Goal: Task Accomplishment & Management: Use online tool/utility

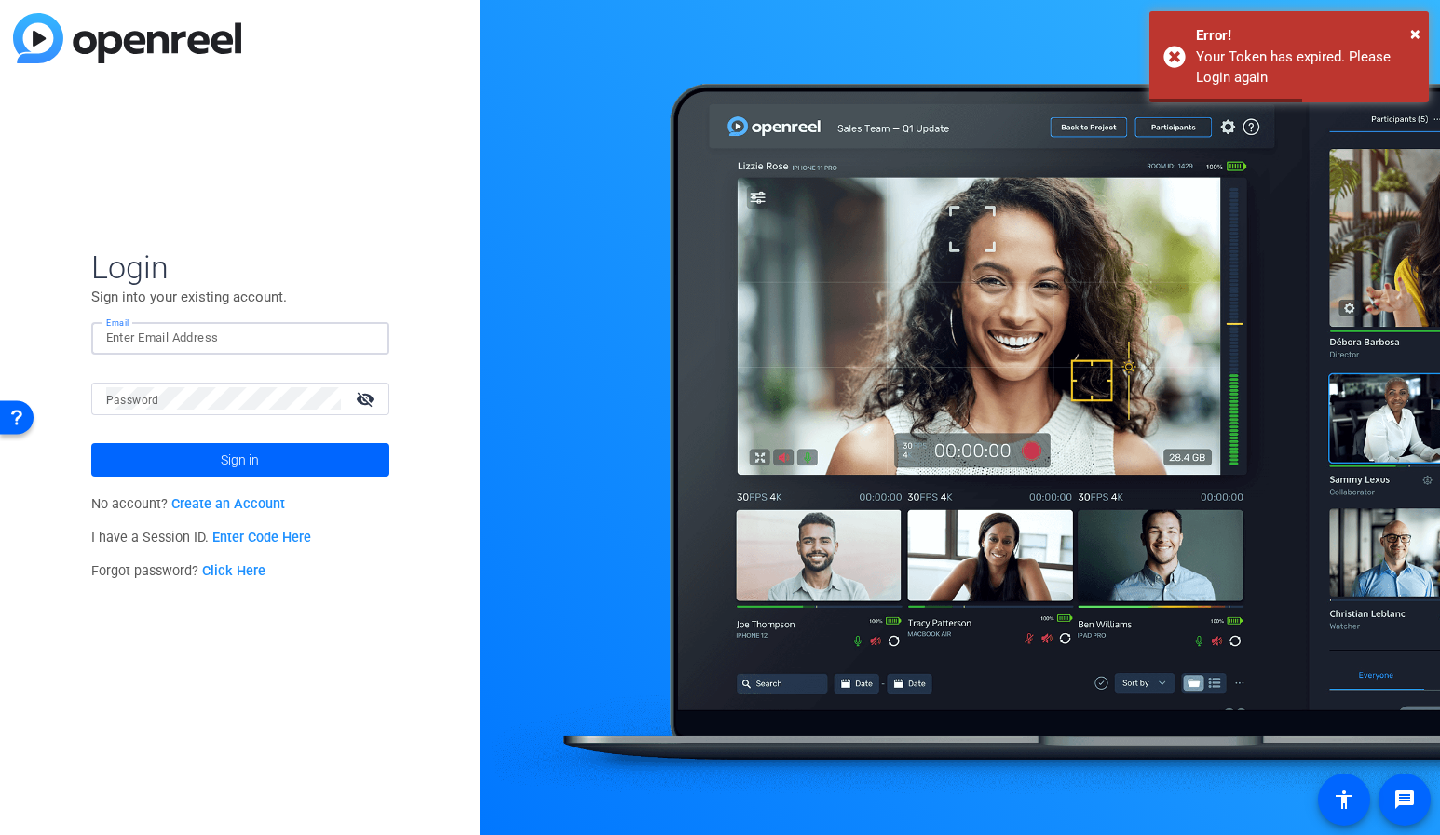
click at [176, 334] on input "Email" at bounding box center [240, 338] width 268 height 22
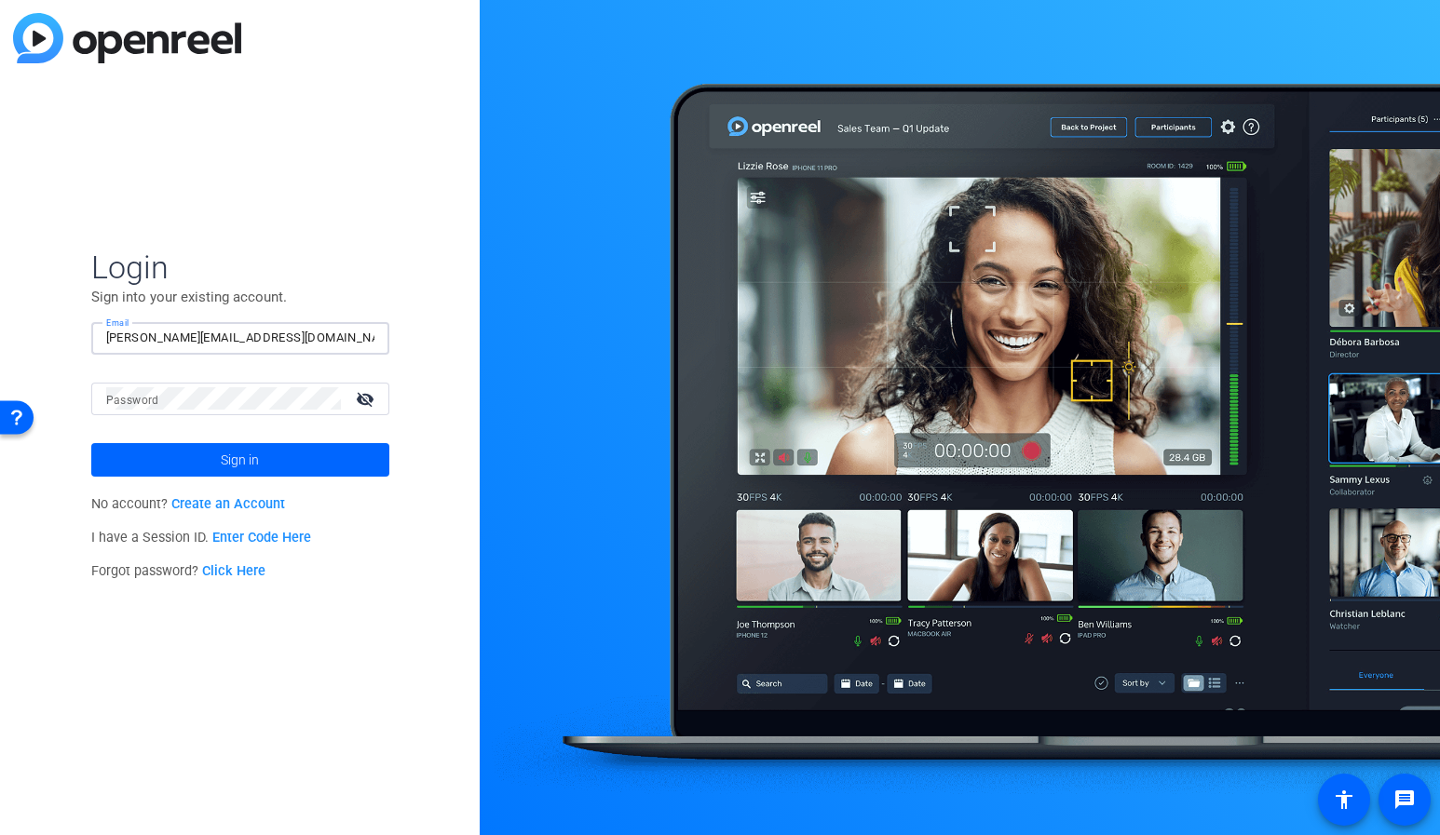
type input "[PERSON_NAME][EMAIL_ADDRESS][DOMAIN_NAME]"
click at [171, 466] on span at bounding box center [240, 460] width 298 height 45
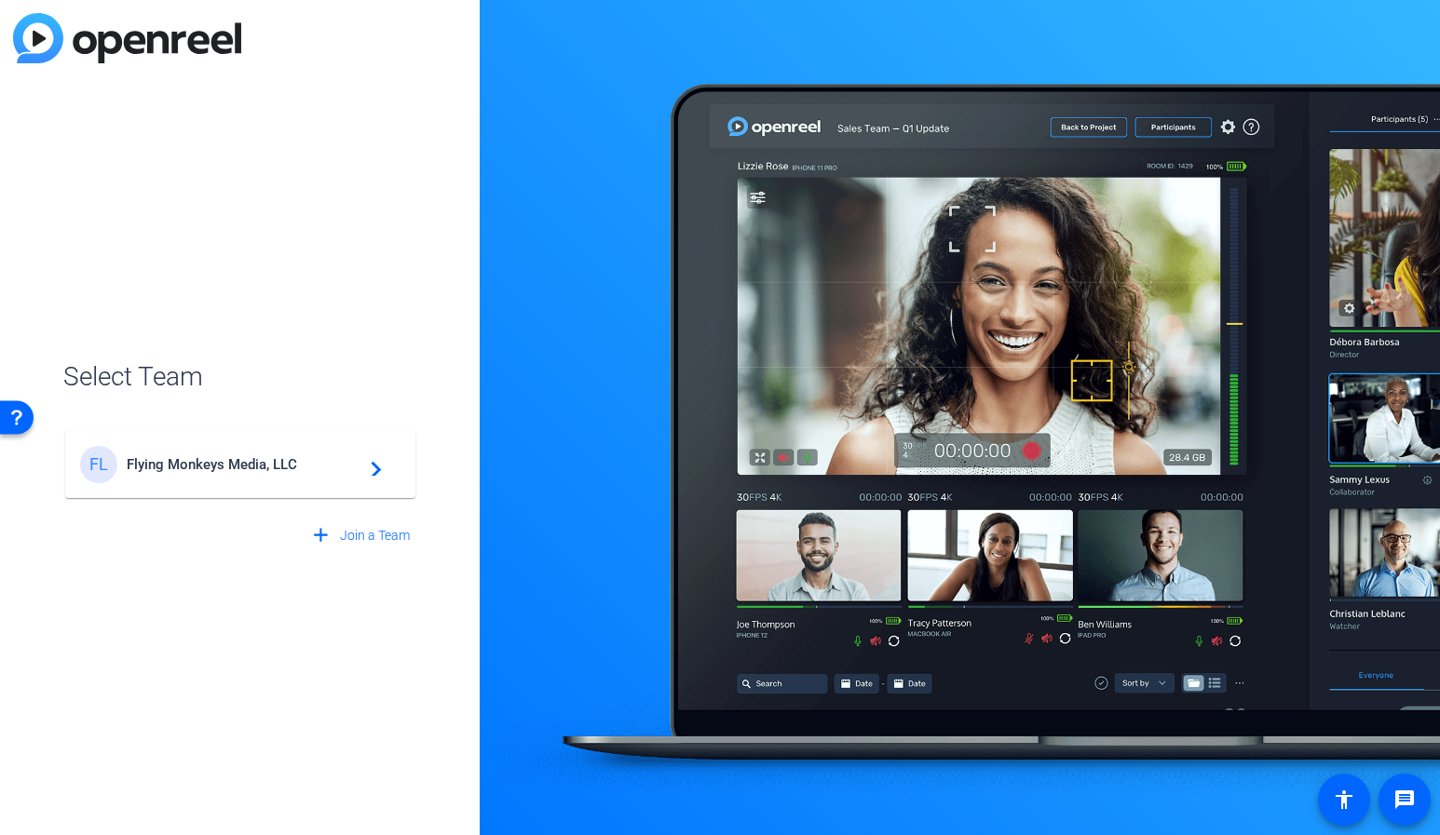
click at [171, 466] on span "Flying Monkeys Media, LLC" at bounding box center [243, 464] width 233 height 17
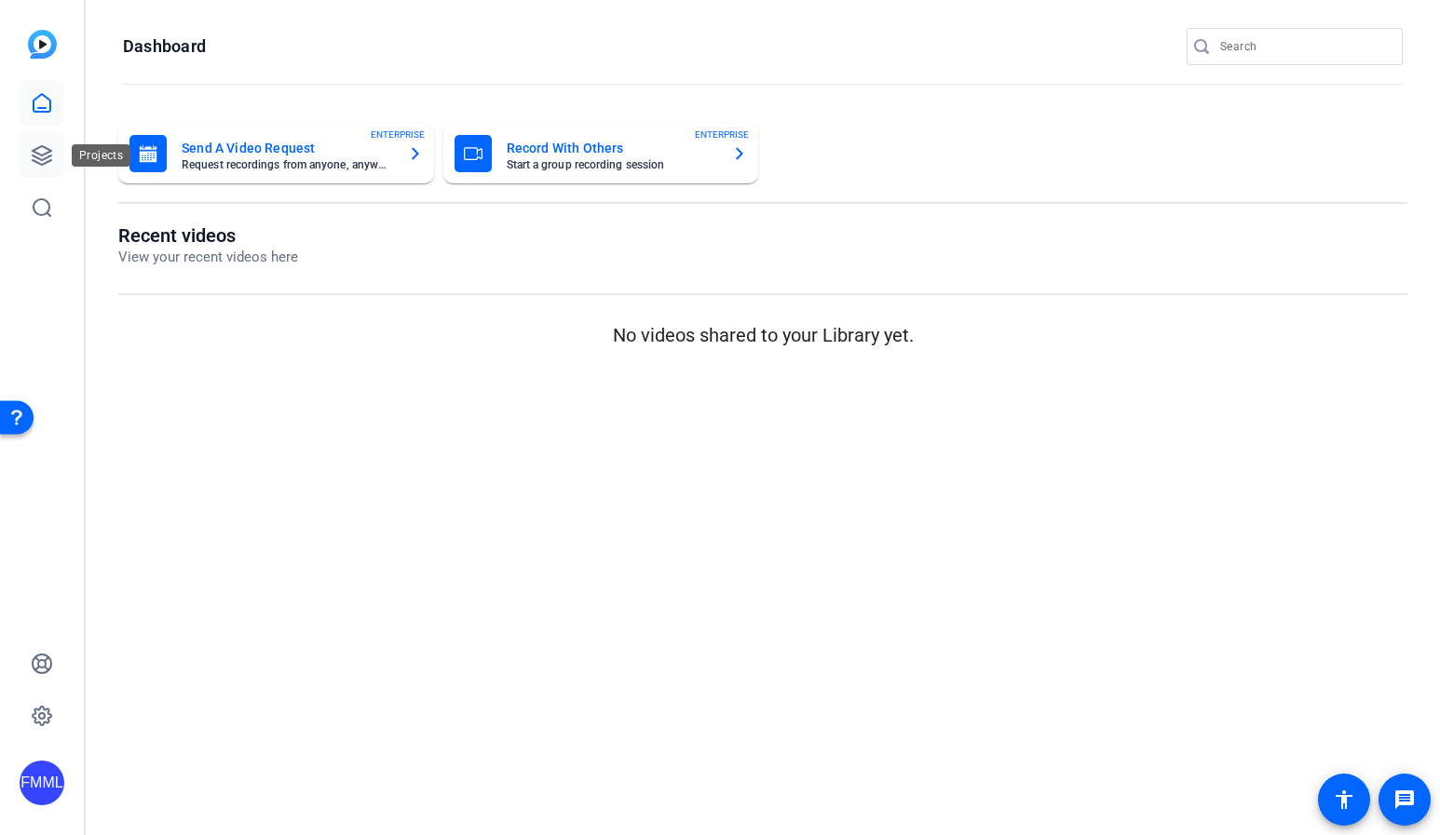
click at [38, 149] on icon at bounding box center [42, 155] width 22 height 22
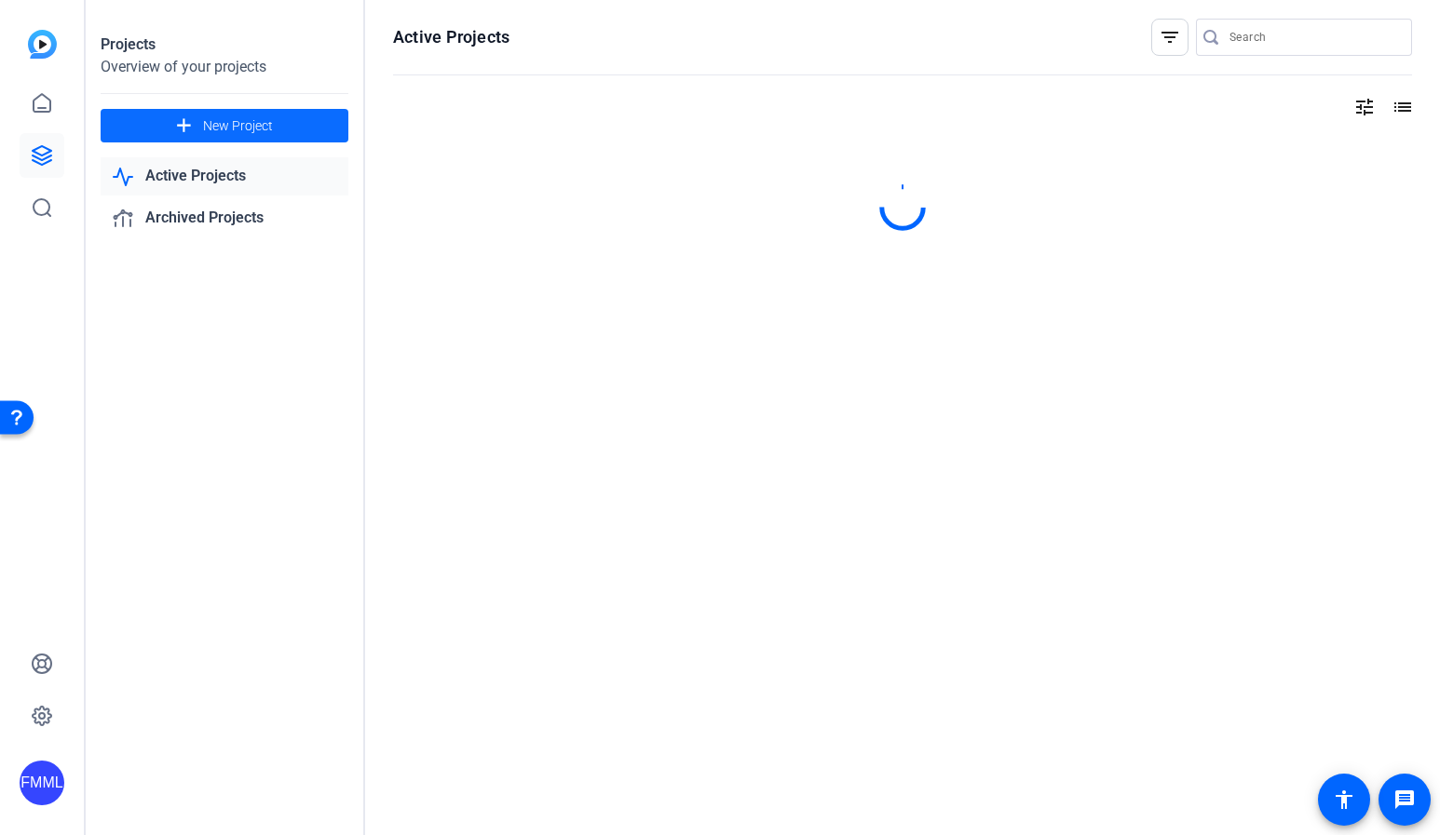
click at [223, 129] on span "New Project" at bounding box center [238, 126] width 70 height 20
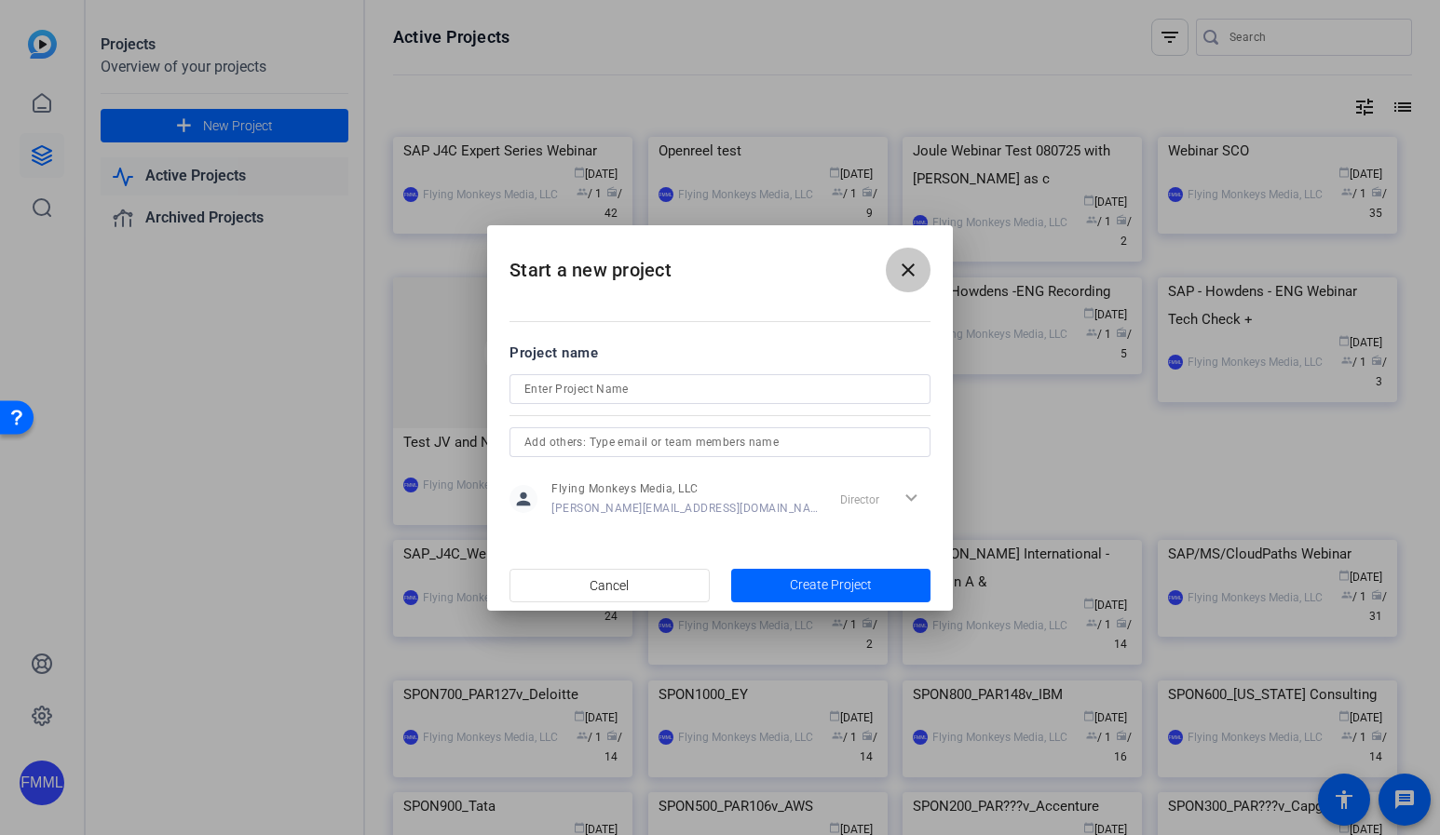
click at [908, 268] on mat-icon "close" at bounding box center [908, 270] width 22 height 22
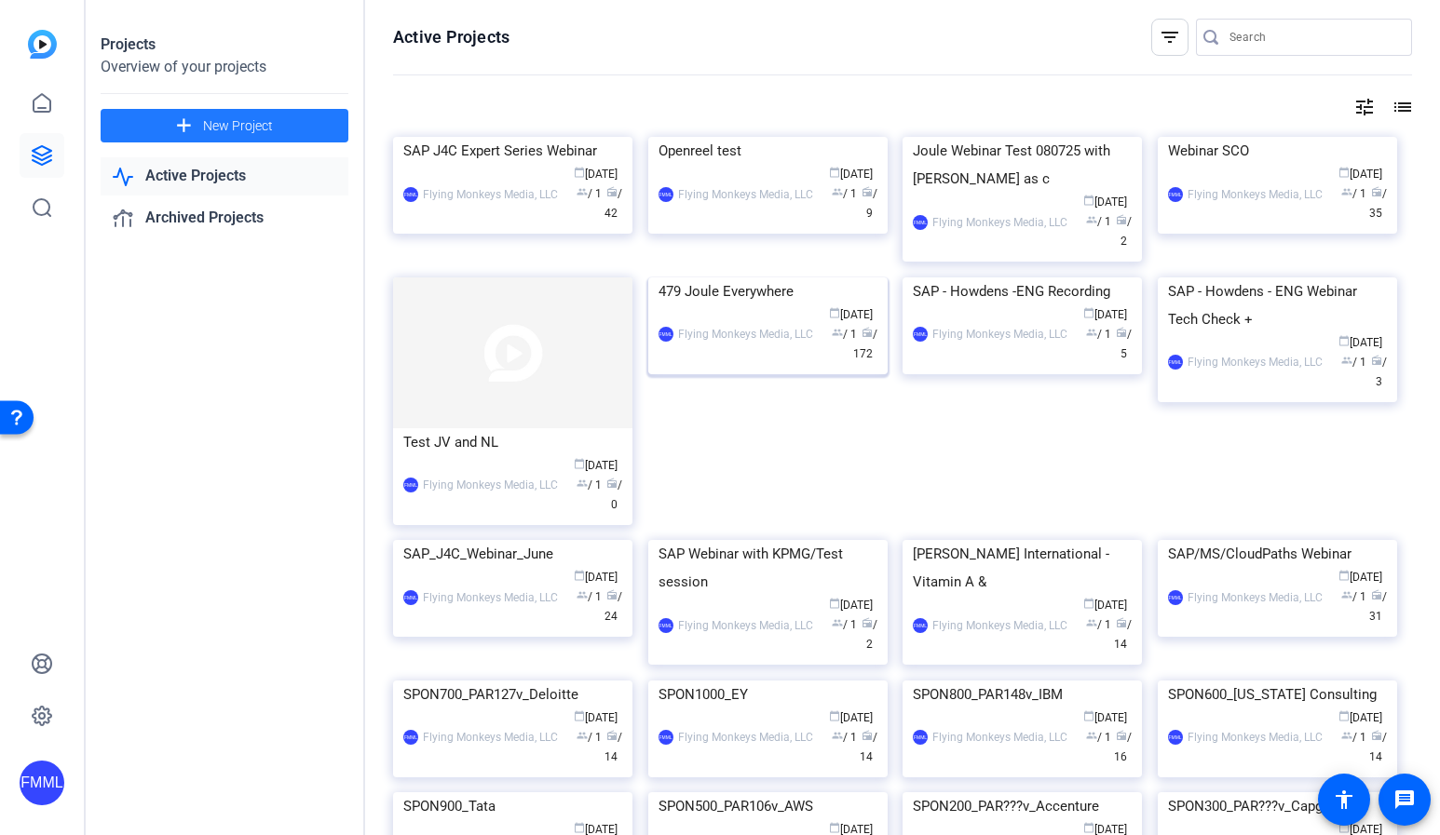
click at [746, 278] on img at bounding box center [767, 278] width 239 height 0
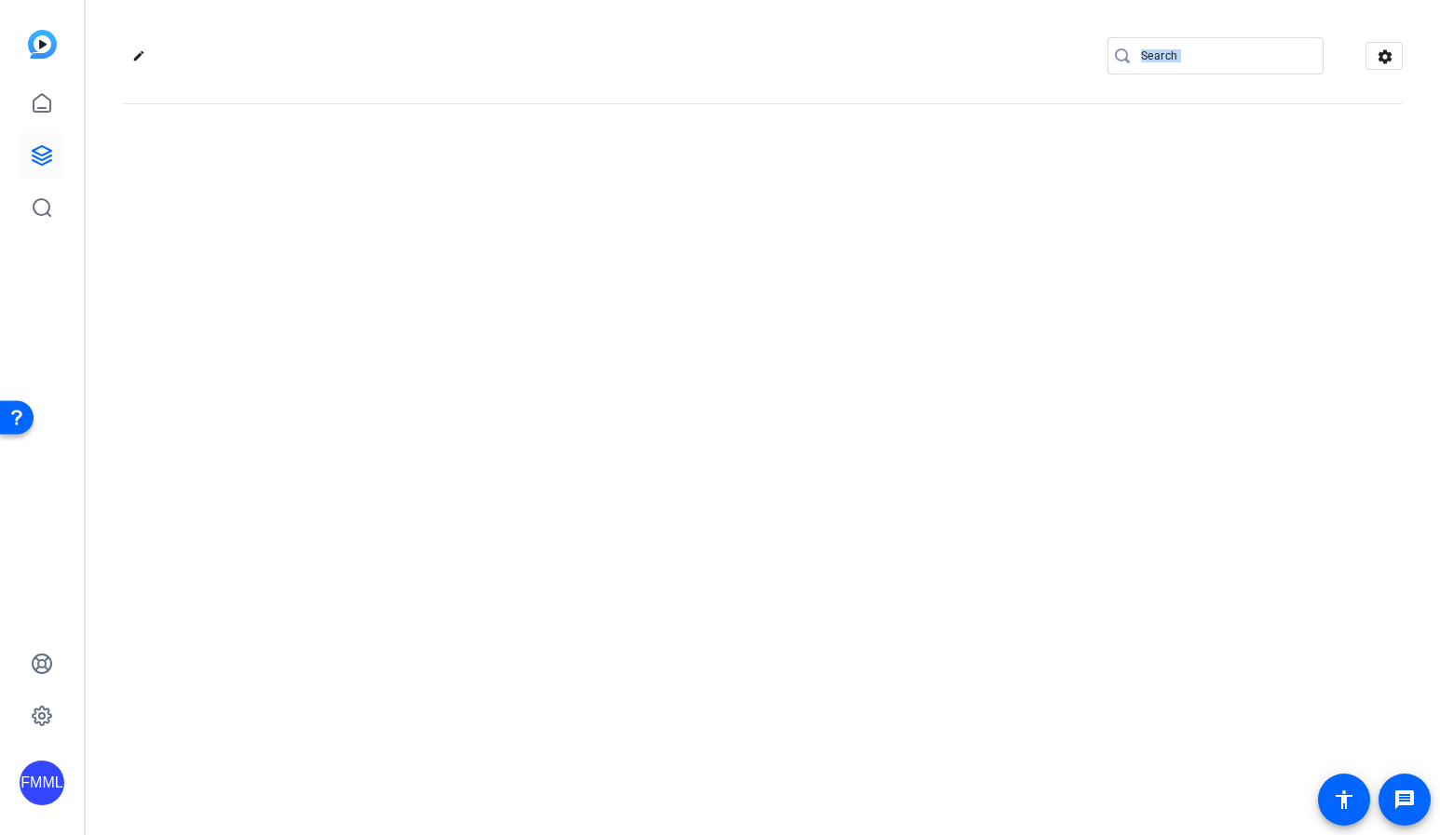
click at [746, 481] on div "edit settings" at bounding box center [763, 417] width 1354 height 835
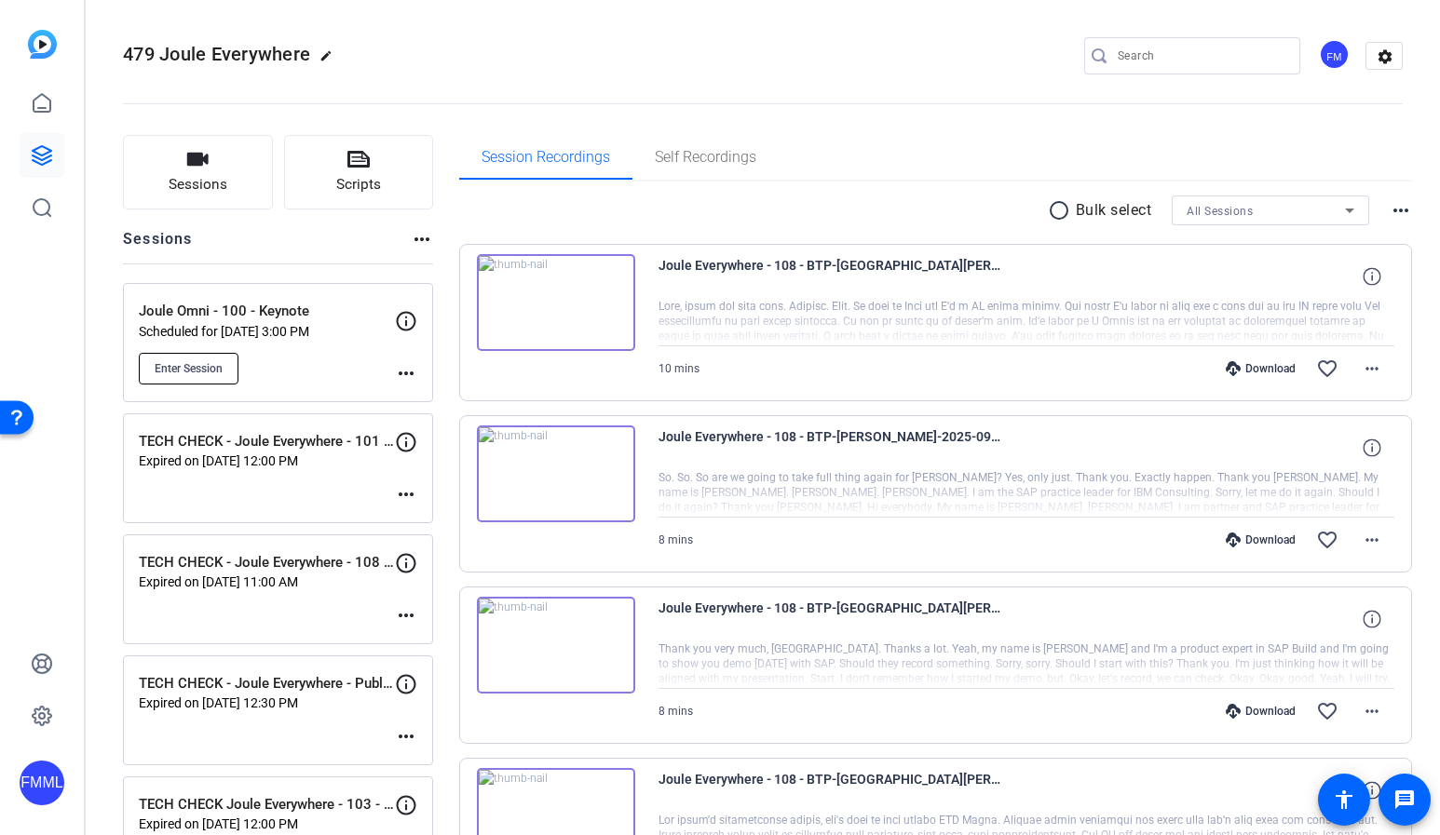
click at [197, 362] on span "Enter Session" at bounding box center [189, 368] width 68 height 15
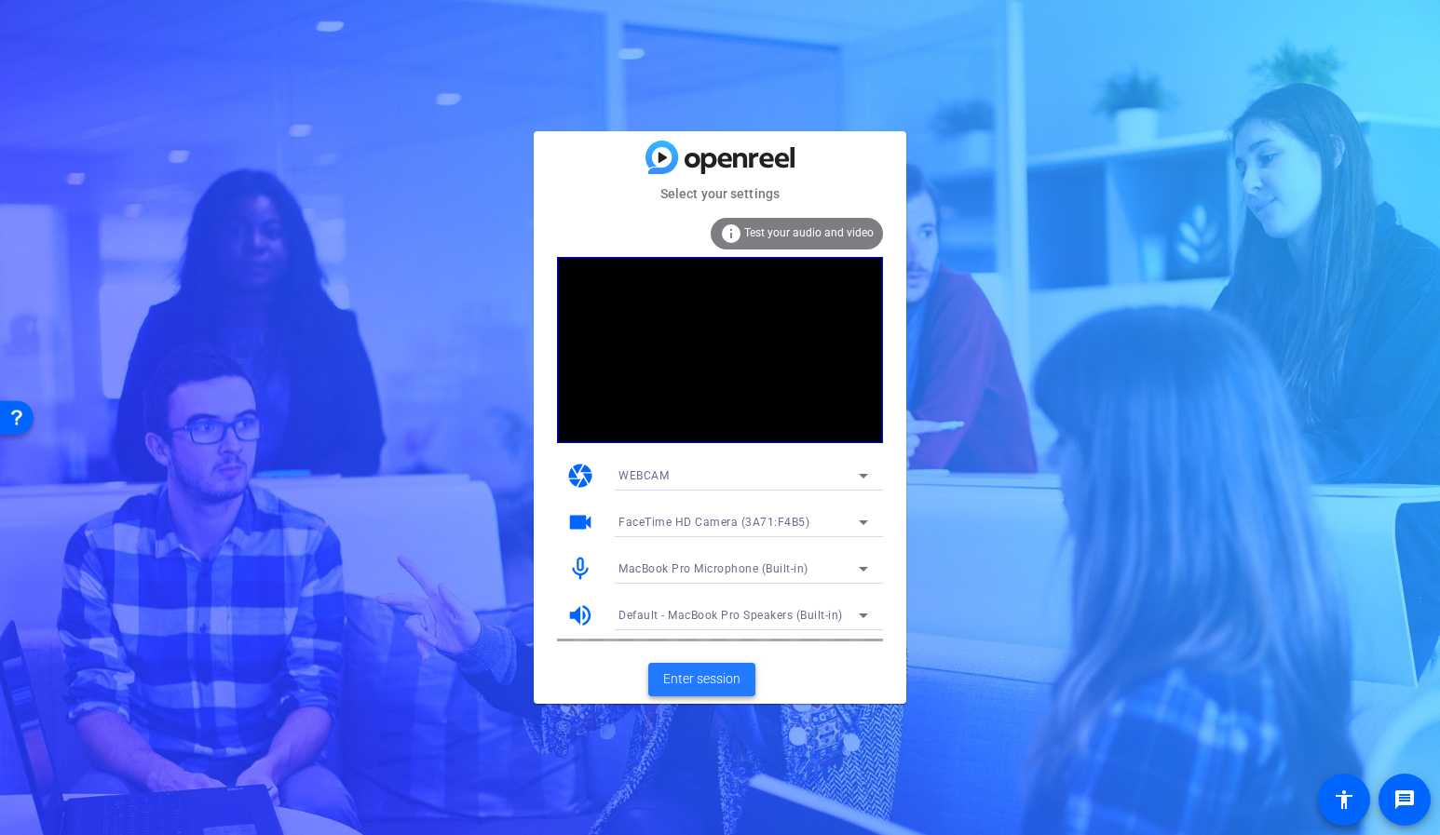
click at [709, 681] on span "Enter session" at bounding box center [701, 680] width 77 height 20
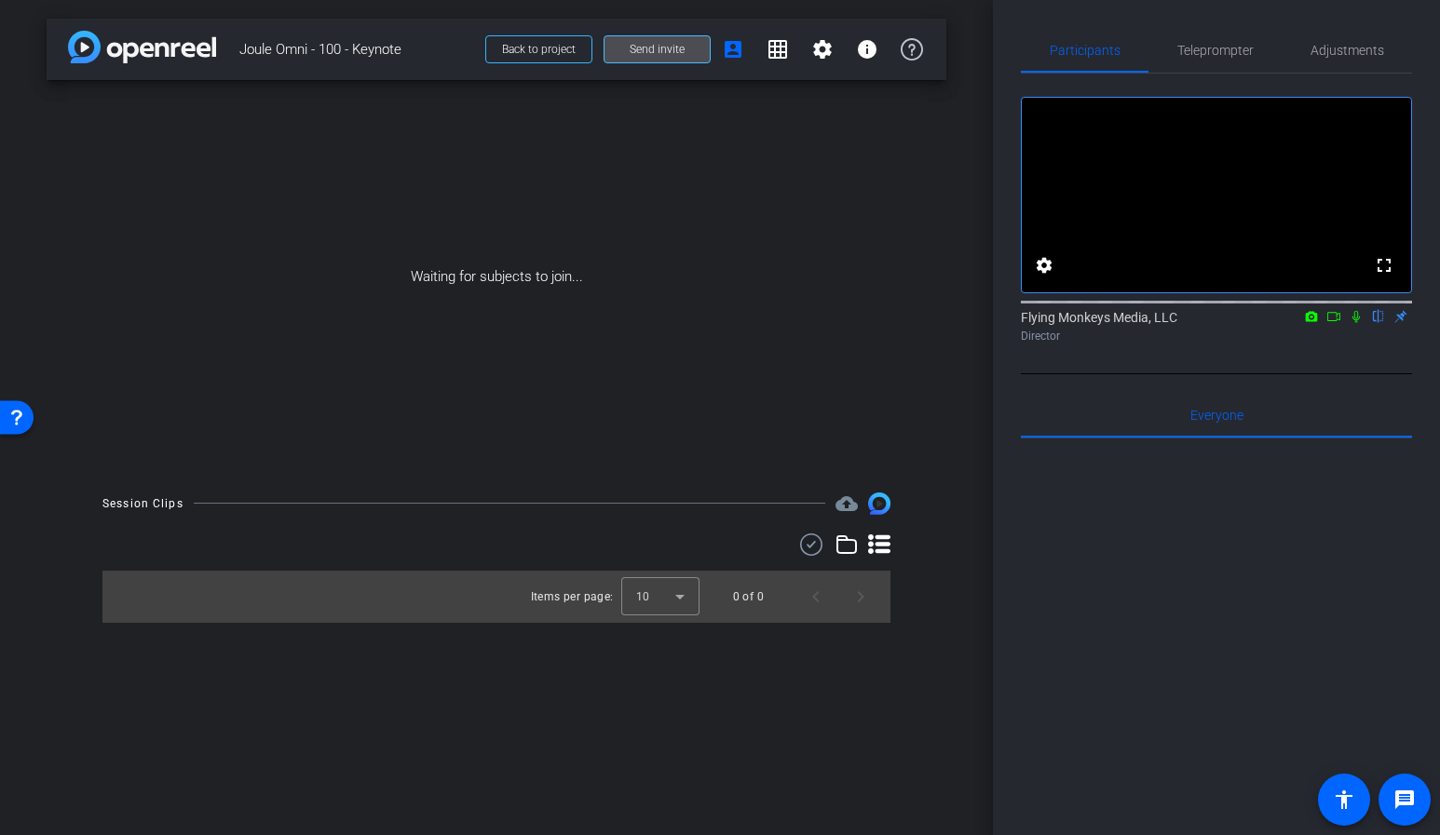
click at [708, 44] on span at bounding box center [656, 49] width 105 height 45
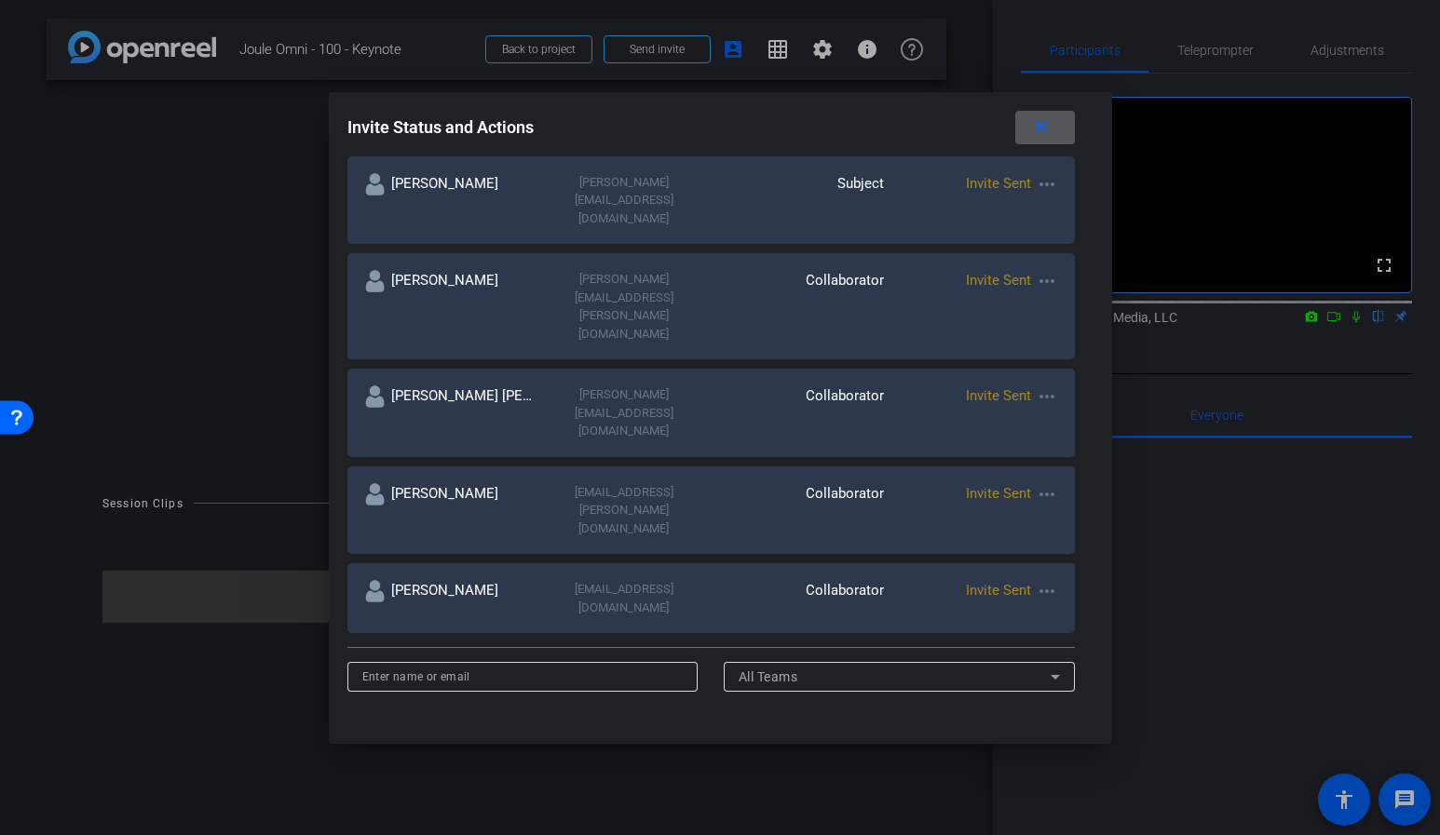
scroll to position [620, 0]
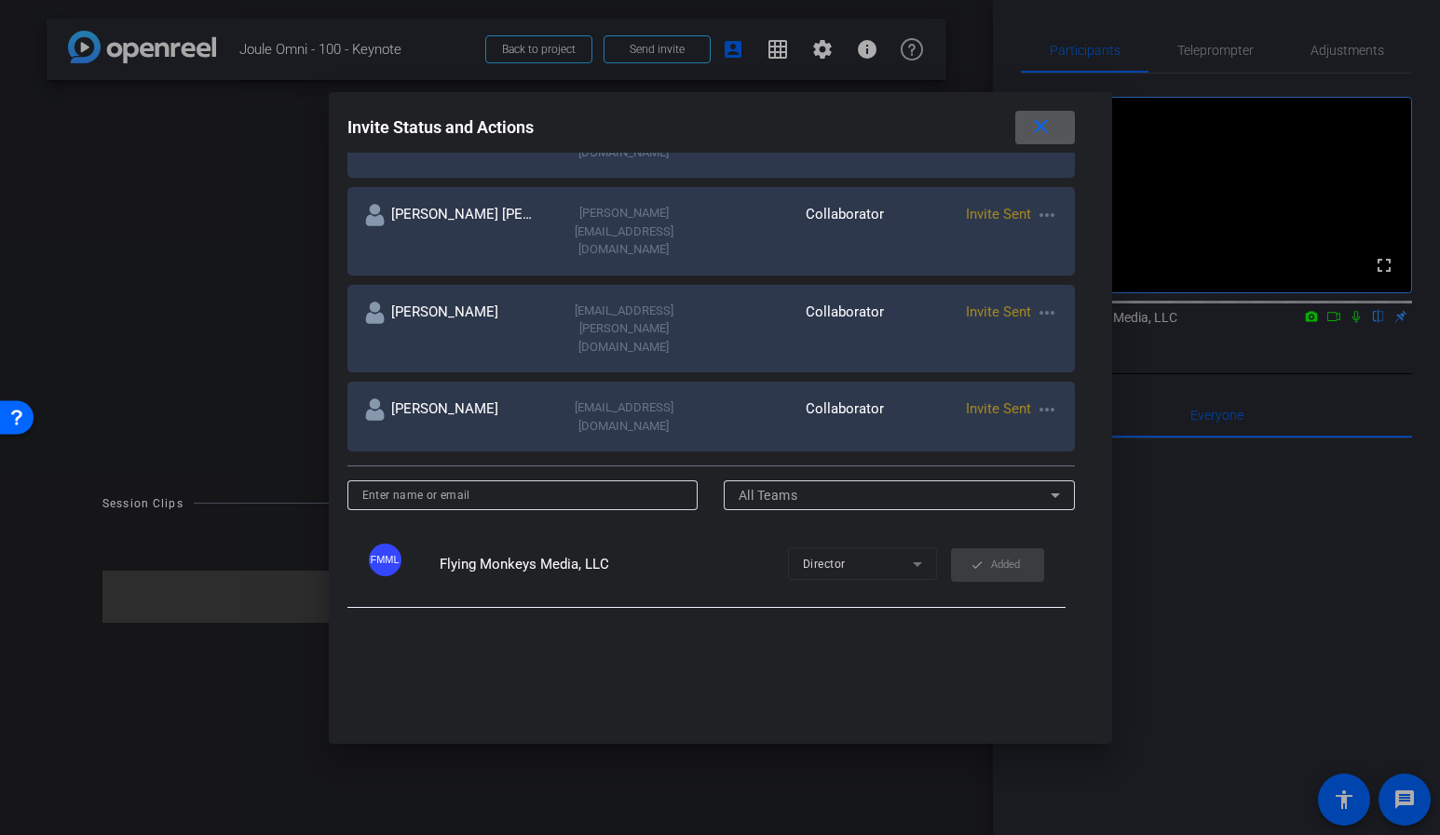
click at [494, 484] on input at bounding box center [522, 495] width 321 height 22
type input "m"
type input "paige@flyingmonkeysmedia.com"
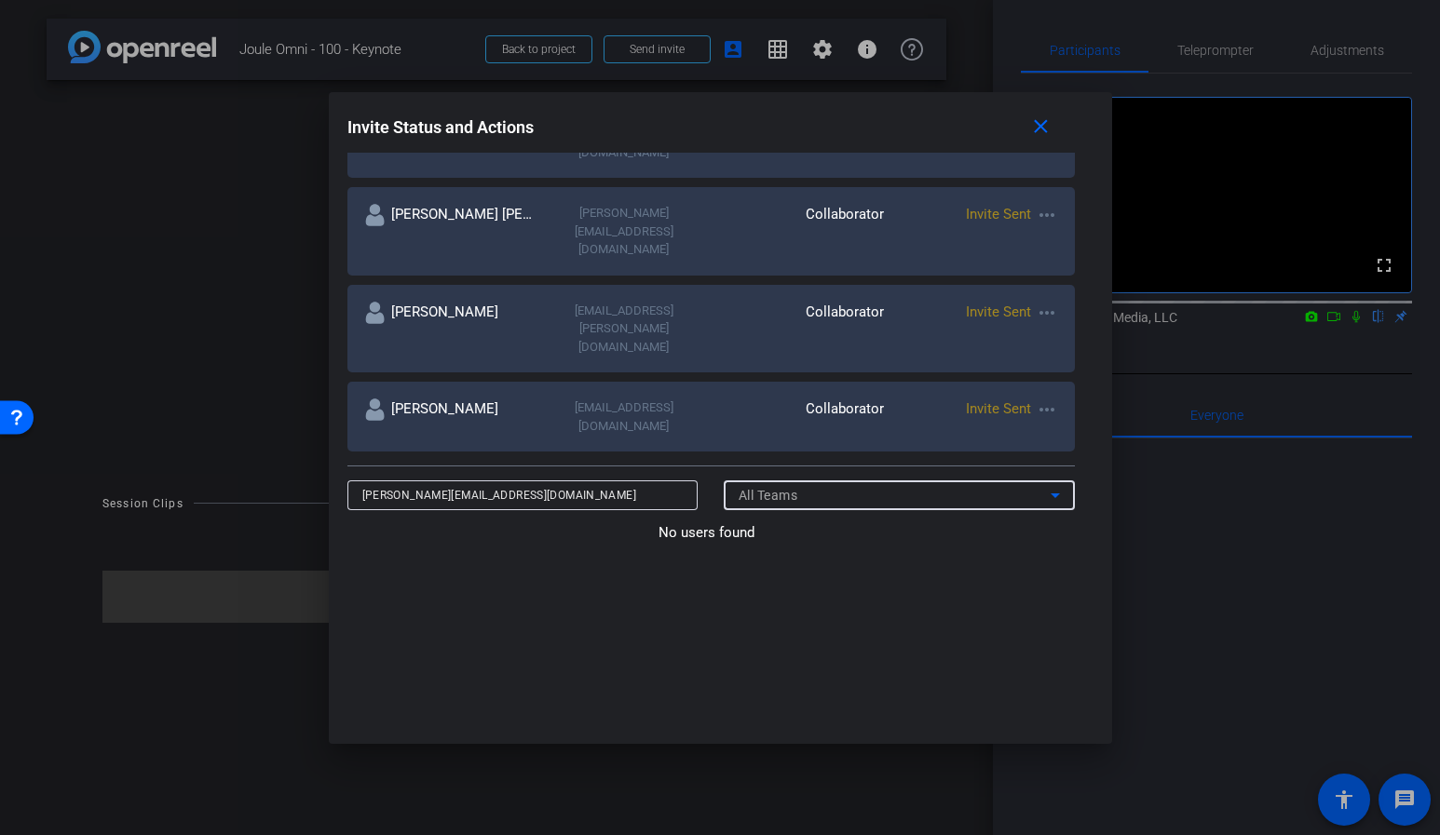
click at [876, 484] on div "All Teams" at bounding box center [895, 495] width 312 height 22
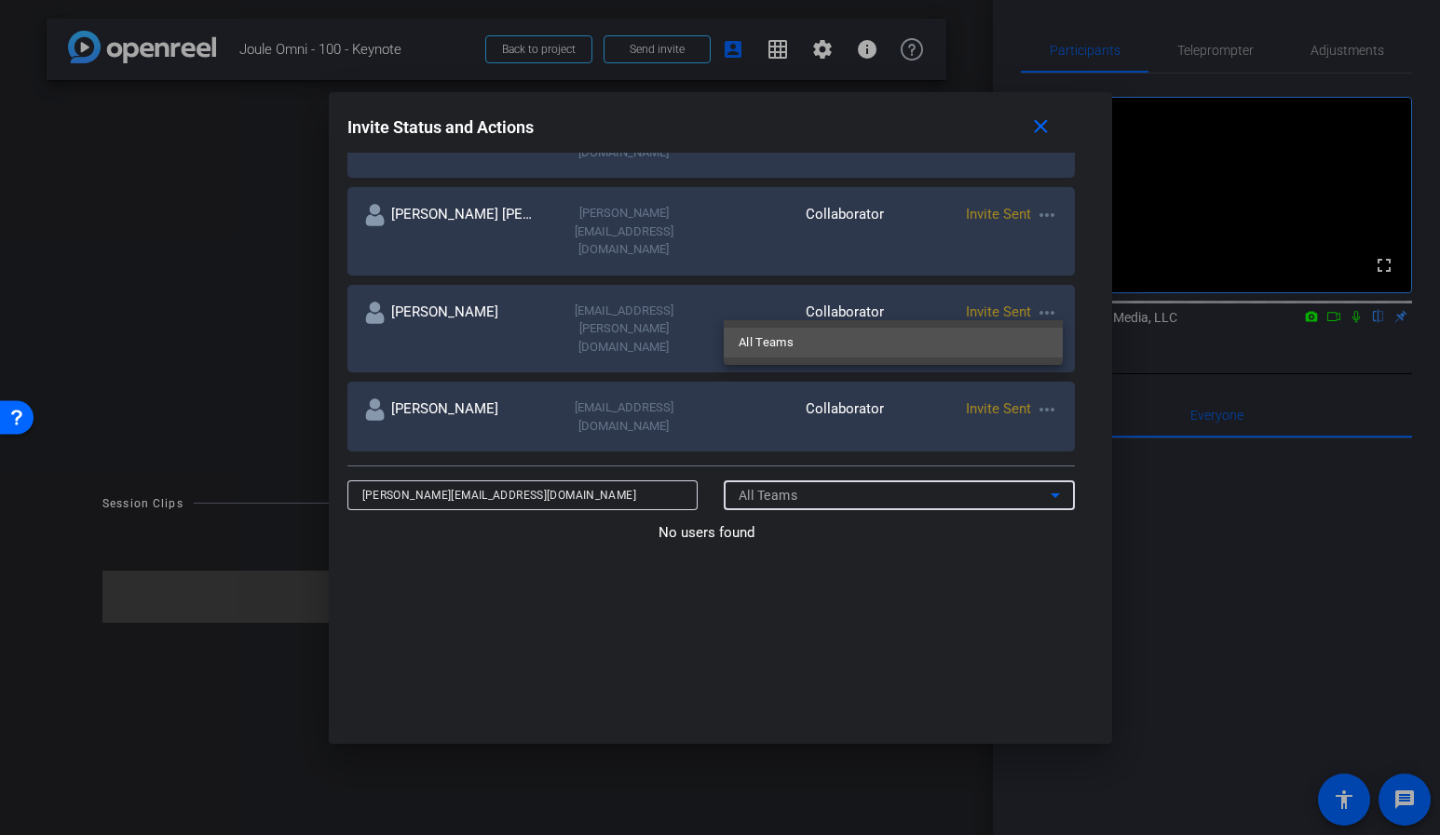
click at [726, 310] on div at bounding box center [720, 417] width 1440 height 835
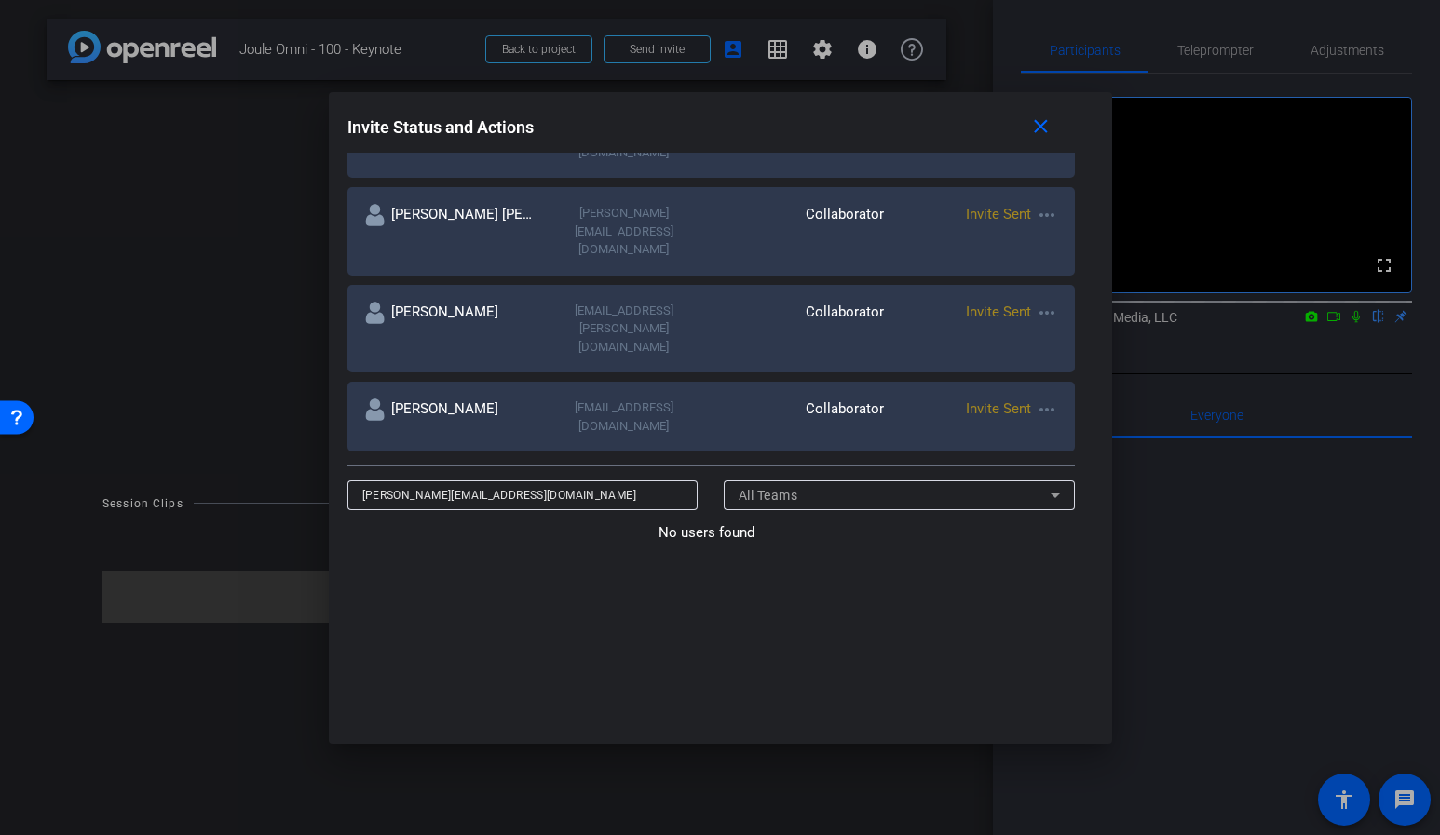
click at [672, 484] on input "paige@flyingmonkeysmedia.com" at bounding box center [522, 495] width 321 height 22
click at [626, 484] on input "paige@flyingmonkeysmedia.com" at bounding box center [522, 495] width 321 height 22
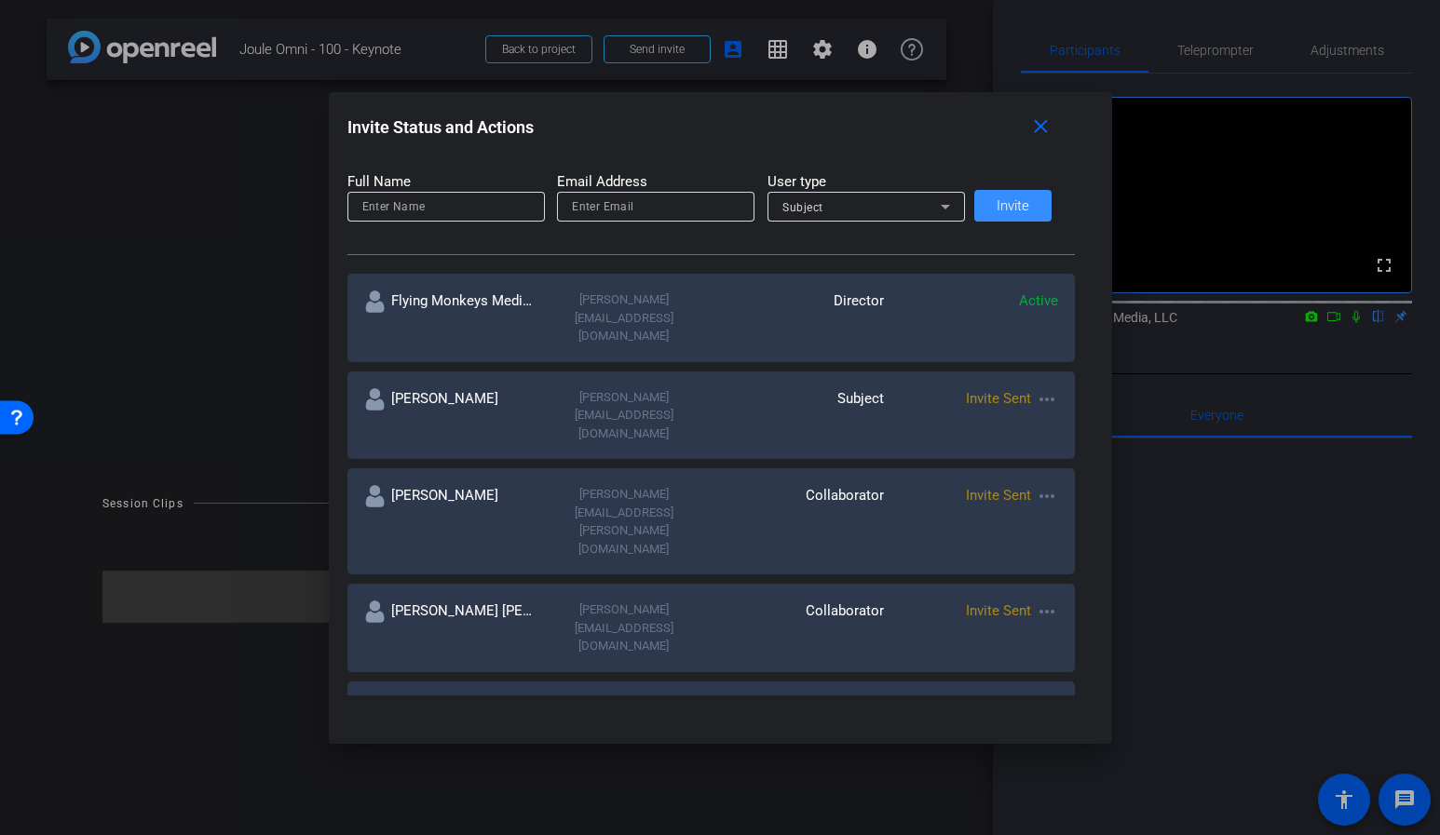
scroll to position [123, 0]
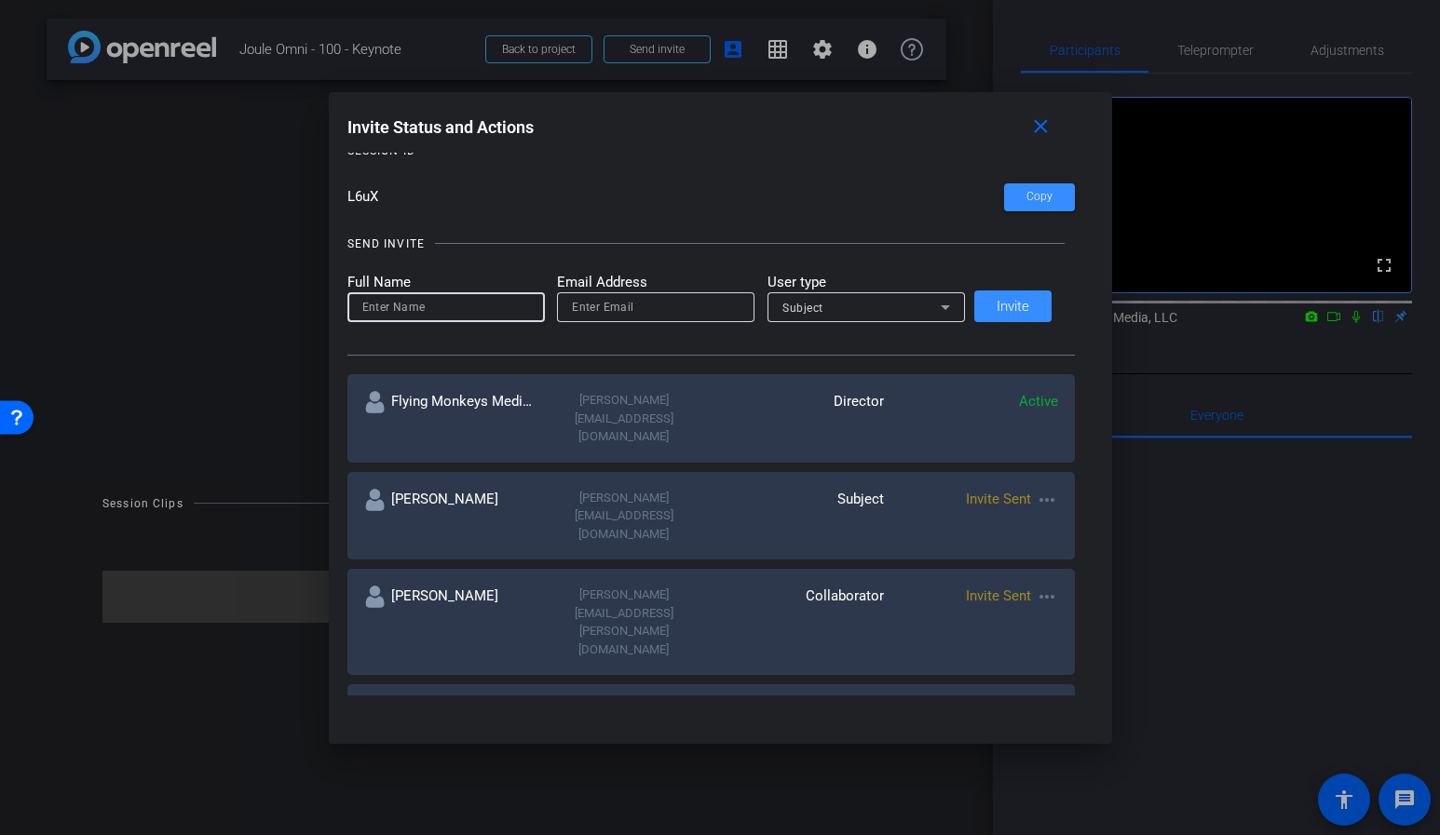
click at [460, 297] on input at bounding box center [446, 307] width 168 height 22
click at [458, 306] on input at bounding box center [446, 307] width 168 height 22
click at [637, 296] on input "email" at bounding box center [656, 307] width 168 height 22
paste input "paige@flyingmonkeysmedia.com"
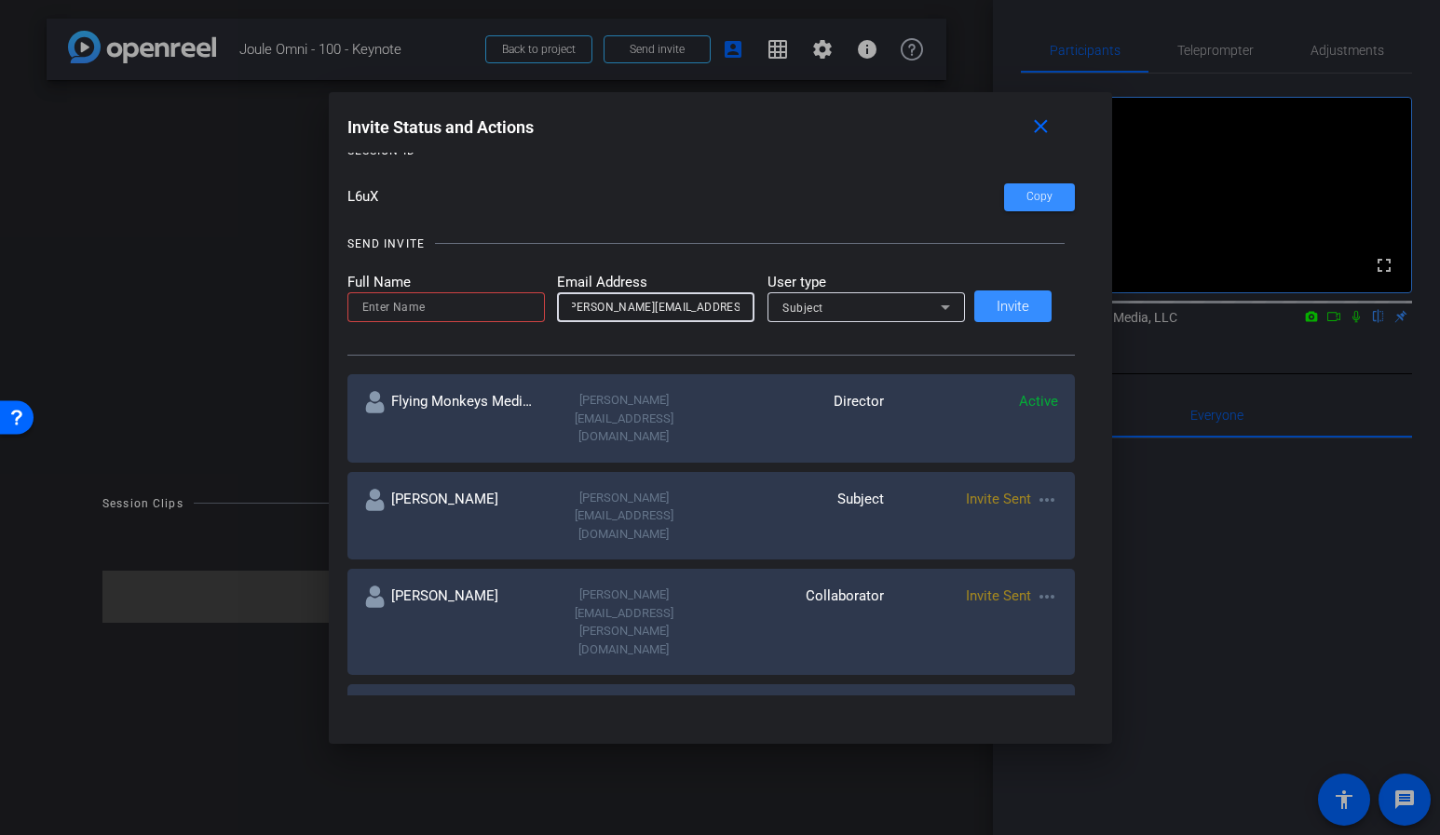
type input "paige@flyingmonkeysmedia.com"
click at [450, 312] on input at bounding box center [446, 307] width 168 height 22
type input "O"
type input "Paige Sommer"
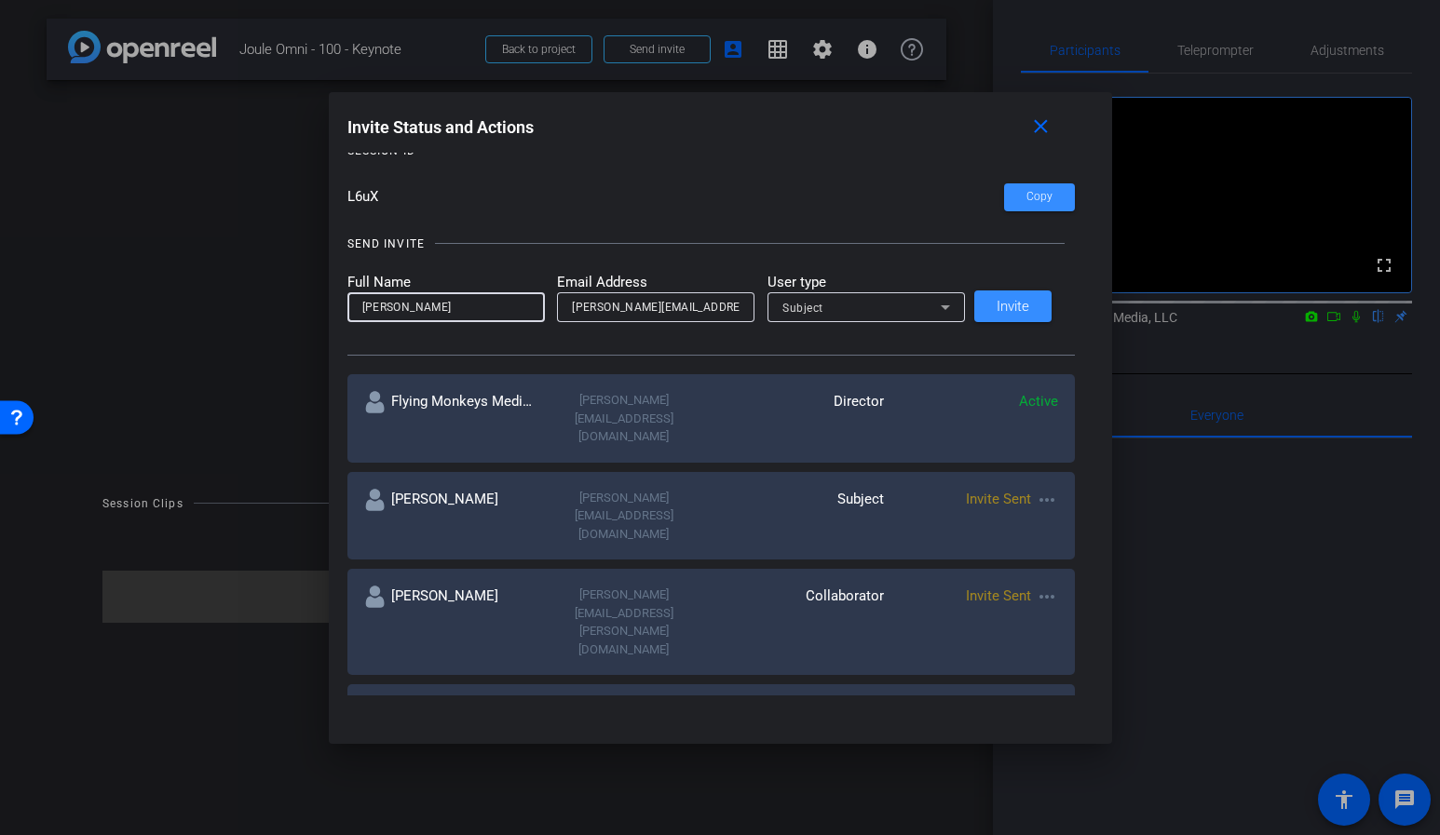
click at [837, 317] on div "Subject" at bounding box center [861, 307] width 158 height 23
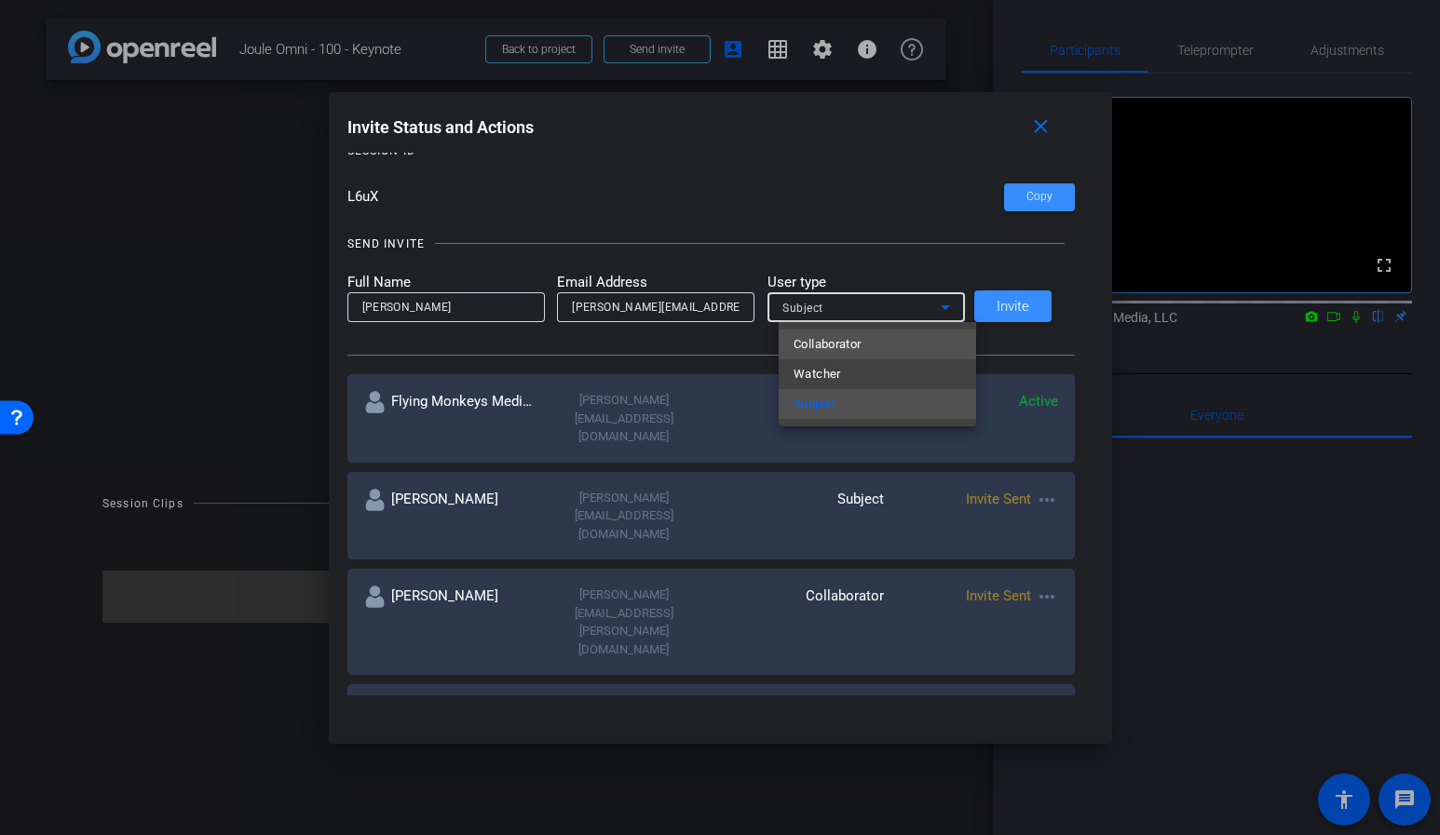
click at [840, 345] on span "Collaborator" at bounding box center [827, 344] width 68 height 22
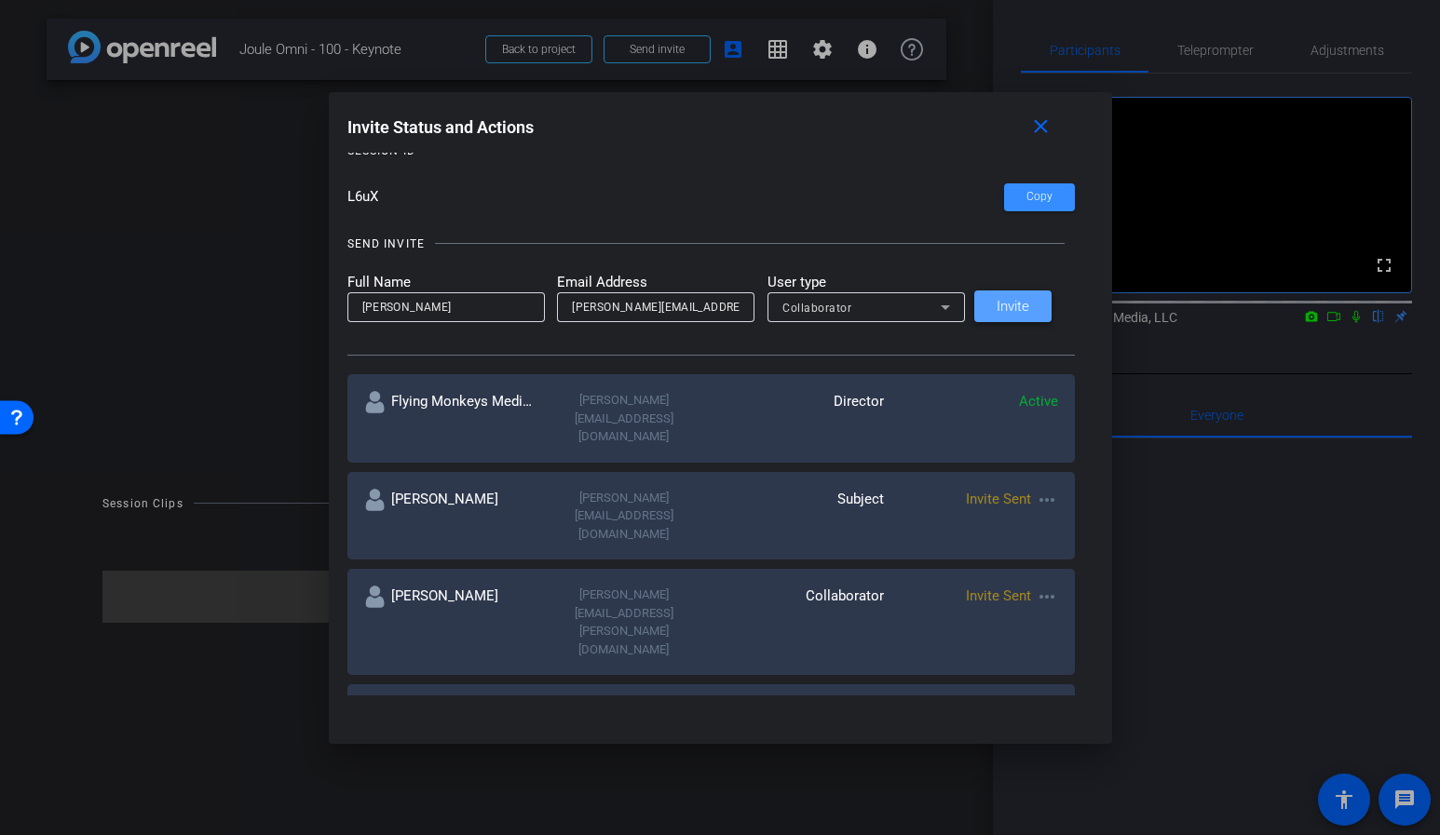
click at [1012, 304] on span "Invite" at bounding box center [1012, 307] width 33 height 14
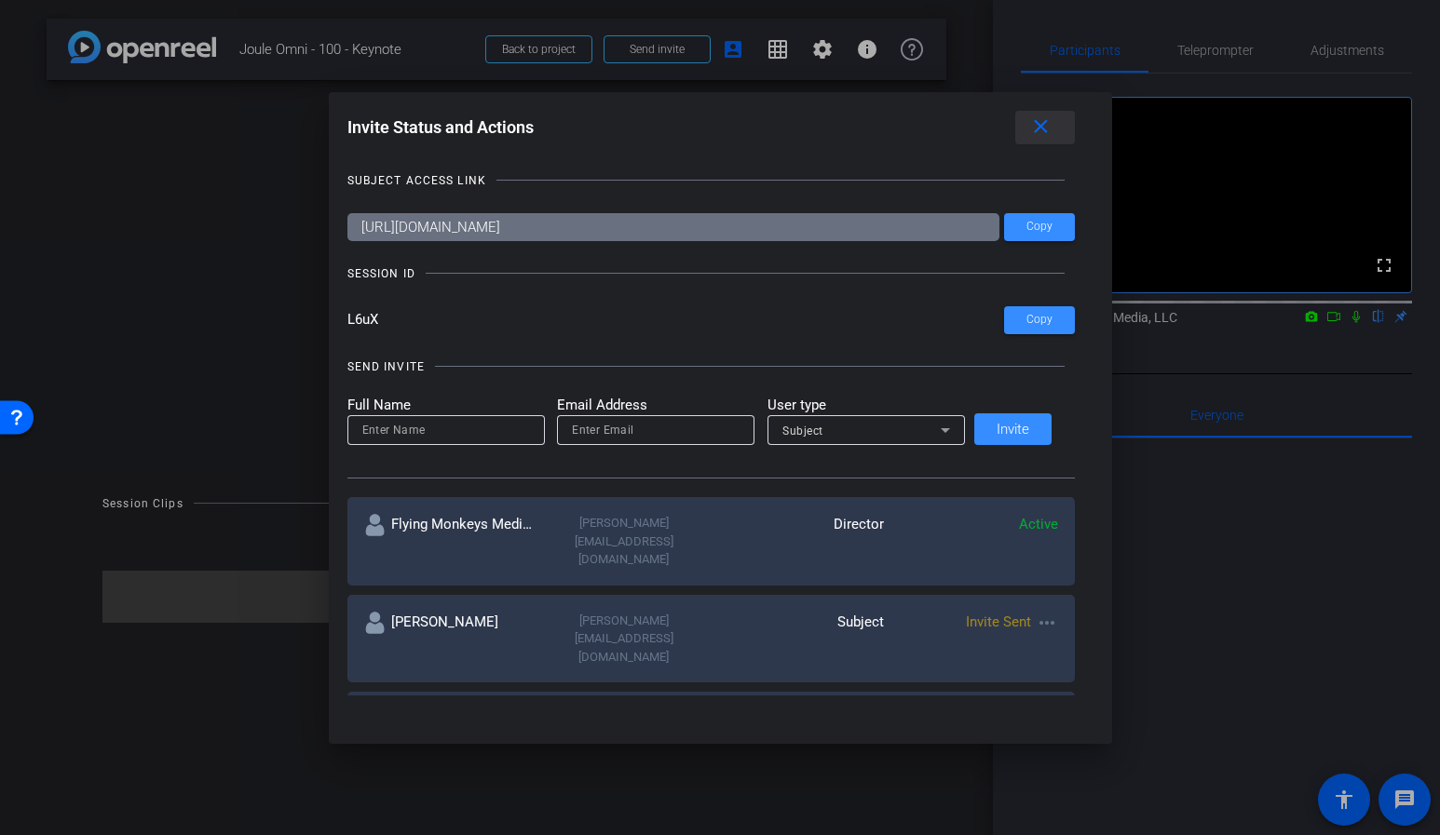
click at [1035, 126] on mat-icon "close" at bounding box center [1040, 126] width 23 height 23
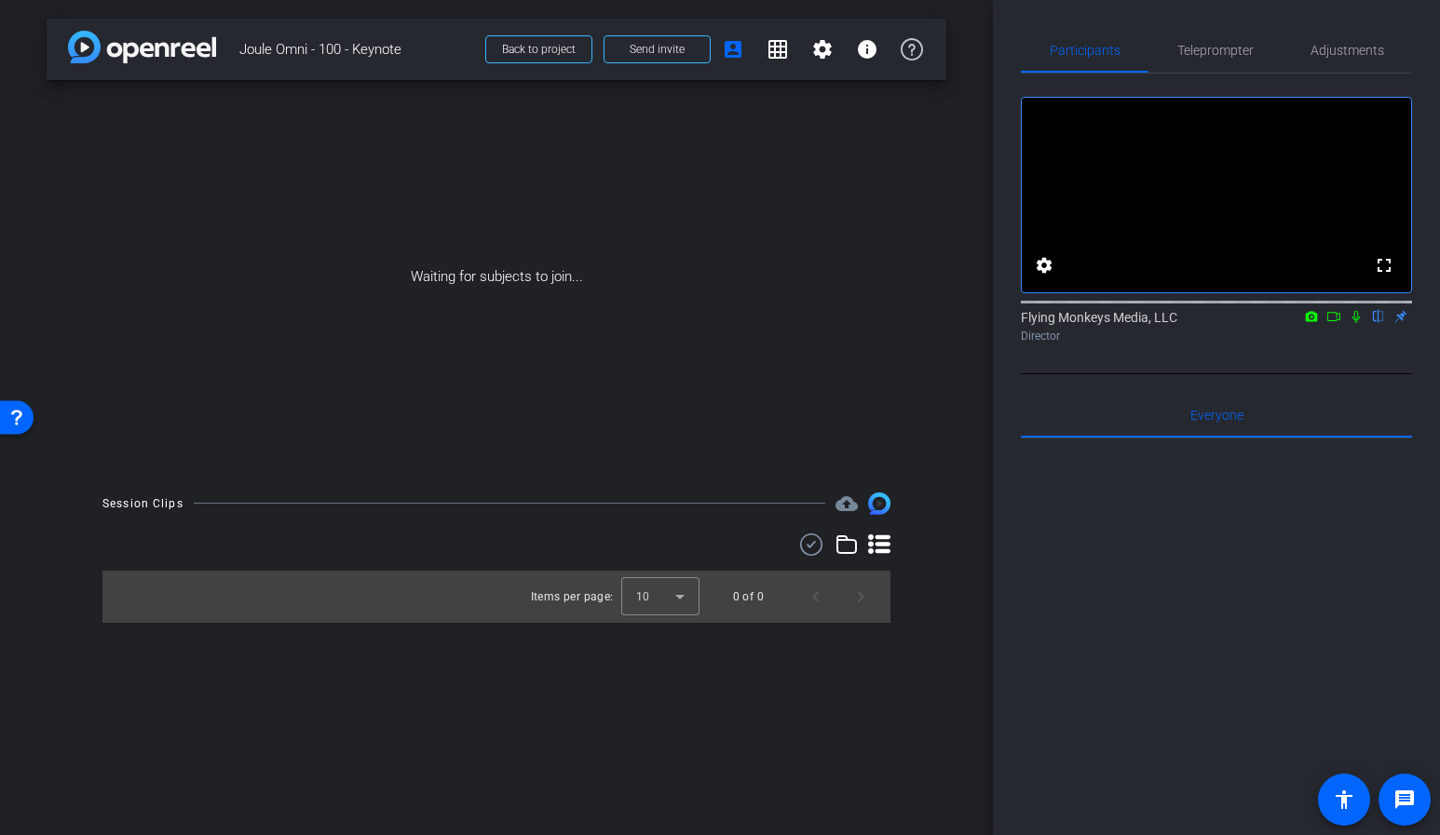
click at [1352, 323] on icon at bounding box center [1355, 317] width 7 height 12
click at [1335, 323] on icon at bounding box center [1333, 316] width 15 height 13
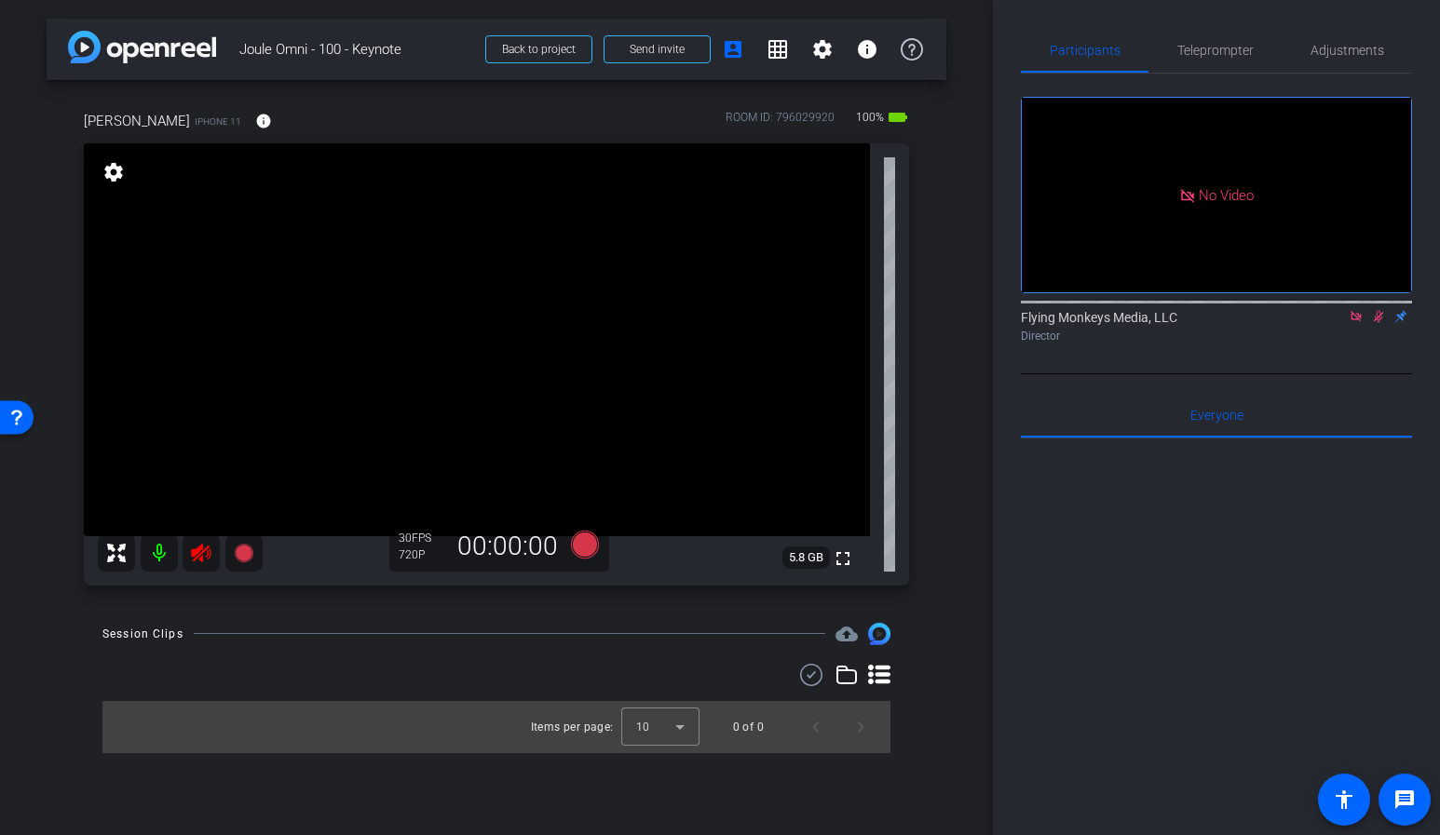
click at [1355, 323] on icon at bounding box center [1356, 316] width 15 height 13
click at [201, 548] on icon at bounding box center [201, 553] width 20 height 19
click at [1365, 55] on span "Adjustments" at bounding box center [1347, 50] width 74 height 13
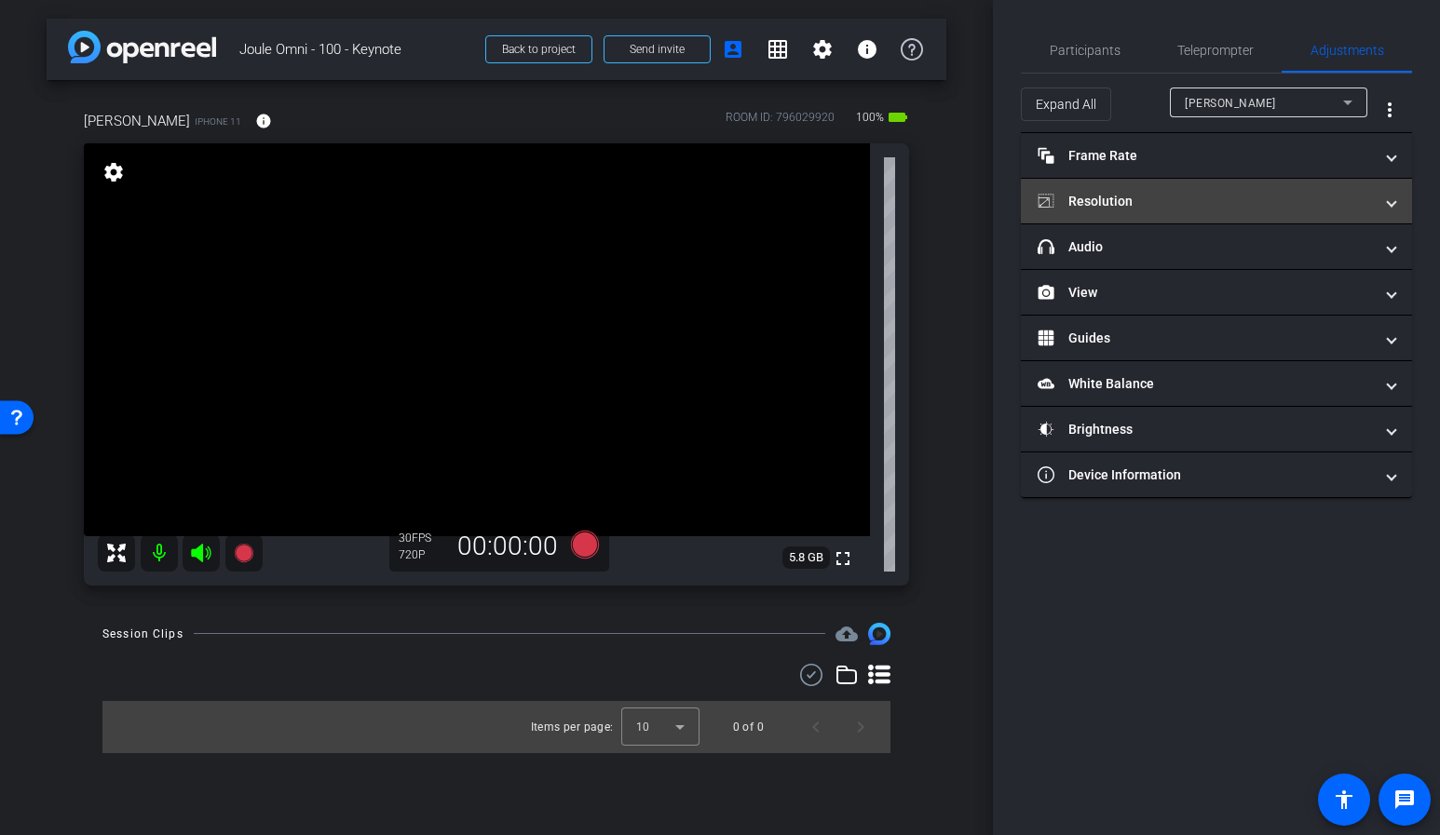
click at [1156, 217] on mat-expansion-panel-header "Resolution" at bounding box center [1216, 201] width 391 height 45
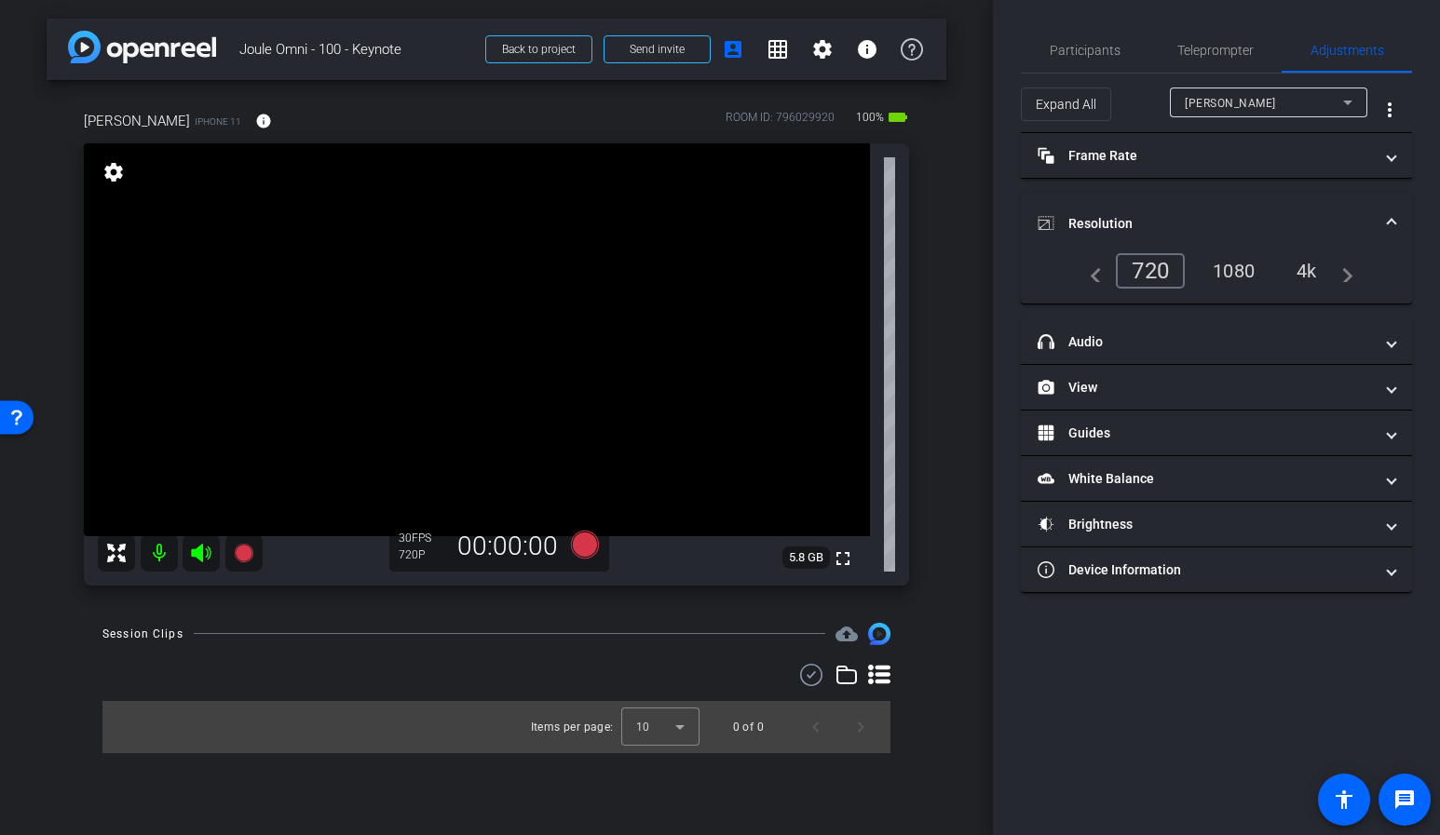
click at [1236, 273] on div "1080" at bounding box center [1234, 271] width 70 height 32
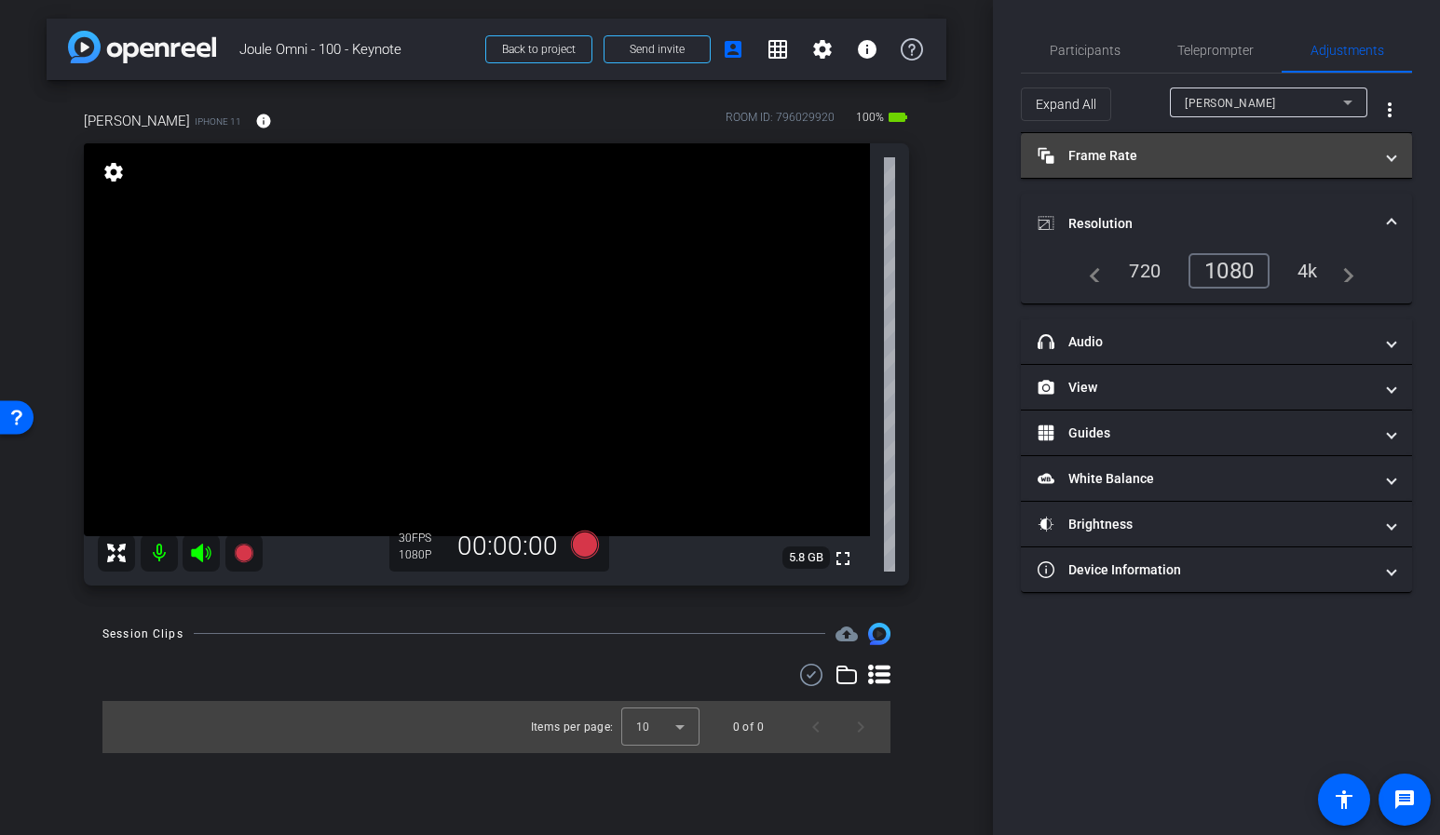
click at [1227, 152] on mat-panel-title "Frame Rate Frame Rate" at bounding box center [1204, 156] width 335 height 20
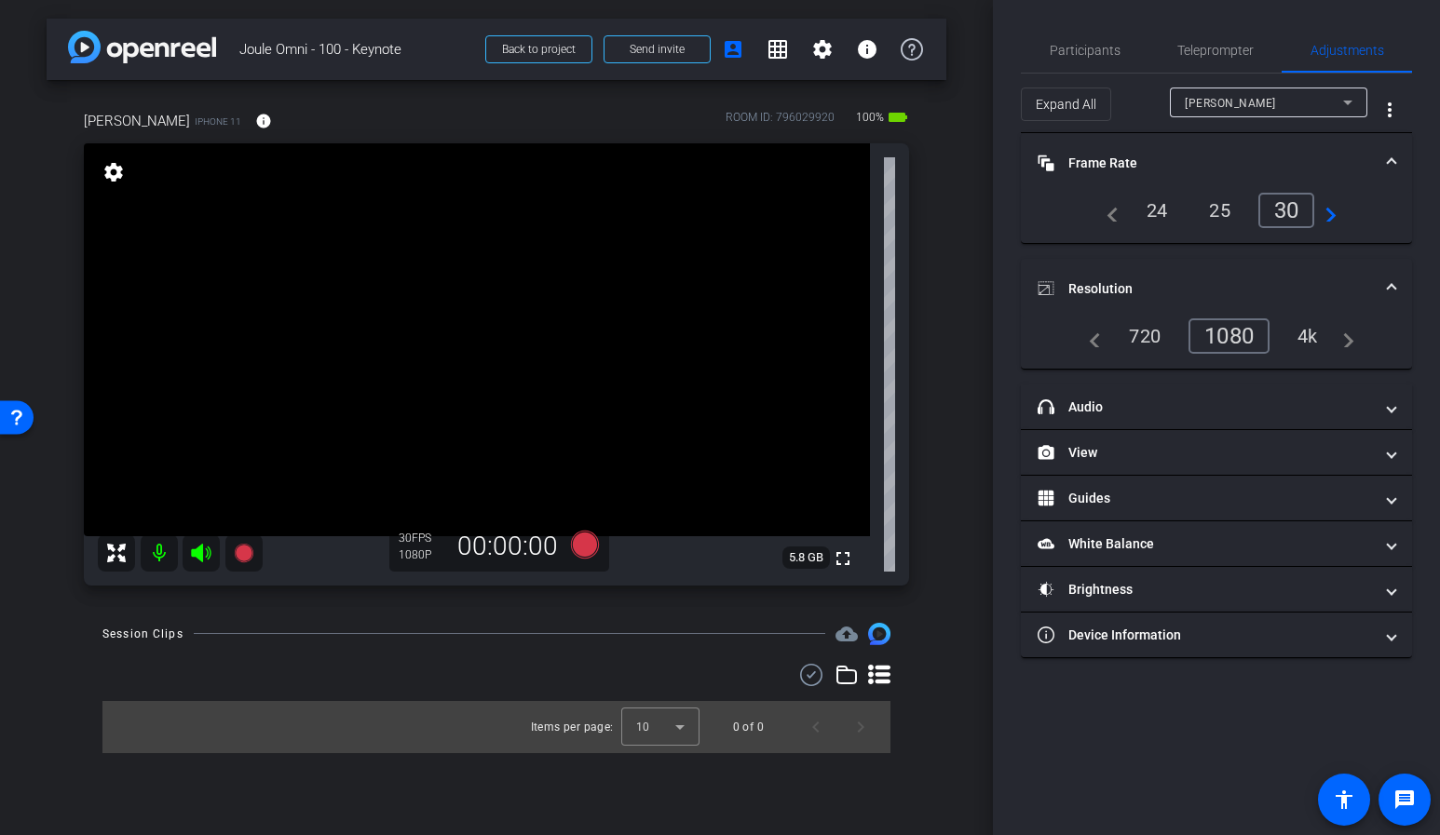
click at [1280, 214] on div "30" at bounding box center [1286, 210] width 57 height 35
click at [1230, 46] on span "Teleprompter" at bounding box center [1215, 50] width 76 height 13
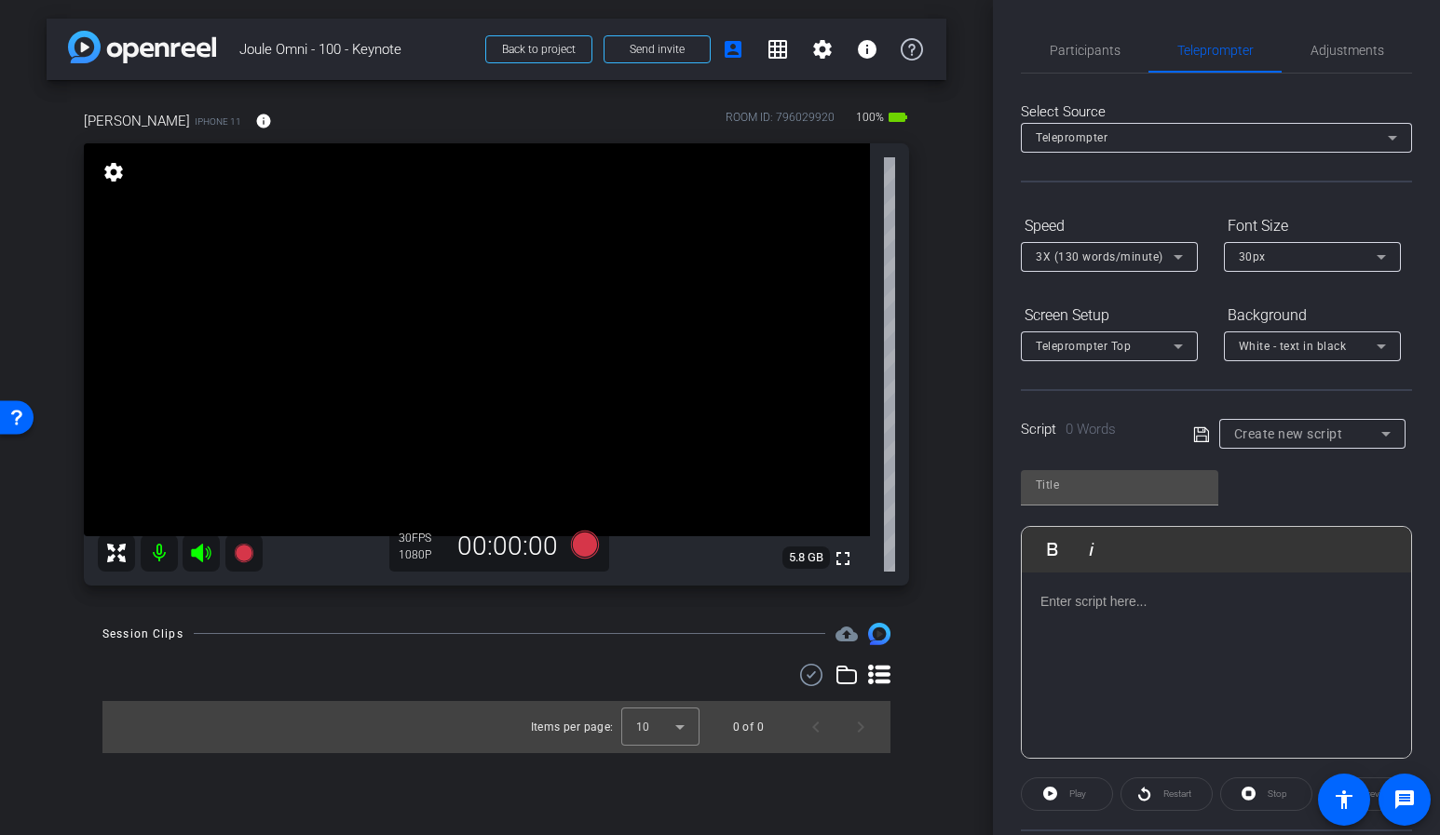
click at [994, 355] on div "Participants Teleprompter Adjustments settings Flying Monkeys Media, LLC flip D…" at bounding box center [1216, 417] width 447 height 835
click at [1096, 57] on span "Participants" at bounding box center [1085, 50] width 71 height 13
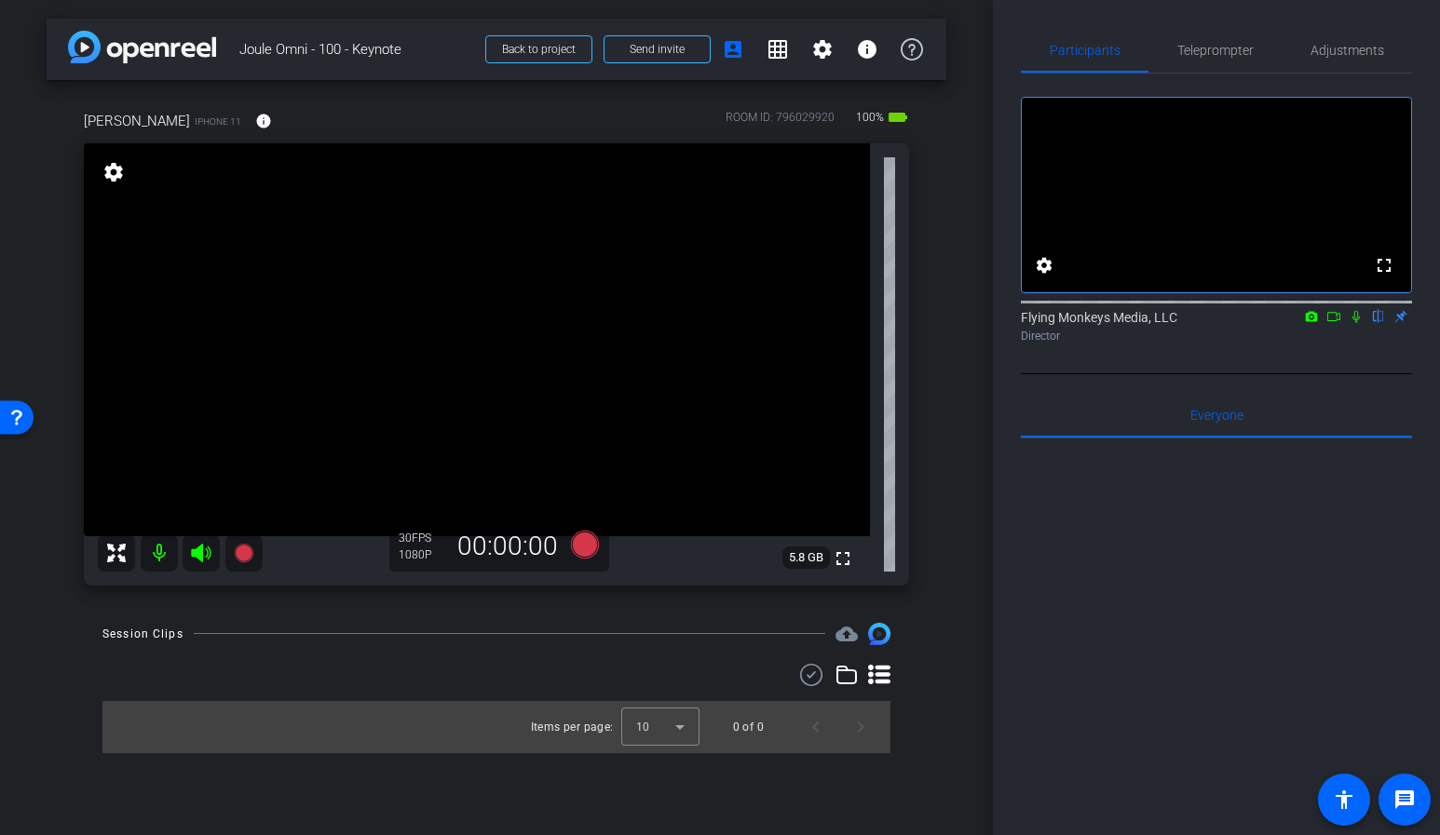
click at [1356, 323] on icon at bounding box center [1356, 316] width 15 height 13
click at [1356, 323] on icon at bounding box center [1356, 317] width 10 height 12
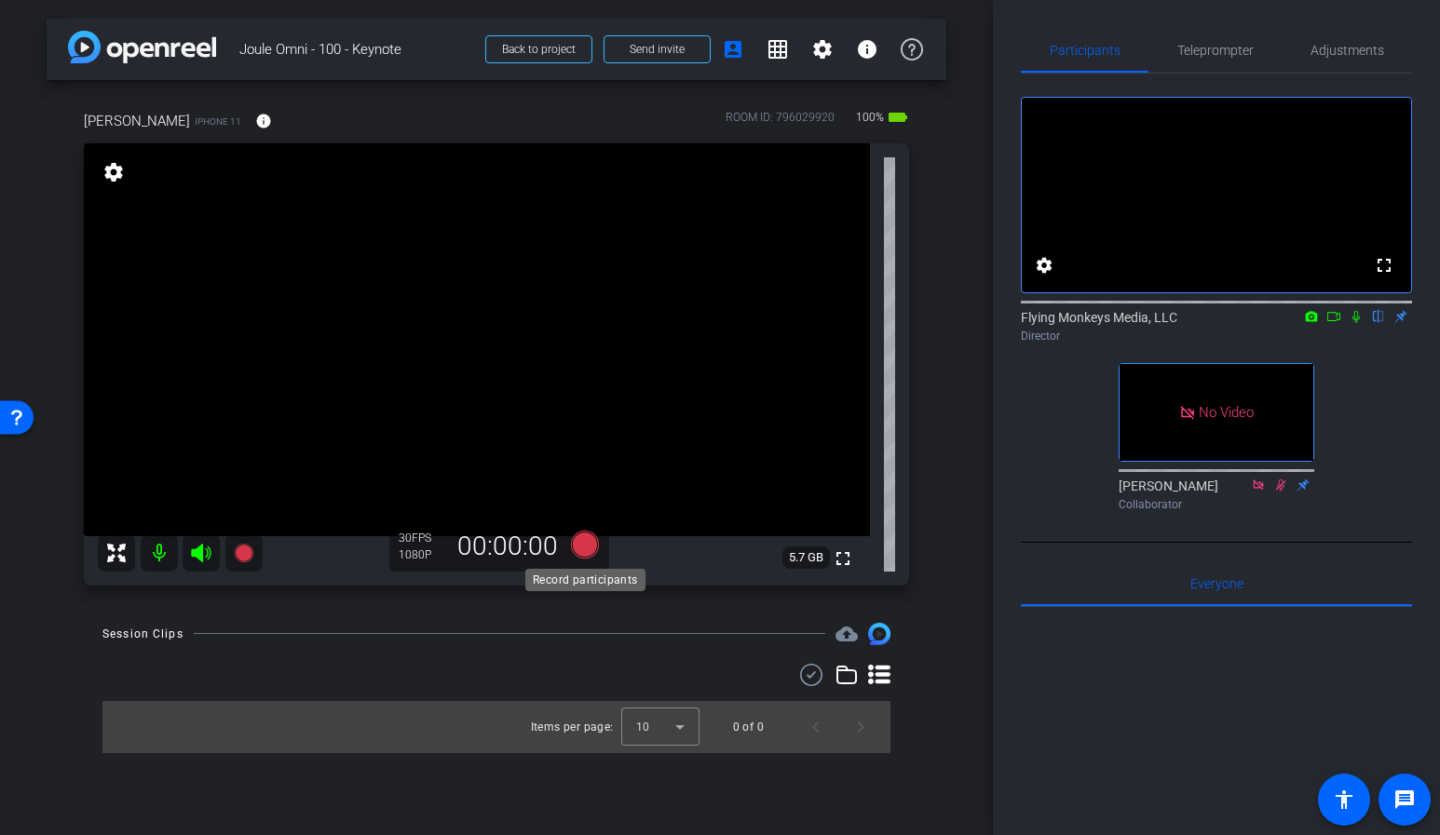
click at [582, 548] on icon at bounding box center [585, 545] width 28 height 28
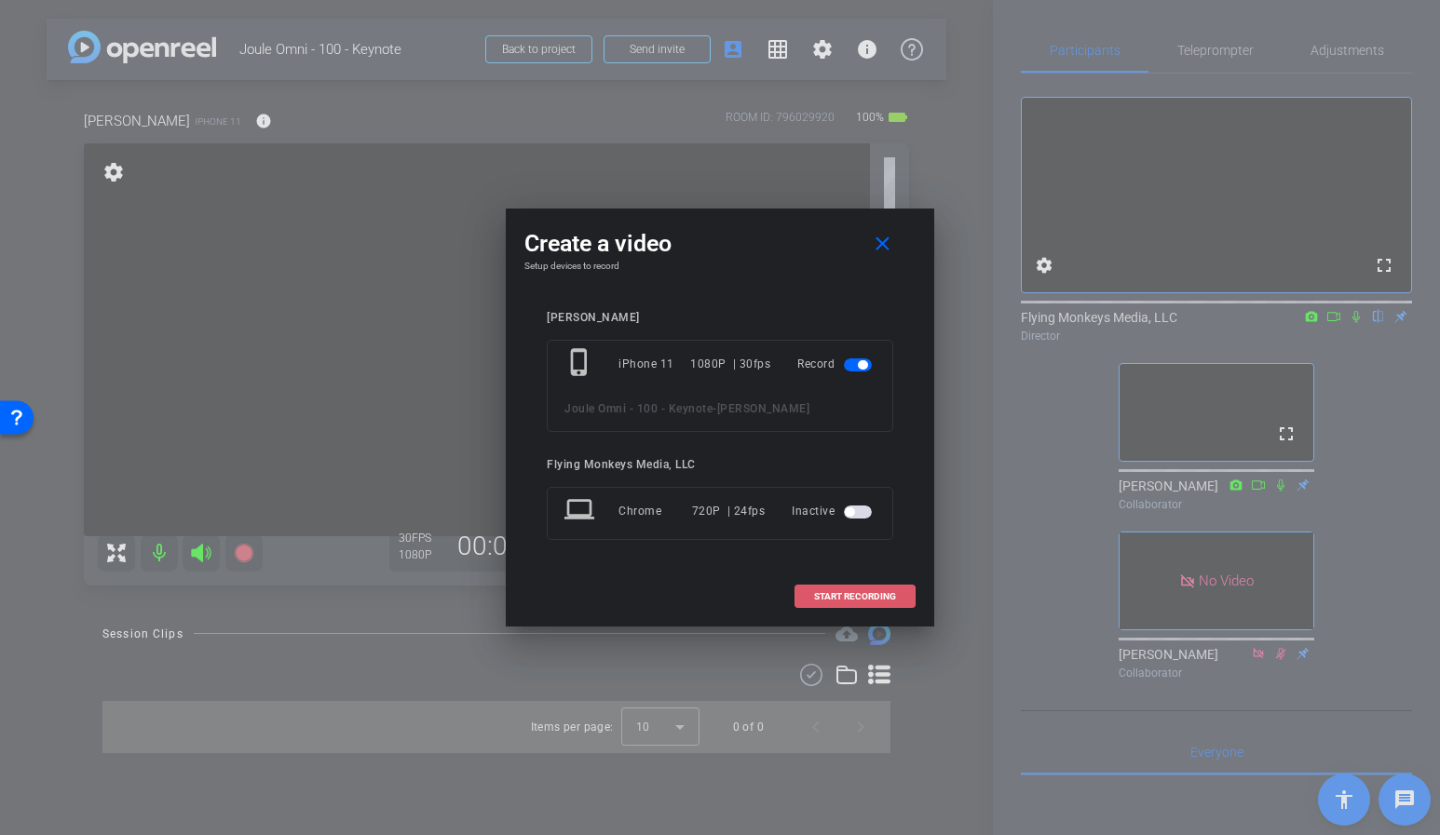
click at [854, 592] on span "START RECORDING" at bounding box center [855, 596] width 82 height 9
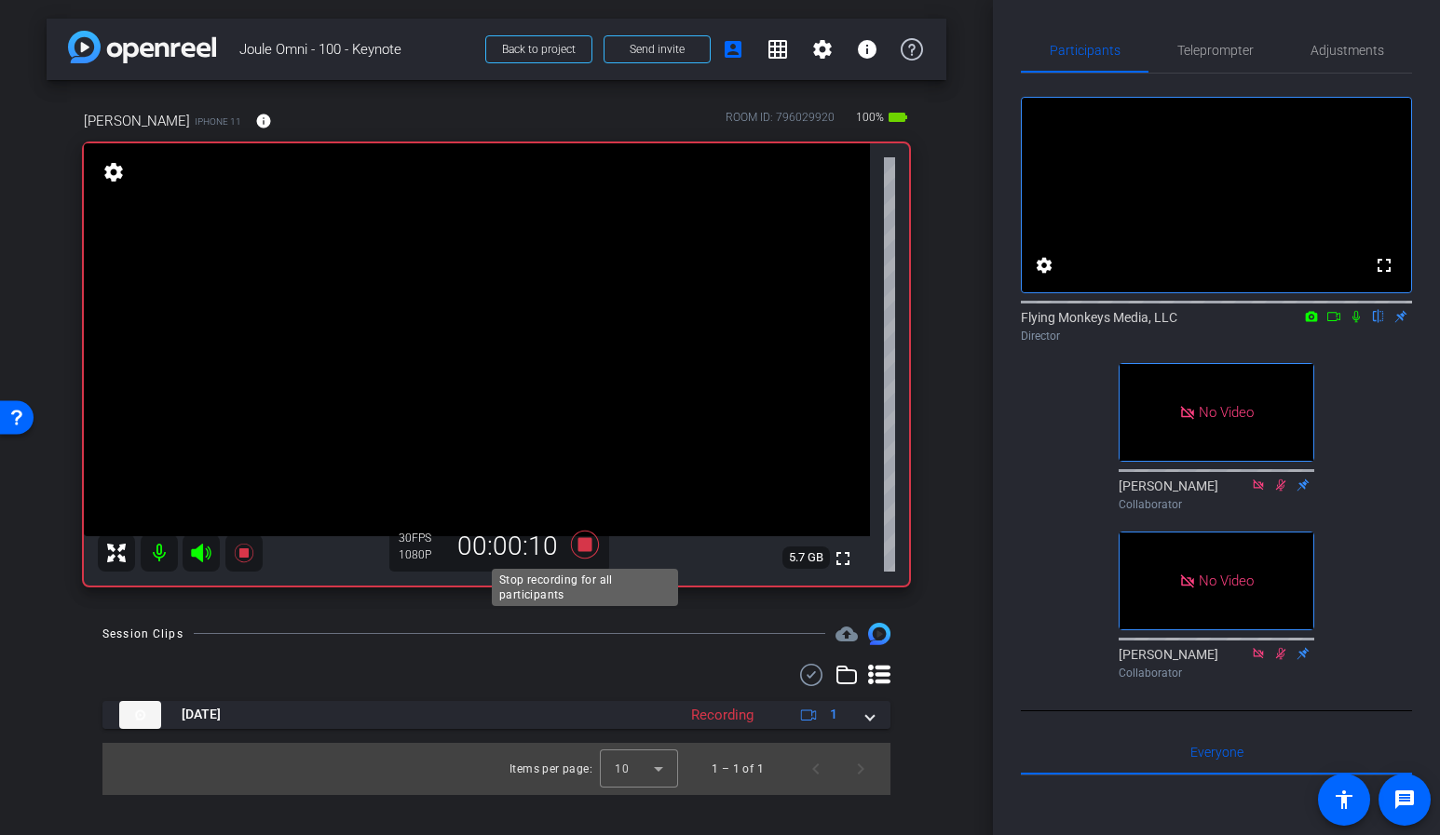
click at [576, 547] on icon at bounding box center [585, 545] width 45 height 34
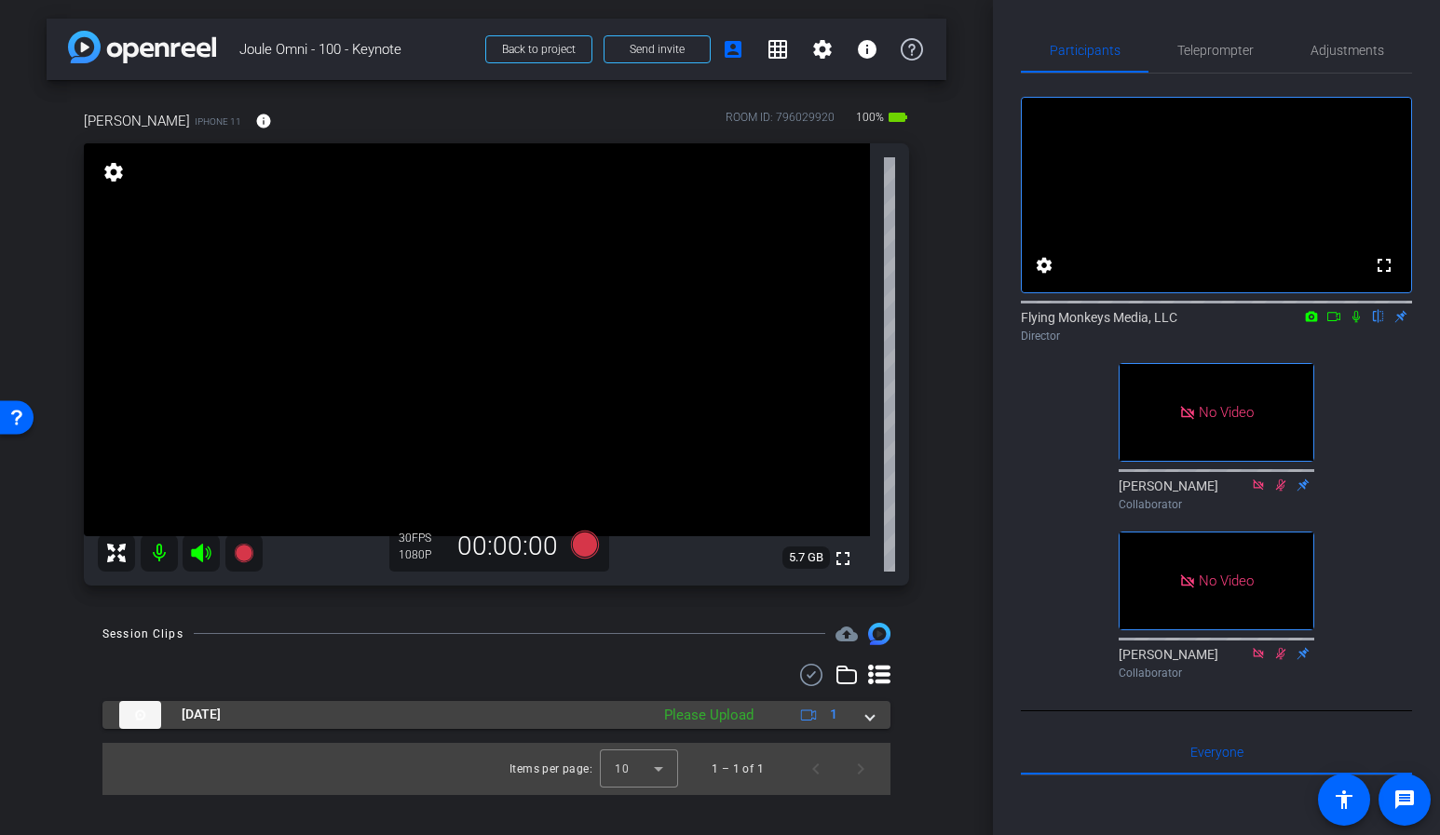
click at [872, 714] on span at bounding box center [869, 715] width 7 height 20
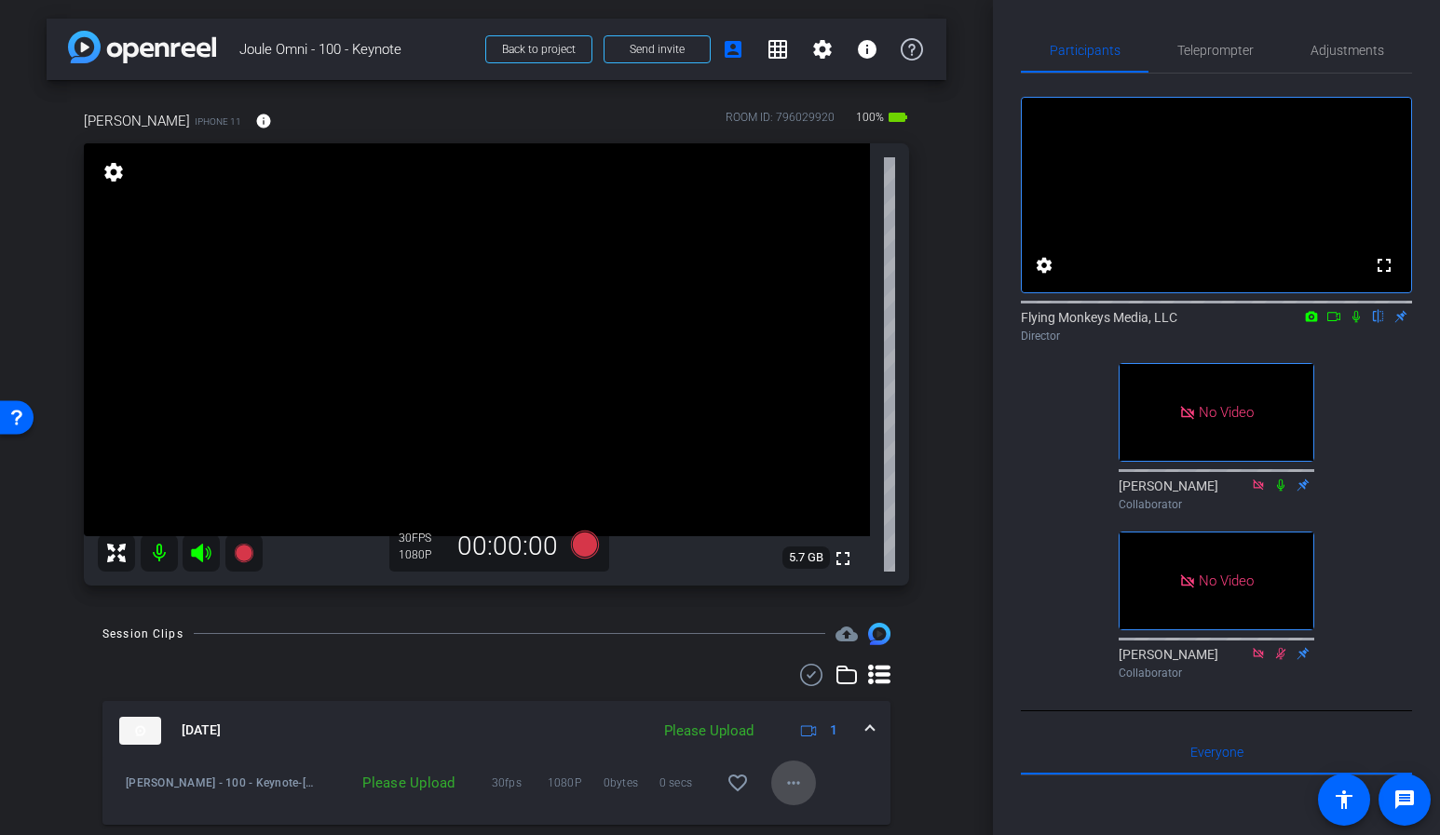
click at [786, 763] on span at bounding box center [793, 783] width 45 height 45
click at [820, 701] on span "Upload" at bounding box center [823, 698] width 75 height 22
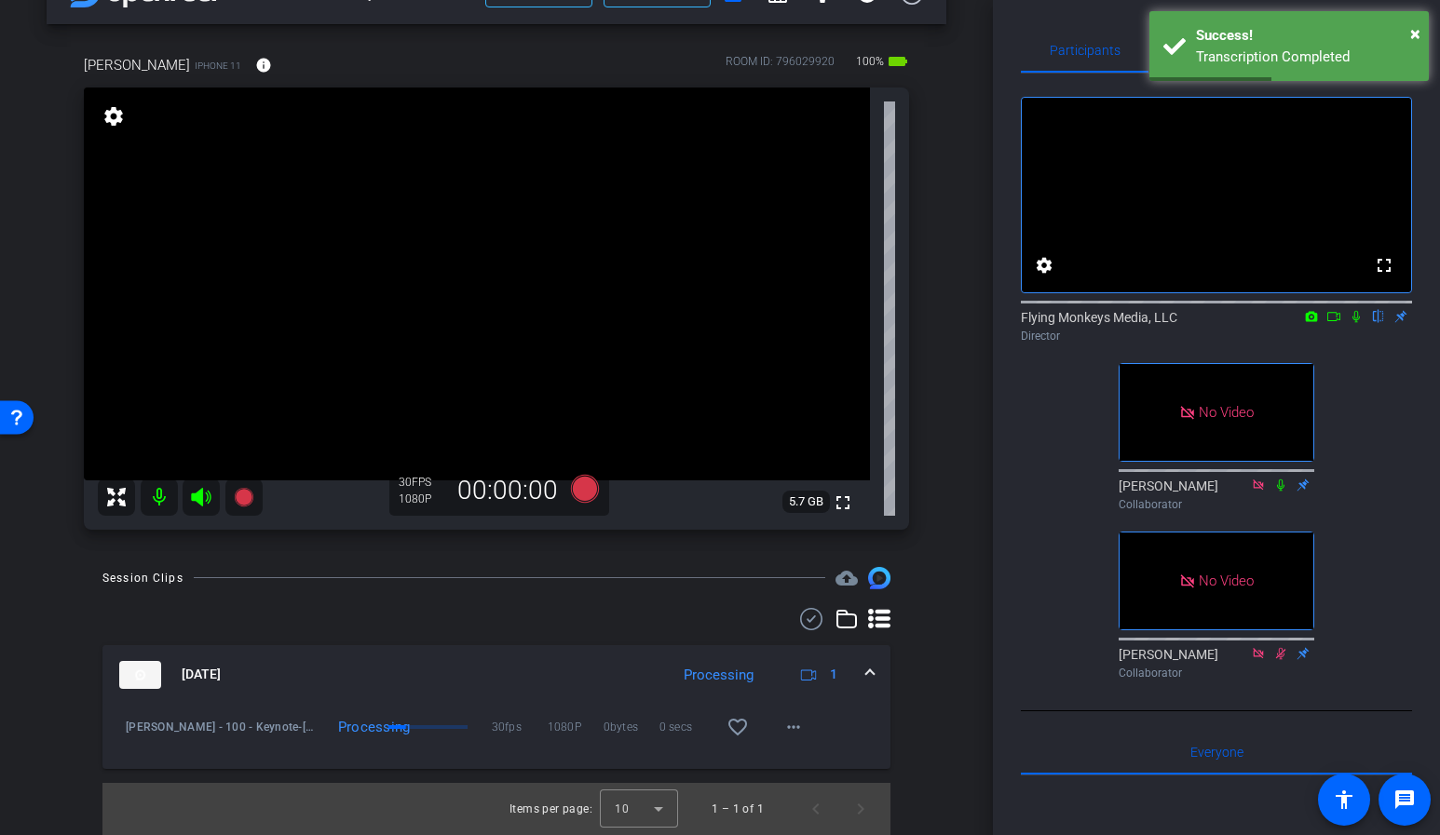
click at [974, 549] on div "arrow_back Joule Omni - 100 - Keynote Back to project Send invite account_box g…" at bounding box center [496, 361] width 993 height 835
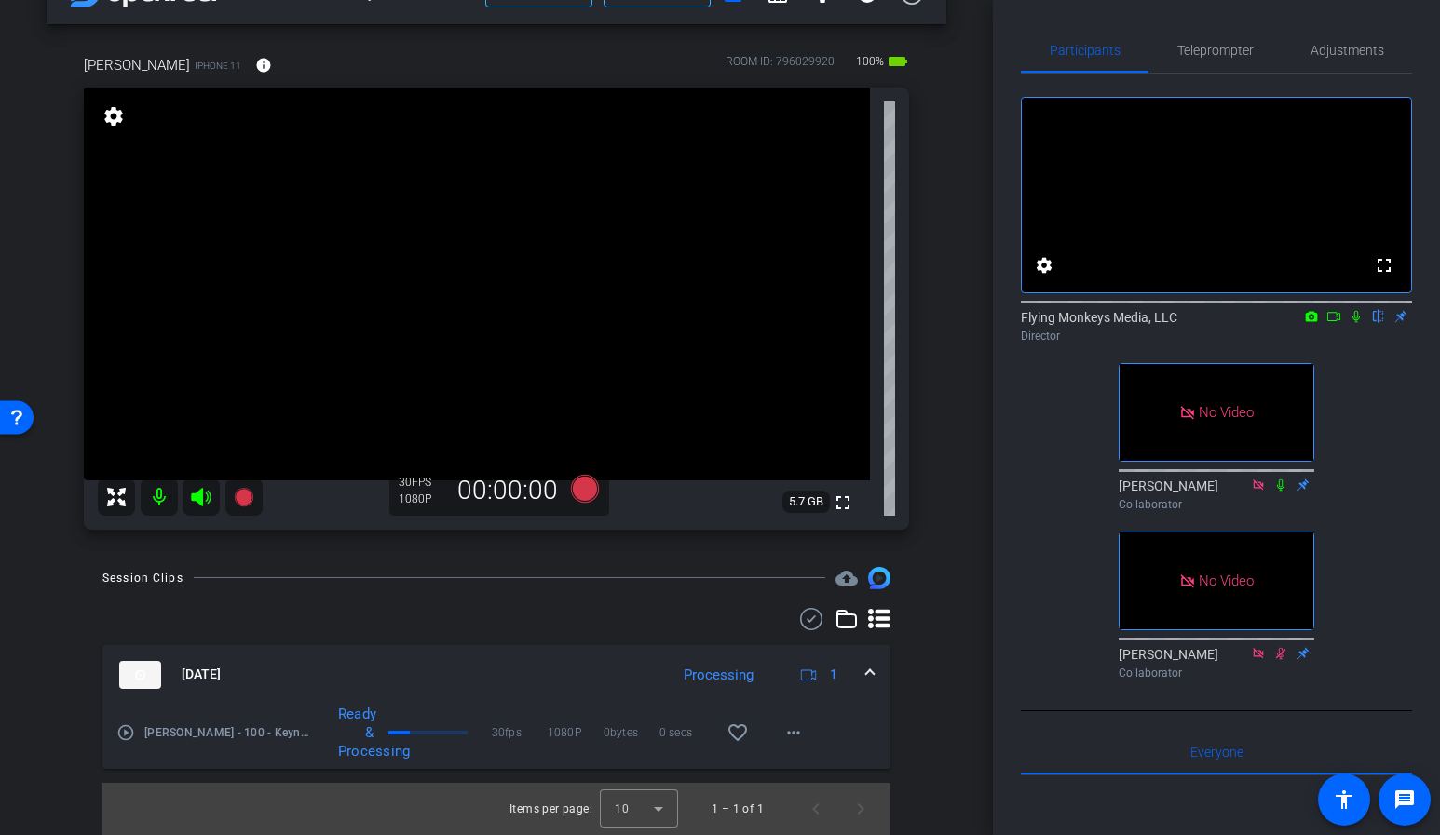
click at [956, 659] on div "arrow_back Joule Omni - 100 - Keynote Back to project Send invite account_box g…" at bounding box center [496, 361] width 993 height 835
click at [950, 656] on div "arrow_back Joule Omni - 100 - Keynote Back to project Send invite account_box g…" at bounding box center [496, 361] width 993 height 835
click at [958, 472] on div "arrow_back Joule Omni - 100 - Keynote Back to project Send invite account_box g…" at bounding box center [496, 361] width 993 height 835
click at [991, 504] on div "arrow_back Joule Omni - 100 - Keynote Back to project Send invite account_box g…" at bounding box center [496, 361] width 993 height 835
click at [930, 709] on div "Session Clips cloud_upload Sep 4, 2025 Processing 1 play_circle_outline Joule O…" at bounding box center [497, 701] width 900 height 268
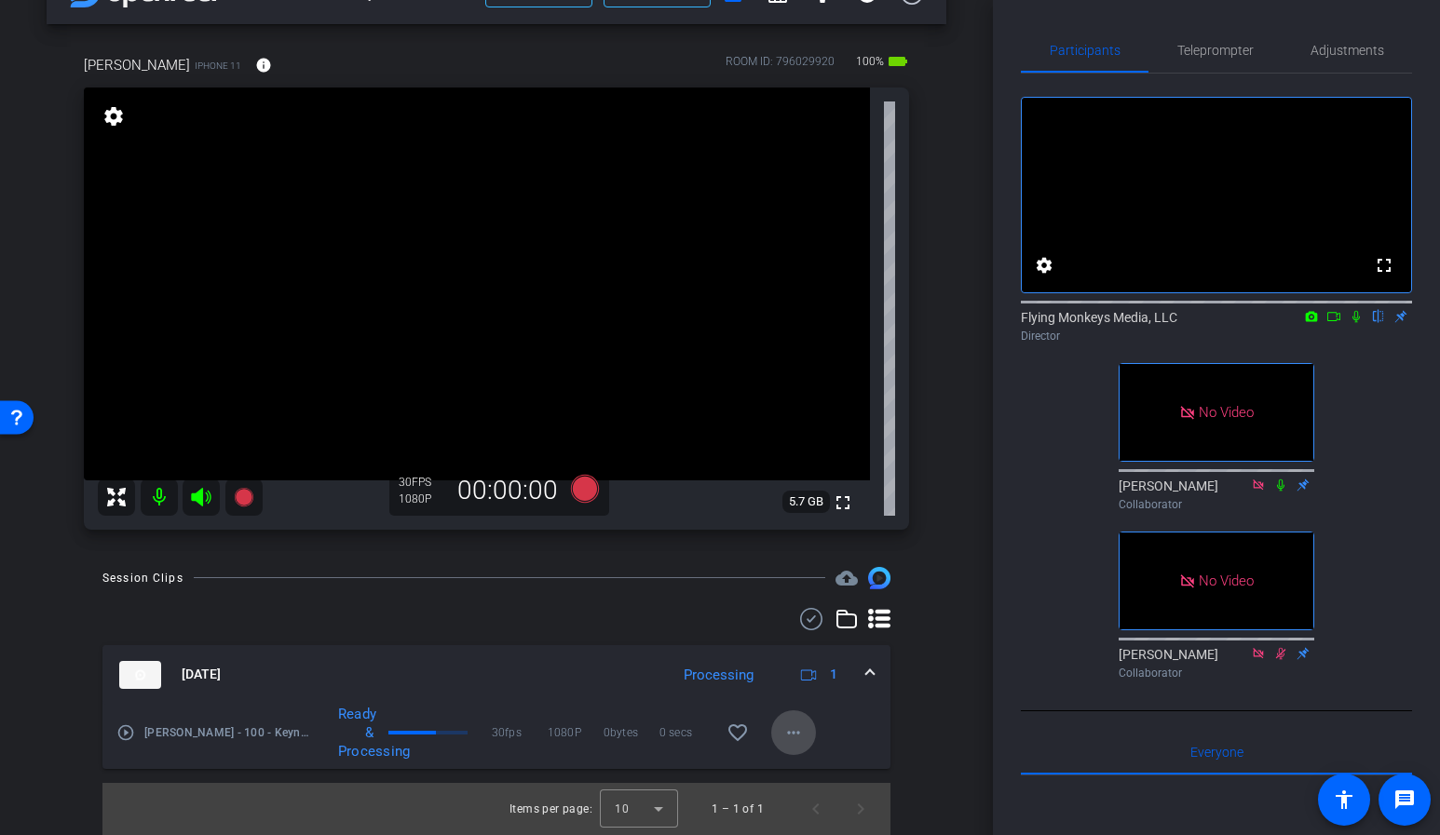
click at [793, 737] on mat-icon "more_horiz" at bounding box center [793, 733] width 22 height 22
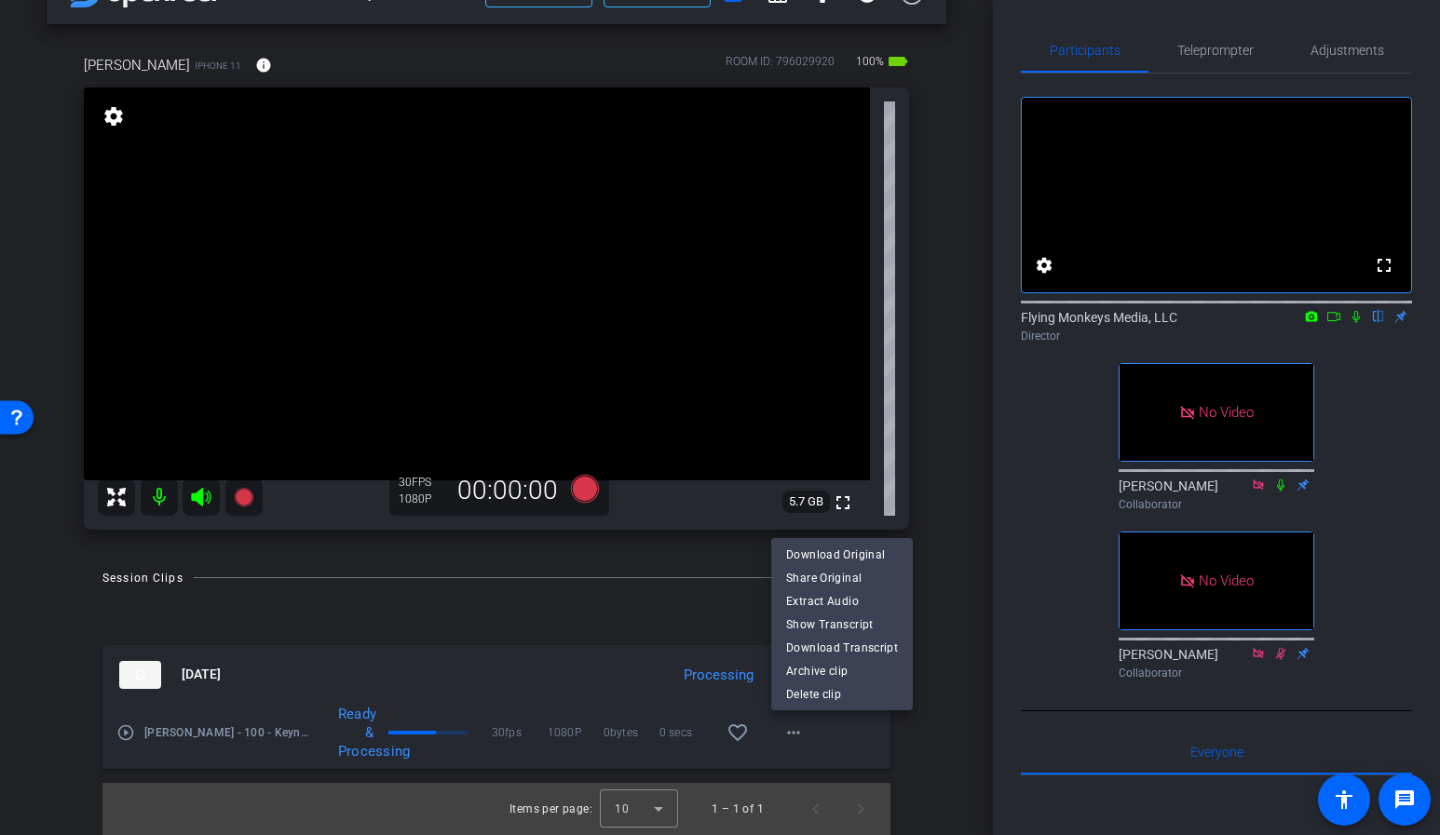
click at [930, 709] on div at bounding box center [720, 417] width 1440 height 835
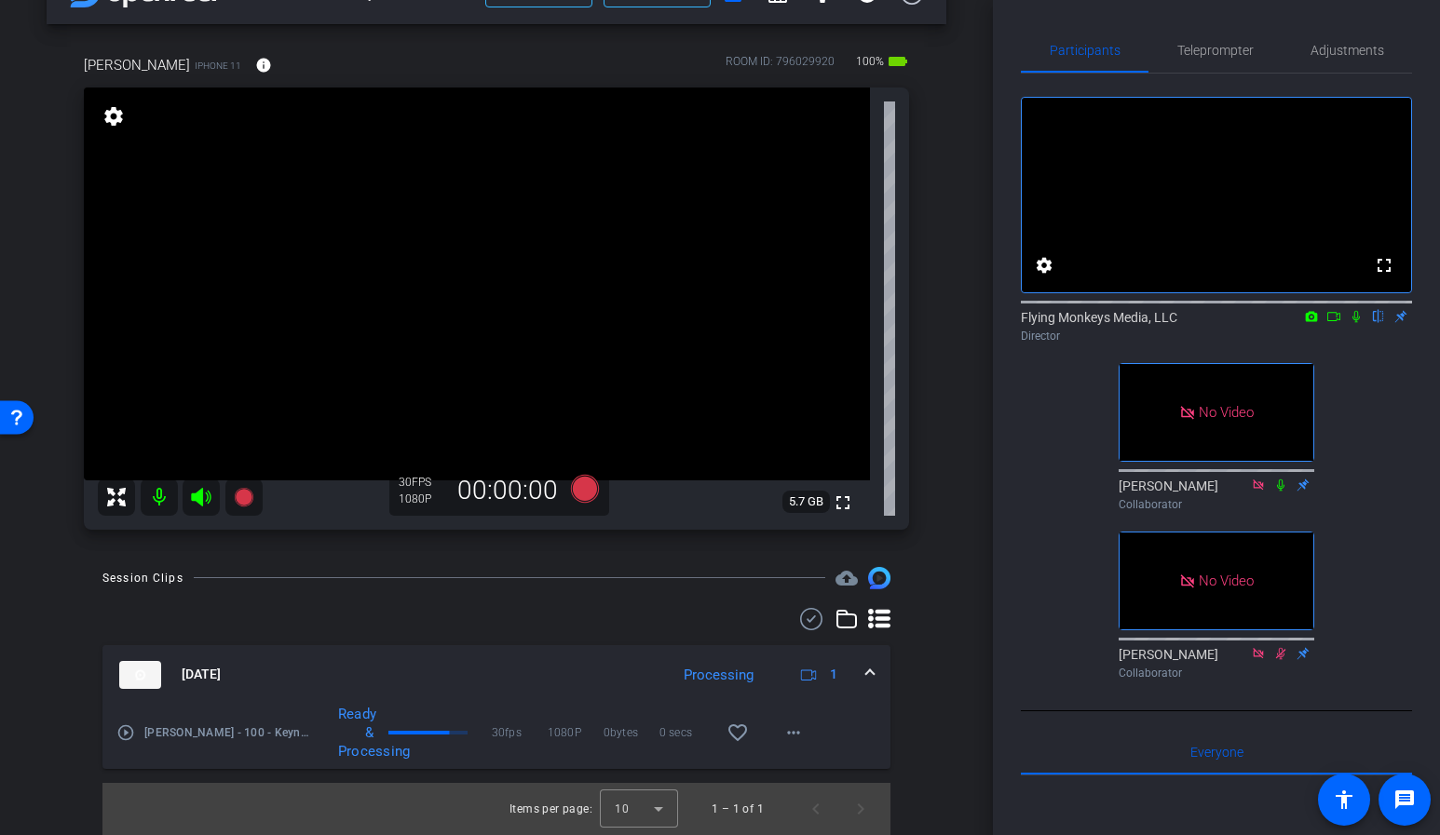
click at [937, 561] on div "arrow_back Joule Omni - 100 - Keynote Back to project Send invite account_box g…" at bounding box center [496, 361] width 993 height 835
click at [961, 513] on div "arrow_back Joule Omni - 100 - Keynote Back to project Send invite account_box g…" at bounding box center [496, 361] width 993 height 835
click at [1212, 56] on span "Teleprompter" at bounding box center [1215, 50] width 76 height 13
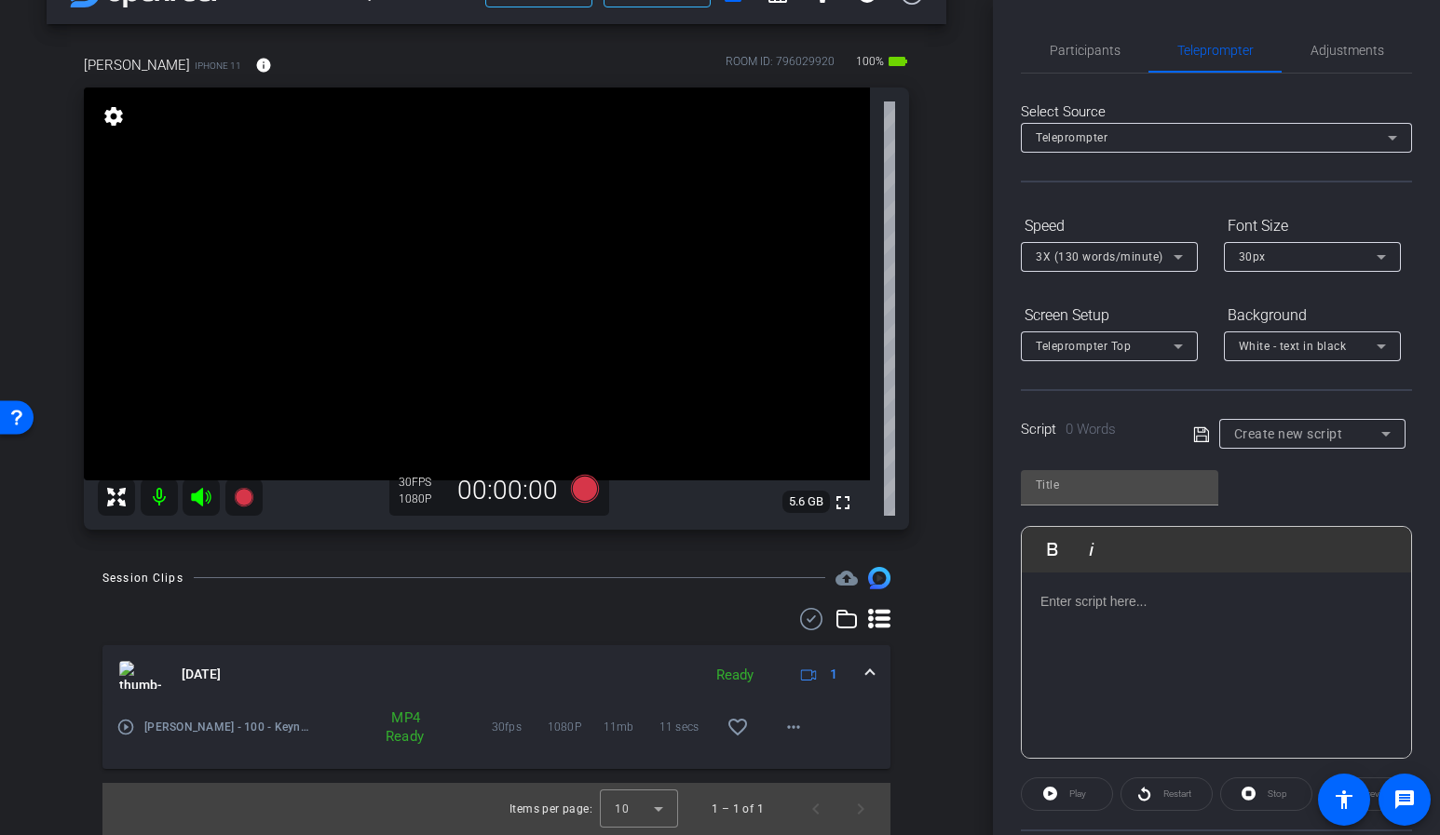
click at [1096, 603] on p at bounding box center [1216, 601] width 352 height 20
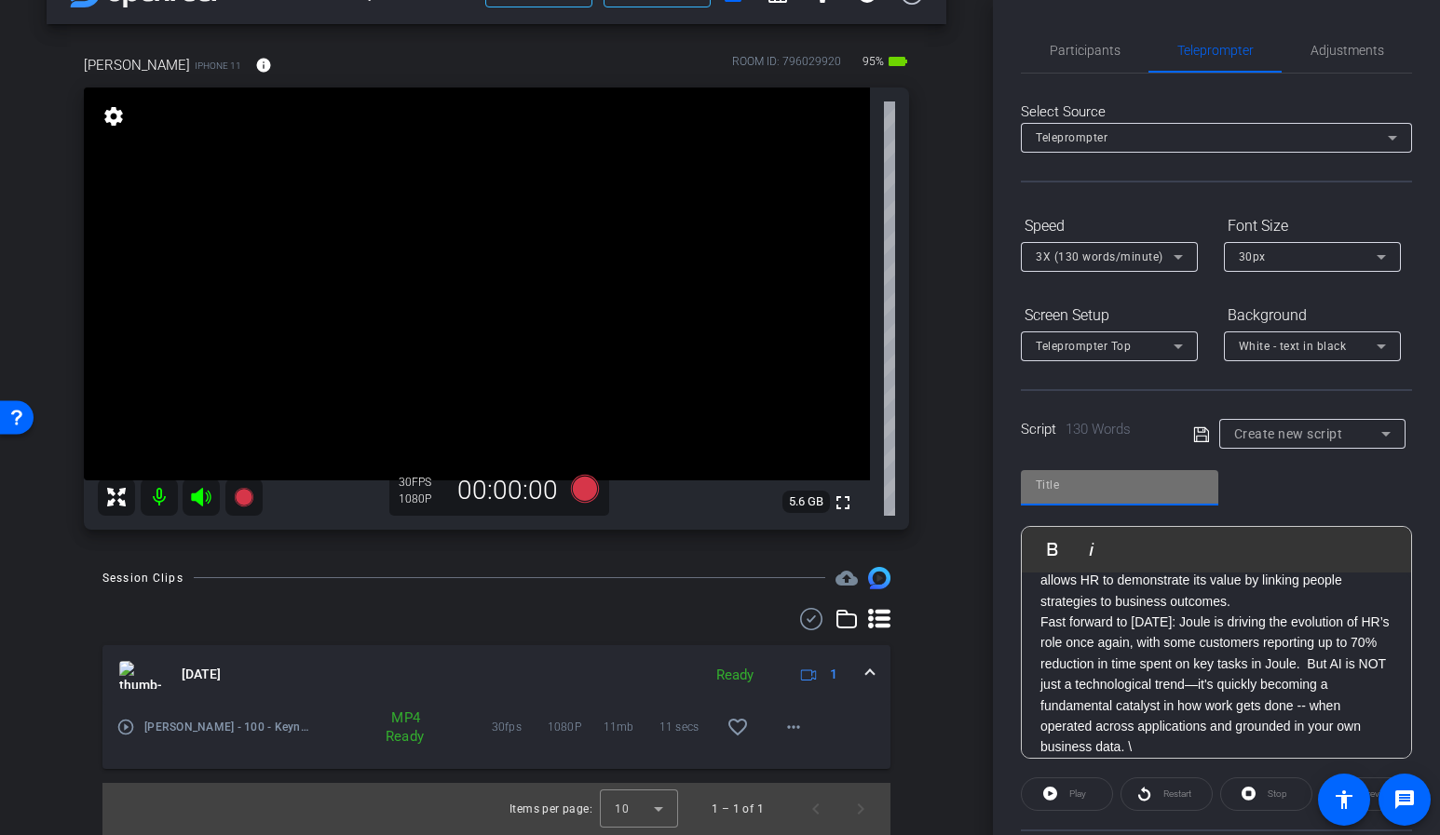
click at [1056, 495] on input "text" at bounding box center [1120, 485] width 168 height 22
type input "HCM AJ Script"
click at [1198, 426] on icon at bounding box center [1201, 435] width 17 height 22
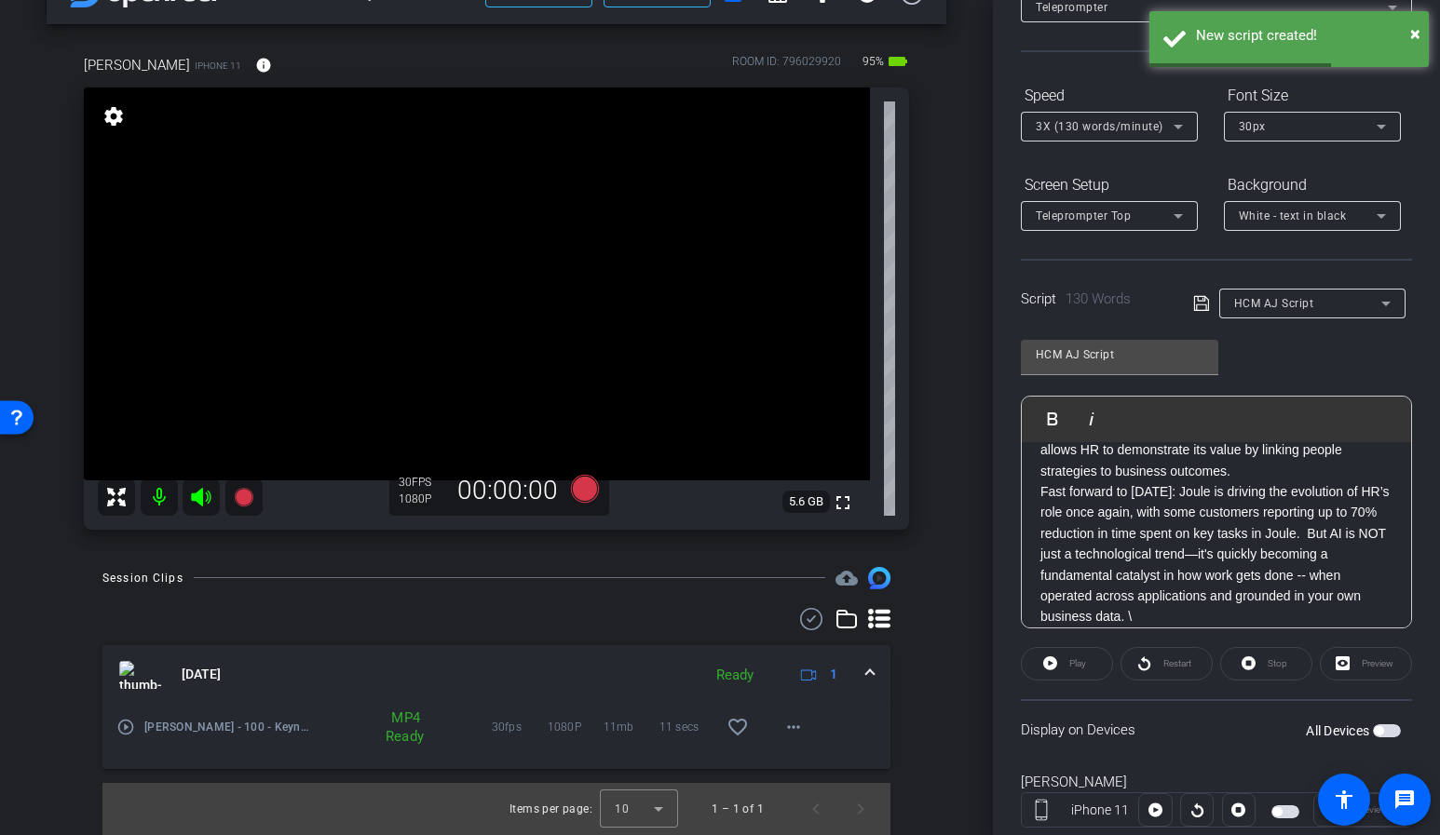
scroll to position [183, 0]
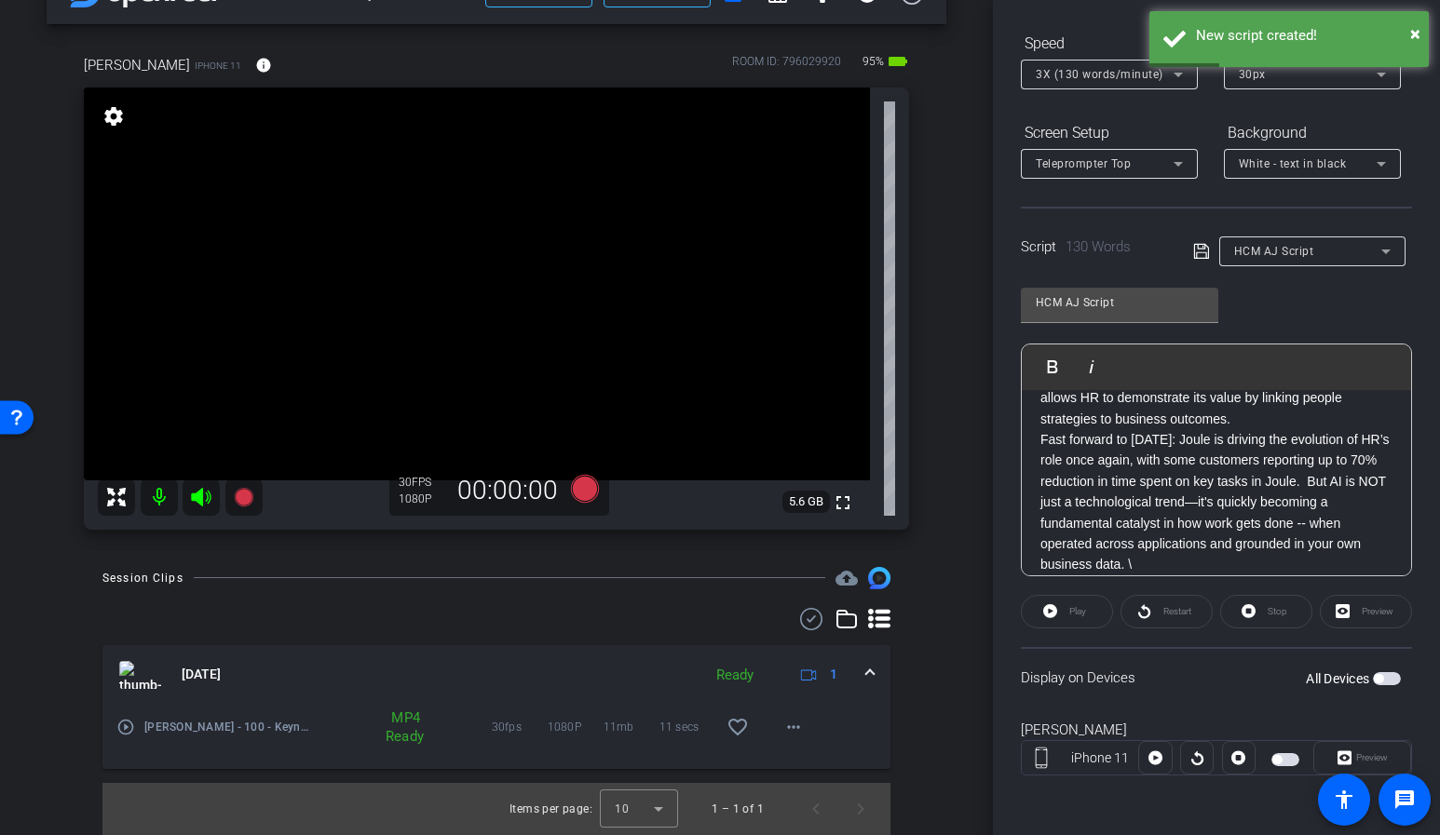
click at [1280, 758] on span "button" at bounding box center [1276, 759] width 9 height 9
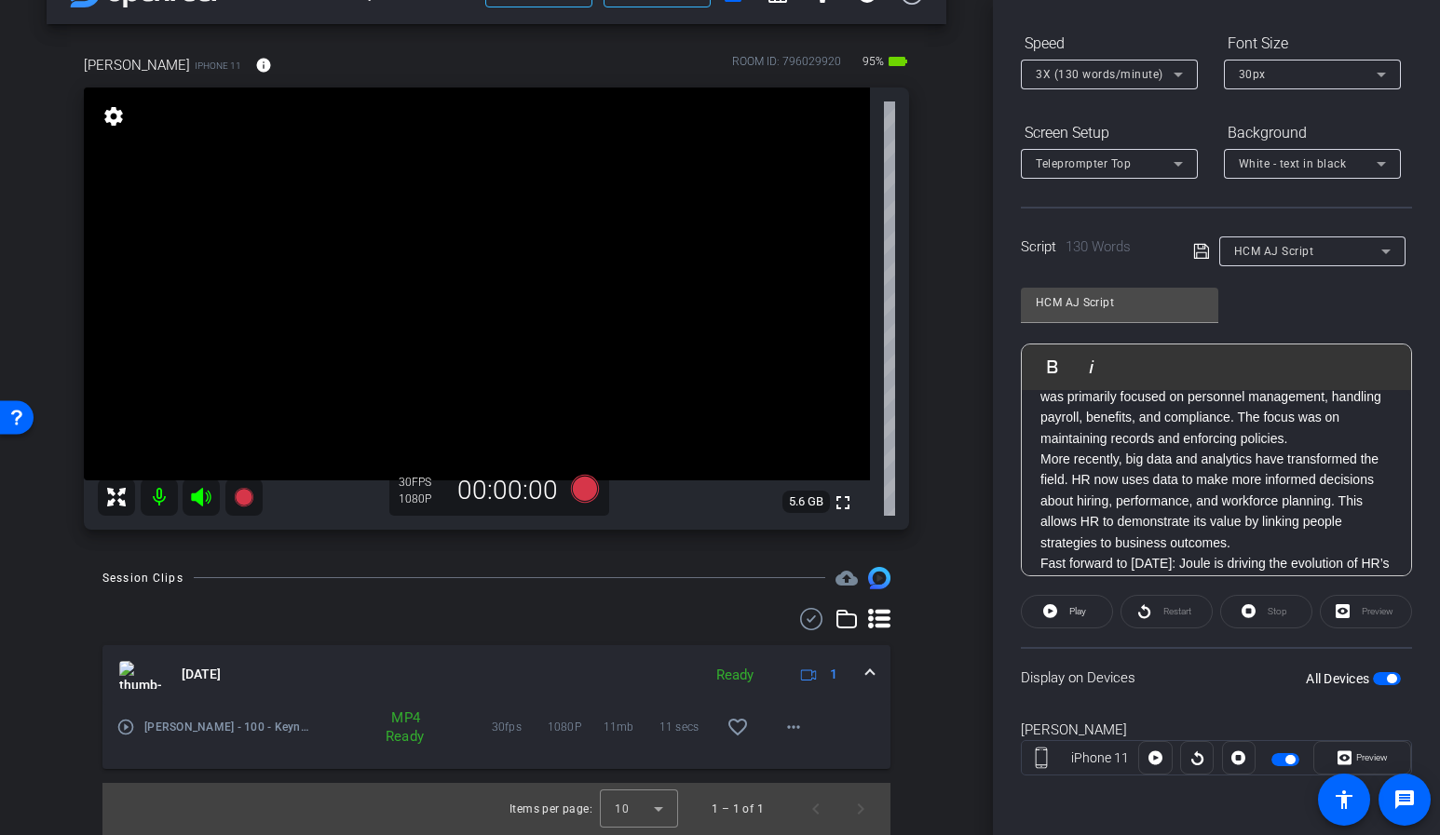
scroll to position [0, 0]
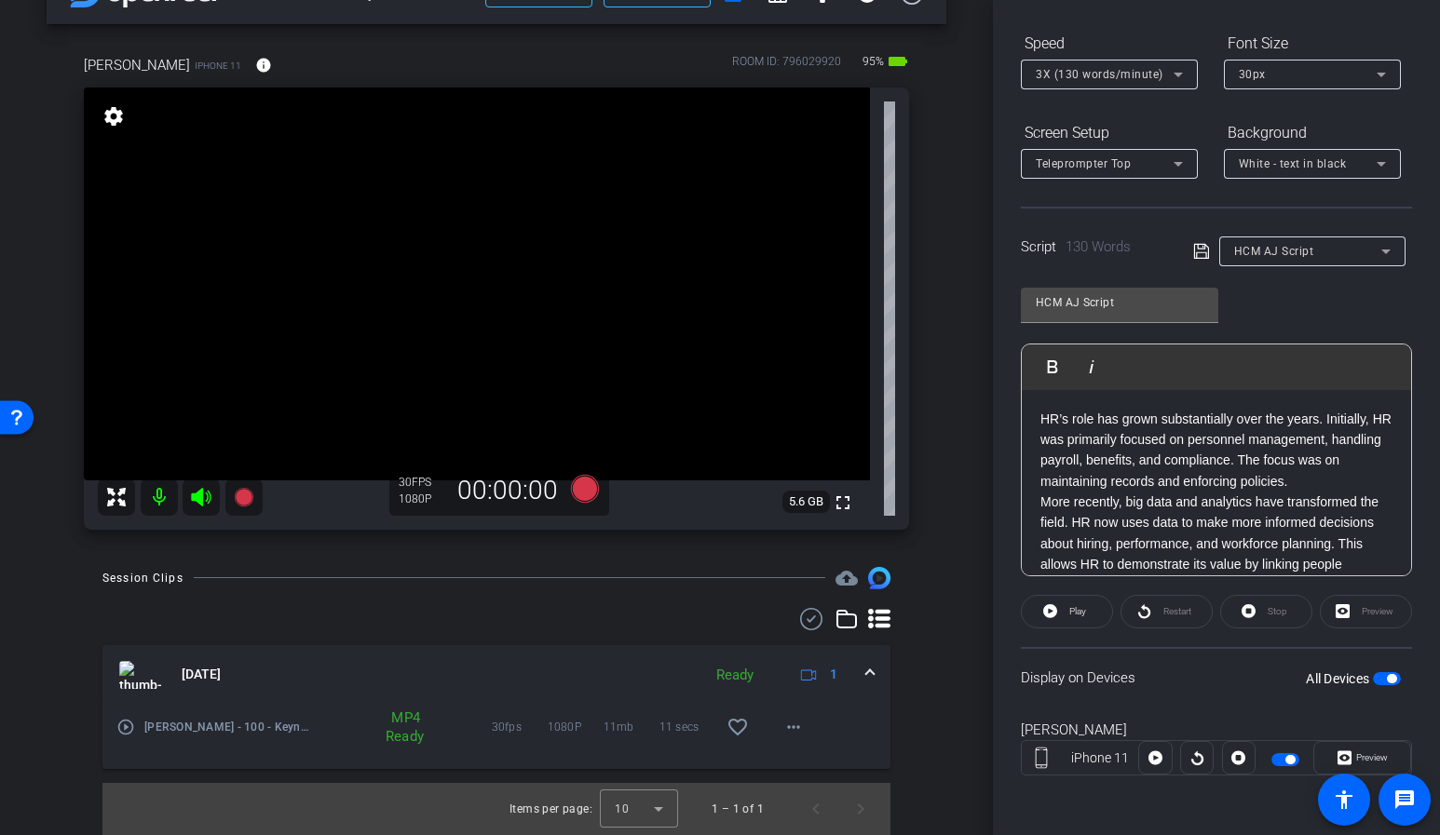
click at [1040, 419] on p "HR’s role has grown substantially over the years. Initially, HR was primarily f…" at bounding box center [1216, 451] width 352 height 84
click at [1287, 312] on div "HCM AJ Script Play Play from this location Play Selected Play and display the s…" at bounding box center [1216, 425] width 391 height 303
click at [1064, 610] on span at bounding box center [1067, 612] width 90 height 45
click at [1069, 618] on span "Pause" at bounding box center [1076, 612] width 30 height 26
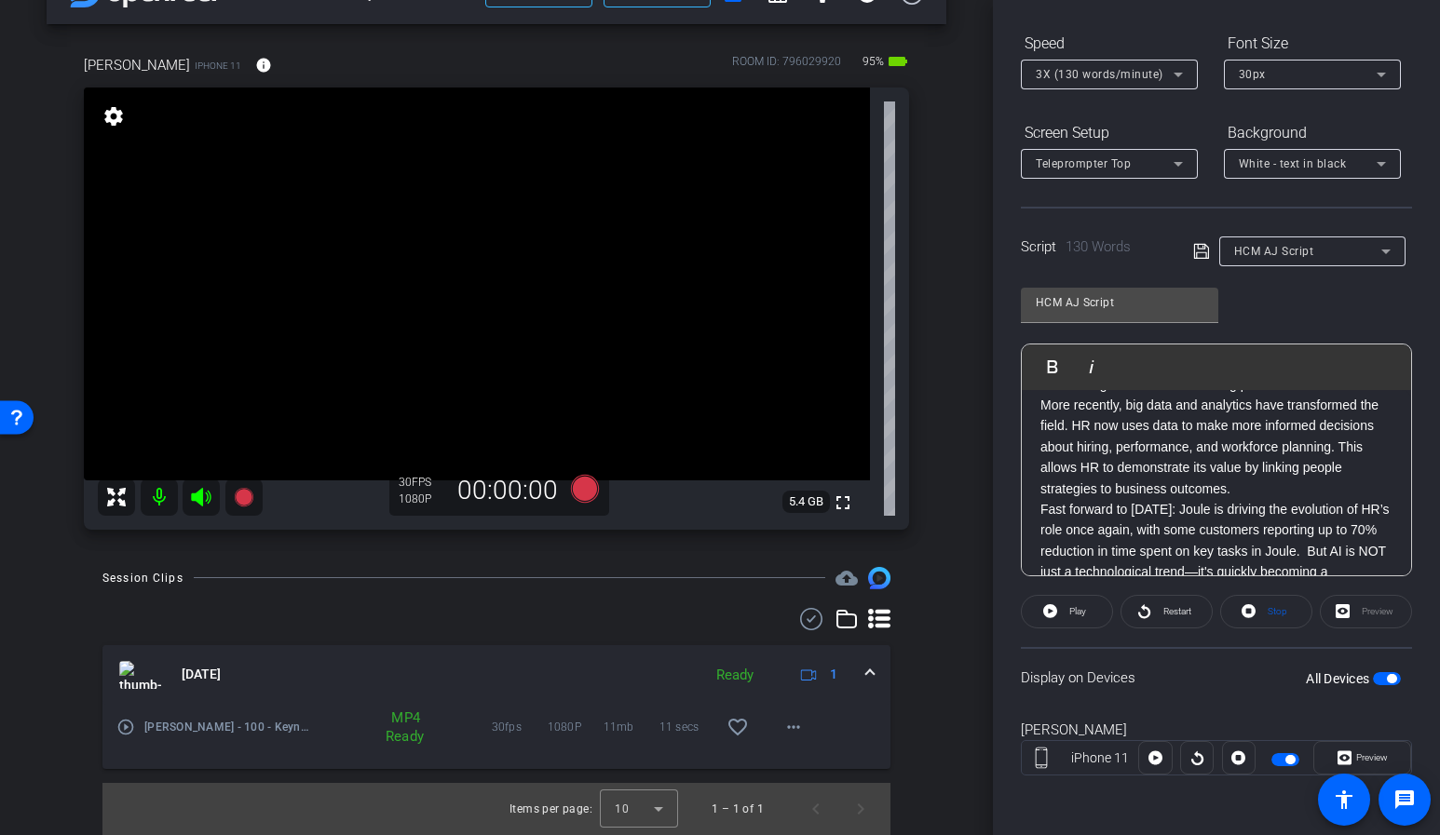
scroll to position [184, 0]
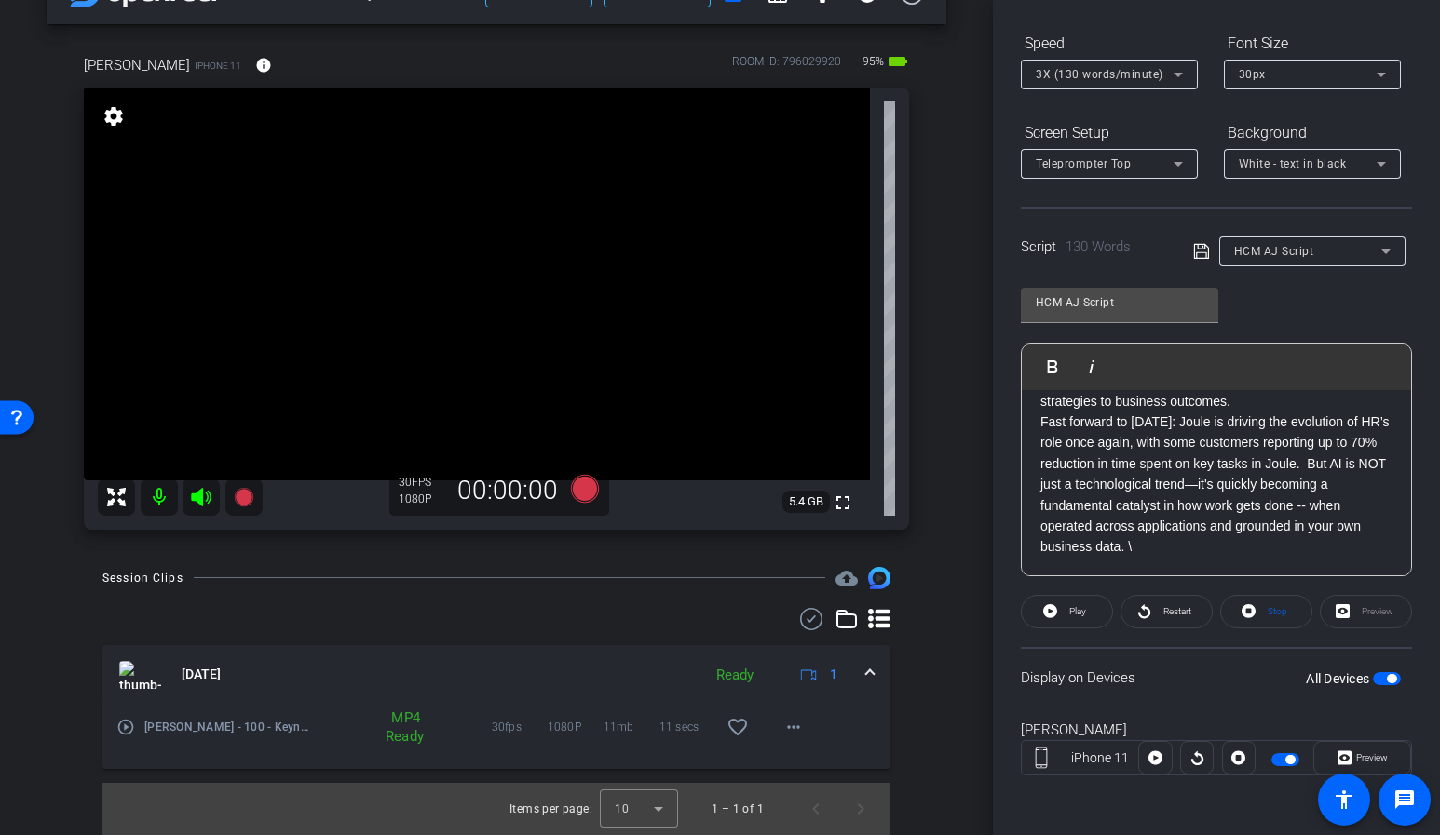
click at [1280, 760] on span "button" at bounding box center [1285, 759] width 28 height 13
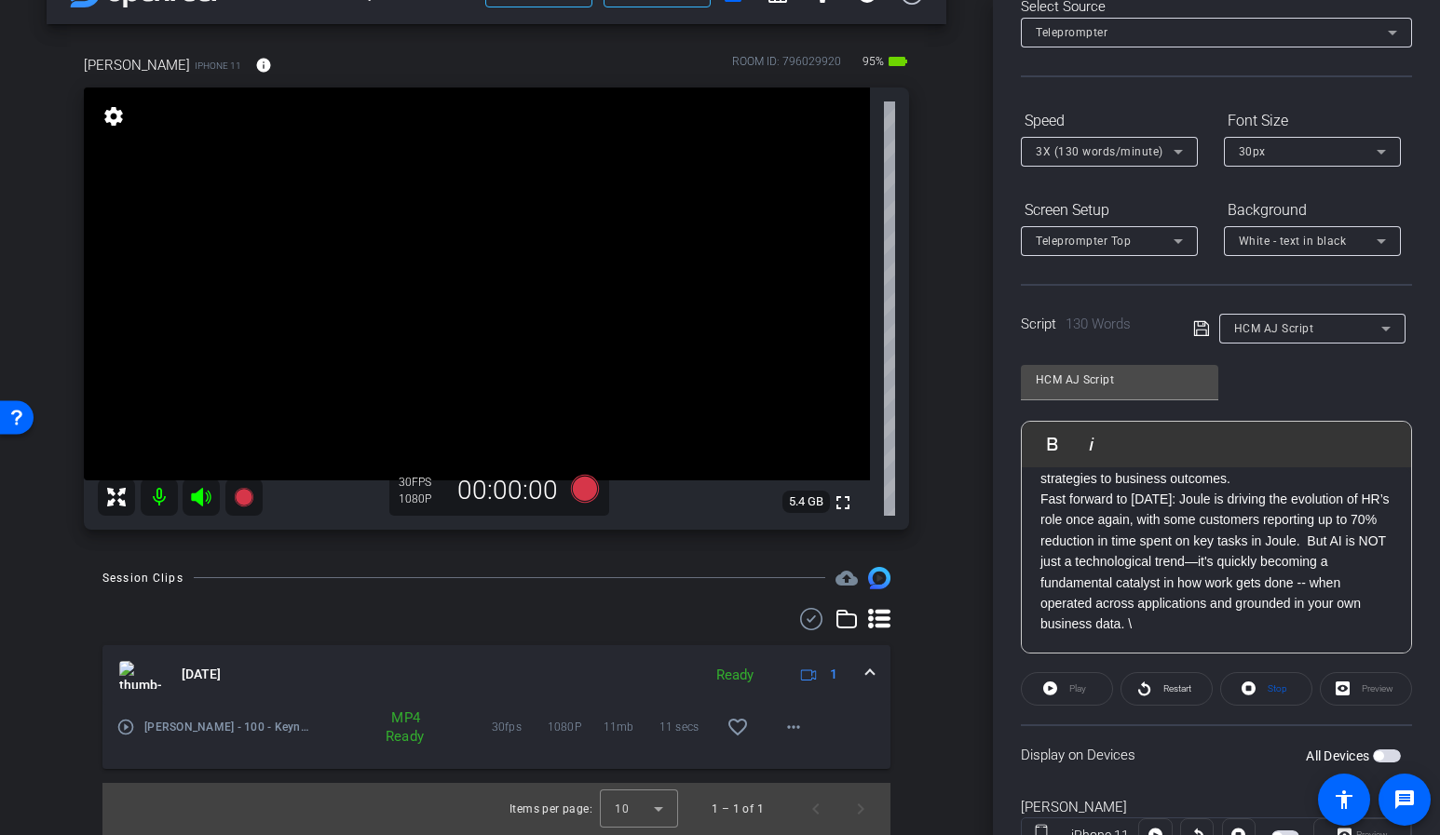
scroll to position [7, 0]
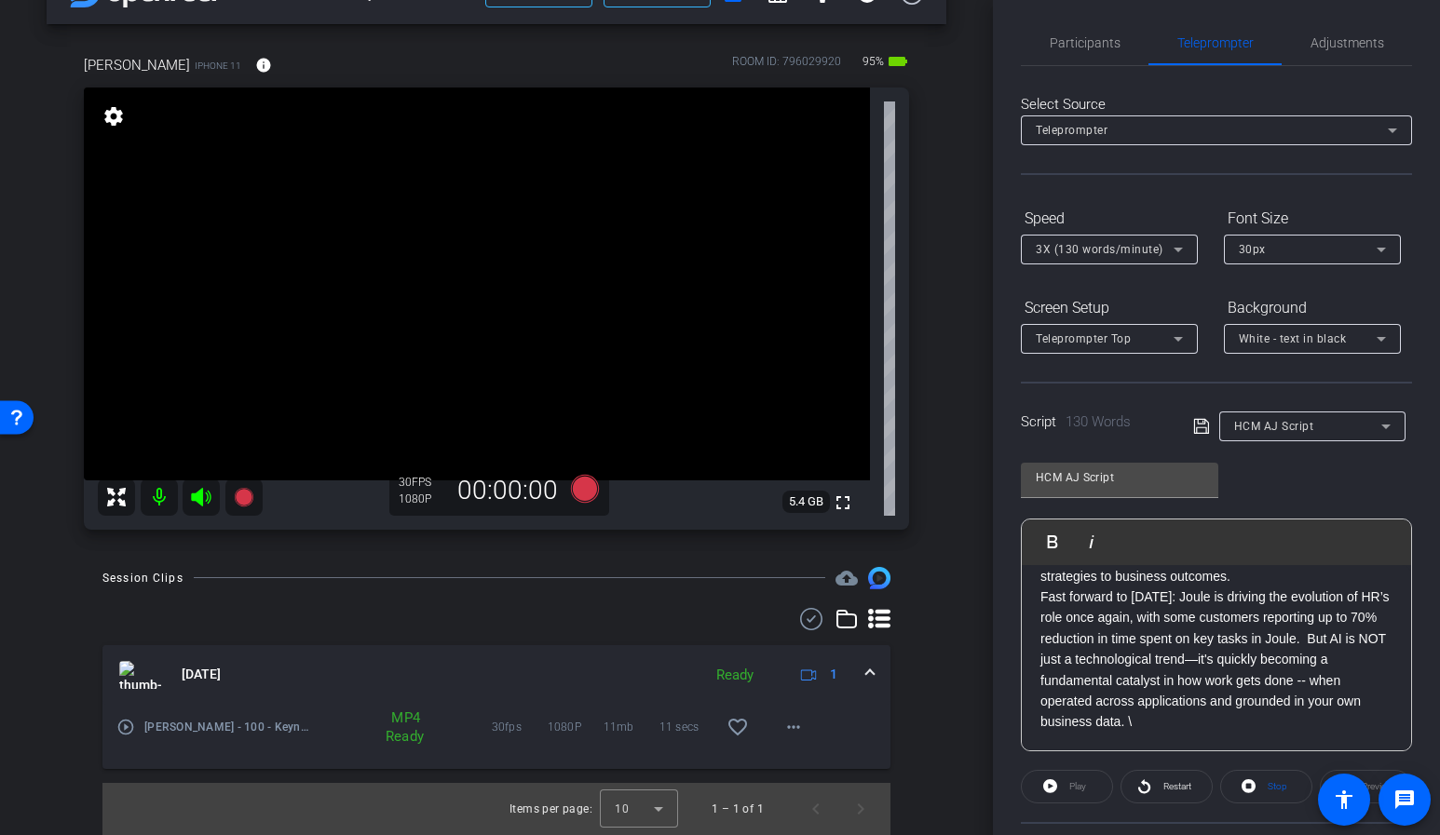
click at [1149, 351] on div "Teleprompter Top" at bounding box center [1109, 339] width 147 height 30
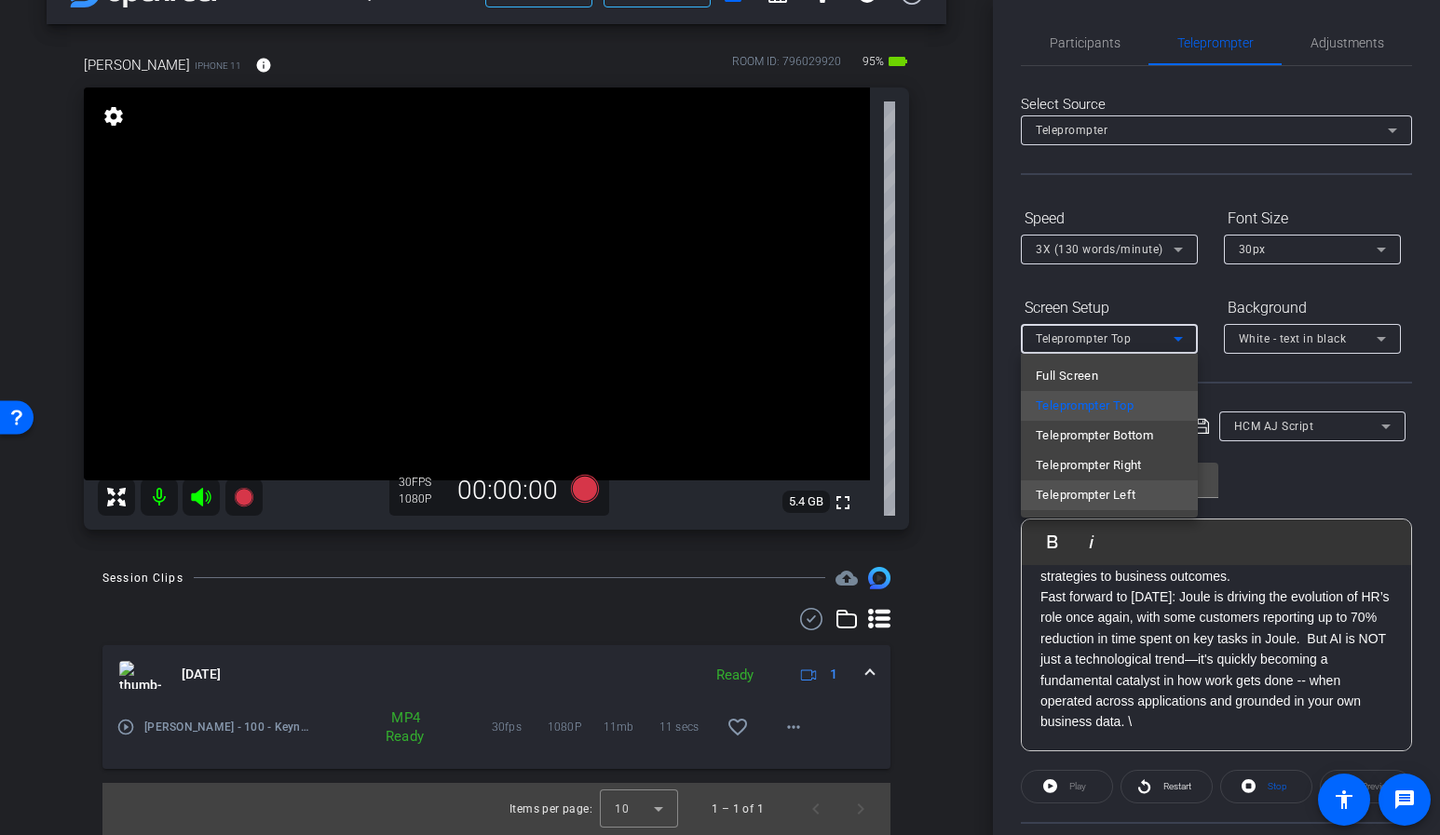
click at [1103, 497] on span "Teleprompter Left" at bounding box center [1086, 495] width 100 height 22
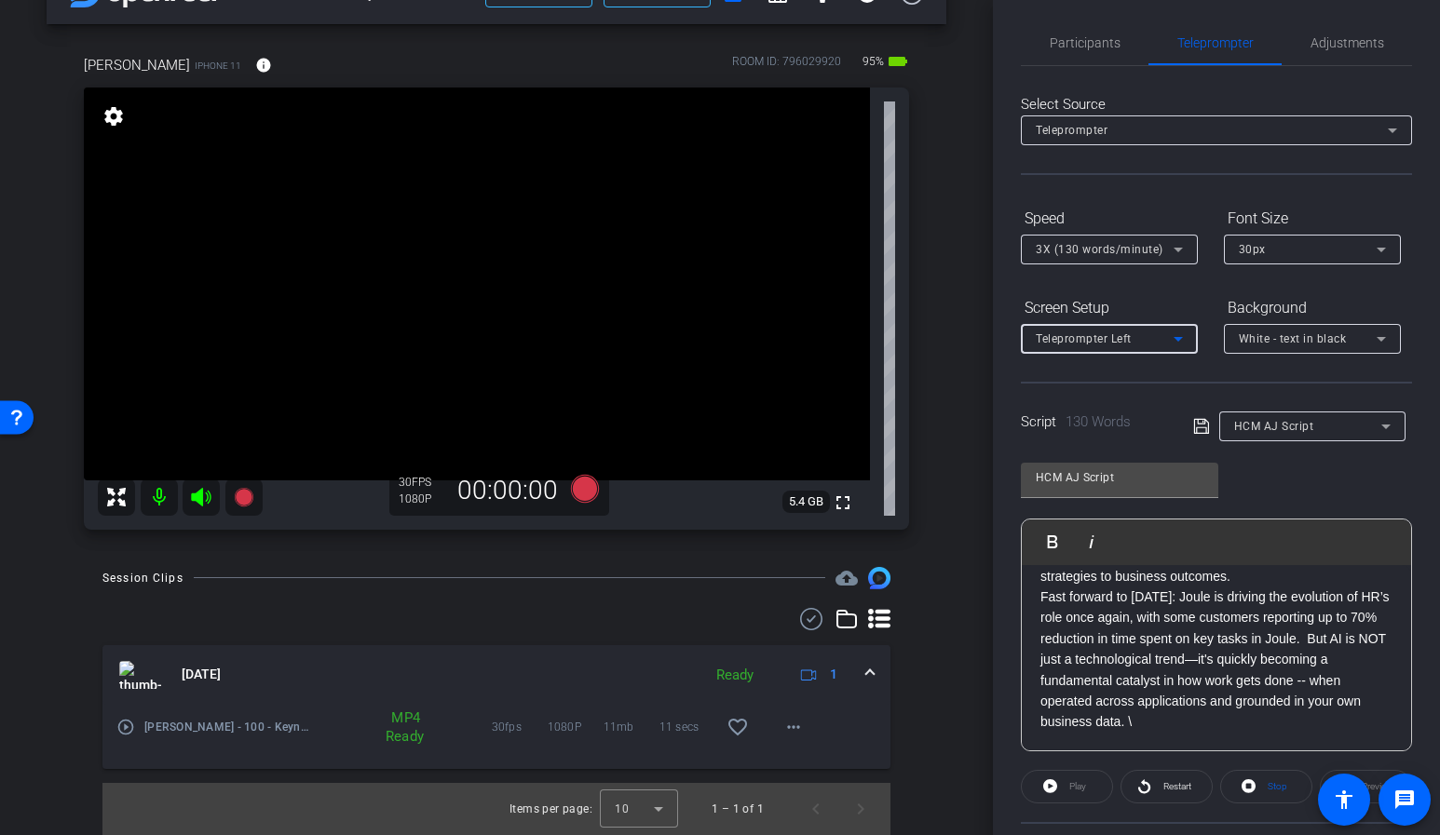
click at [1208, 428] on icon at bounding box center [1200, 426] width 15 height 15
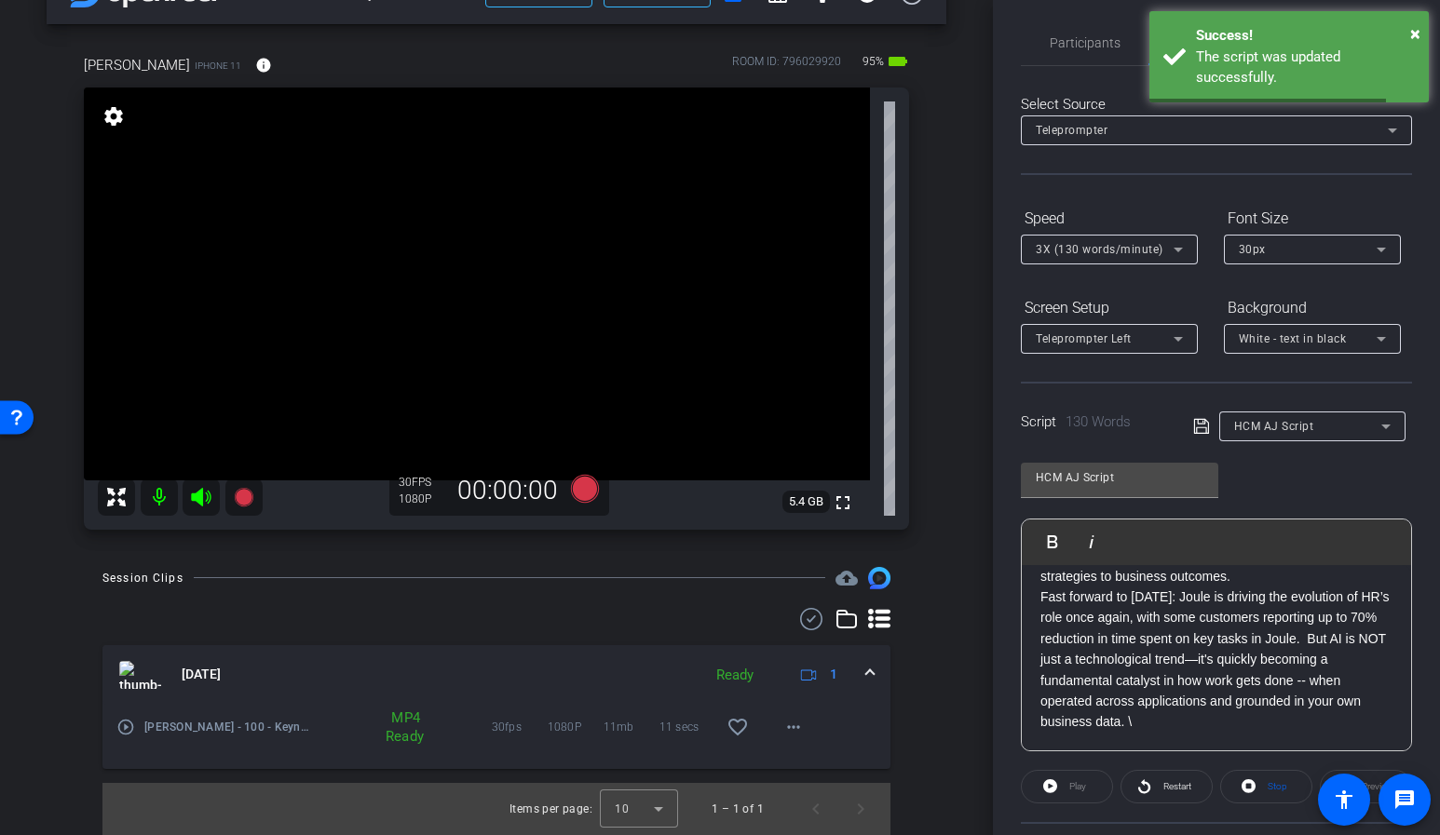
scroll to position [183, 0]
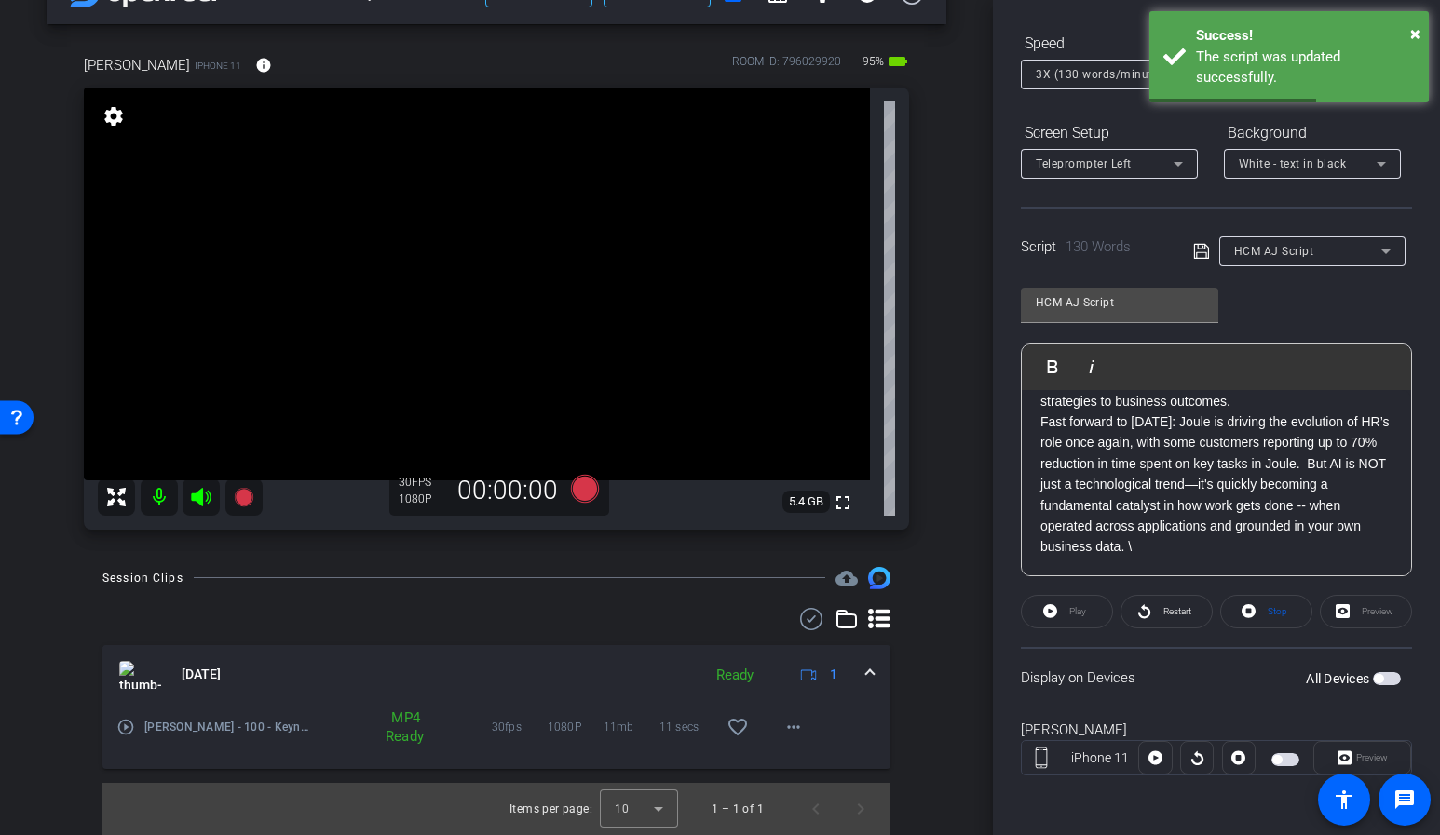
click at [1278, 758] on span "button" at bounding box center [1276, 759] width 9 height 9
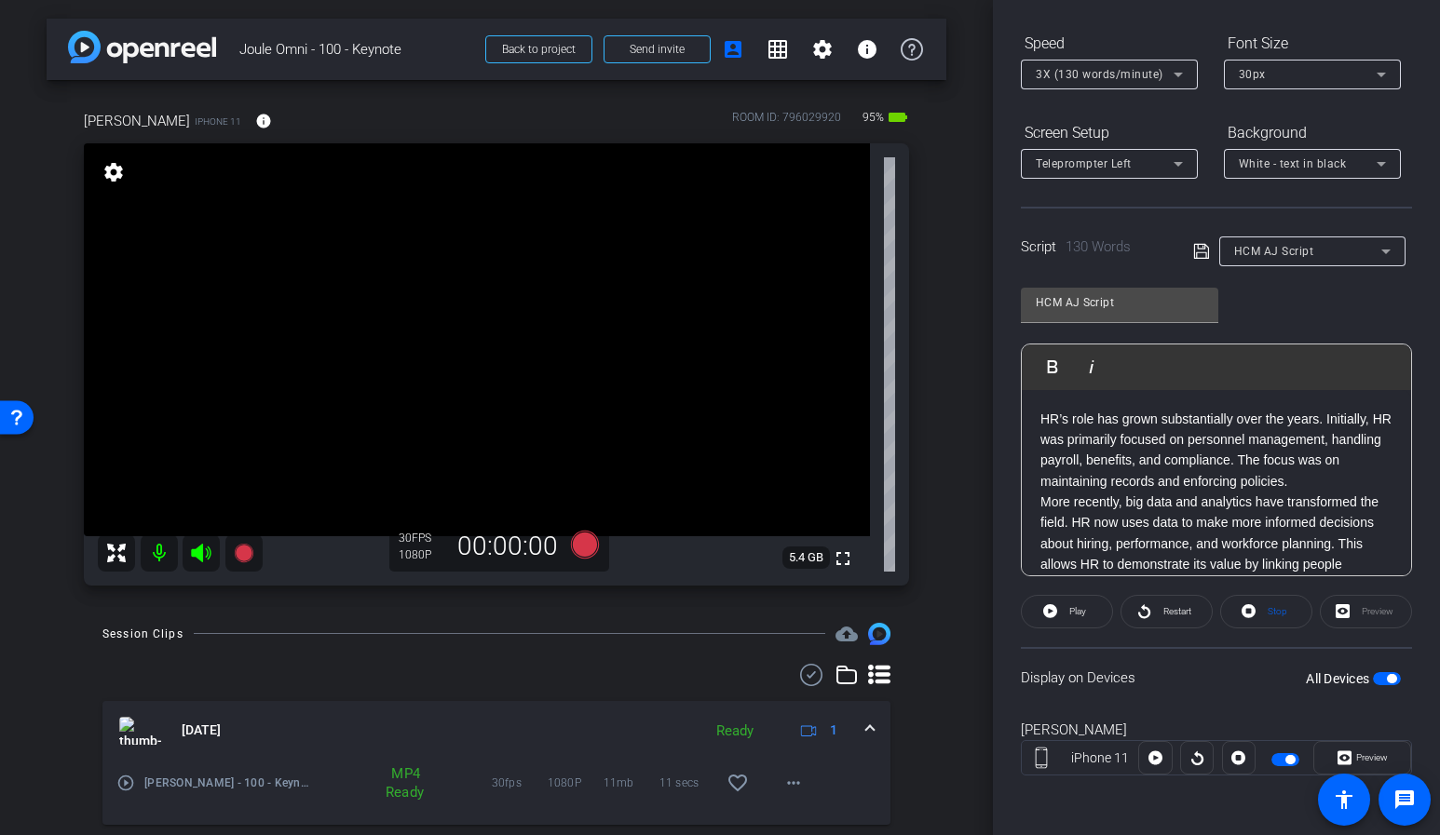
scroll to position [0, 0]
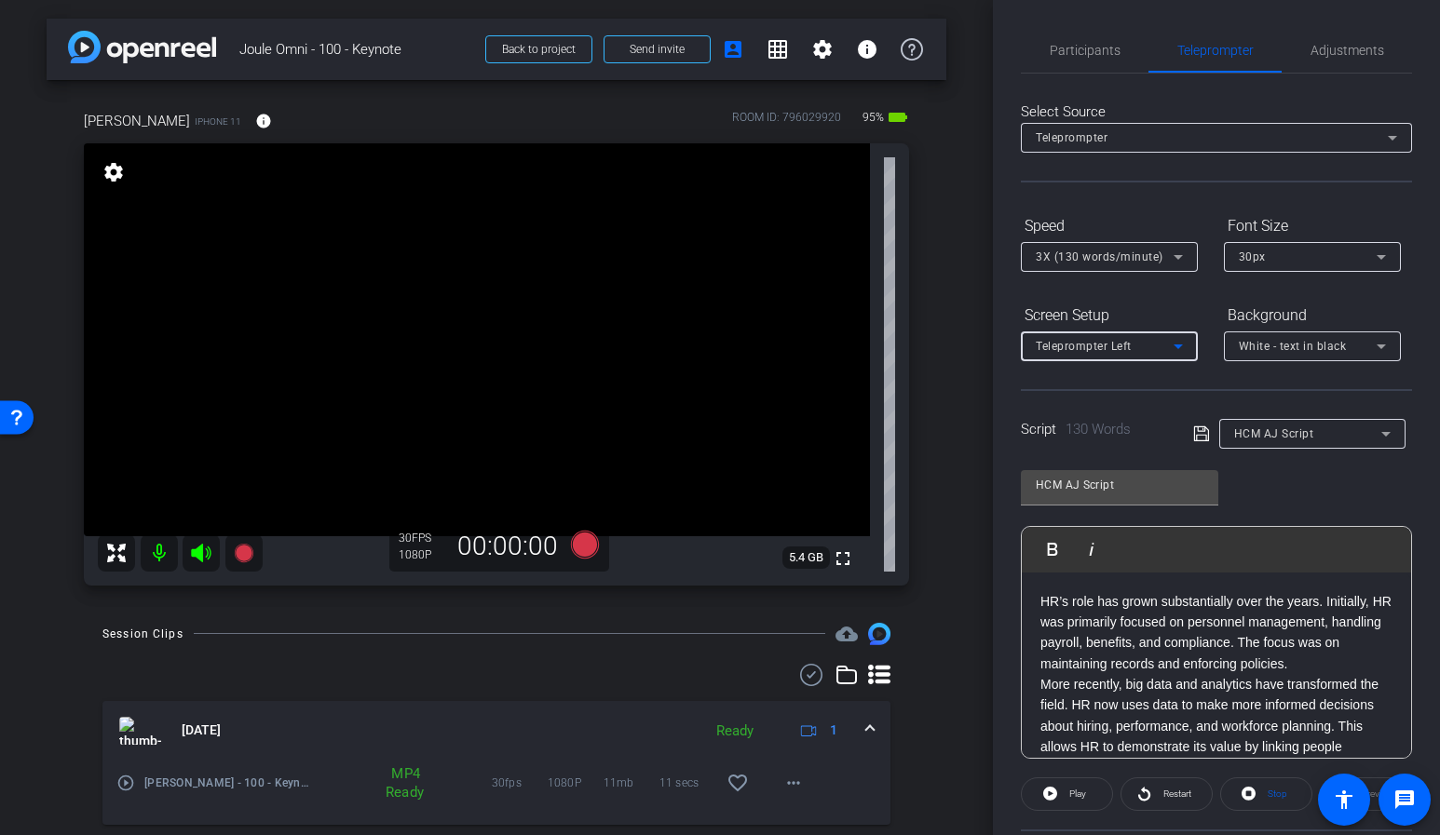
click at [1176, 358] on div "Teleprompter Left" at bounding box center [1109, 345] width 147 height 23
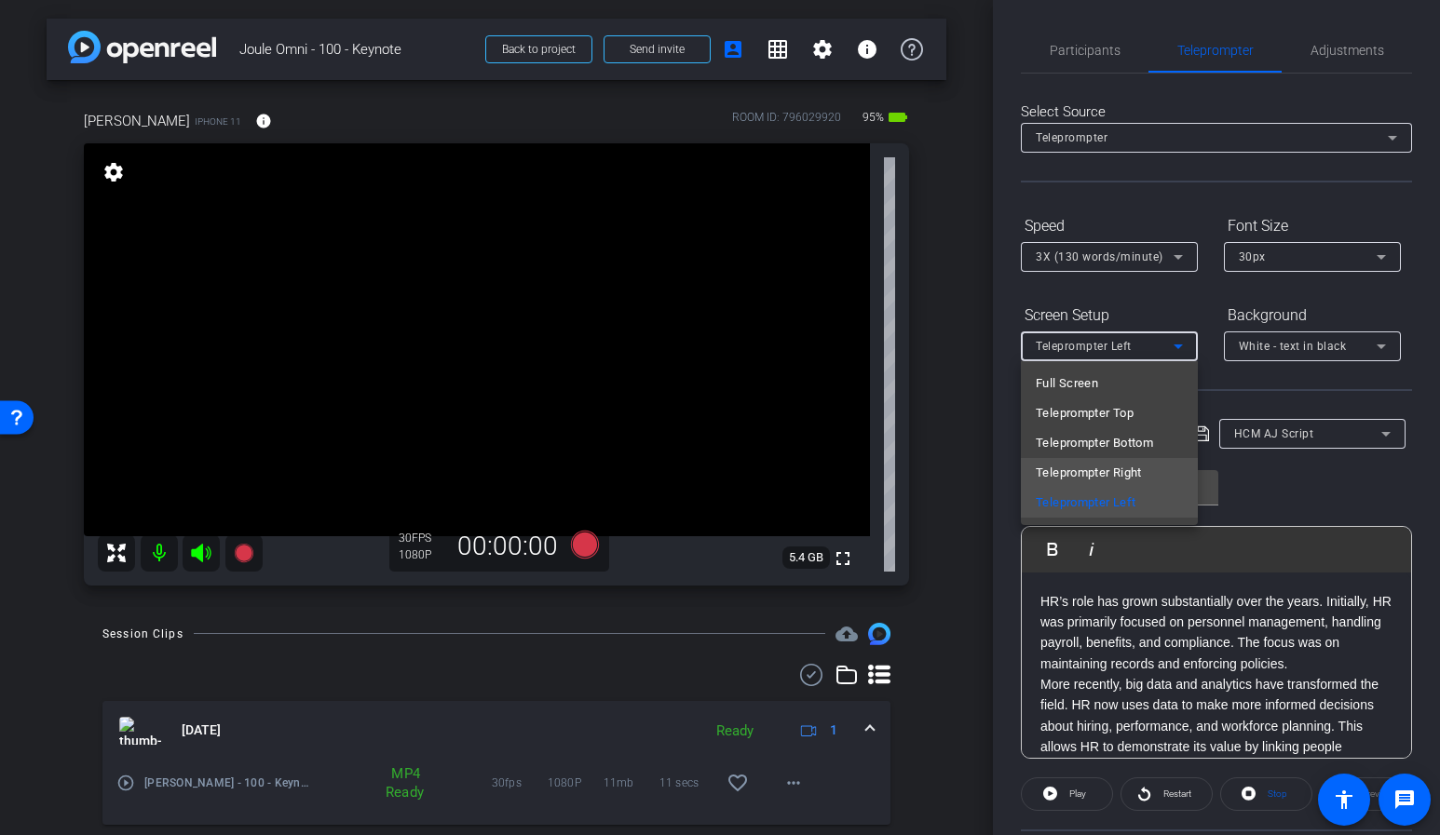
click at [1130, 465] on span "Teleprompter Right" at bounding box center [1089, 473] width 106 height 22
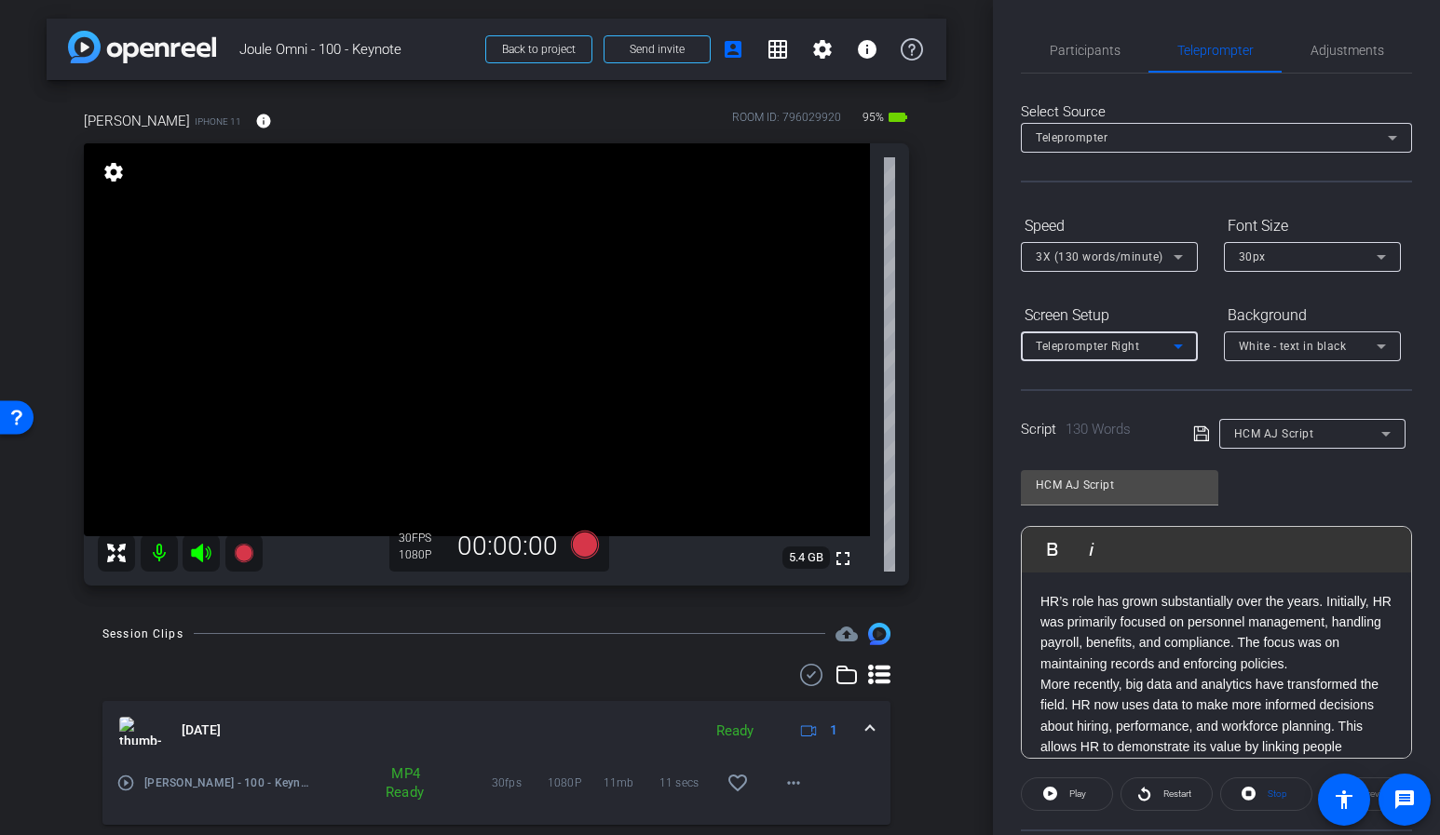
click at [1154, 346] on div "Teleprompter Right" at bounding box center [1105, 345] width 138 height 23
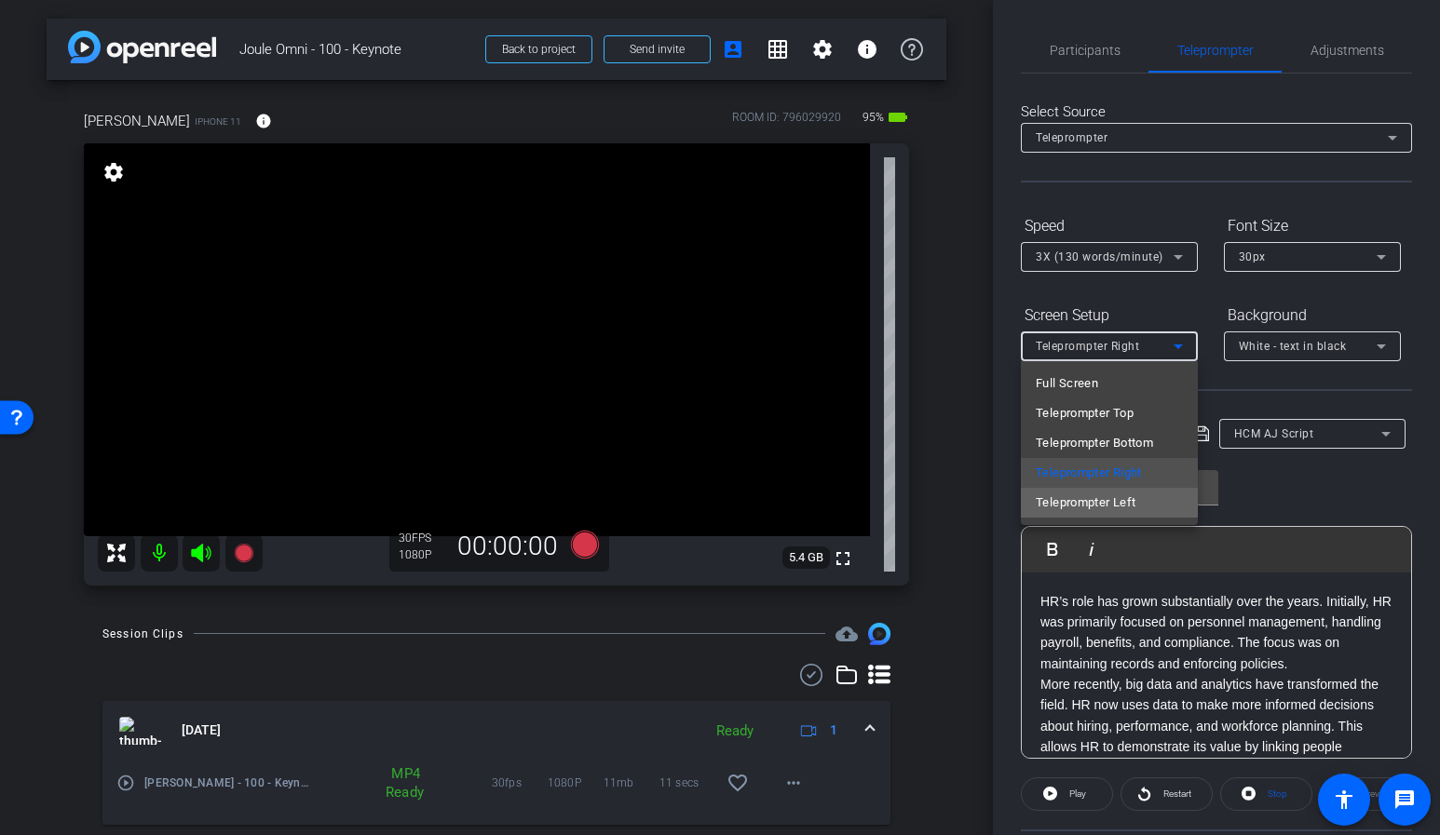
click at [1132, 516] on mat-option "Teleprompter Left" at bounding box center [1109, 503] width 177 height 30
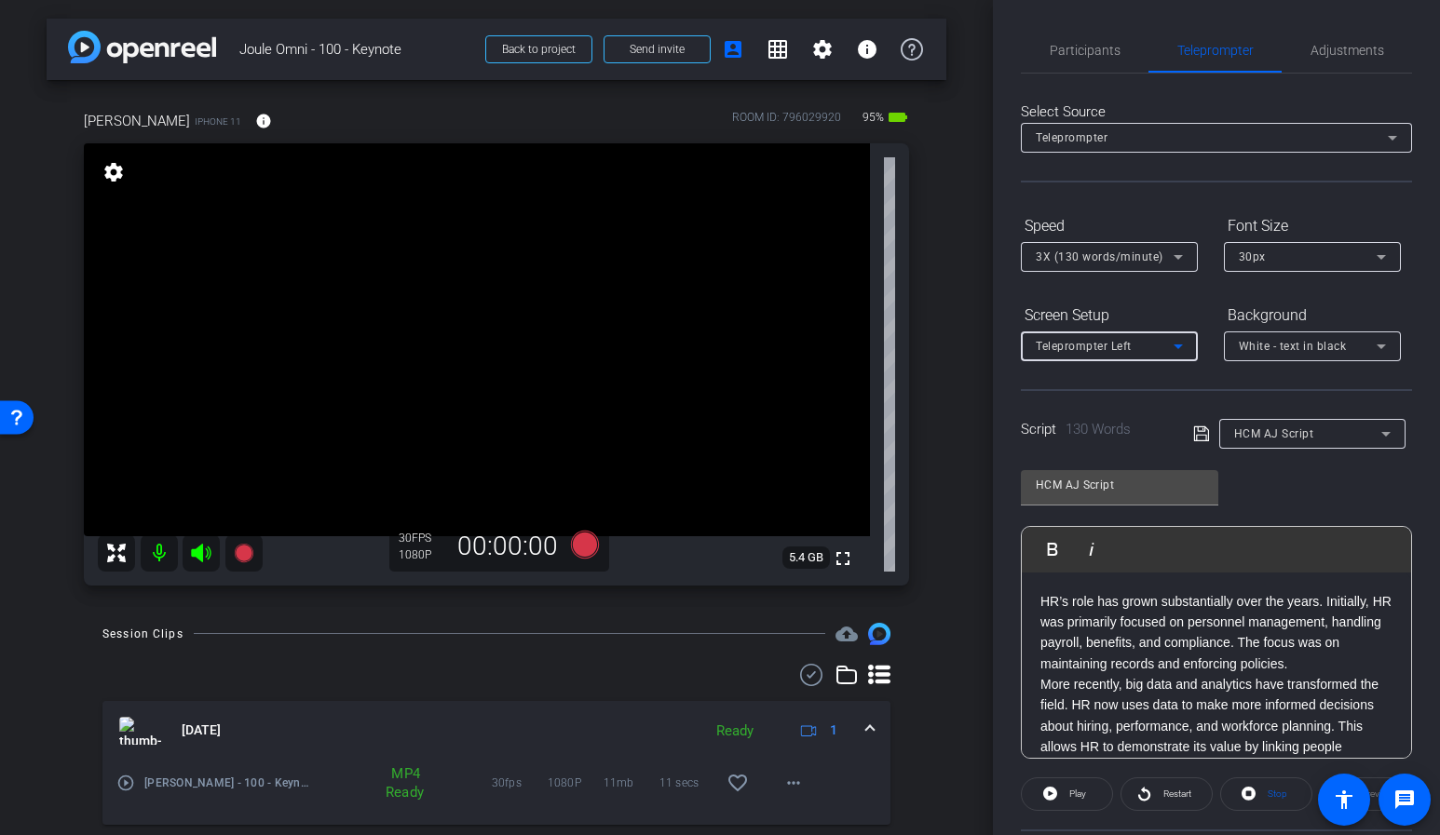
click at [1153, 346] on div "Teleprompter Left" at bounding box center [1105, 345] width 138 height 23
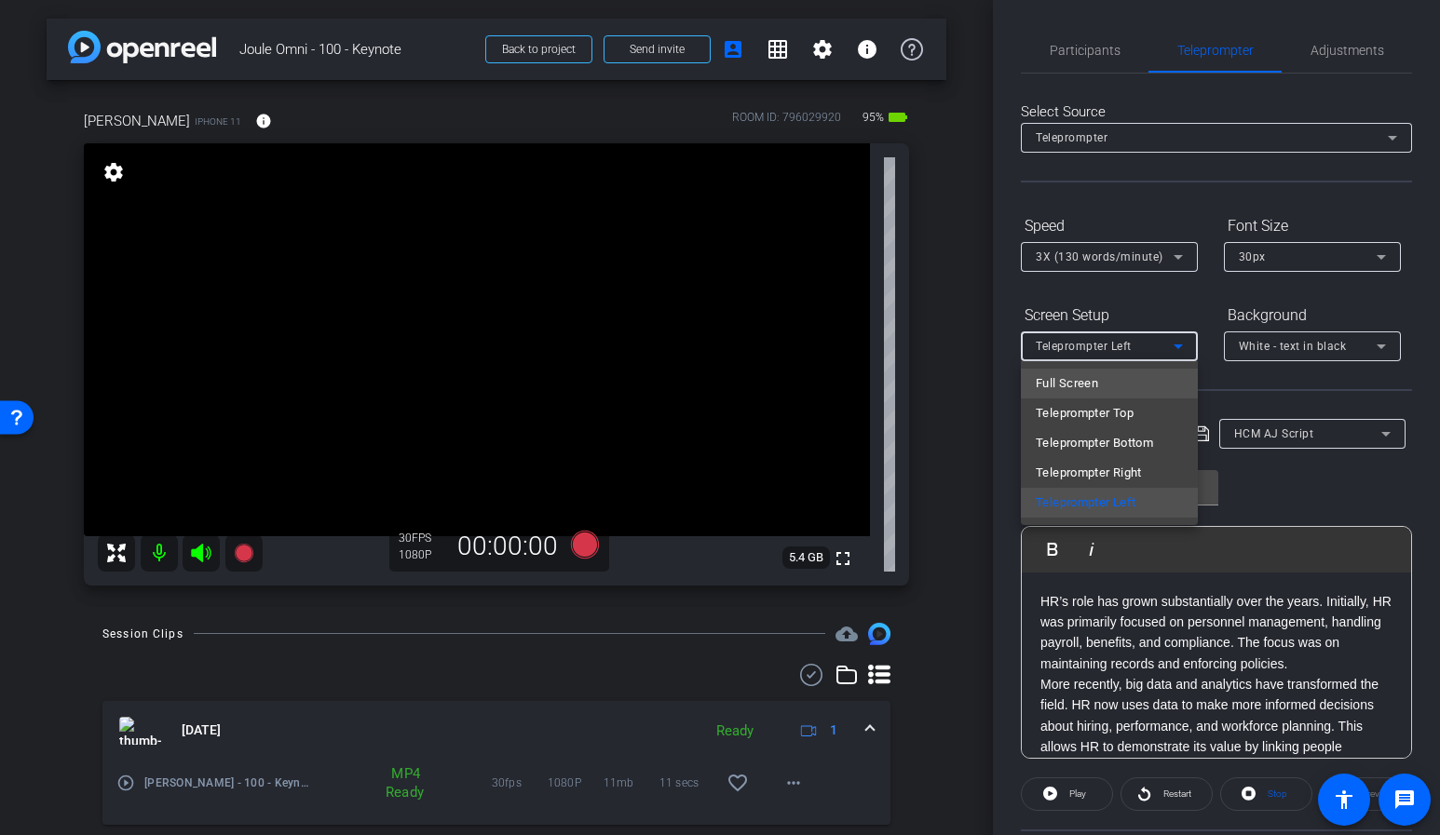
click at [1118, 386] on mat-option "Full Screen" at bounding box center [1109, 384] width 177 height 30
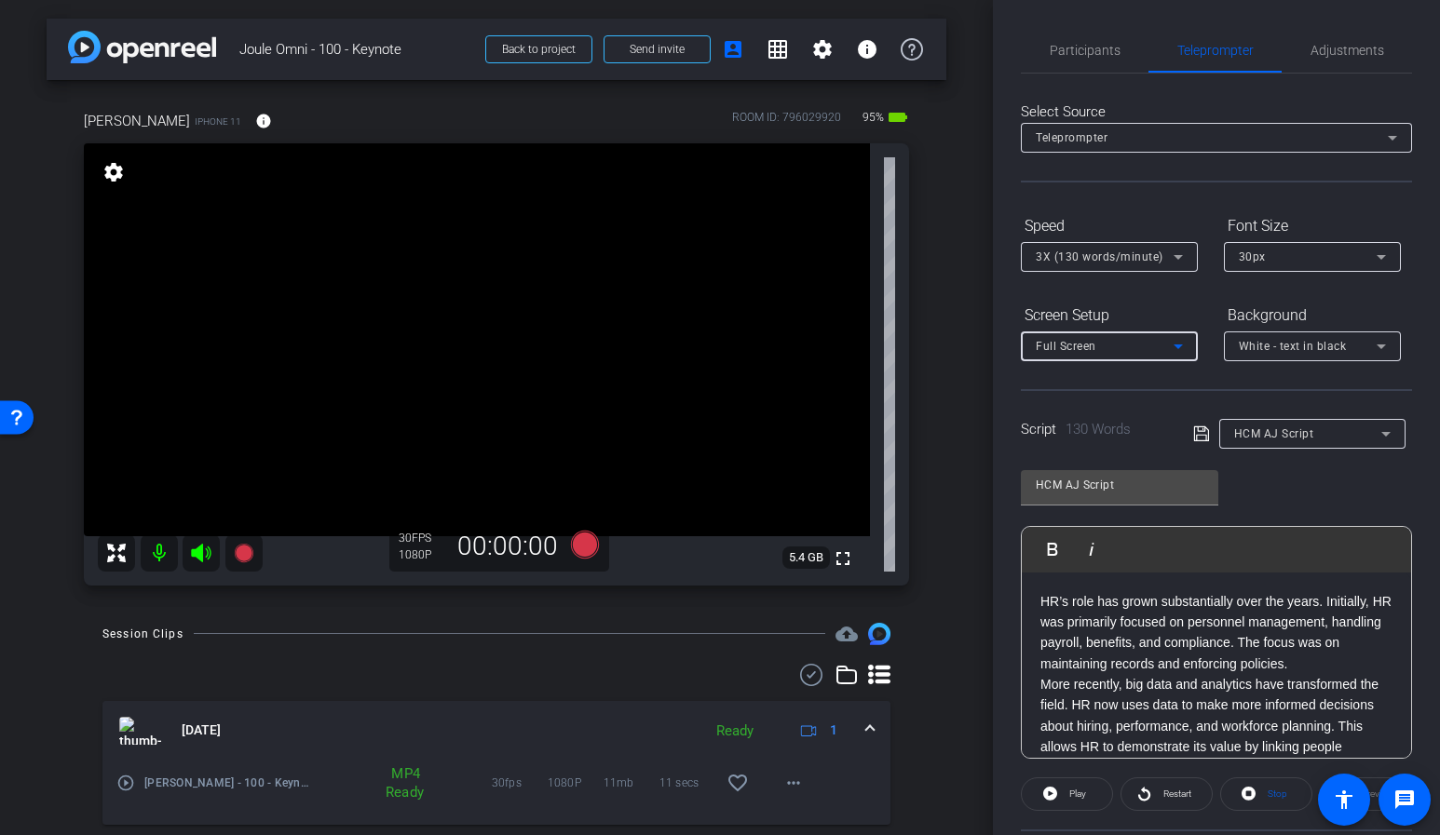
click at [1175, 207] on div "Select Source Teleprompter Speed 3X (130 words/minute) Font Size 30px Screen Se…" at bounding box center [1216, 532] width 391 height 916
click at [1164, 147] on div "Teleprompter" at bounding box center [1212, 137] width 352 height 23
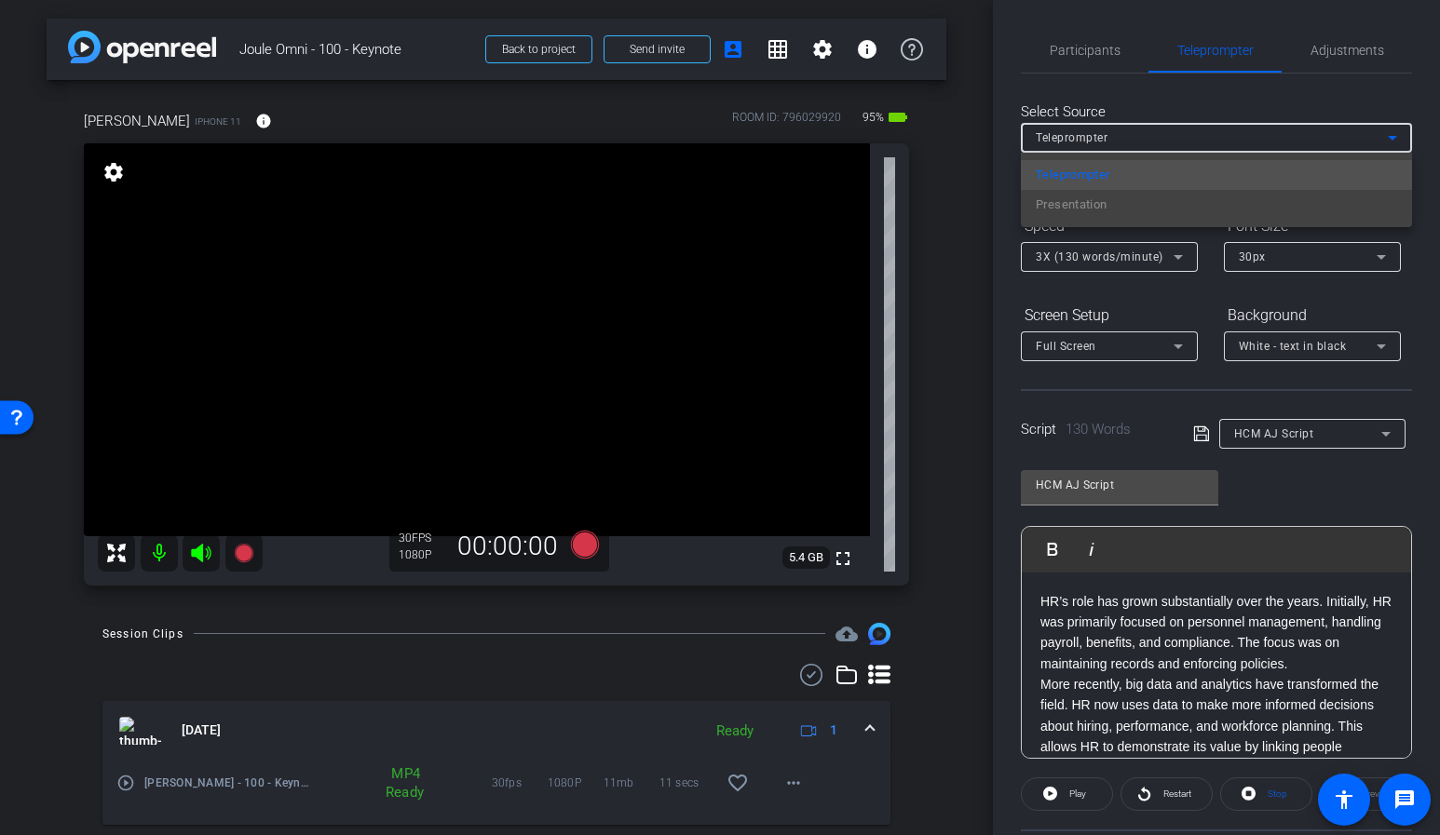
click at [1426, 168] on div at bounding box center [720, 417] width 1440 height 835
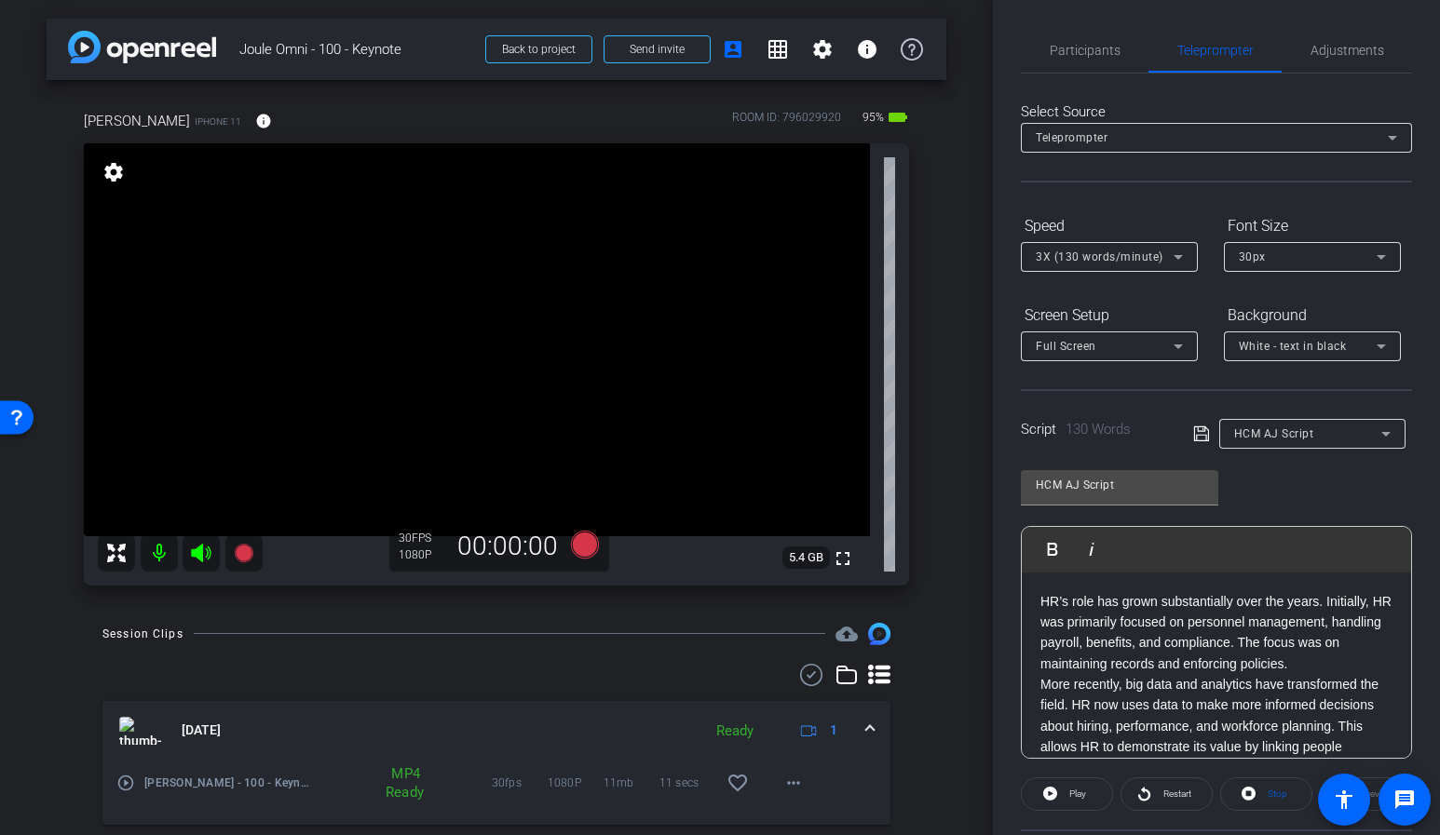
click at [1181, 376] on div at bounding box center [1109, 371] width 177 height 20
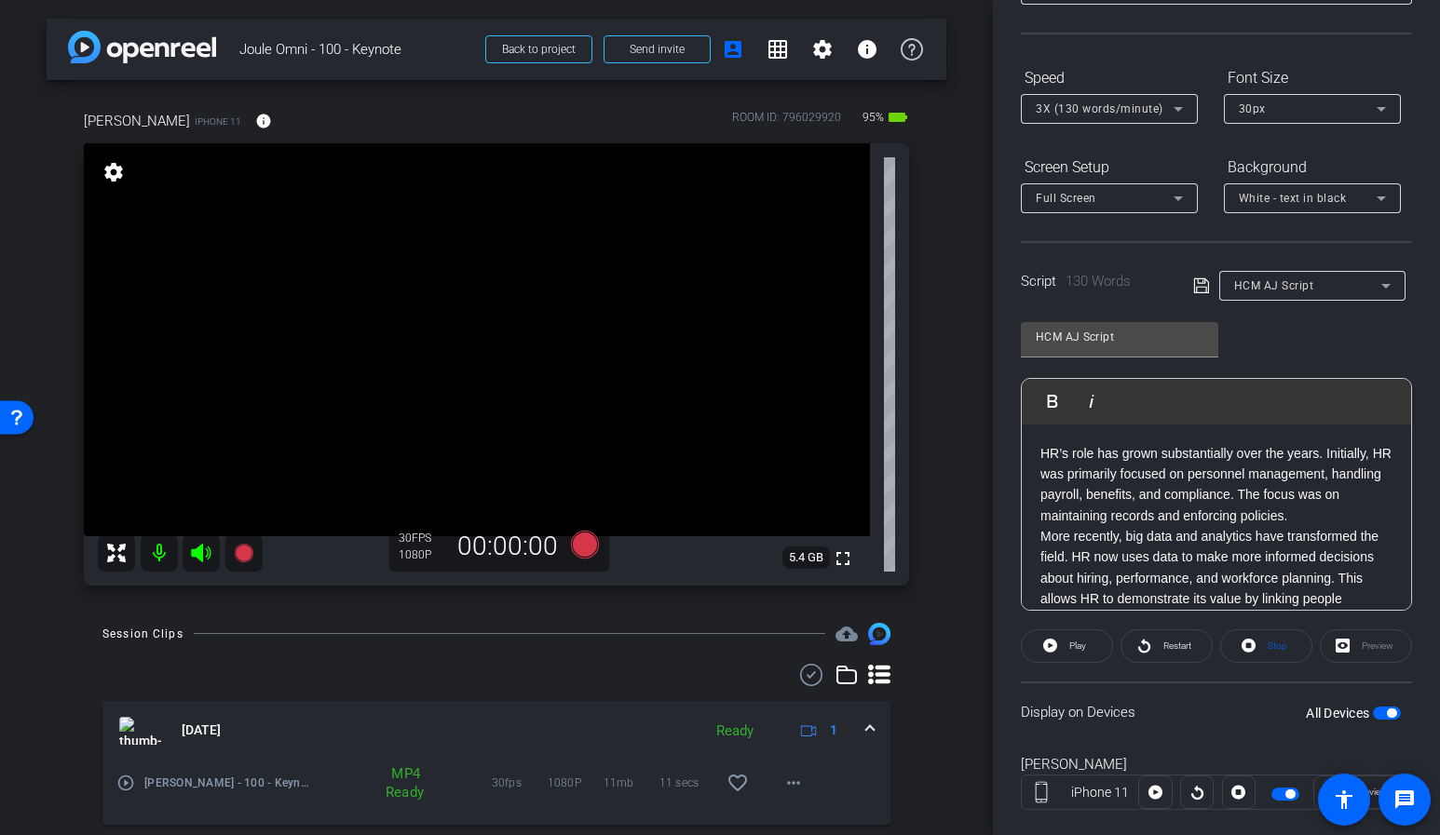
scroll to position [156, 0]
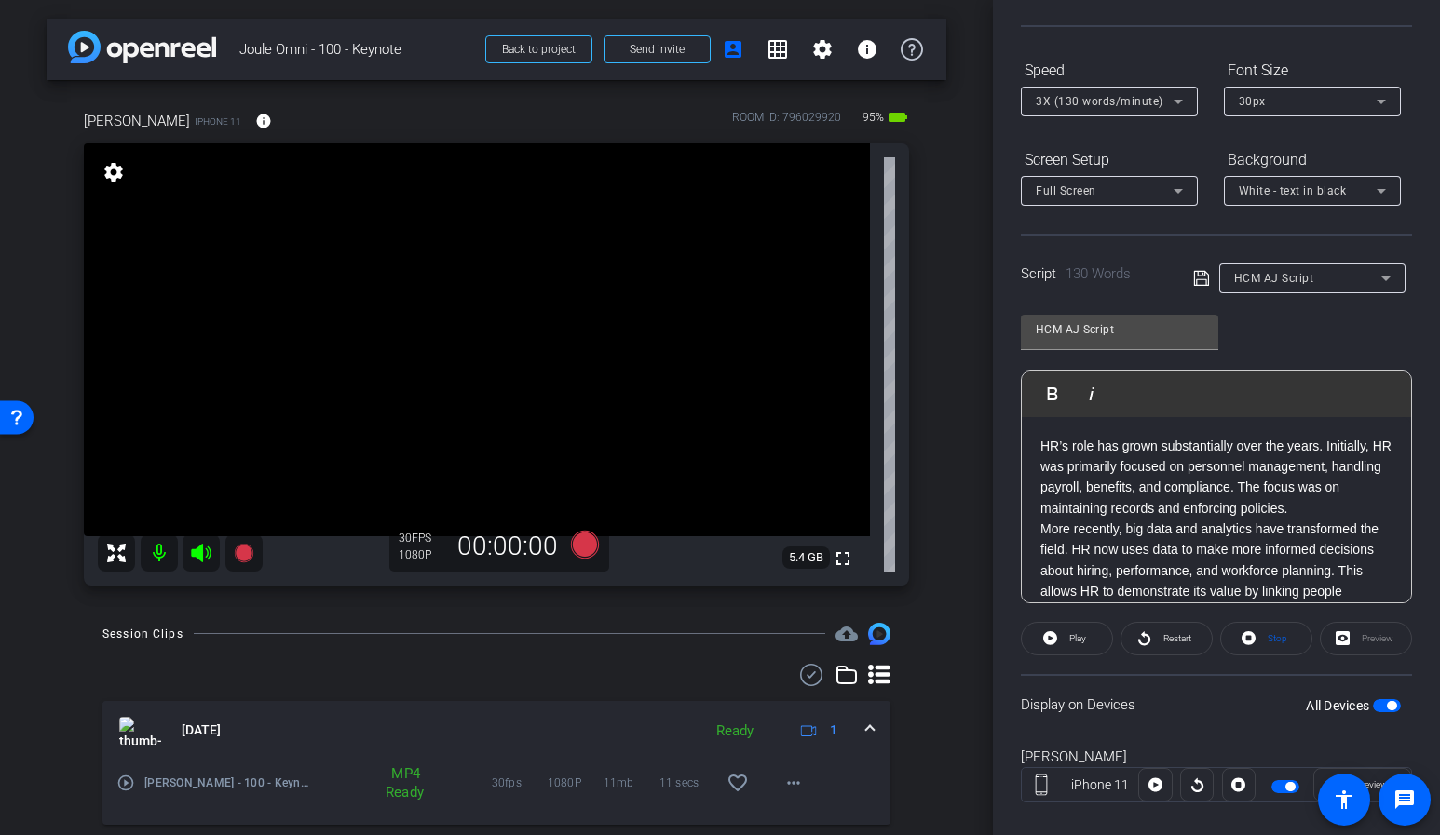
click at [1197, 280] on icon at bounding box center [1201, 278] width 17 height 22
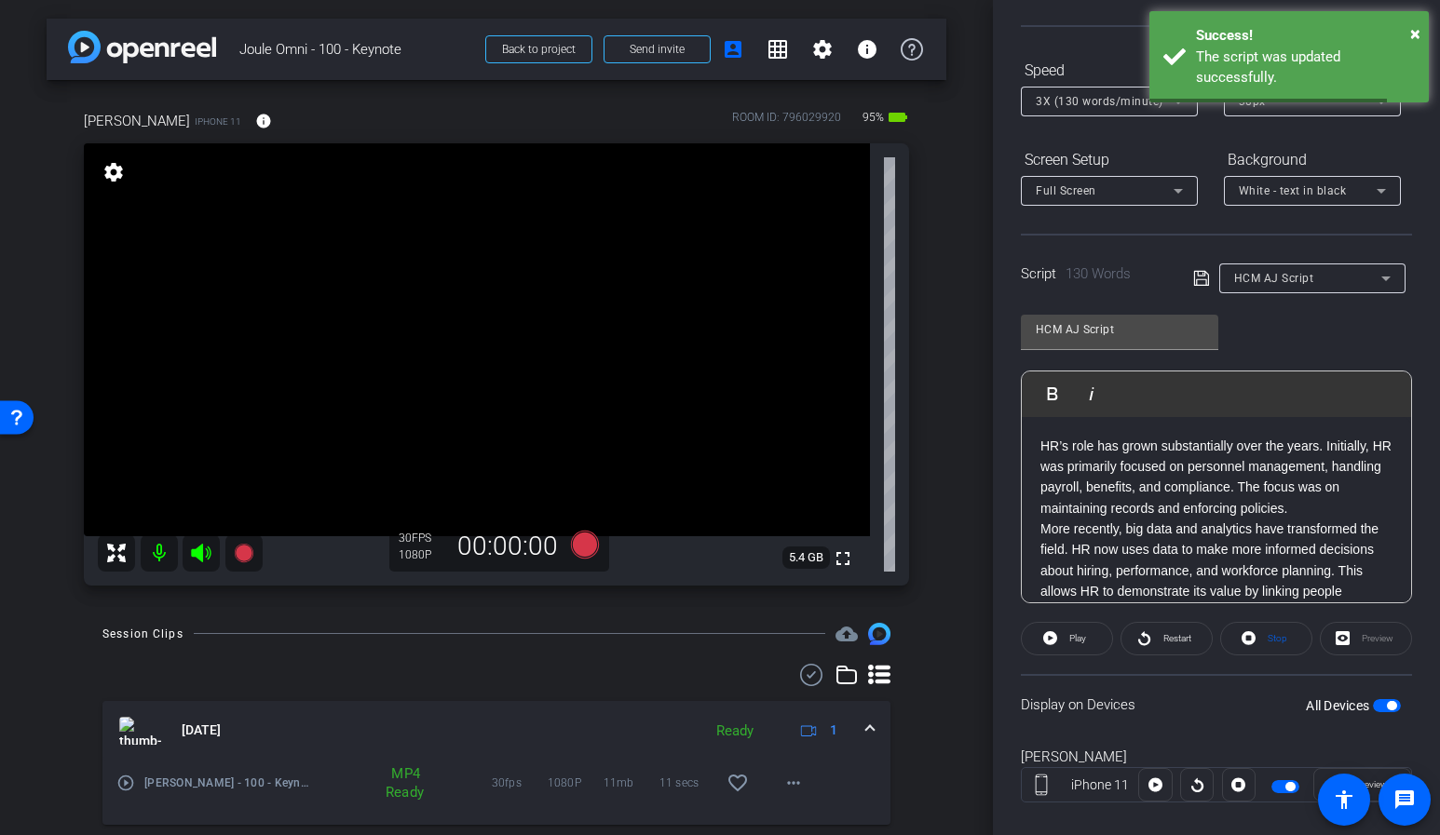
click at [1308, 322] on div "HCM AJ Script Play Play from this location Play Selected Play and display the s…" at bounding box center [1216, 452] width 391 height 303
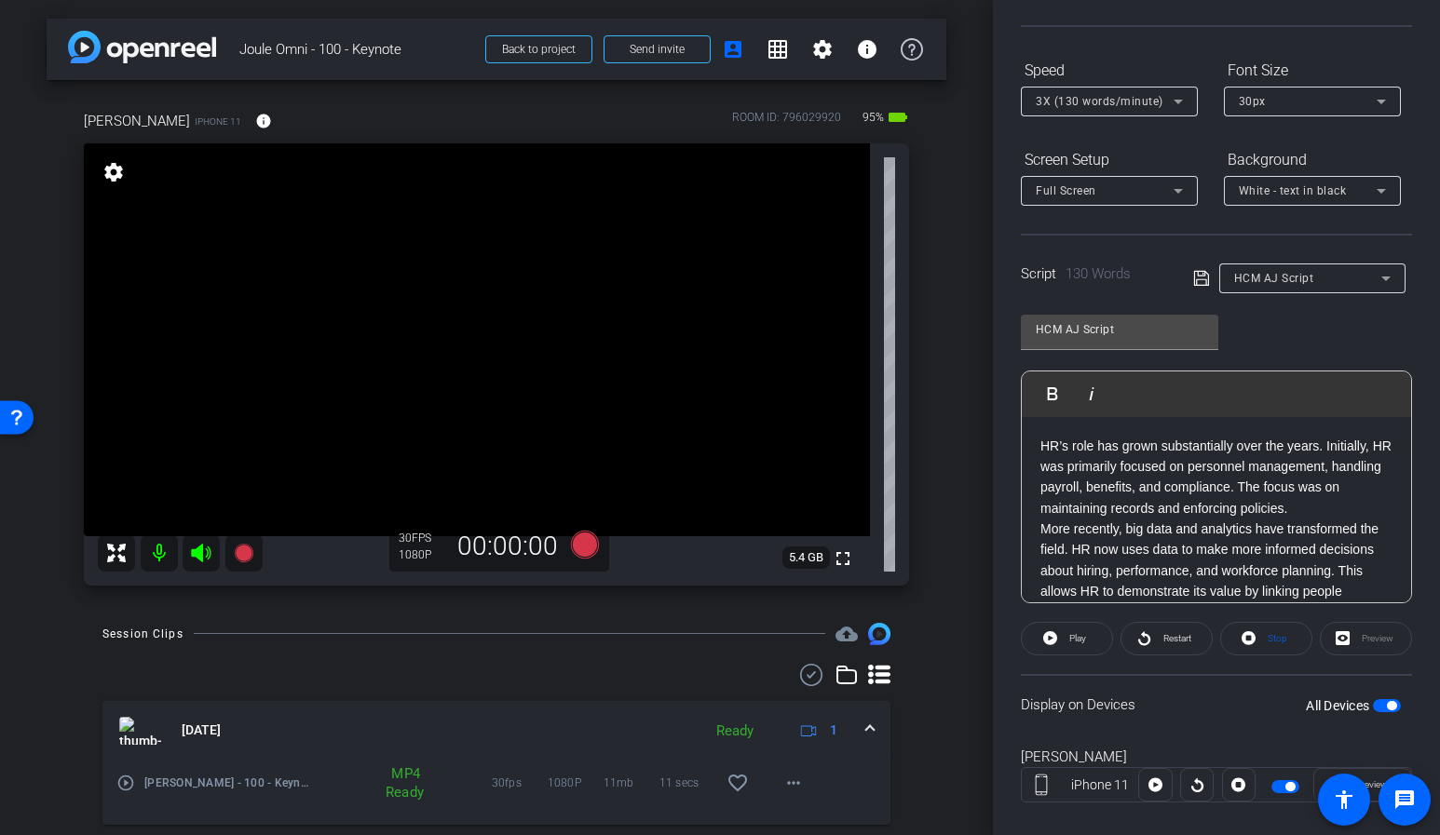
click at [1186, 146] on div "Screen Setup" at bounding box center [1109, 160] width 177 height 32
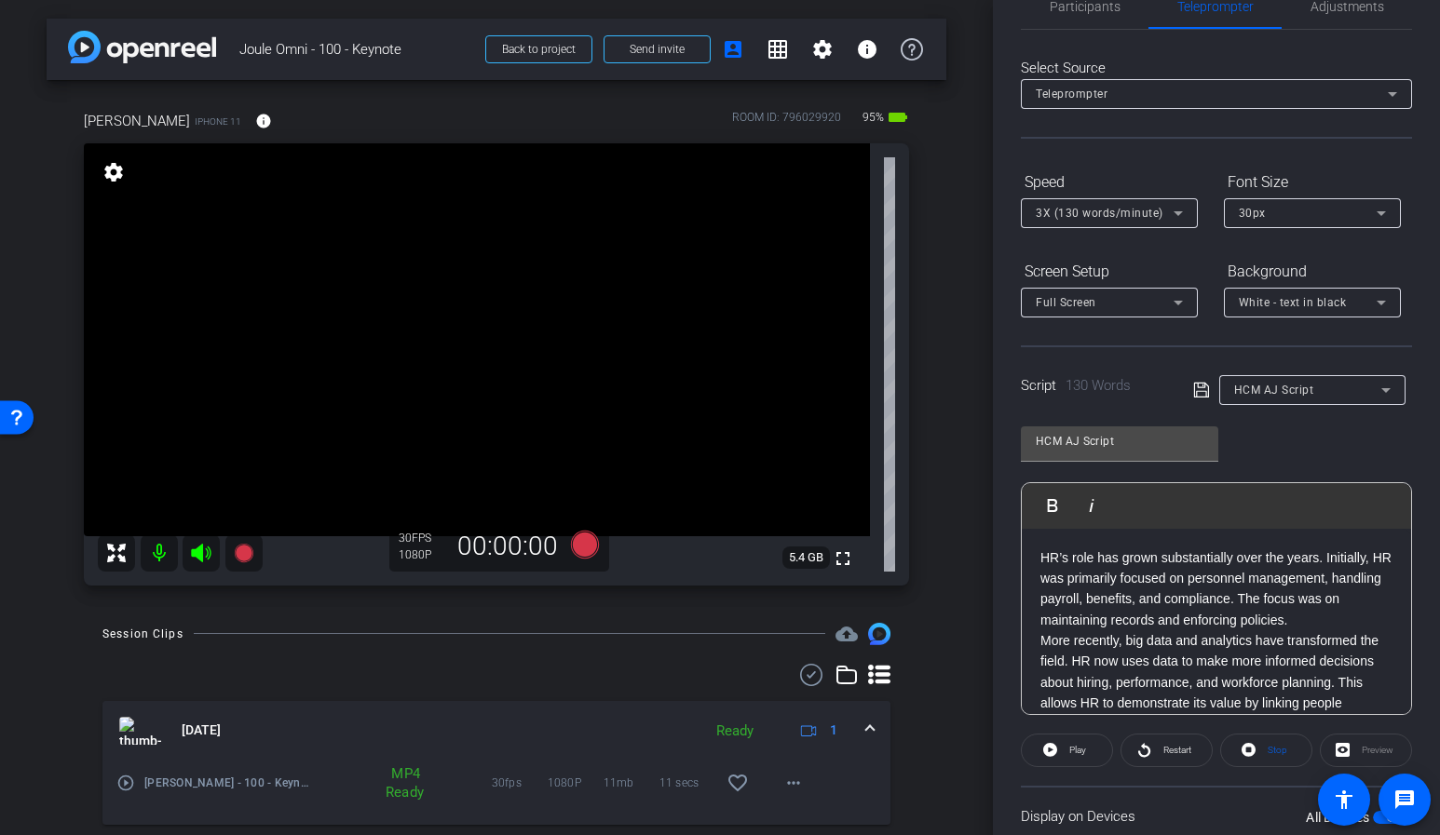
scroll to position [0, 0]
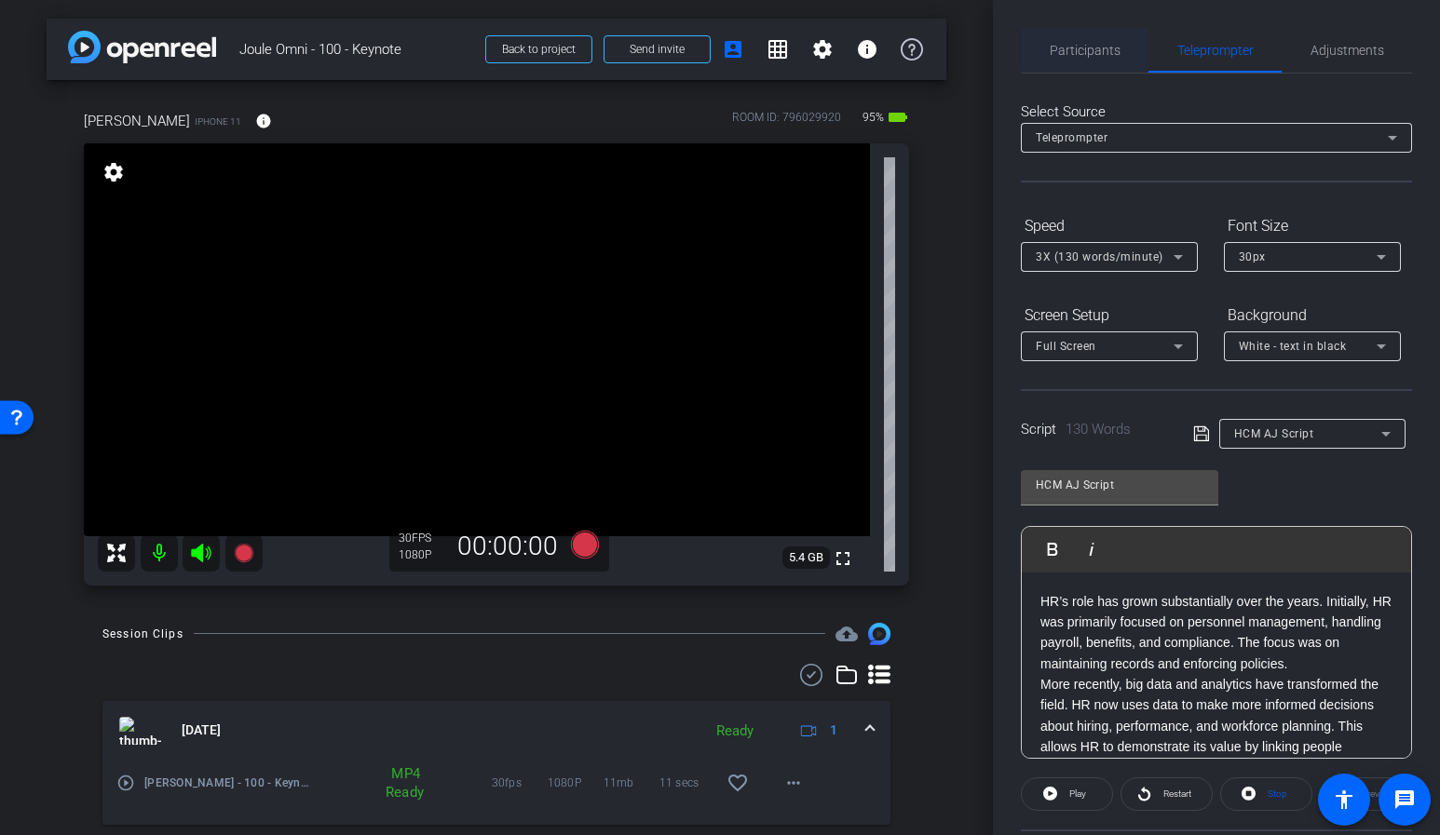
click at [1094, 47] on span "Participants" at bounding box center [1085, 50] width 71 height 13
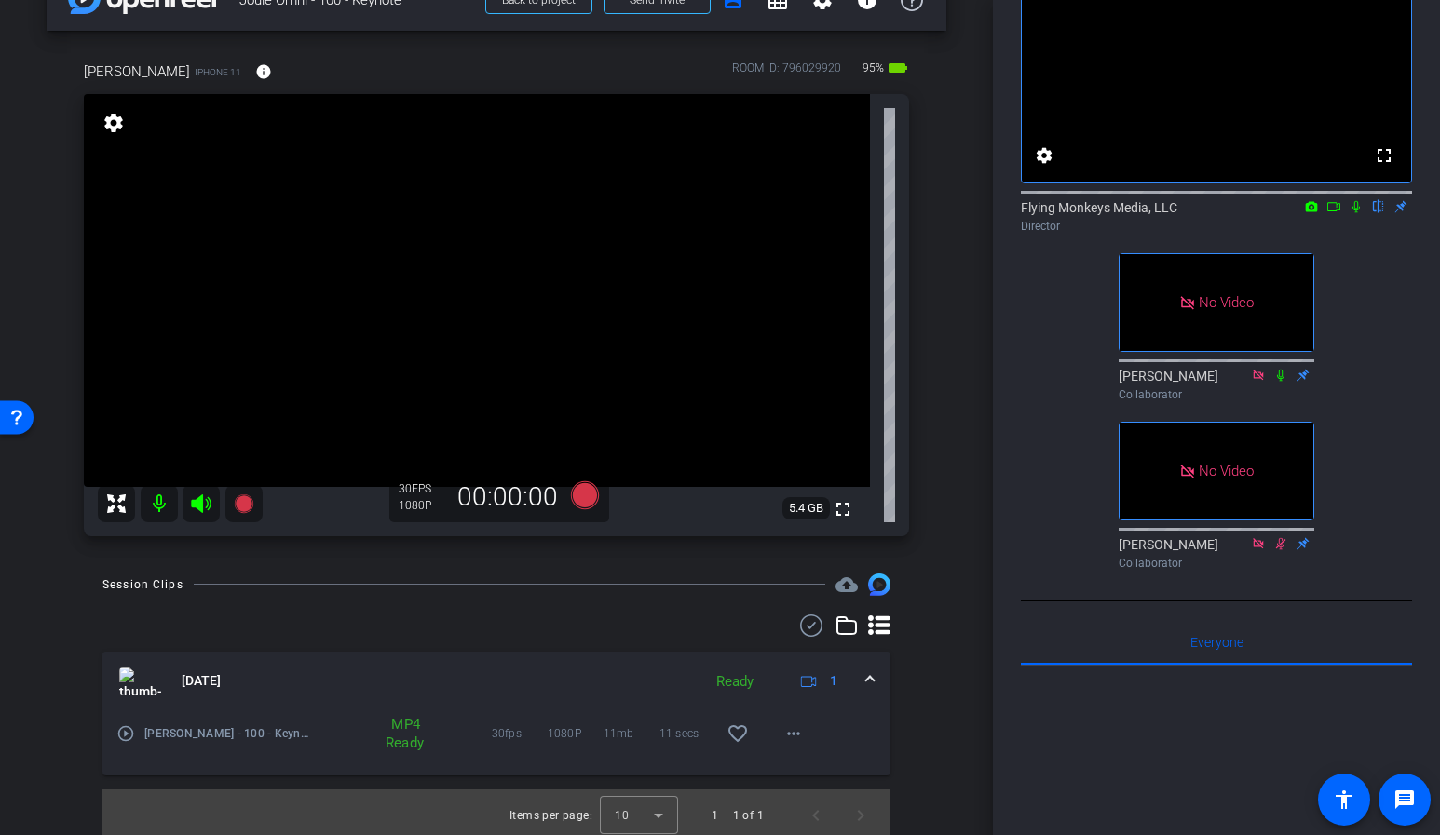
scroll to position [56, 0]
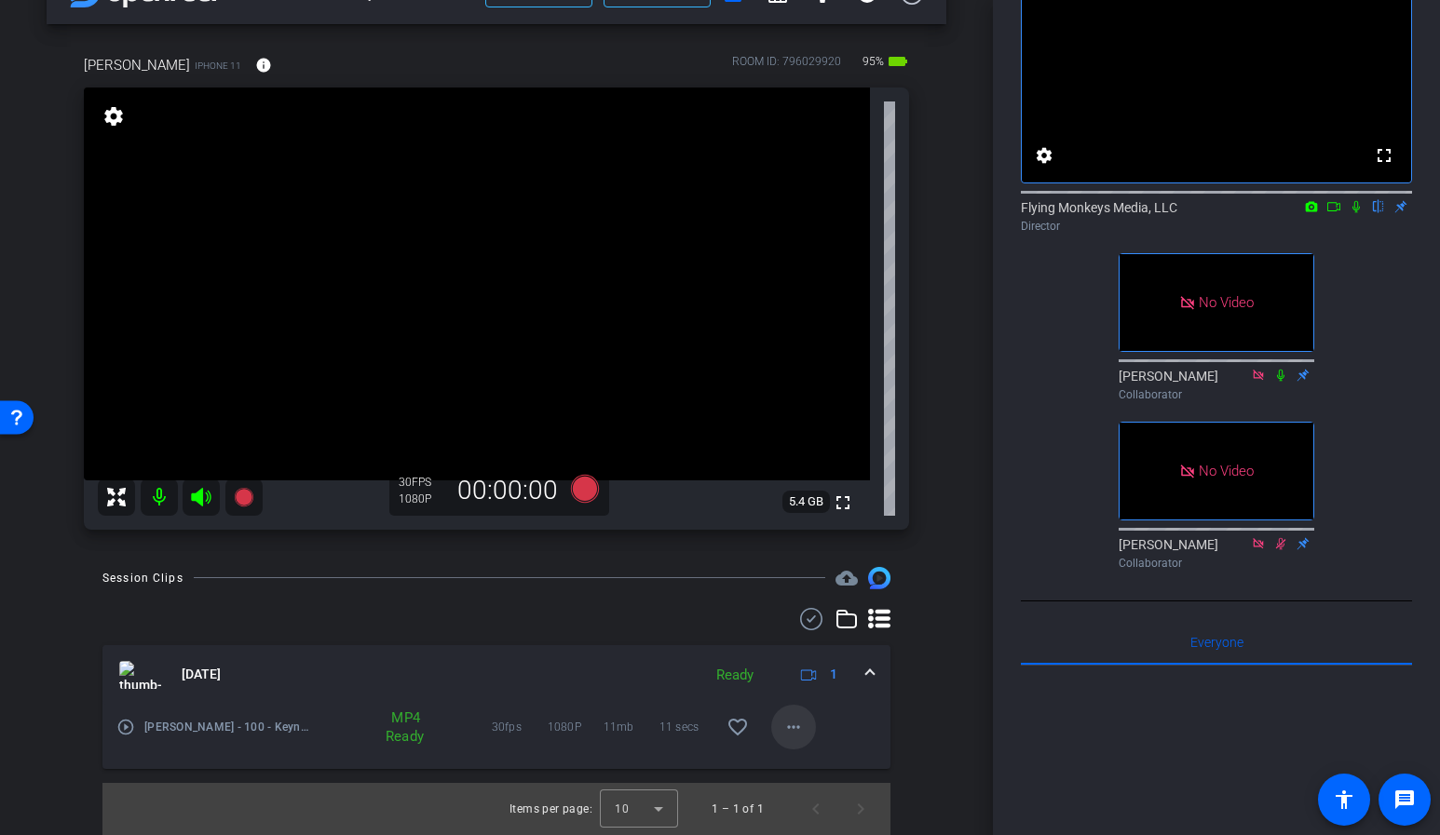
click at [793, 734] on mat-icon "more_horiz" at bounding box center [793, 727] width 22 height 22
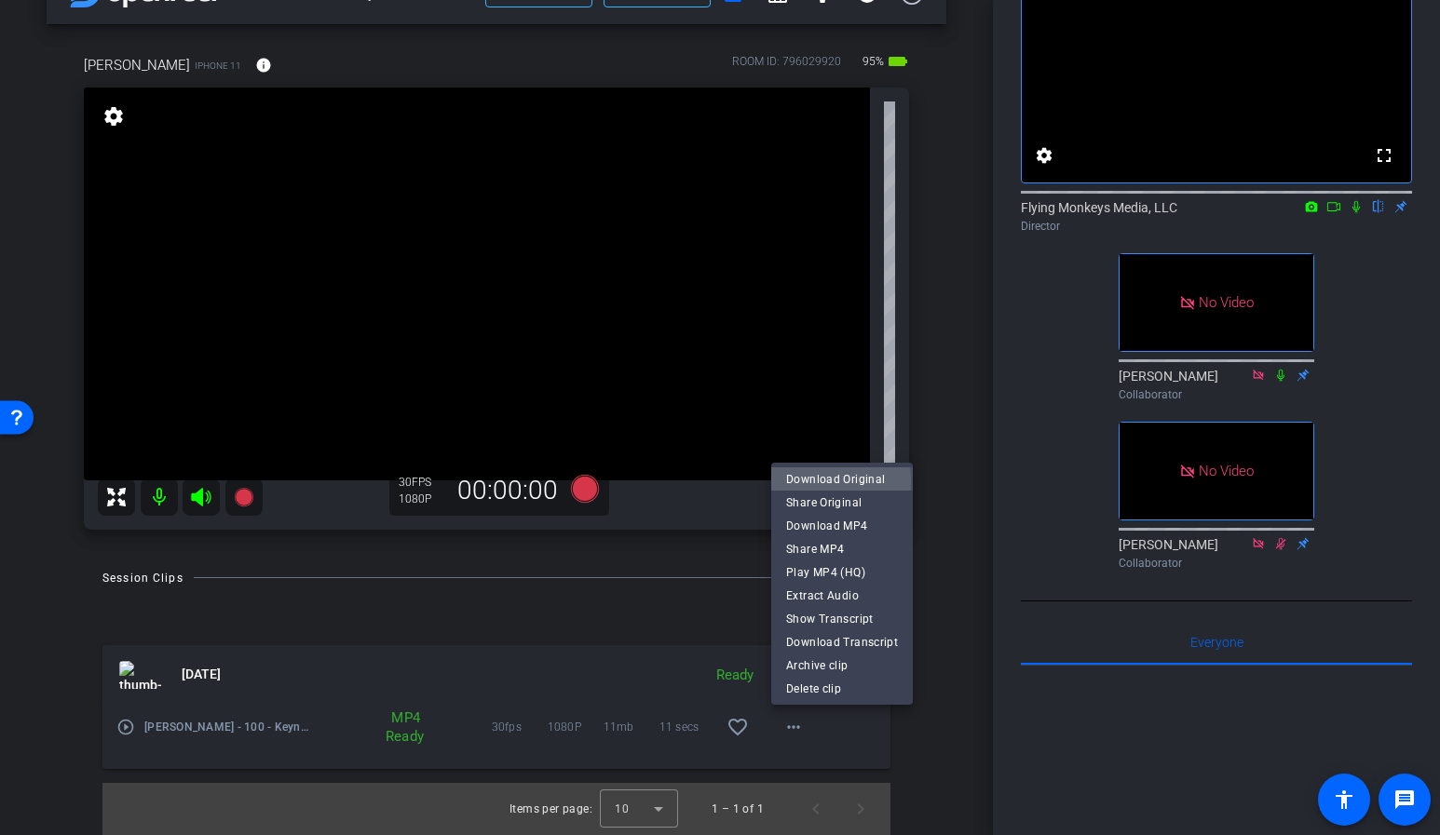
click at [825, 481] on span "Download Original" at bounding box center [842, 479] width 112 height 22
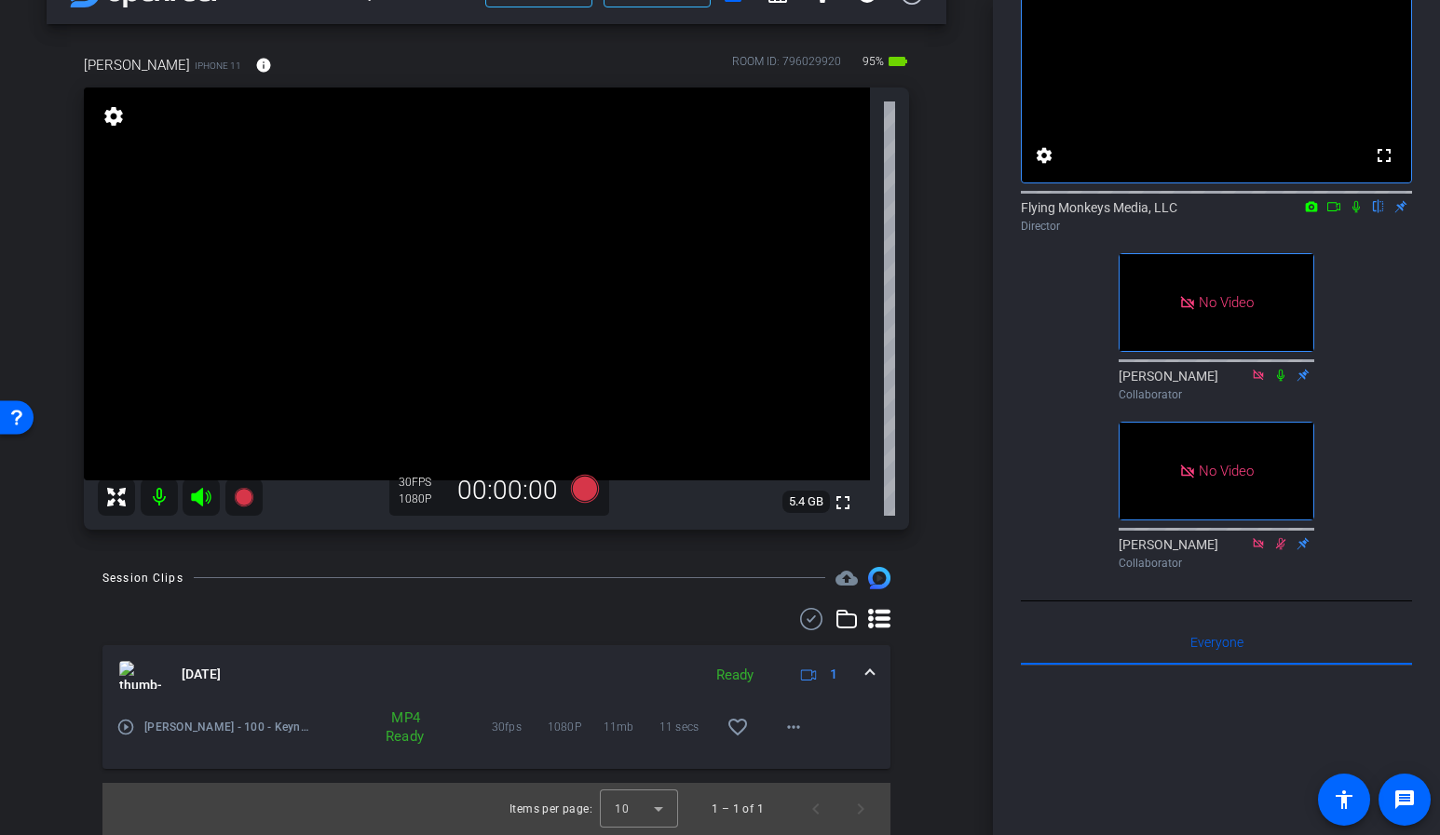
click at [963, 389] on div "arrow_back Joule Omni - 100 - Keynote Back to project Send invite account_box g…" at bounding box center [496, 361] width 993 height 835
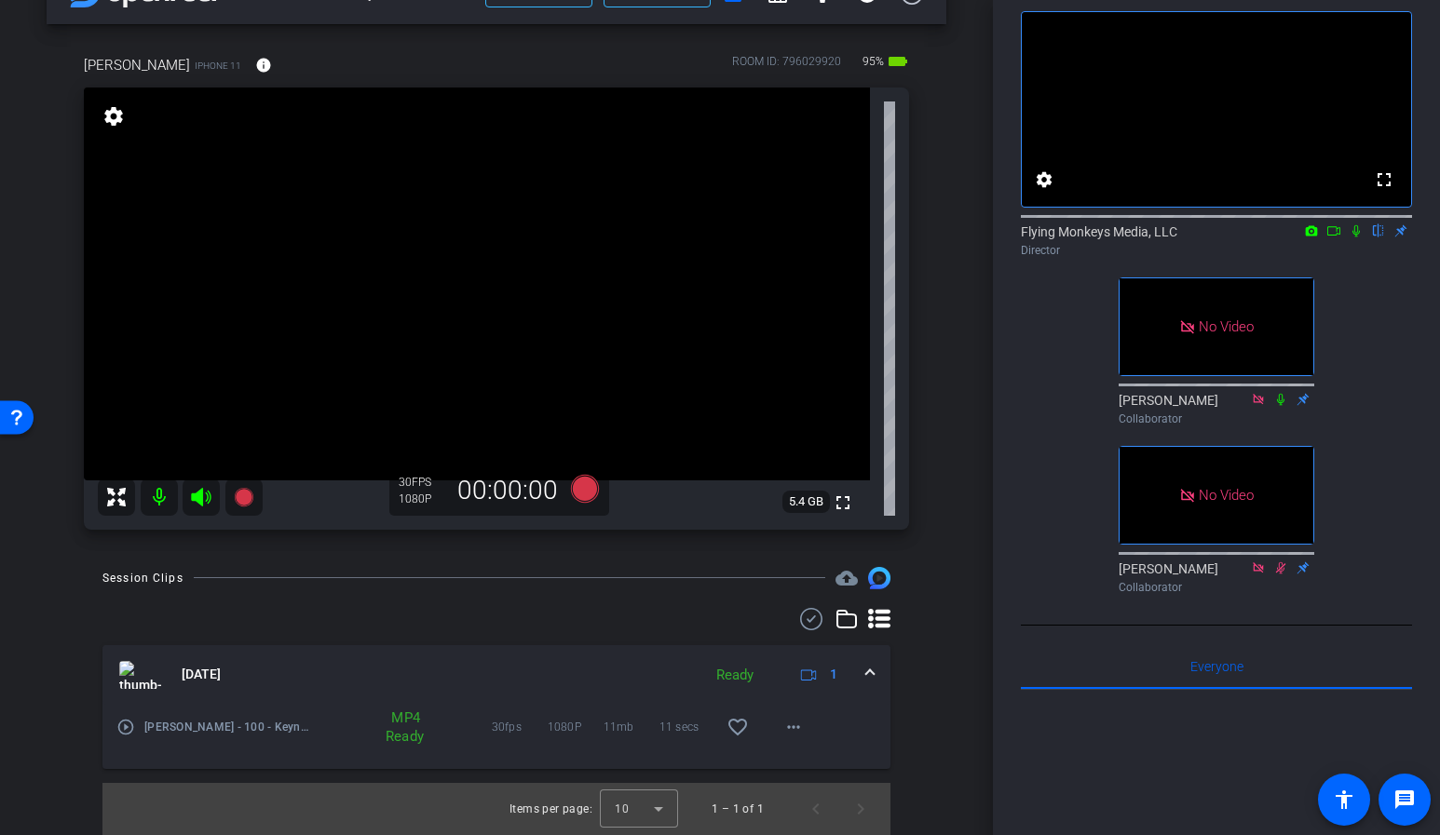
scroll to position [0, 0]
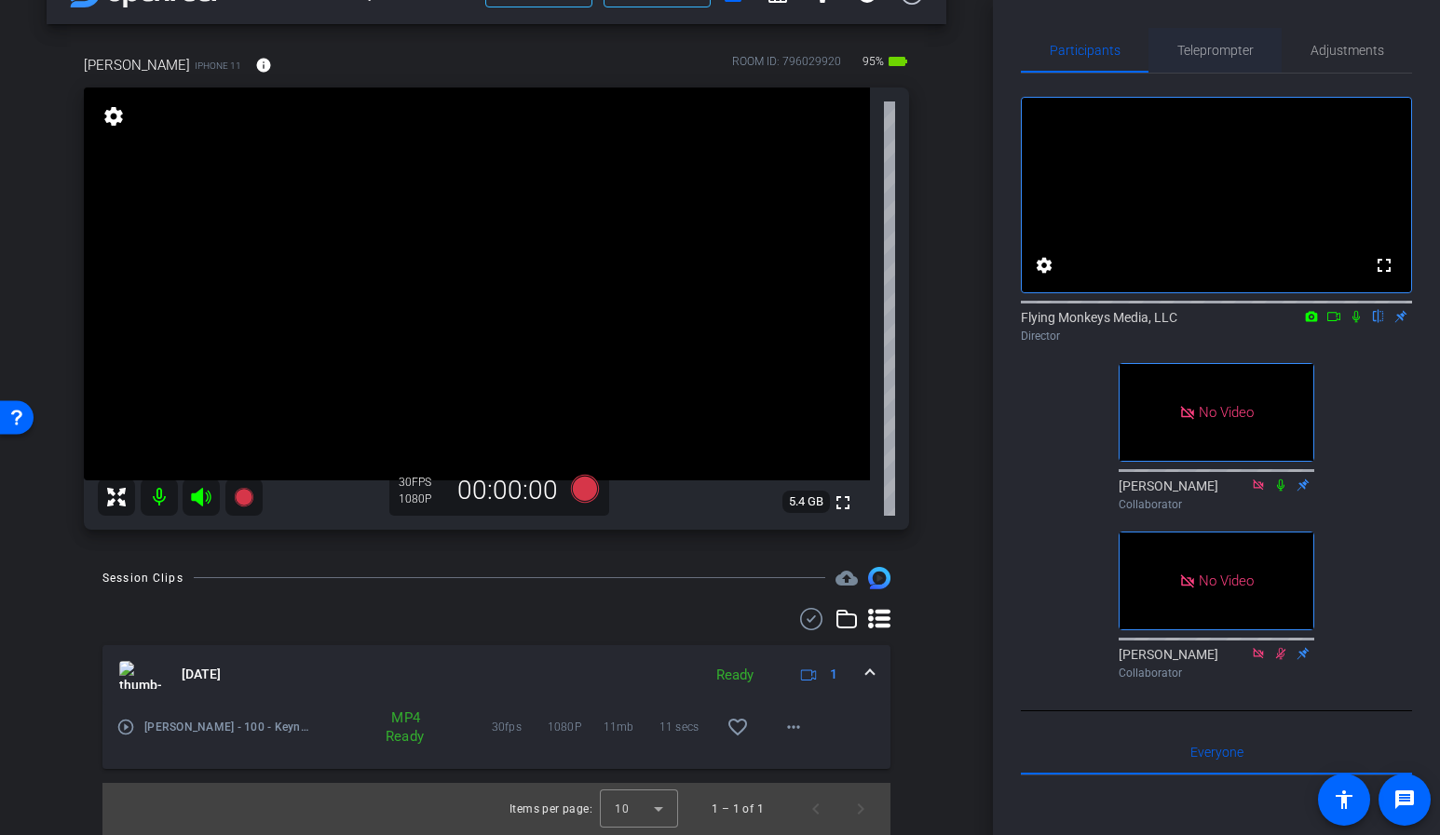
click at [1210, 44] on span "Teleprompter" at bounding box center [1215, 50] width 76 height 13
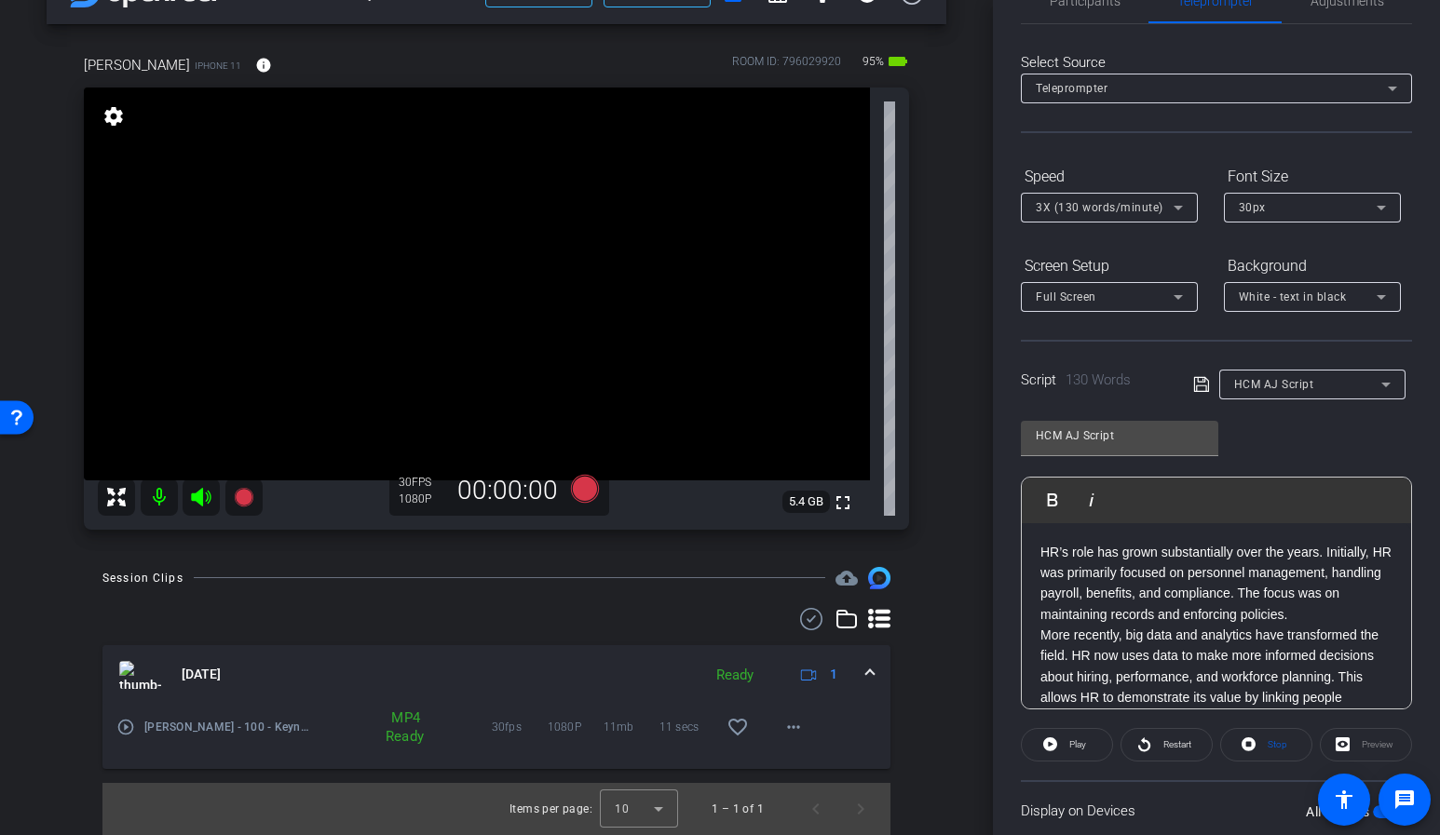
scroll to position [183, 0]
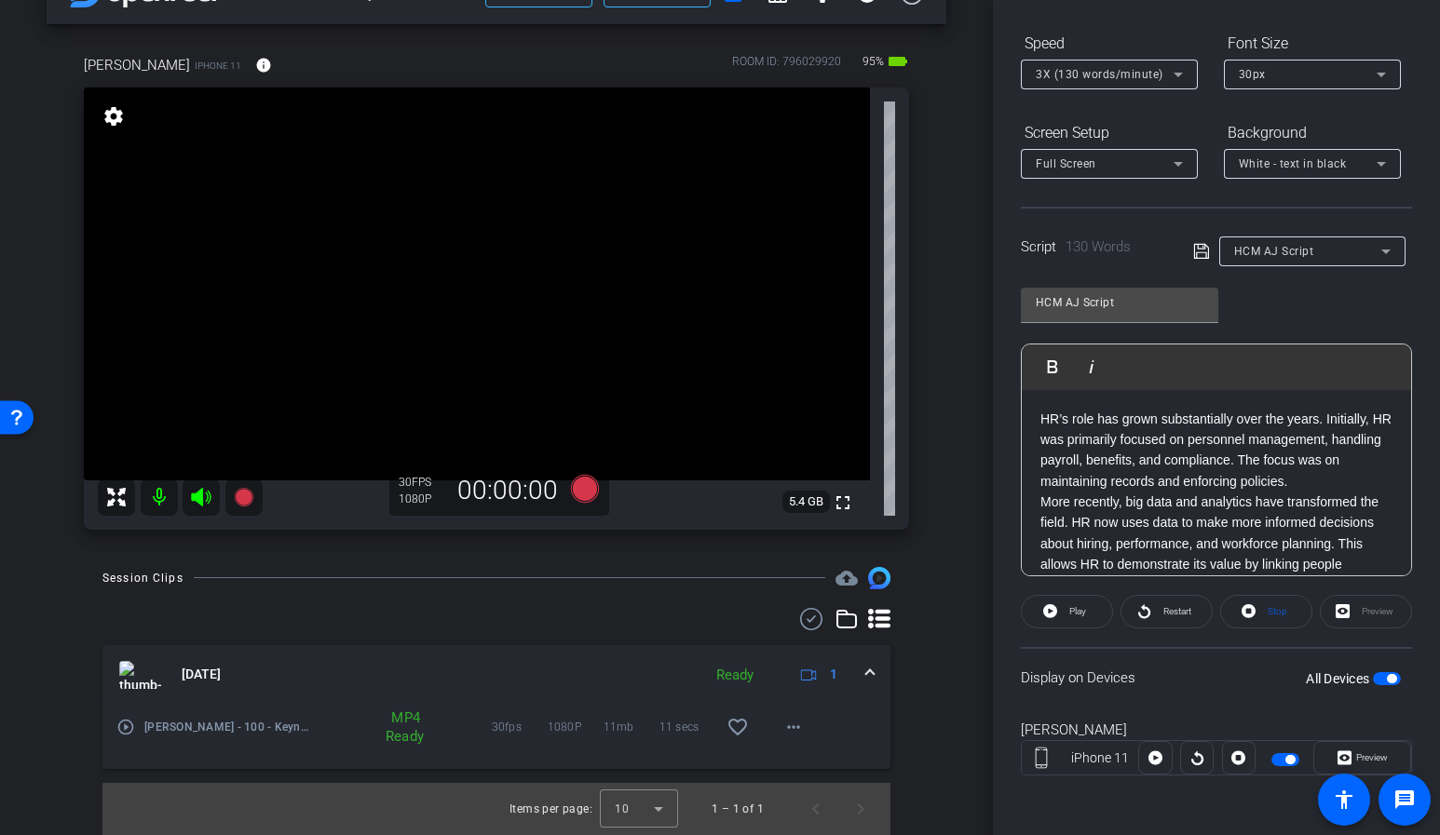
click at [1277, 765] on span "button" at bounding box center [1285, 759] width 28 height 13
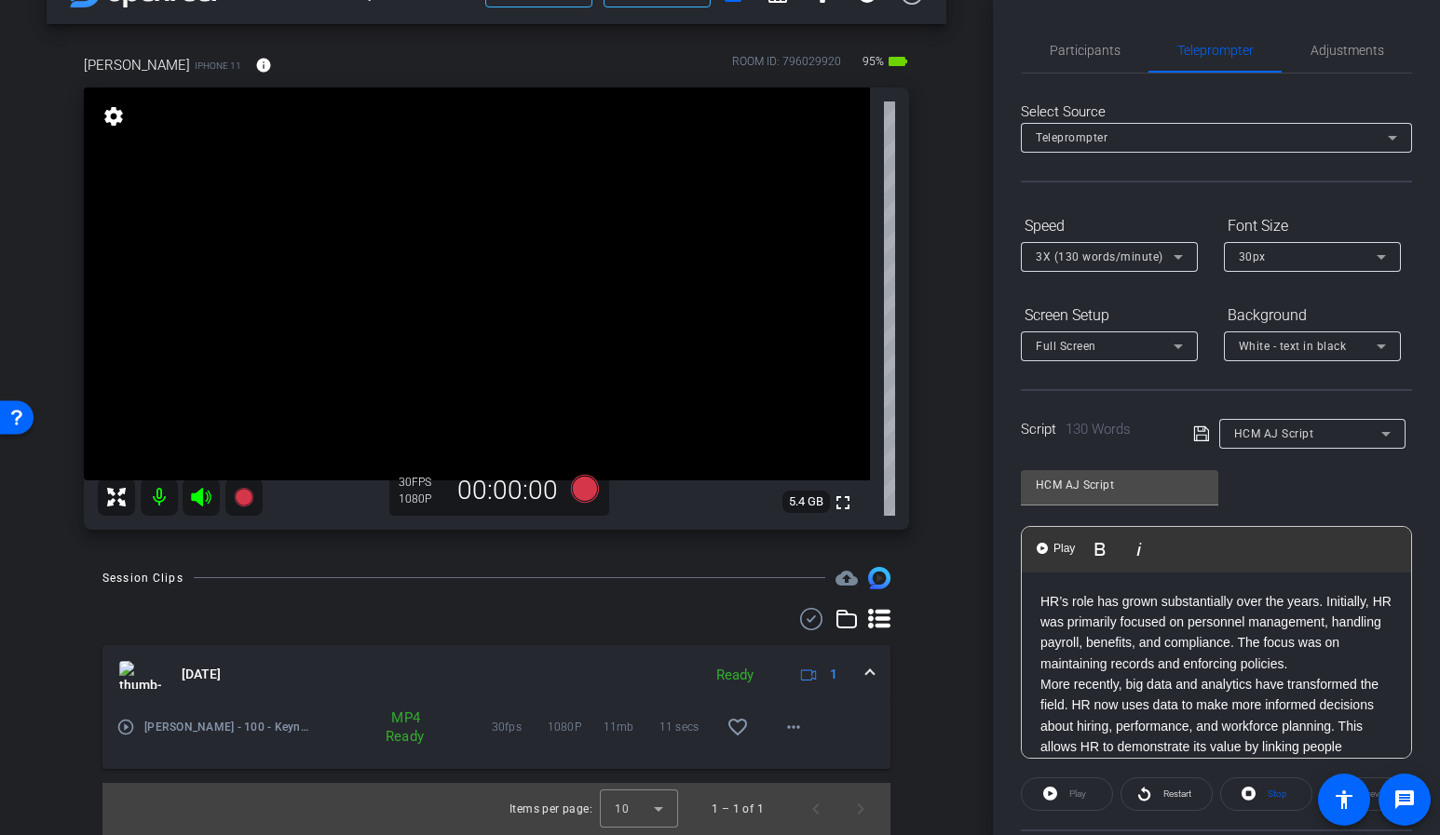
click at [1045, 613] on p "HR’s role has grown substantially over the years. Initially, HR was primarily f…" at bounding box center [1216, 633] width 352 height 84
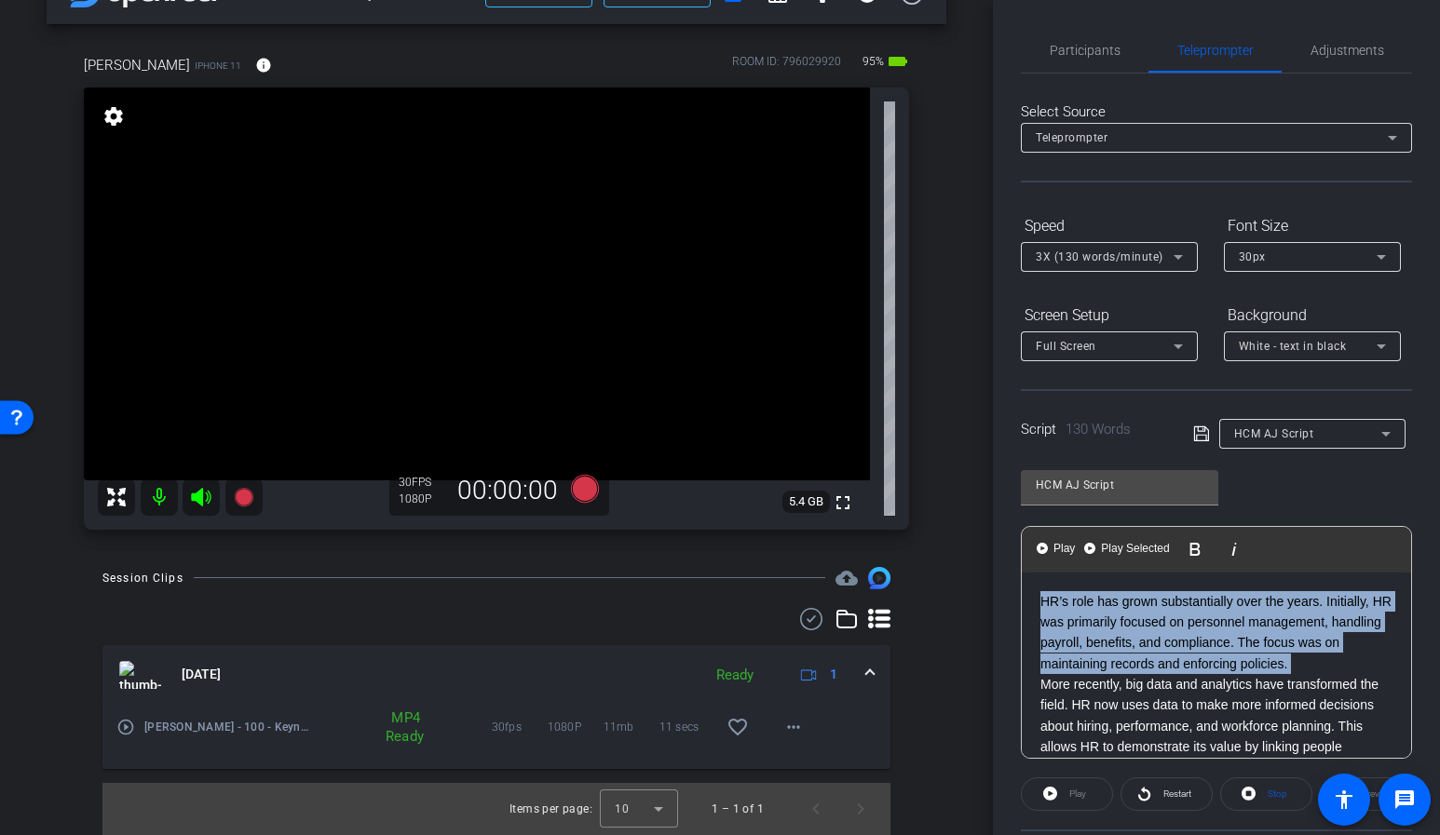
click at [1045, 613] on p "HR’s role has grown substantially over the years. Initially, HR was primarily f…" at bounding box center [1216, 633] width 352 height 84
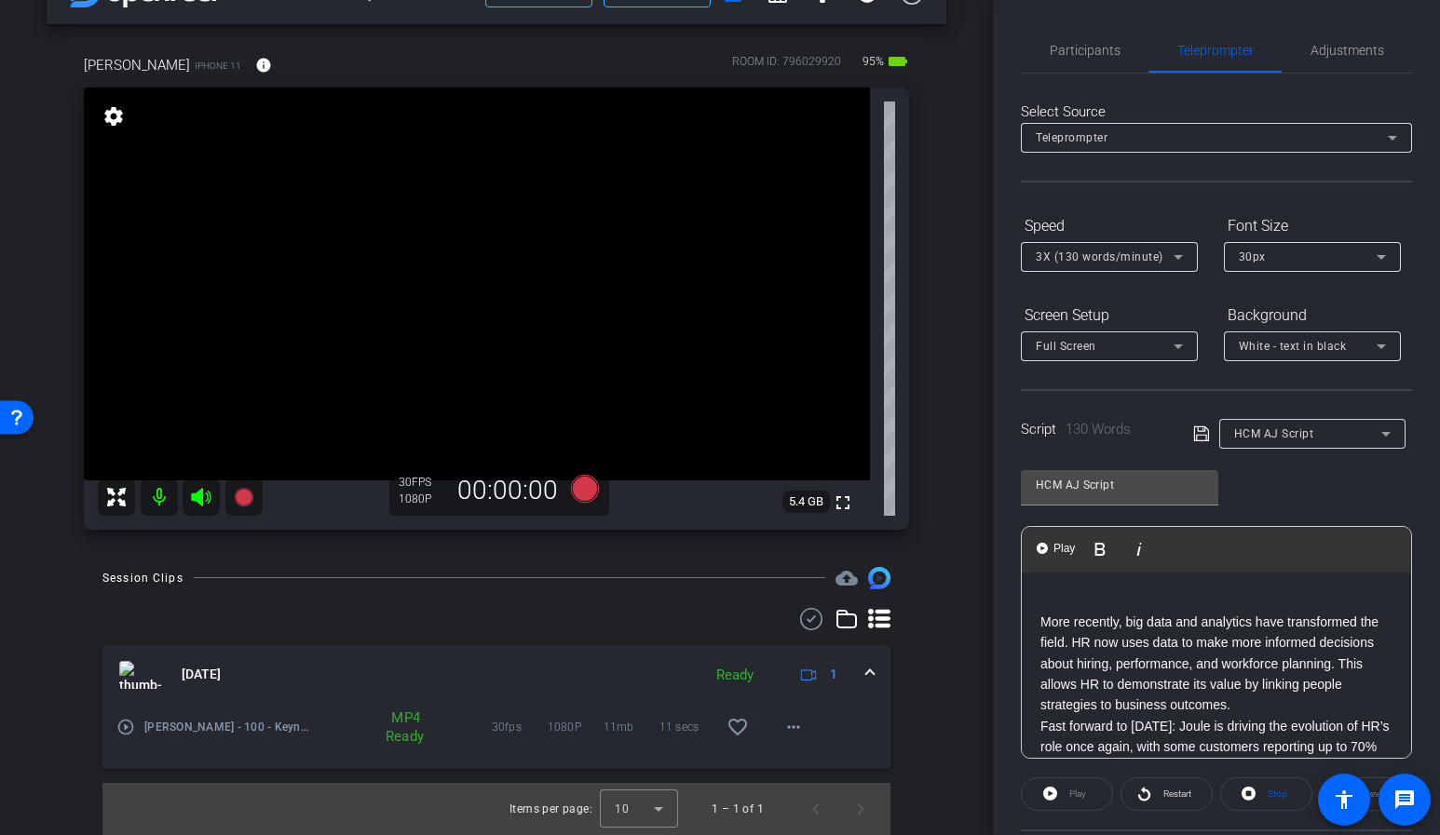
click at [1045, 613] on p "More recently, big data and analytics have transformed the field. HR now uses d…" at bounding box center [1216, 664] width 352 height 104
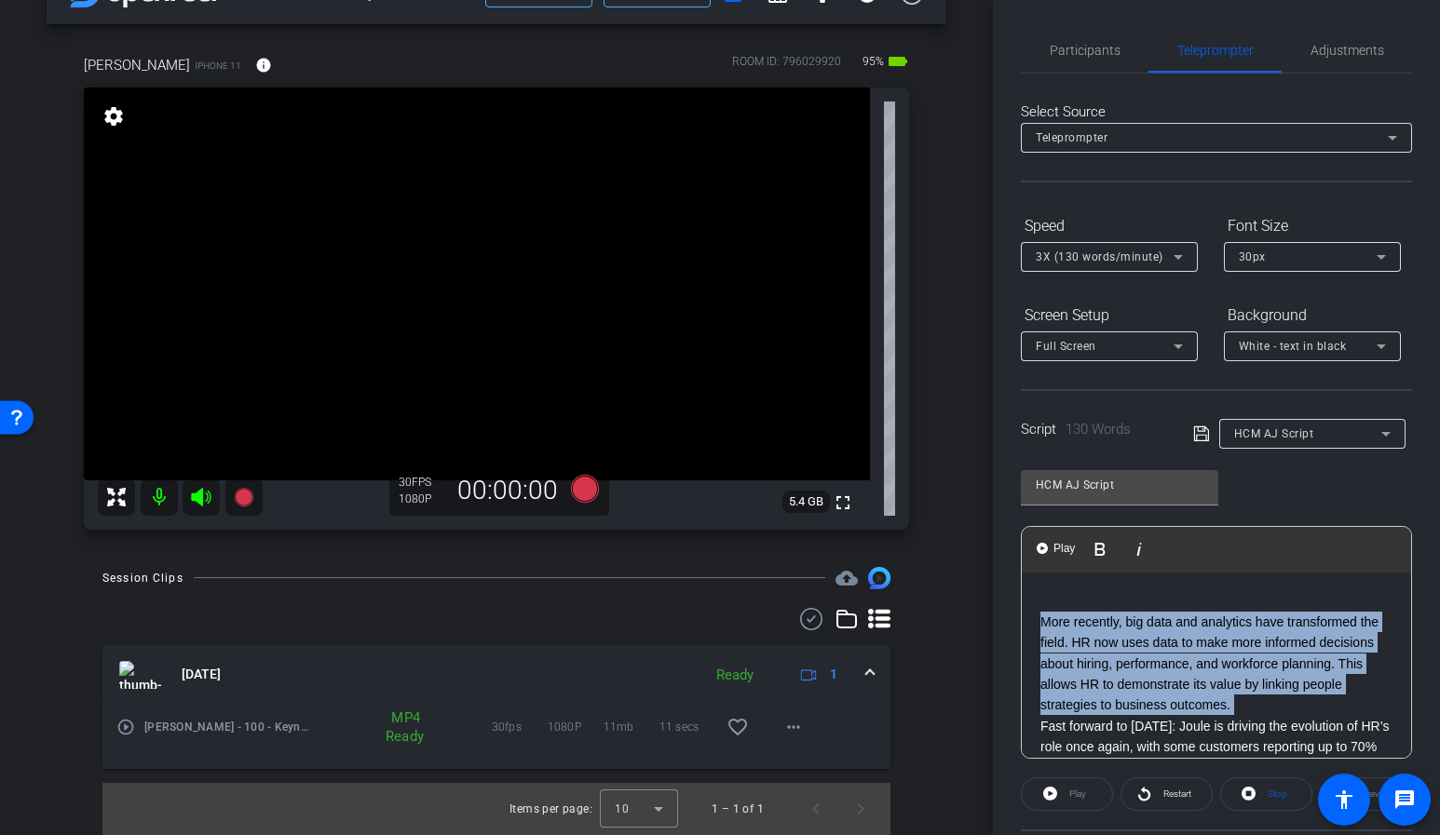
click at [1045, 613] on p "More recently, big data and analytics have transformed the field. HR now uses d…" at bounding box center [1216, 664] width 352 height 104
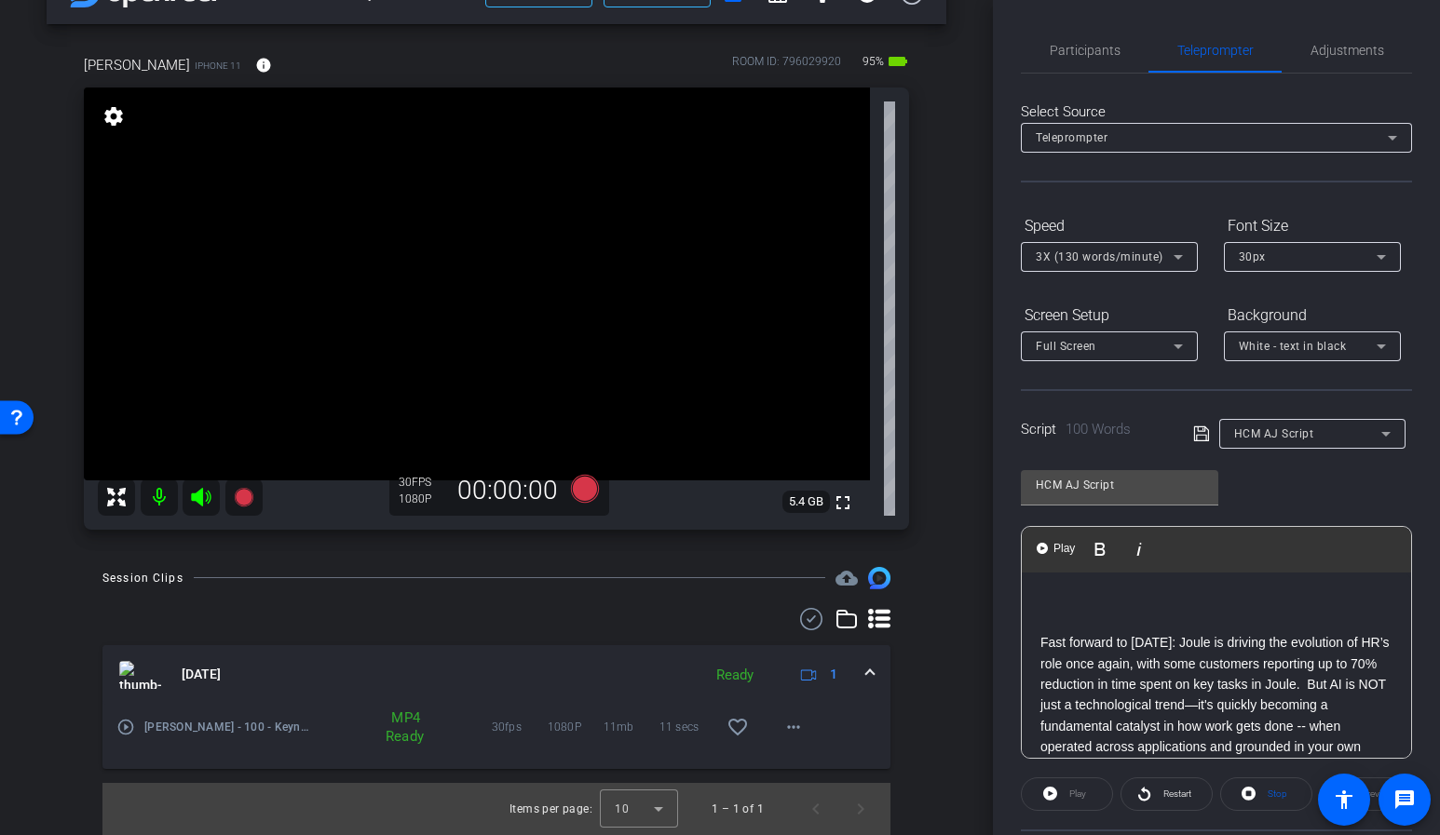
click at [1045, 613] on p at bounding box center [1216, 622] width 352 height 20
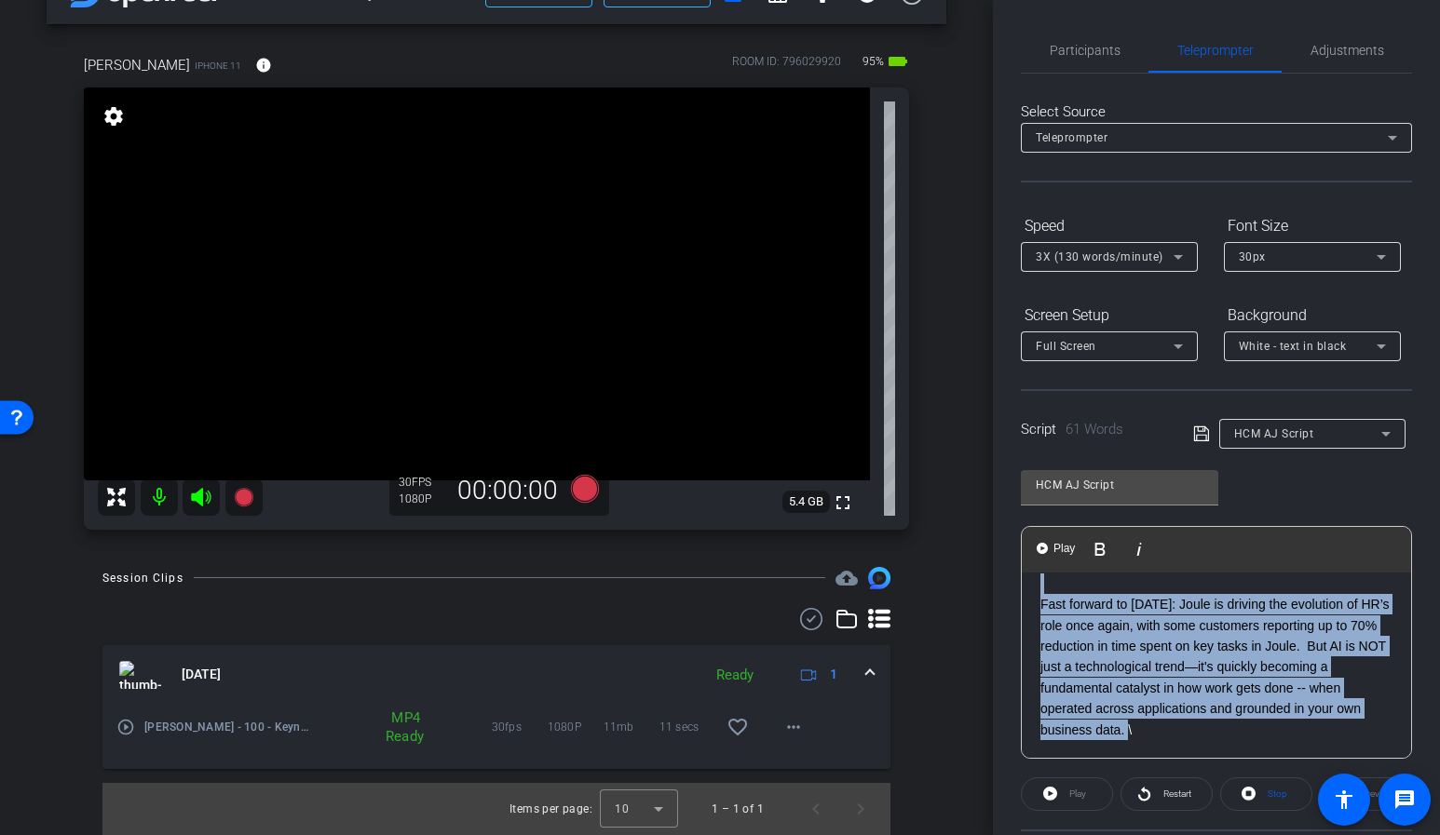
scroll to position [183, 0]
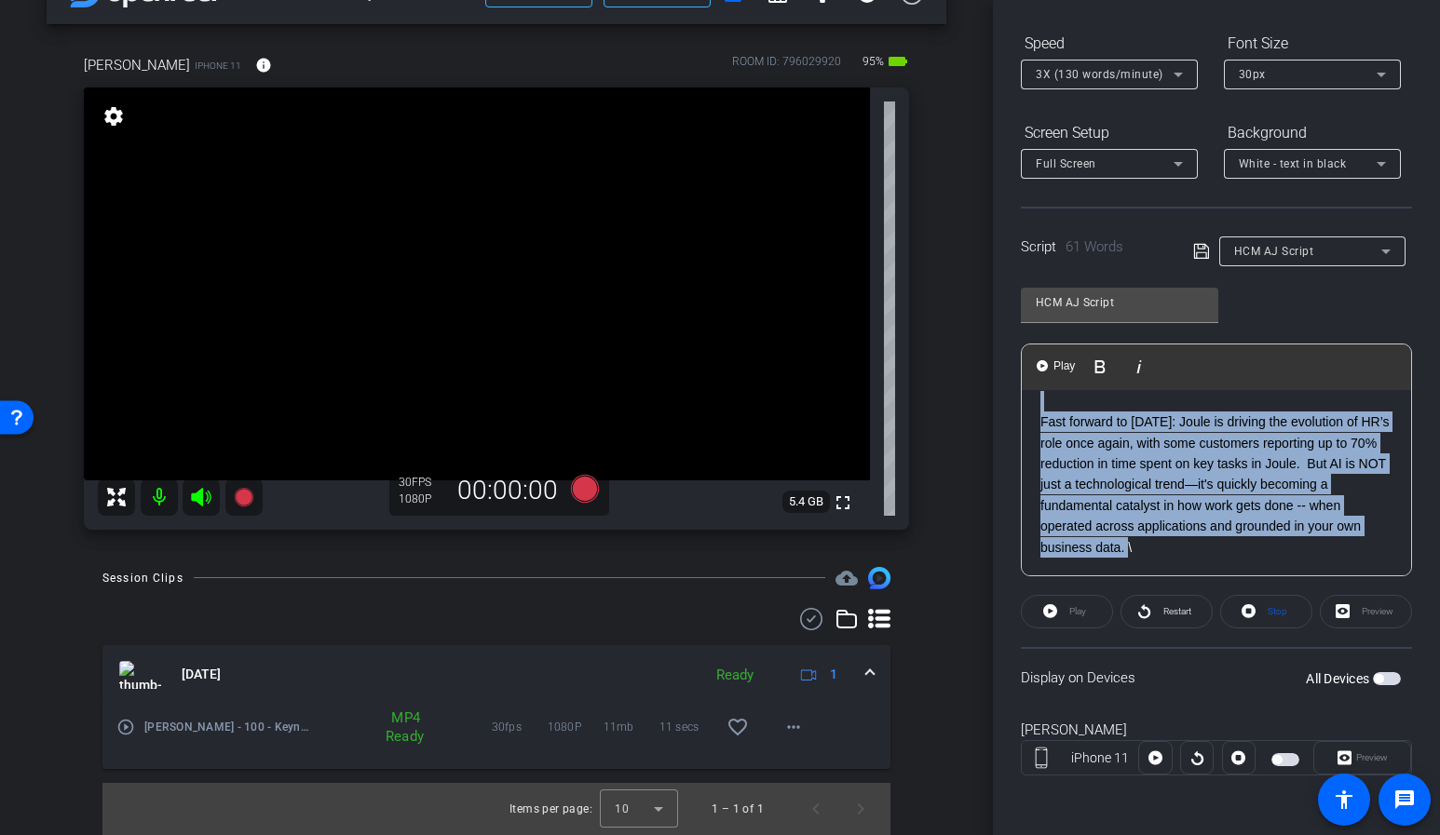
drag, startPoint x: 1050, startPoint y: 612, endPoint x: 1227, endPoint y: 861, distance: 305.7
click at [1227, 834] on html "Accessibility Screen-Reader Guide, Feedback, and Issue Reporting | New window m…" at bounding box center [720, 417] width 1440 height 835
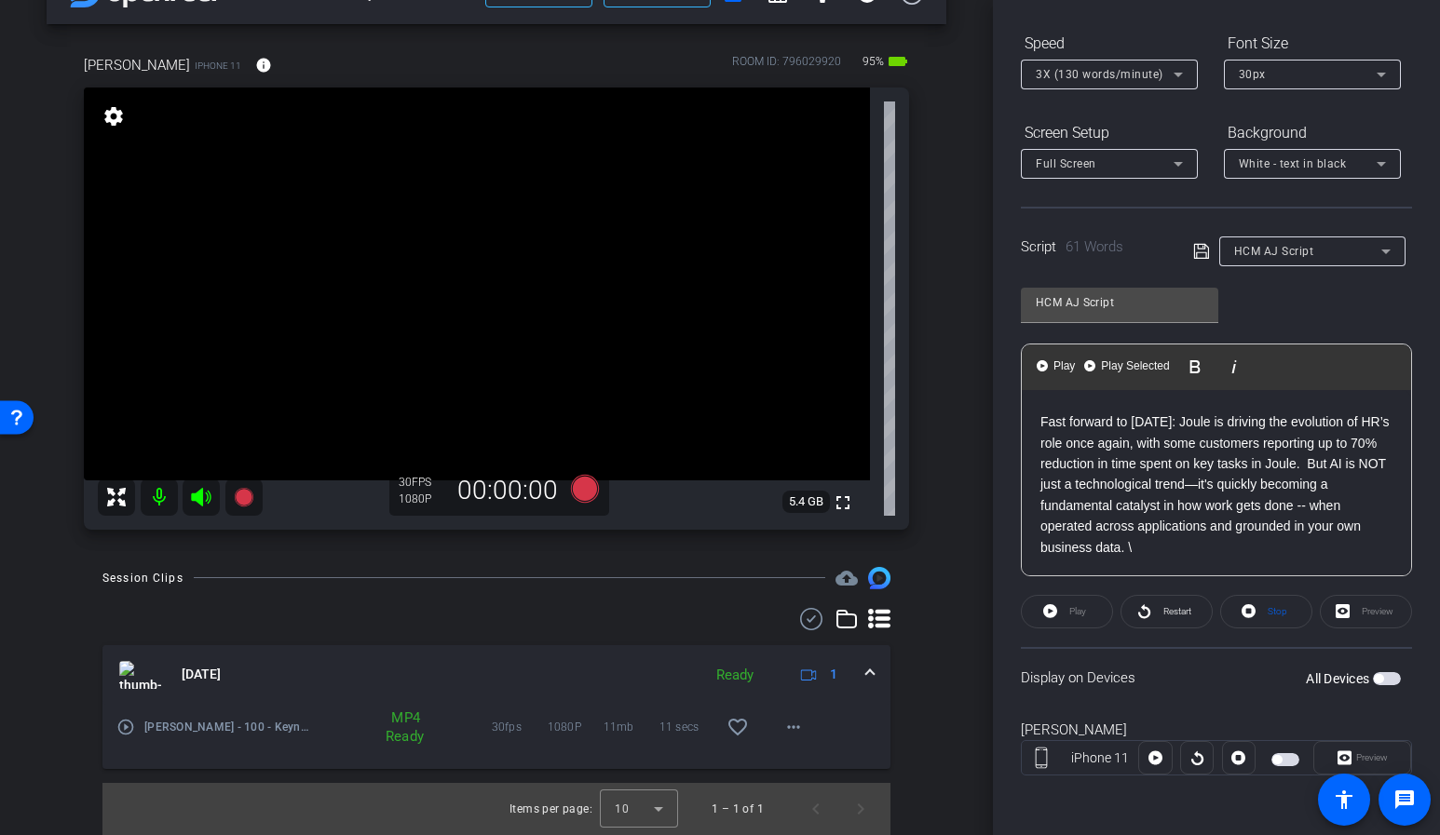
scroll to position [0, 0]
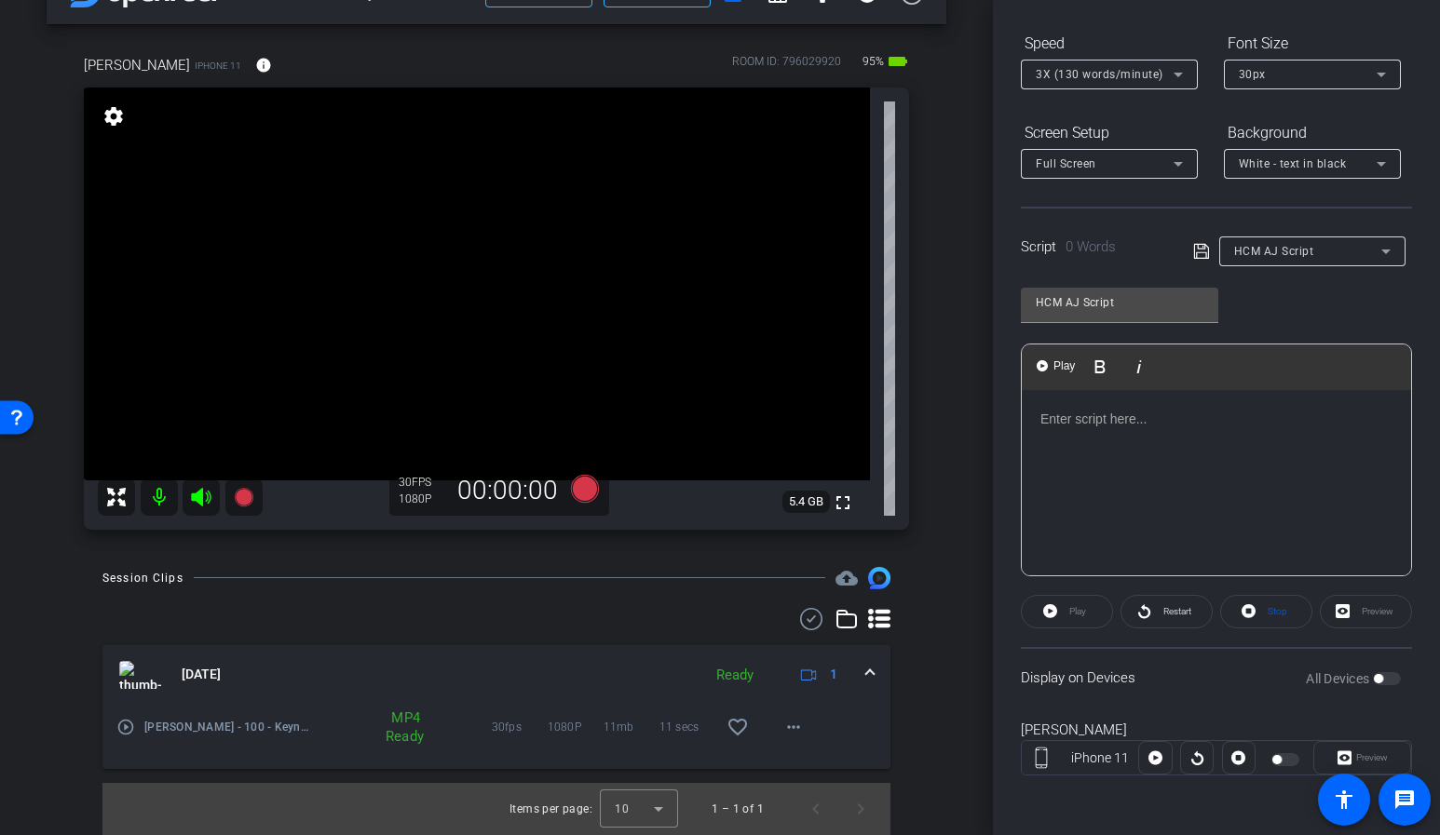
click at [996, 509] on div "Participants Teleprompter Adjustments settings Flying Monkeys Media, LLC flip D…" at bounding box center [1216, 417] width 447 height 835
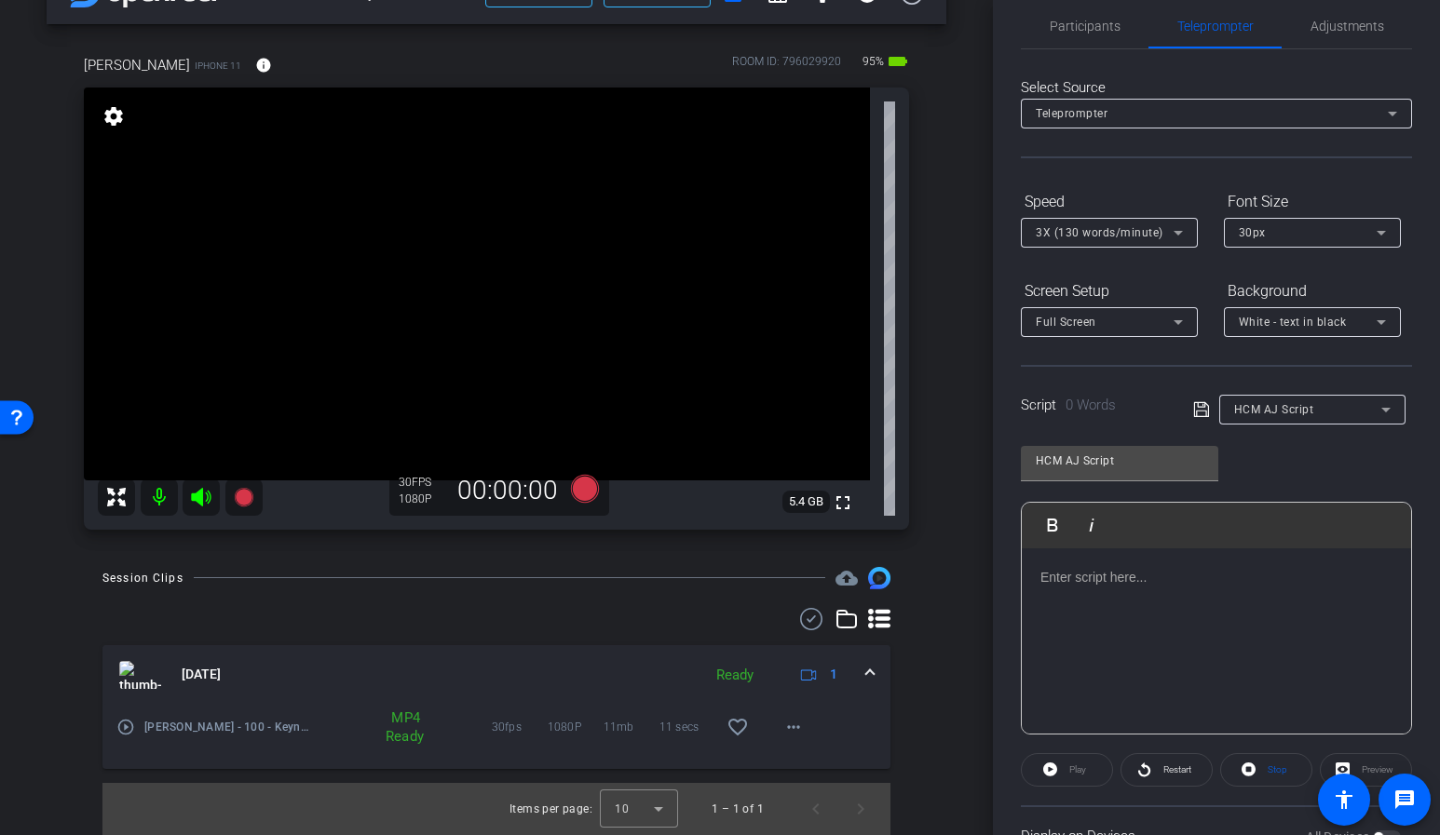
scroll to position [21, 0]
click at [1114, 26] on span "Participants" at bounding box center [1085, 28] width 71 height 13
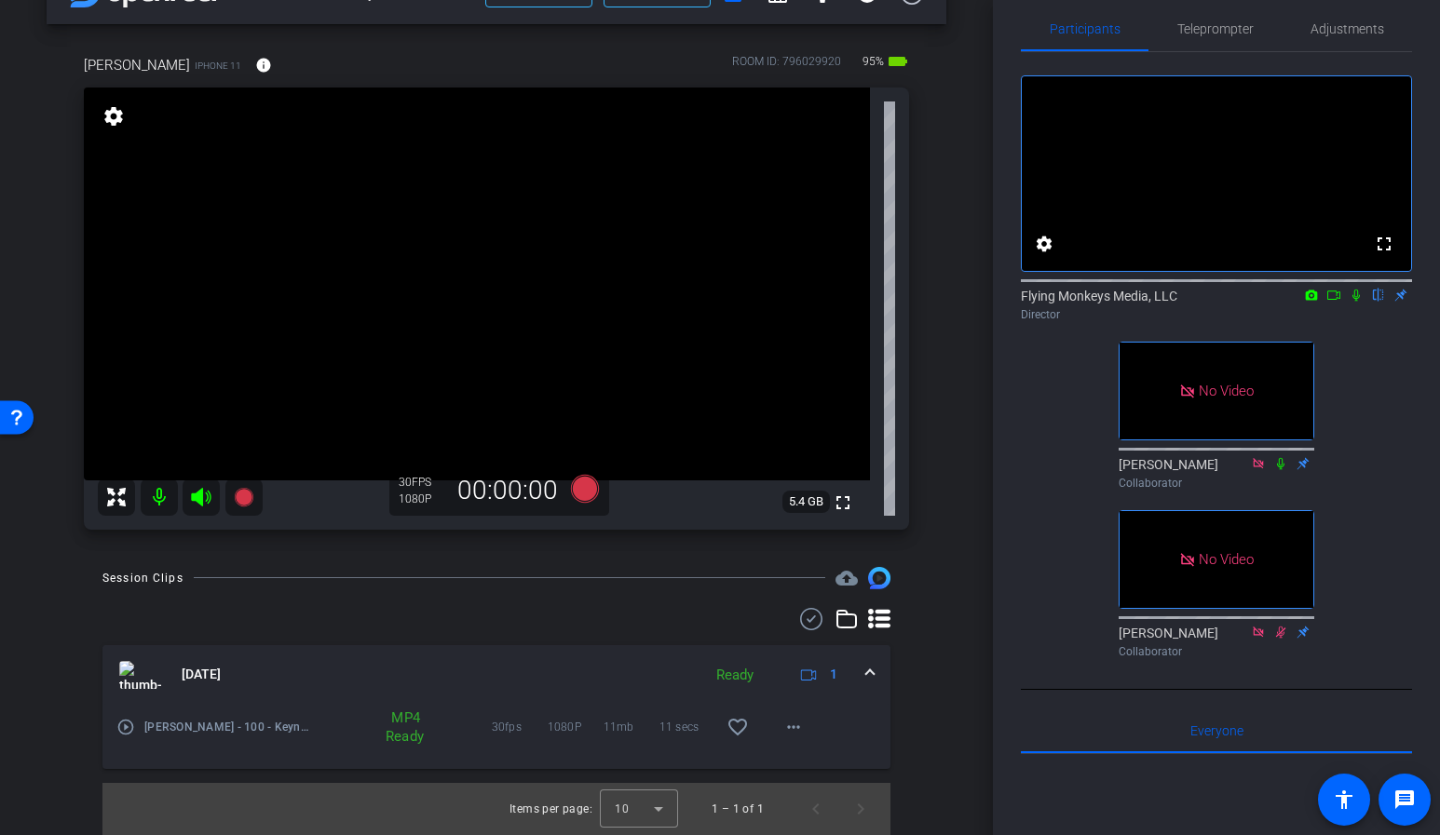
click at [930, 589] on div "Session Clips cloud_upload Sep 4, 2025 Ready 1 play_circle_outline Joule Omni -…" at bounding box center [497, 701] width 900 height 268
click at [584, 493] on icon at bounding box center [585, 489] width 28 height 28
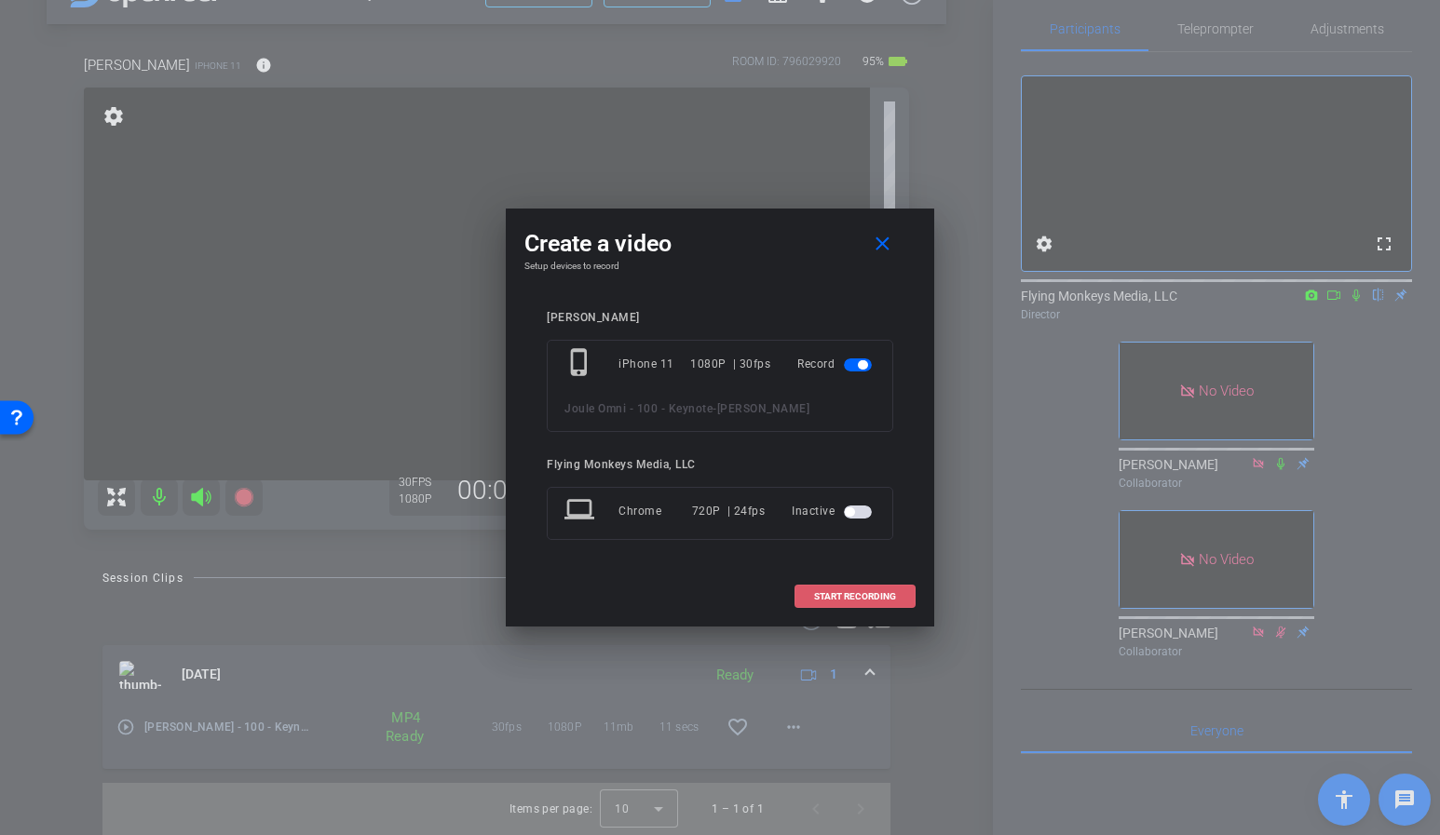
click at [835, 602] on span at bounding box center [854, 597] width 119 height 45
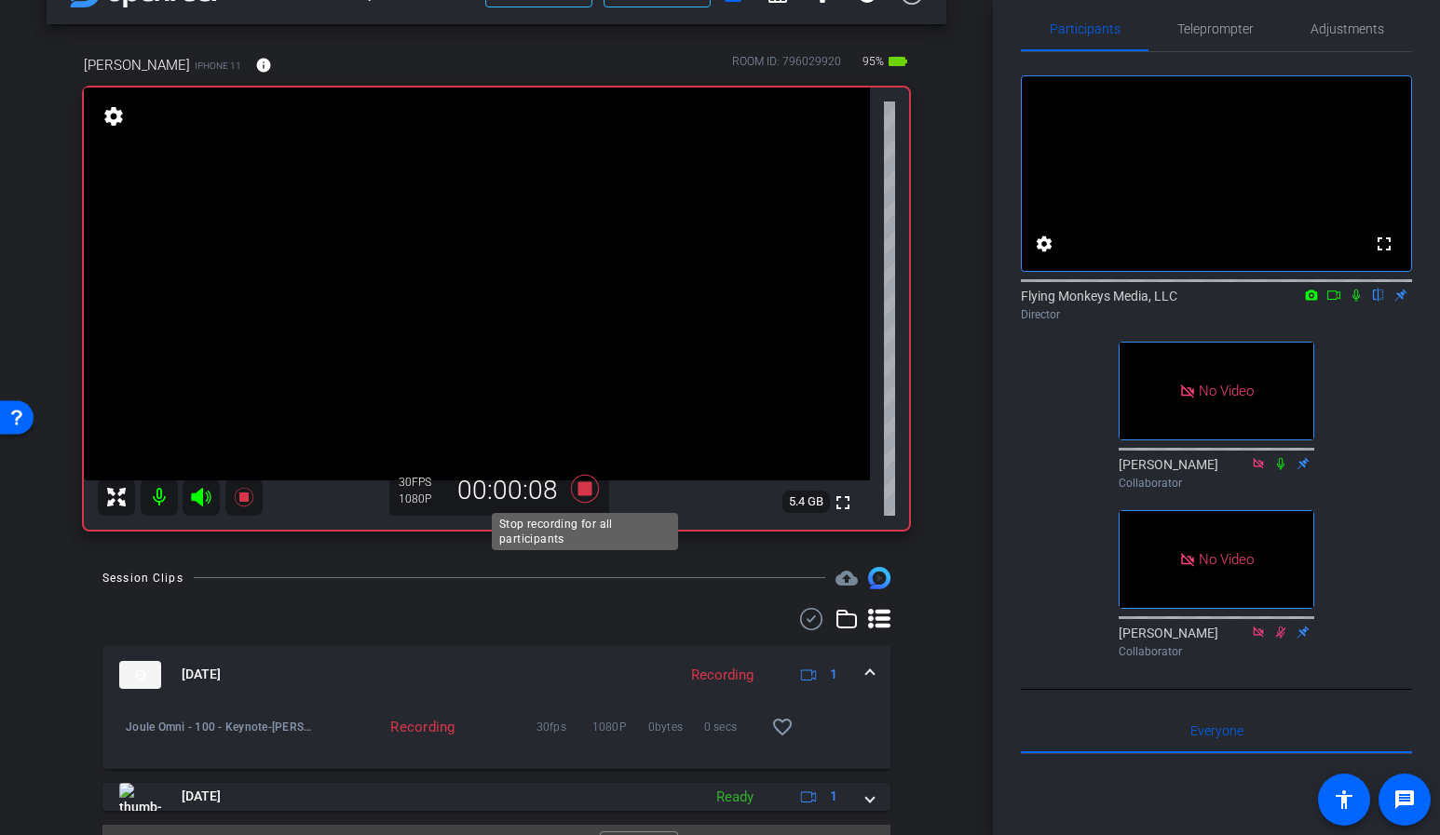
click at [579, 490] on icon at bounding box center [585, 489] width 28 height 28
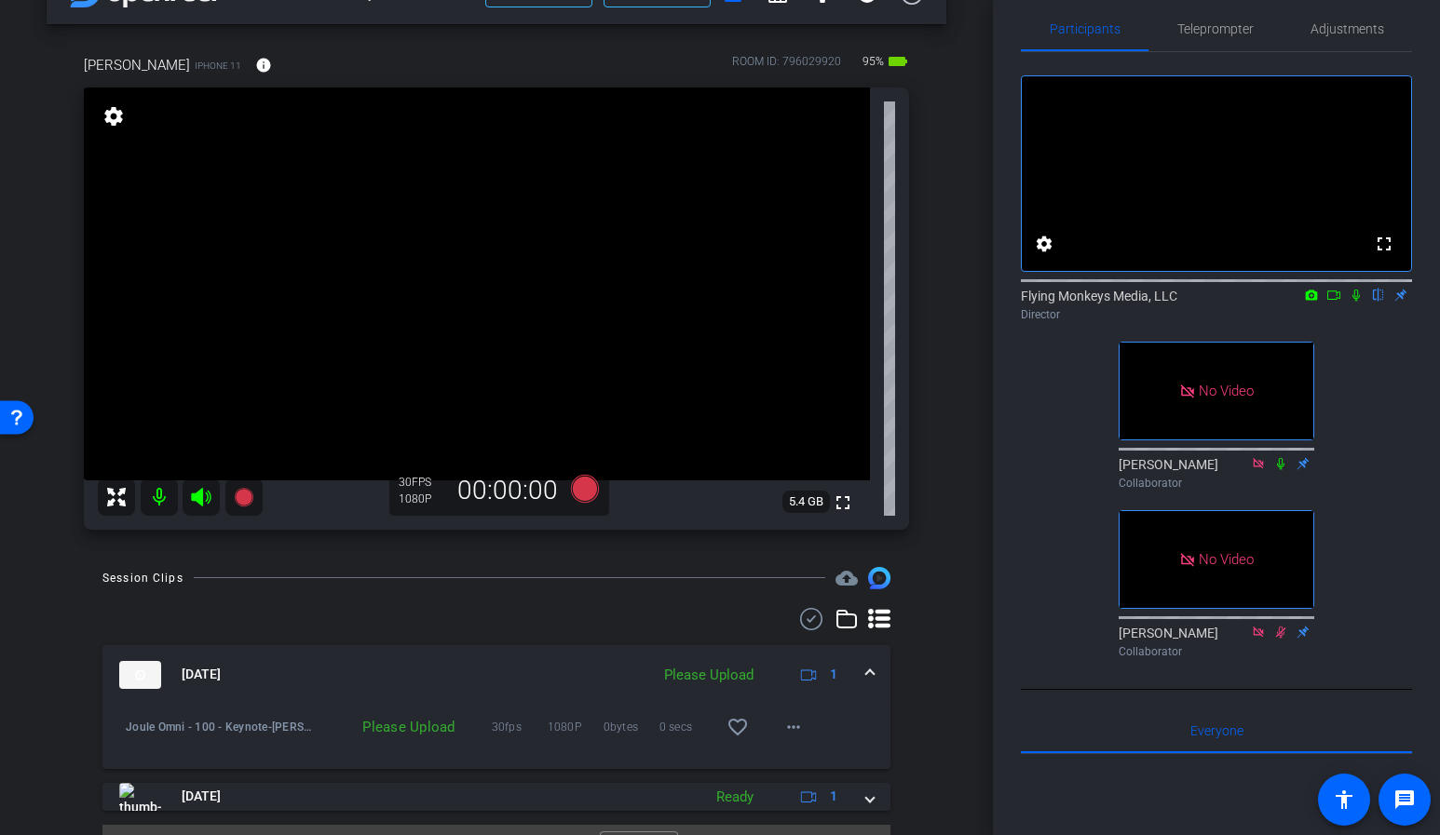
click at [956, 416] on div "arrow_back Joule Omni - 100 - Keynote Back to project Send invite account_box g…" at bounding box center [496, 361] width 993 height 835
click at [792, 735] on mat-icon "more_horiz" at bounding box center [793, 727] width 22 height 22
click at [810, 768] on span "Upload" at bounding box center [823, 765] width 75 height 22
click at [951, 462] on div "arrow_back Joule Omni - 100 - Keynote Back to project Send invite account_box g…" at bounding box center [496, 361] width 993 height 835
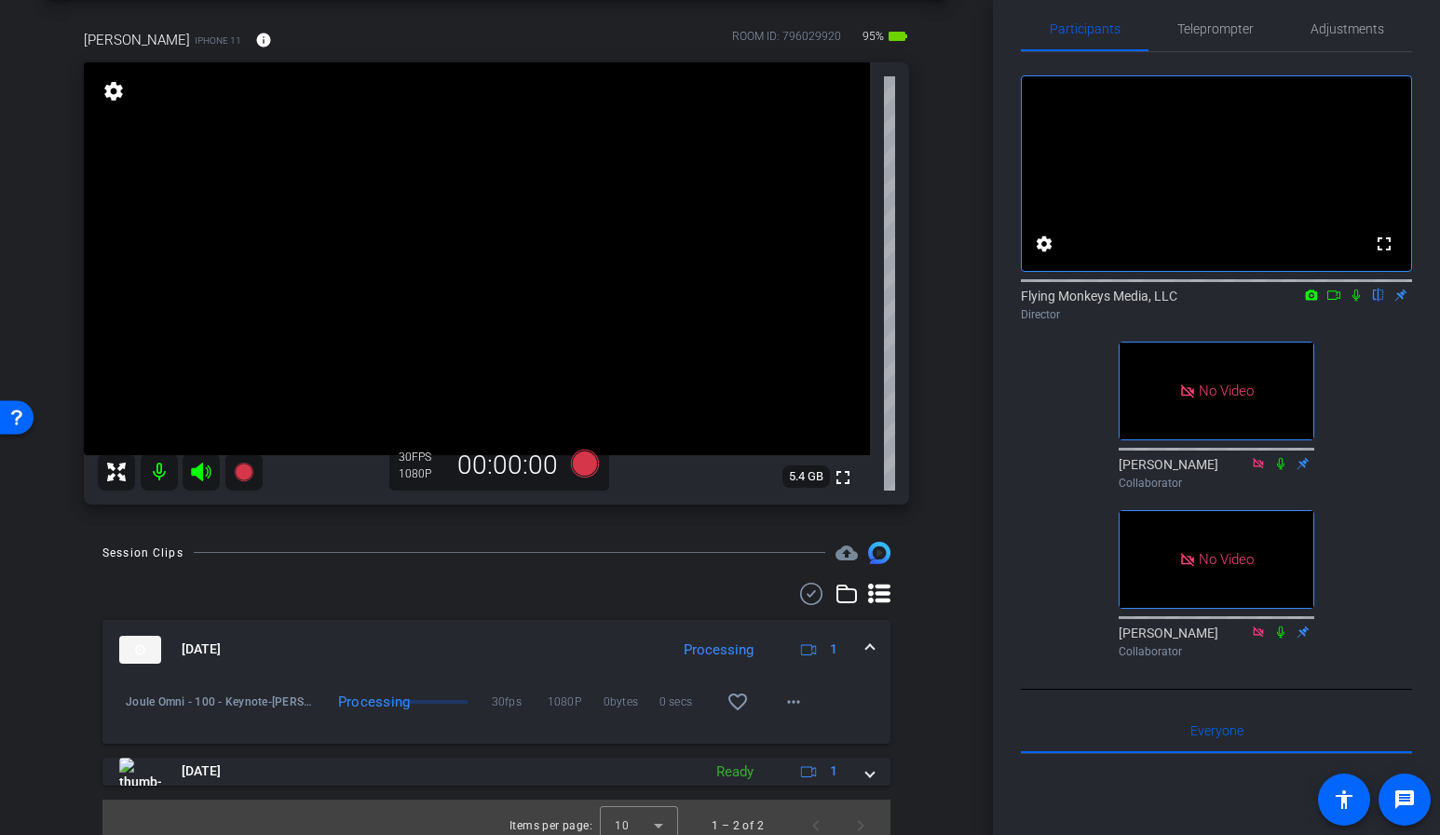
scroll to position [98, 0]
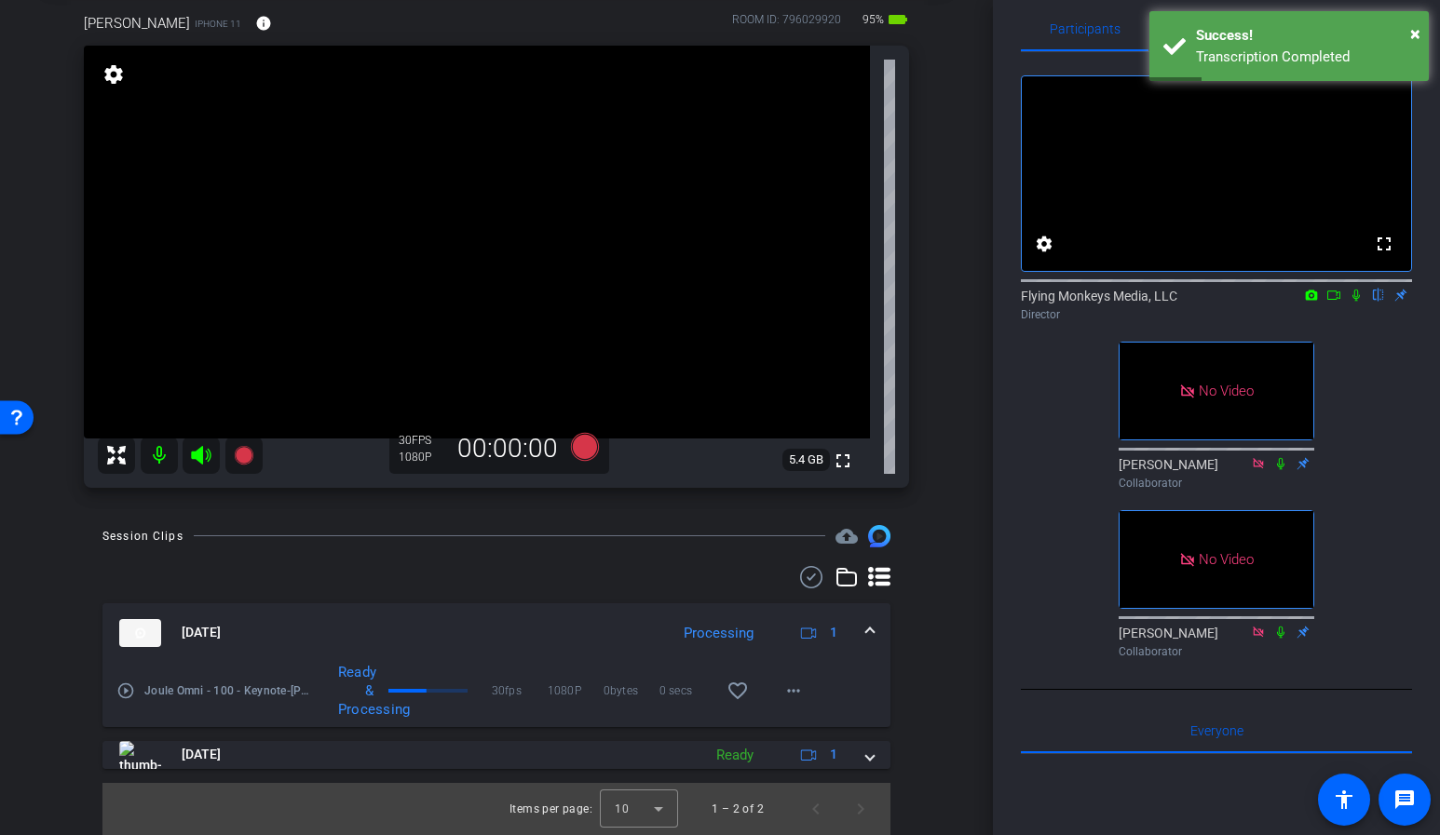
click at [956, 474] on div "arrow_back Joule Omni - 100 - Keynote Back to project Send invite account_box g…" at bounding box center [496, 319] width 993 height 835
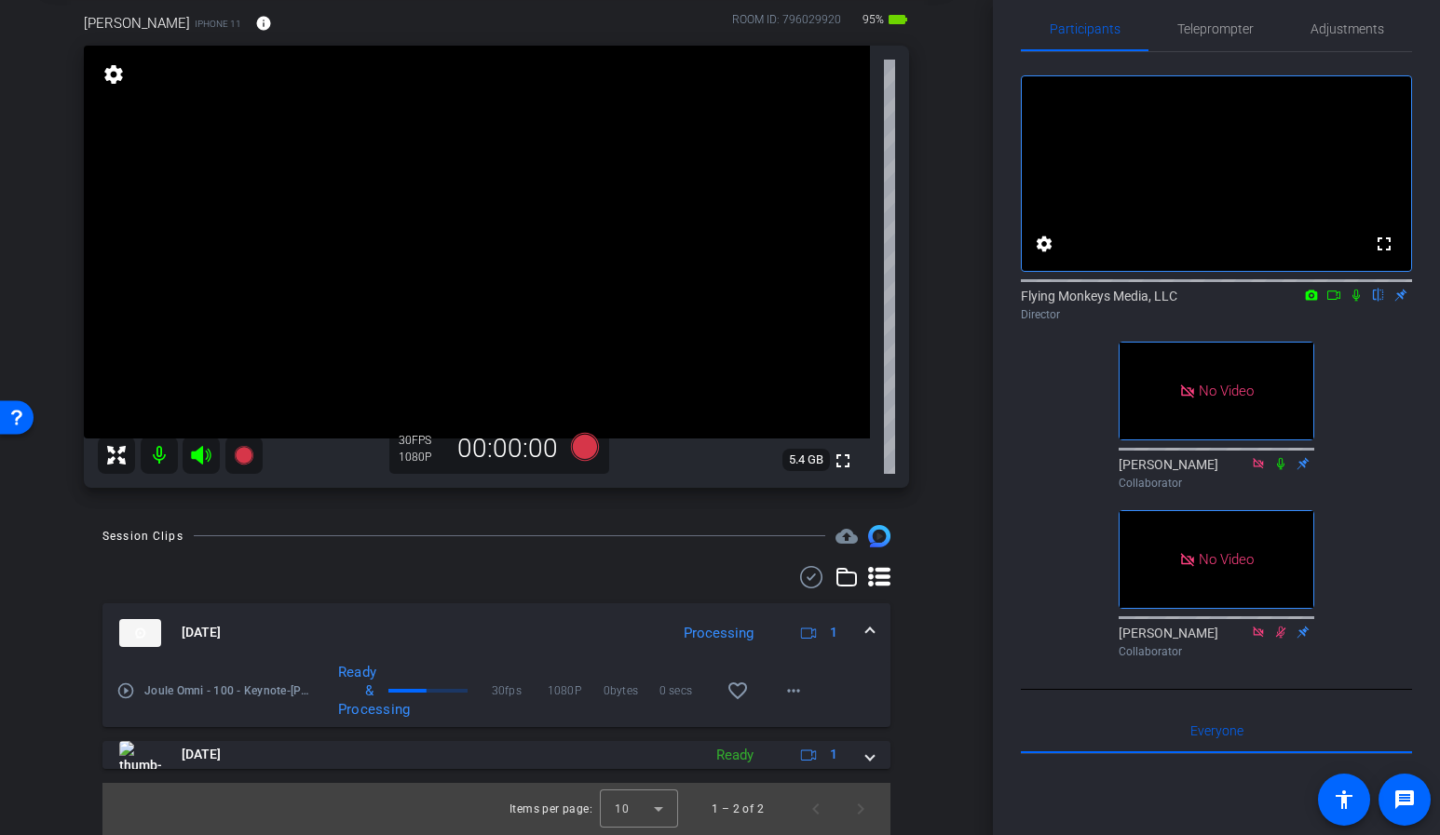
click at [956, 475] on div "arrow_back Joule Omni - 100 - Keynote Back to project Send invite account_box g…" at bounding box center [496, 319] width 993 height 835
click at [960, 442] on div "arrow_back Joule Omni - 100 - Keynote Back to project Send invite account_box g…" at bounding box center [496, 319] width 993 height 835
click at [937, 386] on div "Victor iPhone 11 info ROOM ID: 796029920 95% battery_std fullscreen settings 5.…" at bounding box center [497, 244] width 900 height 524
click at [983, 401] on div "arrow_back Joule Omni - 100 - Keynote Back to project Send invite account_box g…" at bounding box center [496, 319] width 993 height 835
click at [969, 400] on div "arrow_back Joule Omni - 100 - Keynote Back to project Send invite account_box g…" at bounding box center [496, 319] width 993 height 835
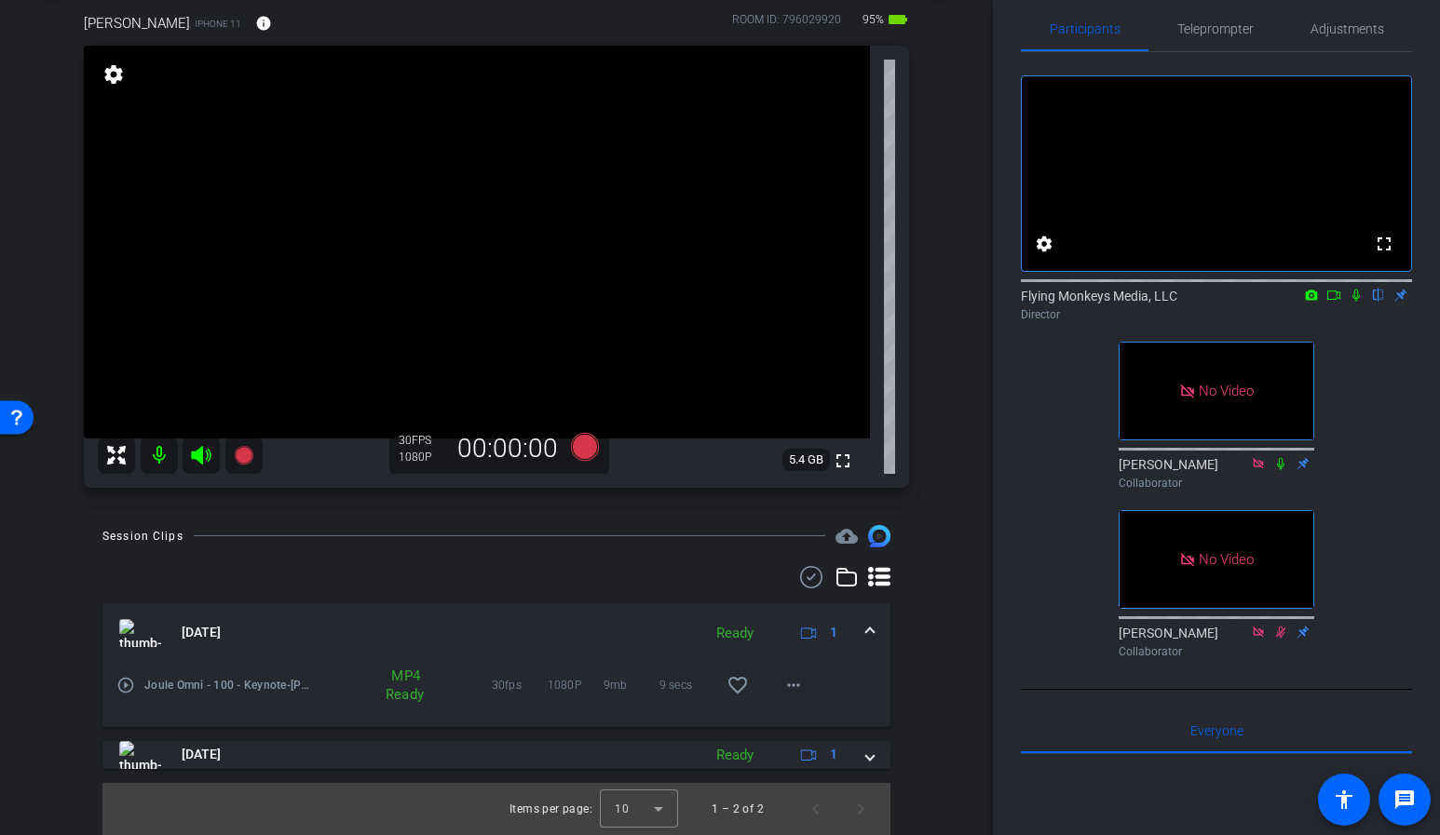
click at [943, 250] on div "Victor iPhone 11 info ROOM ID: 796029920 95% battery_std fullscreen settings 5.…" at bounding box center [497, 244] width 900 height 524
click at [158, 457] on mat-icon at bounding box center [159, 455] width 37 height 37
click at [203, 458] on icon at bounding box center [201, 455] width 22 height 22
click at [955, 367] on div "arrow_back Joule Omni - 100 - Keynote Back to project Send invite account_box g…" at bounding box center [496, 319] width 993 height 835
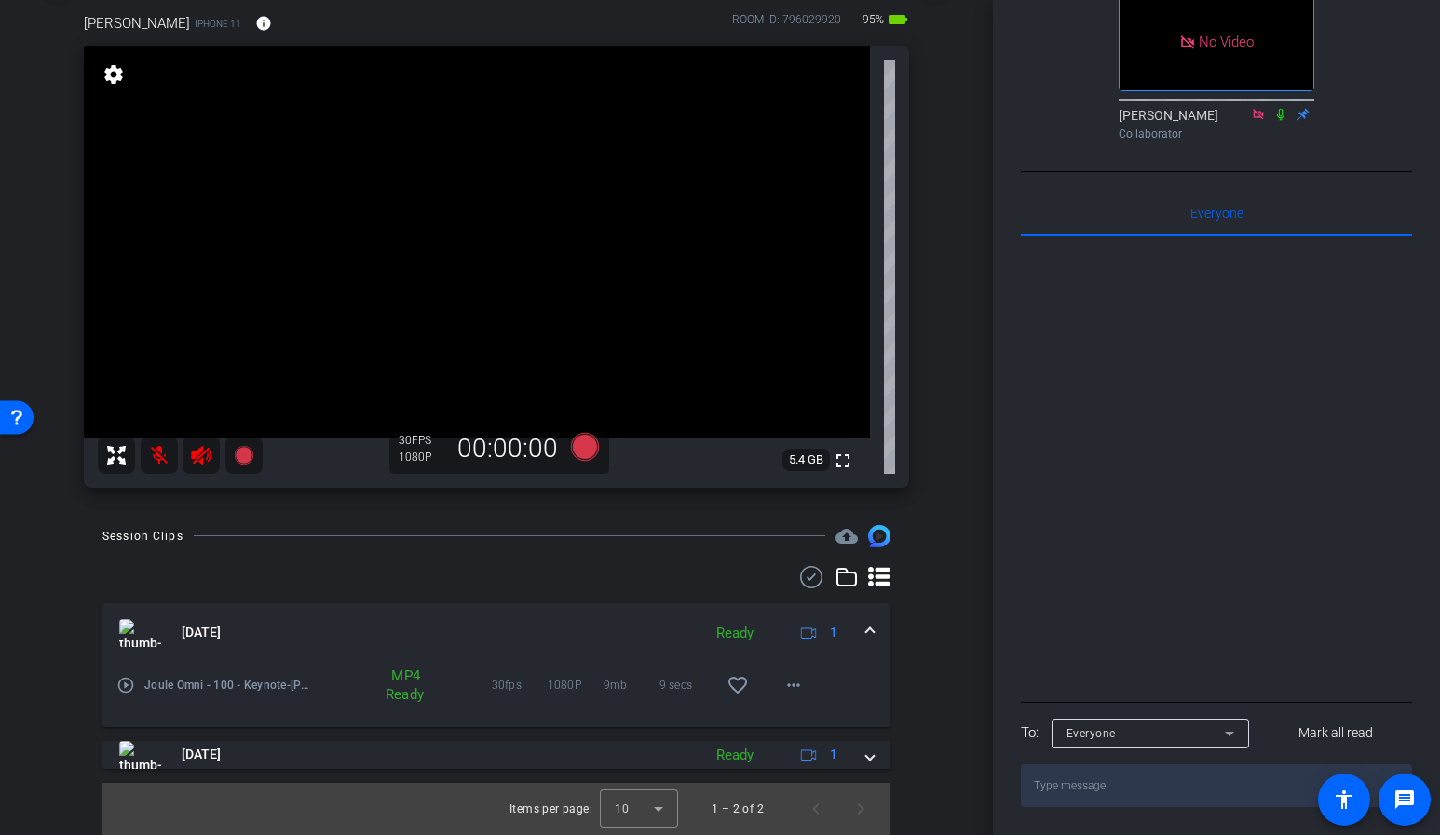
scroll to position [648, 0]
click at [1133, 784] on textarea at bounding box center [1216, 786] width 391 height 43
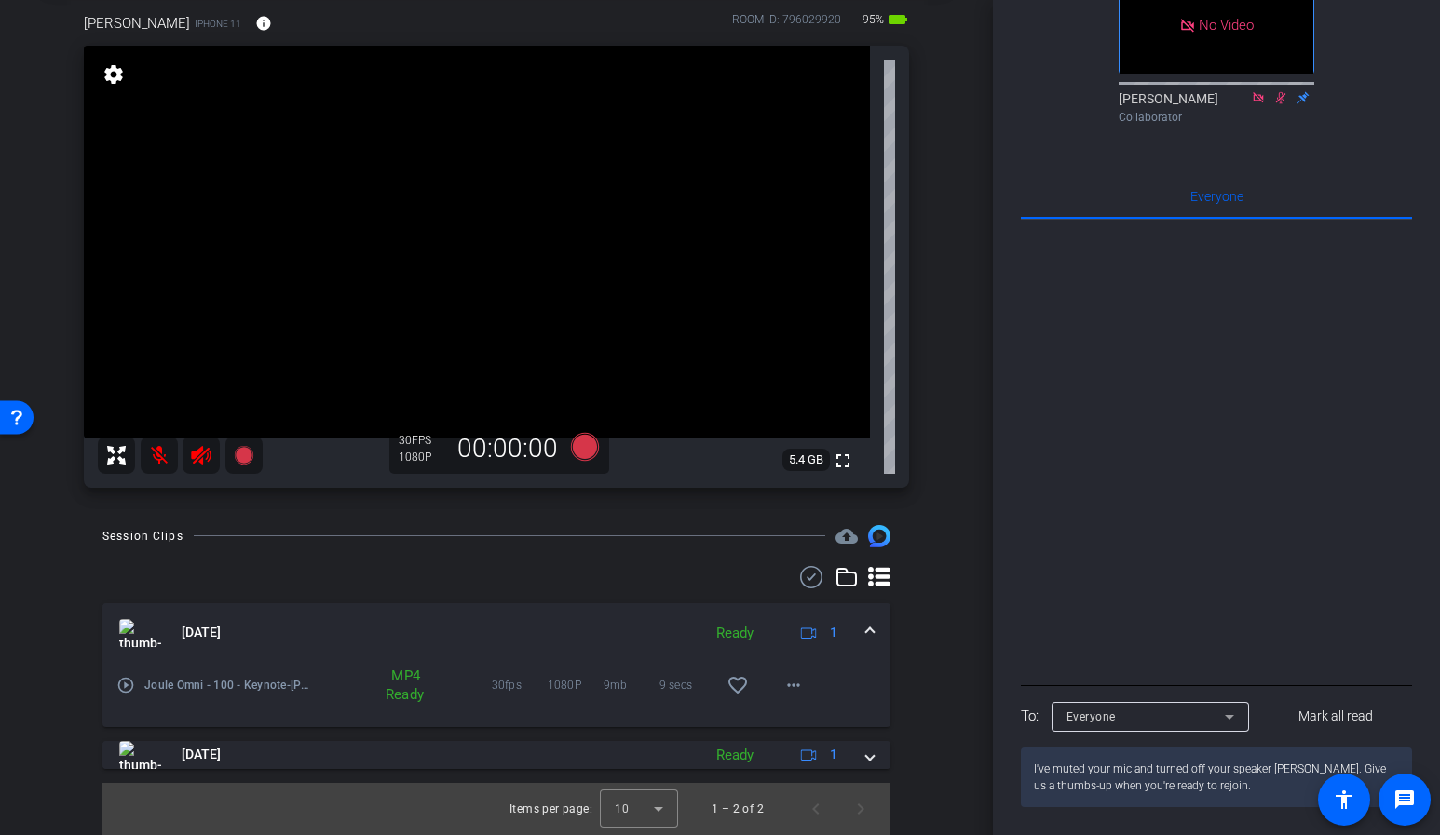
type textarea "I've muted your mic and turned off your speaker Victor. Give us a thumbs-up whe…"
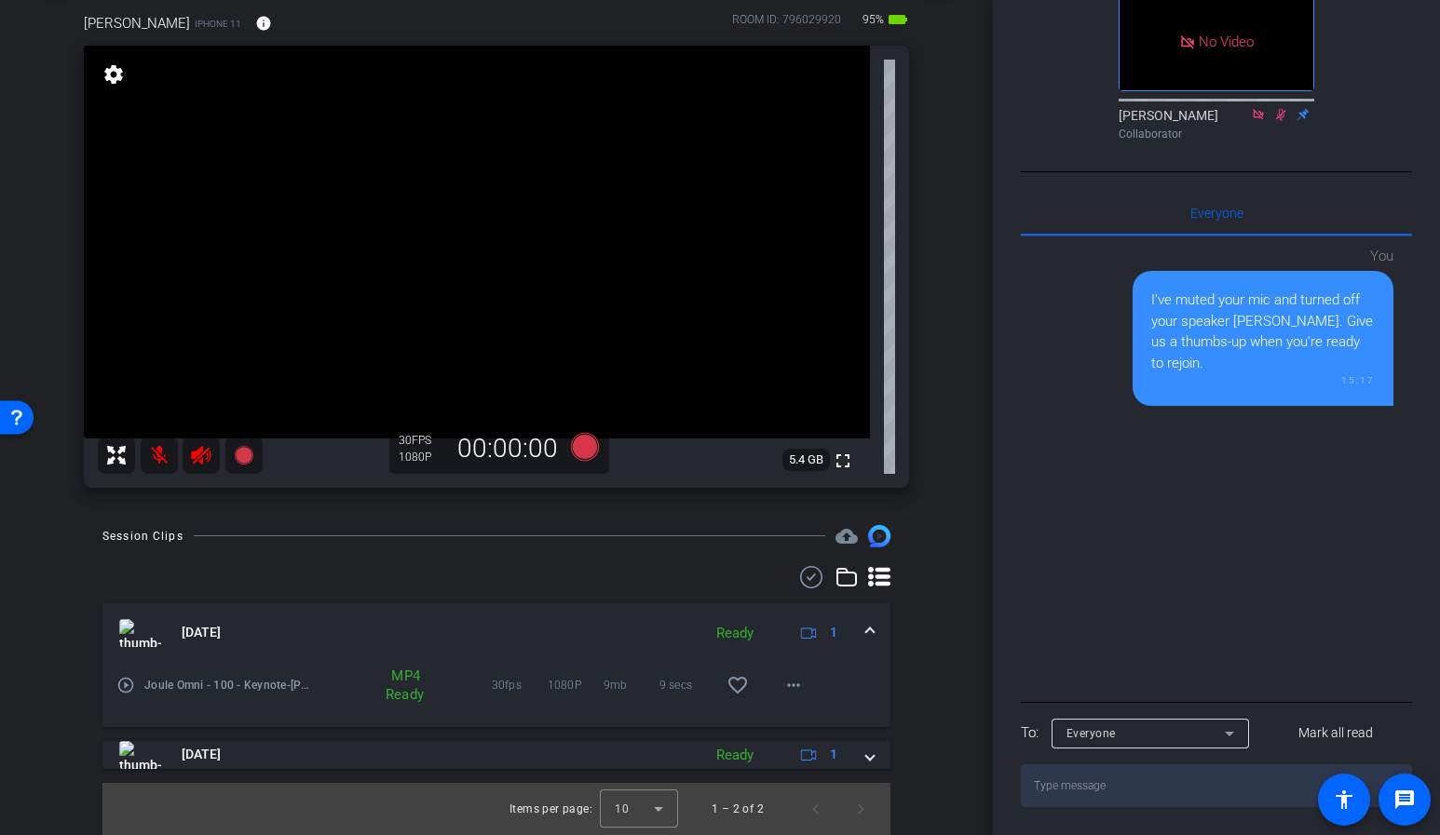
scroll to position [0, 0]
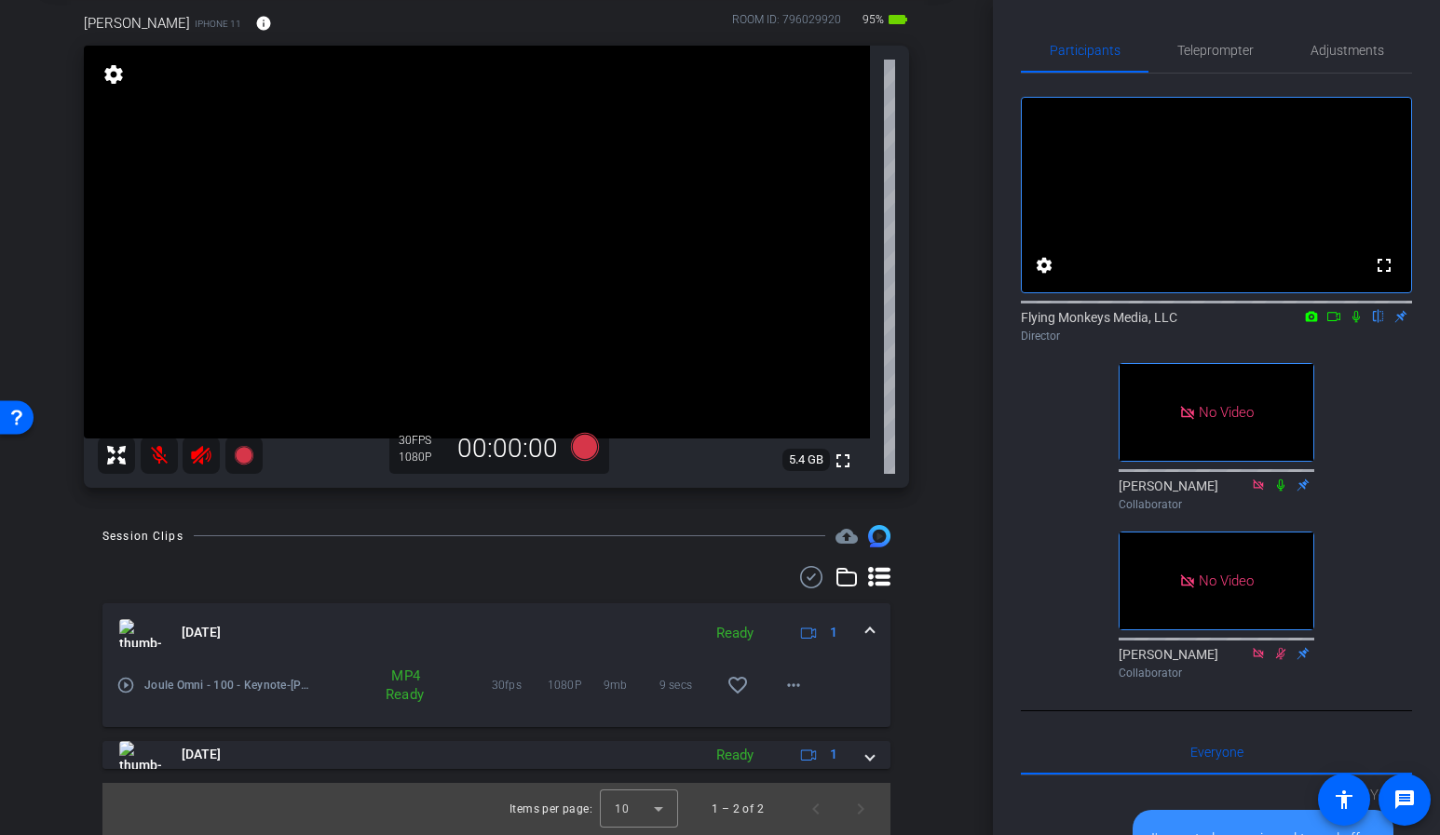
click at [864, 629] on div "Sep 4, 2025 Ready 1" at bounding box center [492, 633] width 747 height 28
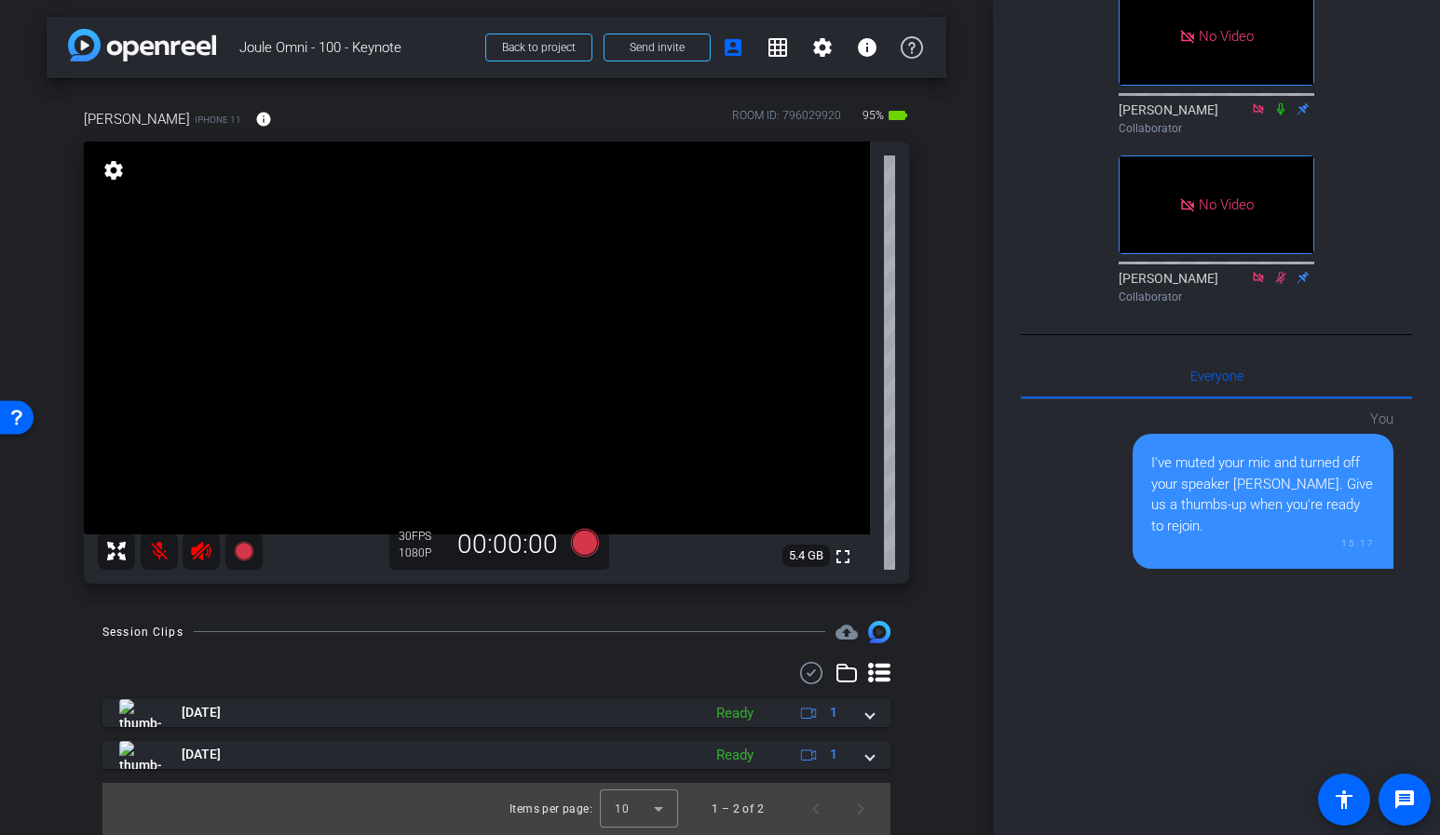
scroll to position [89, 0]
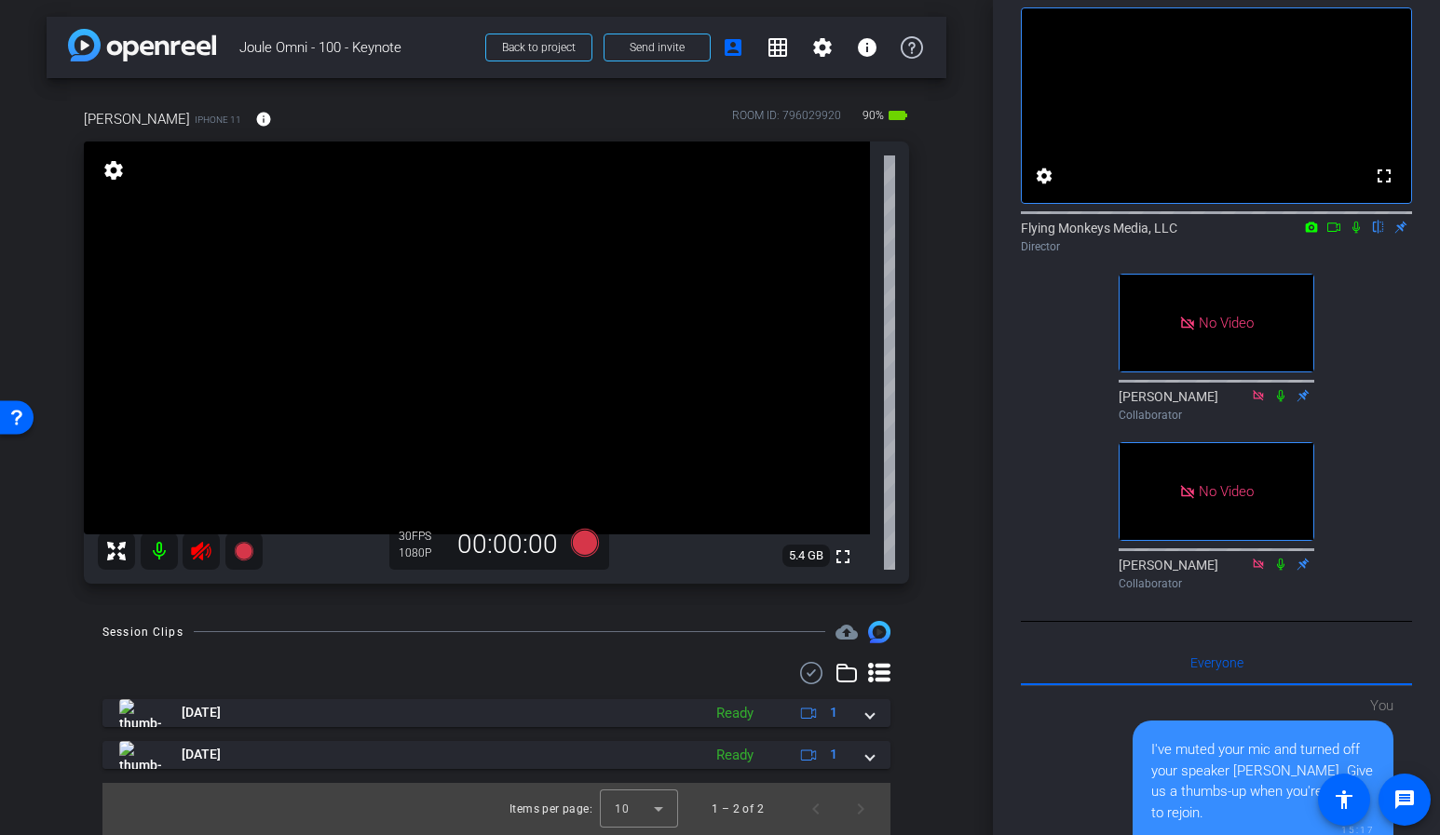
click at [202, 549] on icon at bounding box center [201, 551] width 20 height 19
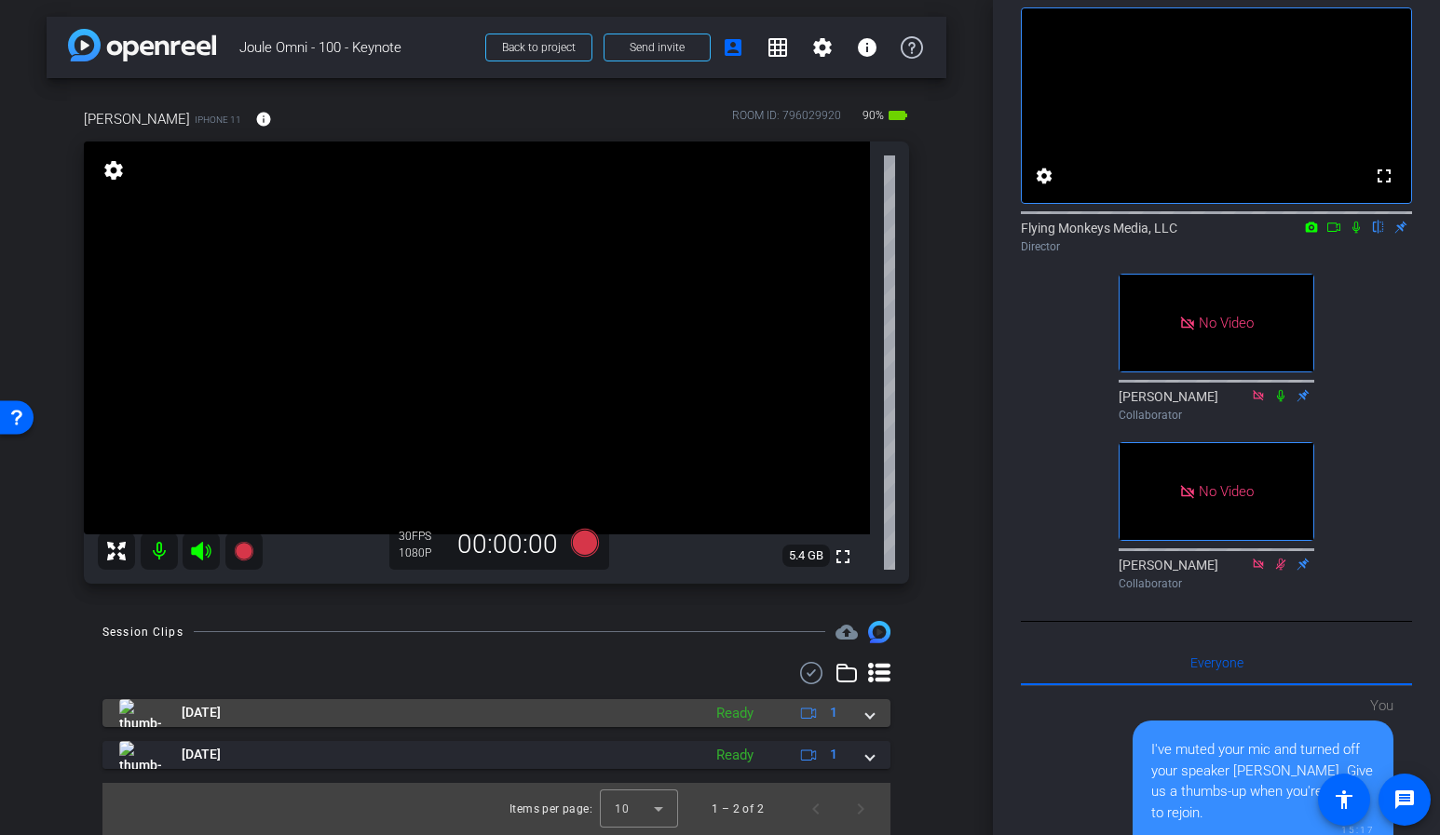
click at [873, 721] on span at bounding box center [869, 713] width 7 height 20
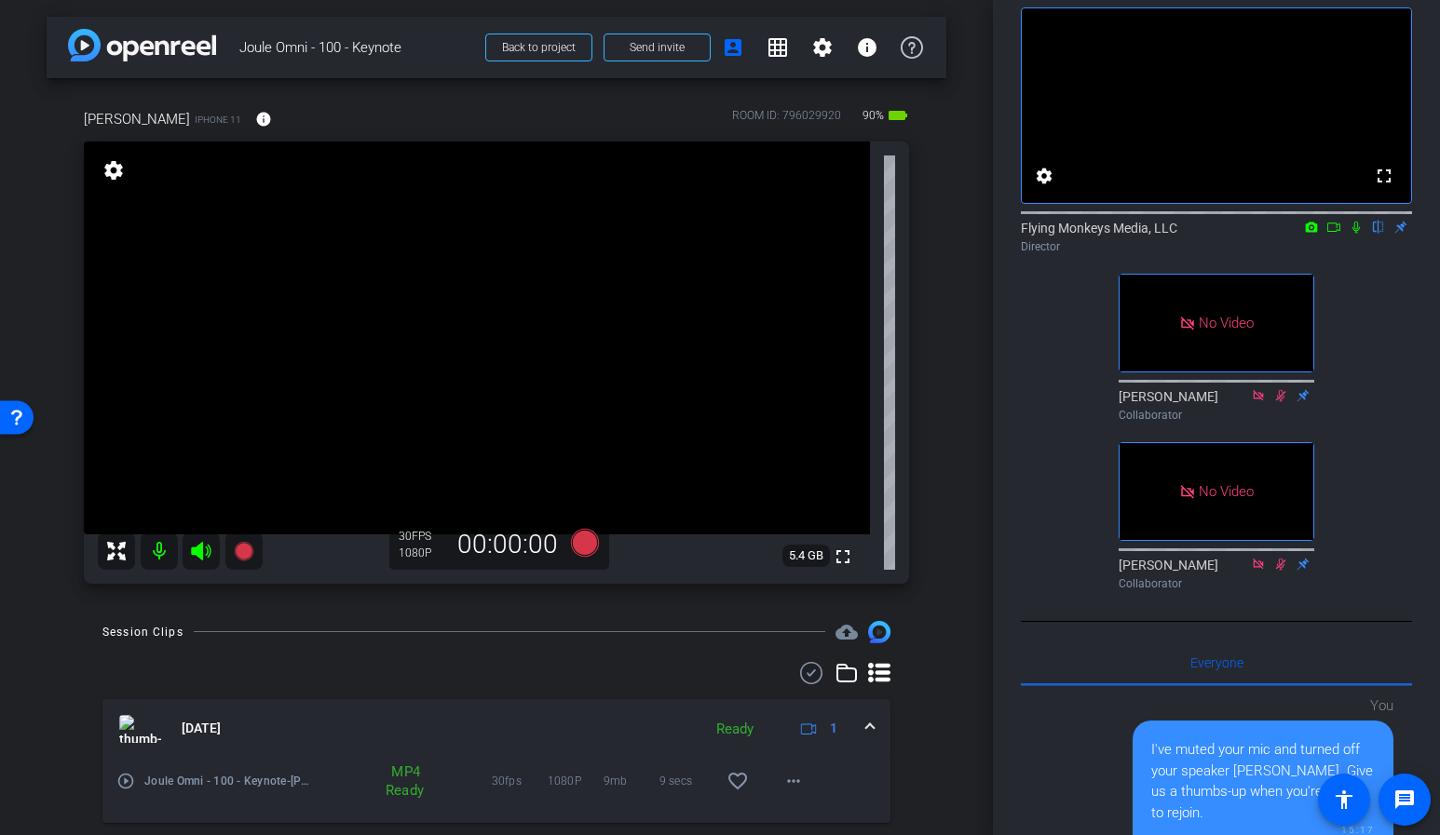
click at [943, 552] on div "Victor iPhone 11 info ROOM ID: 796029920 90% battery_std fullscreen settings 5.…" at bounding box center [497, 340] width 900 height 524
click at [940, 580] on div "Victor iPhone 11 info ROOM ID: 796029920 90% battery_std fullscreen settings 5.…" at bounding box center [497, 340] width 900 height 524
click at [941, 535] on div "Victor iPhone 11 info ROOM ID: 796029920 90% battery_std fullscreen settings 5.…" at bounding box center [497, 340] width 900 height 524
click at [1355, 234] on icon at bounding box center [1355, 228] width 7 height 12
click at [1355, 234] on icon at bounding box center [1356, 227] width 15 height 13
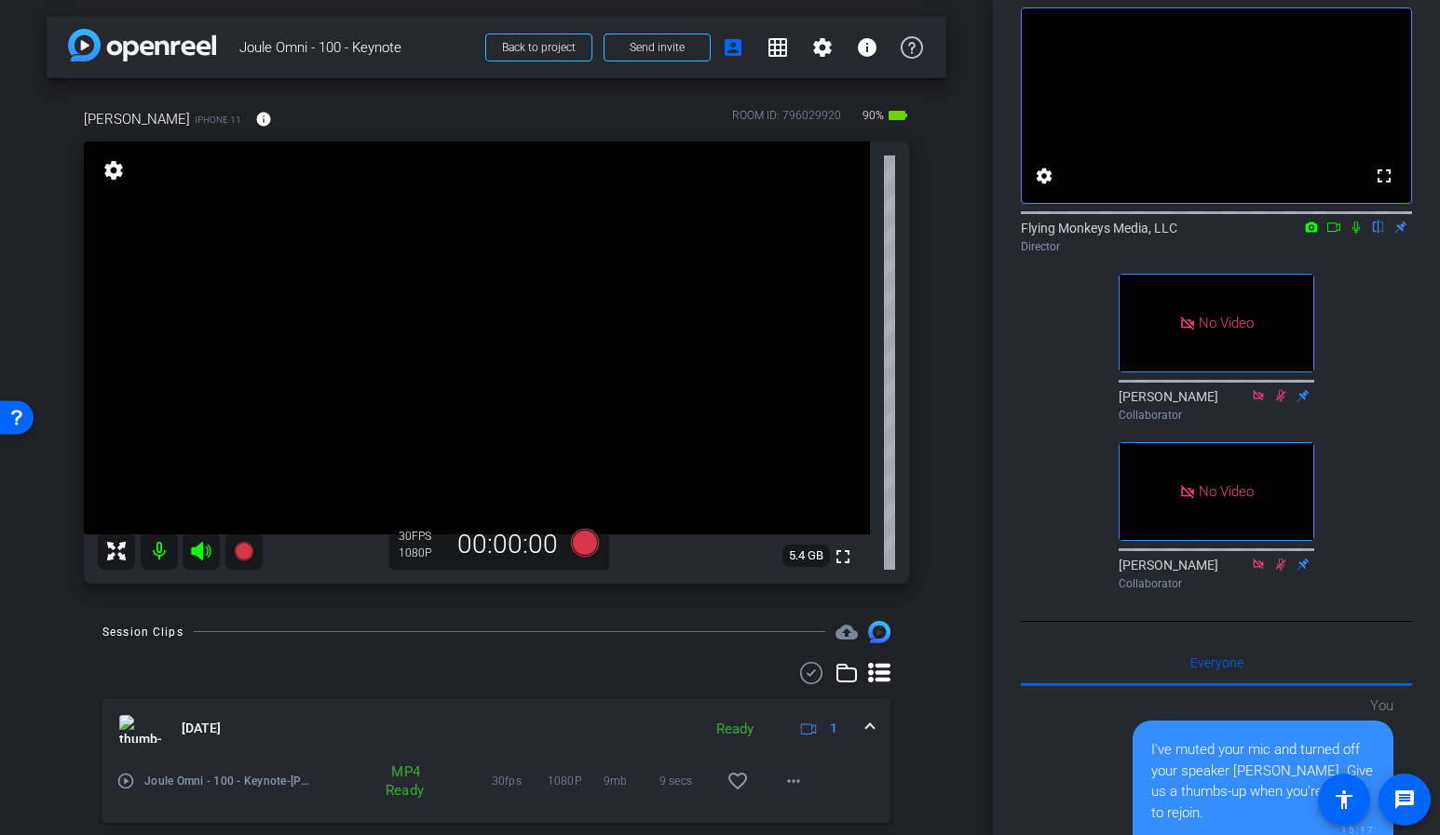
click at [964, 426] on div "arrow_back Joule Omni - 100 - Keynote Back to project Send invite account_box g…" at bounding box center [496, 415] width 993 height 835
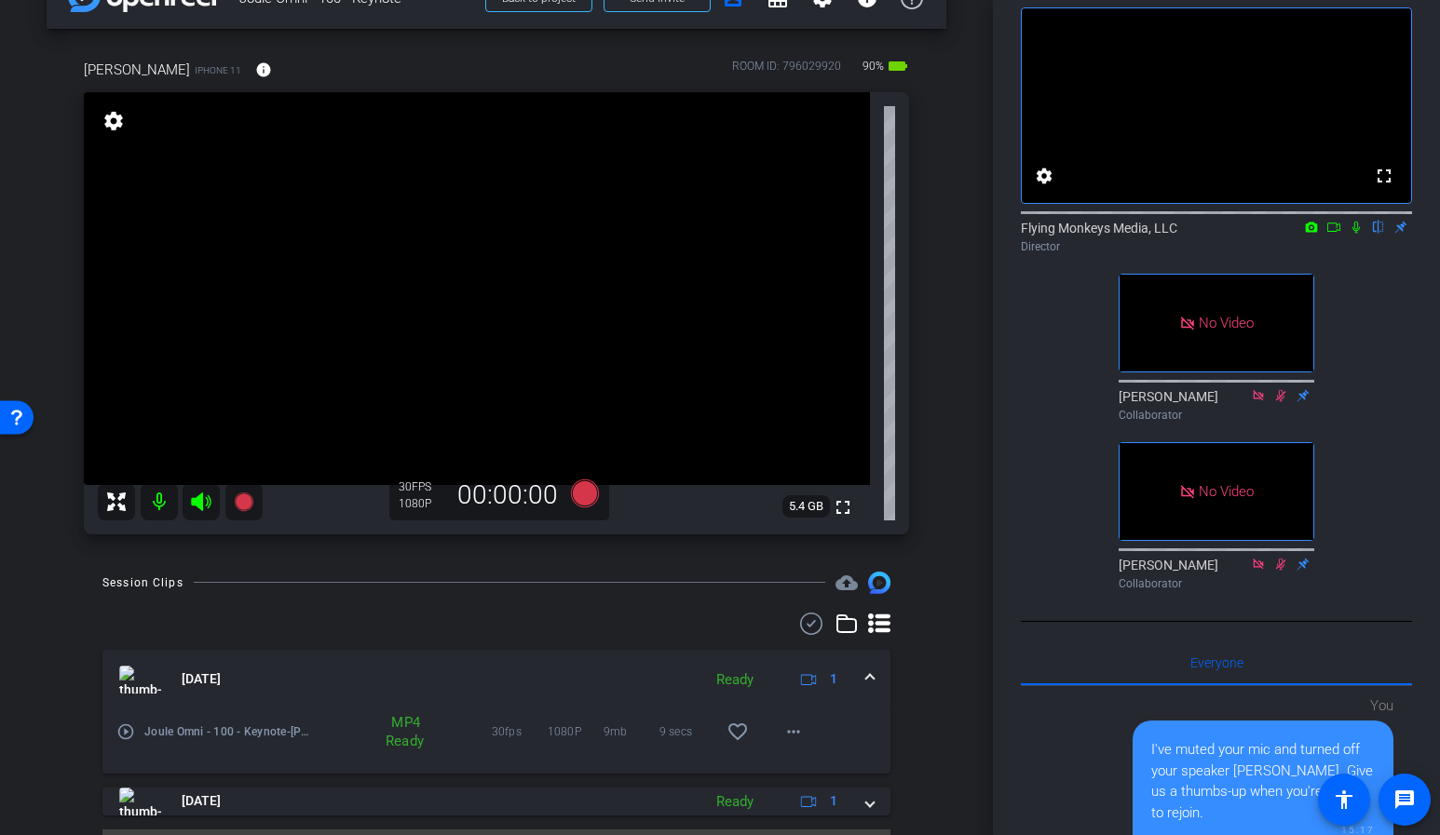
scroll to position [58, 0]
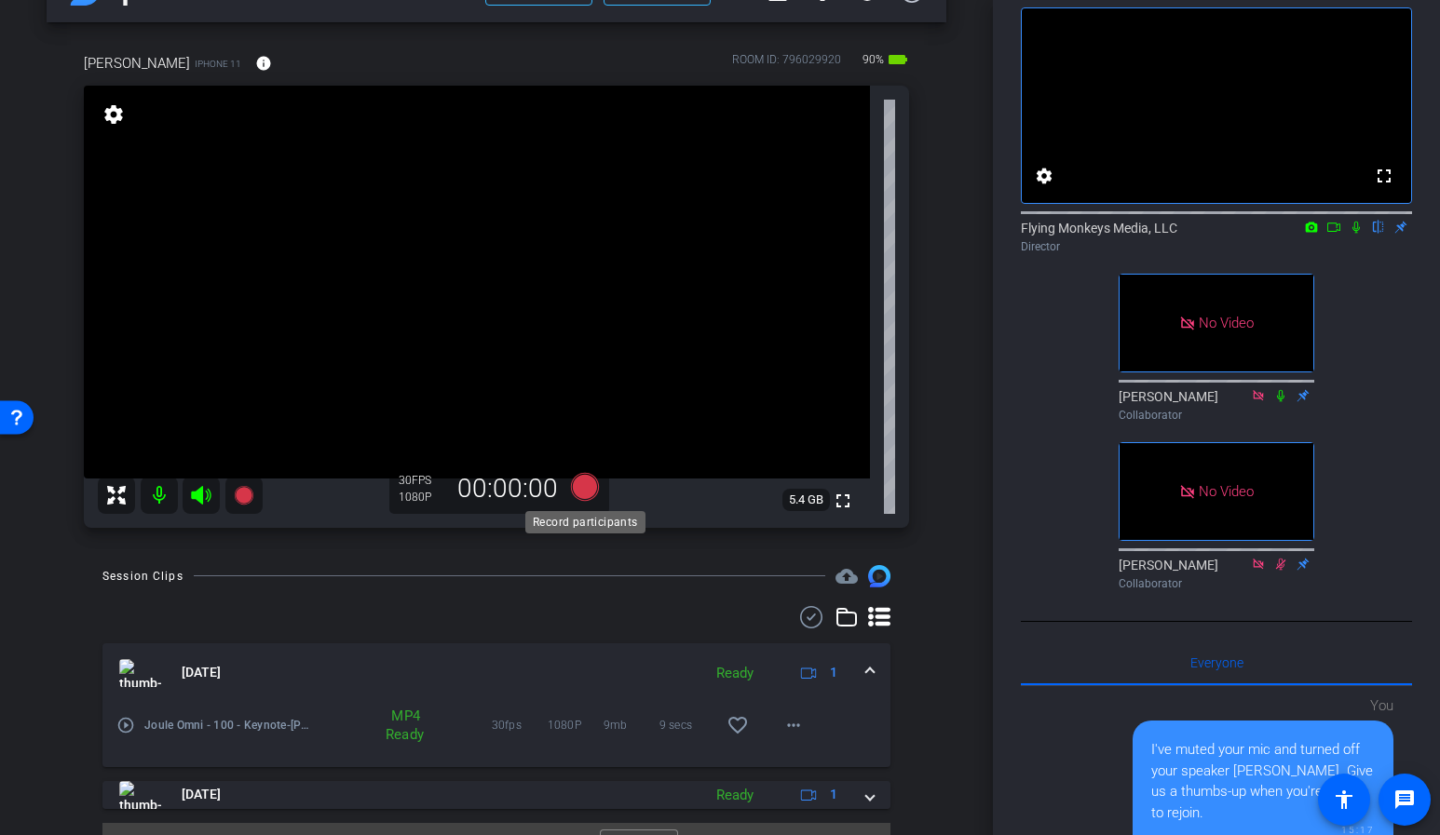
click at [579, 486] on icon at bounding box center [585, 487] width 28 height 28
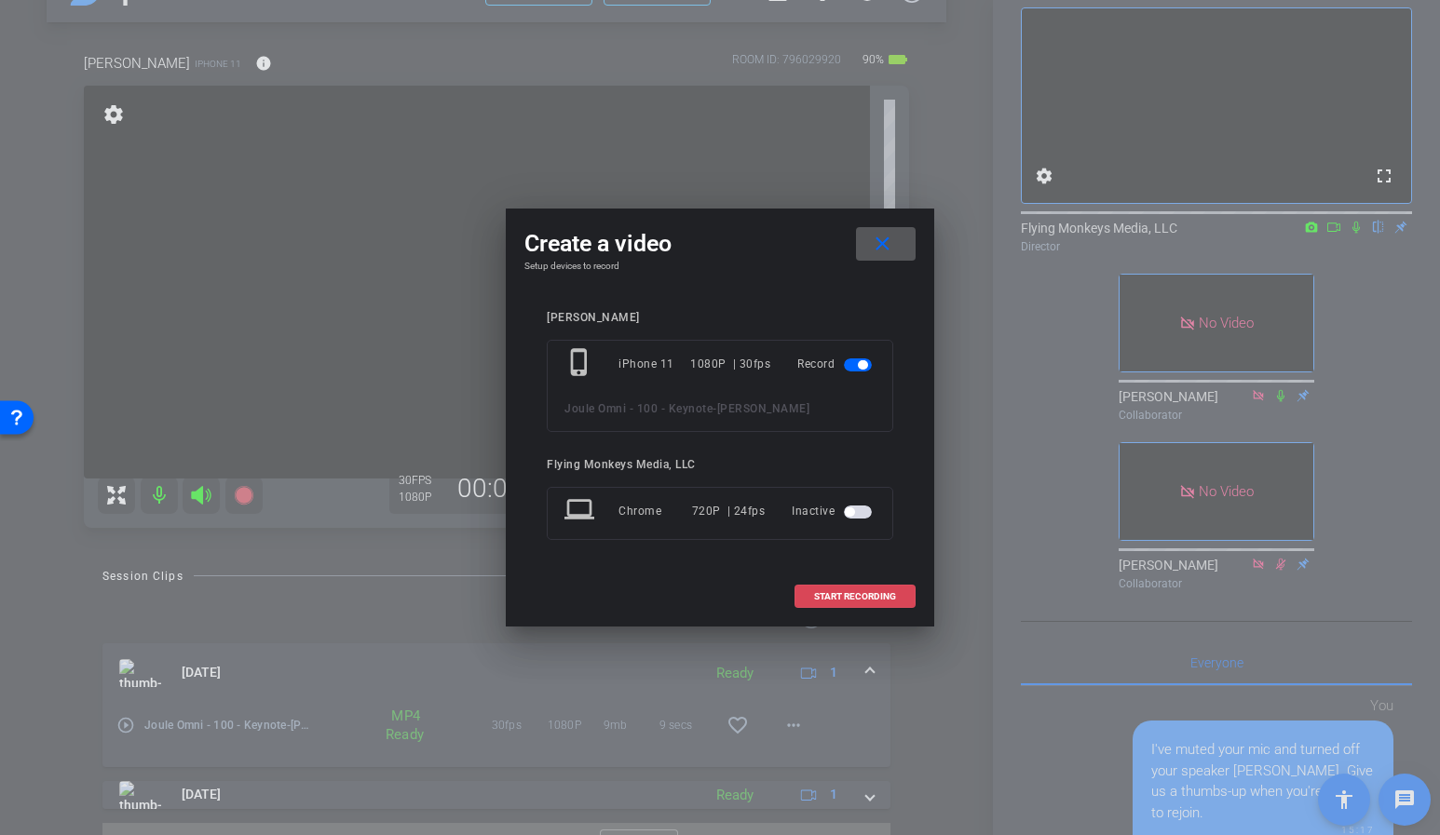
click at [844, 595] on span "START RECORDING" at bounding box center [855, 596] width 82 height 9
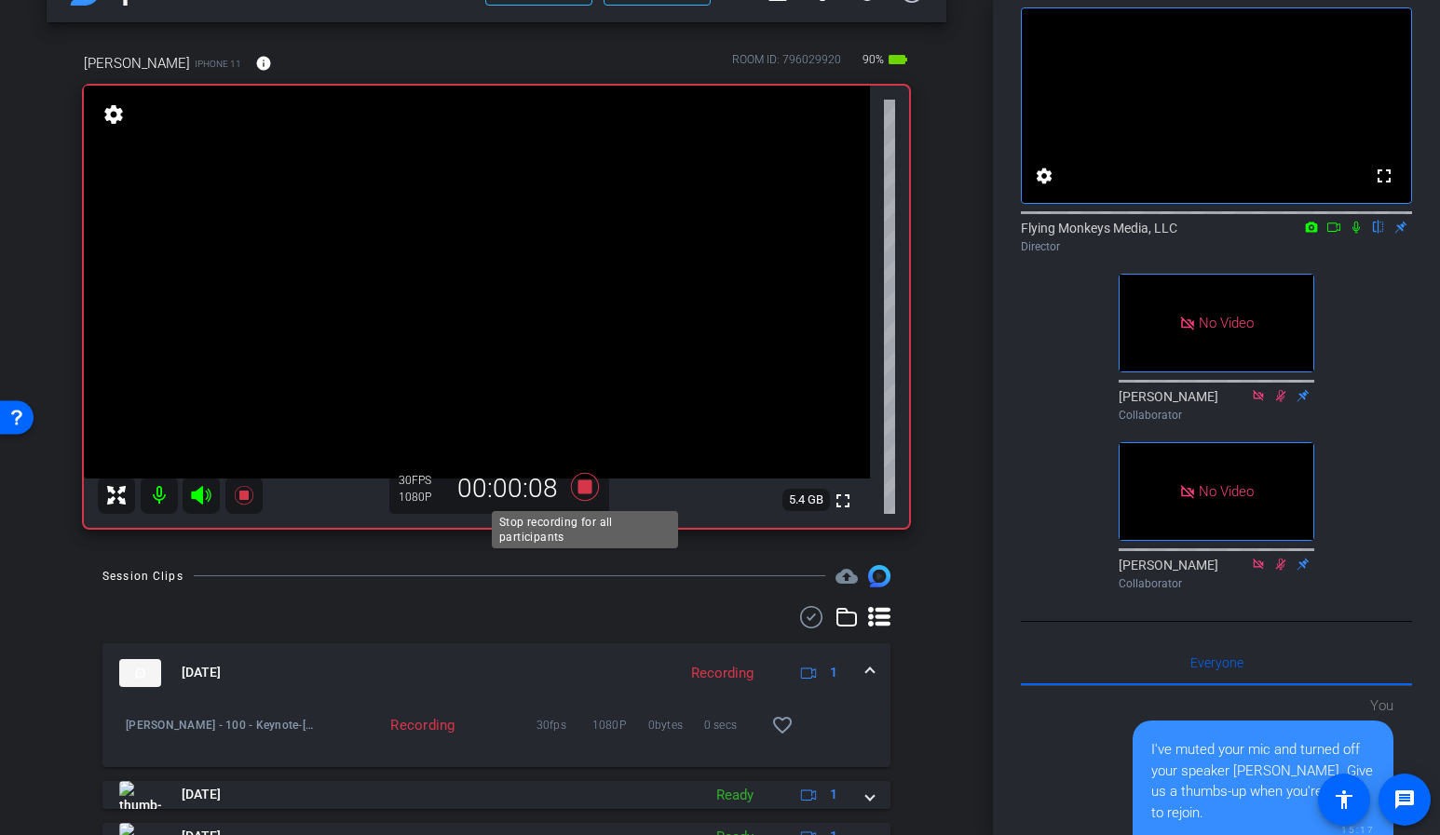
click at [582, 492] on icon at bounding box center [585, 487] width 28 height 28
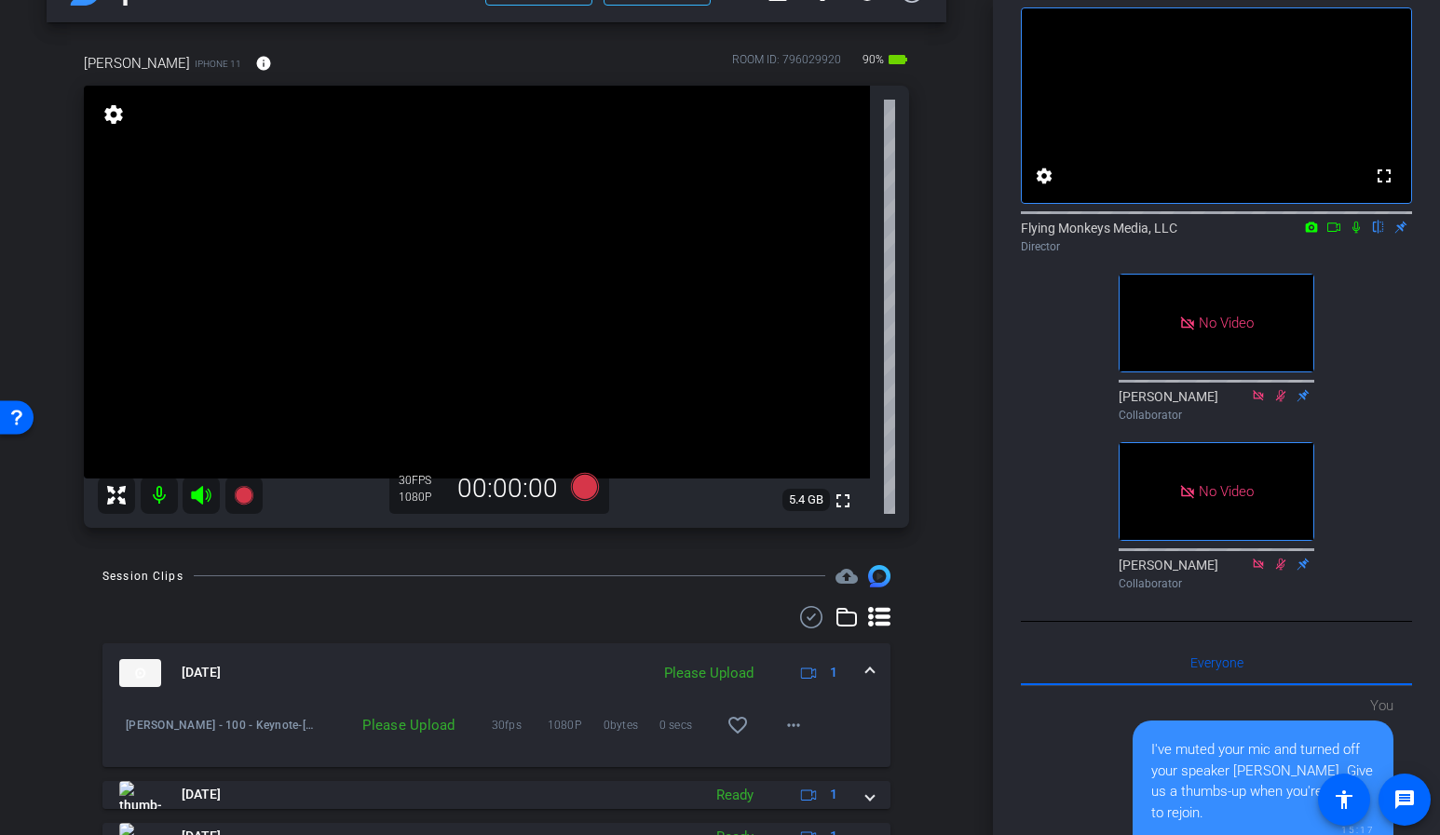
scroll to position [140, 0]
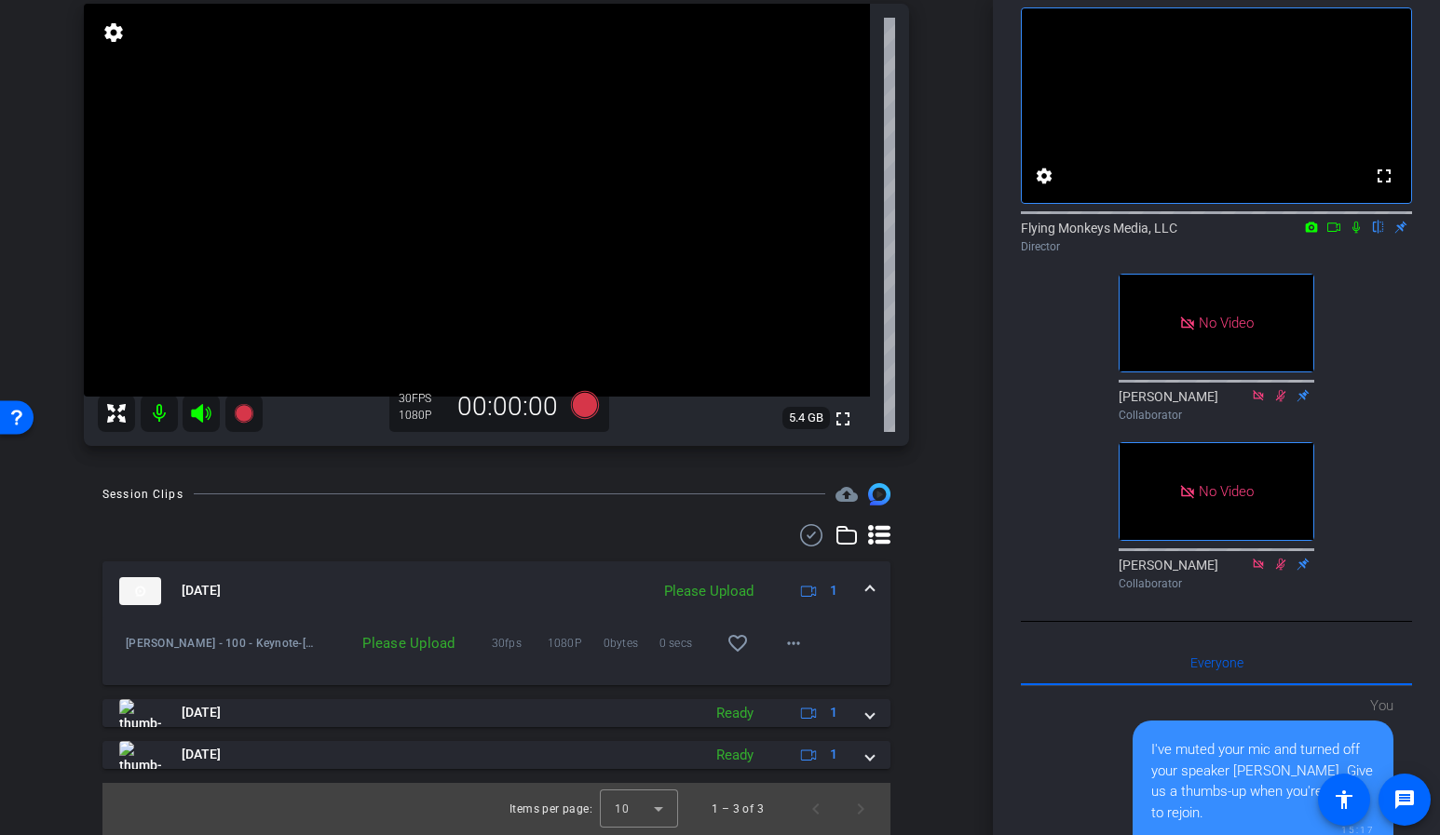
click at [868, 591] on span at bounding box center [869, 591] width 7 height 20
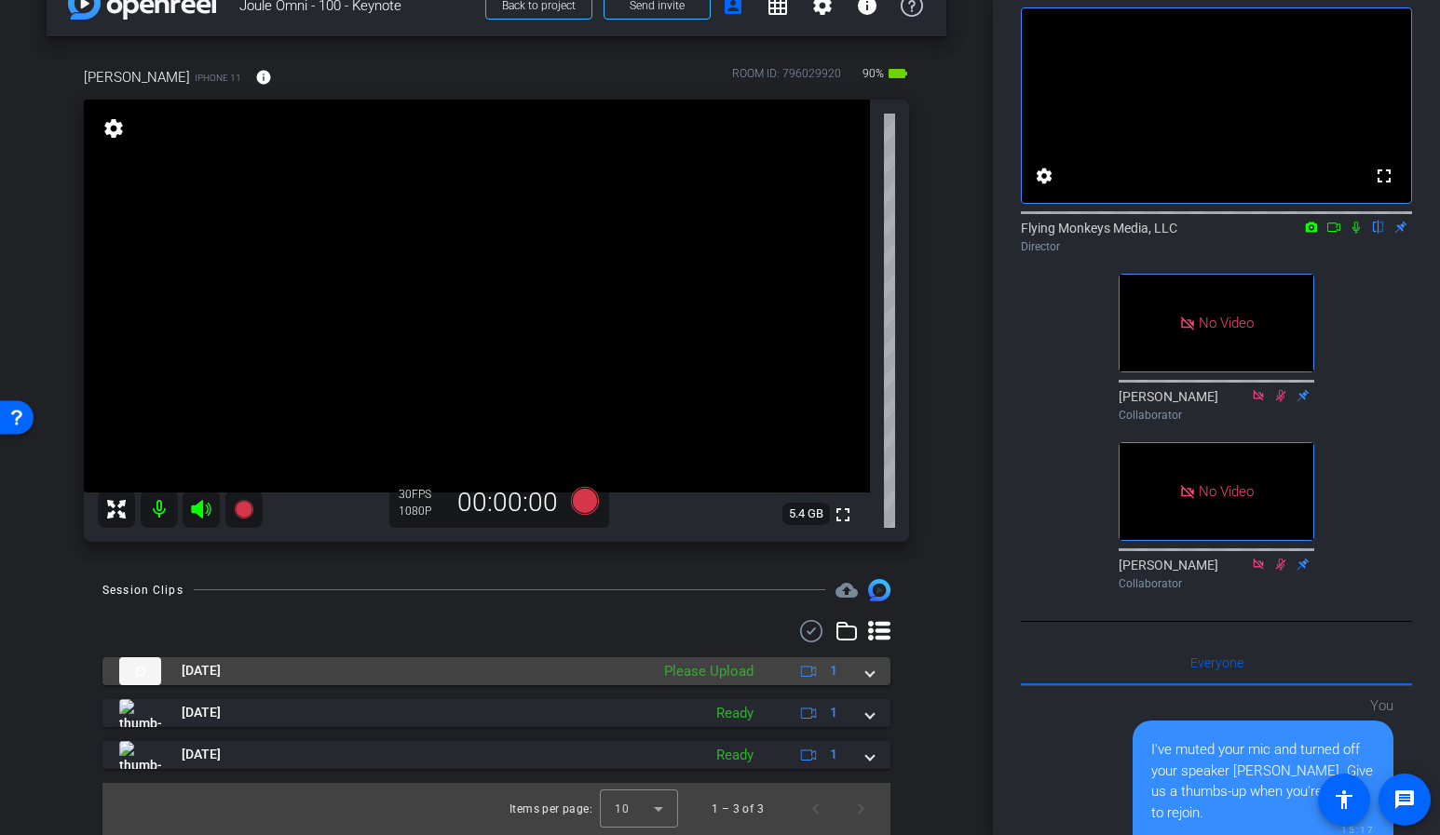
click at [880, 669] on mat-expansion-panel-header "Sep 4, 2025 Please Upload 1" at bounding box center [496, 672] width 788 height 28
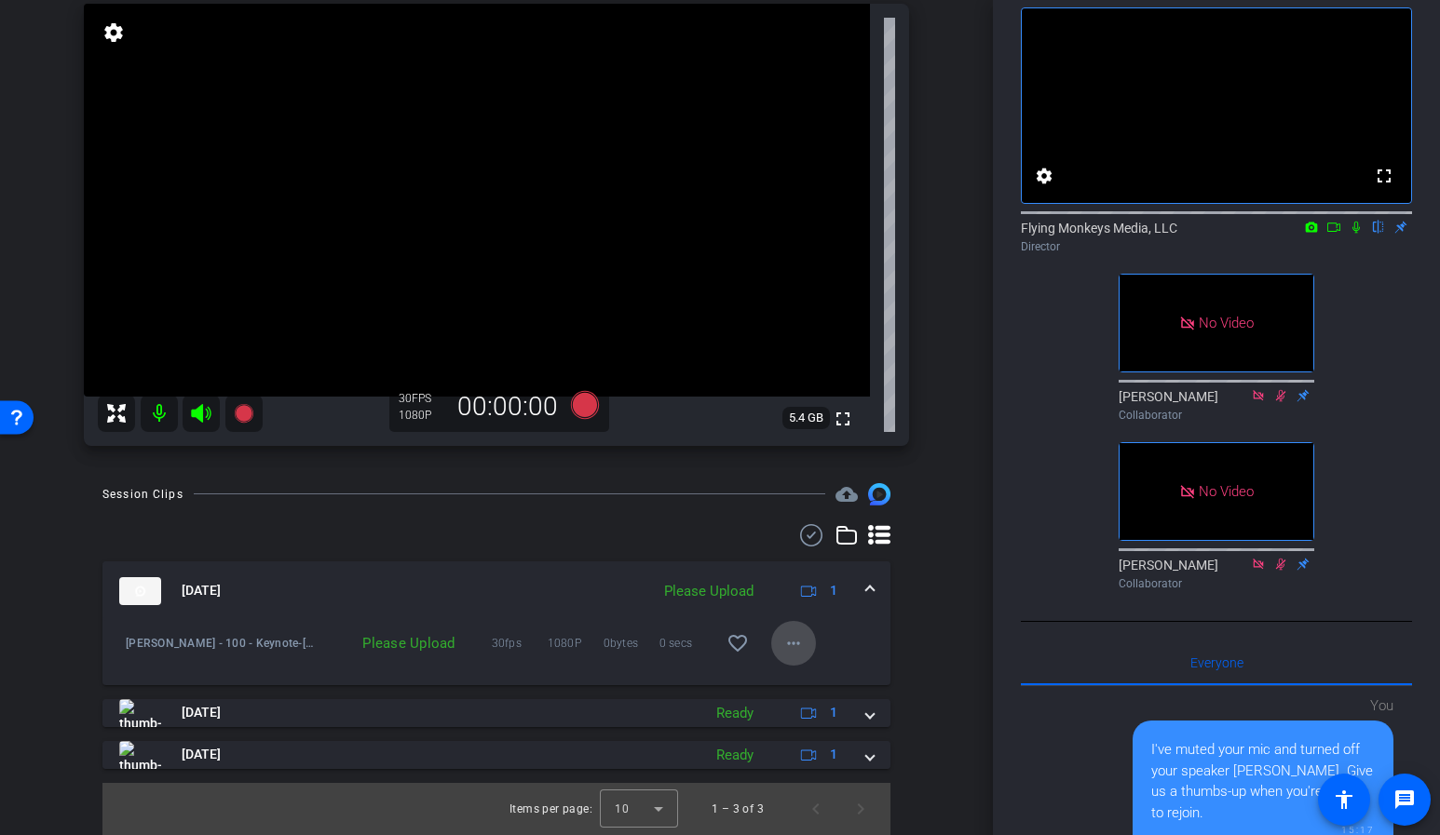
click at [793, 652] on mat-icon "more_horiz" at bounding box center [793, 643] width 22 height 22
click at [801, 686] on span "Upload" at bounding box center [823, 682] width 75 height 22
click at [942, 542] on div "Session Clips cloud_upload Sep 4, 2025 Uploading 1 Joule Omni - 100 - Keynote-V…" at bounding box center [497, 659] width 900 height 352
click at [797, 646] on mat-icon "more_horiz" at bounding box center [793, 643] width 22 height 22
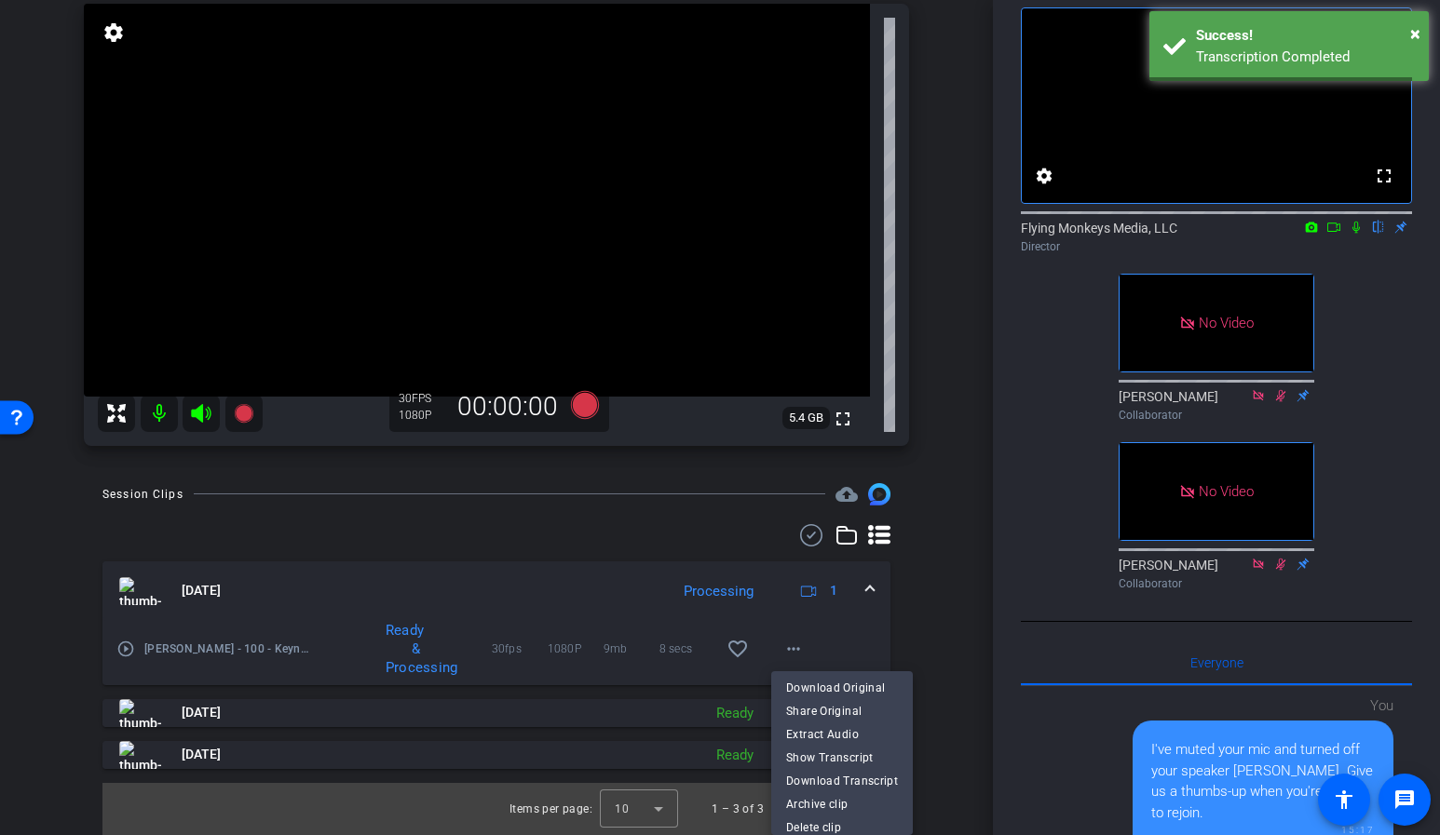
click at [958, 634] on div at bounding box center [720, 417] width 1440 height 835
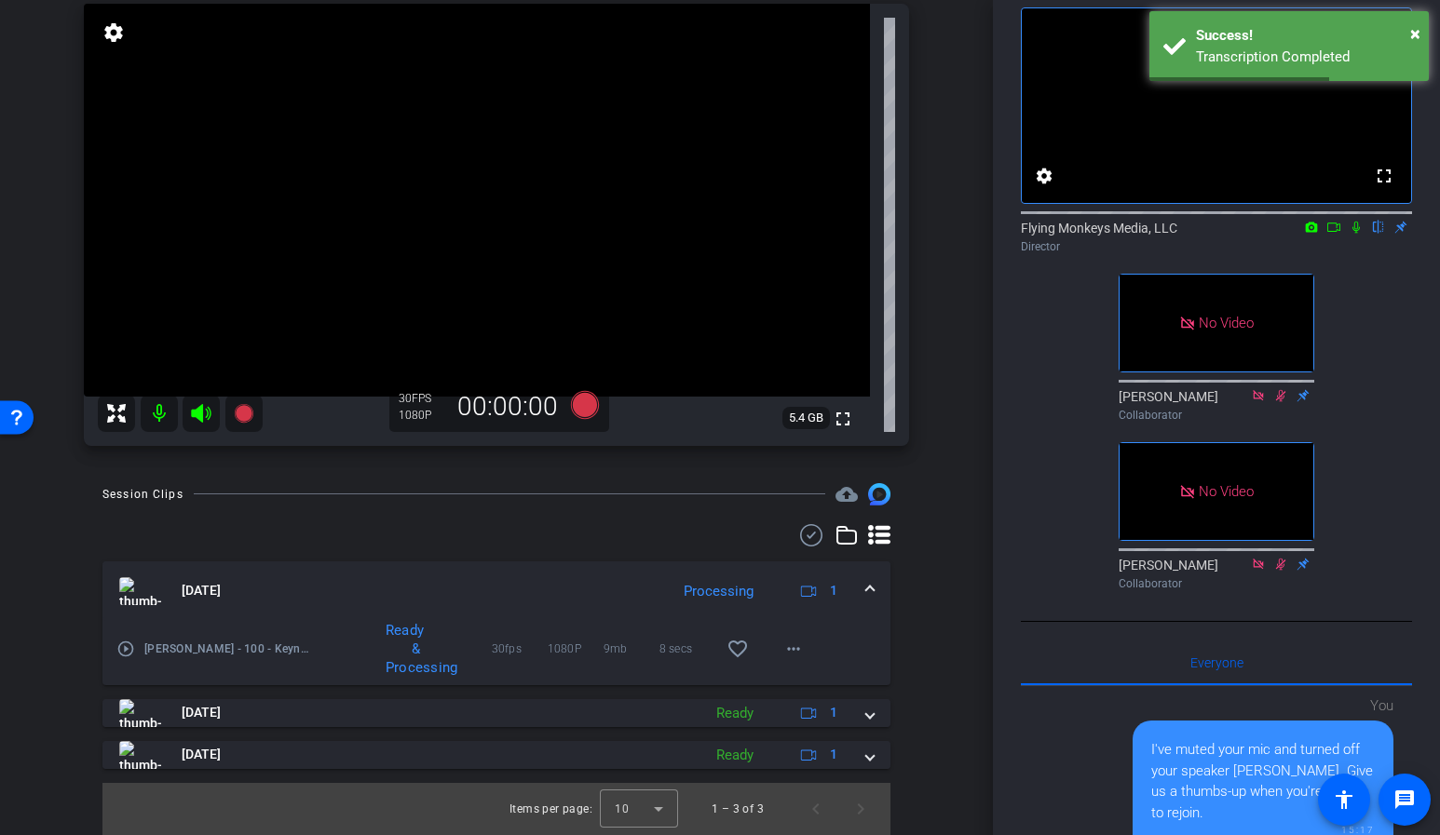
click at [848, 644] on div "play_circle_outline Joule Omni - 100 - Keynote-Victor-2025-09-04-15-29-46-369-0…" at bounding box center [496, 653] width 788 height 64
click at [793, 647] on mat-icon "more_horiz" at bounding box center [793, 649] width 22 height 22
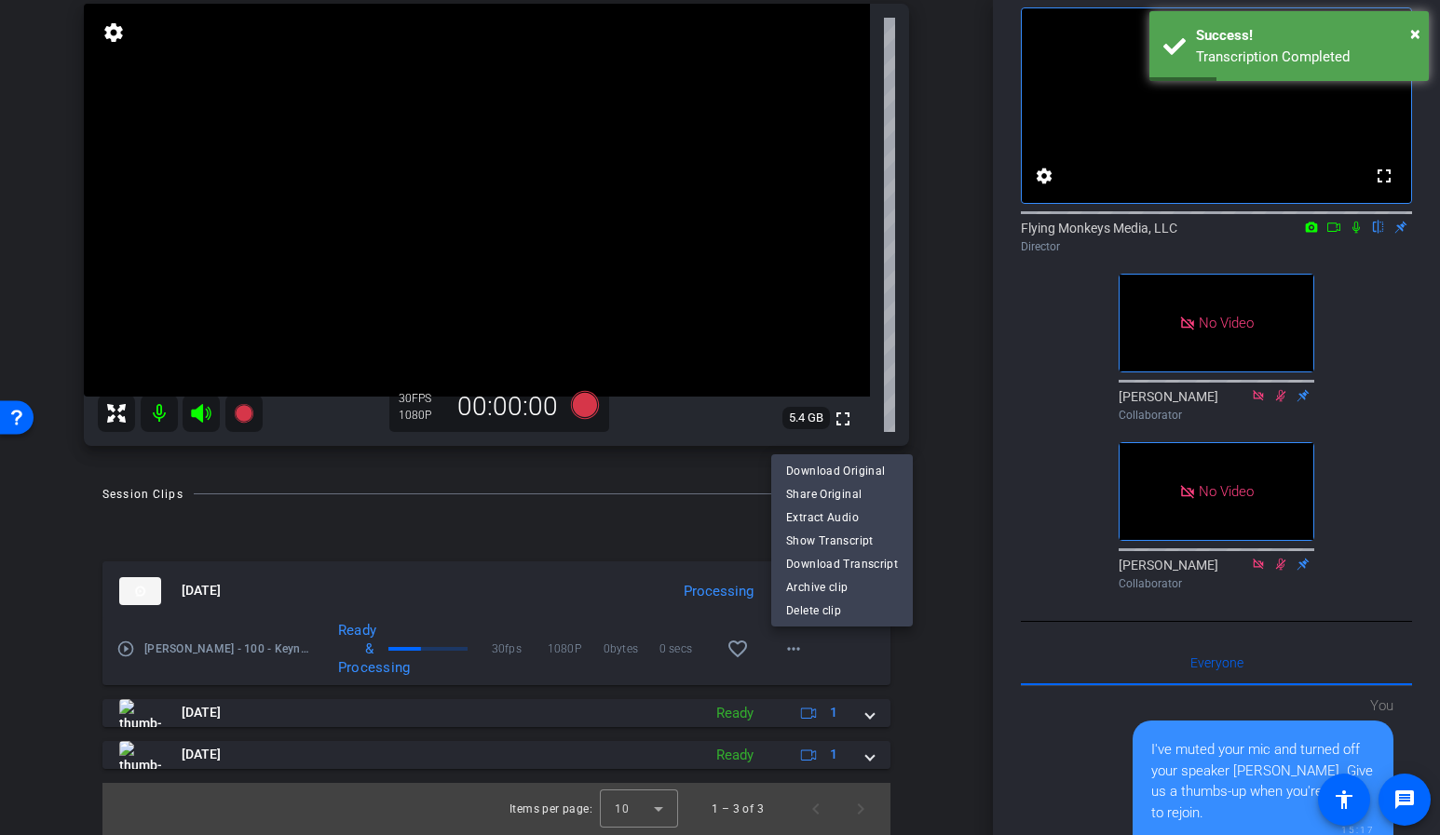
click at [915, 633] on div at bounding box center [720, 417] width 1440 height 835
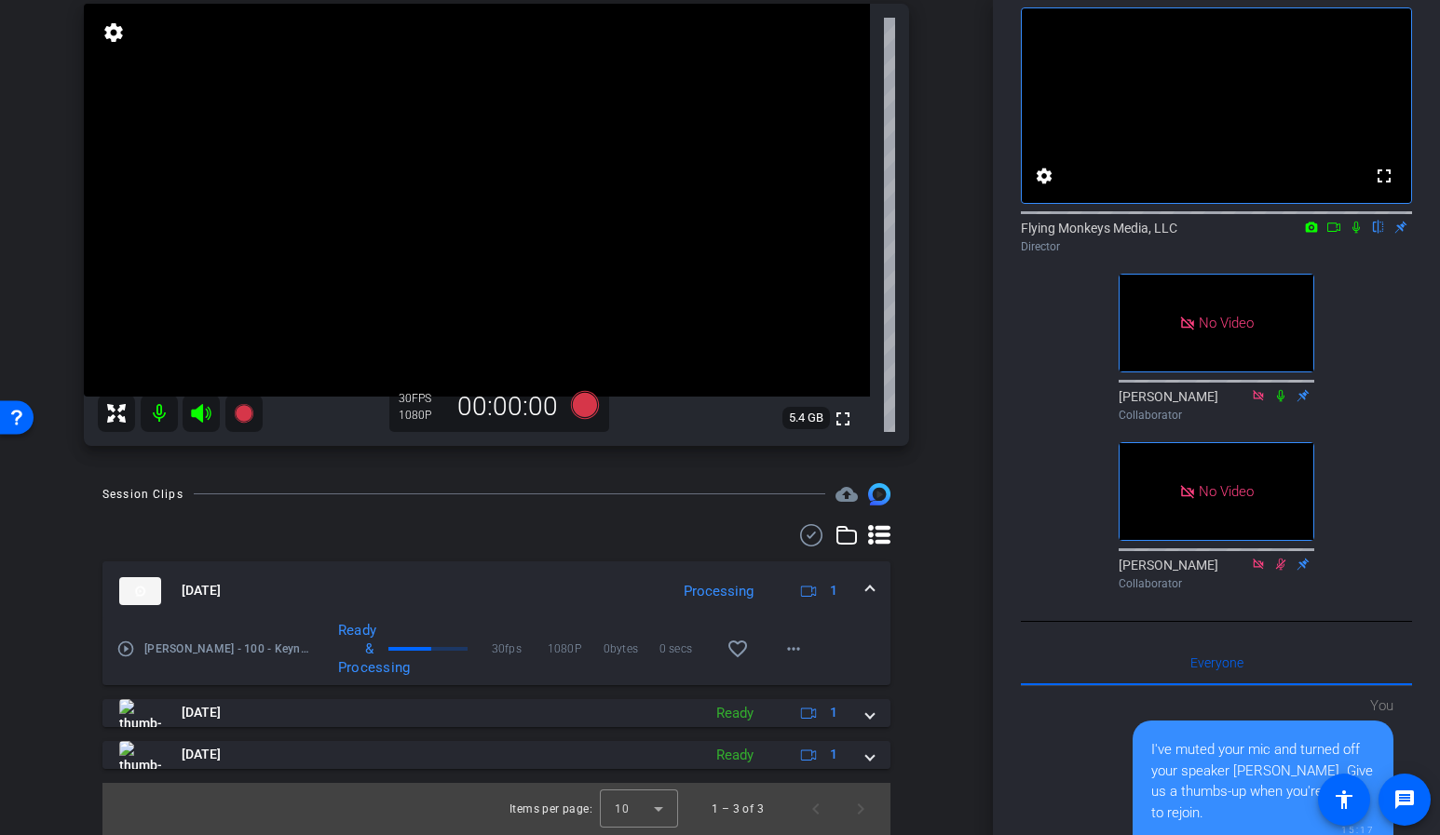
click at [944, 605] on div "Session Clips cloud_upload Sep 4, 2025 Processing 1 play_circle_outline Joule O…" at bounding box center [497, 659] width 900 height 352
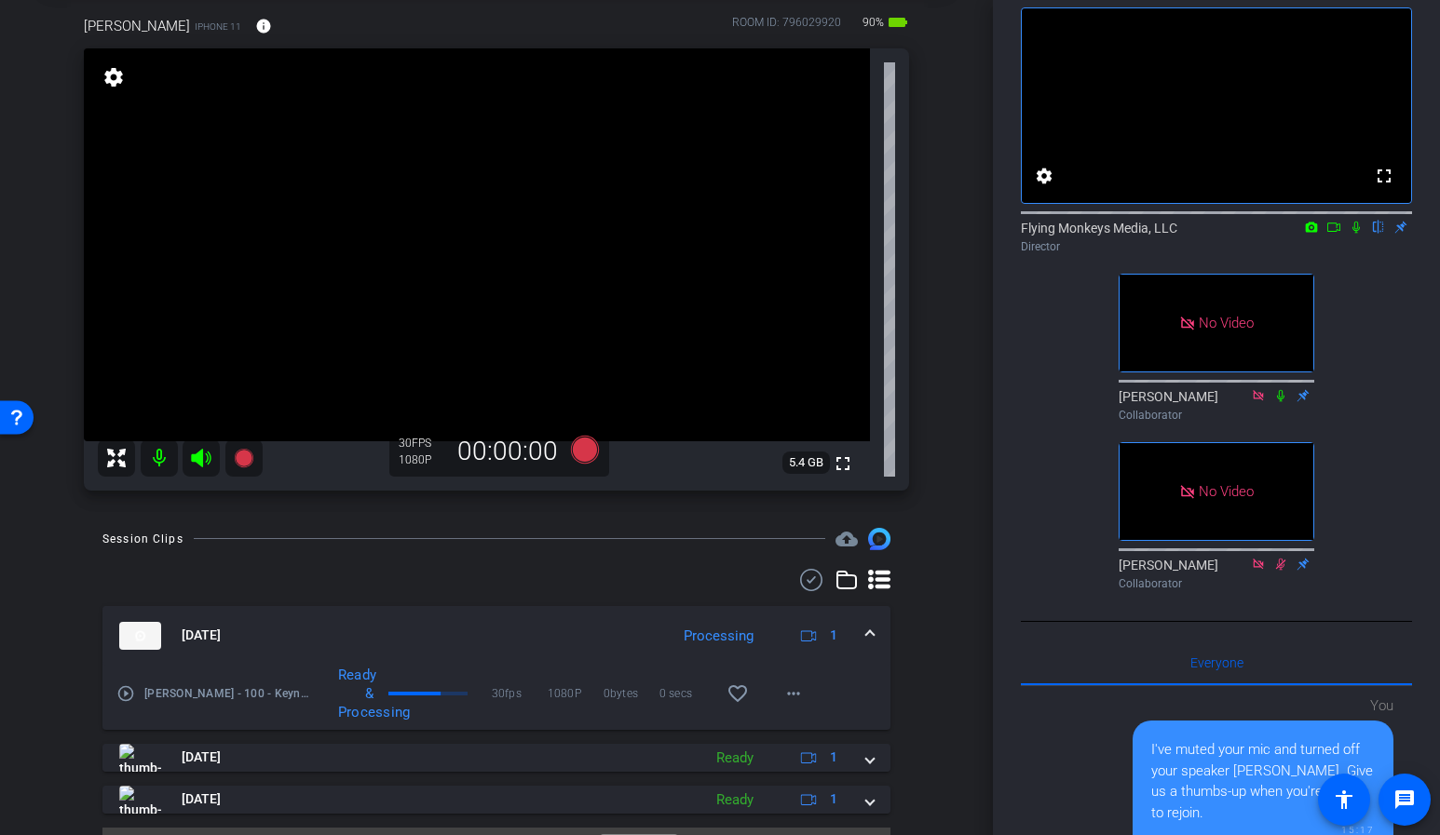
scroll to position [93, 0]
click at [916, 622] on div "Session Clips cloud_upload Sep 4, 2025 Processing 1 play_circle_outline Joule O…" at bounding box center [497, 706] width 900 height 352
click at [786, 695] on mat-icon "more_horiz" at bounding box center [793, 696] width 22 height 22
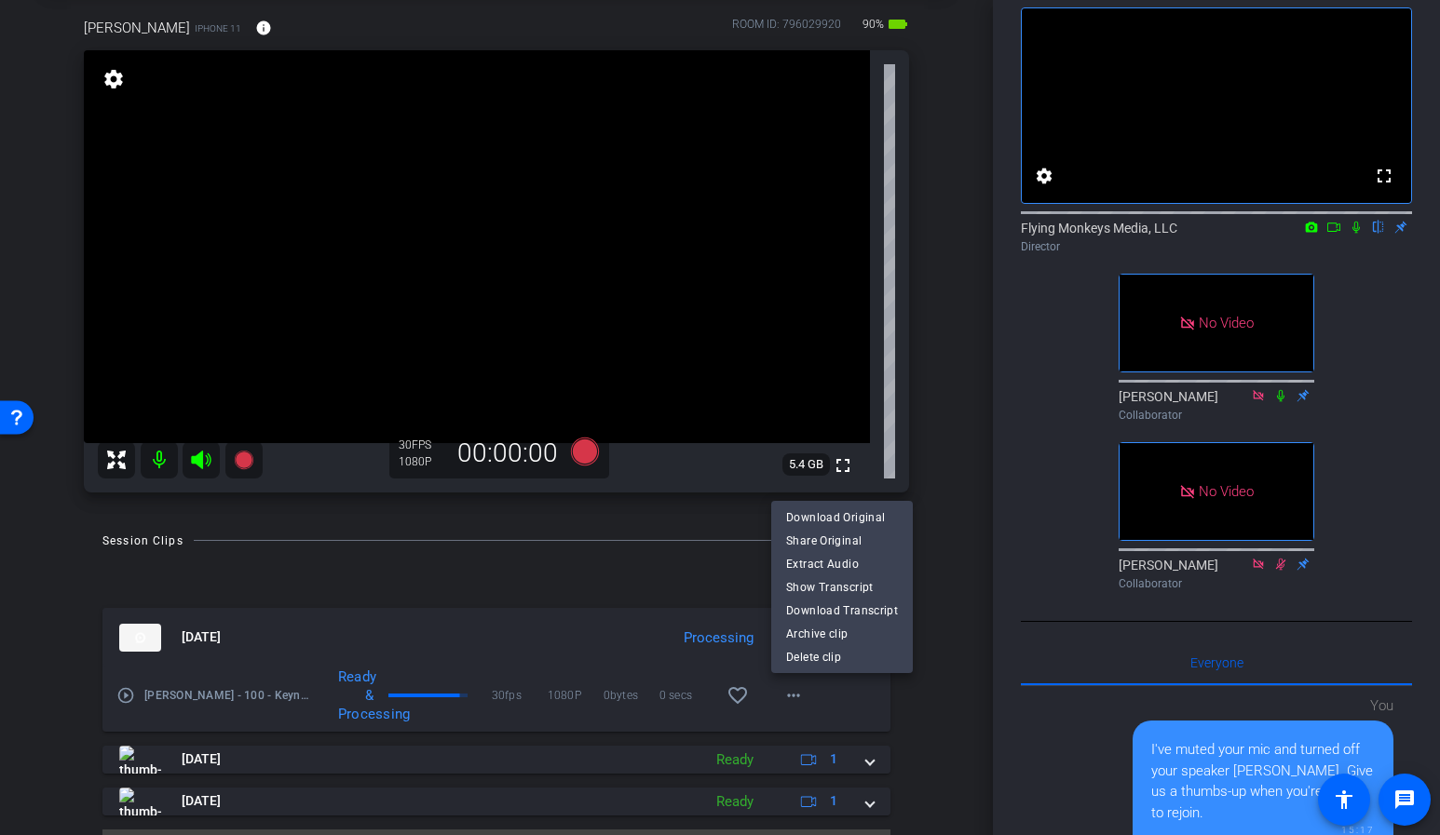
click at [935, 612] on div at bounding box center [720, 417] width 1440 height 835
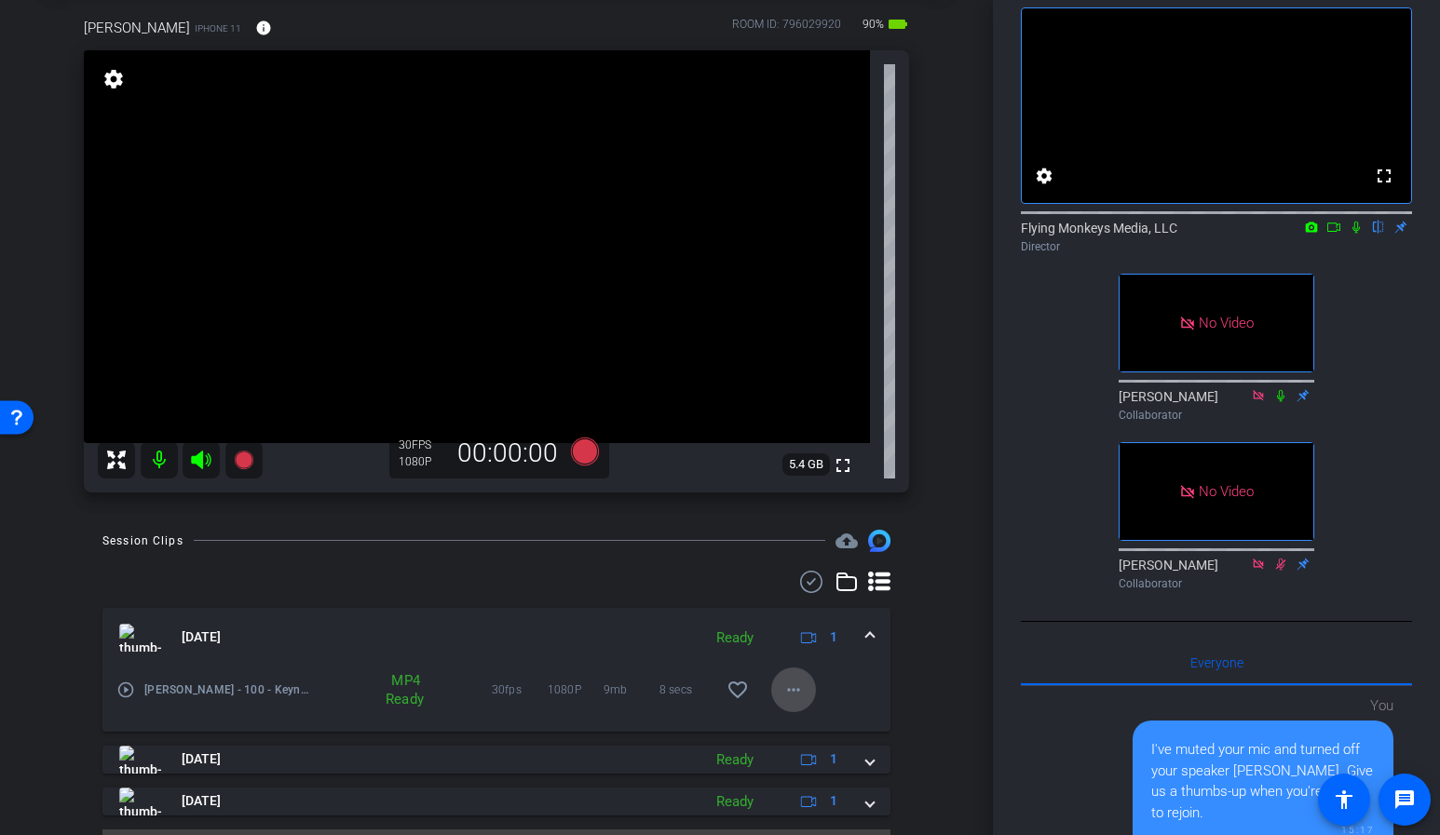
click at [797, 684] on mat-icon "more_horiz" at bounding box center [793, 690] width 22 height 22
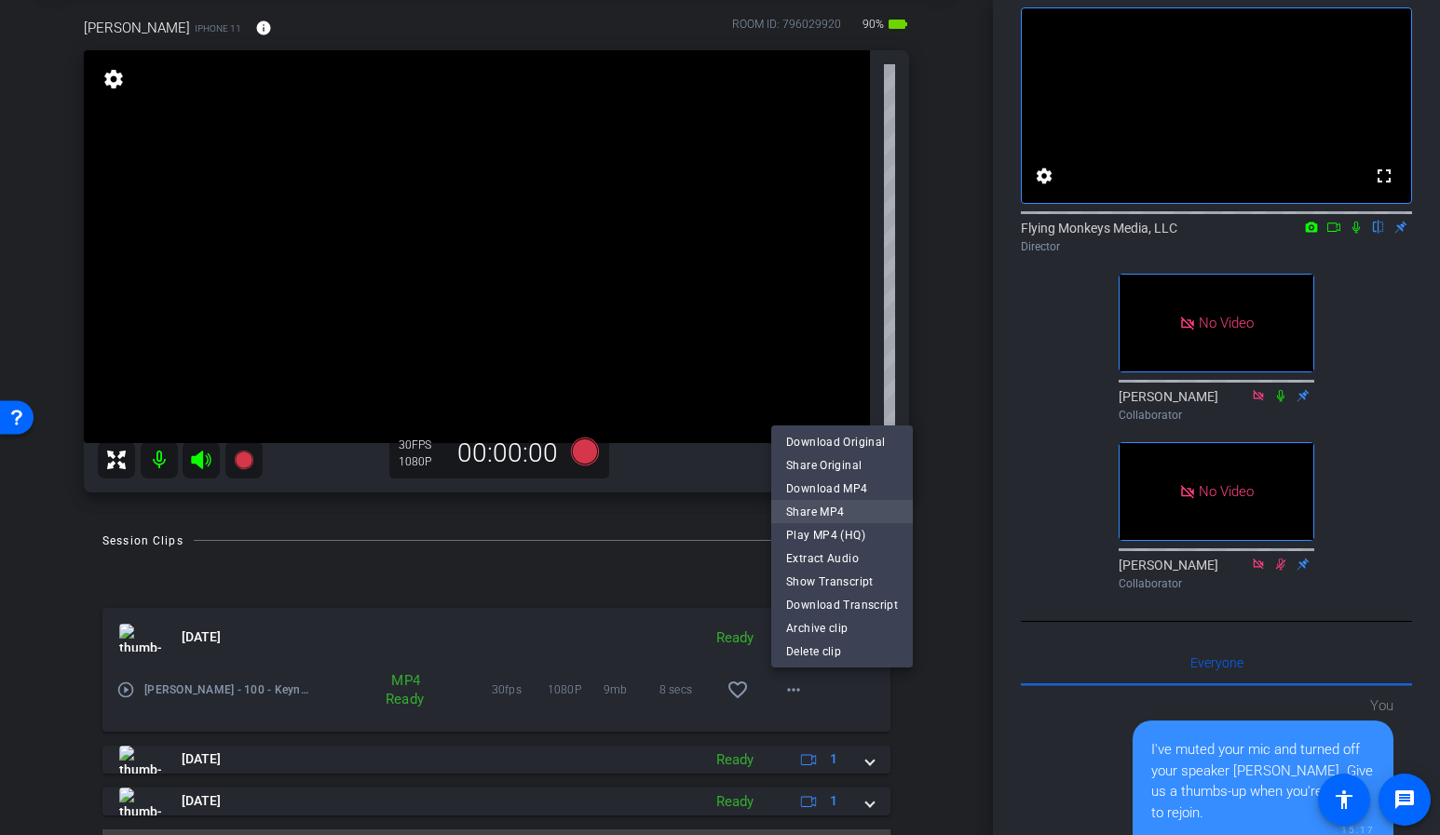
click at [835, 508] on span "Share MP4" at bounding box center [842, 511] width 112 height 22
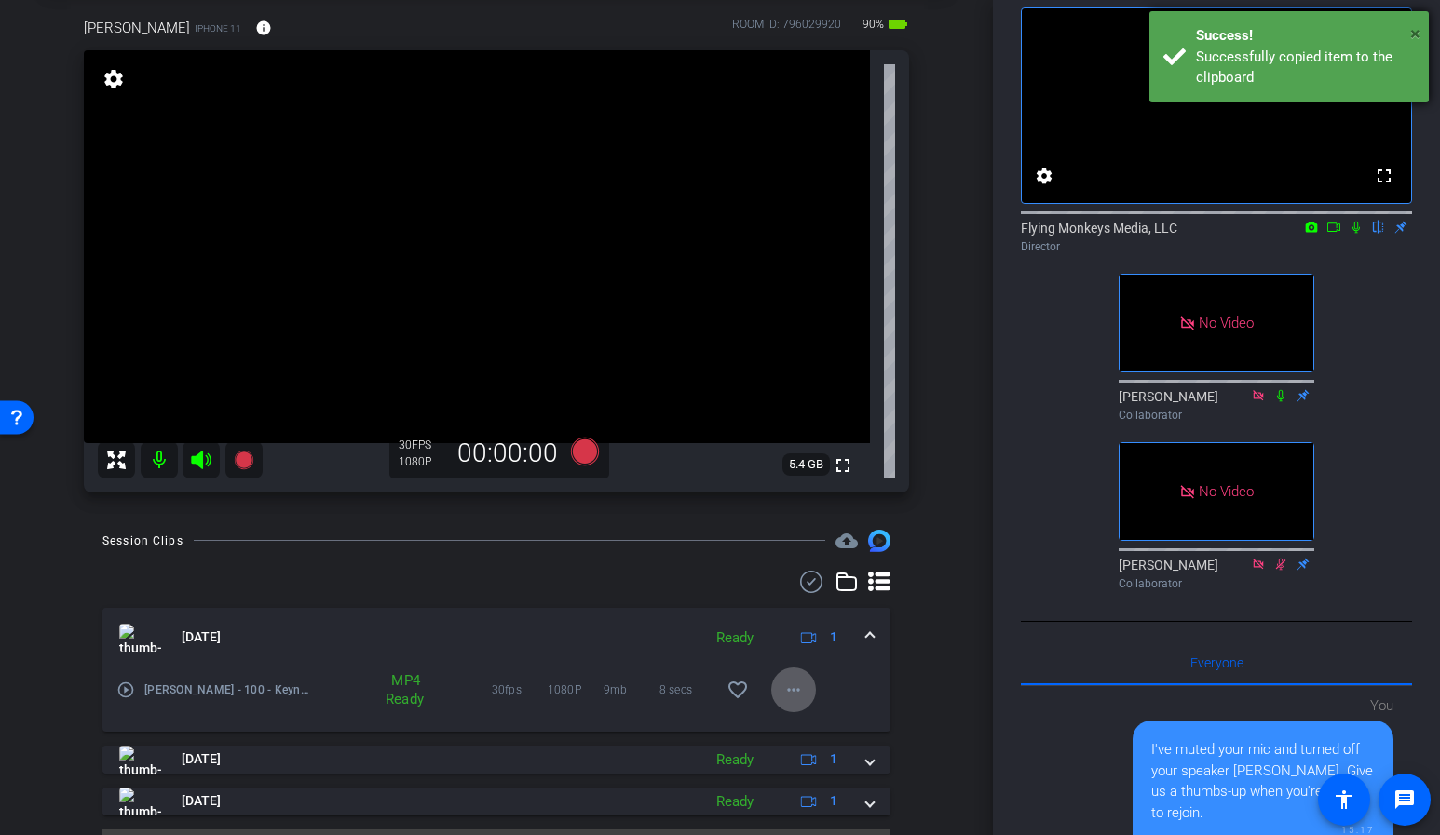
click at [1413, 34] on span "×" at bounding box center [1415, 33] width 10 height 22
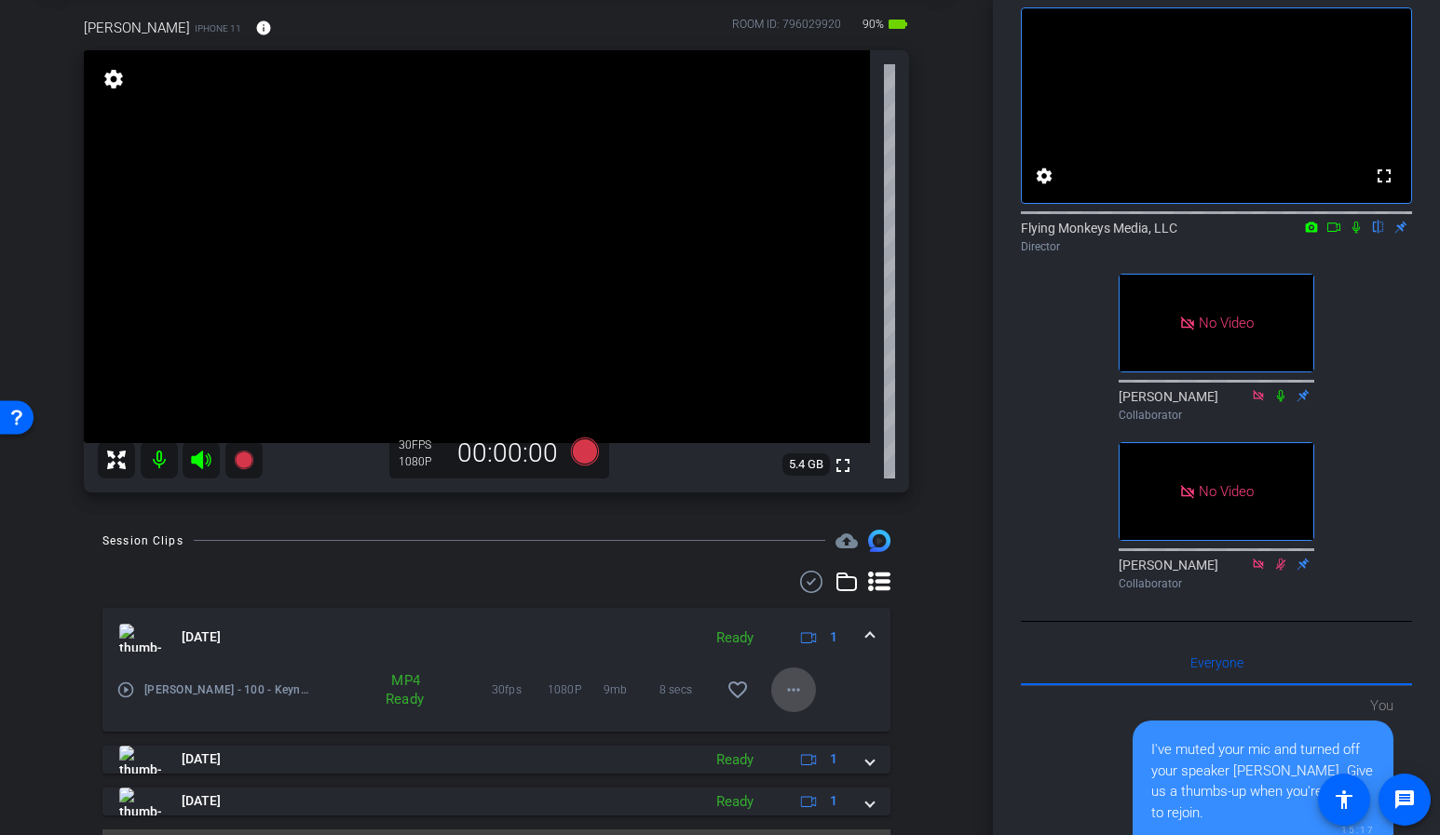
click at [795, 690] on mat-icon "more_horiz" at bounding box center [793, 690] width 22 height 22
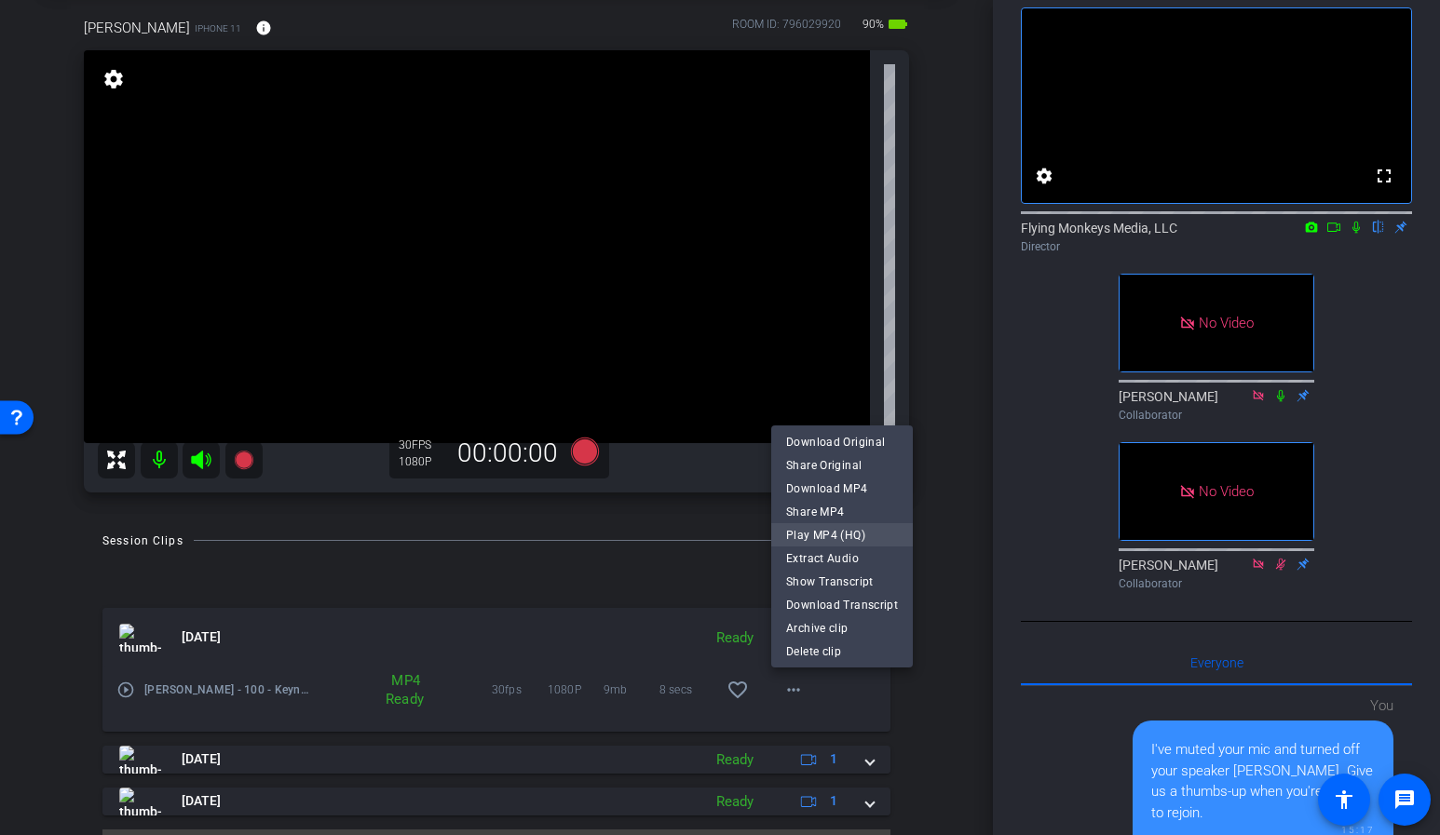
click at [851, 531] on span "Play MP4 (HQ)" at bounding box center [842, 534] width 112 height 22
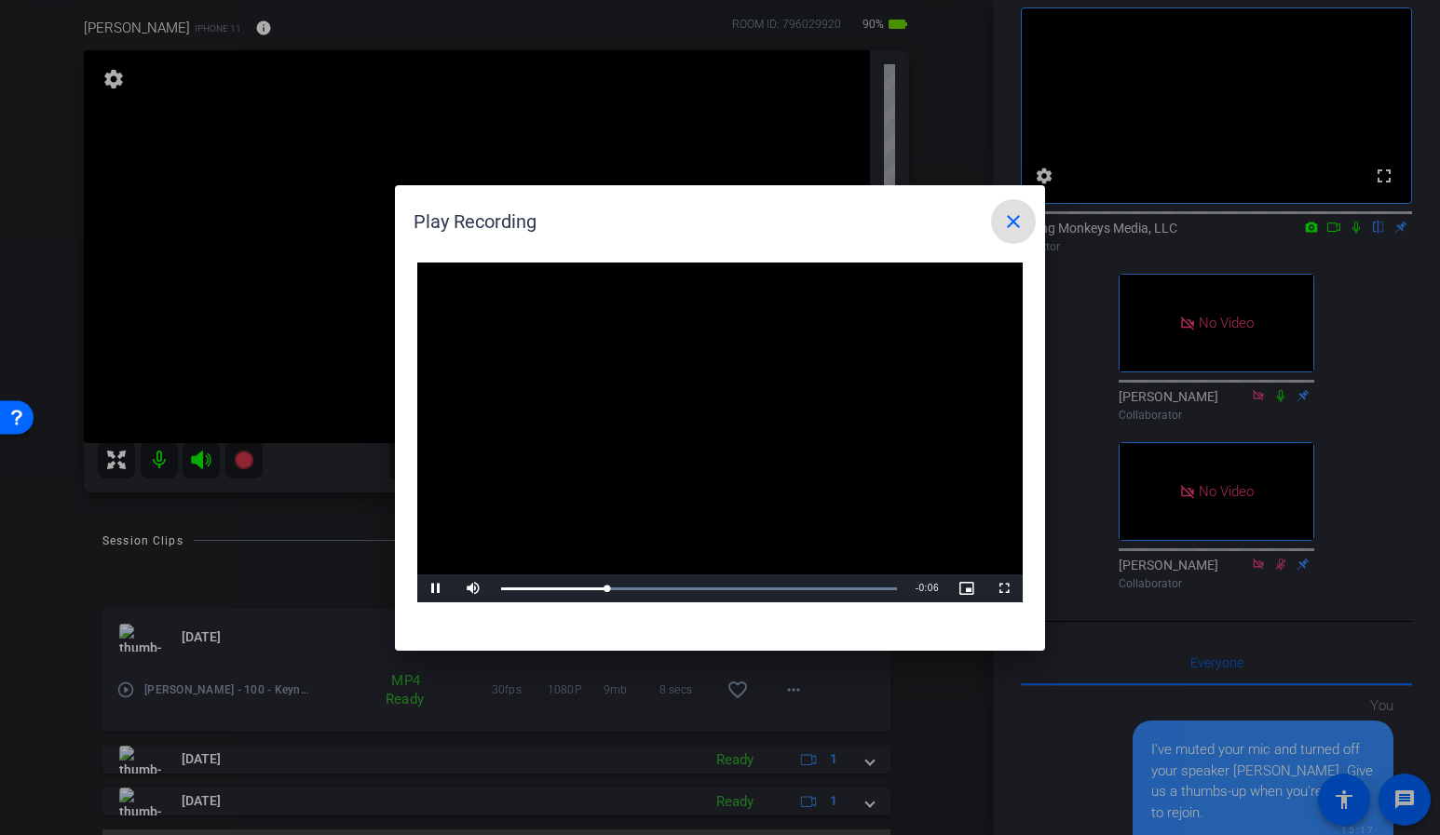
click at [1024, 212] on mat-icon "close" at bounding box center [1013, 221] width 22 height 22
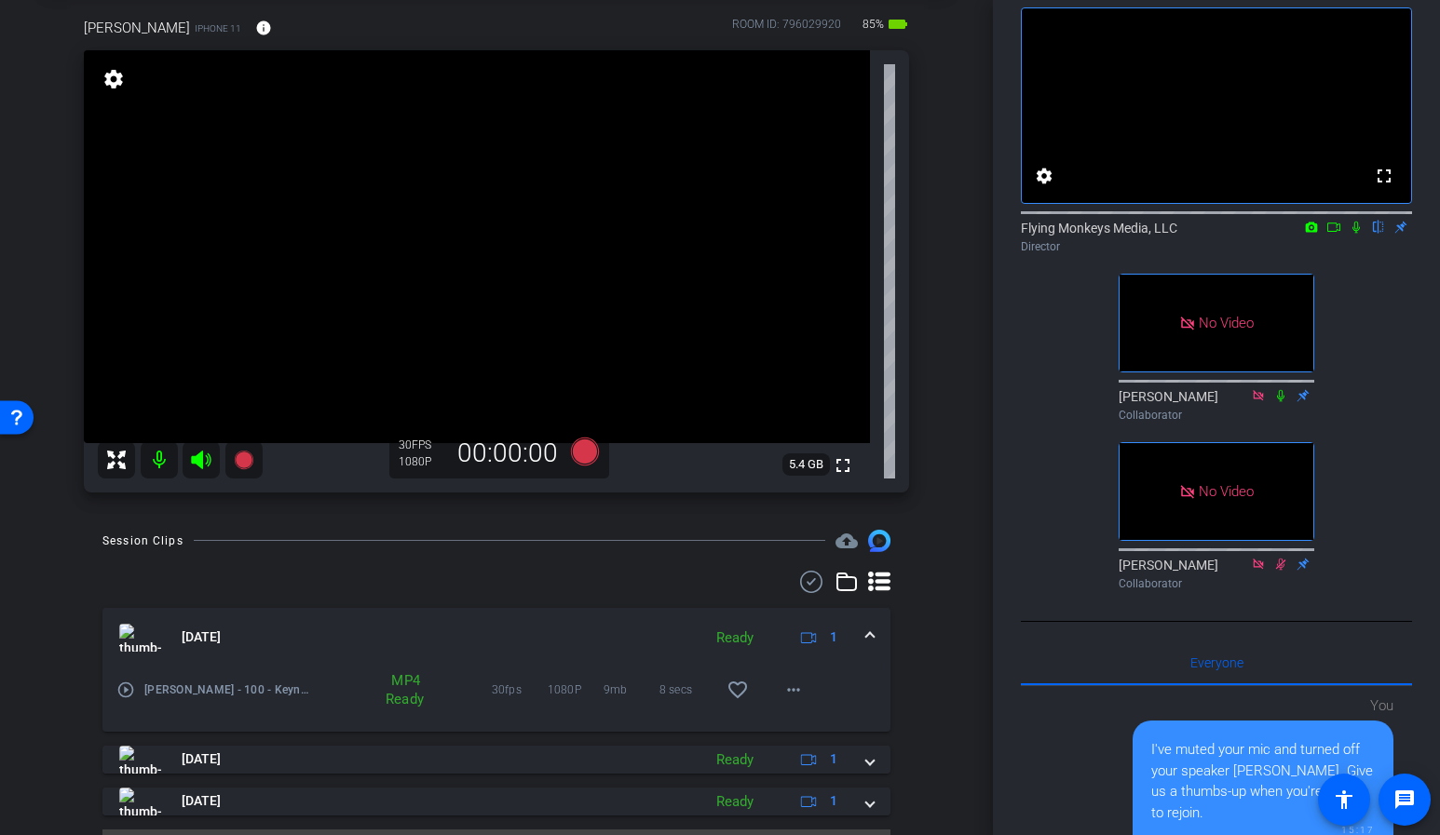
click at [940, 385] on div "Victor iPhone 11 info ROOM ID: 796029920 85% battery_std fullscreen settings 5.…" at bounding box center [497, 249] width 900 height 524
click at [963, 580] on div "arrow_back Joule Omni - 100 - Keynote Back to project Send invite account_box g…" at bounding box center [496, 324] width 993 height 835
click at [870, 631] on span at bounding box center [869, 638] width 7 height 20
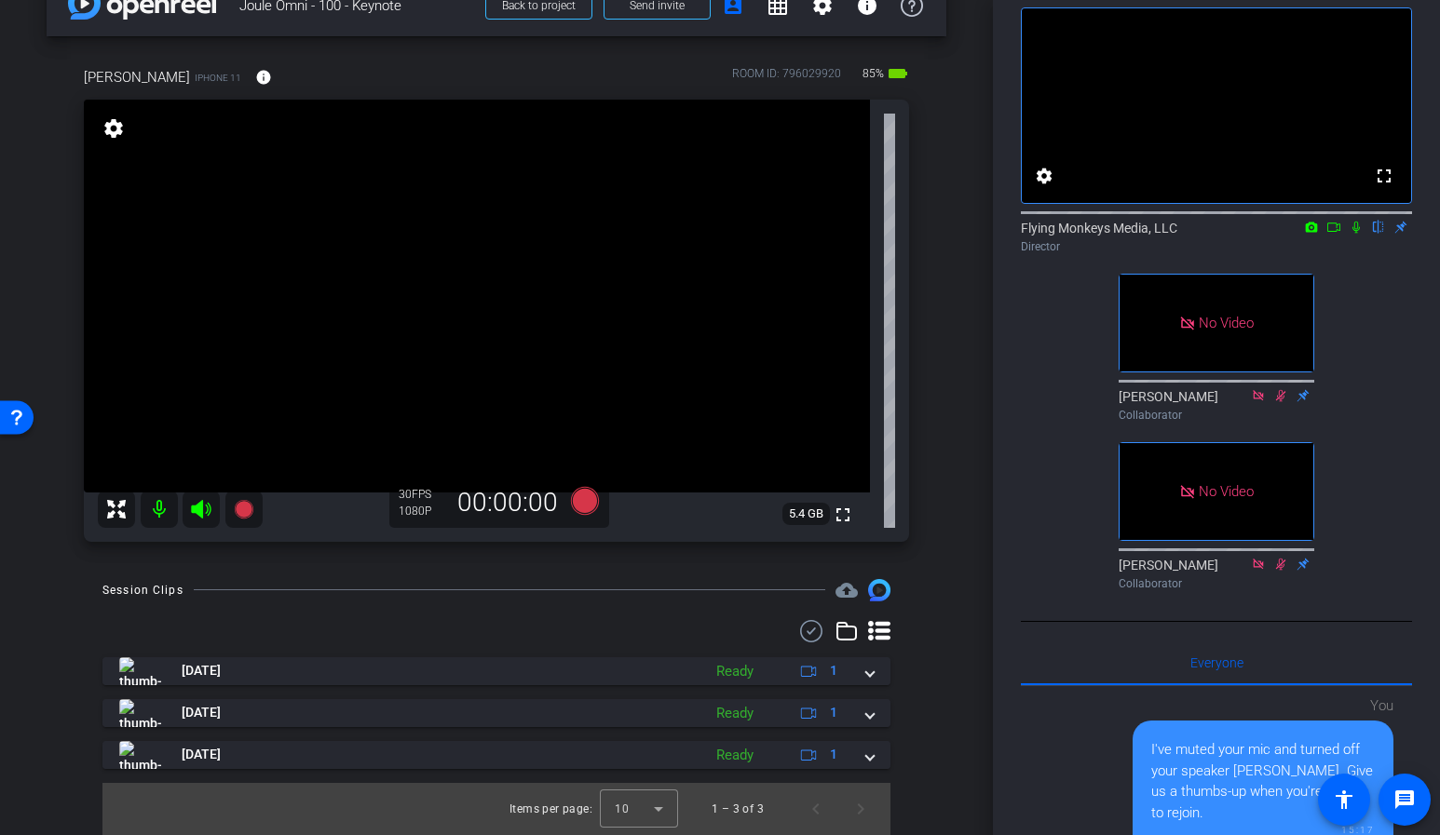
scroll to position [44, 0]
click at [939, 531] on div "Victor iPhone 11 info ROOM ID: 796029920 85% battery_std fullscreen settings 5.…" at bounding box center [497, 298] width 900 height 524
click at [962, 490] on div "arrow_back Joule Omni - 100 - Keynote Back to project Send invite account_box g…" at bounding box center [496, 373] width 993 height 835
click at [965, 437] on div "arrow_back Joule Omni - 100 - Keynote Back to project Send invite account_box g…" at bounding box center [496, 373] width 993 height 835
click at [1332, 234] on icon at bounding box center [1333, 227] width 15 height 13
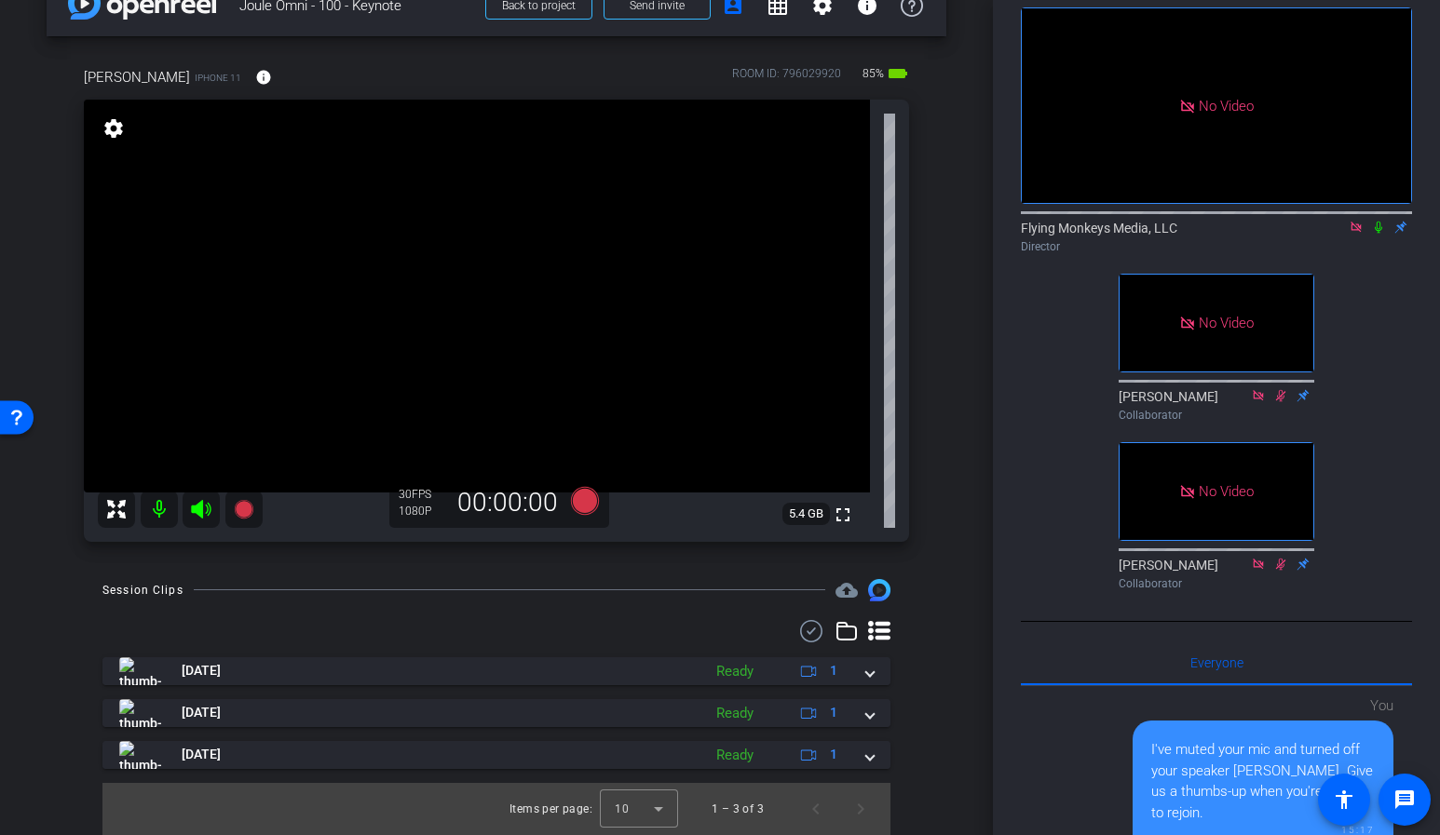
click at [1372, 234] on icon at bounding box center [1378, 227] width 15 height 13
click at [1369, 236] on mat-icon at bounding box center [1378, 227] width 22 height 17
click at [1357, 232] on icon at bounding box center [1355, 227] width 10 height 10
click at [1330, 234] on icon at bounding box center [1333, 227] width 15 height 13
click at [1375, 234] on icon at bounding box center [1378, 227] width 15 height 13
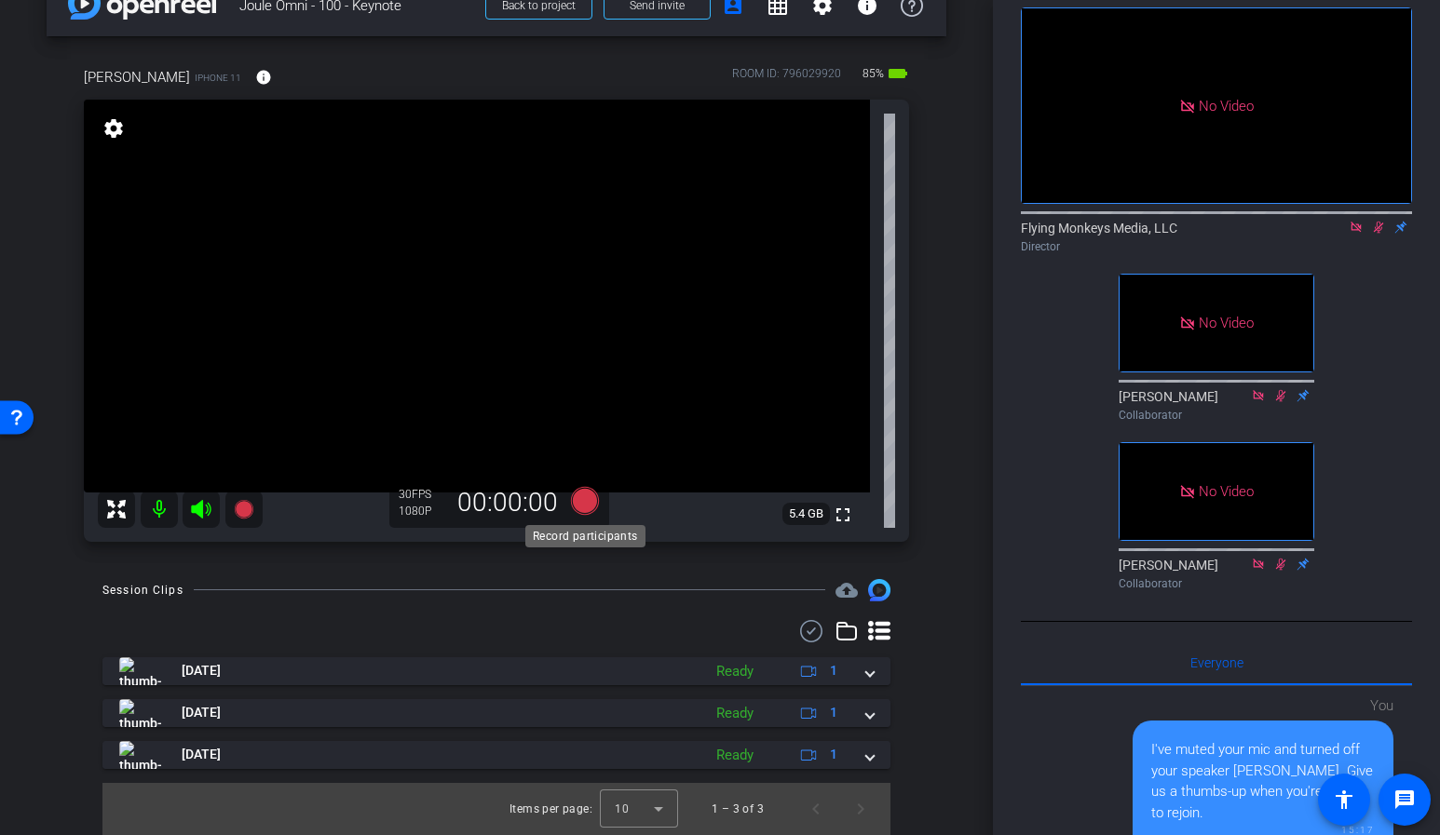
click at [586, 503] on icon at bounding box center [585, 501] width 28 height 28
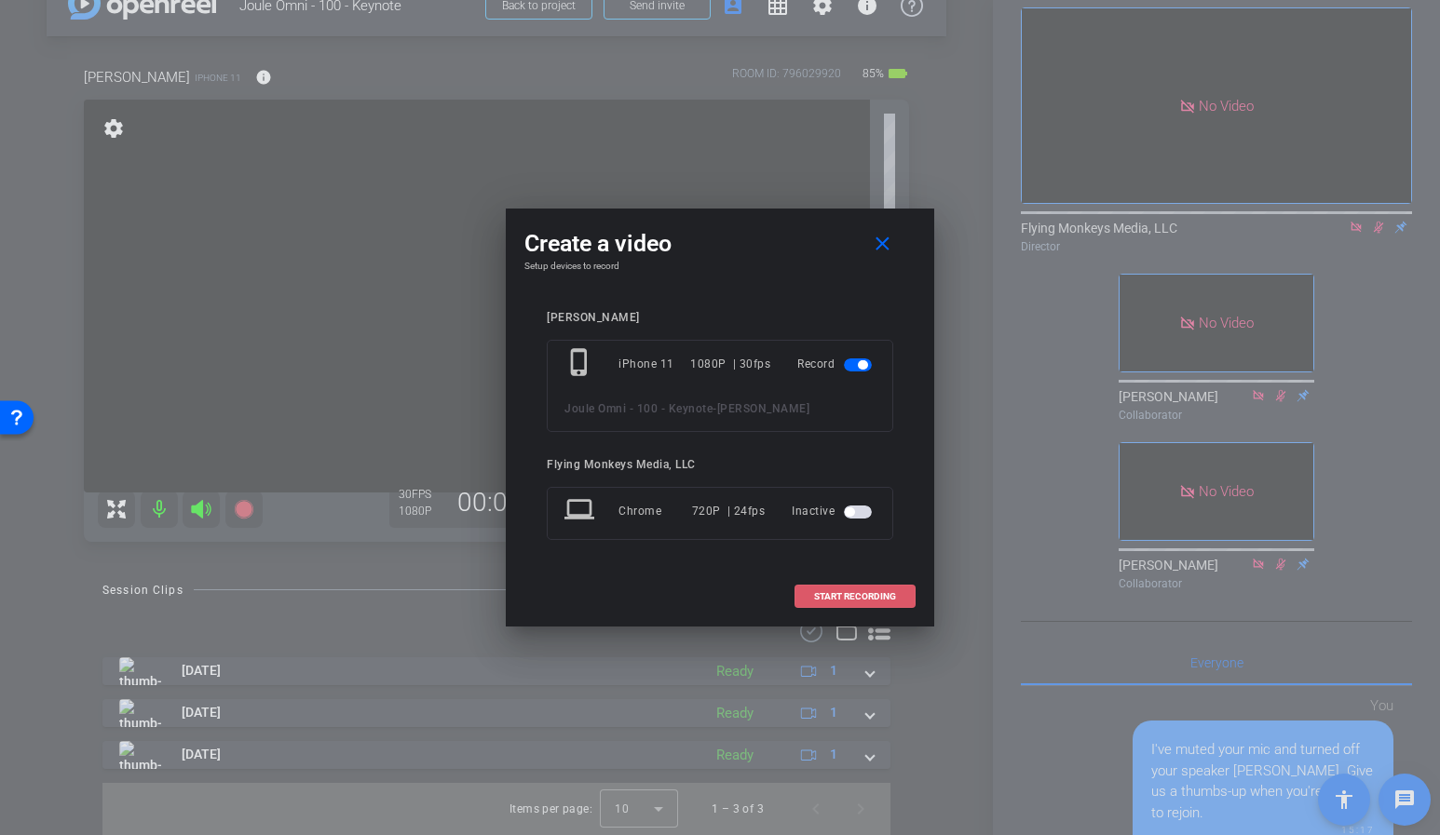
click at [834, 596] on span "START RECORDING" at bounding box center [855, 596] width 82 height 9
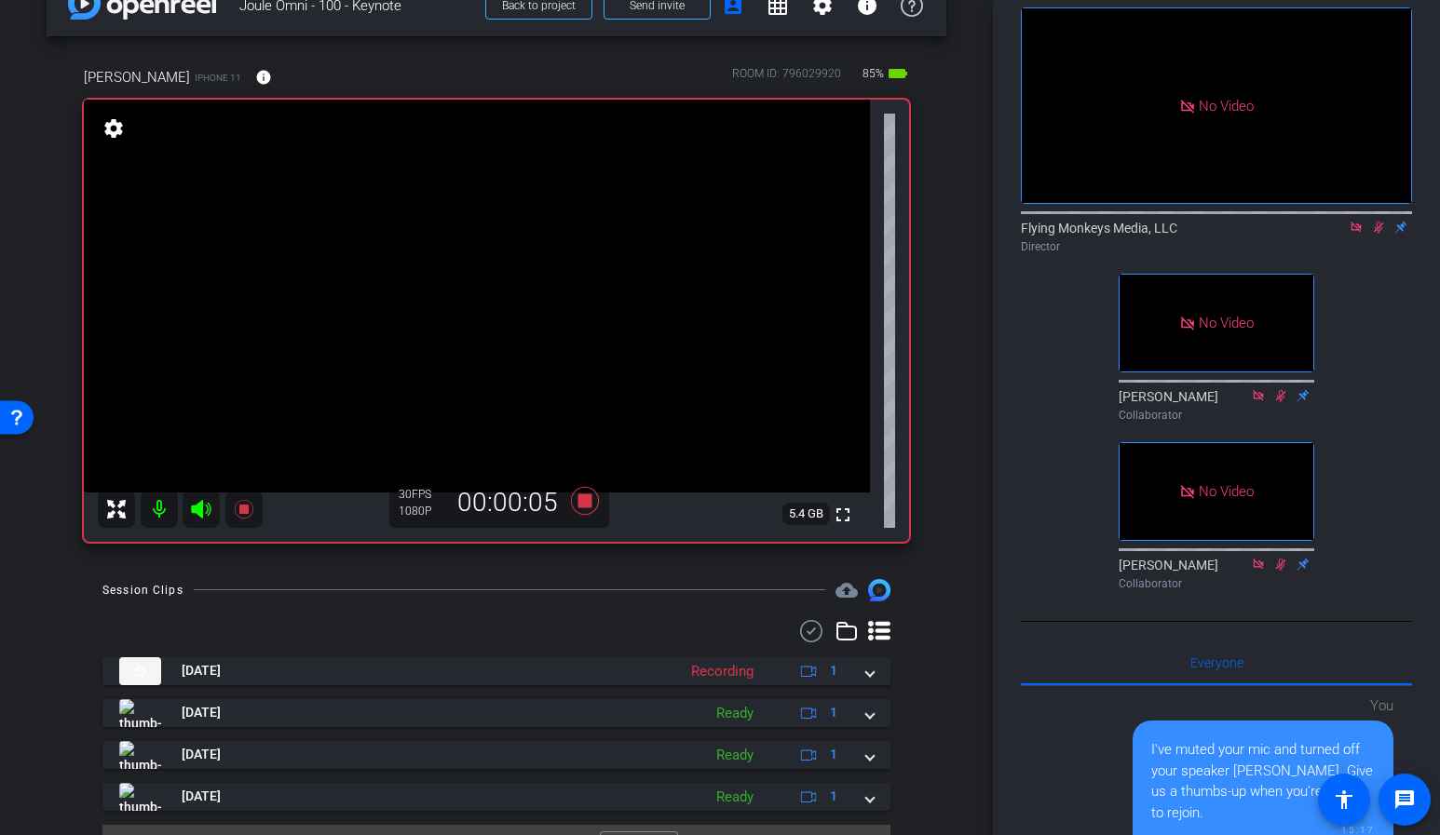
click at [975, 338] on div "arrow_back Joule Omni - 100 - Keynote Back to project Send invite account_box g…" at bounding box center [496, 373] width 993 height 835
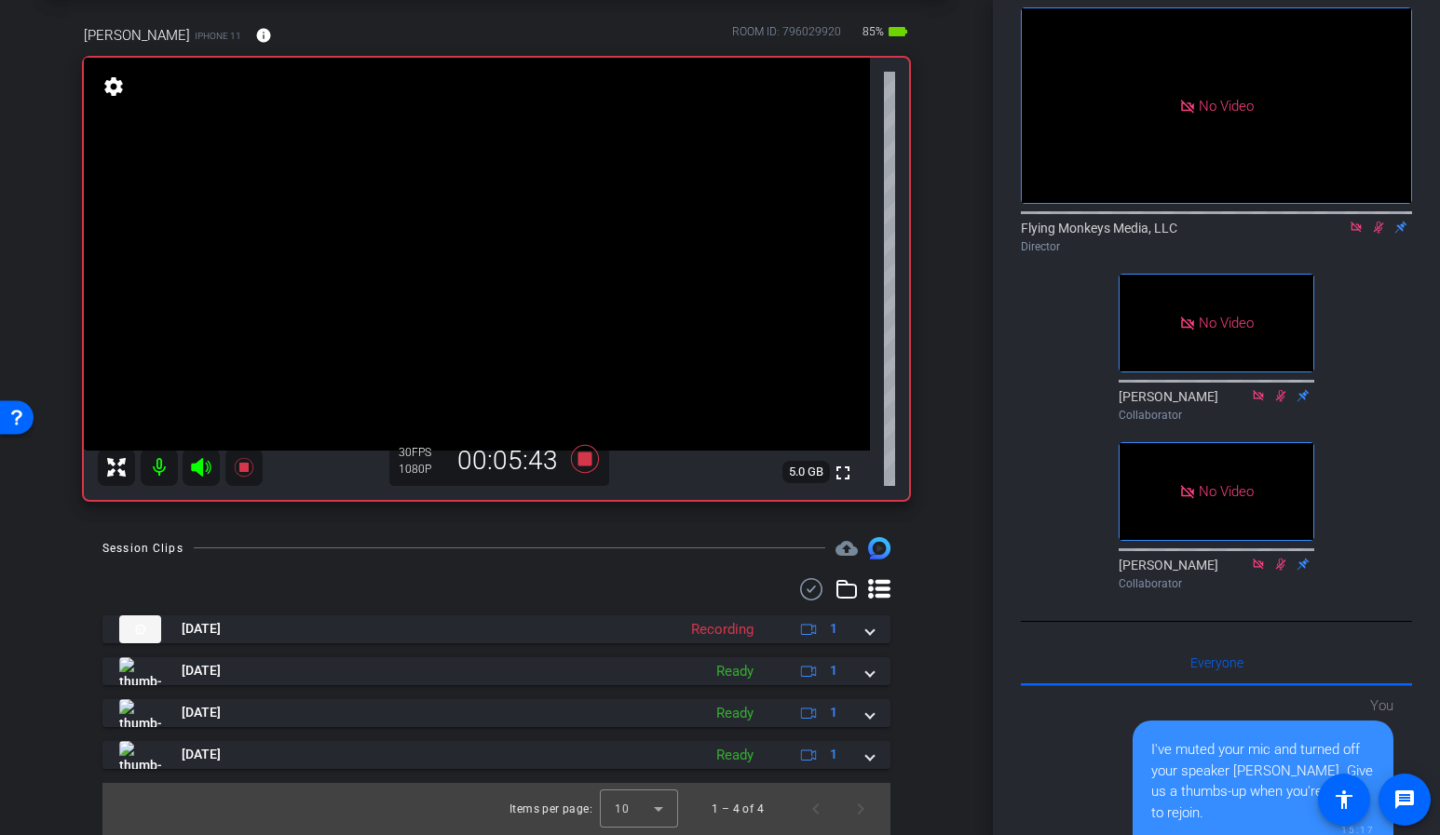
click at [1377, 234] on icon at bounding box center [1378, 227] width 15 height 13
click at [1376, 234] on icon at bounding box center [1378, 228] width 7 height 12
click at [581, 463] on icon at bounding box center [585, 459] width 28 height 28
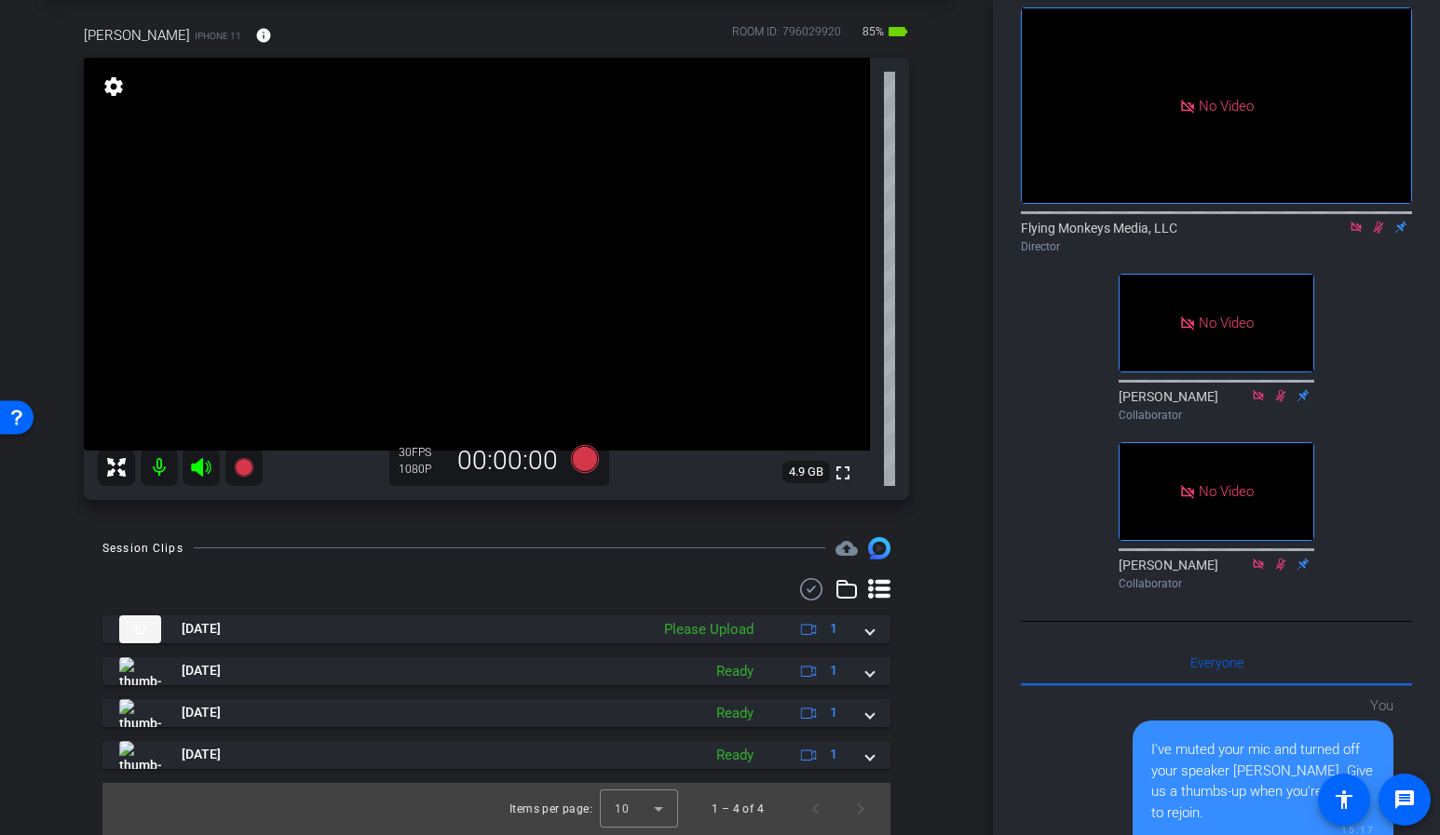
click at [1379, 234] on icon at bounding box center [1378, 227] width 15 height 13
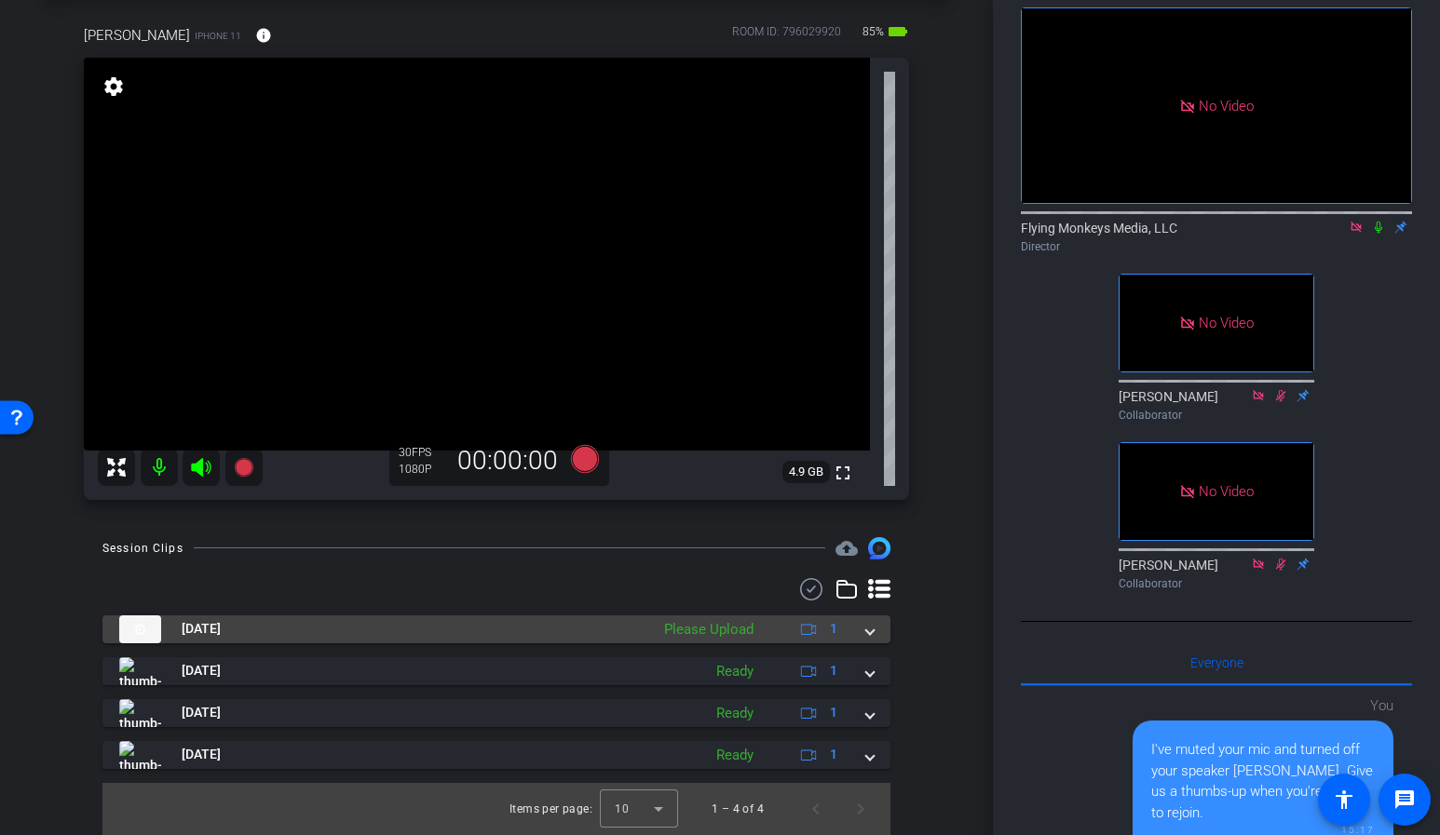
click at [868, 631] on span at bounding box center [869, 629] width 7 height 20
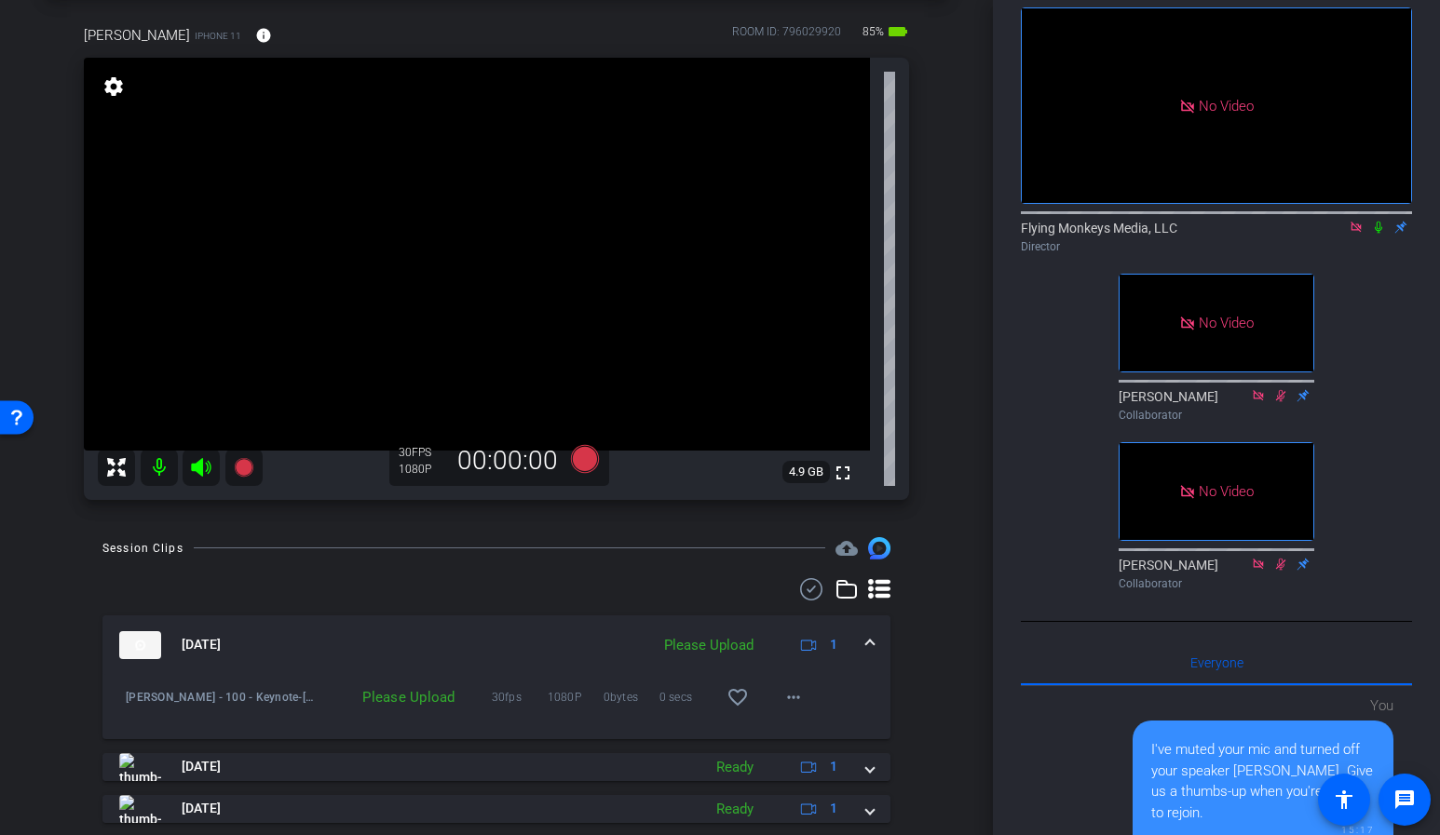
click at [1359, 236] on mat-icon at bounding box center [1356, 227] width 22 height 17
click at [795, 700] on mat-icon "more_horiz" at bounding box center [793, 697] width 22 height 22
click at [812, 739] on span "Upload" at bounding box center [823, 736] width 75 height 22
click at [952, 374] on div "arrow_back Joule Omni - 100 - Keynote Back to project Send invite account_box g…" at bounding box center [496, 331] width 993 height 835
click at [583, 462] on icon at bounding box center [585, 459] width 28 height 28
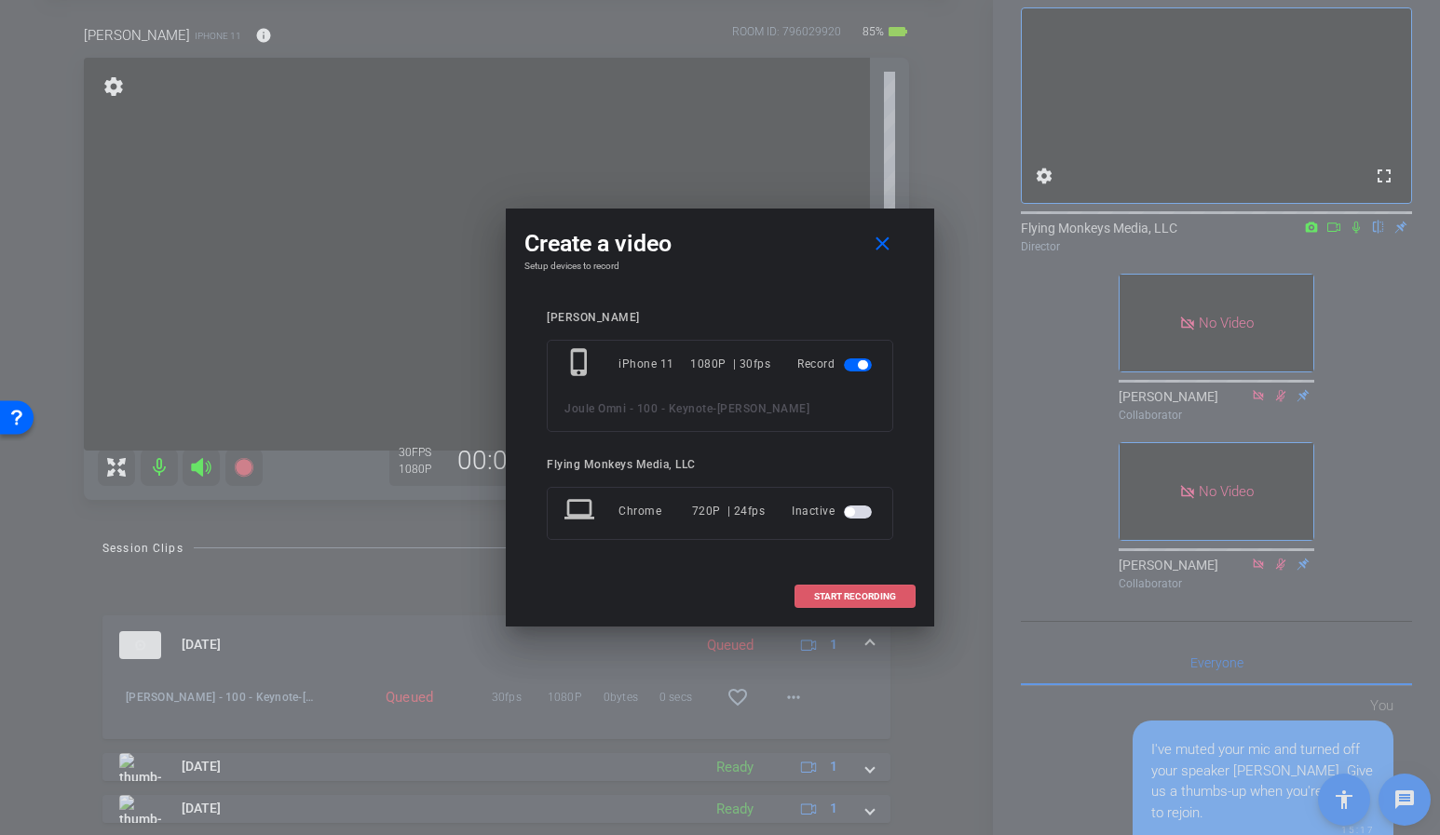
click at [860, 598] on span "START RECORDING" at bounding box center [855, 596] width 82 height 9
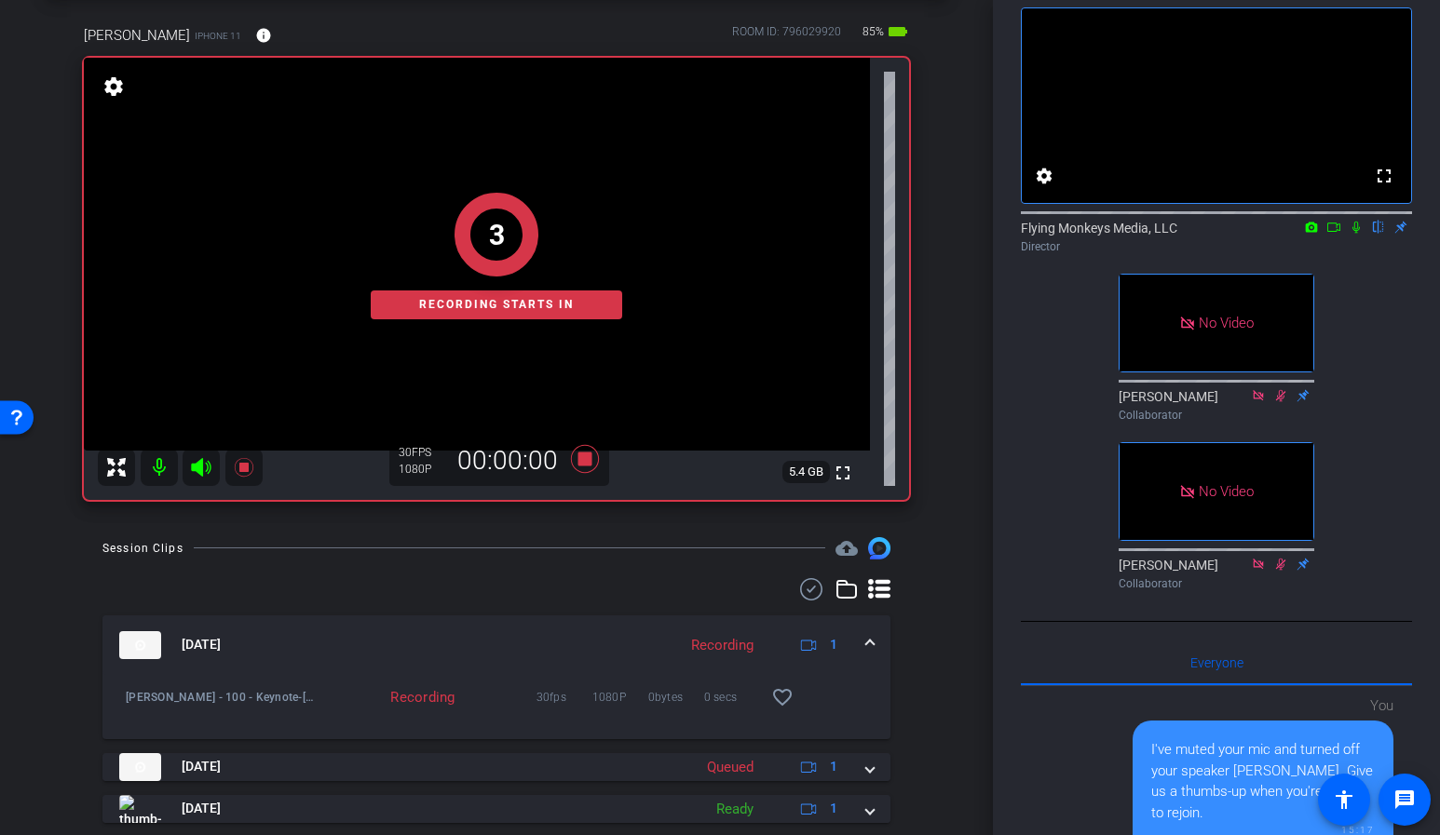
click at [1330, 234] on icon at bounding box center [1333, 227] width 15 height 13
click at [1380, 234] on icon at bounding box center [1378, 227] width 15 height 13
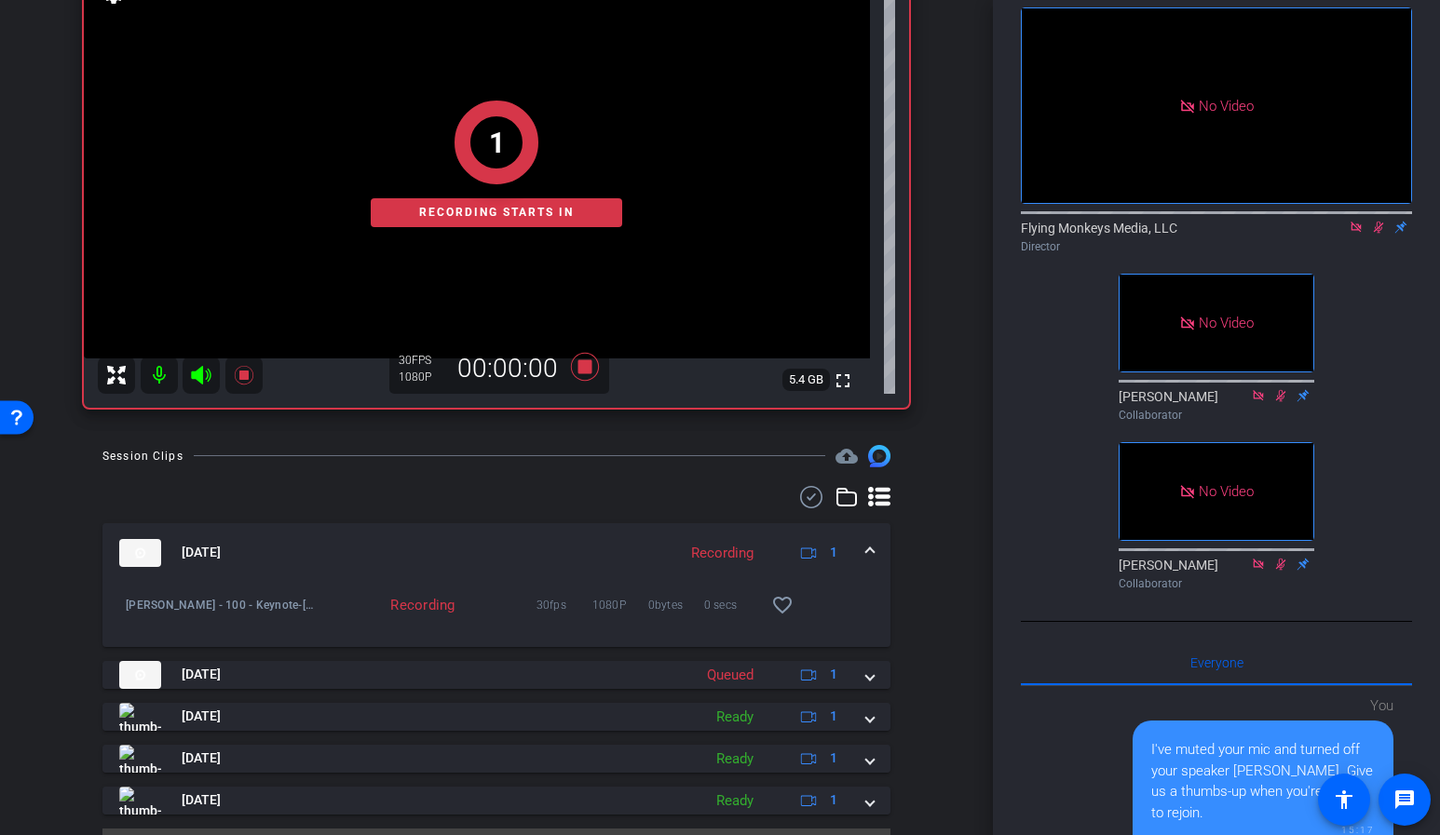
scroll to position [193, 0]
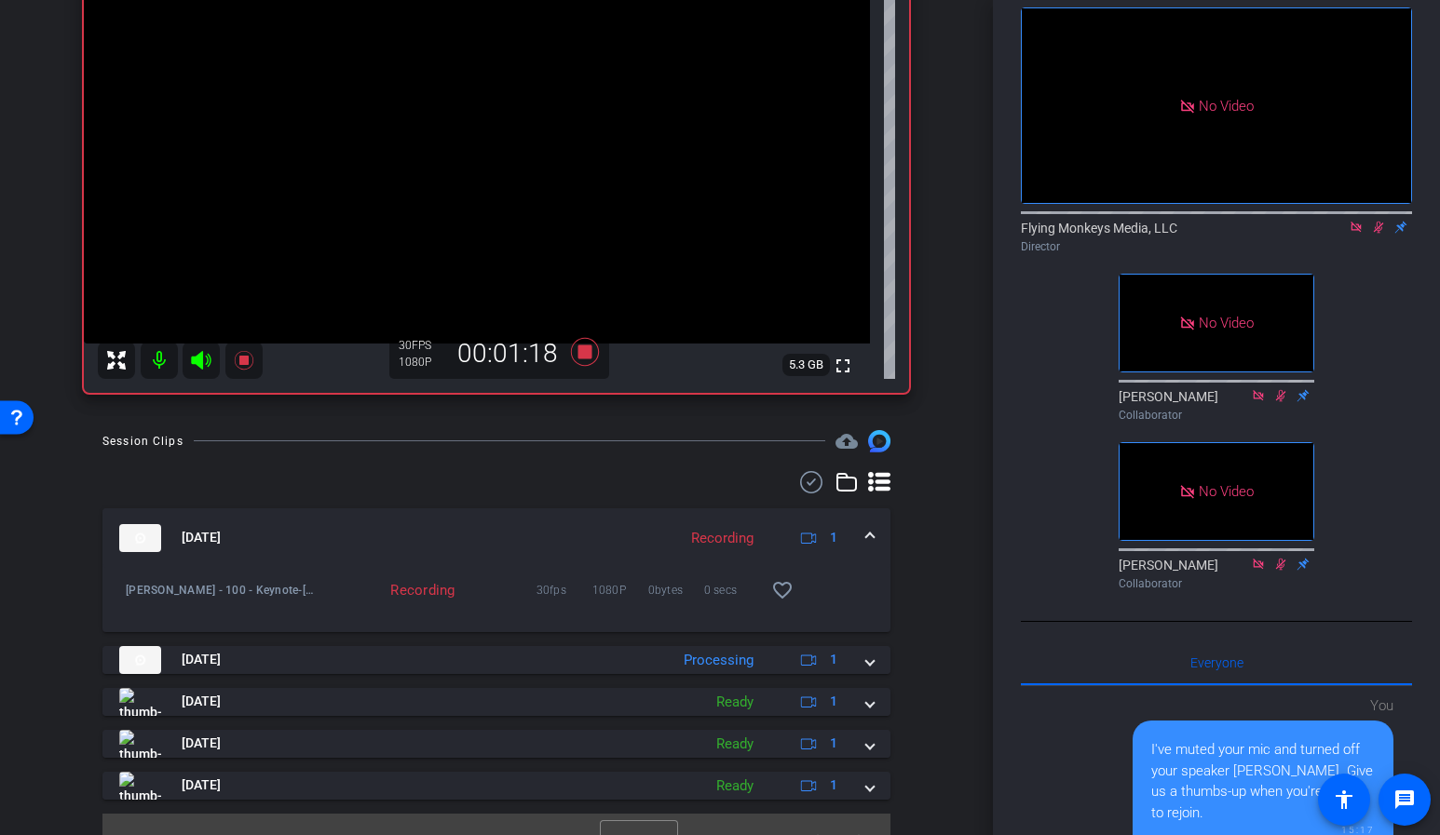
click at [1381, 234] on icon at bounding box center [1379, 228] width 10 height 12
click at [1381, 234] on icon at bounding box center [1378, 228] width 7 height 12
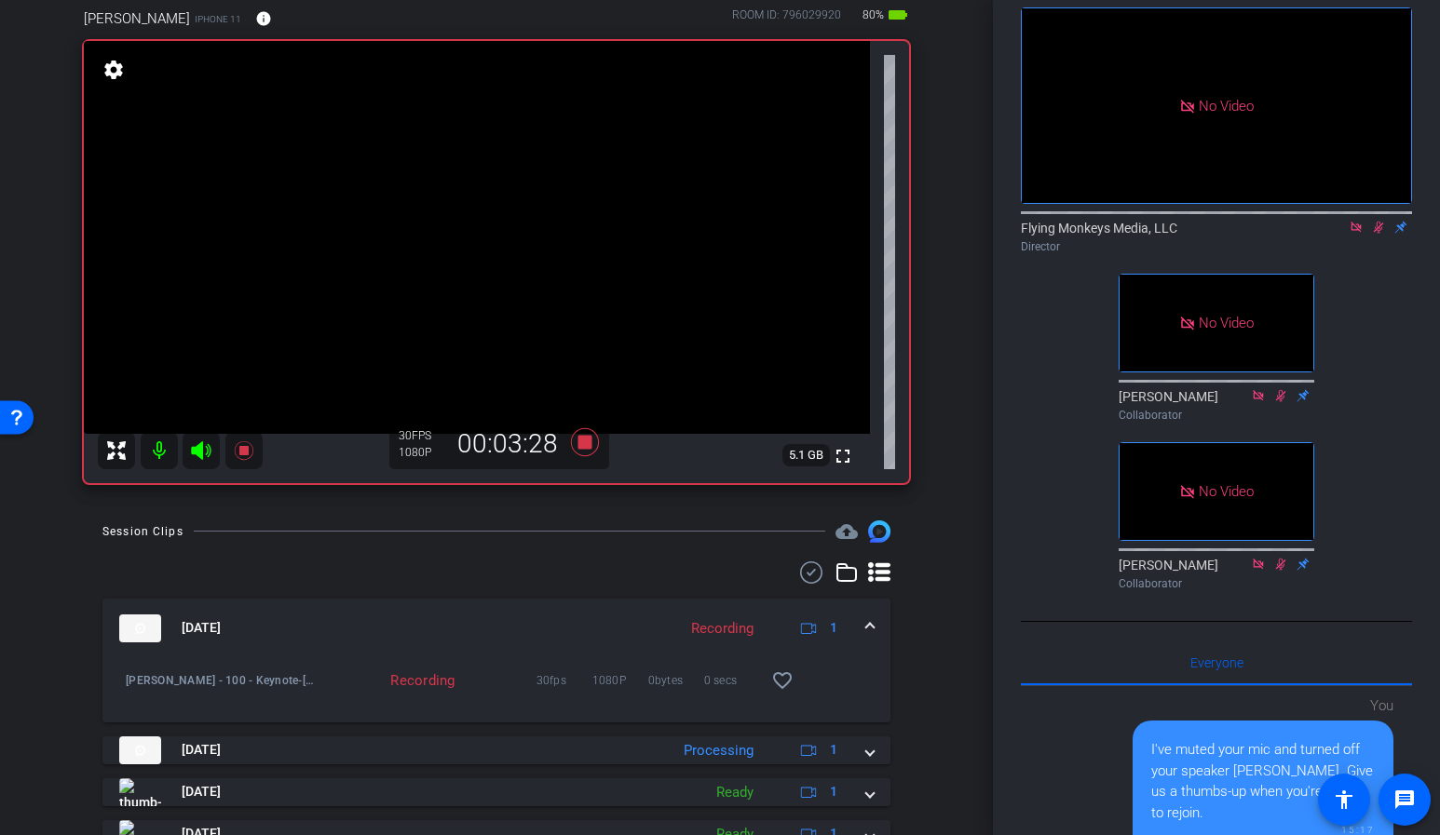
scroll to position [99, 0]
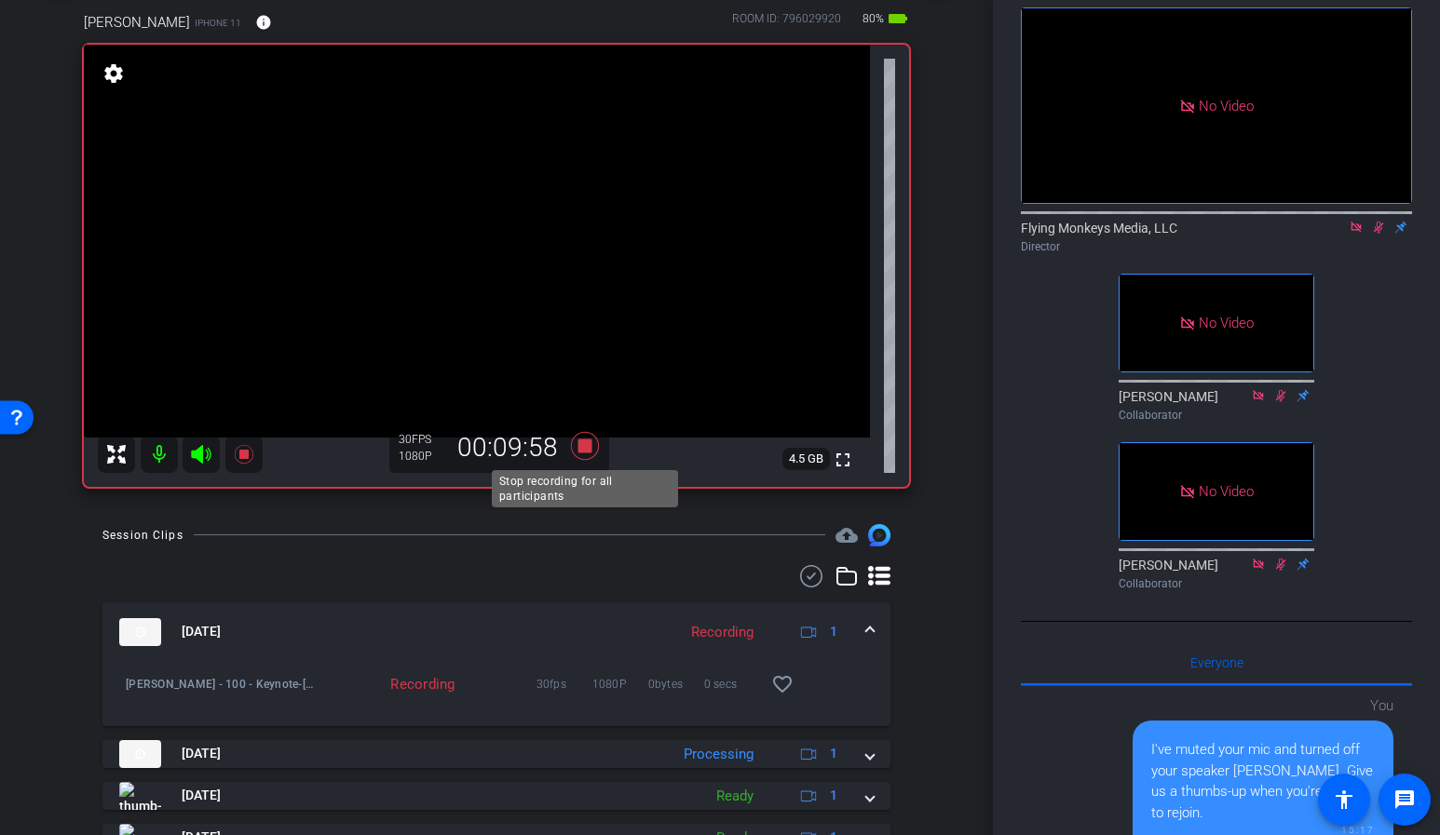
click at [584, 445] on icon at bounding box center [585, 446] width 28 height 28
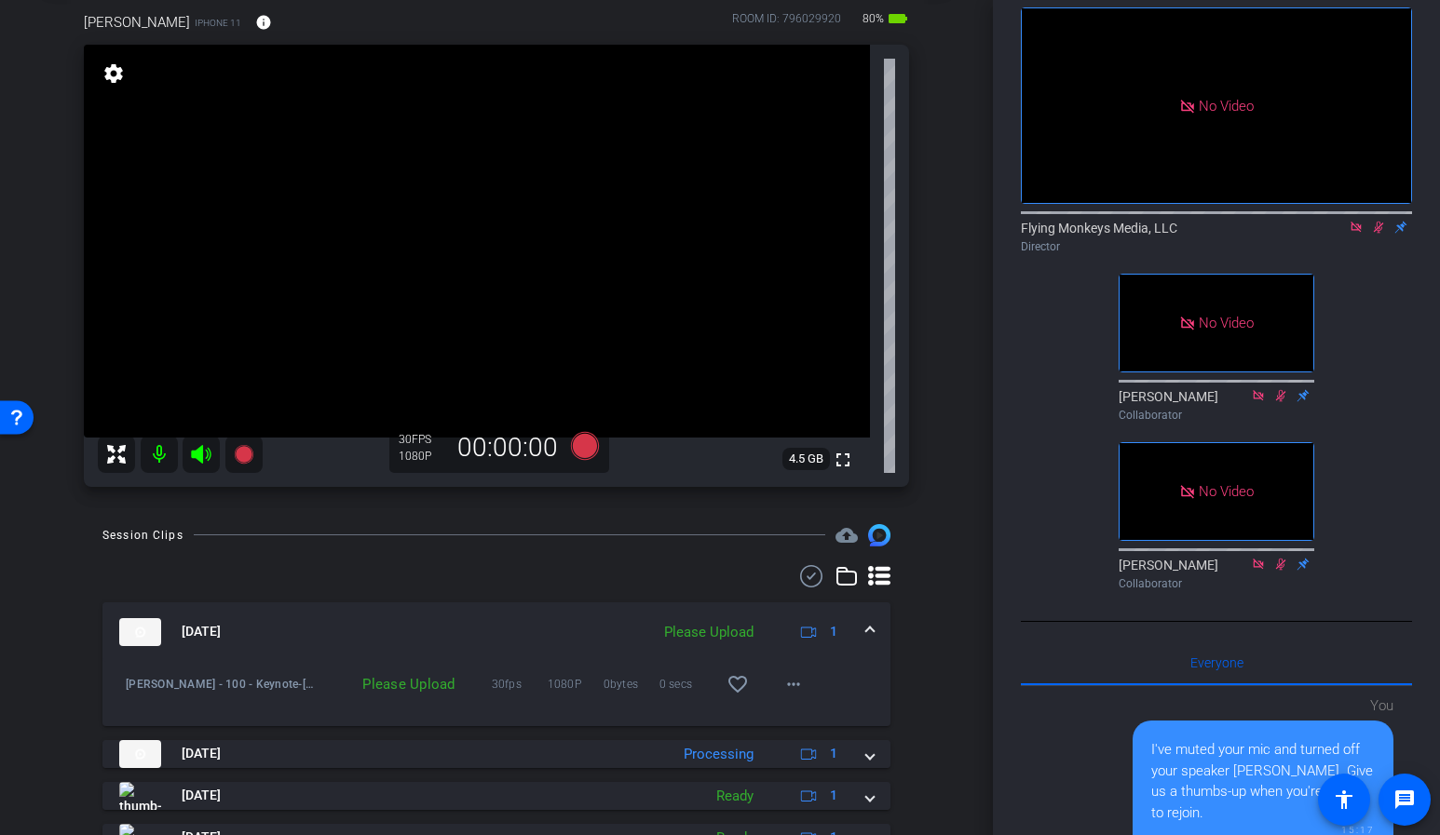
click at [1354, 232] on icon at bounding box center [1355, 227] width 10 height 10
click at [1359, 234] on icon at bounding box center [1356, 227] width 15 height 13
click at [792, 688] on mat-icon "more_horiz" at bounding box center [793, 684] width 22 height 22
click at [819, 719] on span "Upload" at bounding box center [823, 723] width 75 height 22
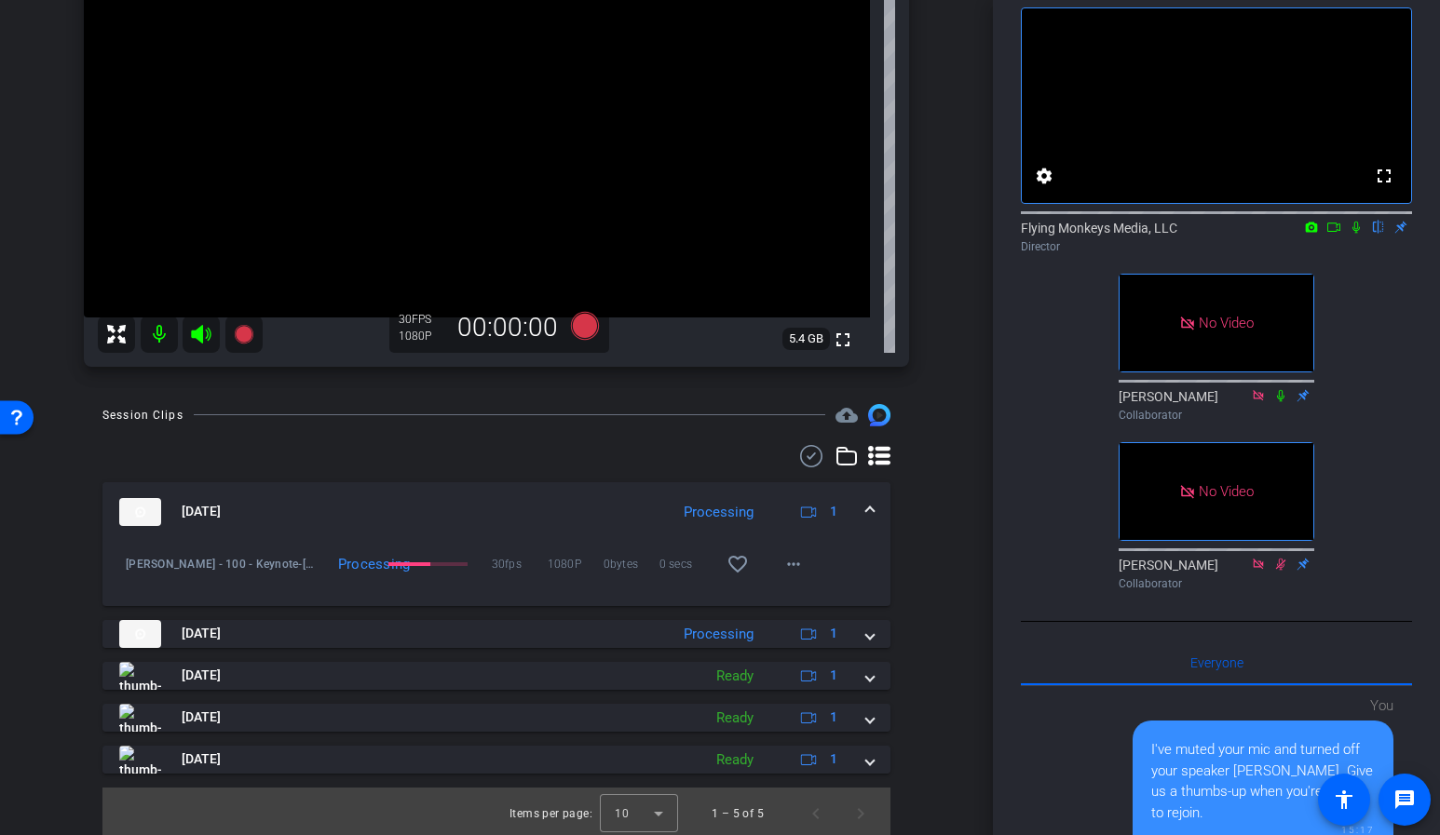
scroll to position [218, 0]
click at [875, 510] on mat-expansion-panel-header "Sep 4, 2025 Processing 1" at bounding box center [496, 513] width 788 height 60
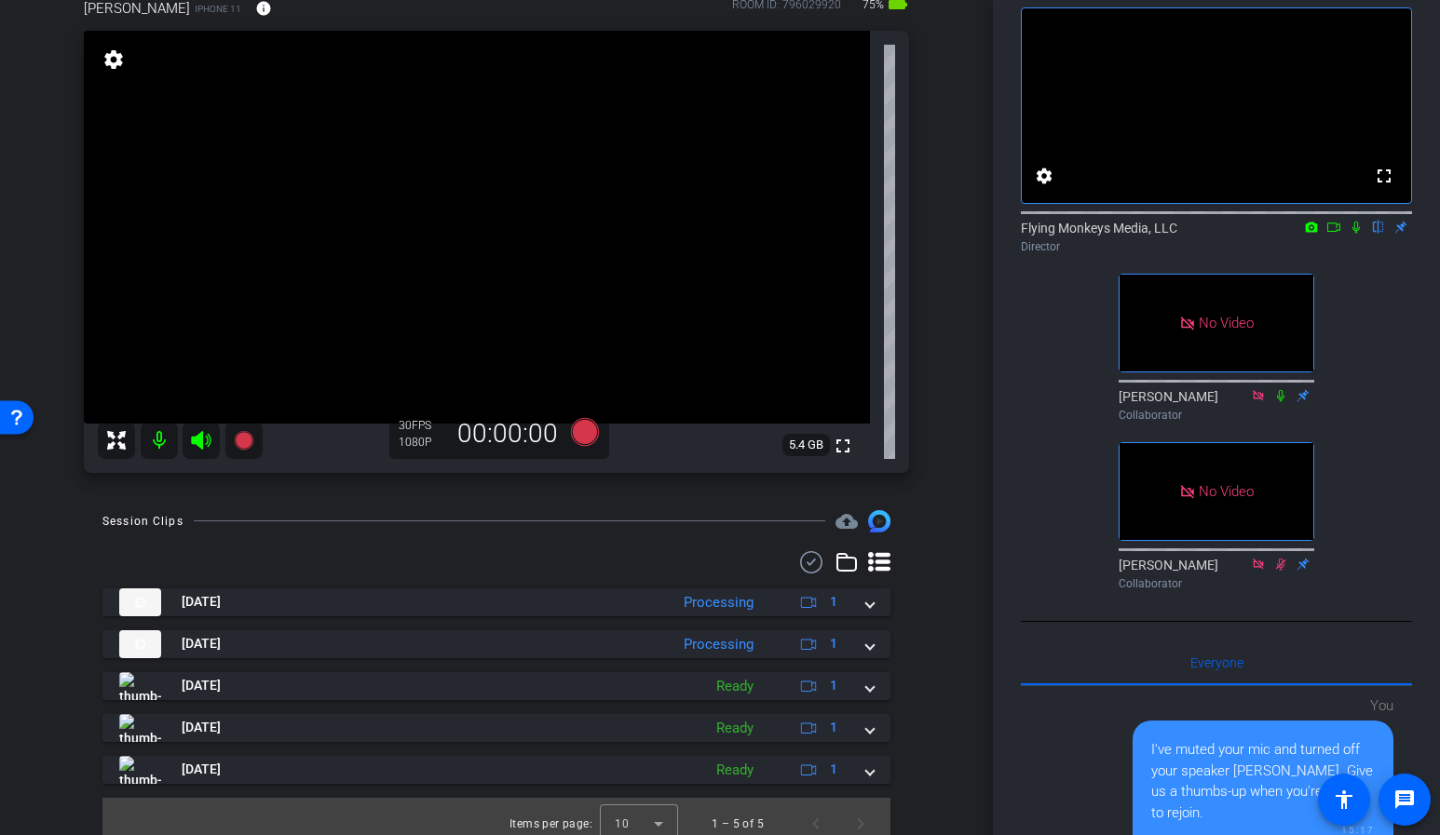
scroll to position [119, 0]
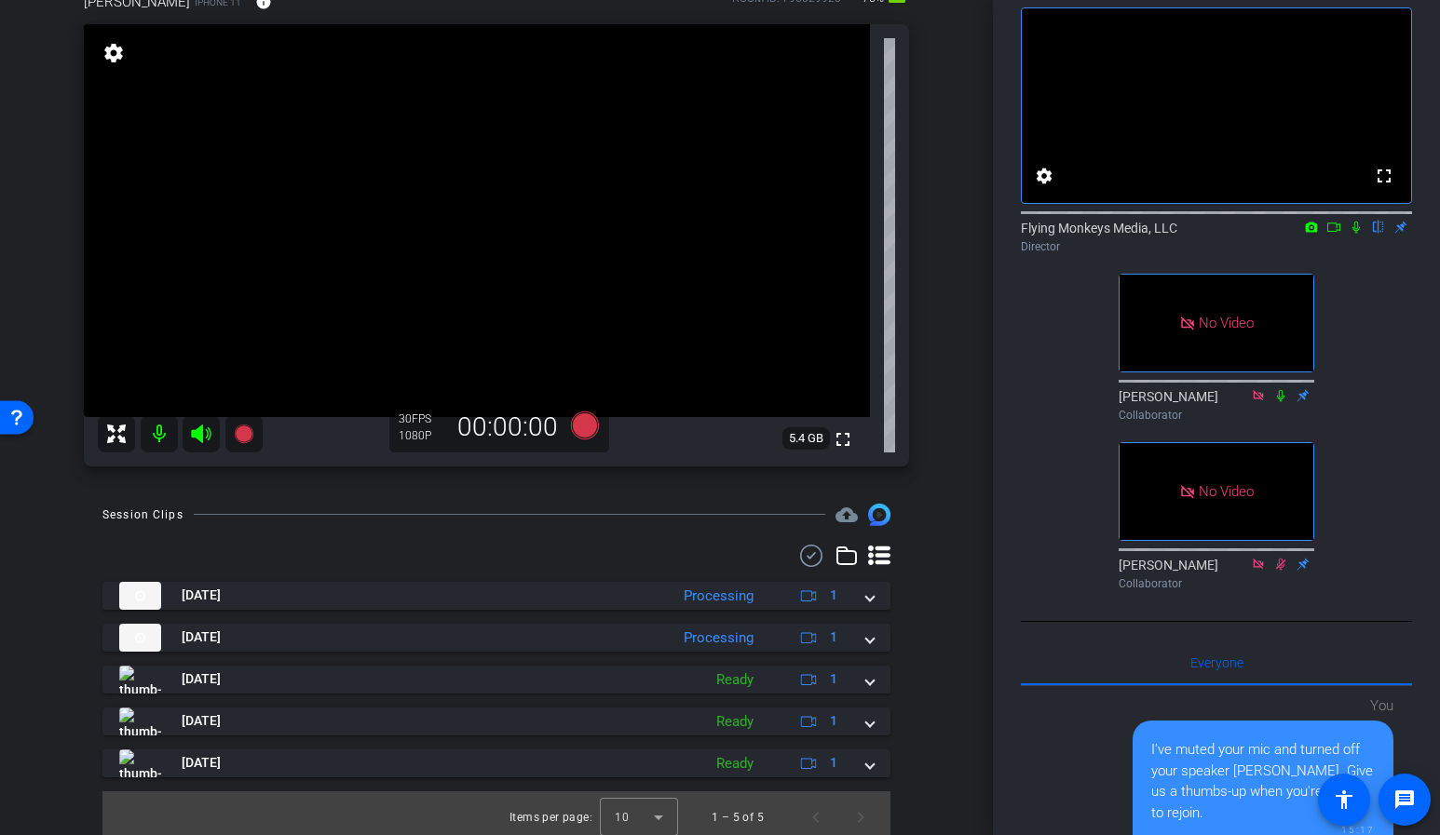
click at [919, 623] on div "Session Clips cloud_upload Sep 4, 2025 Processing 1 Joule Omni - 100 - Keynote-…" at bounding box center [497, 674] width 900 height 340
click at [928, 590] on div "Session Clips cloud_upload Sep 4, 2025 Processing 1 Joule Omni - 100 - Keynote-…" at bounding box center [497, 674] width 900 height 340
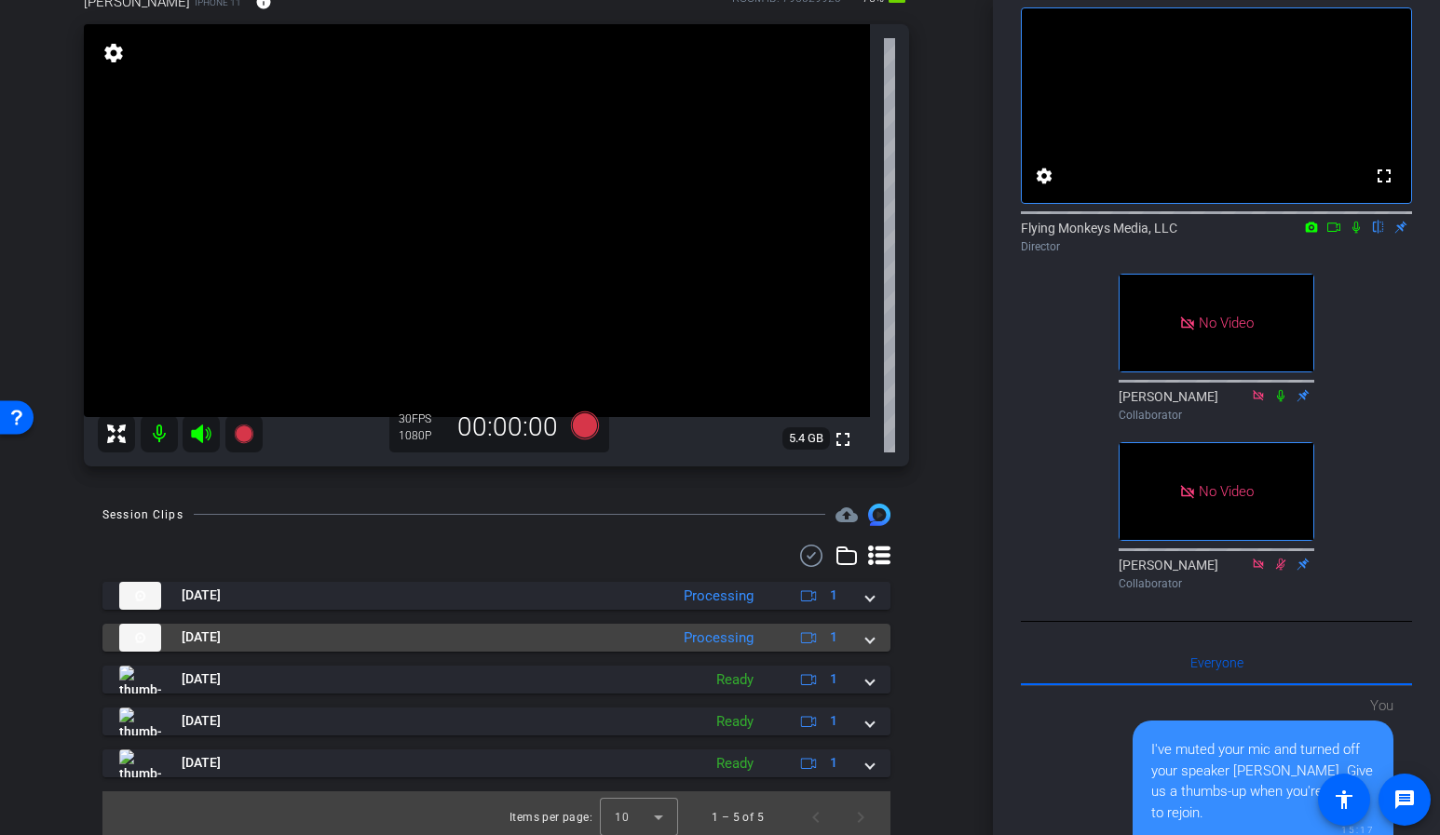
click at [866, 632] on span at bounding box center [869, 638] width 7 height 20
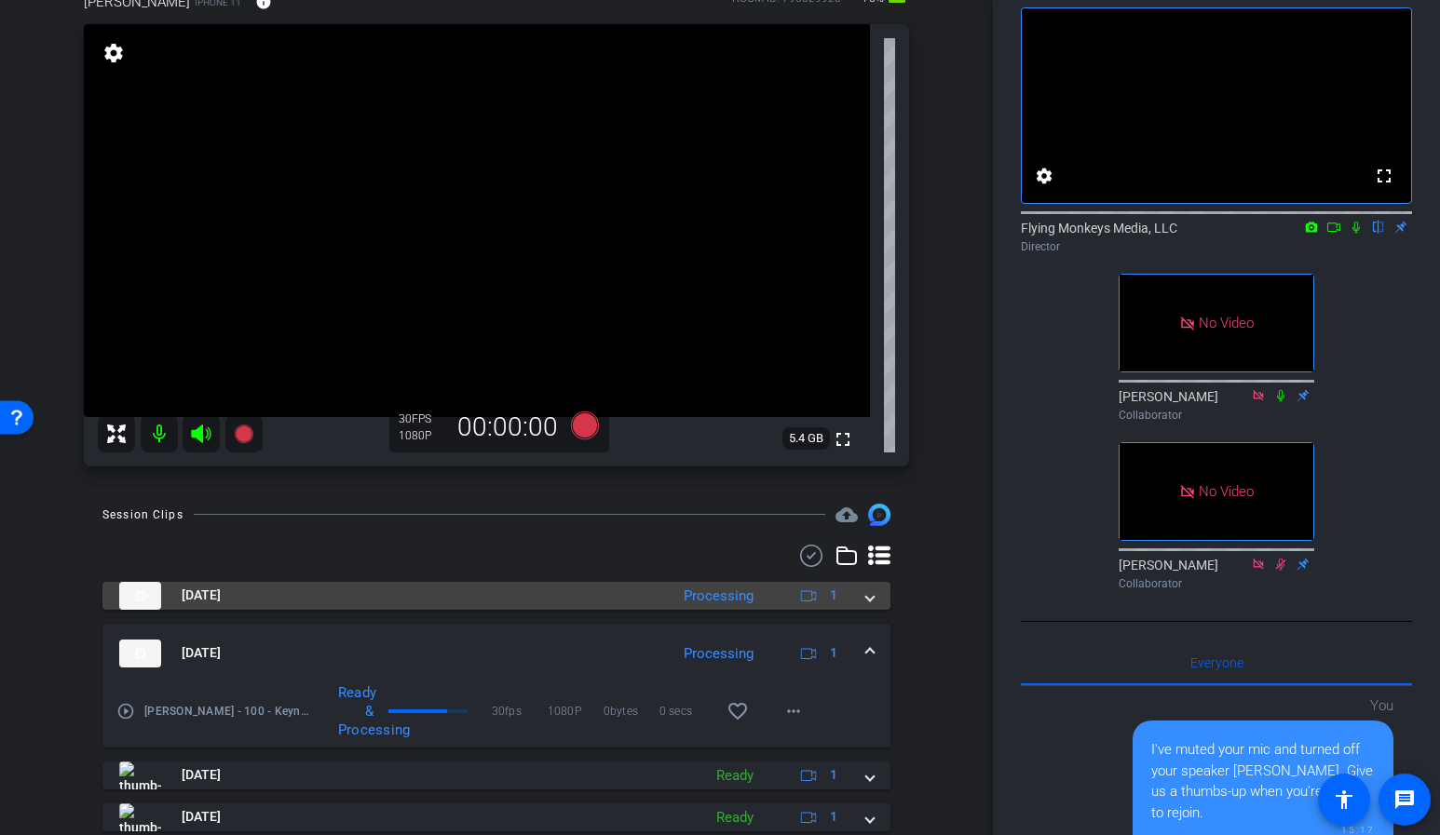
click at [868, 590] on span at bounding box center [869, 596] width 7 height 20
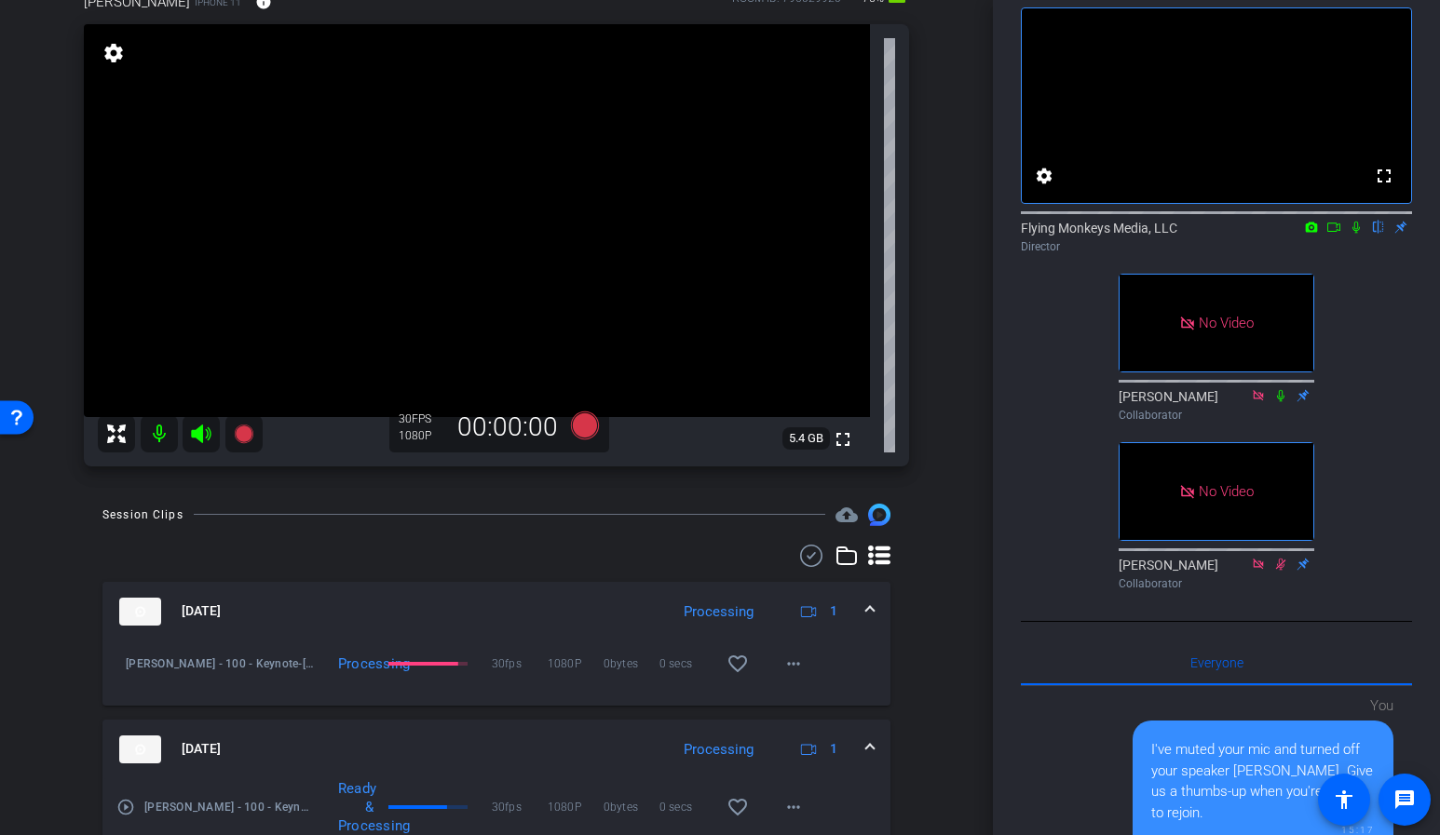
click at [921, 580] on div "Session Clips cloud_upload Sep 4, 2025 Processing 1 Joule Omni - 100 - Keynote-…" at bounding box center [497, 770] width 900 height 532
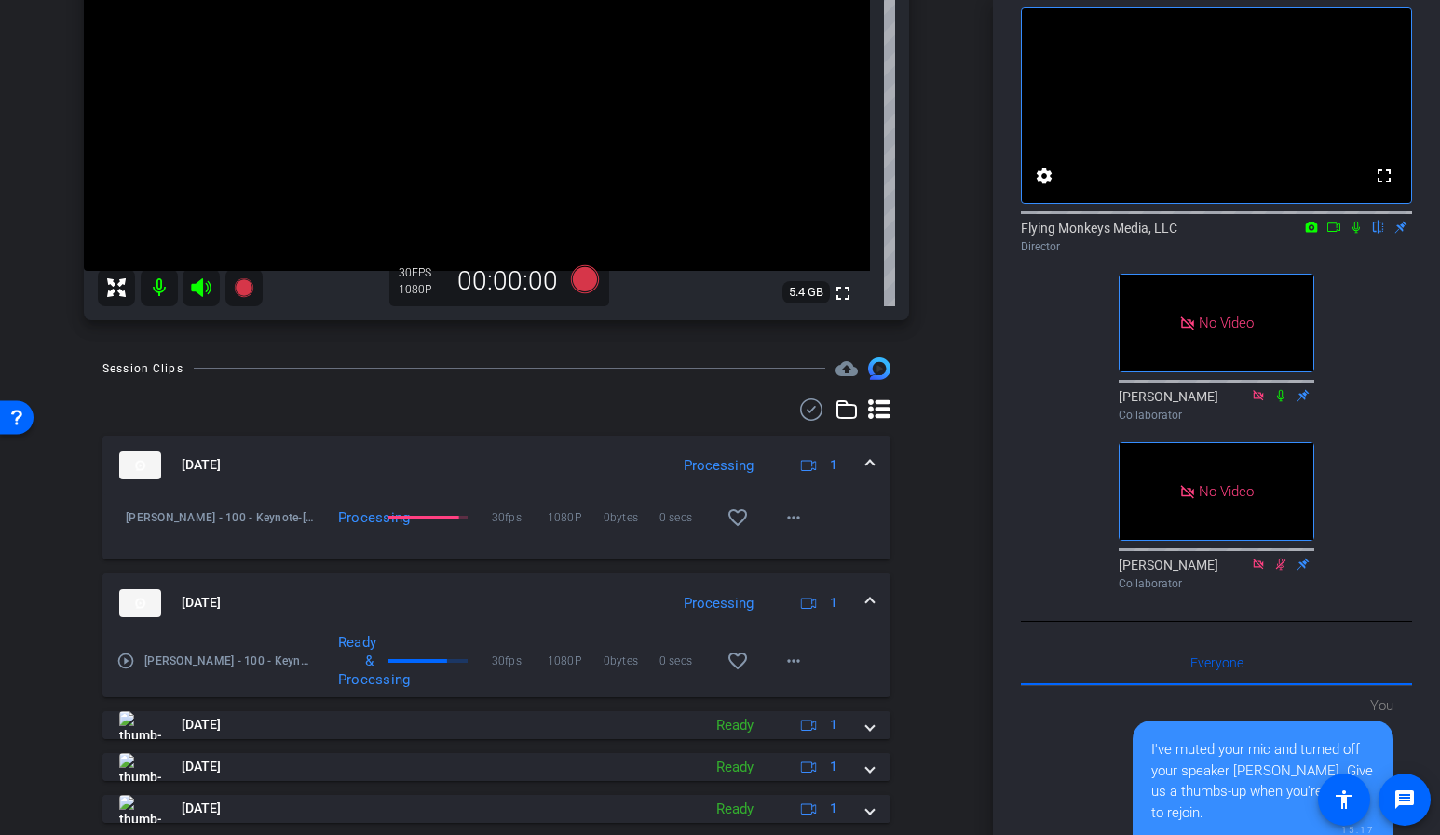
scroll to position [268, 0]
click at [793, 659] on mat-icon "more_horiz" at bounding box center [793, 658] width 22 height 22
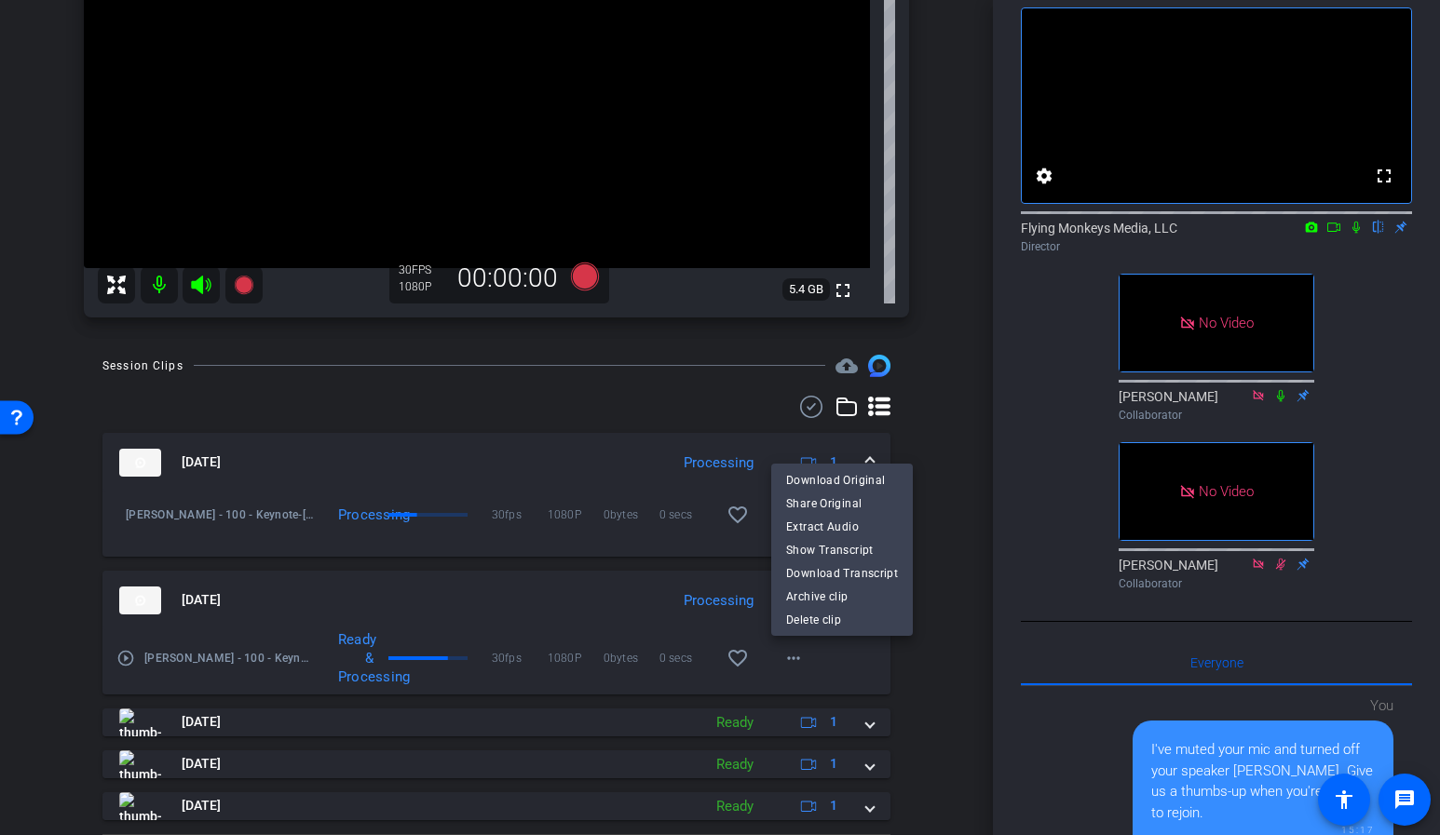
click at [933, 477] on div at bounding box center [720, 417] width 1440 height 835
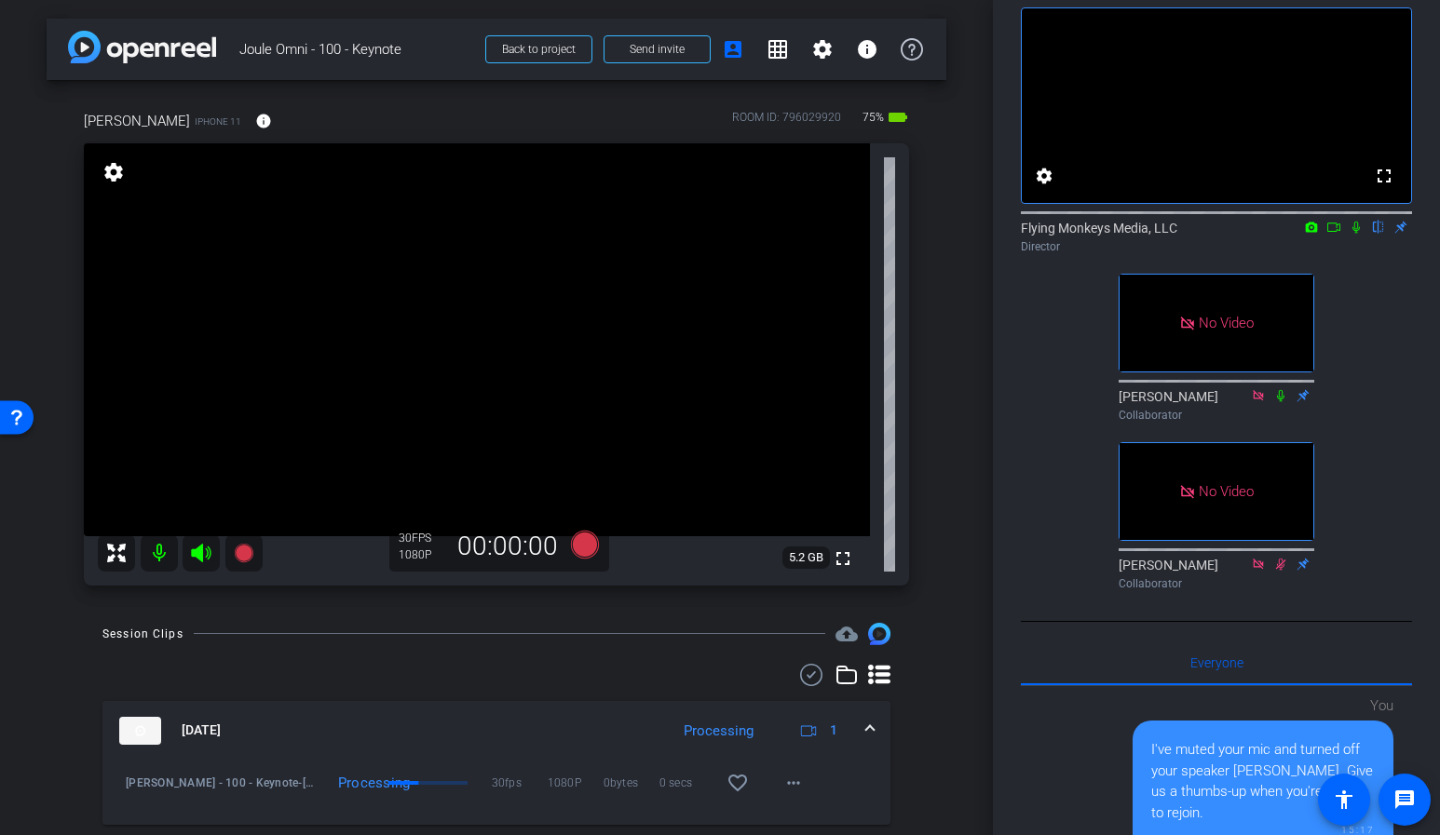
scroll to position [0, 0]
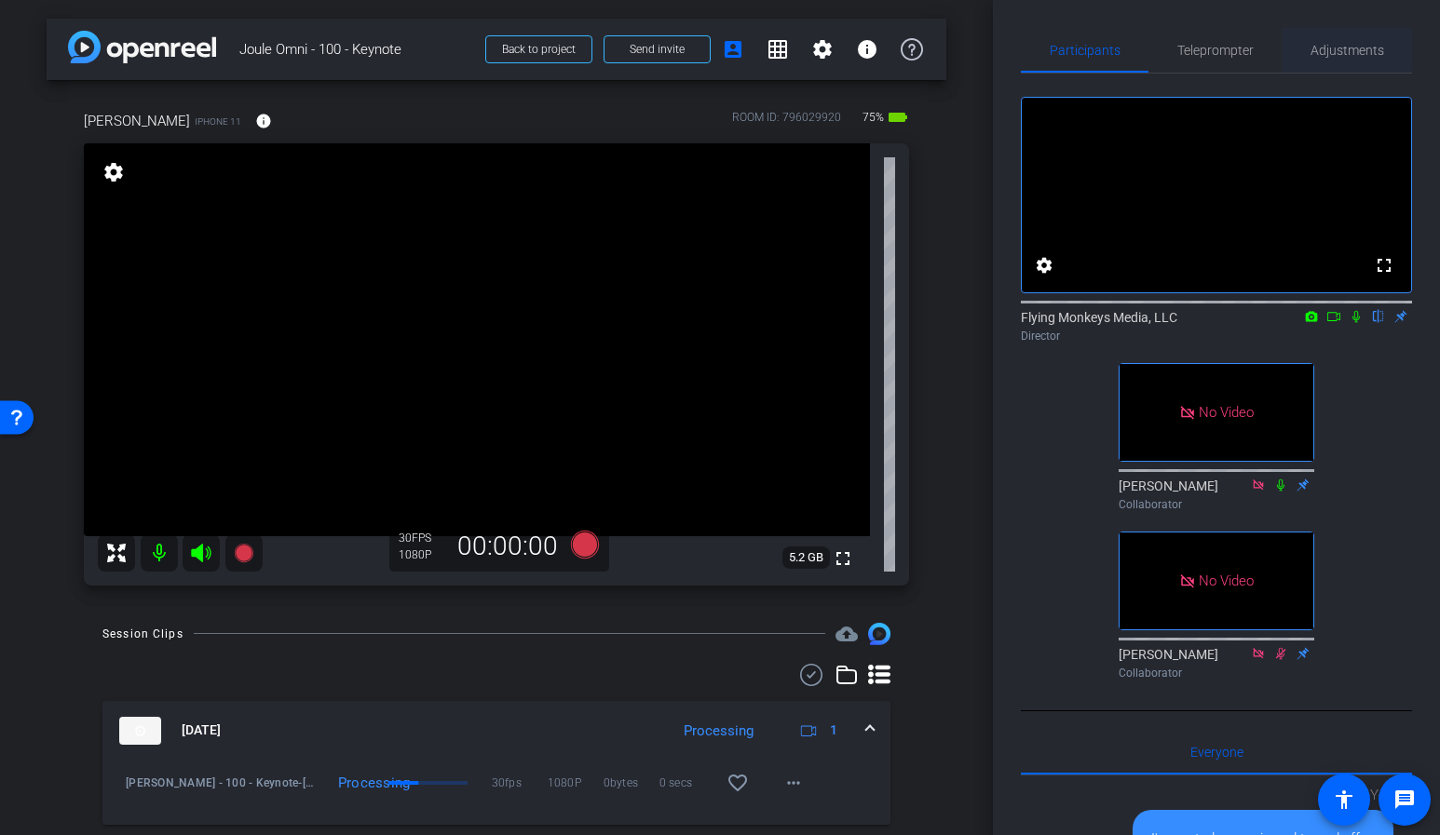
click at [1331, 63] on span "Adjustments" at bounding box center [1347, 50] width 74 height 45
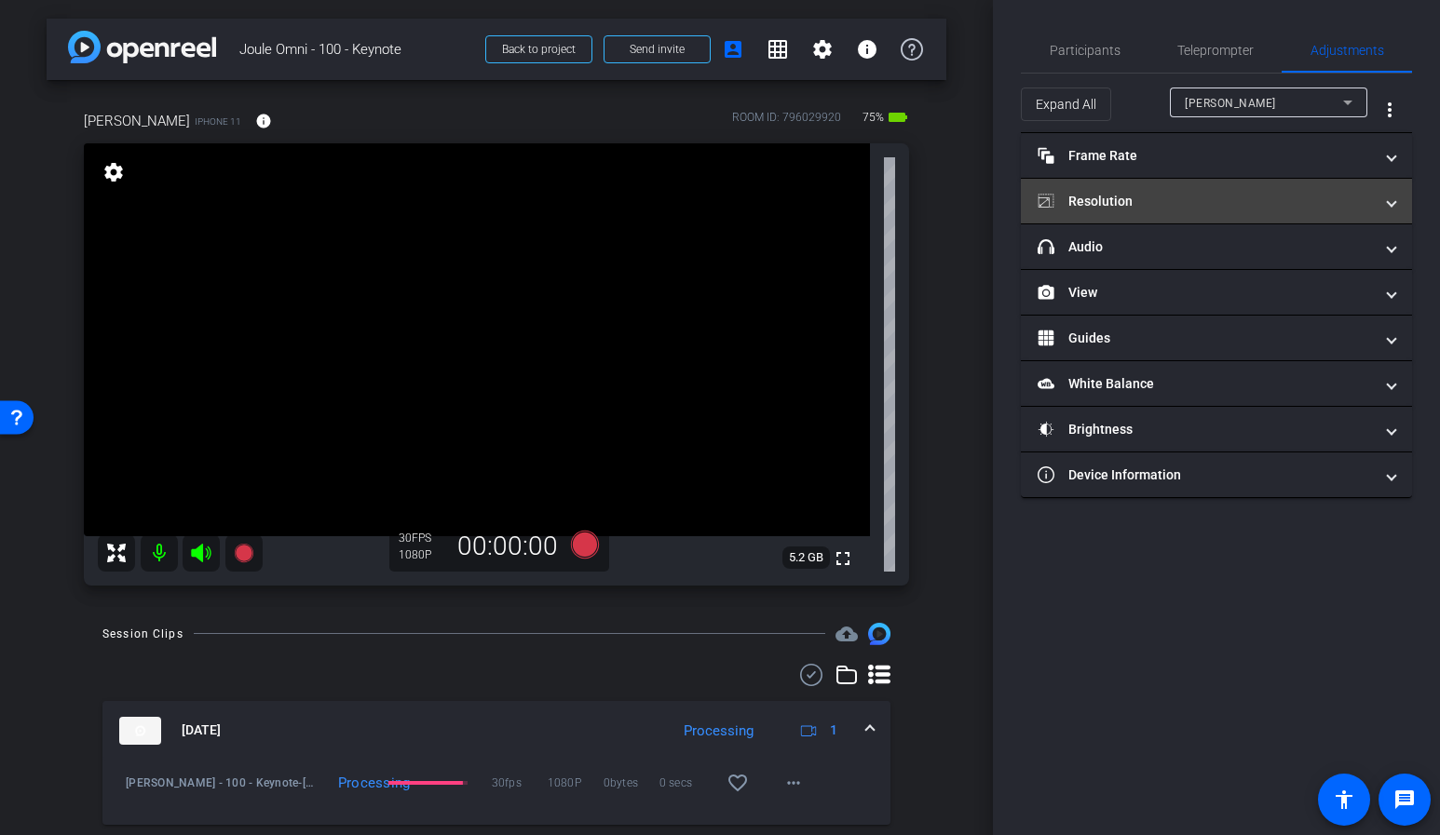
click at [1306, 199] on mat-panel-title "Resolution" at bounding box center [1204, 202] width 335 height 20
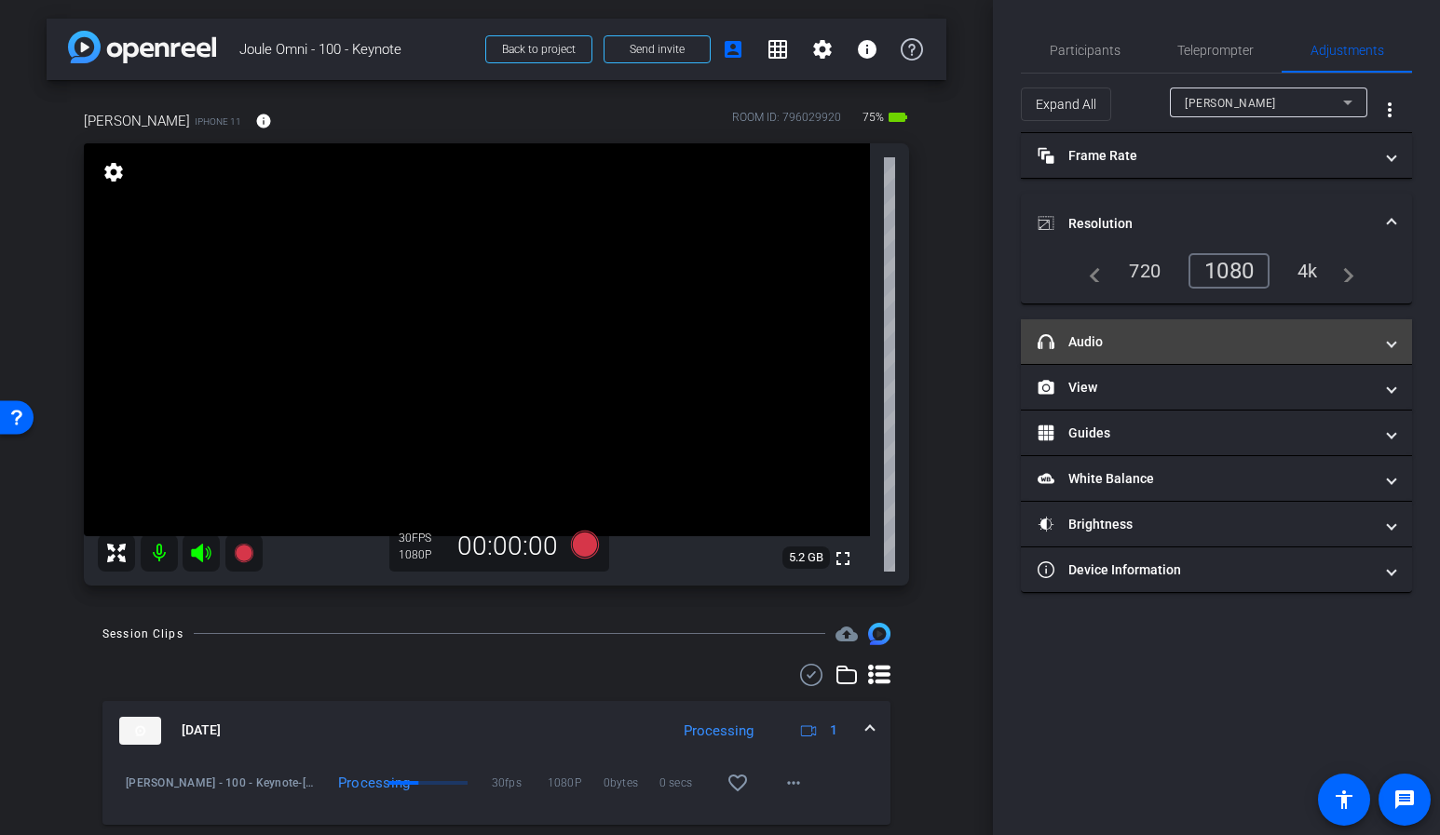
click at [1308, 332] on mat-panel-title "headphone icon Audio" at bounding box center [1204, 342] width 335 height 20
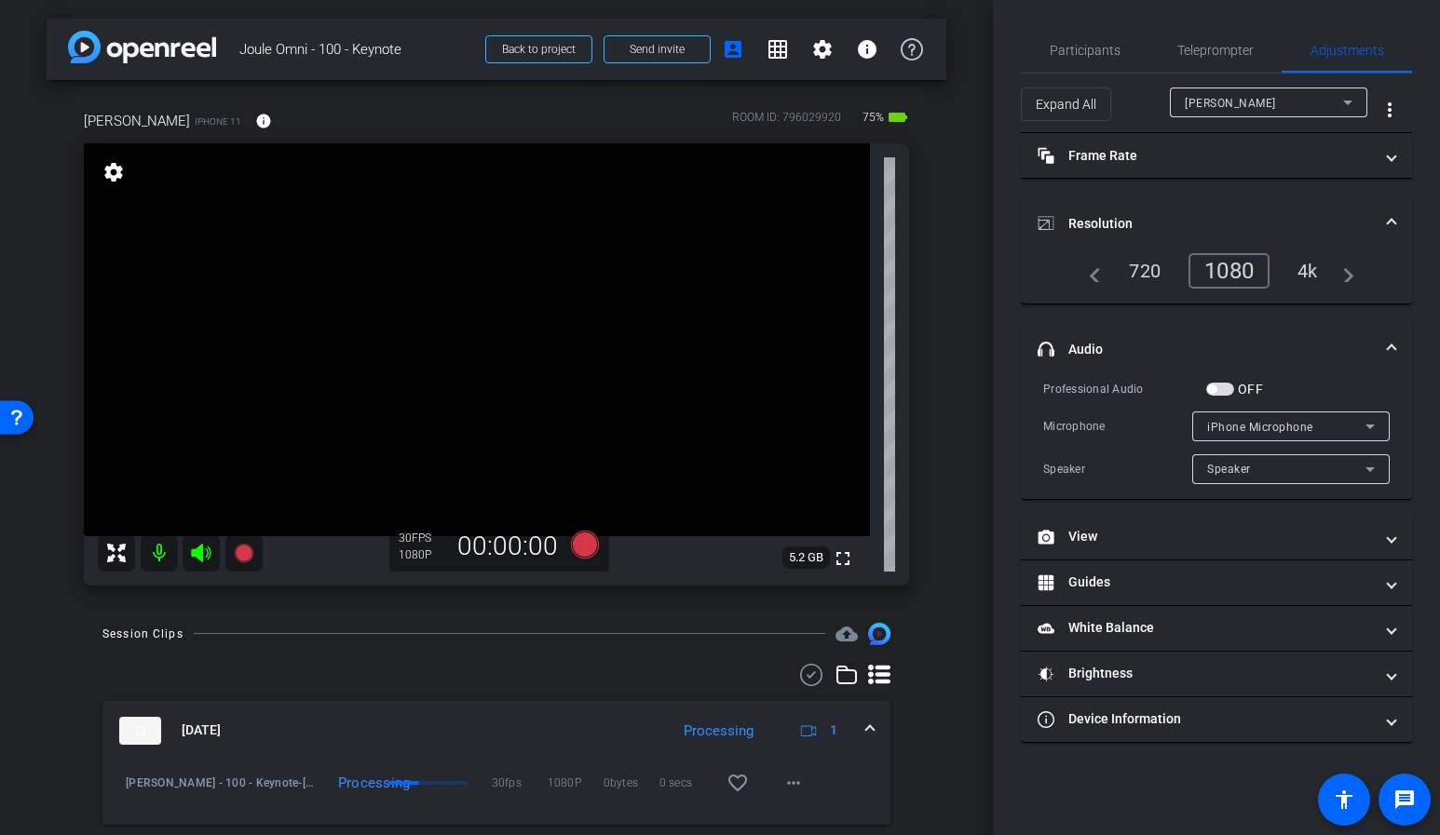
click at [1395, 328] on mat-expansion-panel-header "headphone icon Audio" at bounding box center [1216, 349] width 391 height 60
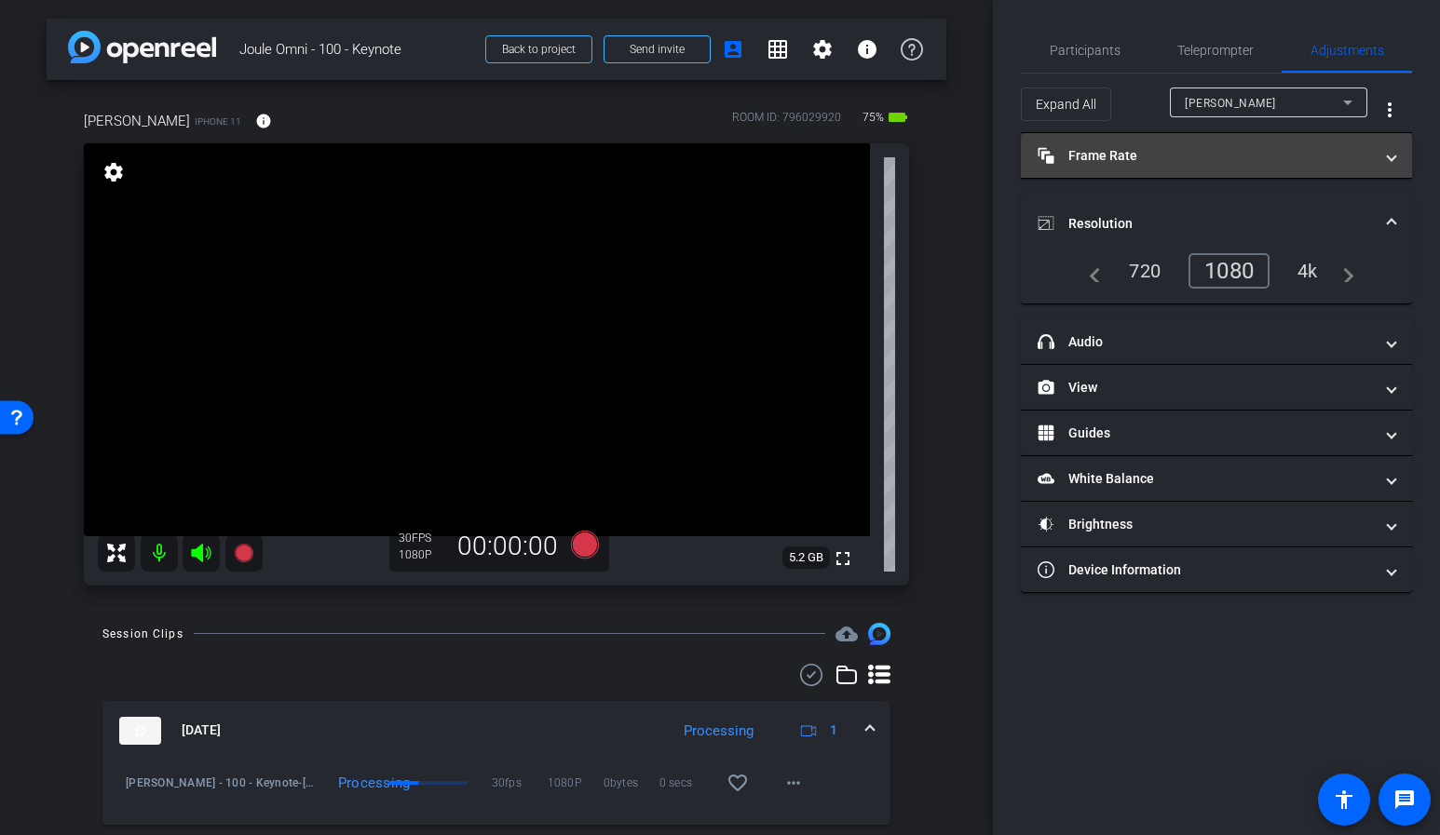
click at [1334, 169] on mat-expansion-panel-header "Frame Rate Frame Rate" at bounding box center [1216, 155] width 391 height 45
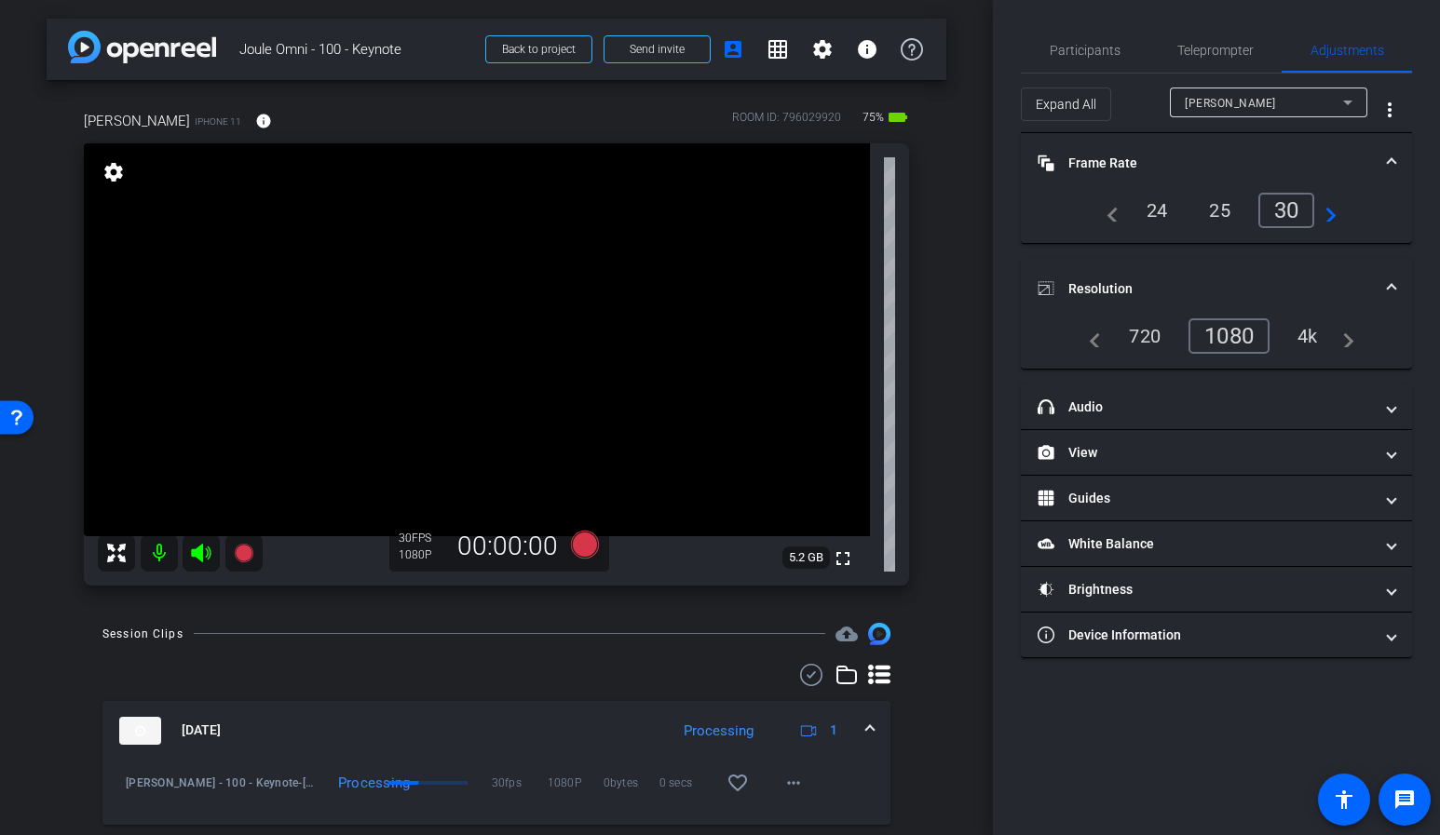
click at [1359, 171] on mat-expansion-panel-header "Frame Rate Frame Rate" at bounding box center [1216, 163] width 391 height 60
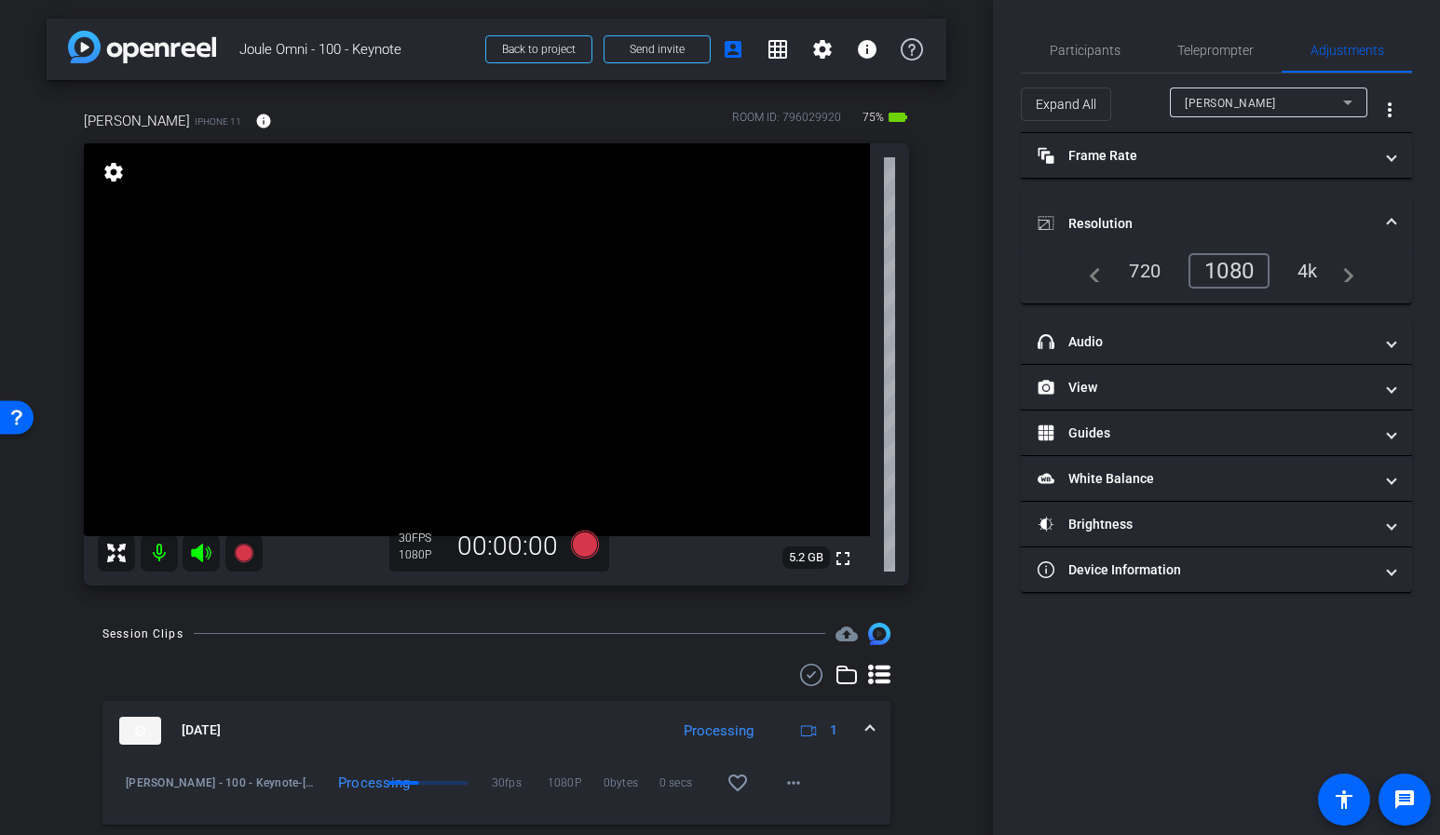
click at [1351, 218] on mat-panel-title "Resolution" at bounding box center [1204, 224] width 335 height 20
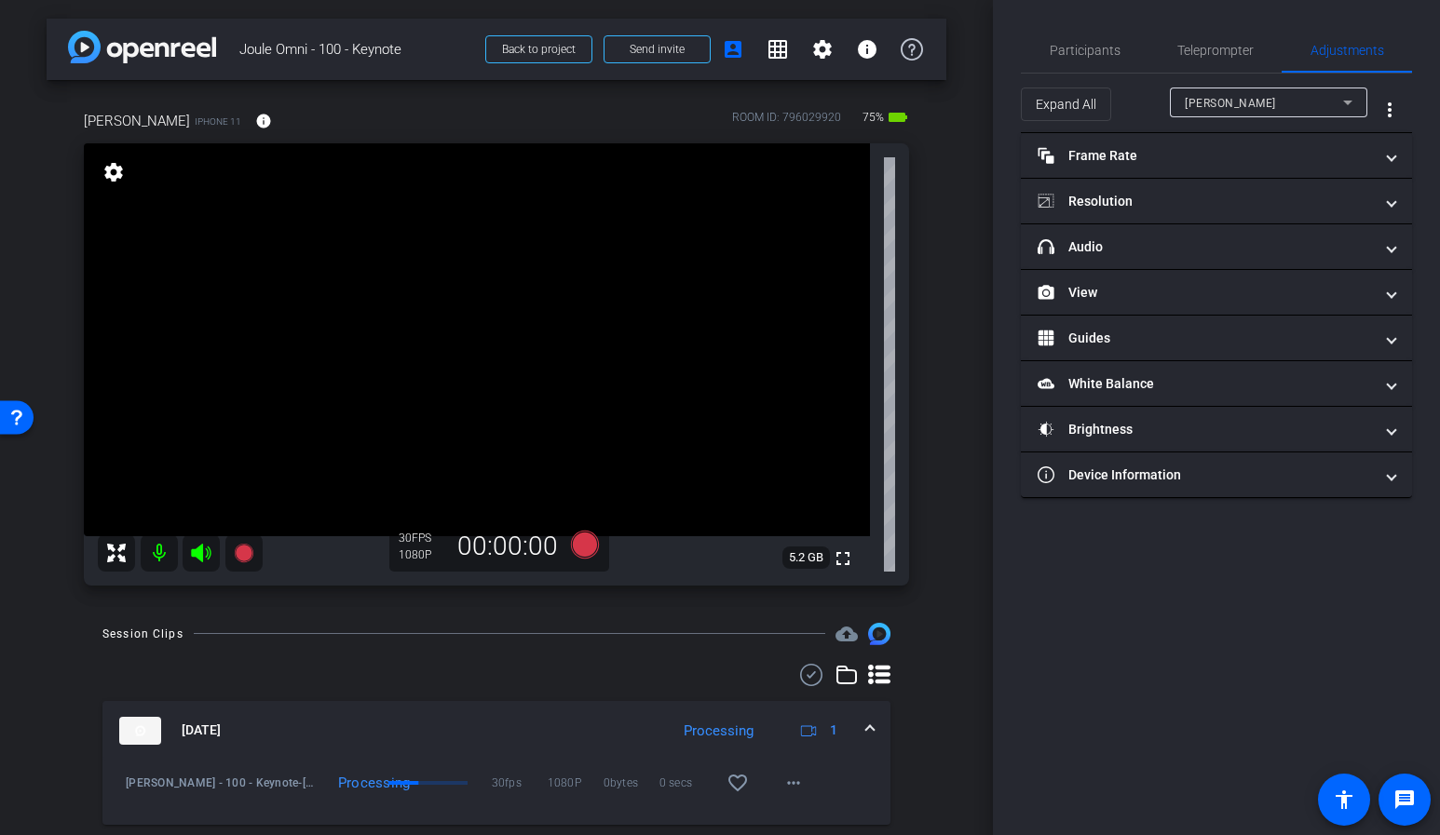
click at [948, 480] on div "arrow_back Joule Omni - 100 - Keynote Back to project Send invite account_box g…" at bounding box center [496, 417] width 993 height 835
click at [1075, 49] on span "Participants" at bounding box center [1085, 50] width 71 height 13
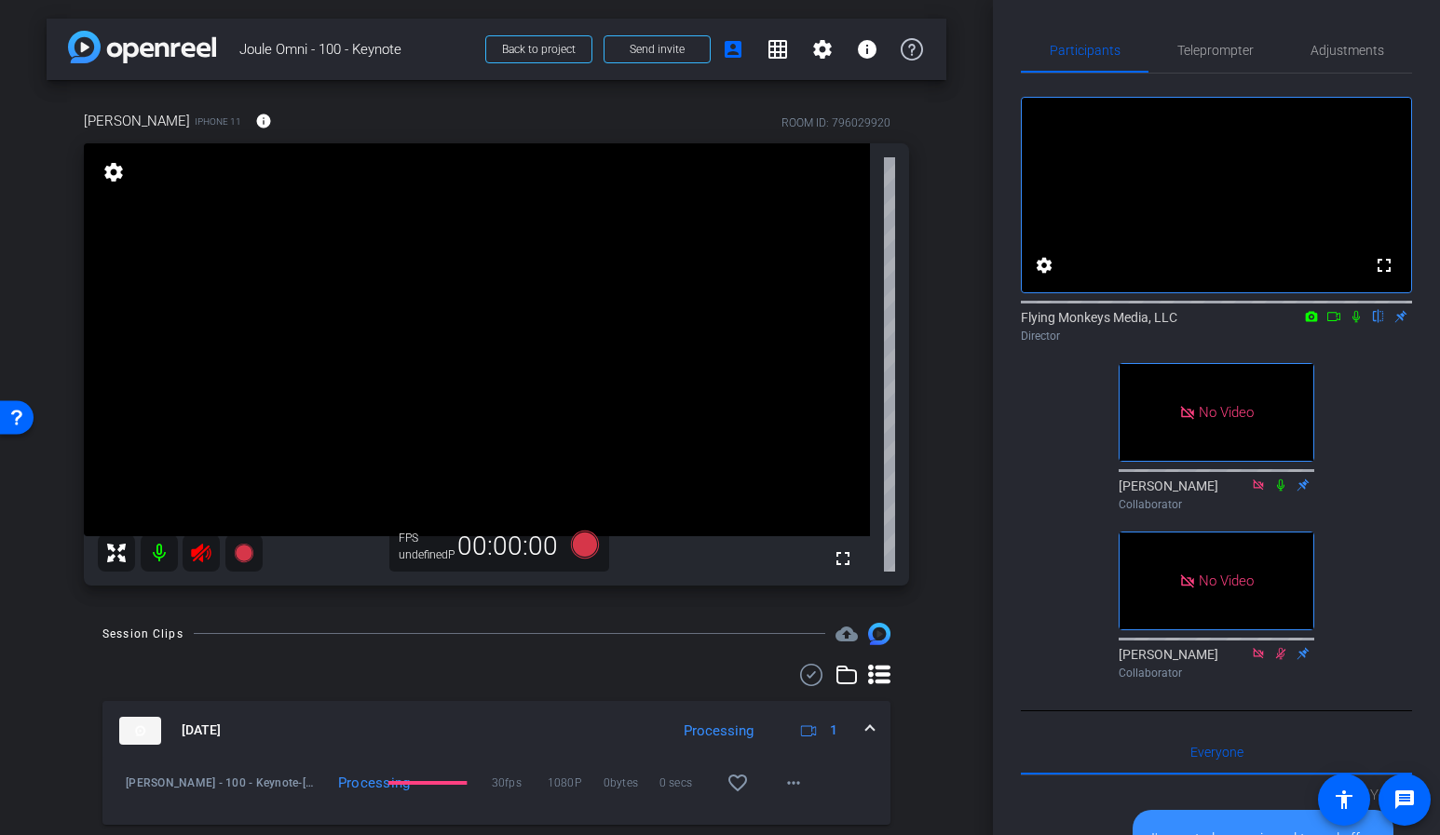
click at [194, 555] on icon at bounding box center [201, 553] width 20 height 19
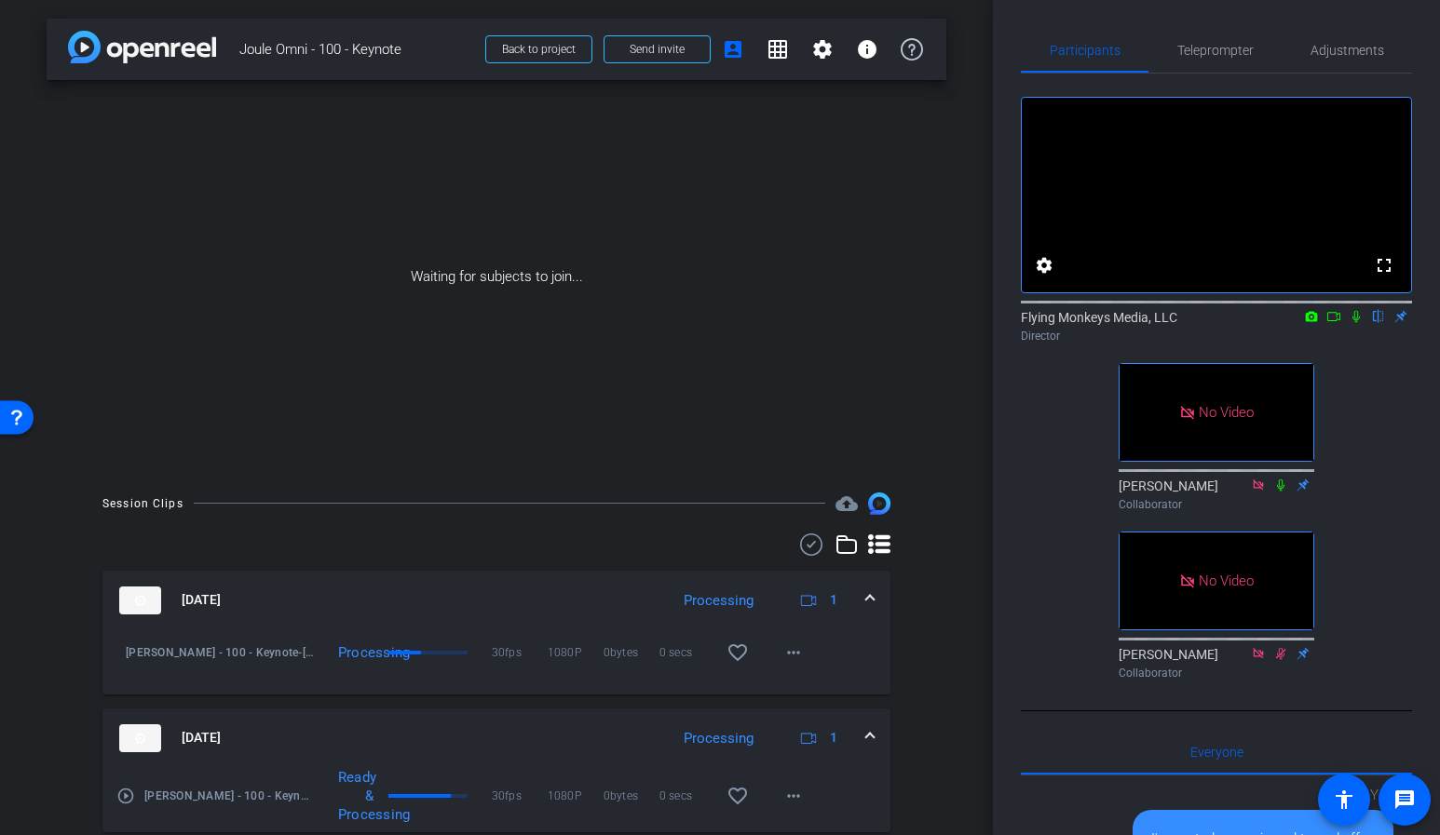
click at [97, 615] on div "Session Clips cloud_upload Sep 4, 2025 Processing 1 Joule Omni - 100 - Keynote-…" at bounding box center [497, 759] width 900 height 532
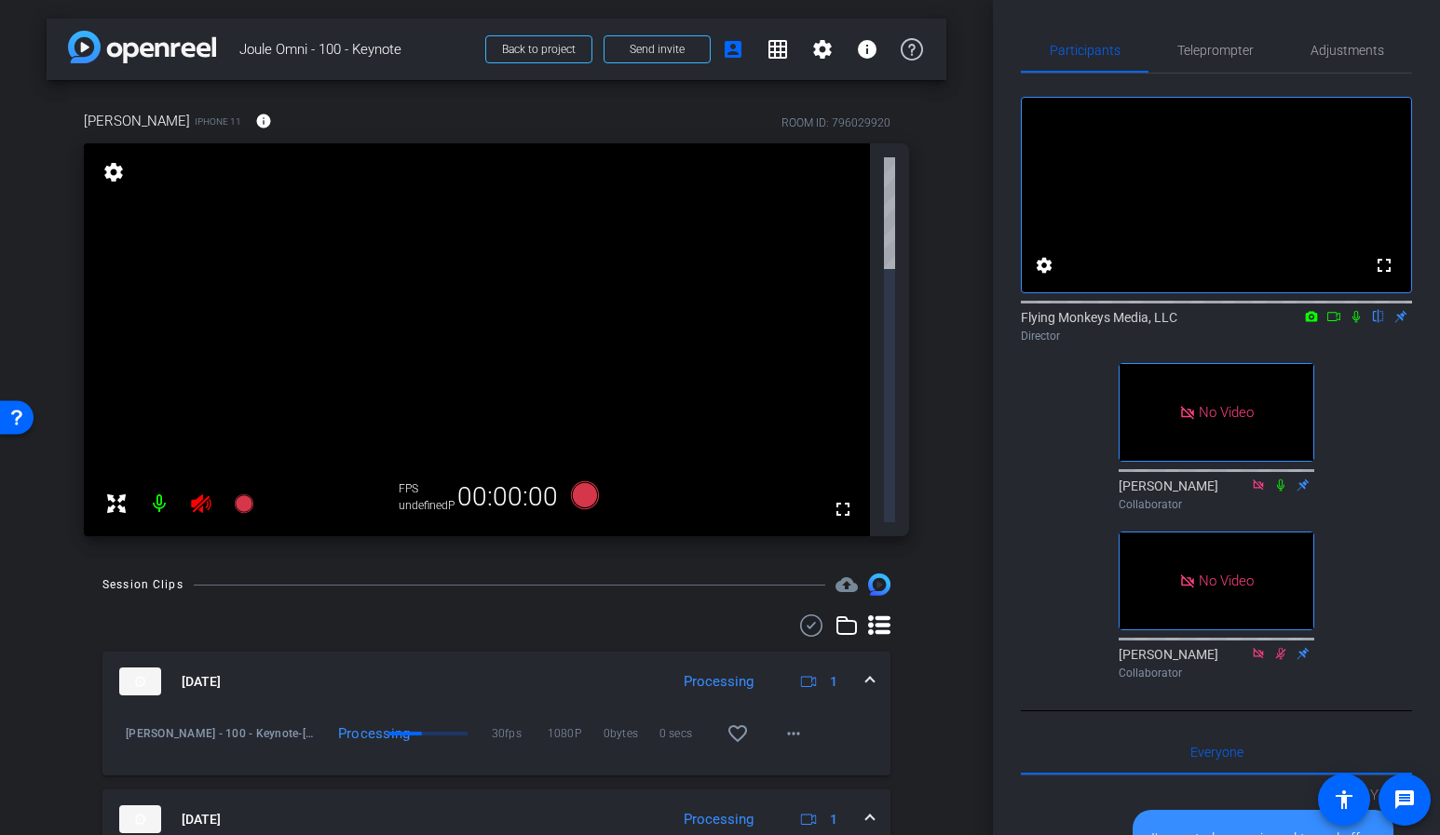
click at [1027, 441] on div "fullscreen settings Flying Monkeys Media, LLC flip Director No Video Jess Kondr…" at bounding box center [1216, 381] width 391 height 614
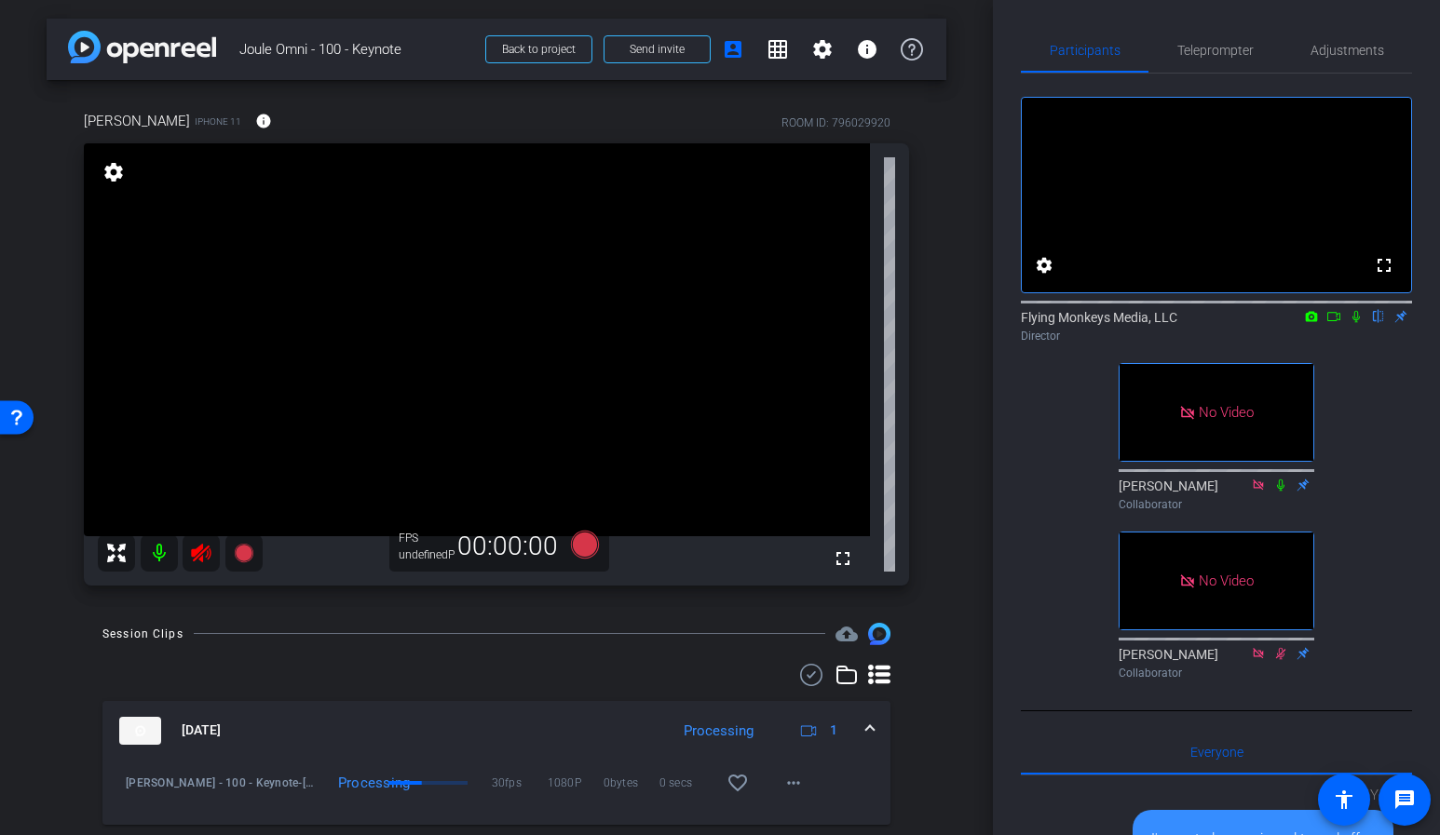
click at [201, 550] on icon at bounding box center [201, 553] width 22 height 22
click at [199, 558] on div at bounding box center [180, 553] width 165 height 37
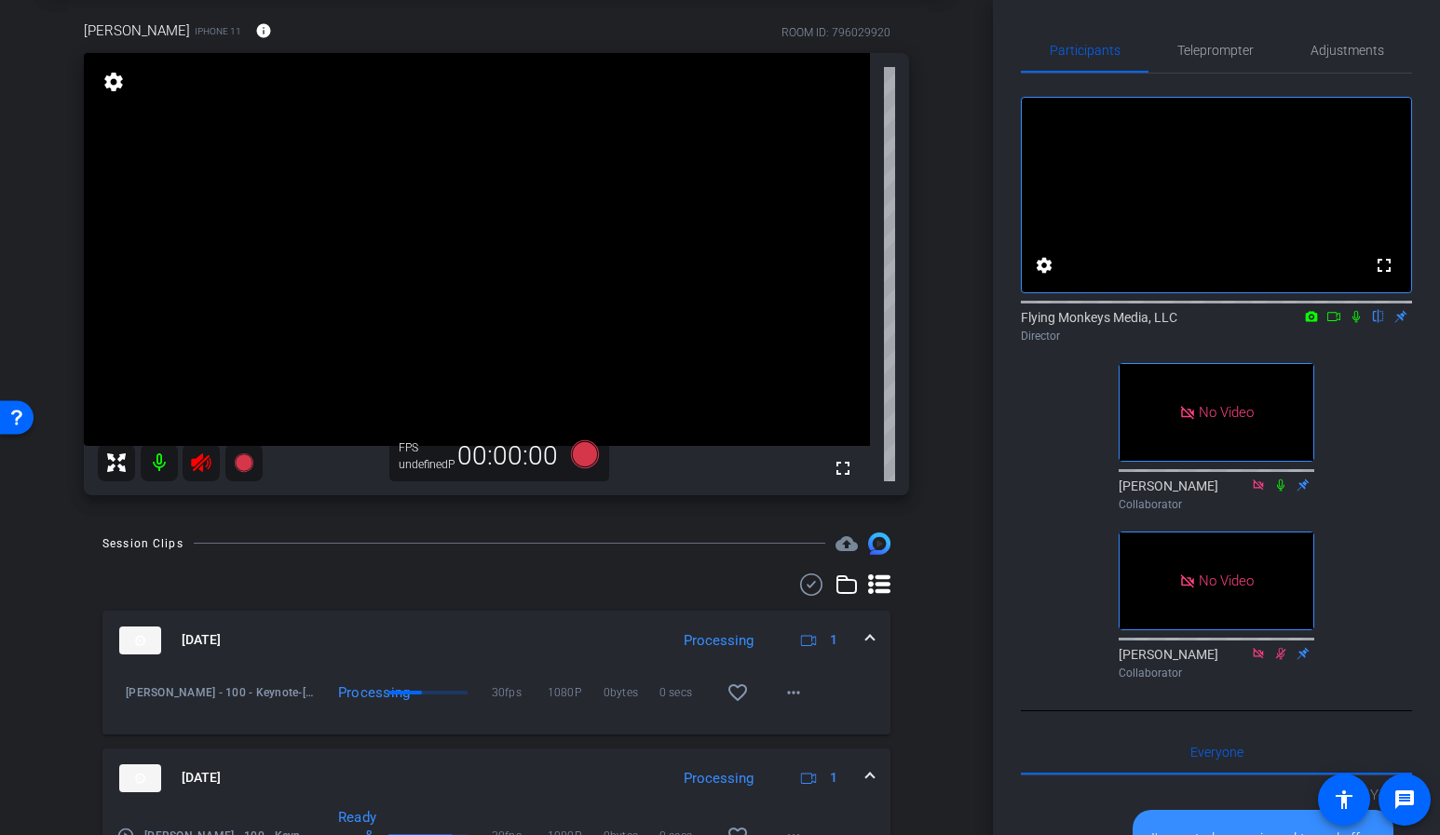
scroll to position [99, 0]
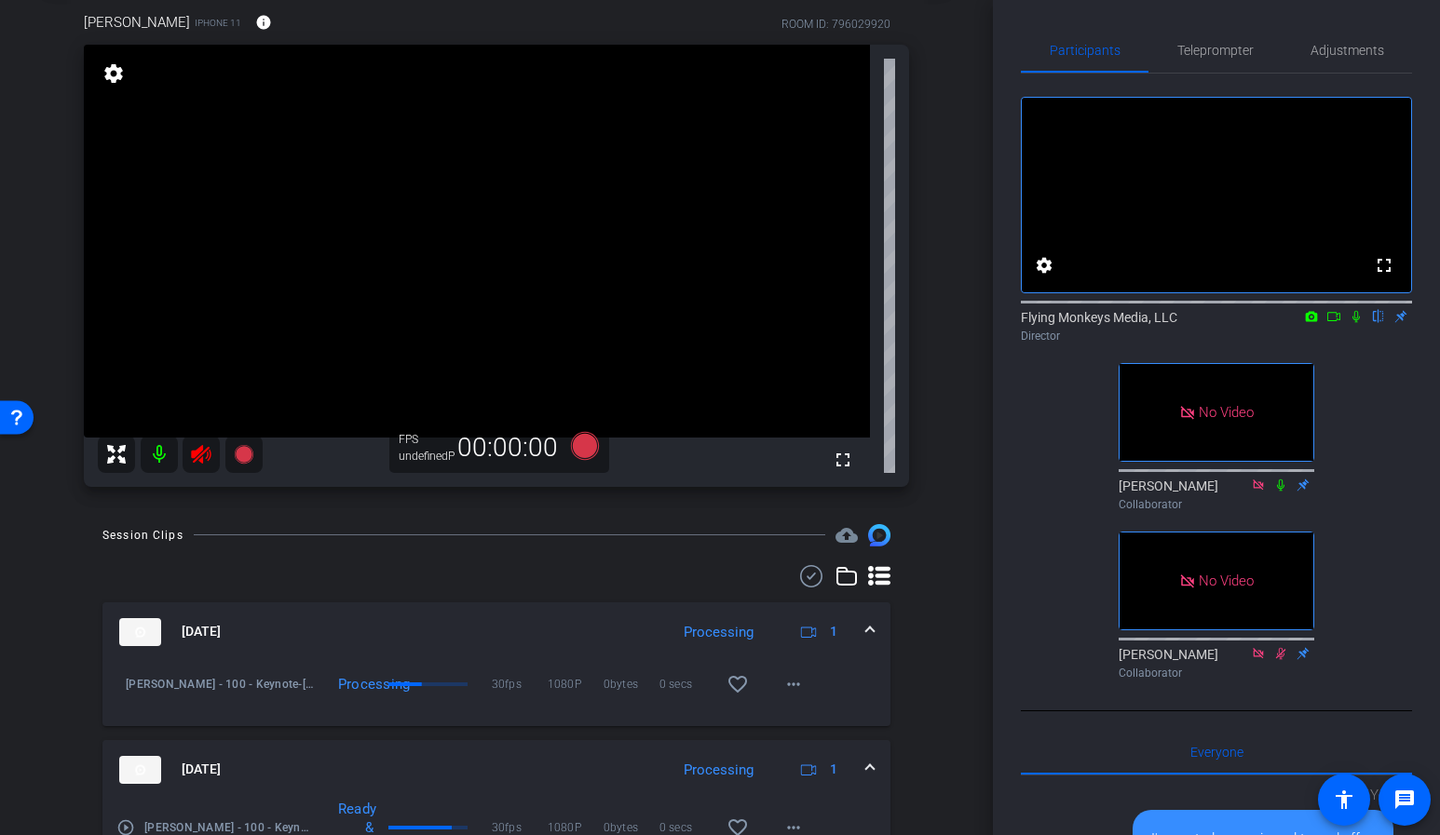
click at [197, 459] on div at bounding box center [180, 454] width 165 height 37
click at [85, 552] on div "Session Clips cloud_upload Sep 4, 2025 Processing 1 Joule Omni - 100 - Keynote-…" at bounding box center [497, 790] width 900 height 532
click at [195, 455] on div at bounding box center [180, 454] width 165 height 37
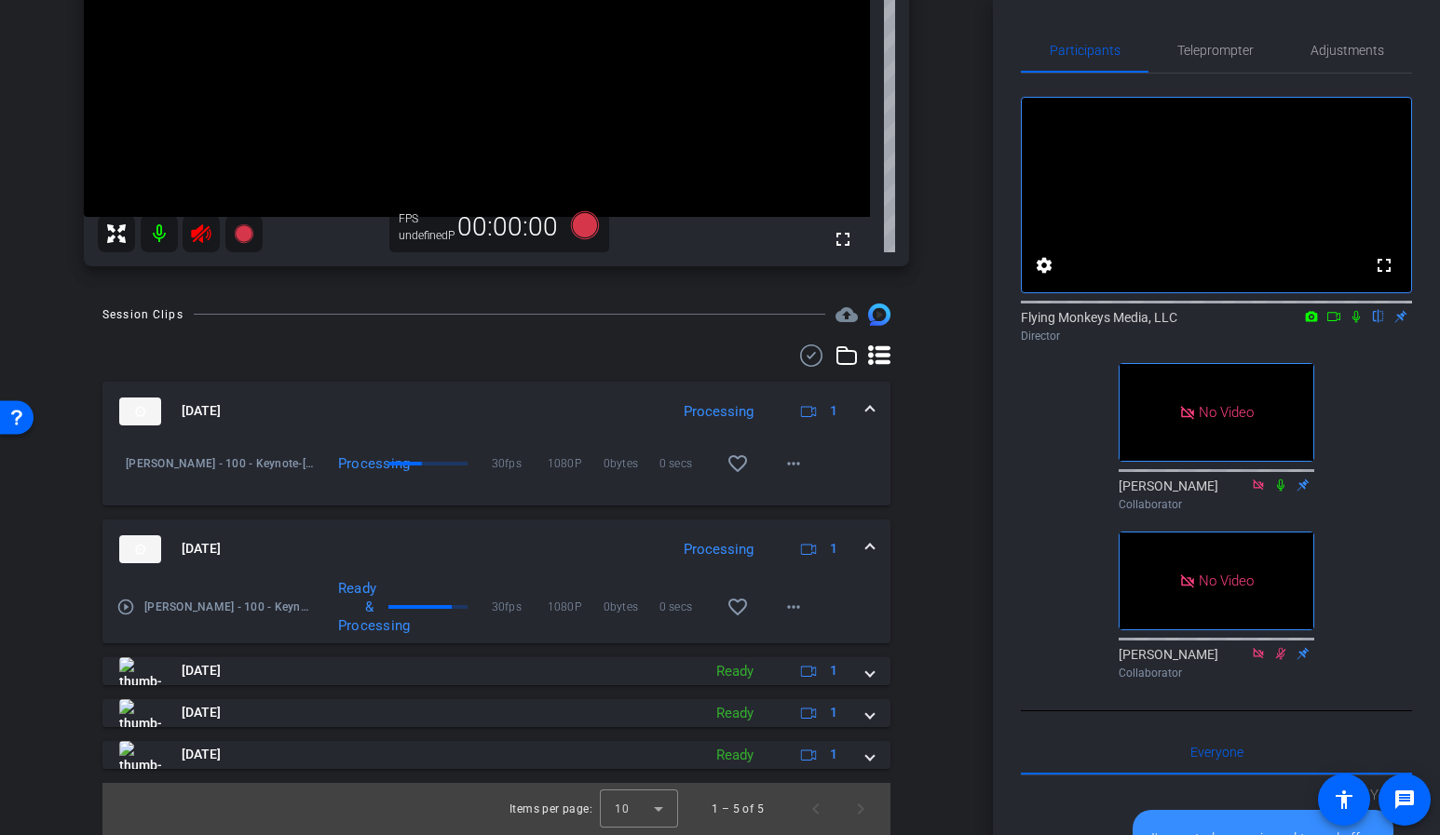
scroll to position [0, 0]
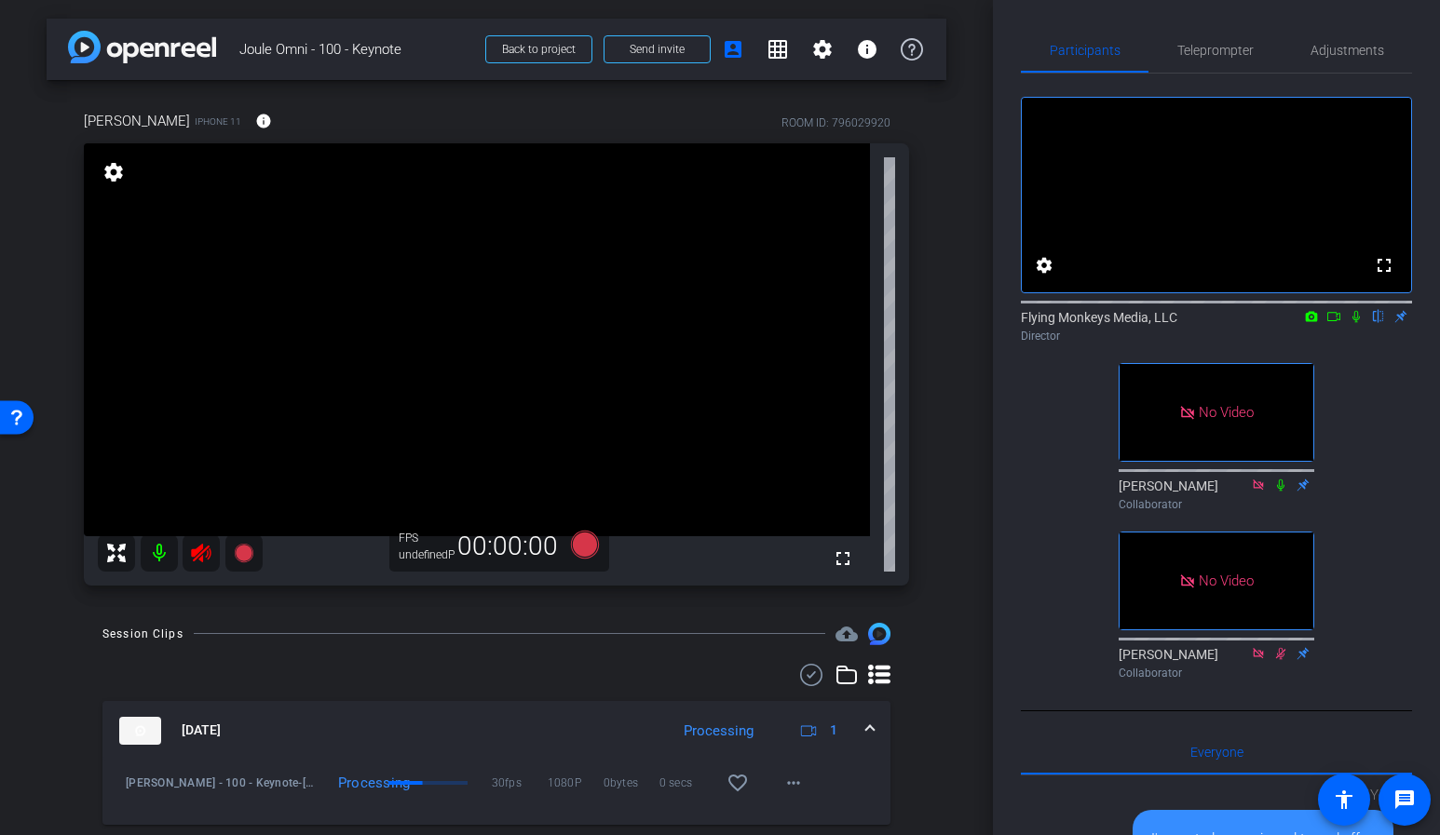
click at [196, 553] on icon at bounding box center [201, 553] width 20 height 19
click at [55, 525] on div "Victor iPhone 11 info ROOM ID: 796029920 fullscreen settings FPS undefinedP 00:…" at bounding box center [497, 342] width 900 height 524
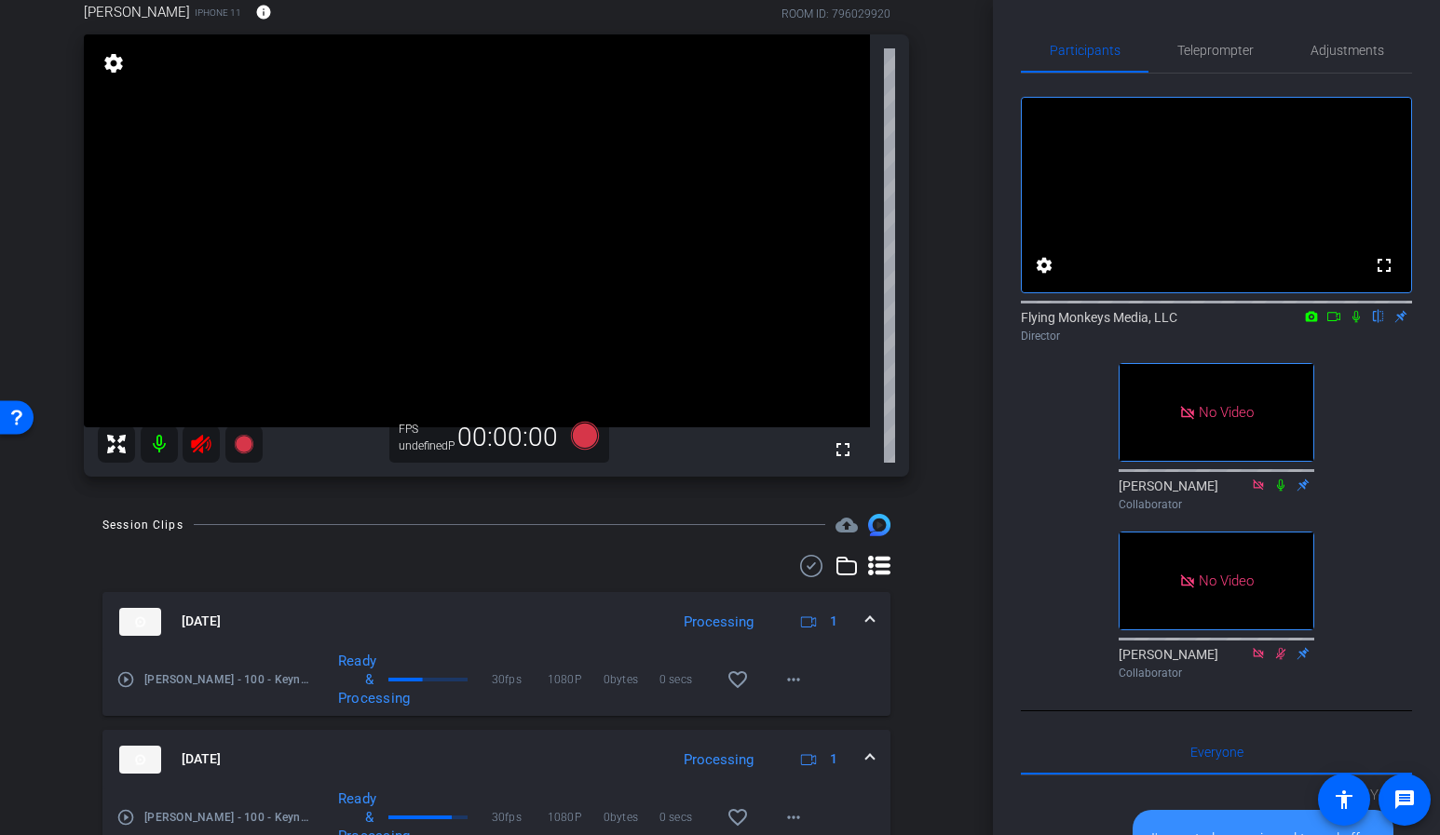
scroll to position [247, 0]
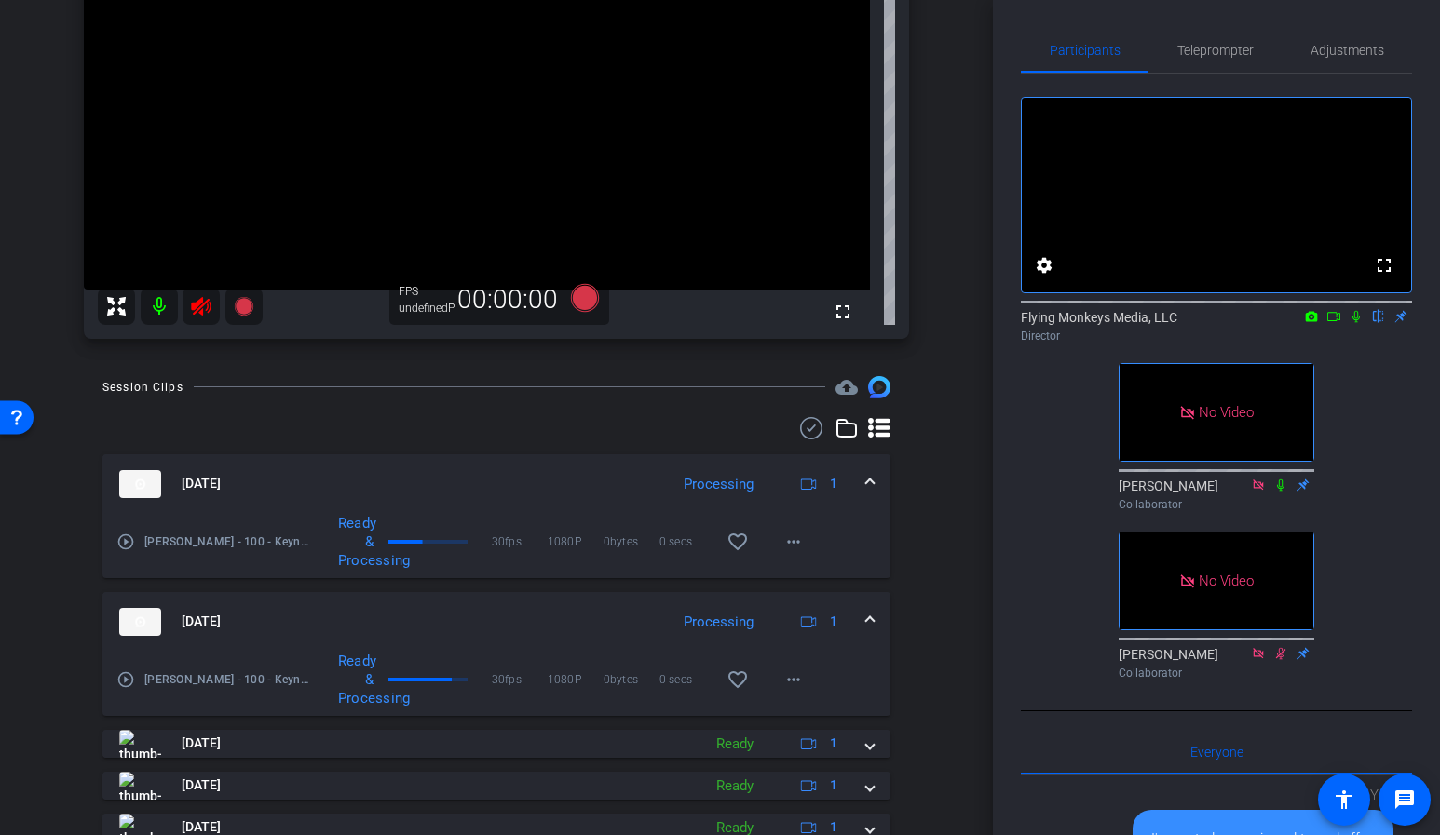
click at [197, 310] on div at bounding box center [180, 306] width 165 height 37
click at [933, 270] on div "Victor iPhone 11 info ROOM ID: 796029920 fullscreen settings FPS undefinedP 00:…" at bounding box center [497, 95] width 900 height 524
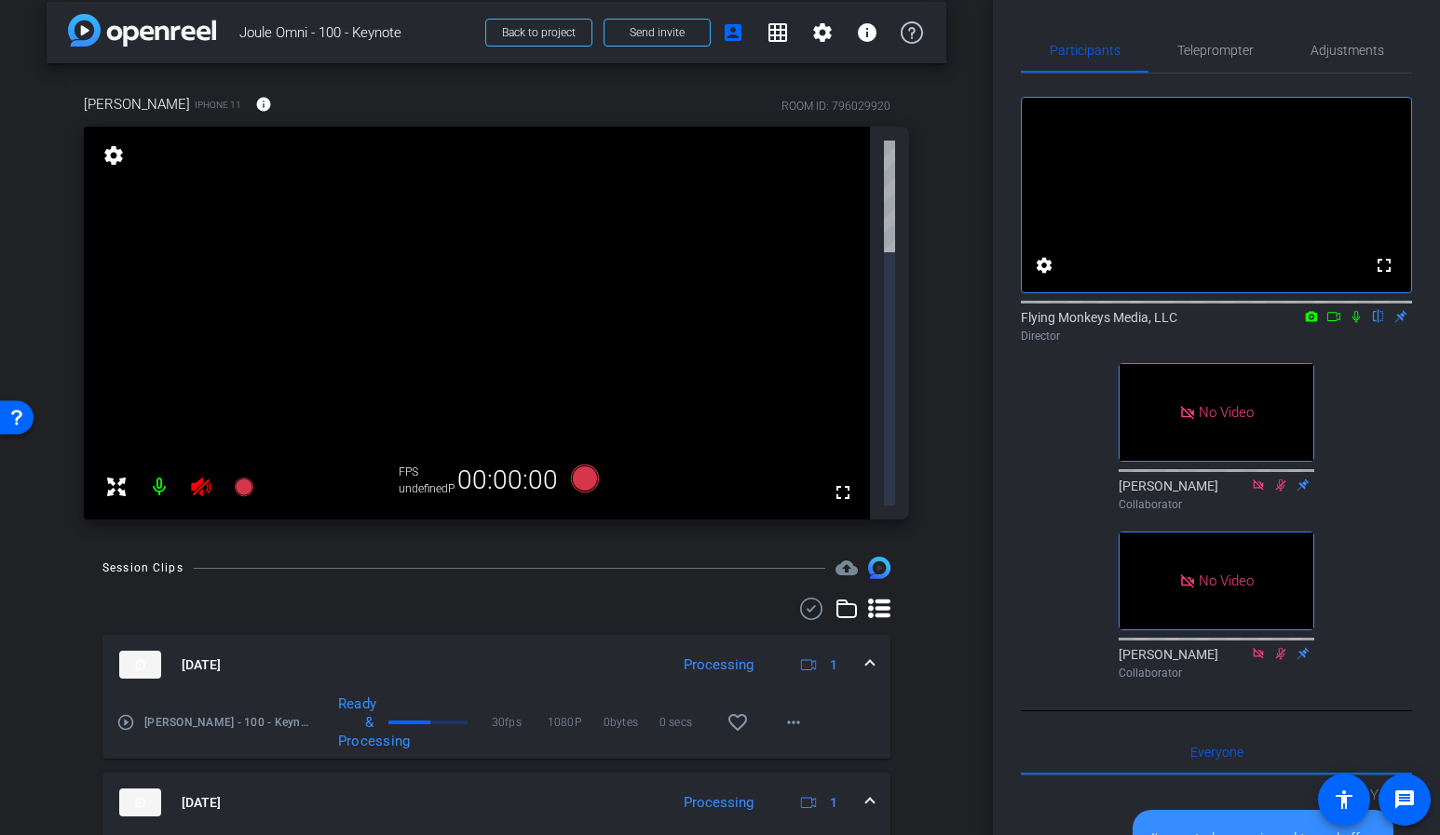
scroll to position [78, 0]
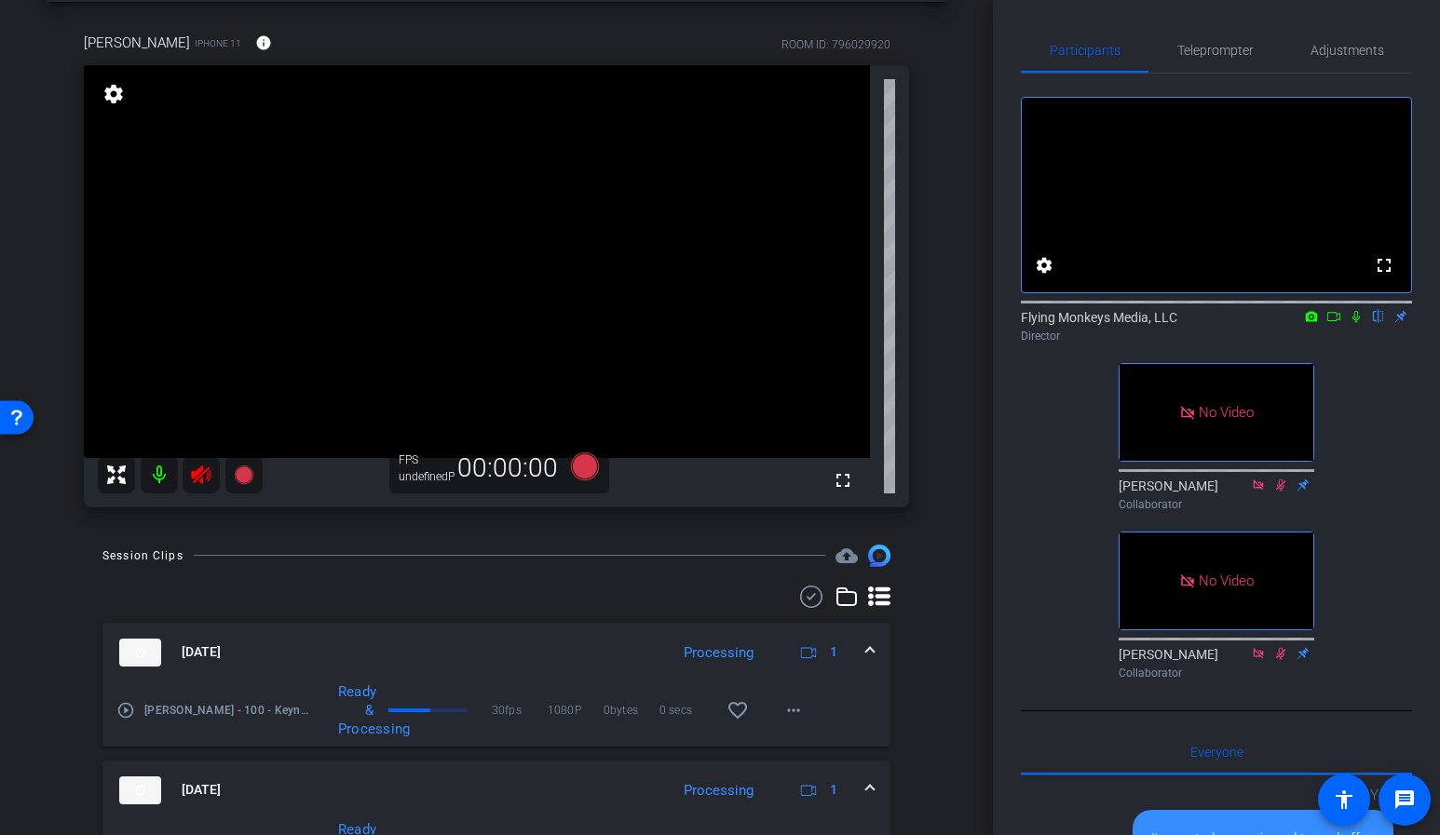
click at [195, 477] on icon at bounding box center [201, 475] width 20 height 19
click at [584, 468] on icon at bounding box center [585, 467] width 28 height 28
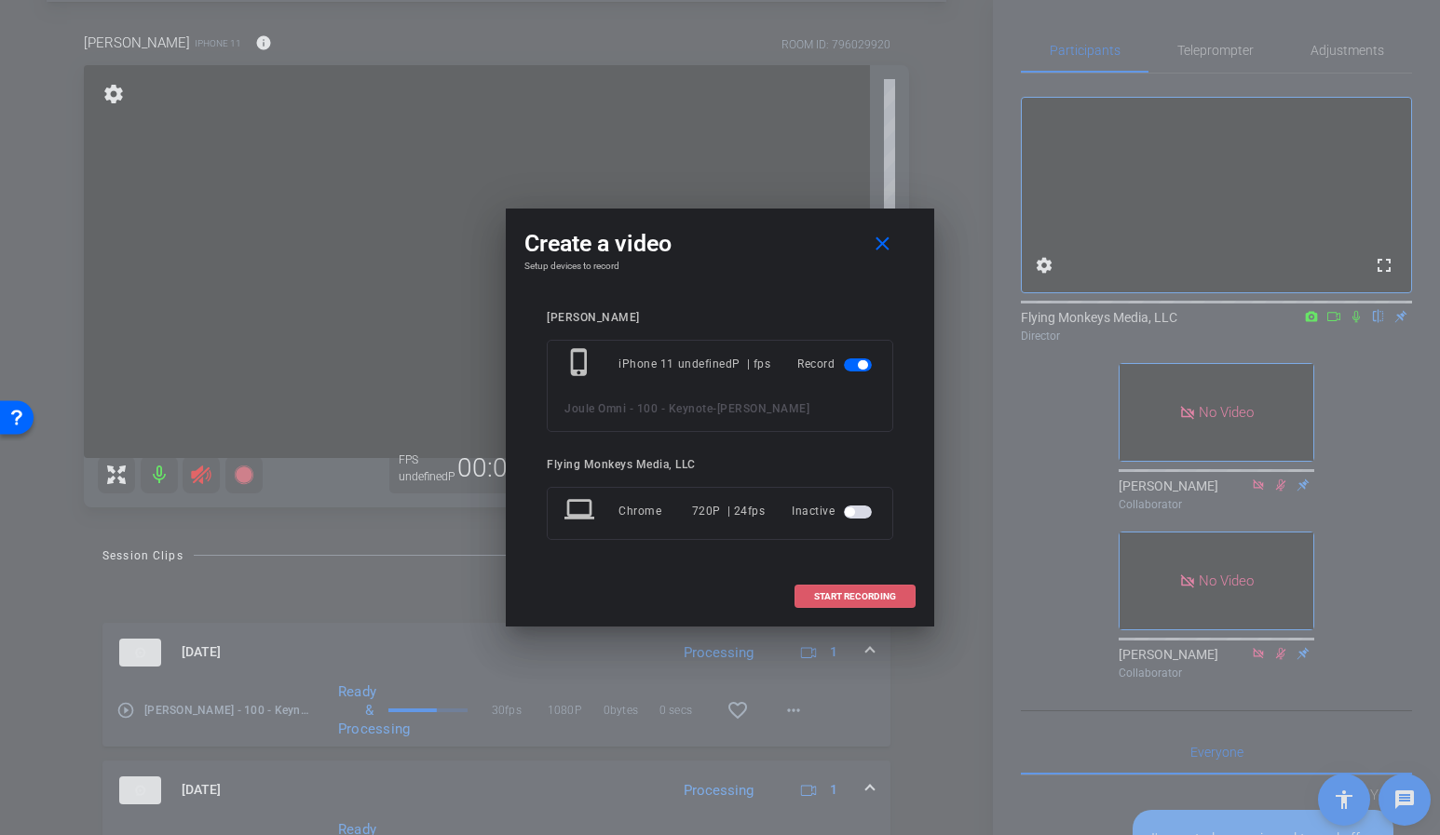
click at [839, 598] on span "START RECORDING" at bounding box center [855, 596] width 82 height 9
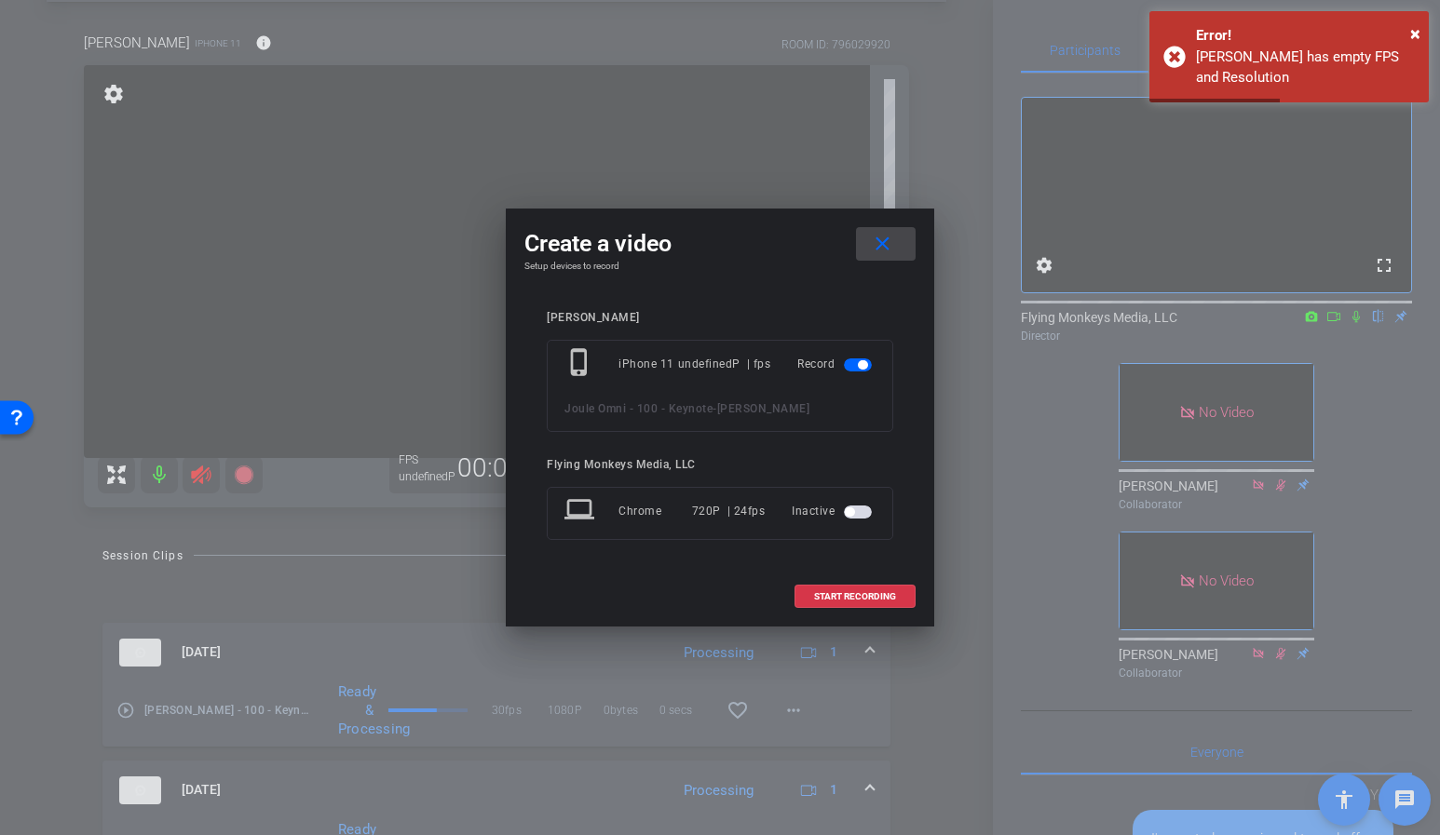
click at [884, 238] on mat-icon "close" at bounding box center [882, 244] width 23 height 23
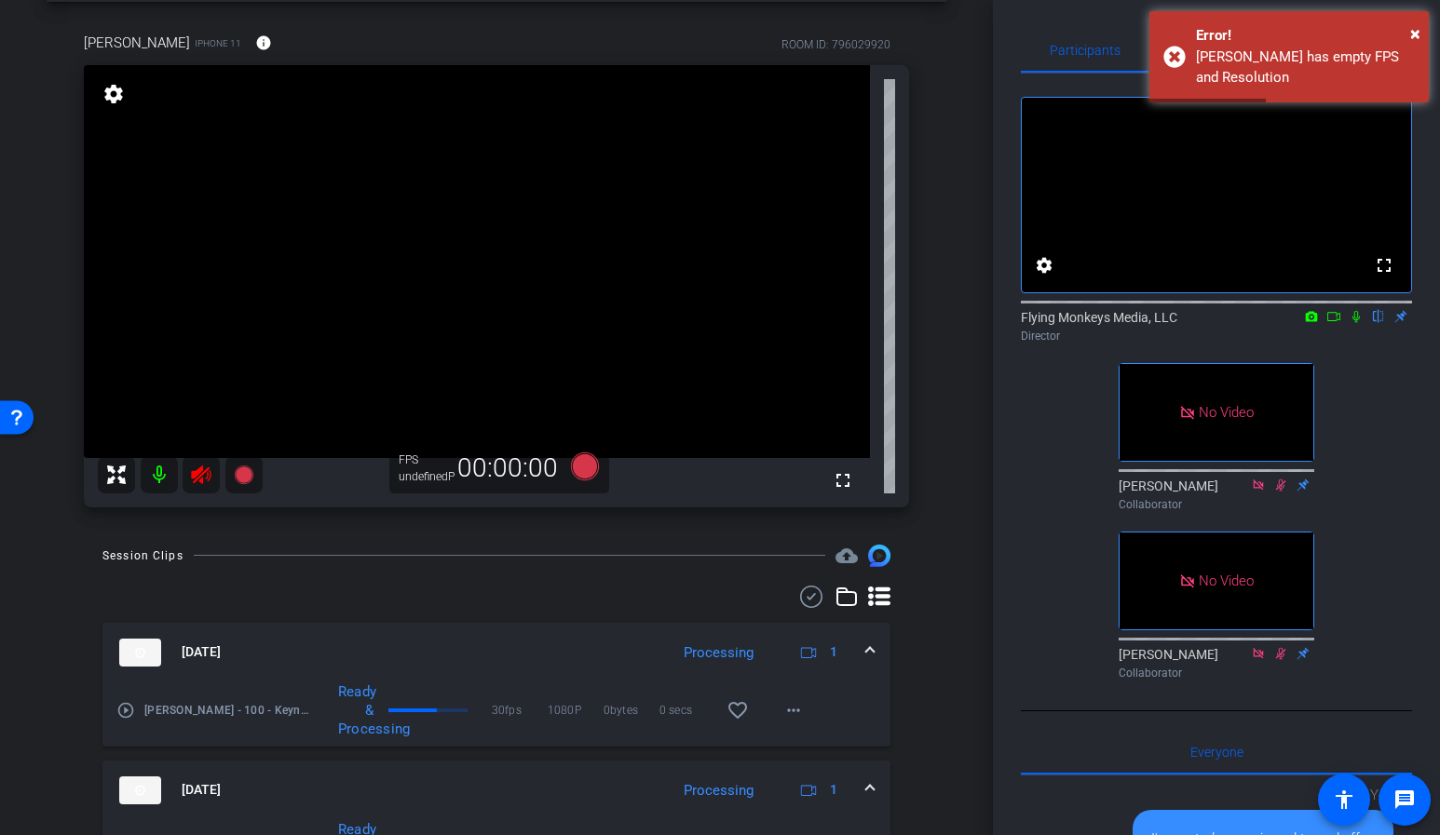
click at [983, 298] on div "arrow_back Joule Omni - 100 - Keynote Back to project Send invite account_box g…" at bounding box center [496, 339] width 993 height 835
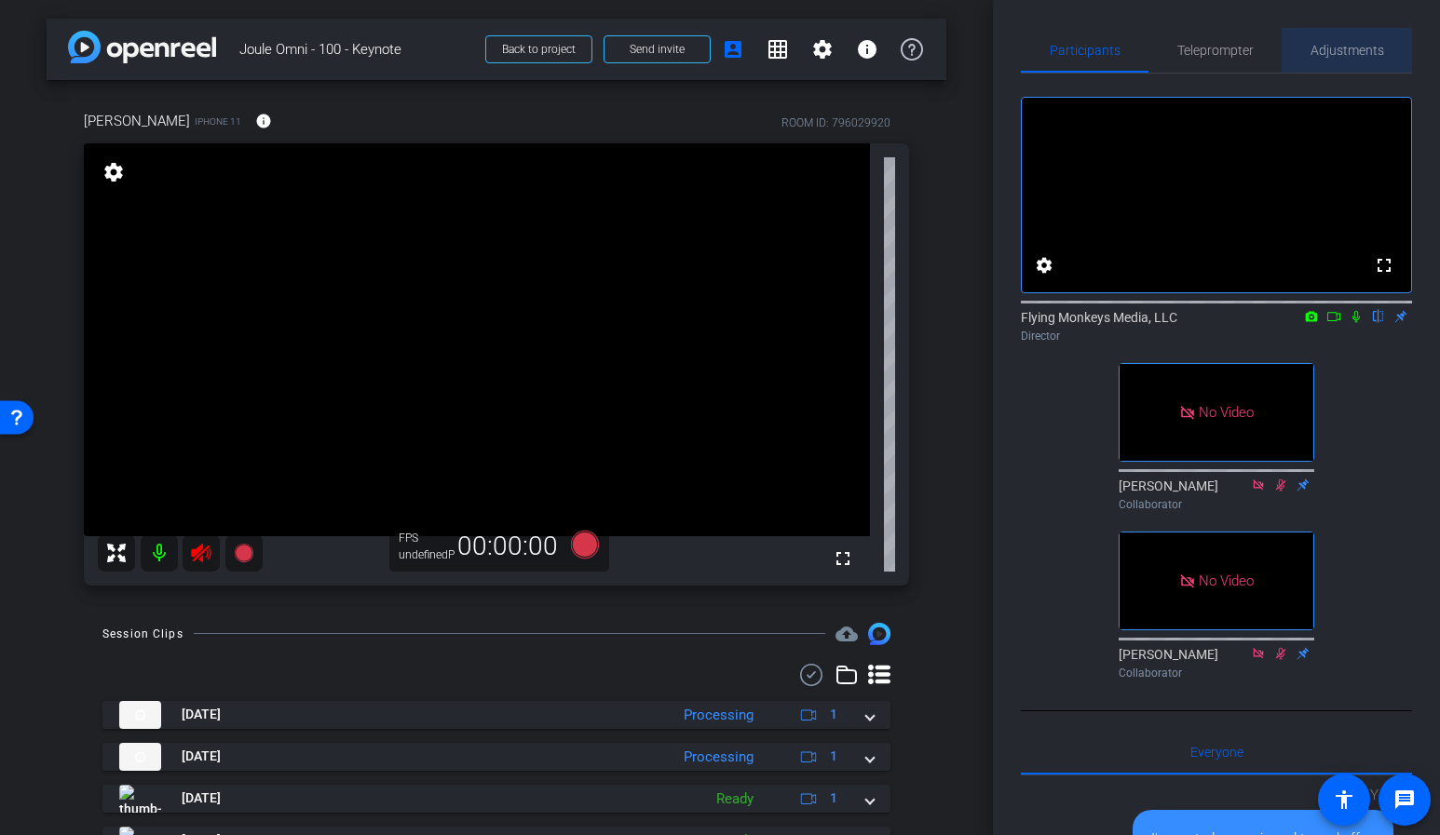
click at [1313, 66] on span "Adjustments" at bounding box center [1347, 50] width 74 height 45
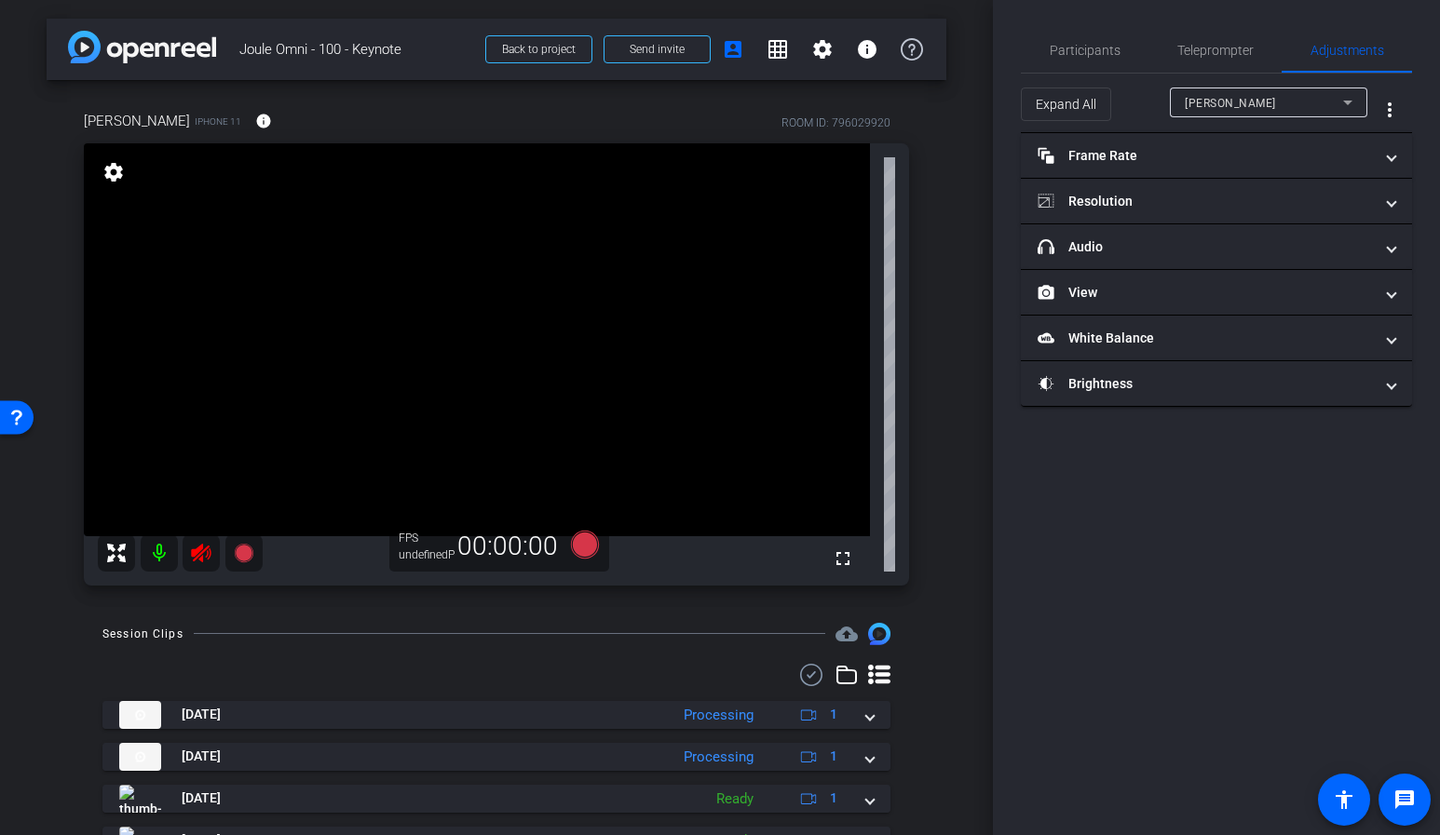
click at [1243, 113] on div "[PERSON_NAME]" at bounding box center [1264, 102] width 158 height 23
click at [1065, 177] on div at bounding box center [720, 417] width 1440 height 835
click at [1167, 168] on mat-expansion-panel-header "Frame Rate Frame Rate" at bounding box center [1216, 155] width 391 height 45
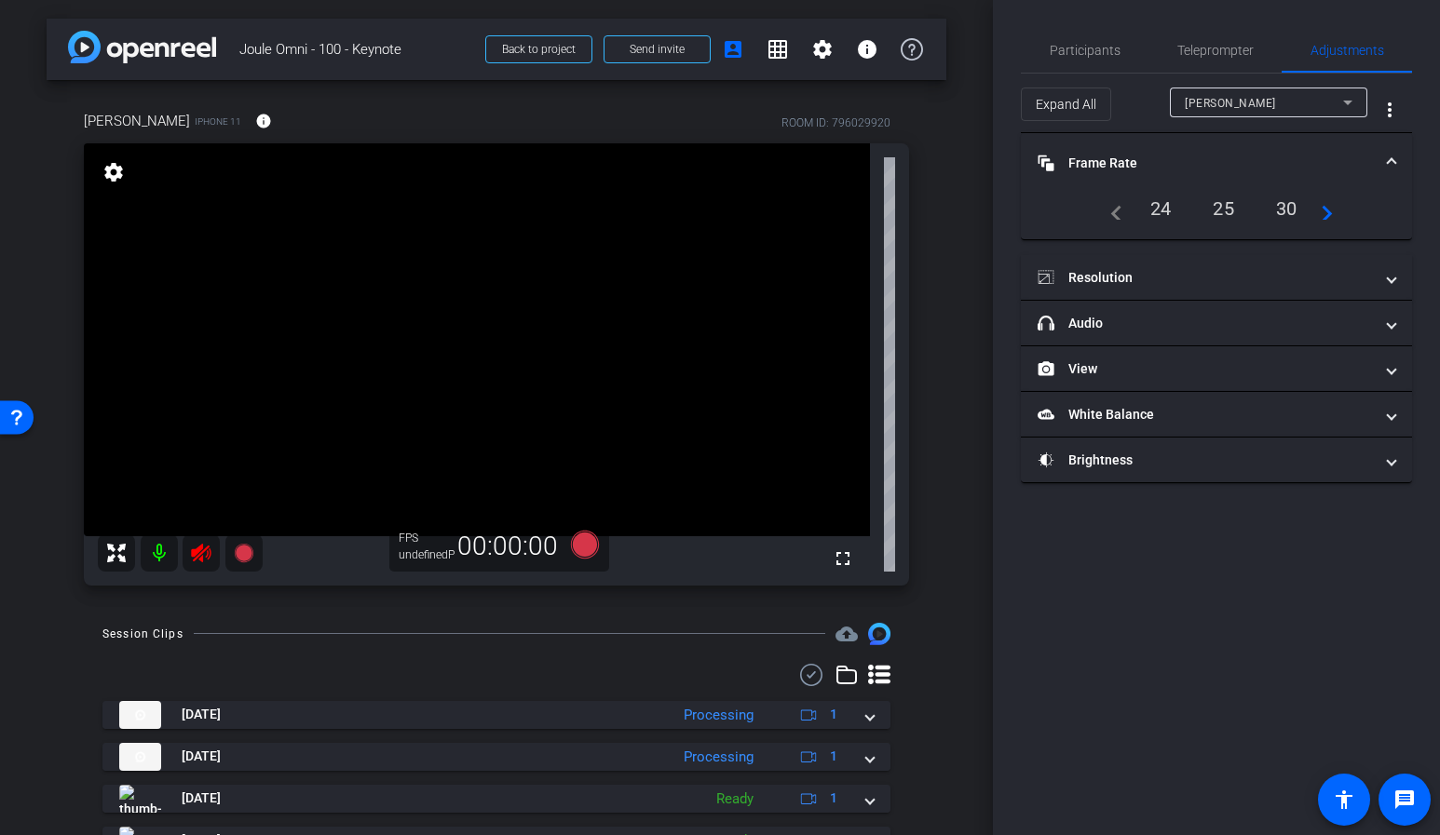
click at [1286, 207] on div "30" at bounding box center [1286, 209] width 49 height 32
click at [1149, 283] on mat-panel-title "Resolution" at bounding box center [1204, 278] width 335 height 20
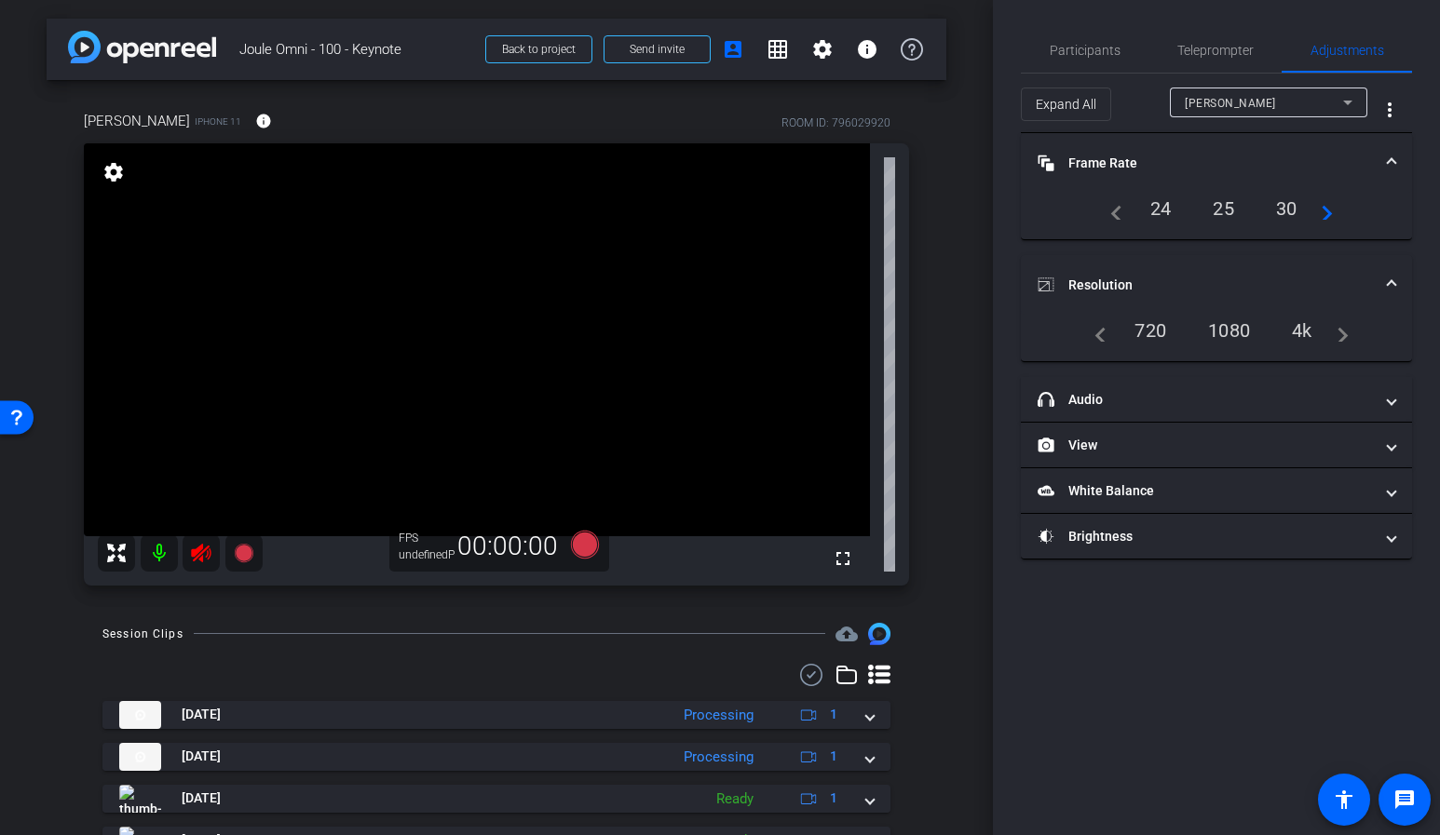
click at [1275, 334] on div "navigate_before 720 1080 4k navigate_next" at bounding box center [1216, 331] width 264 height 32
click at [1222, 334] on div "1080" at bounding box center [1229, 331] width 70 height 32
click at [944, 505] on div "Victor iPhone 11 info ROOM ID: 796029920 fullscreen settings FPS undefinedP 00:…" at bounding box center [497, 342] width 900 height 524
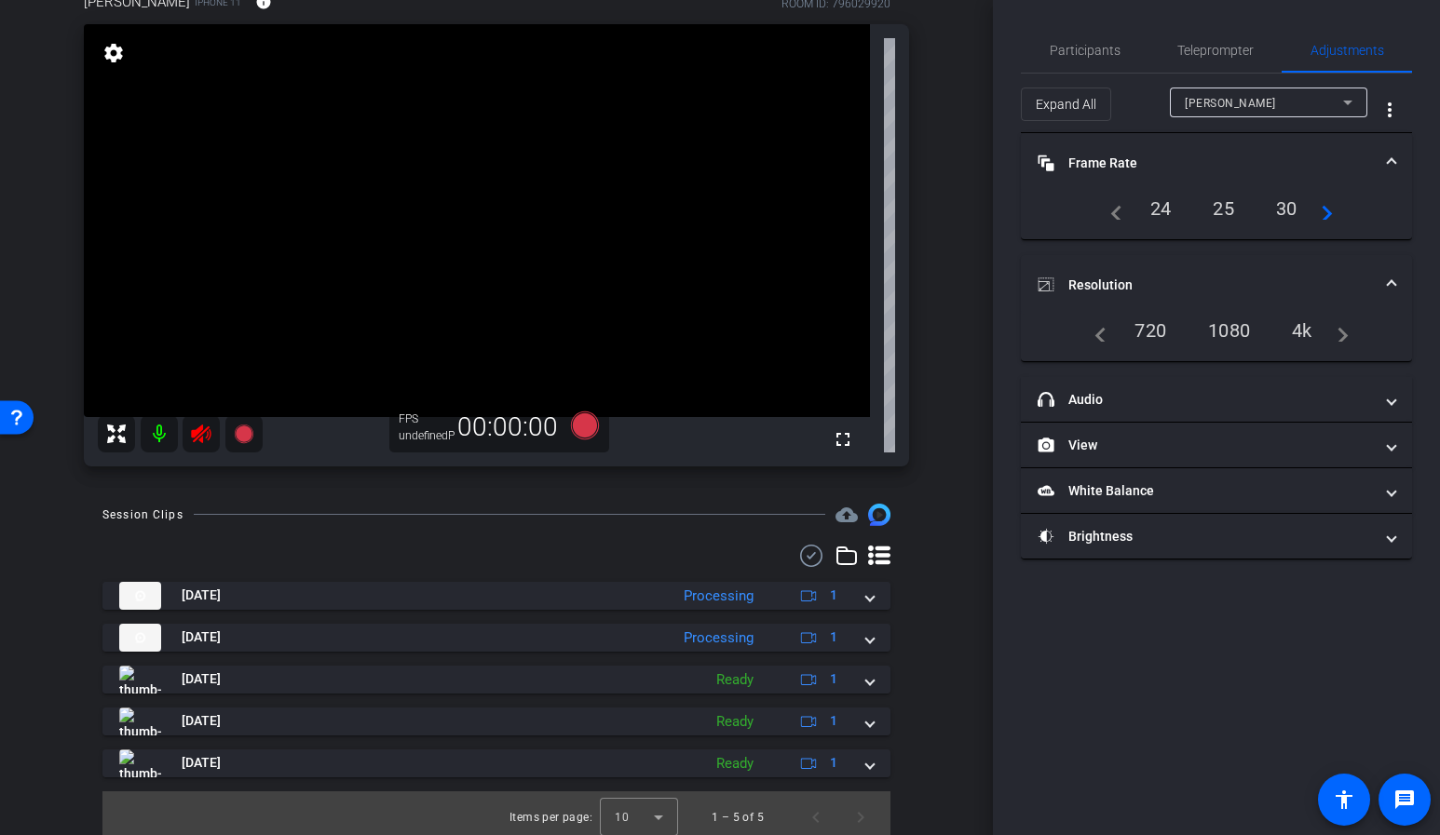
scroll to position [128, 0]
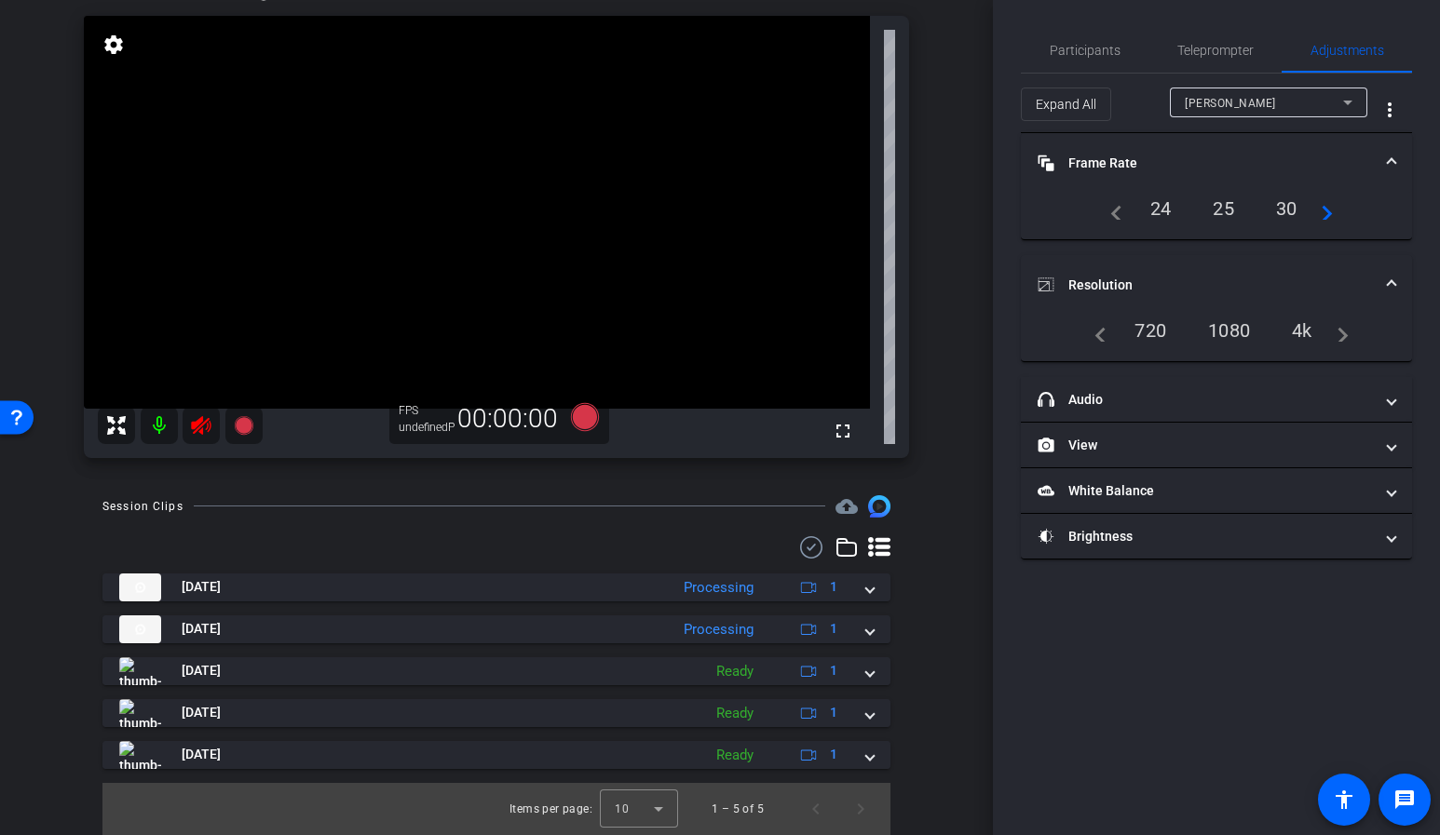
click at [1230, 327] on div "1080" at bounding box center [1229, 331] width 70 height 32
click at [957, 306] on div "arrow_back Joule Omni - 100 - Keynote Back to project Send invite account_box g…" at bounding box center [496, 289] width 993 height 835
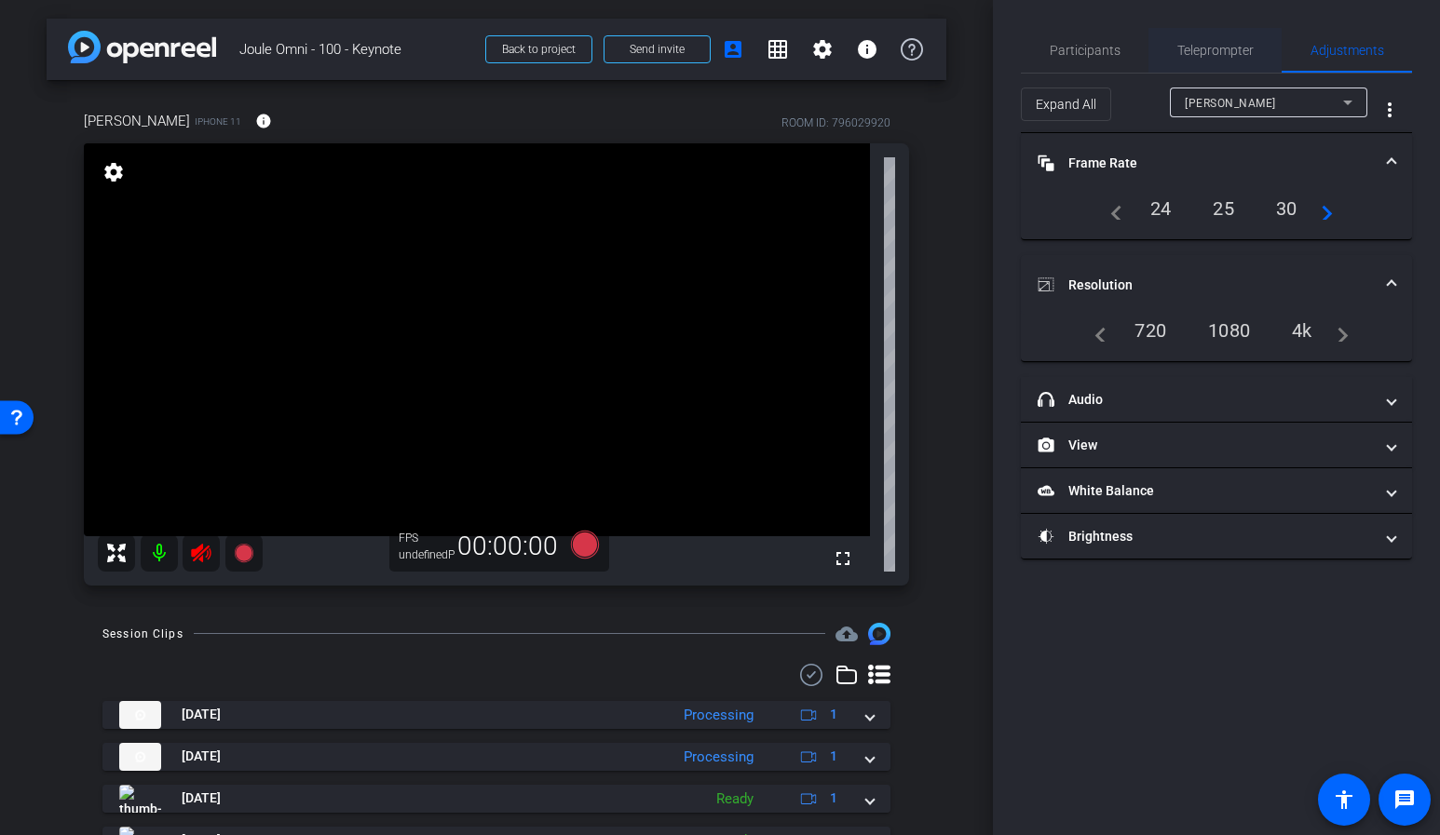
click at [1219, 45] on span "Teleprompter" at bounding box center [1215, 50] width 76 height 13
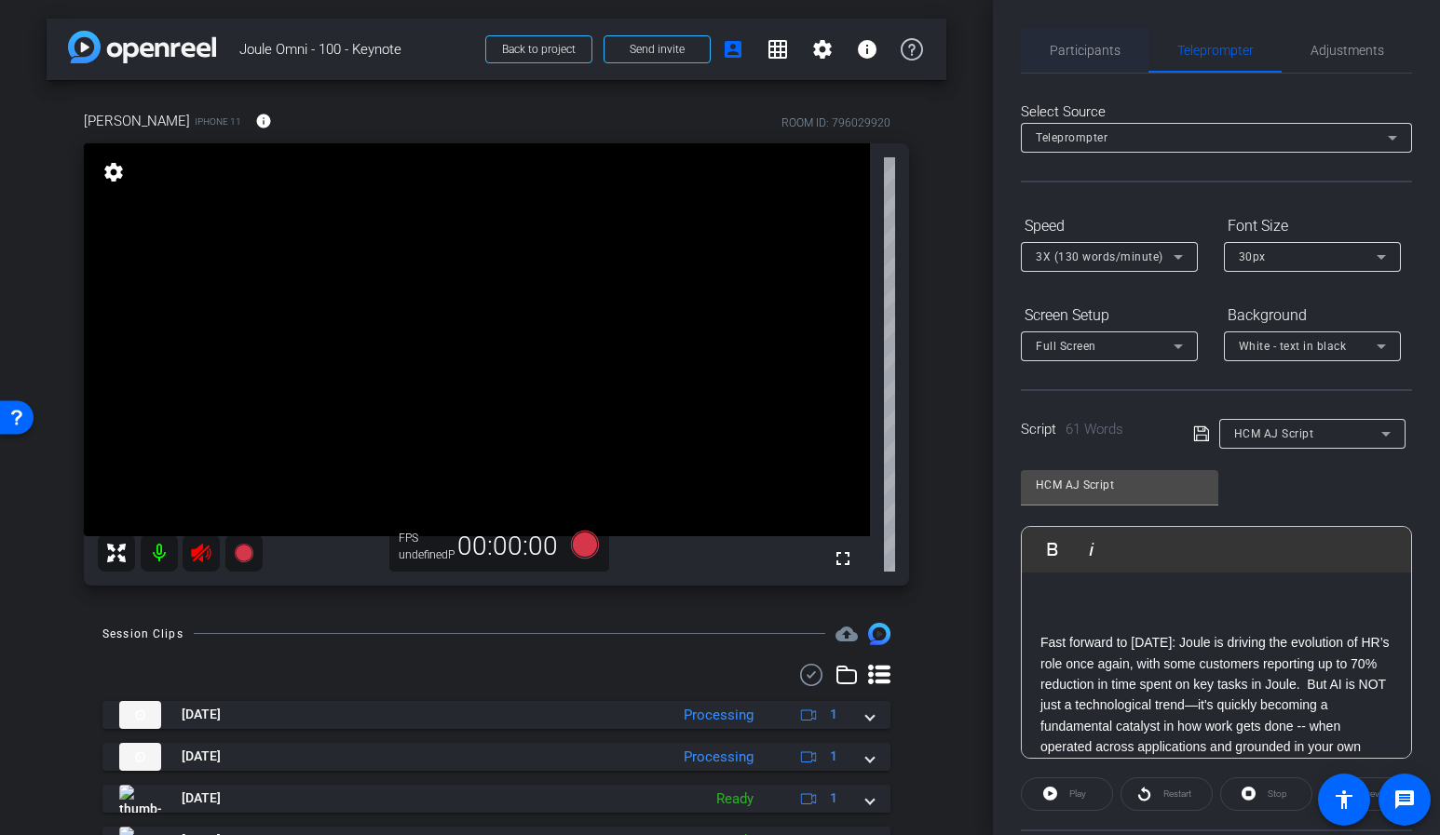
click at [1077, 45] on span "Participants" at bounding box center [1085, 50] width 71 height 13
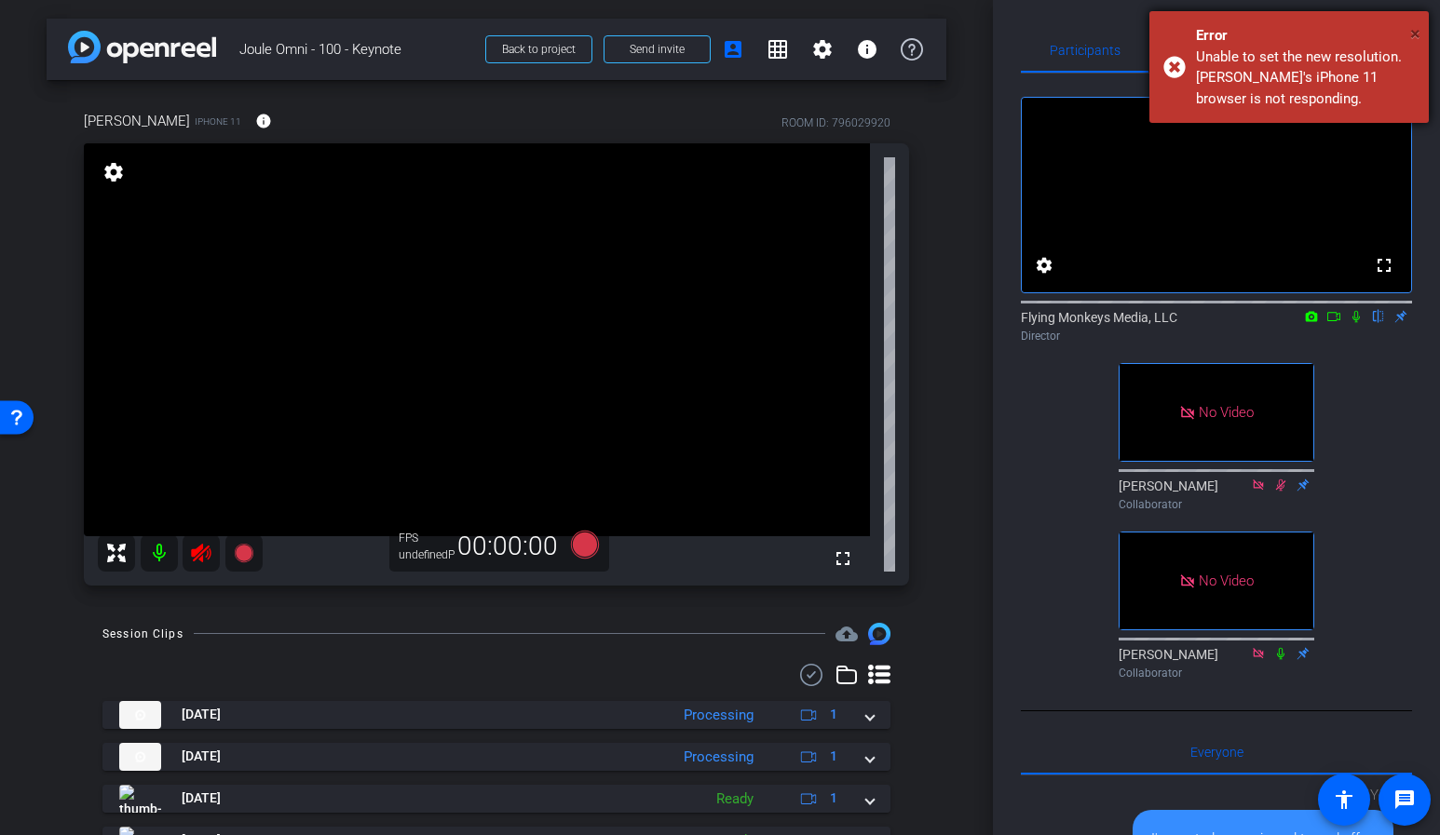
click at [1417, 34] on span "×" at bounding box center [1415, 33] width 10 height 22
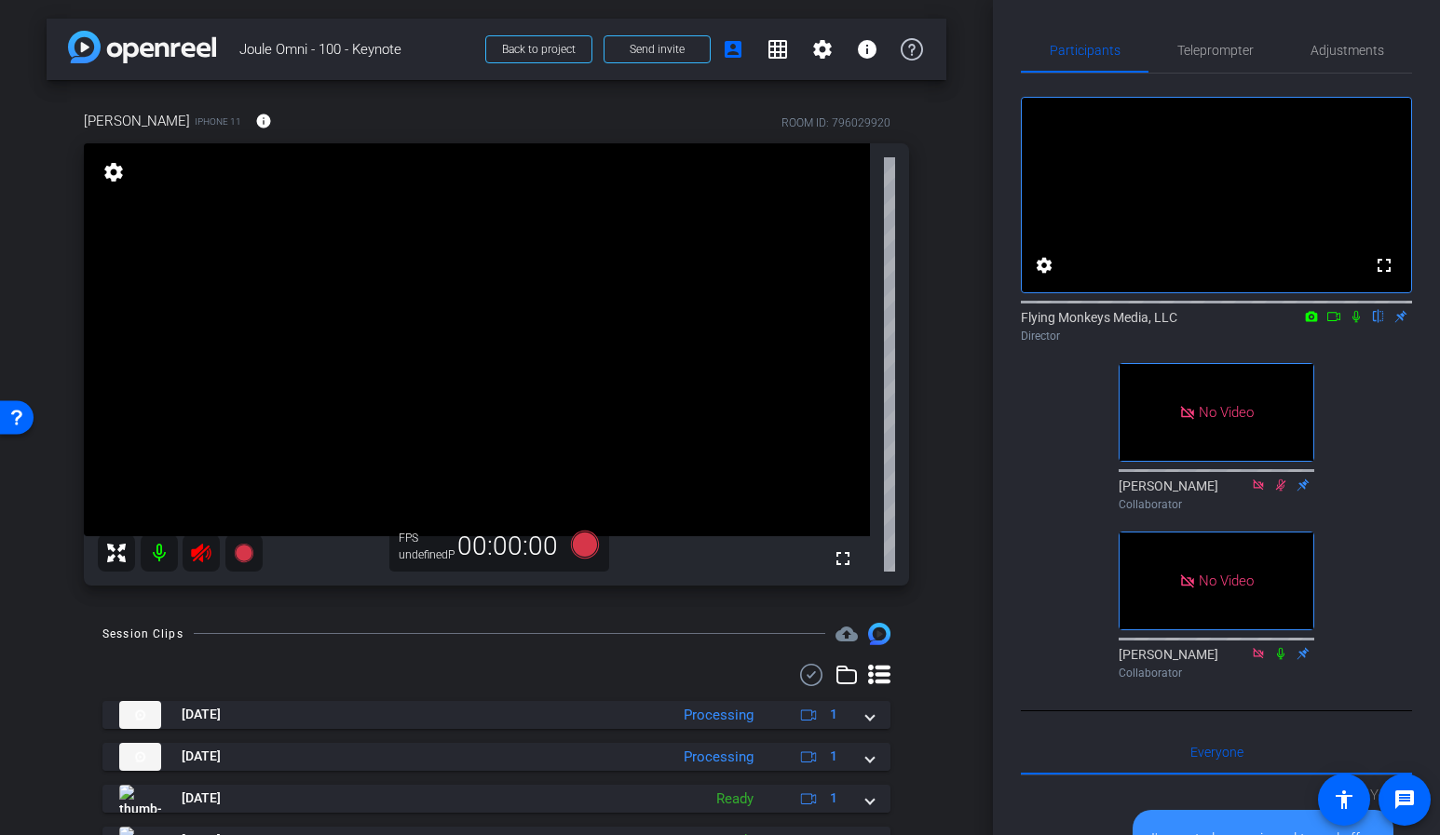
click at [203, 550] on icon at bounding box center [201, 553] width 20 height 19
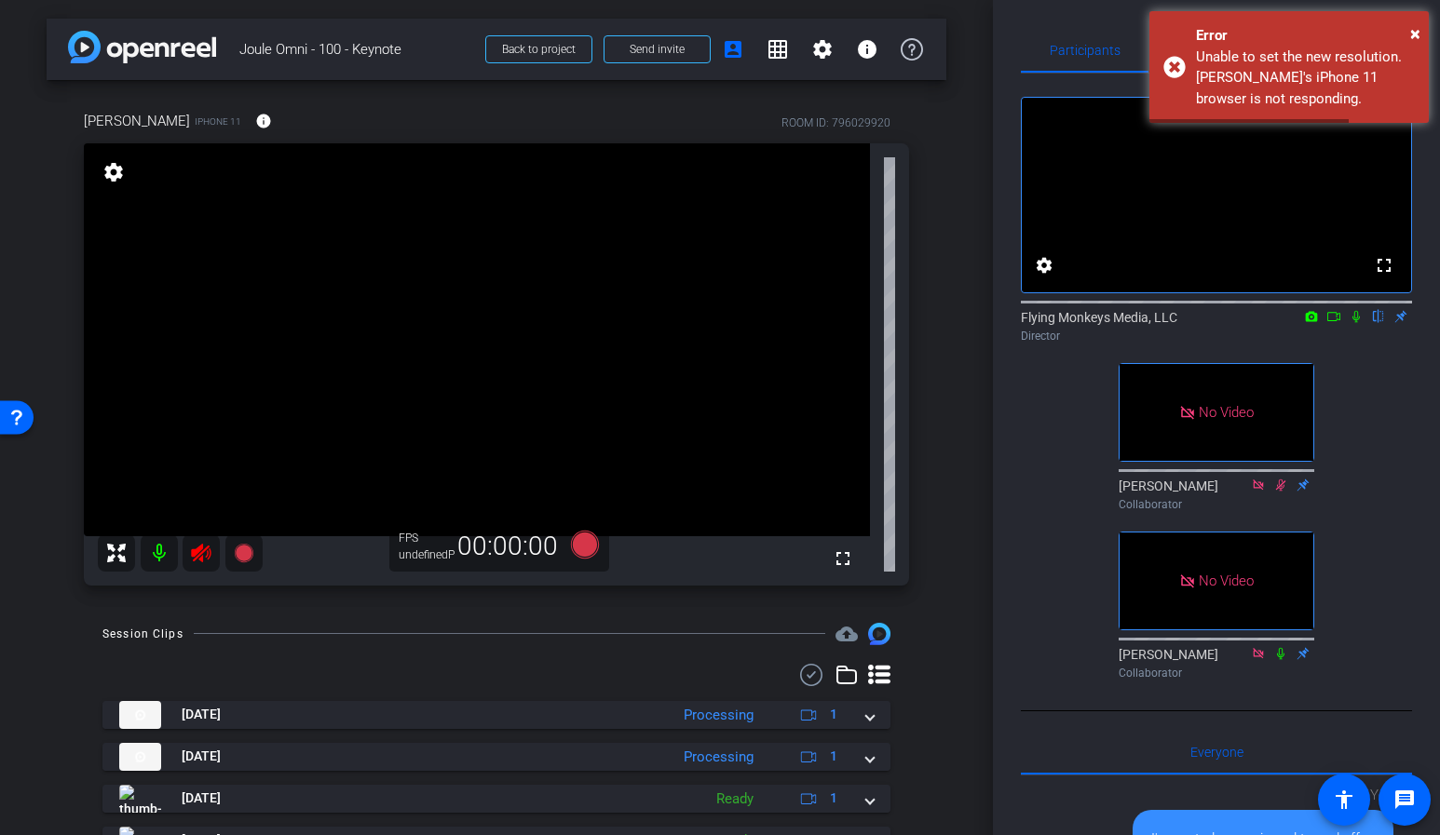
click at [960, 221] on div "arrow_back Joule Omni - 100 - Keynote Back to project Send invite account_box g…" at bounding box center [496, 417] width 993 height 835
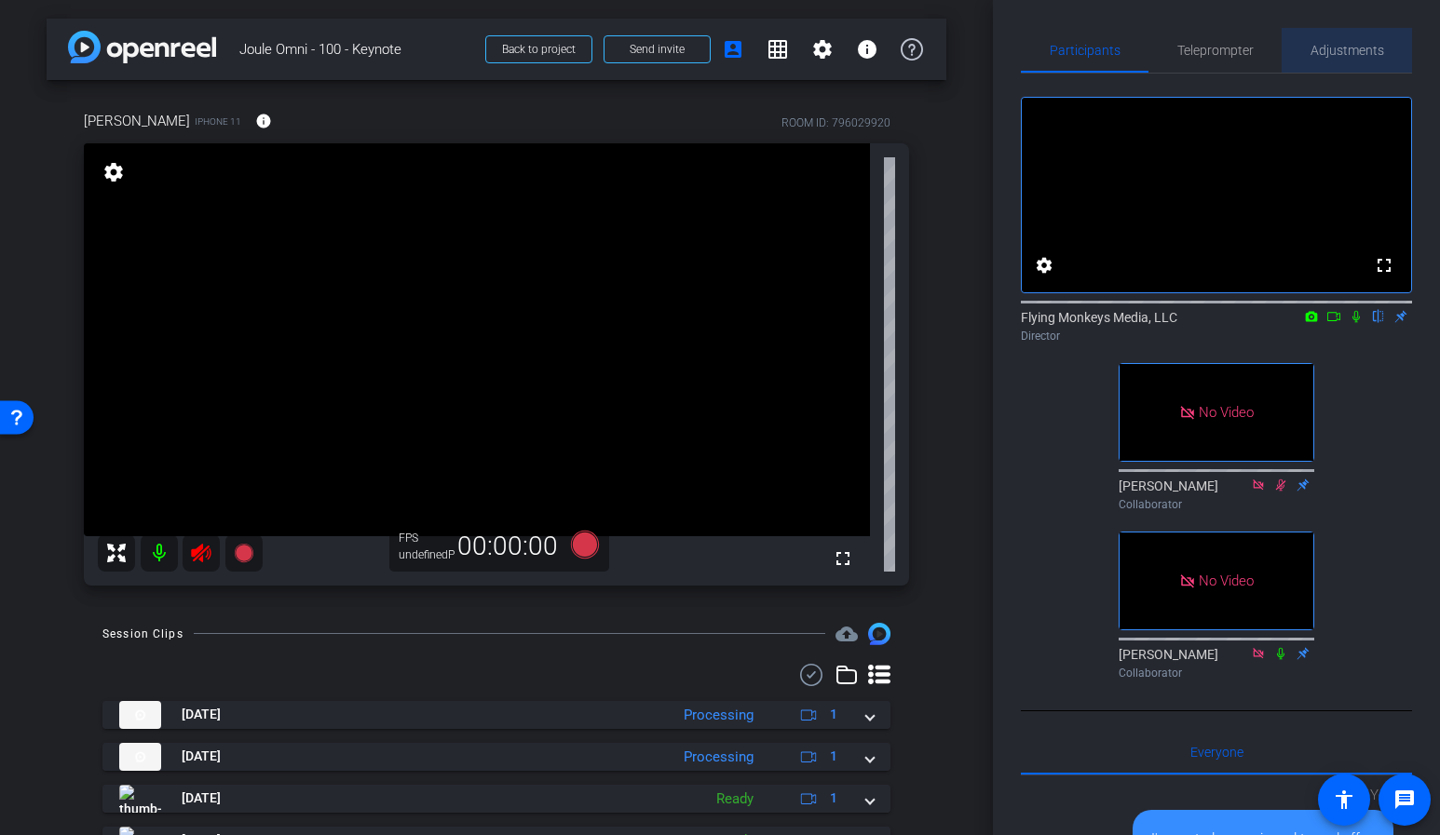
click at [1299, 40] on div "Adjustments" at bounding box center [1346, 50] width 130 height 45
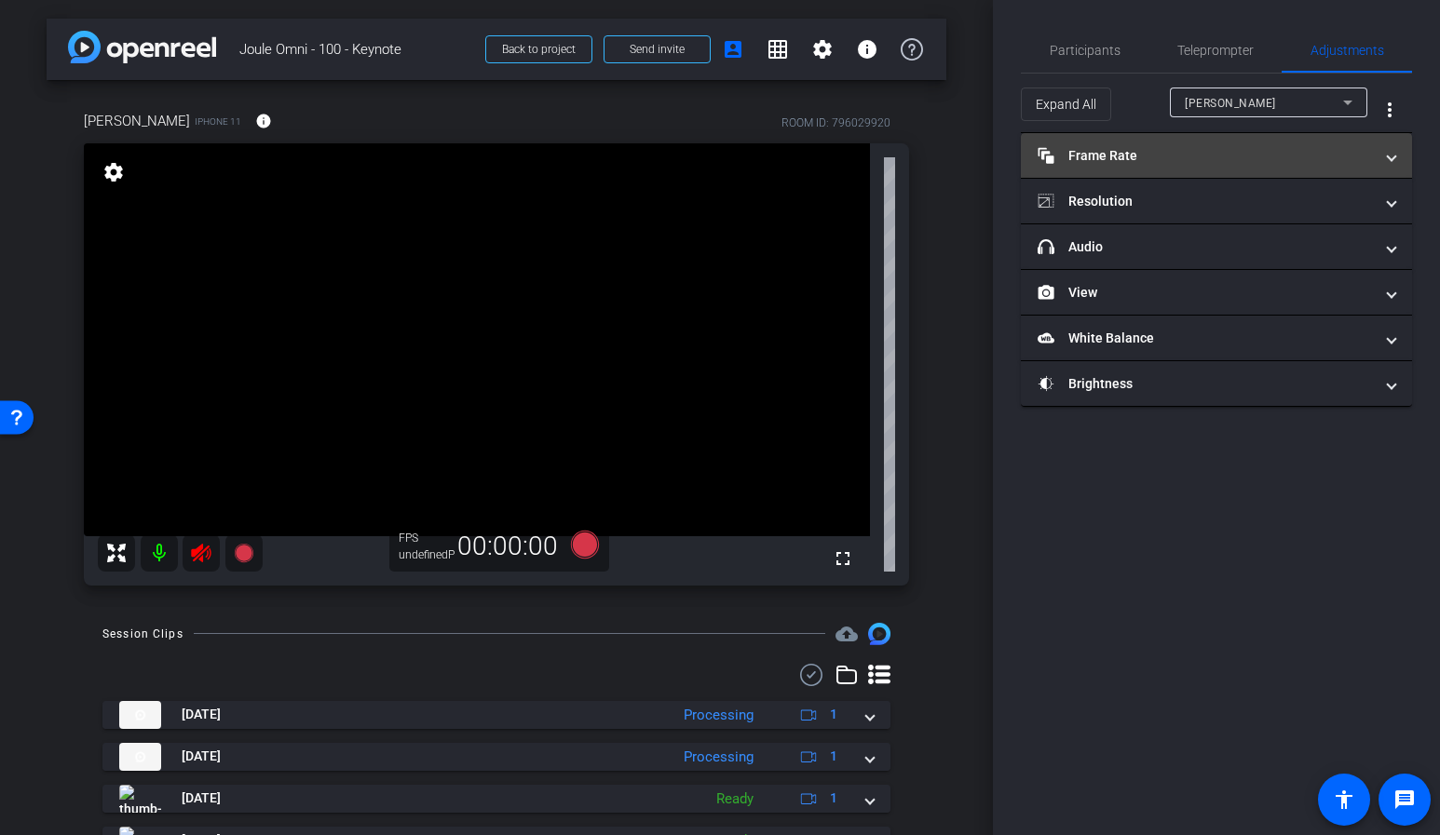
click at [1213, 177] on mat-expansion-panel-header "Frame Rate Frame Rate" at bounding box center [1216, 155] width 391 height 45
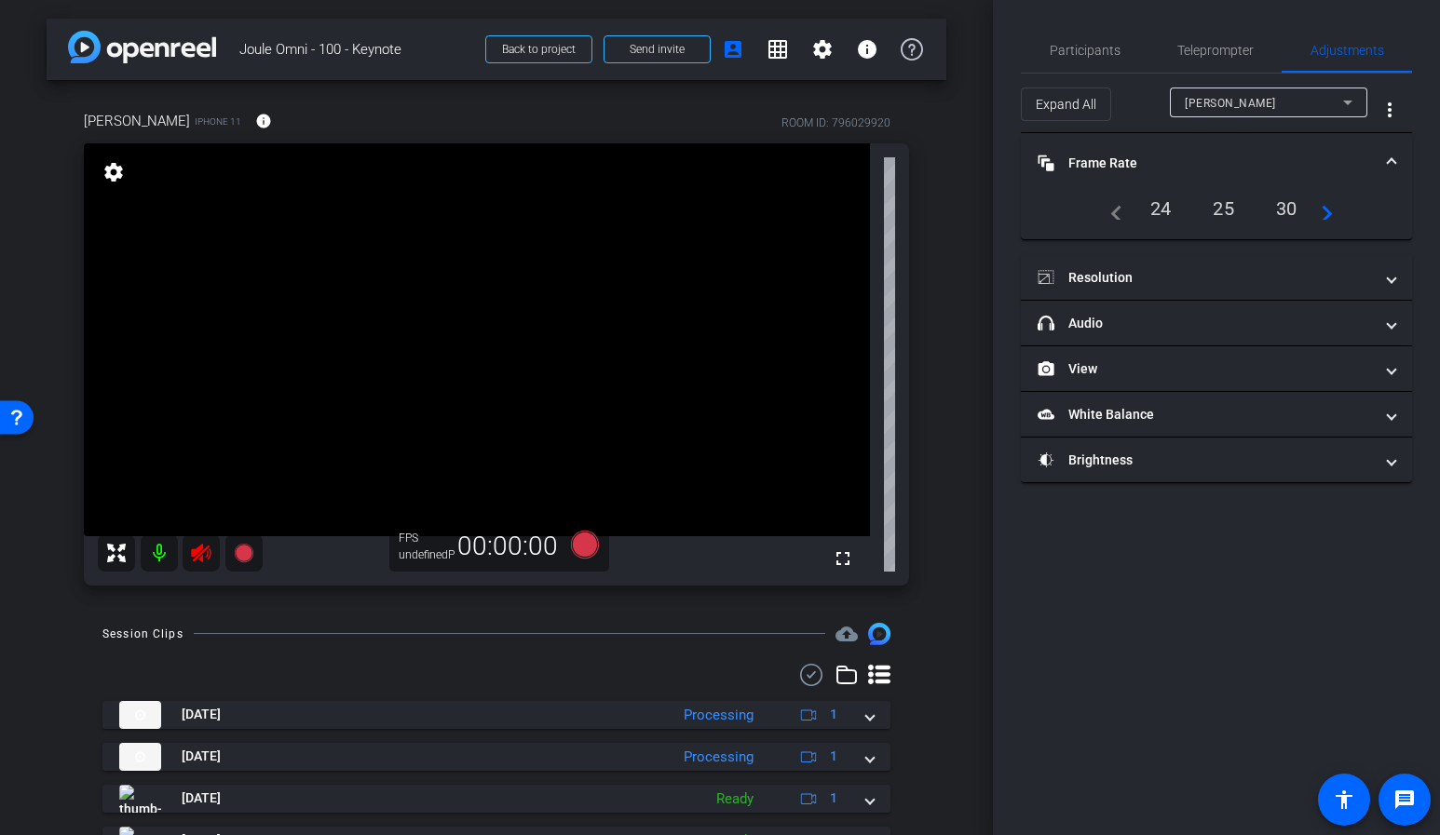
click at [1289, 214] on div "30" at bounding box center [1286, 209] width 49 height 32
click at [1213, 271] on mat-panel-title "Resolution" at bounding box center [1204, 278] width 335 height 20
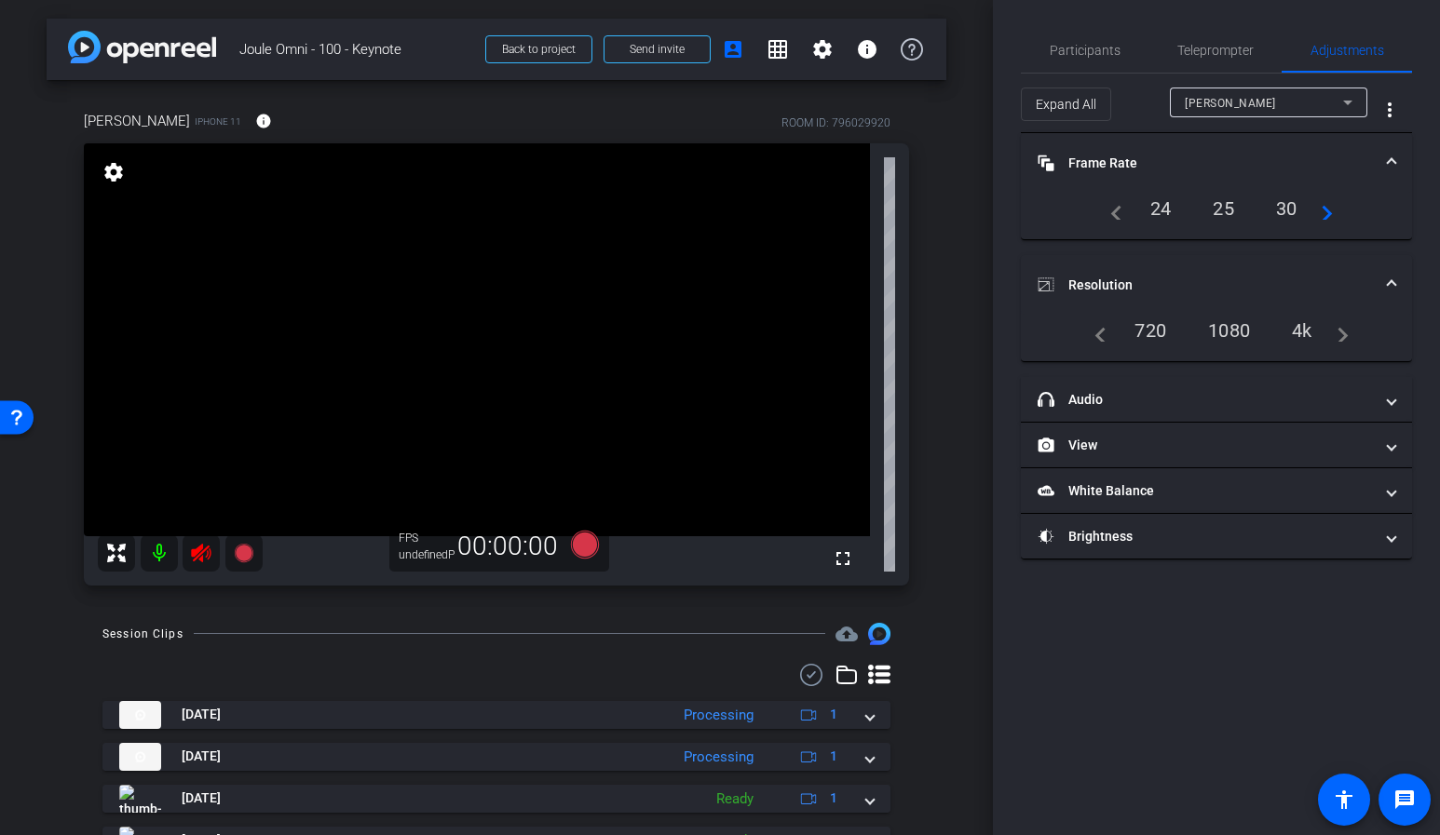
click at [1223, 332] on div "1080" at bounding box center [1229, 331] width 70 height 32
click at [945, 273] on div "Victor iPhone 11 info ROOM ID: 796029920 fullscreen settings FPS undefinedP 00:…" at bounding box center [497, 342] width 900 height 524
click at [38, 287] on div "arrow_back Joule Omni - 100 - Keynote Back to project Send invite account_box g…" at bounding box center [496, 417] width 993 height 835
click at [1084, 53] on span "Participants" at bounding box center [1085, 50] width 71 height 13
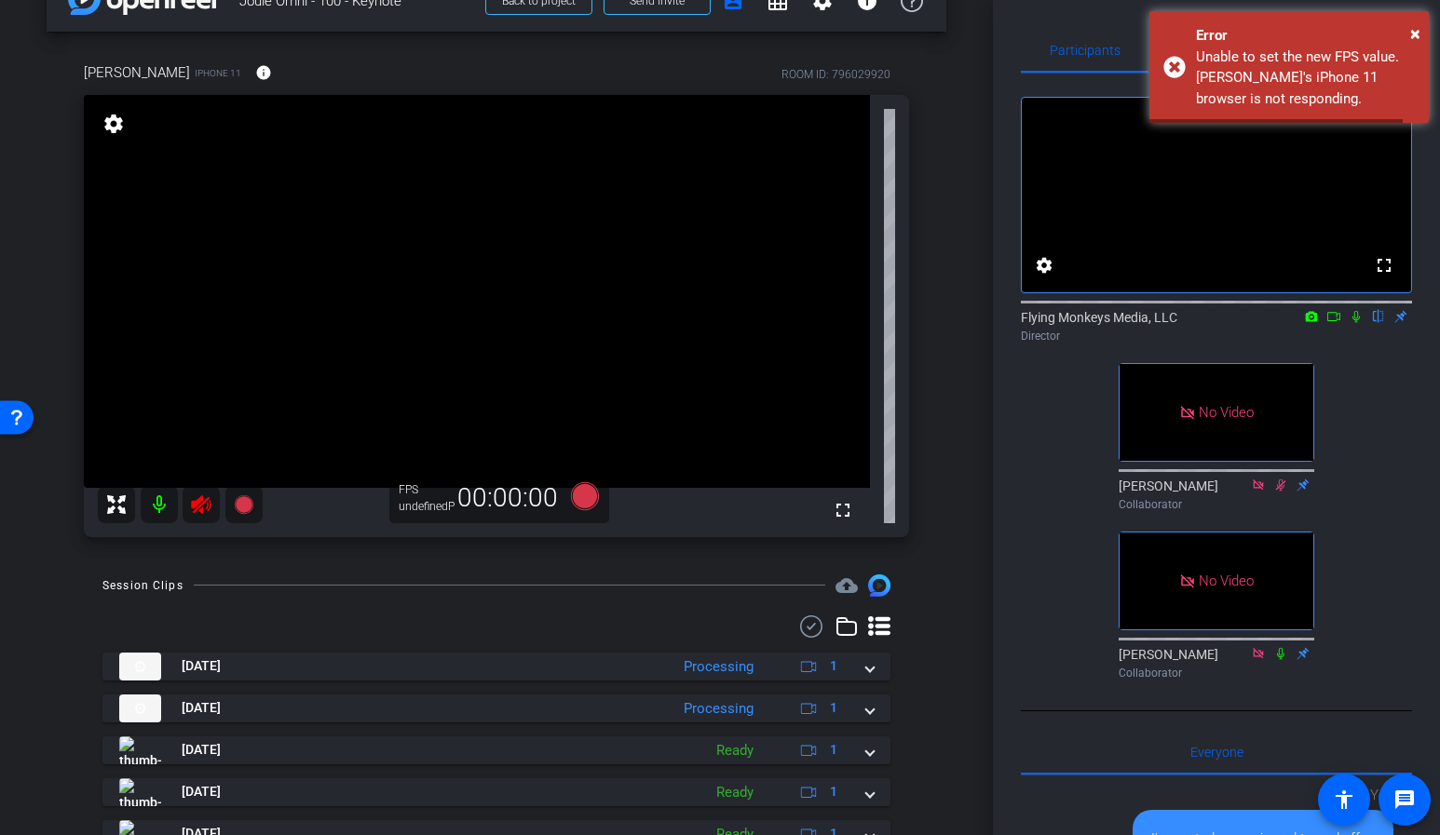
scroll to position [50, 0]
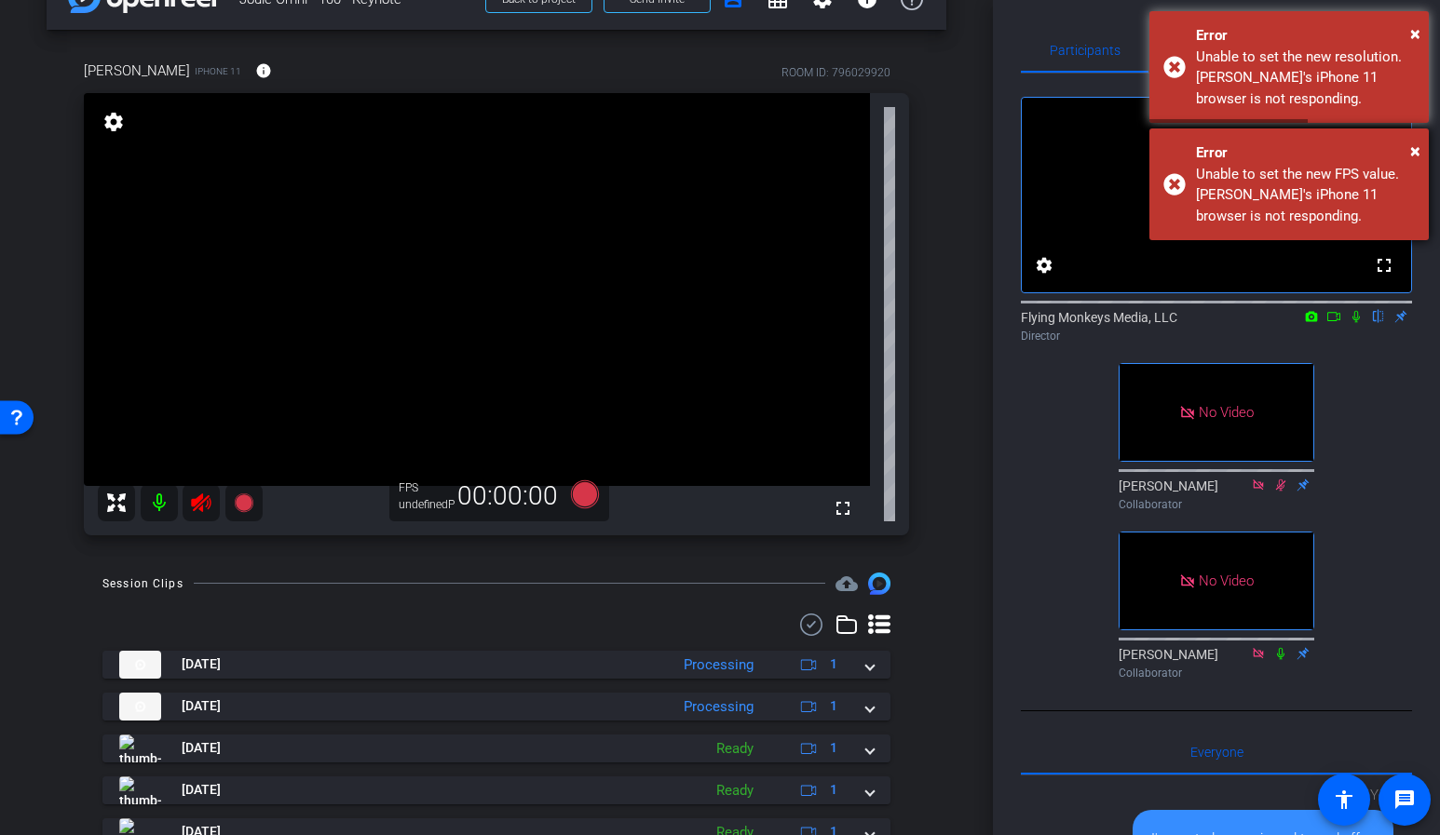
click at [1422, 144] on div "× Error Unable to set the new FPS value. Victor's iPhone 11 browser is not resp…" at bounding box center [1288, 185] width 279 height 112
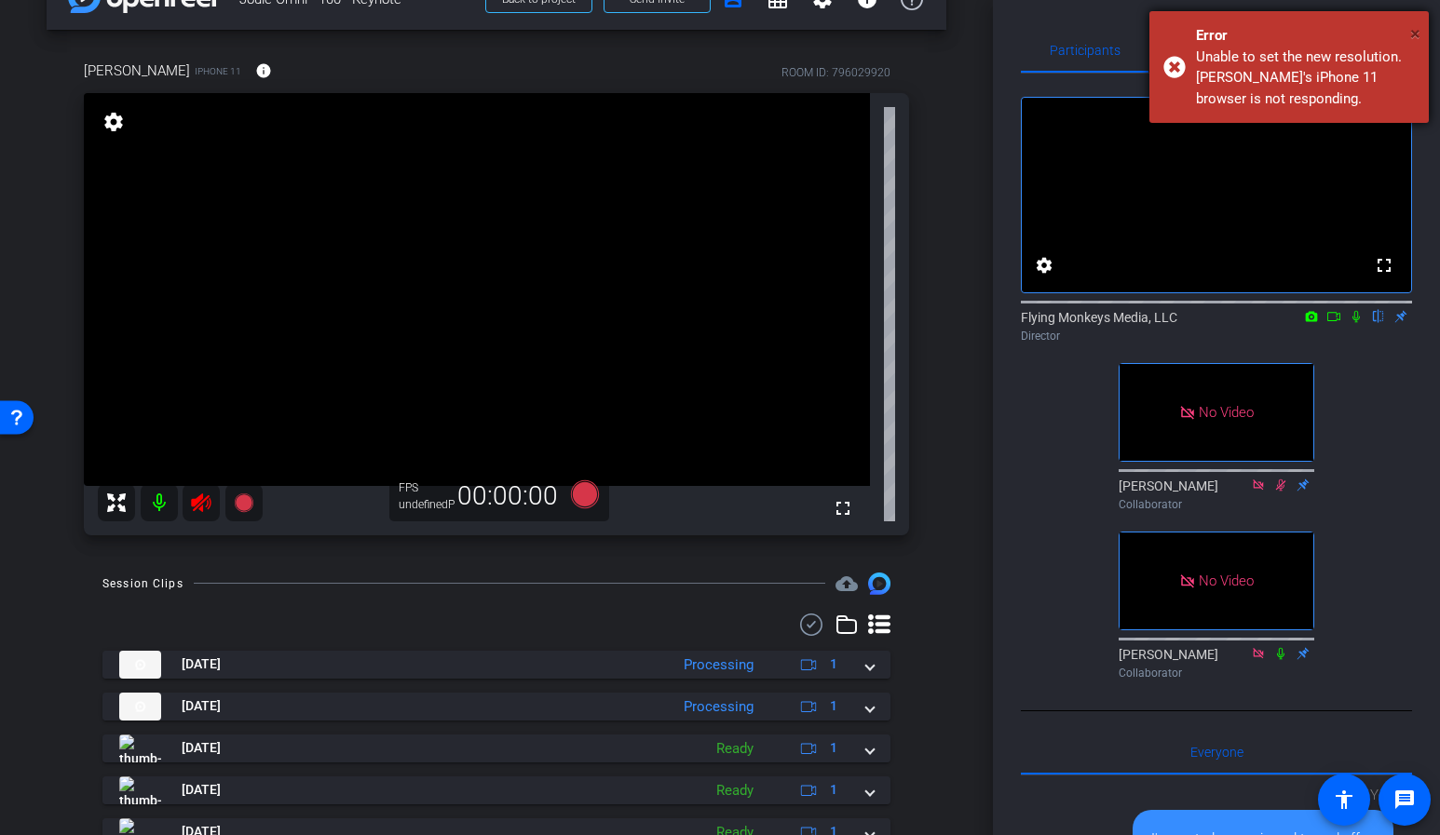
click at [1414, 30] on span "×" at bounding box center [1415, 33] width 10 height 22
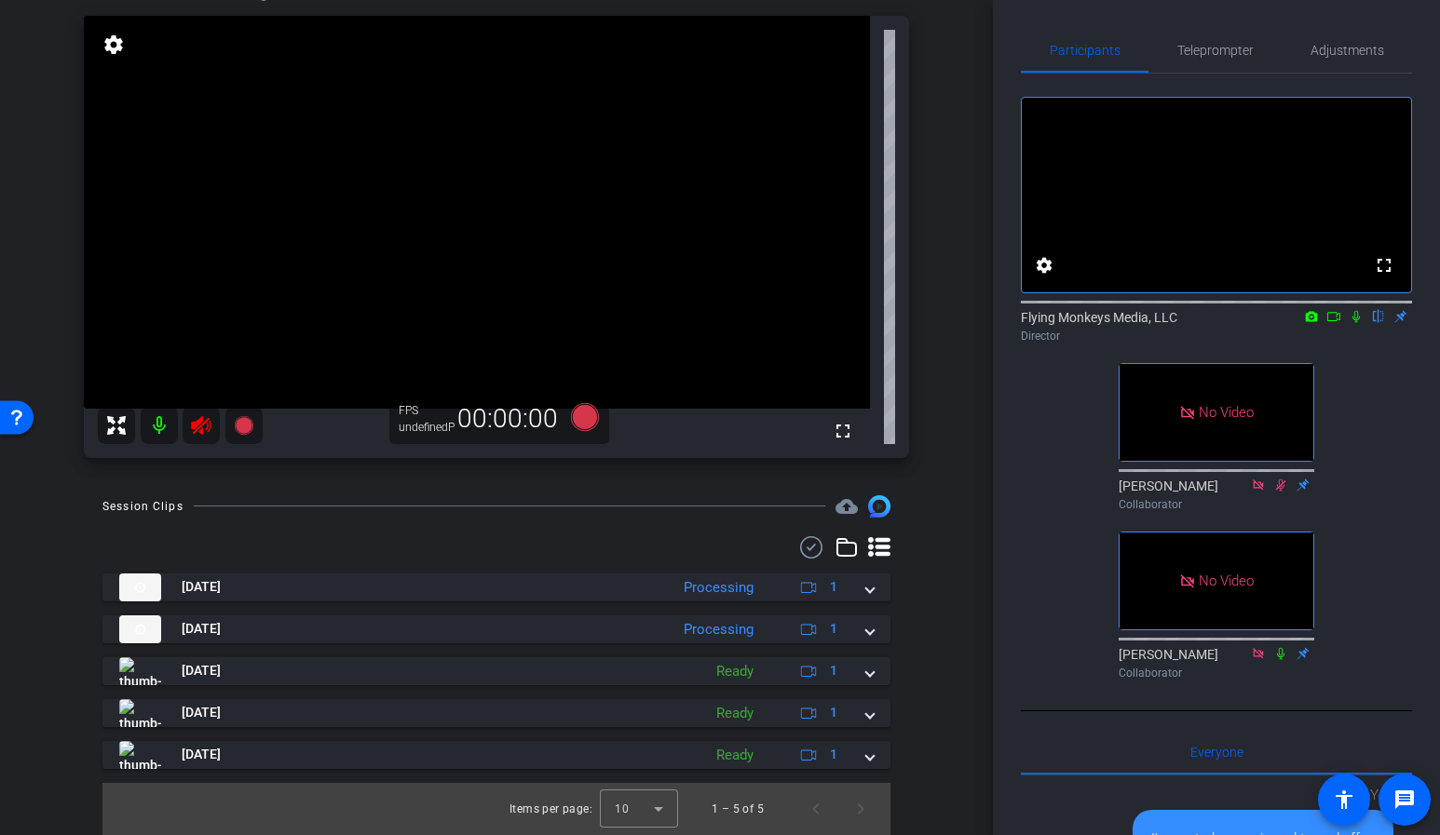
scroll to position [0, 0]
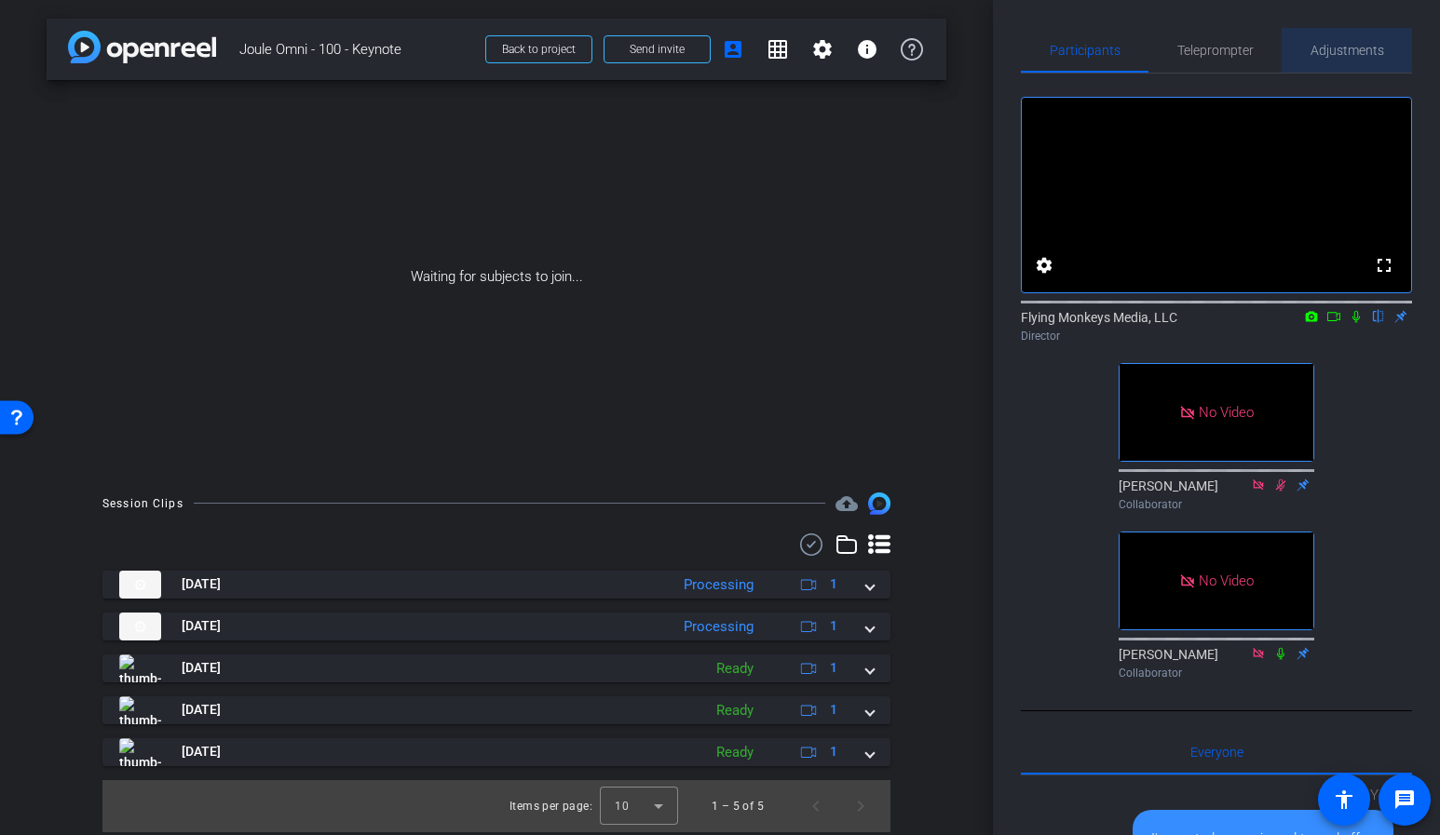
click at [1350, 54] on span "Adjustments" at bounding box center [1347, 50] width 74 height 13
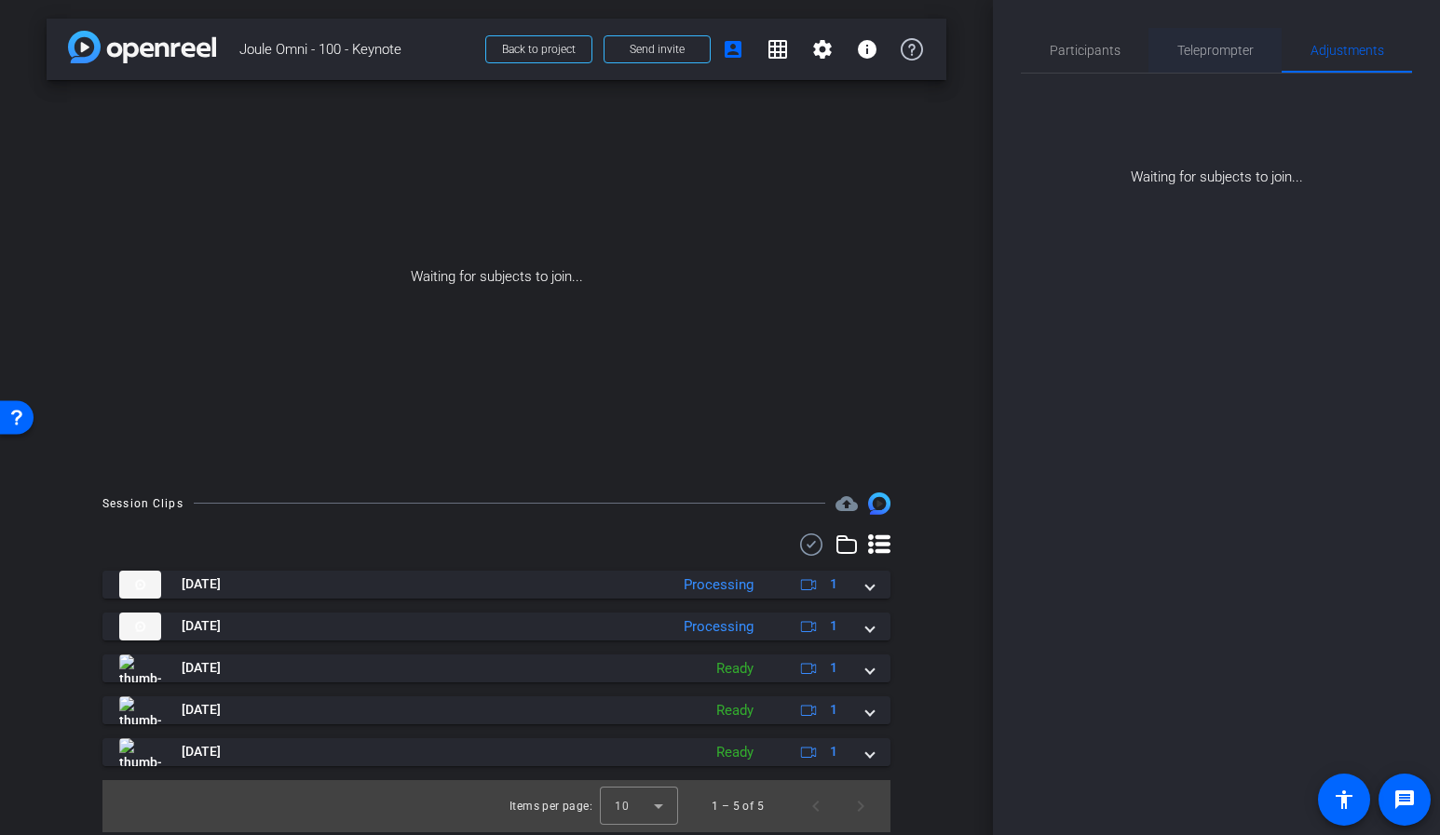
click at [1237, 64] on span "Teleprompter" at bounding box center [1215, 50] width 76 height 45
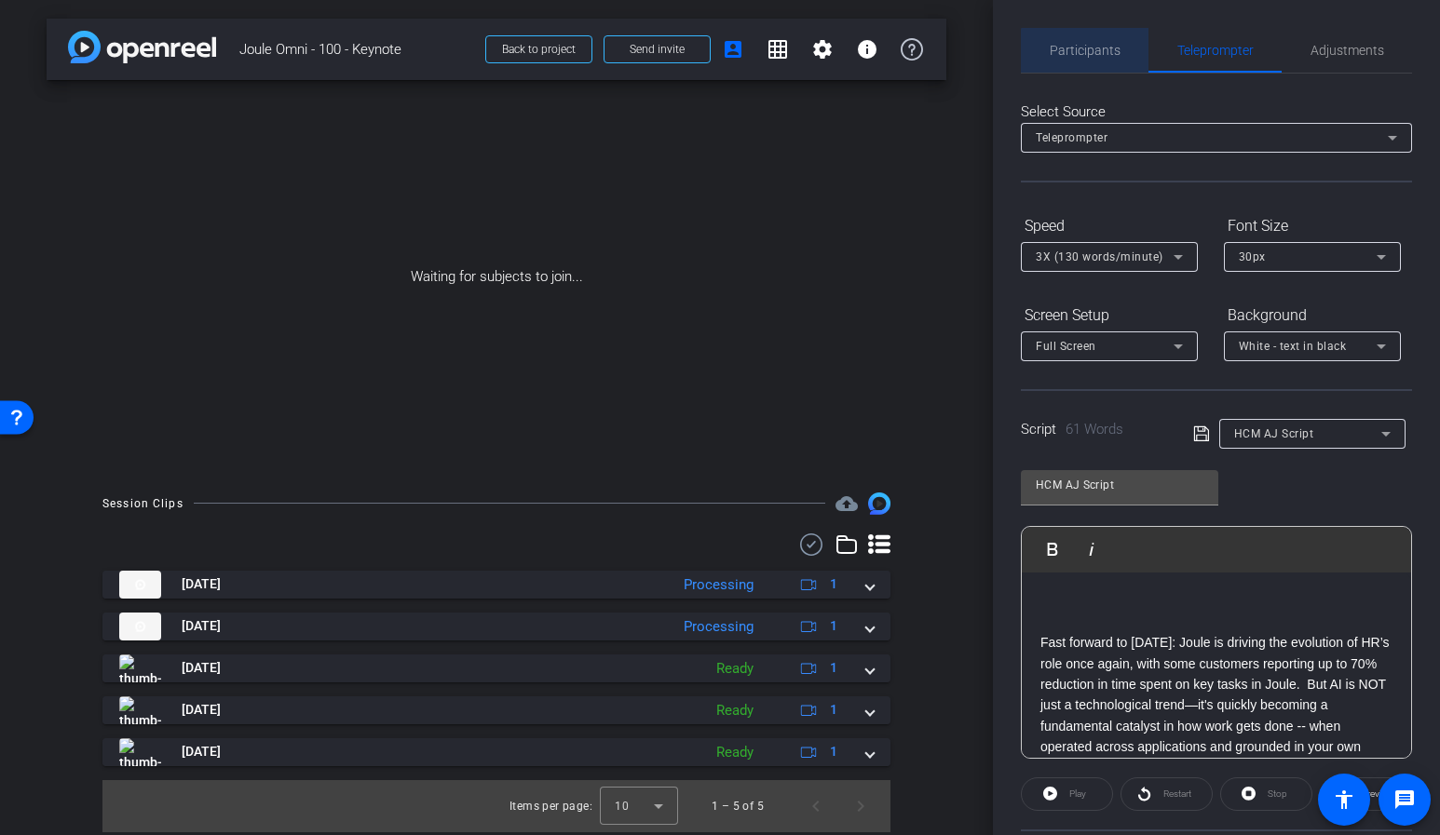
click at [1111, 61] on span "Participants" at bounding box center [1085, 50] width 71 height 45
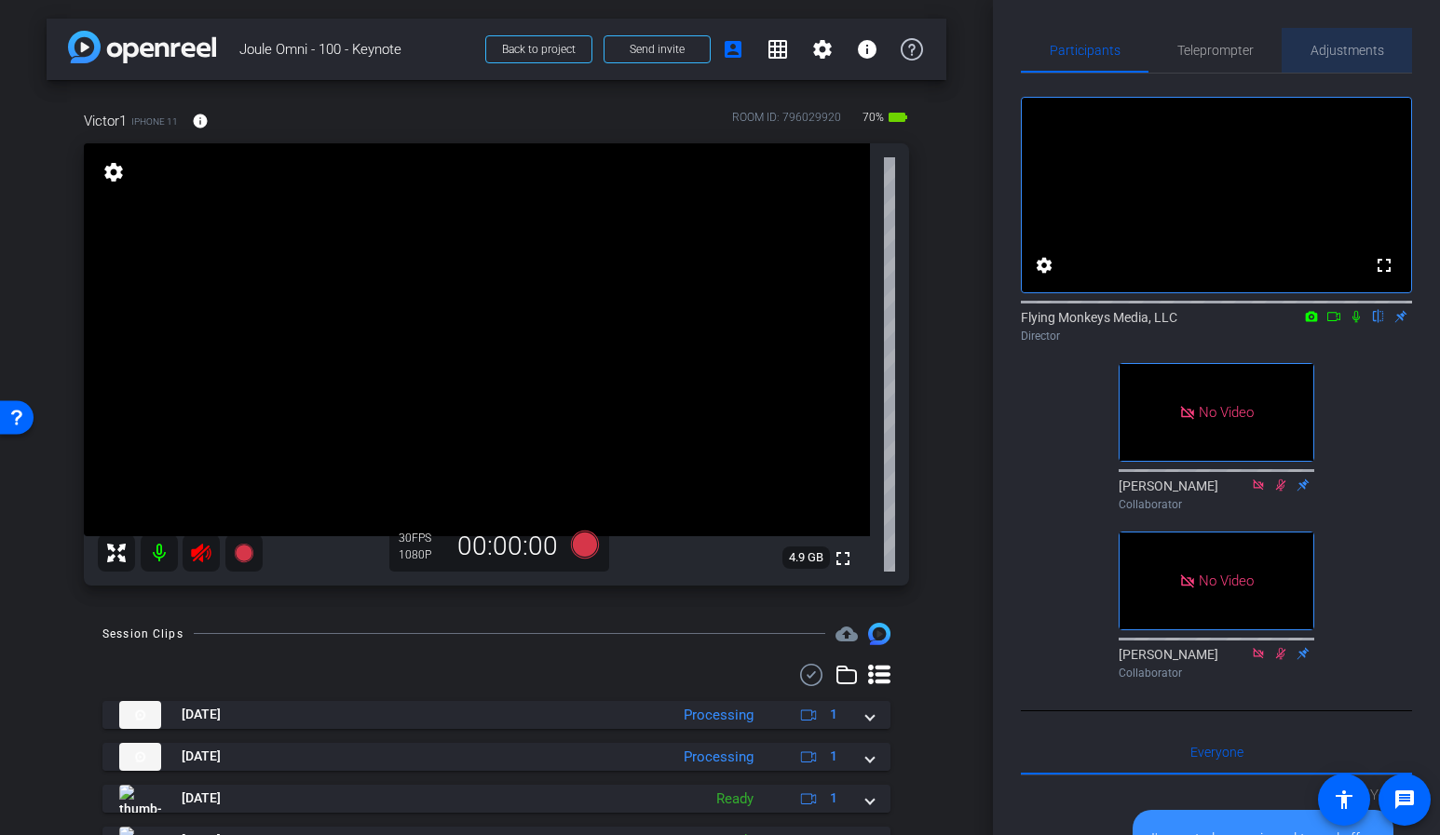
click at [1349, 49] on span "Adjustments" at bounding box center [1347, 50] width 74 height 13
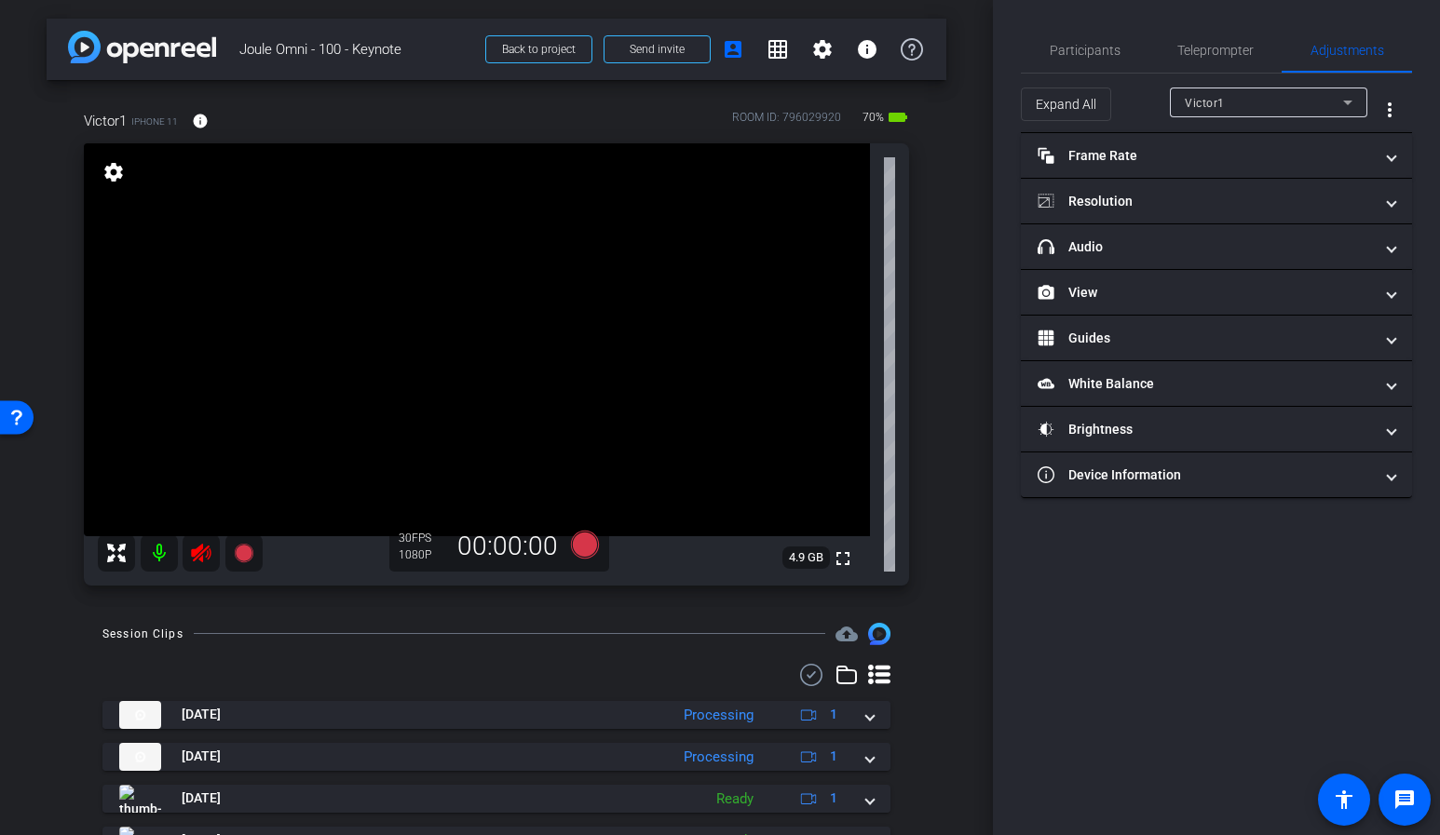
click at [192, 547] on icon at bounding box center [201, 553] width 22 height 22
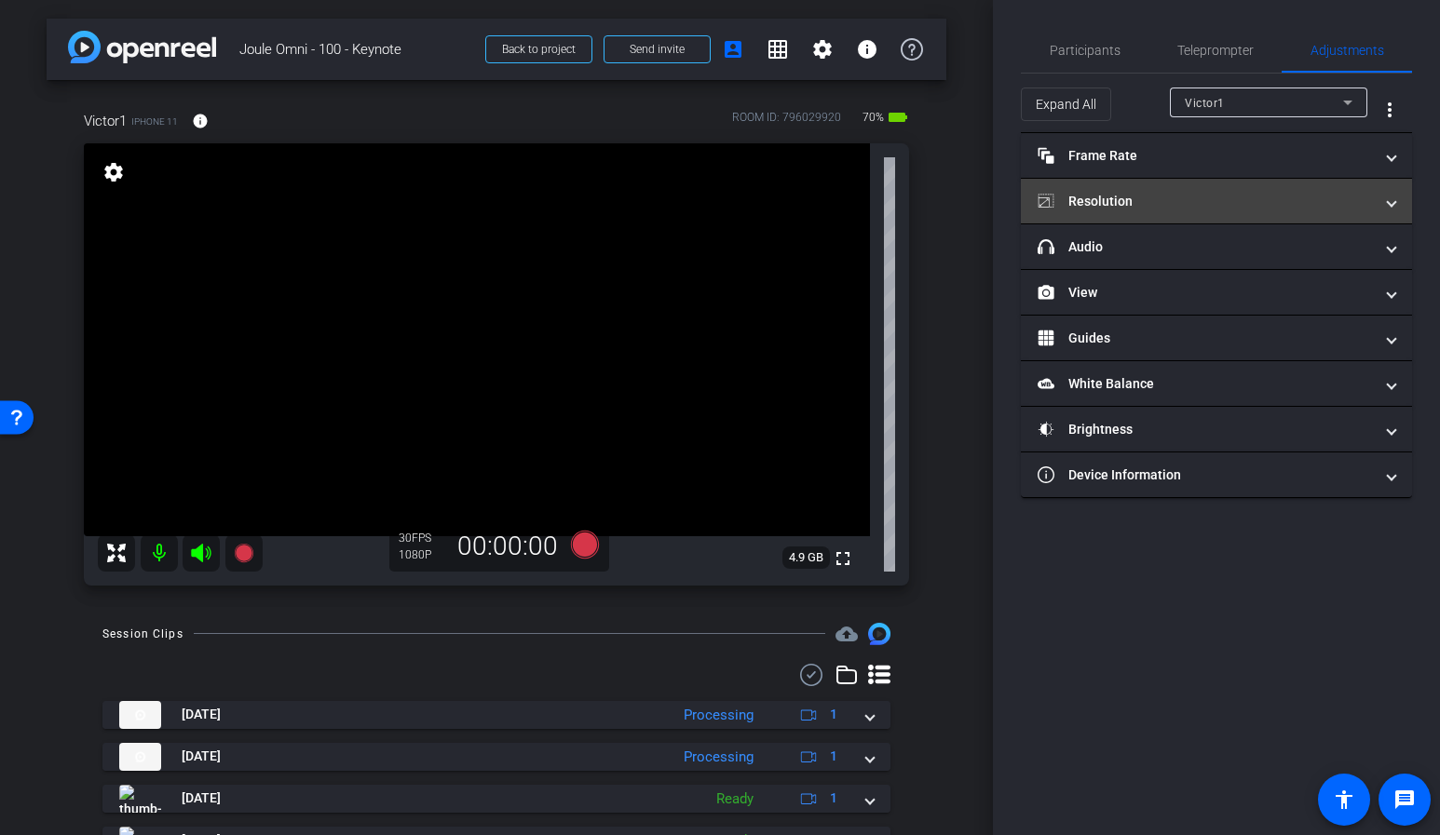
click at [1153, 197] on mat-panel-title "Resolution" at bounding box center [1204, 202] width 335 height 20
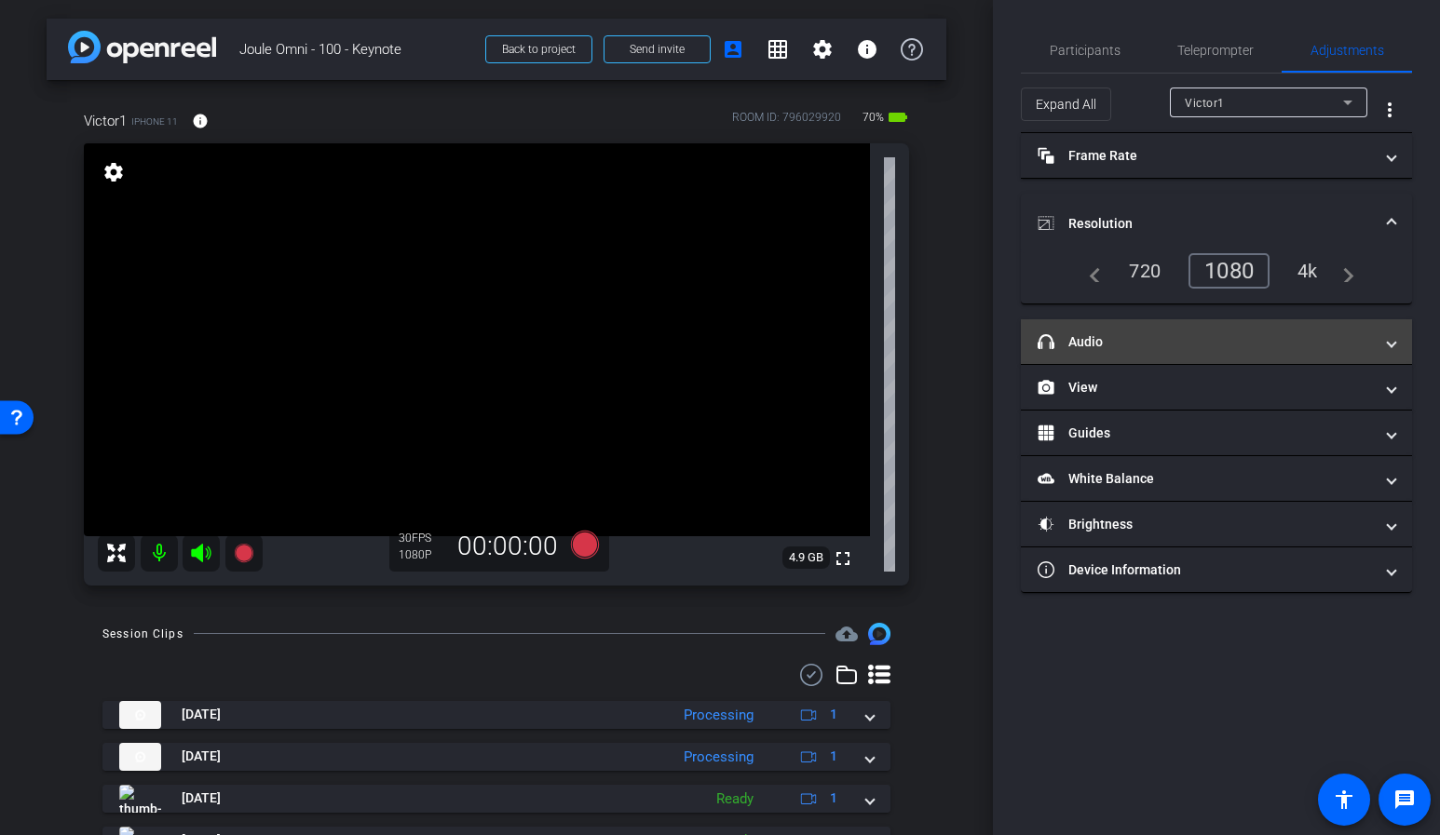
click at [1181, 343] on mat-panel-title "headphone icon Audio" at bounding box center [1204, 342] width 335 height 20
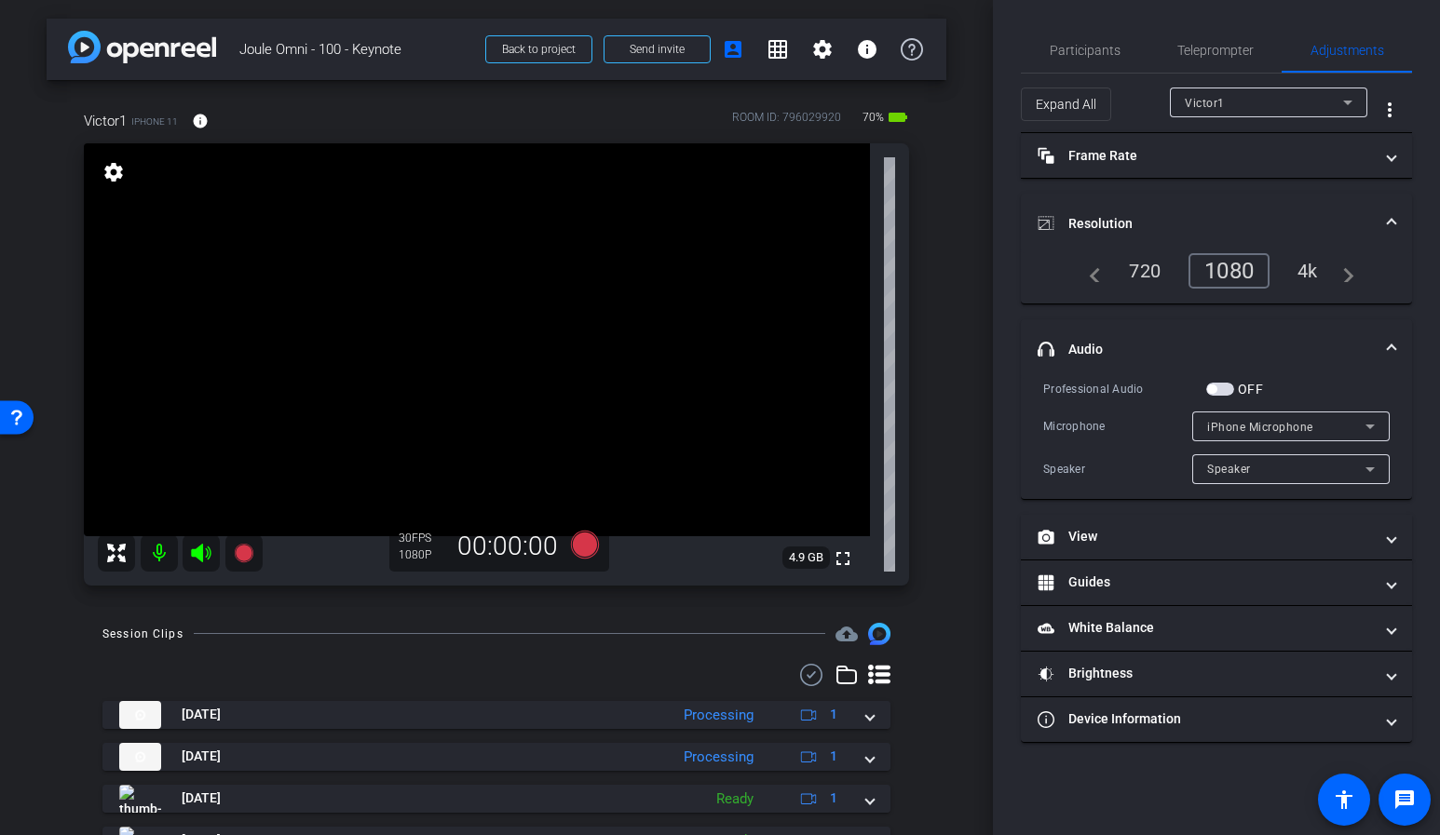
click at [1253, 264] on div "1080" at bounding box center [1228, 270] width 81 height 35
click at [1220, 163] on mat-panel-title "Frame Rate Frame Rate" at bounding box center [1204, 156] width 335 height 20
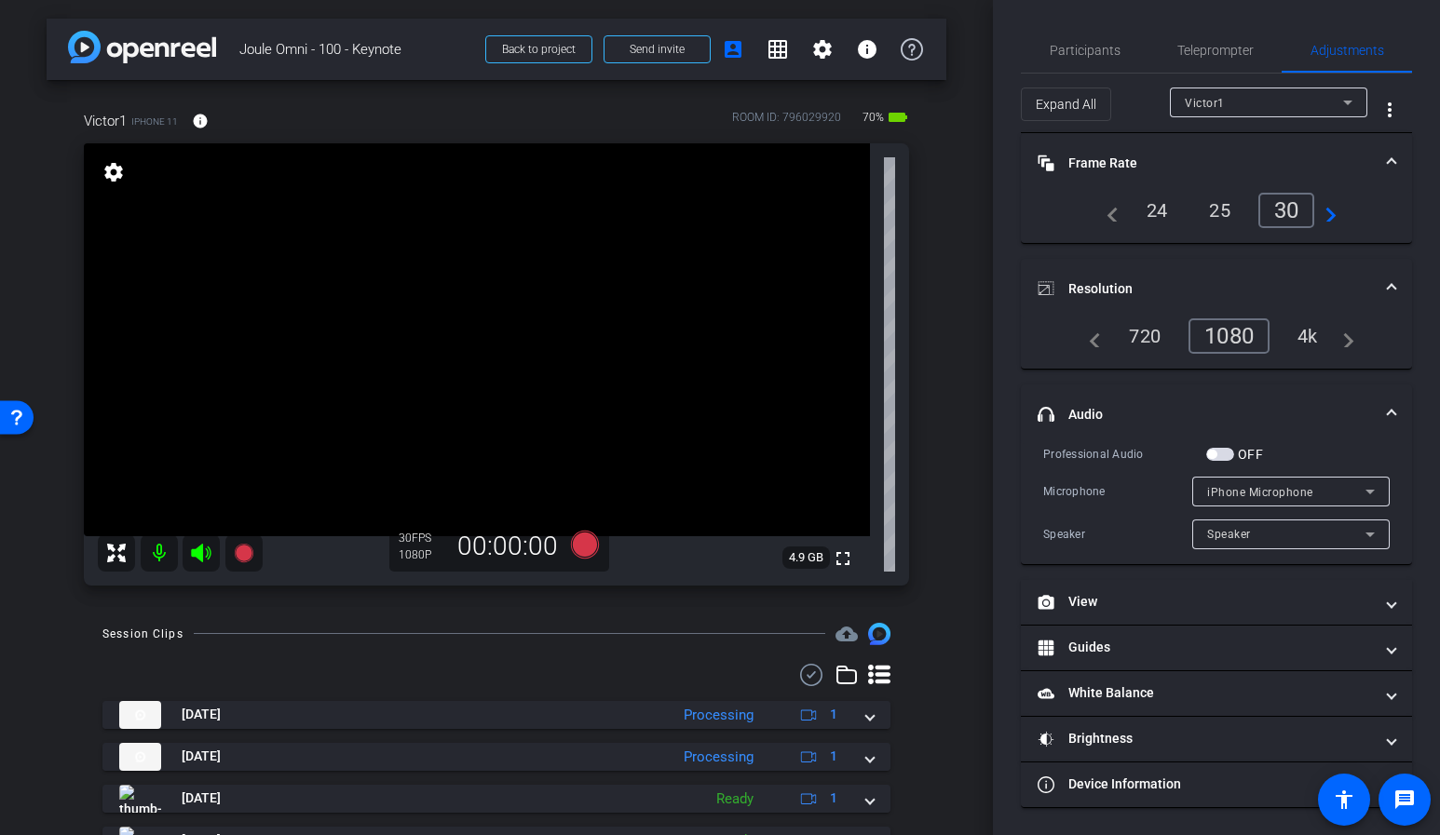
click at [1295, 211] on div "30" at bounding box center [1286, 210] width 57 height 35
click at [1094, 49] on span "Participants" at bounding box center [1085, 50] width 71 height 13
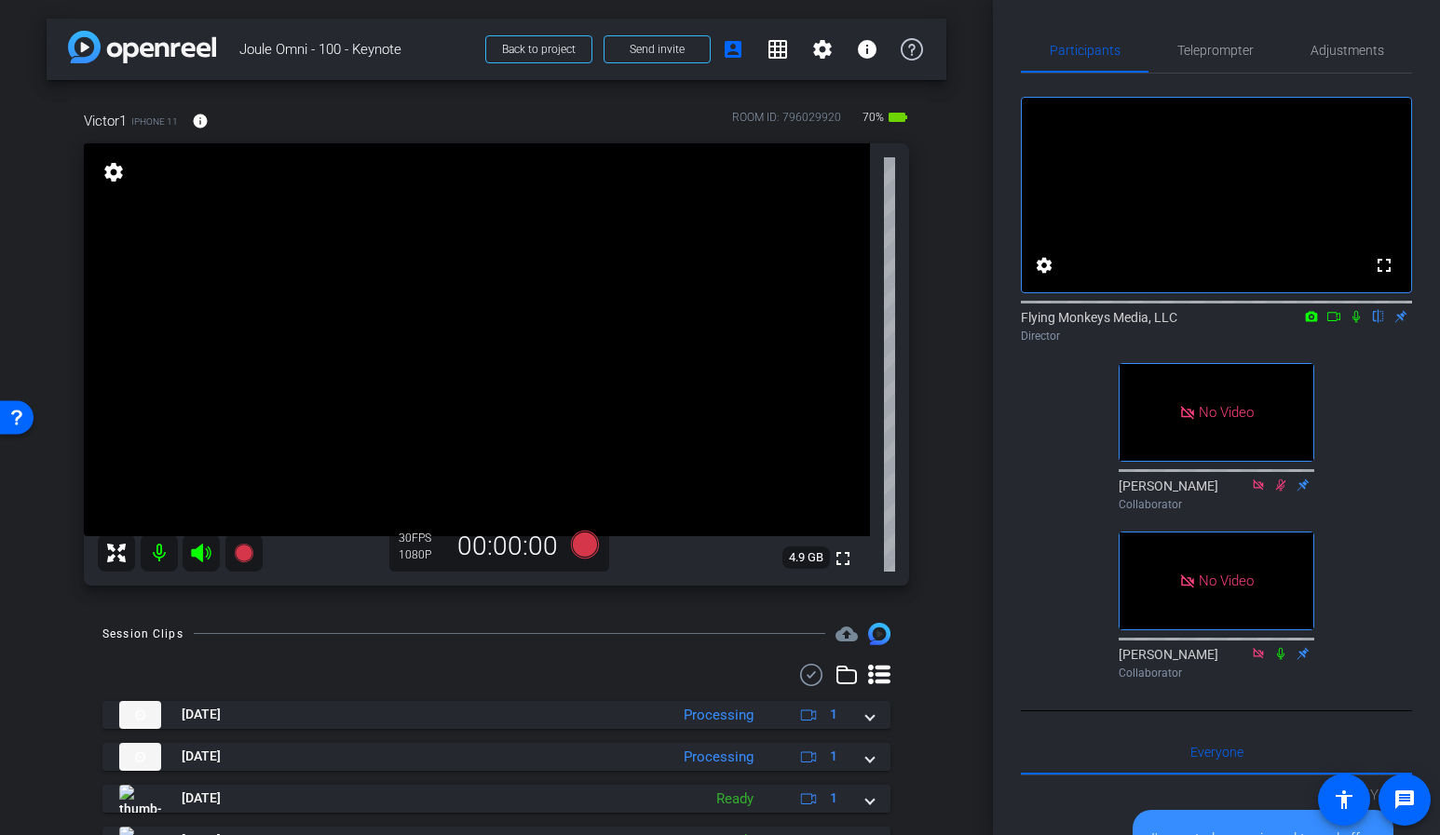
click at [960, 273] on div "arrow_back Joule Omni - 100 - Keynote Back to project Send invite account_box g…" at bounding box center [496, 417] width 993 height 835
click at [1334, 323] on icon at bounding box center [1333, 316] width 15 height 13
click at [588, 549] on icon at bounding box center [585, 545] width 28 height 28
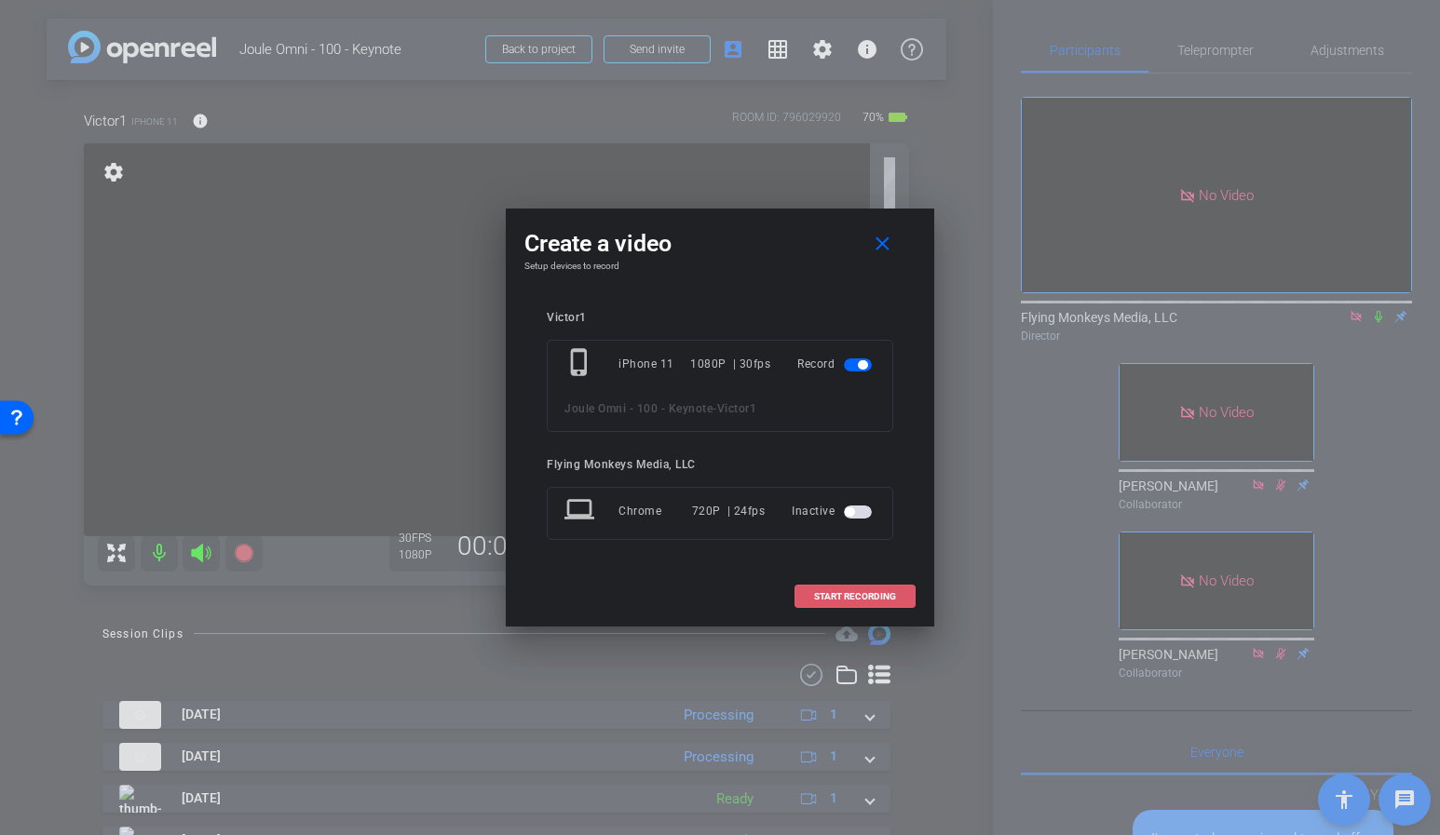
click at [816, 594] on span "START RECORDING" at bounding box center [855, 596] width 82 height 9
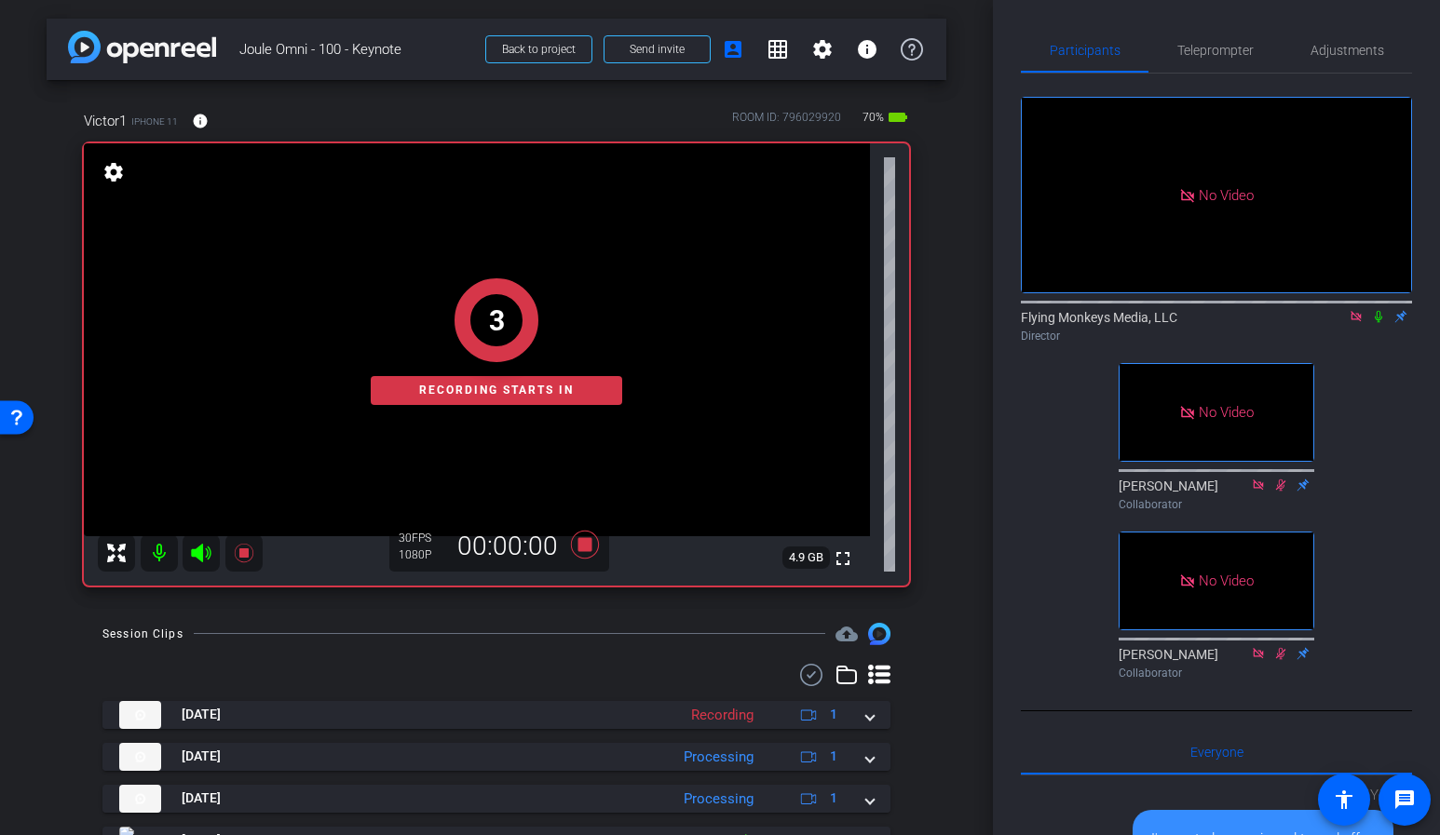
click at [1376, 323] on icon at bounding box center [1378, 316] width 15 height 13
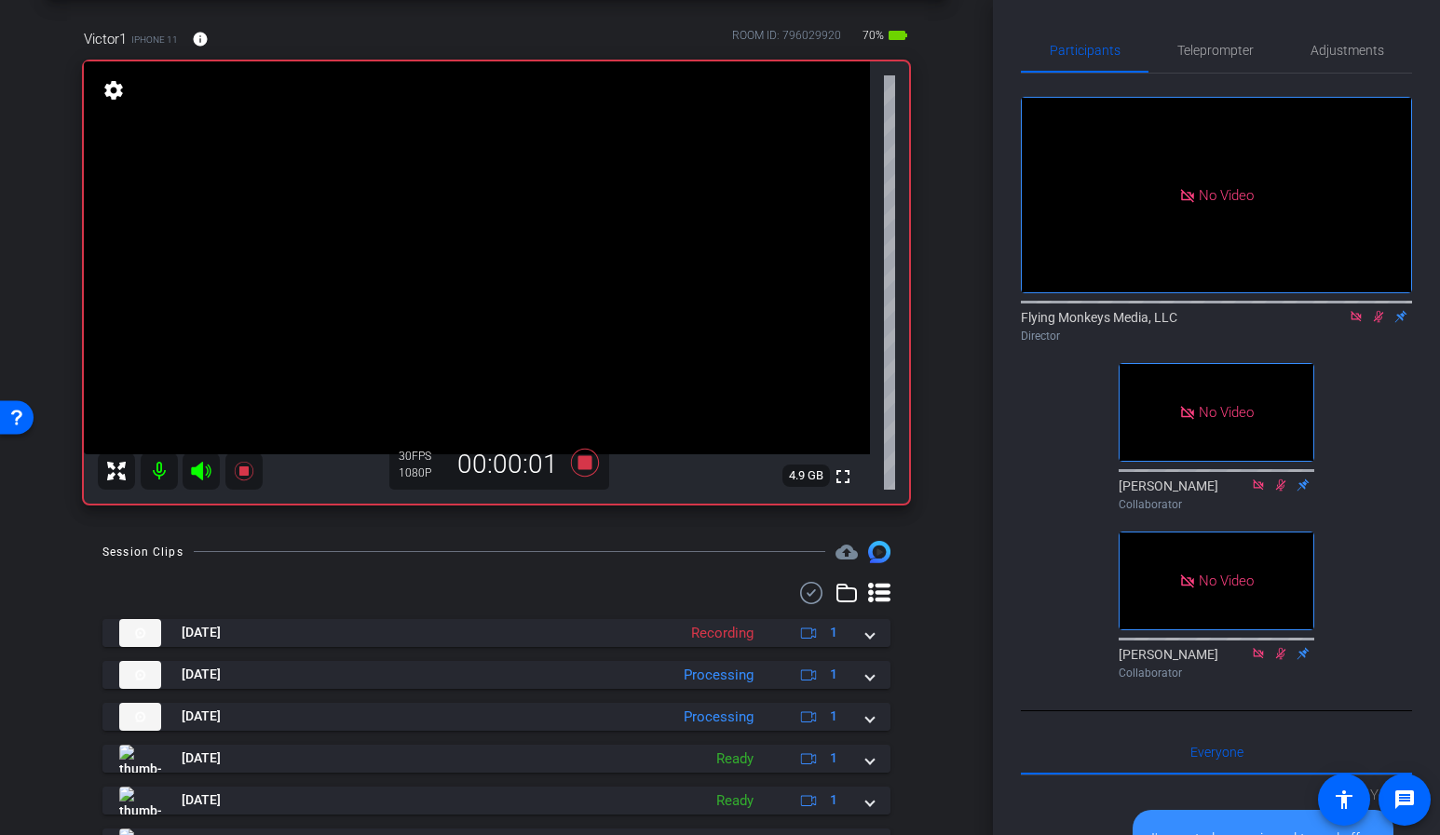
scroll to position [92, 0]
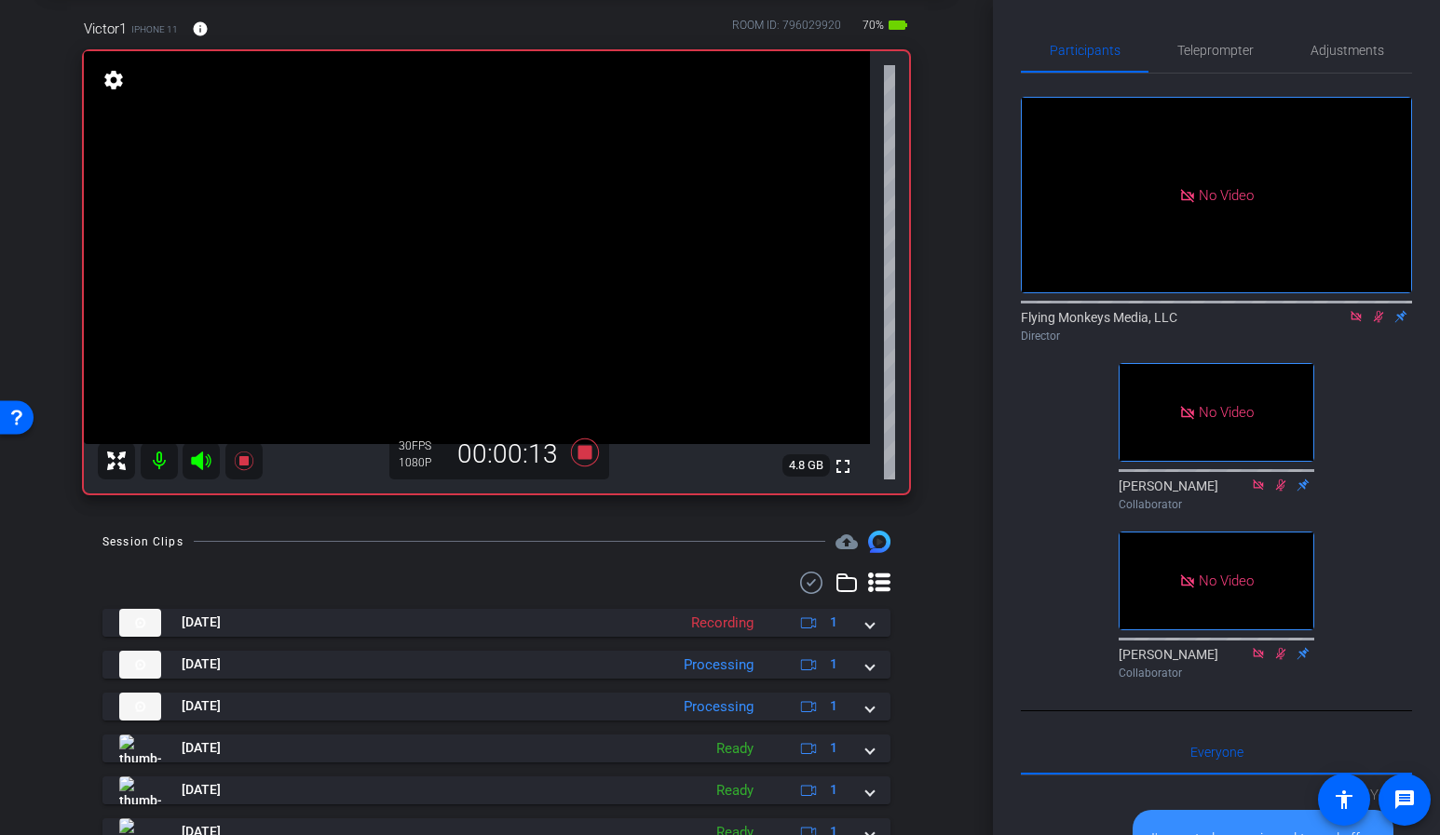
click at [1377, 323] on icon at bounding box center [1379, 317] width 10 height 12
click at [1352, 323] on icon at bounding box center [1356, 316] width 15 height 13
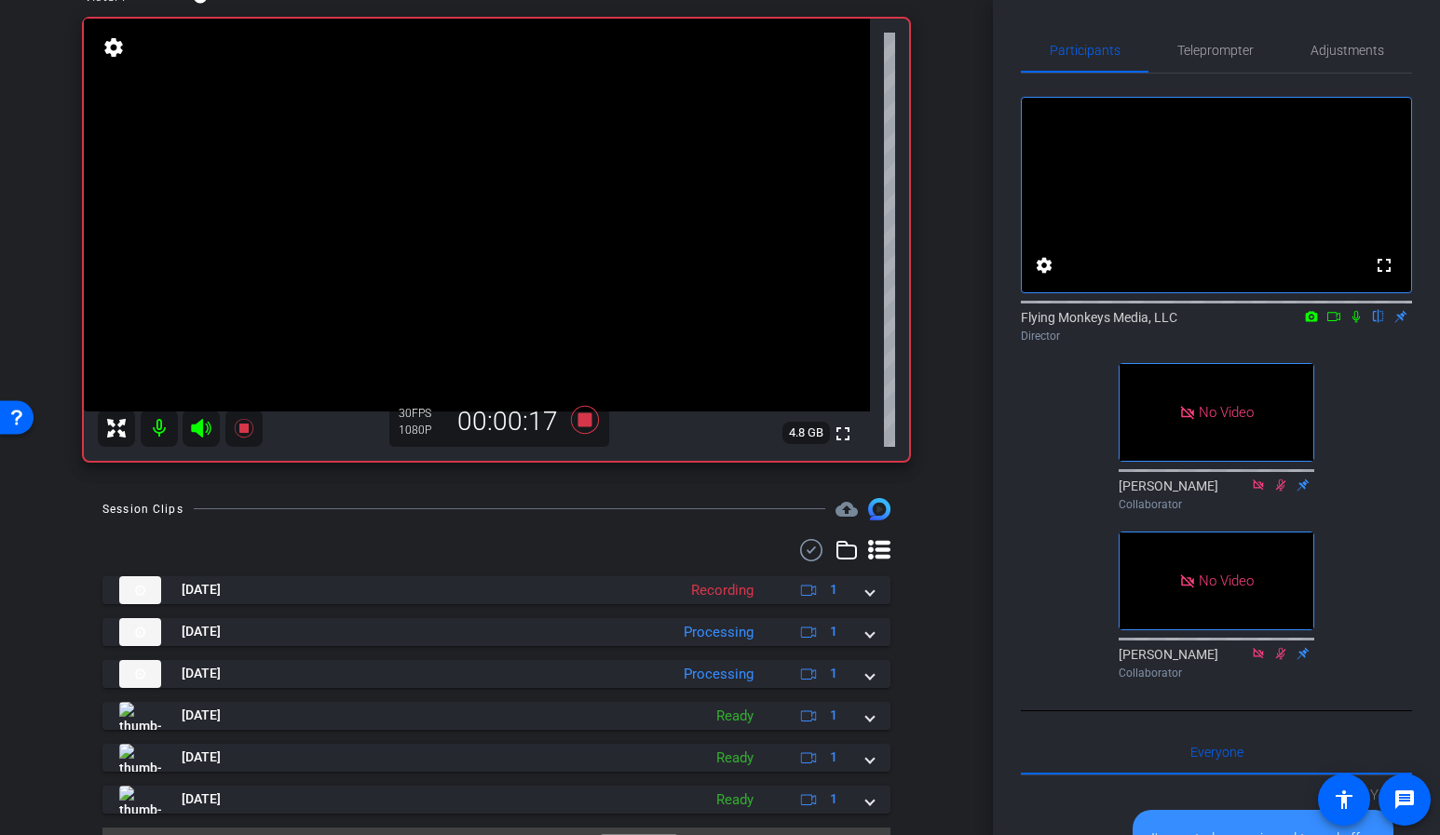
scroll to position [133, 0]
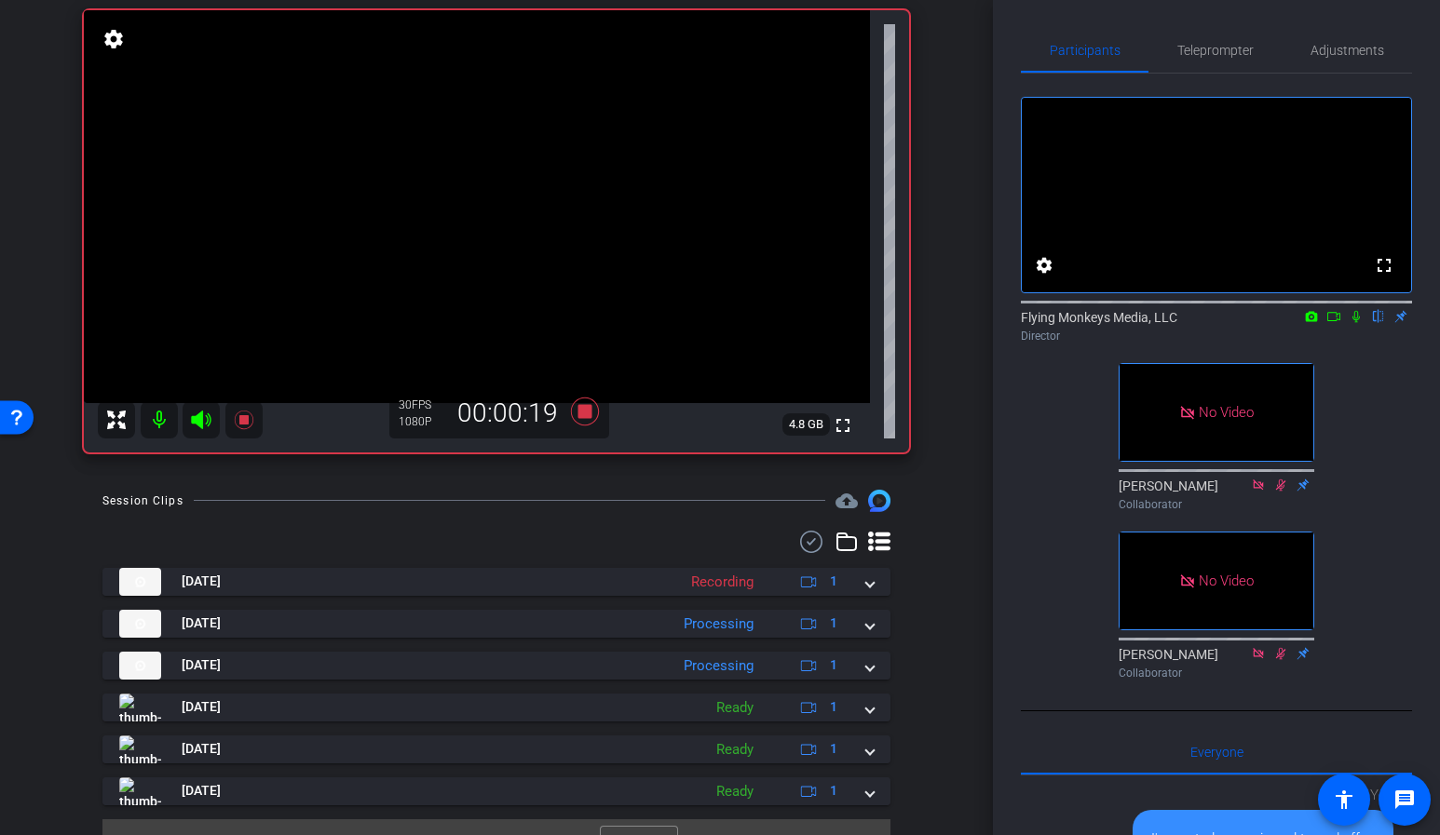
click at [1343, 325] on mat-icon at bounding box center [1333, 316] width 22 height 17
click at [1379, 323] on icon at bounding box center [1378, 316] width 15 height 13
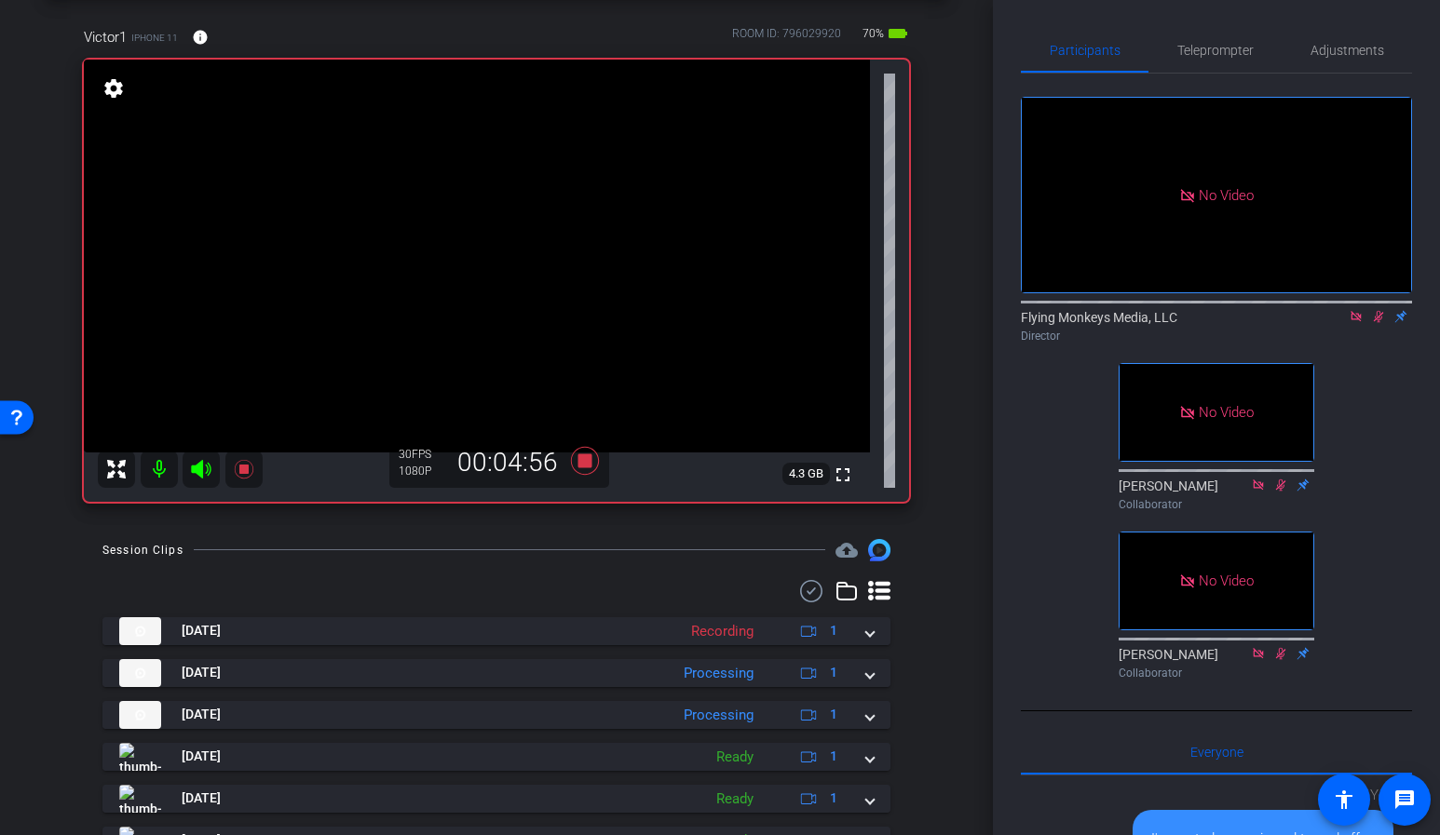
scroll to position [169, 0]
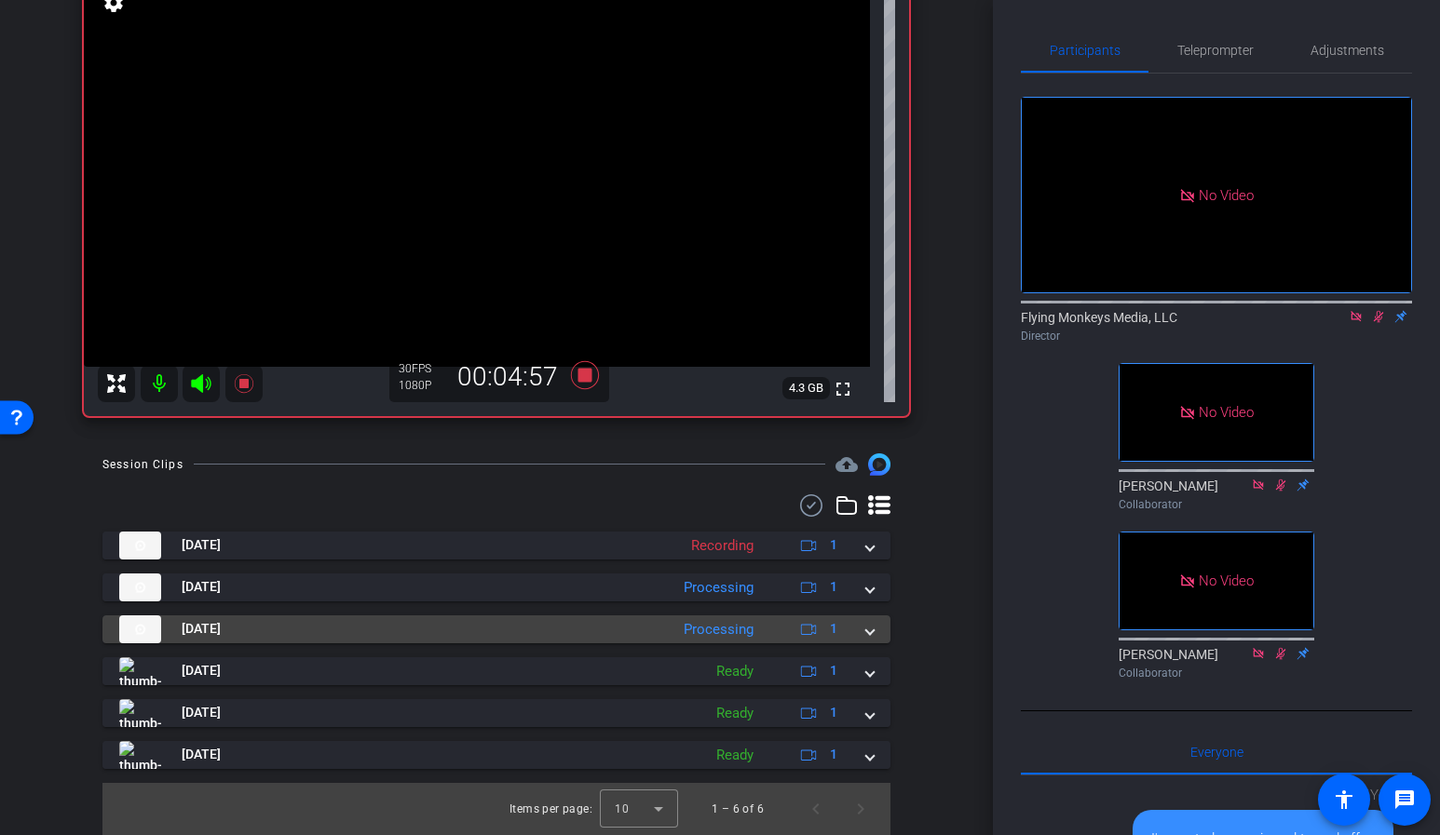
click at [870, 633] on span at bounding box center [869, 629] width 7 height 20
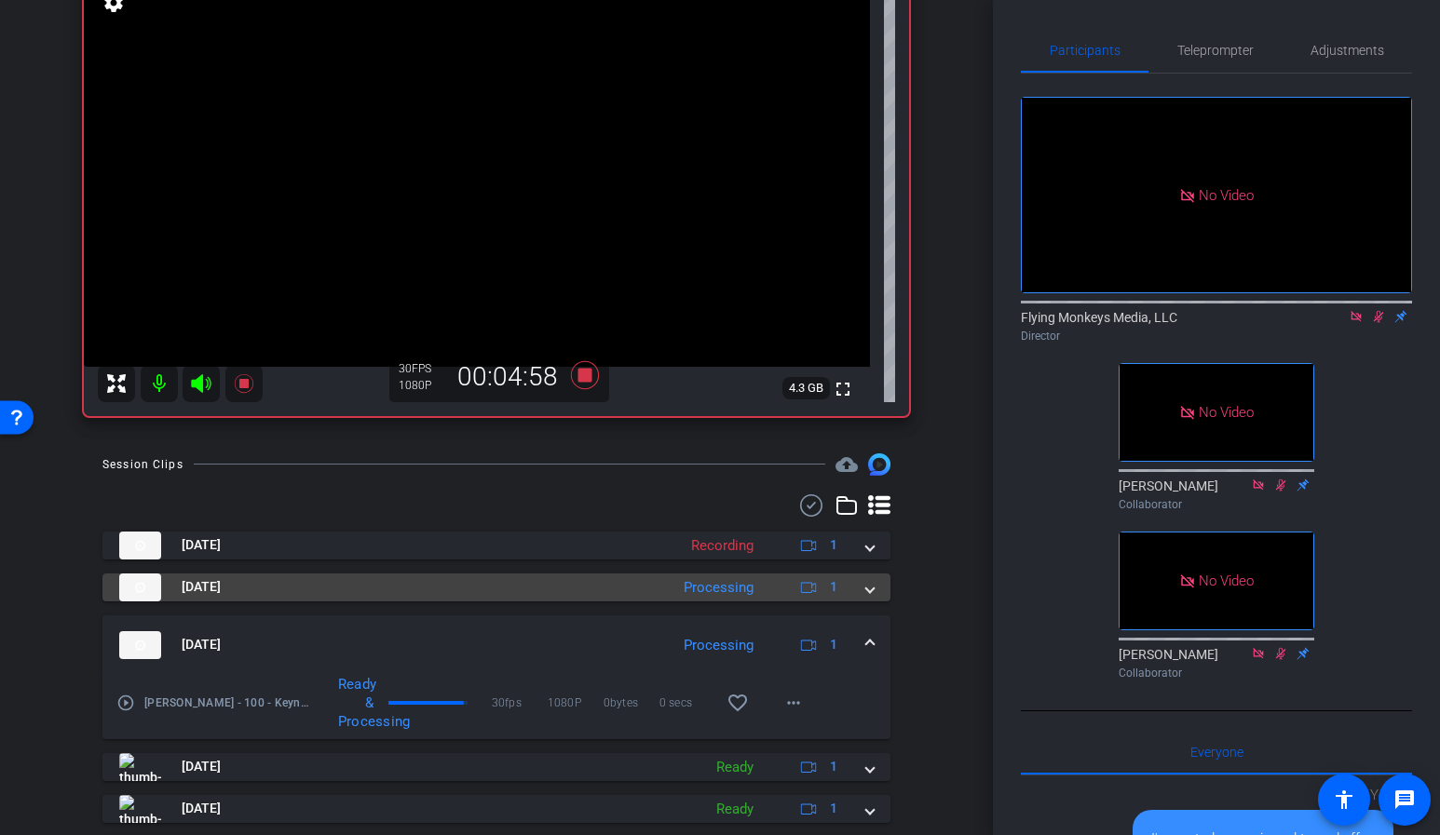
click at [868, 592] on span at bounding box center [869, 587] width 7 height 20
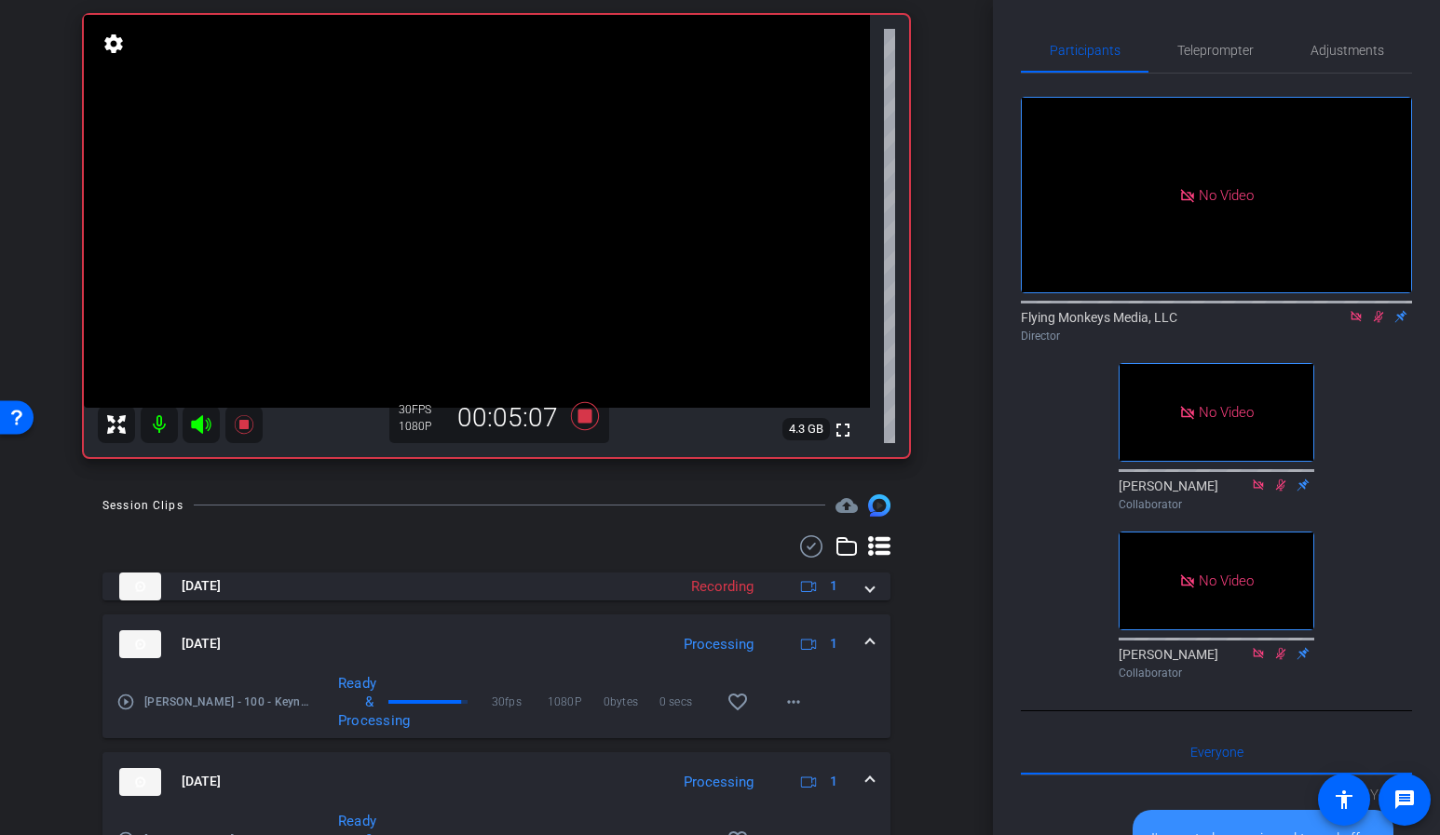
scroll to position [94, 0]
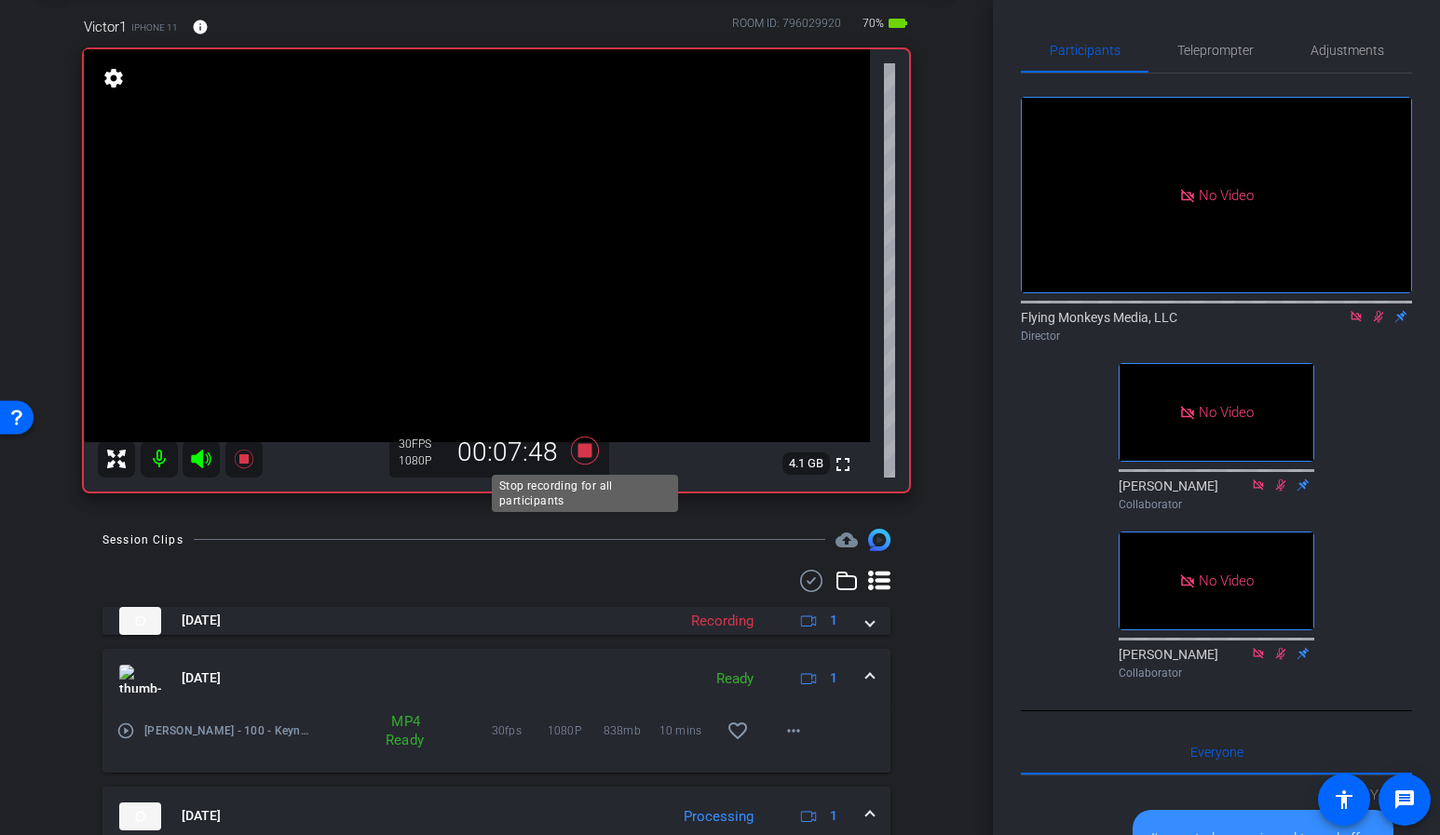
click at [595, 455] on icon at bounding box center [585, 451] width 45 height 34
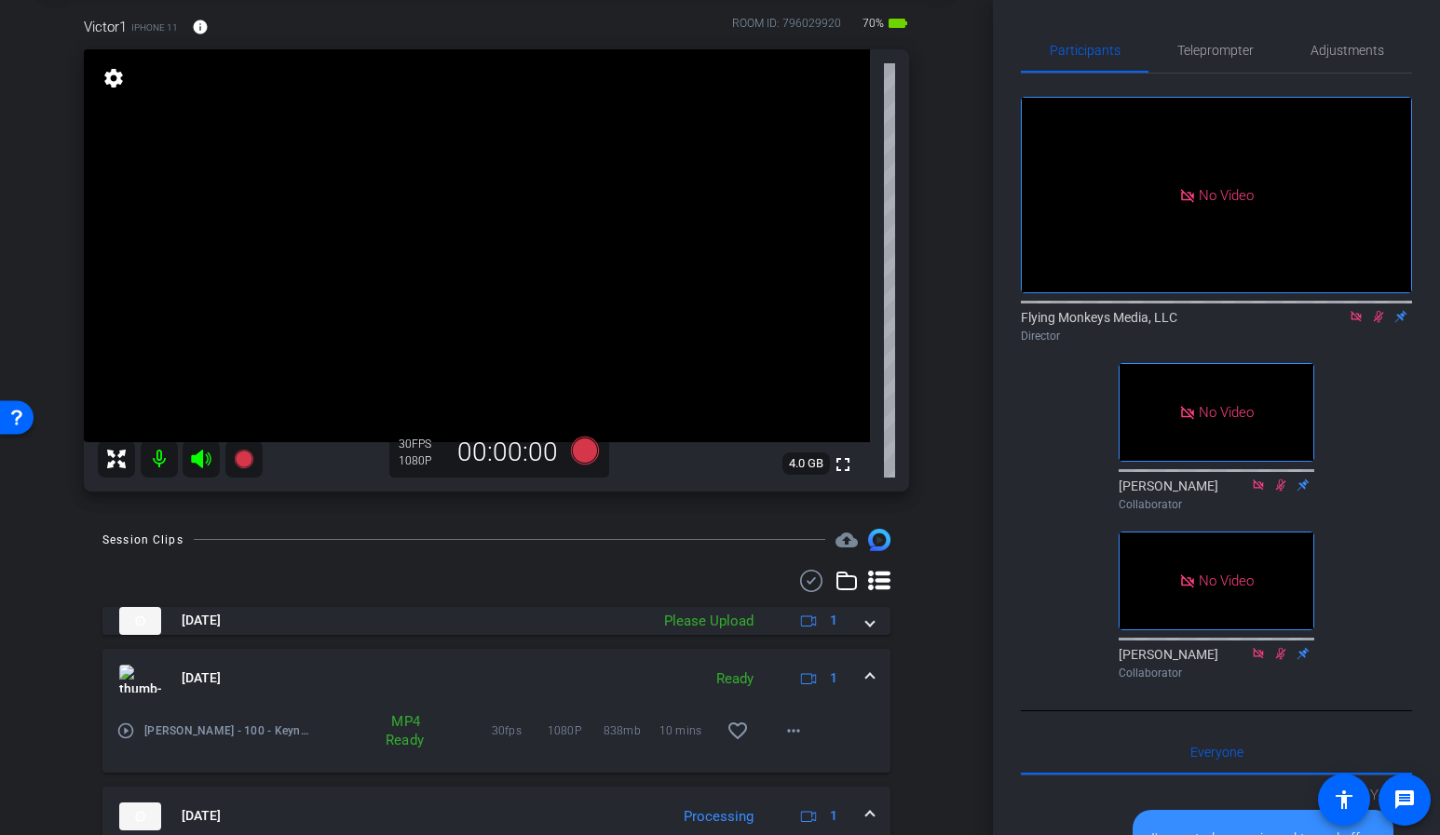
click at [1377, 323] on icon at bounding box center [1378, 316] width 15 height 13
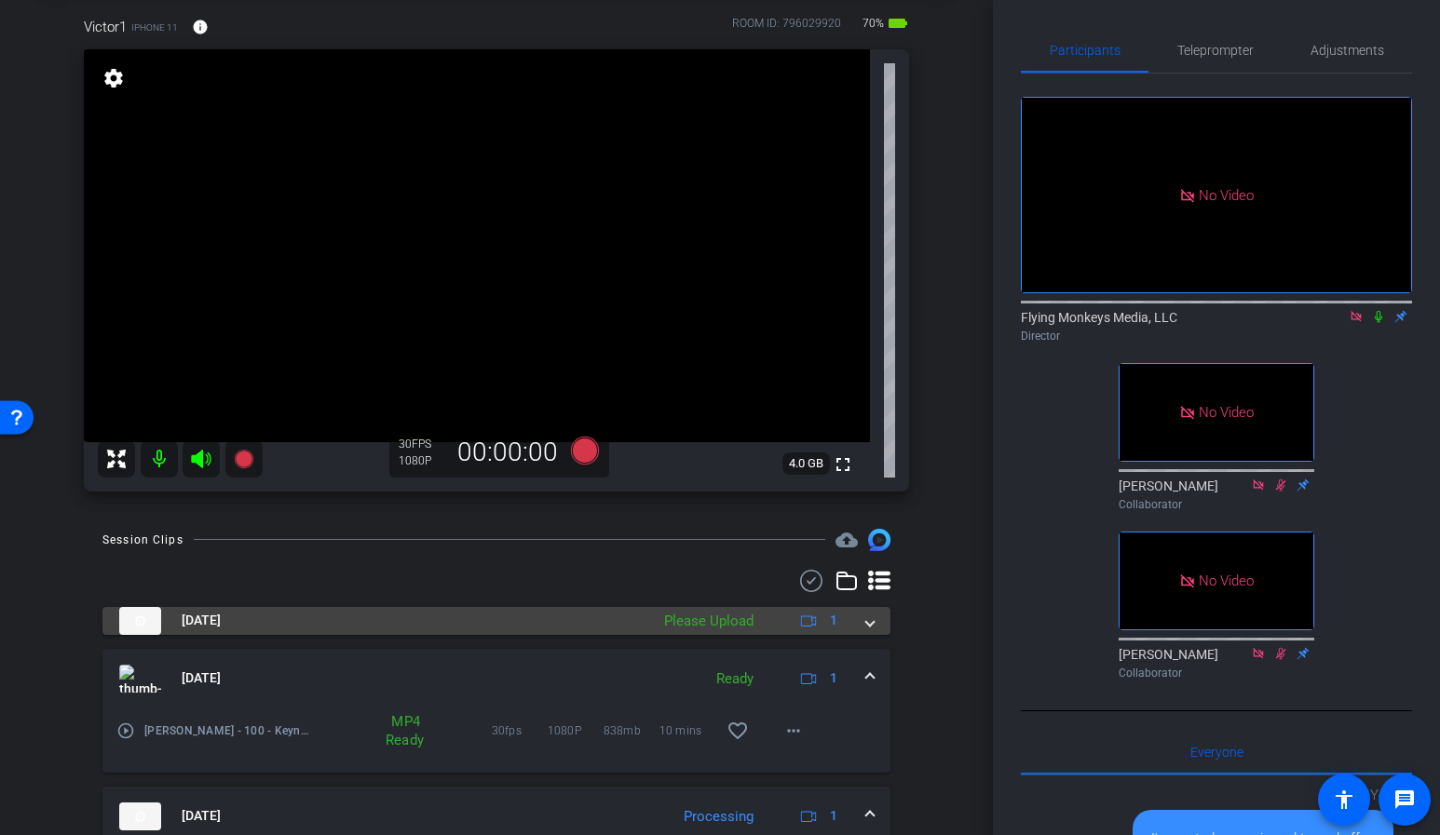
click at [866, 625] on span at bounding box center [869, 621] width 7 height 20
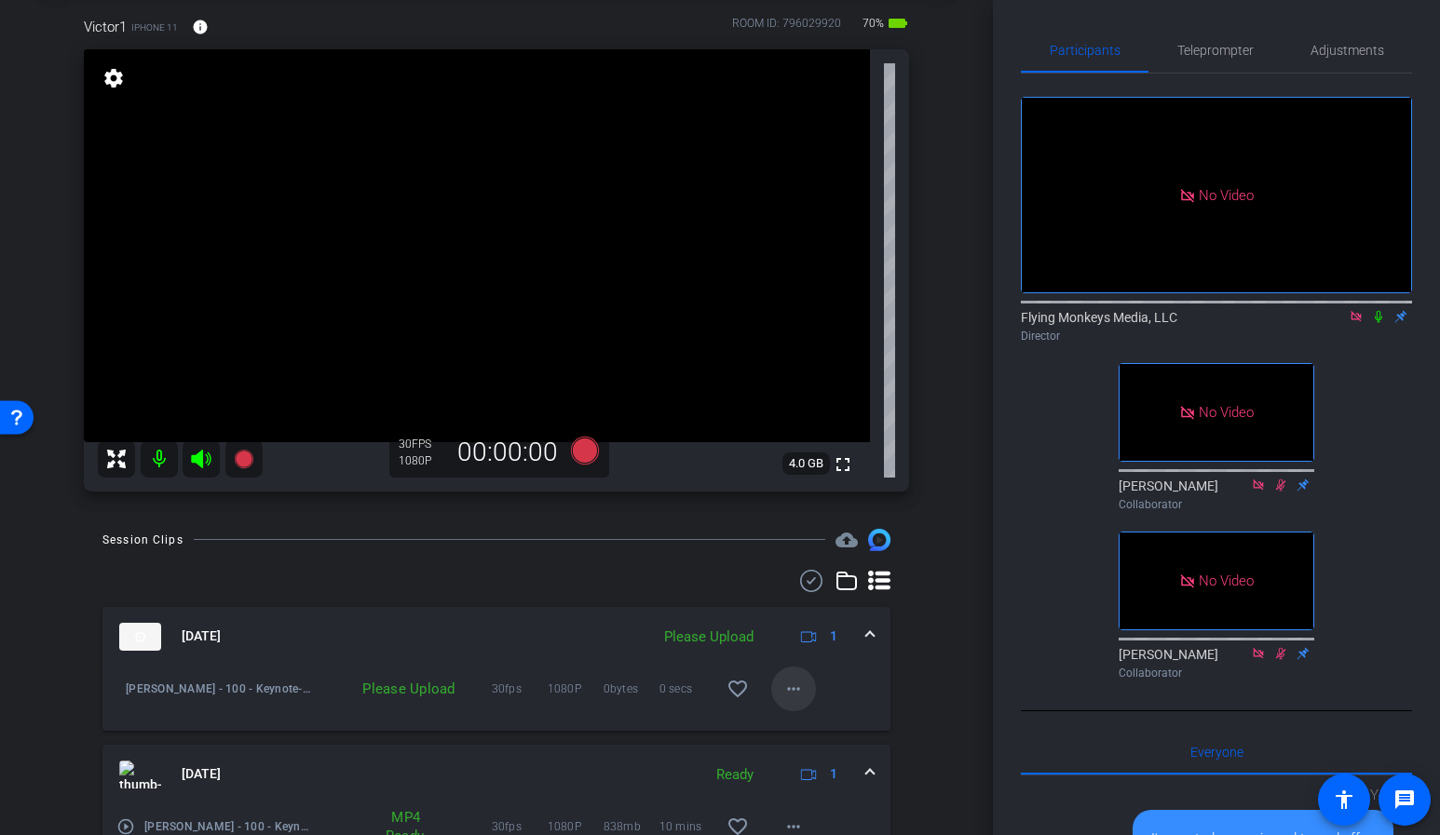
click at [788, 685] on mat-icon "more_horiz" at bounding box center [793, 689] width 22 height 22
click at [807, 723] on span "Upload" at bounding box center [823, 728] width 75 height 22
click at [952, 569] on div "arrow_back Joule Omni - 100 - Keynote Back to project Send invite account_box g…" at bounding box center [496, 323] width 993 height 835
click at [584, 455] on icon at bounding box center [585, 451] width 28 height 28
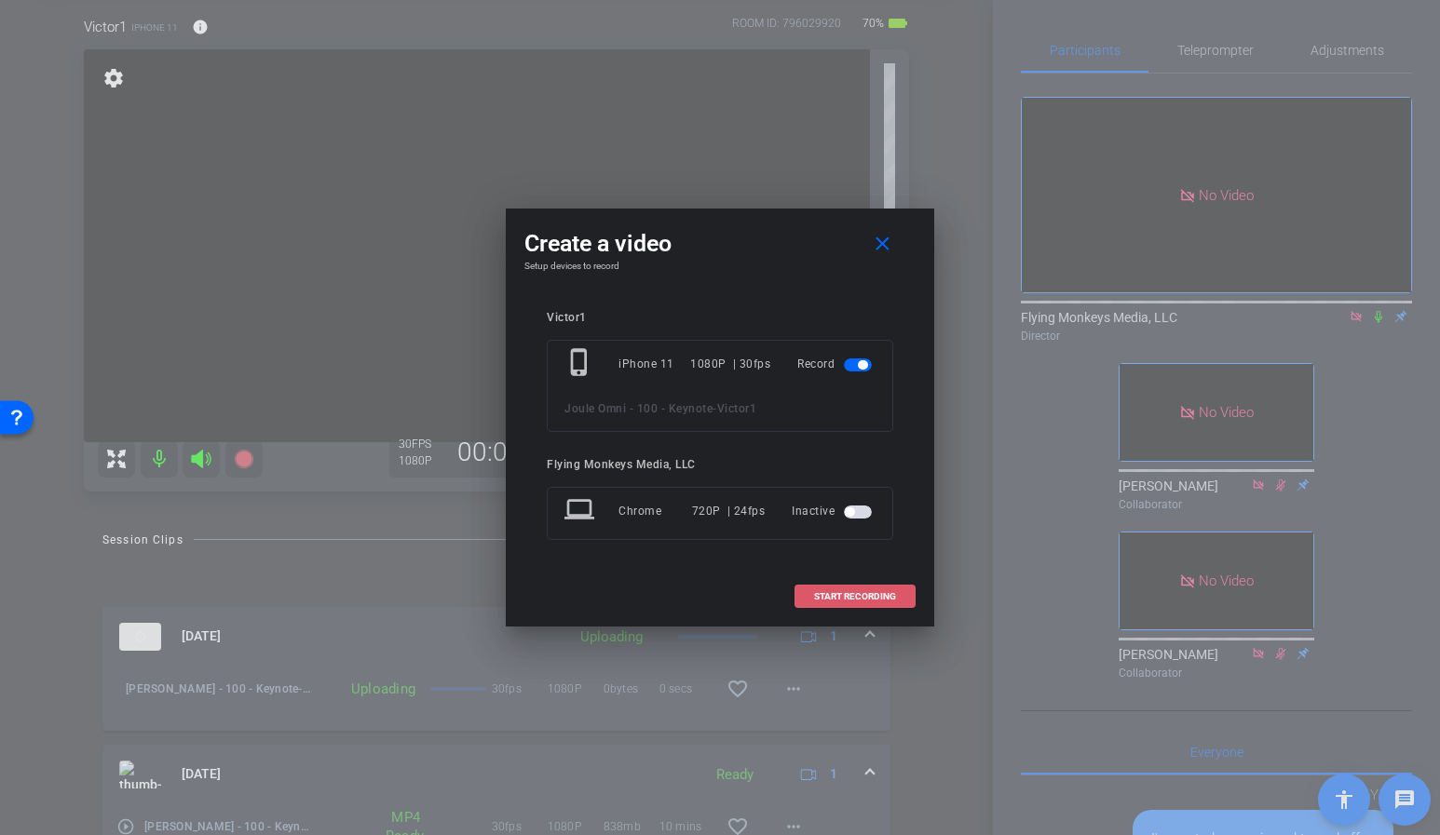
click at [826, 602] on span "START RECORDING" at bounding box center [855, 596] width 82 height 9
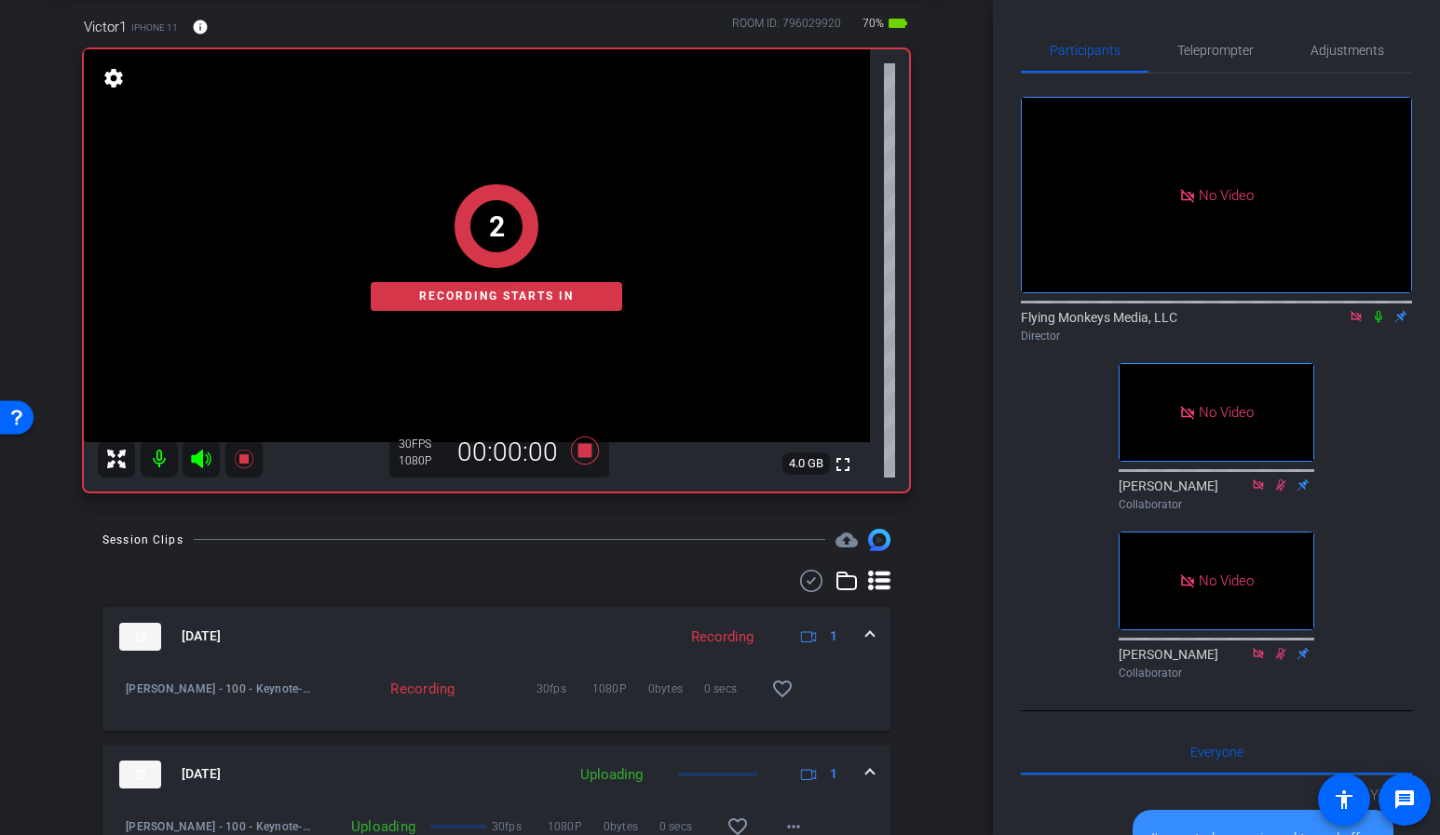
click at [1382, 323] on icon at bounding box center [1378, 316] width 15 height 13
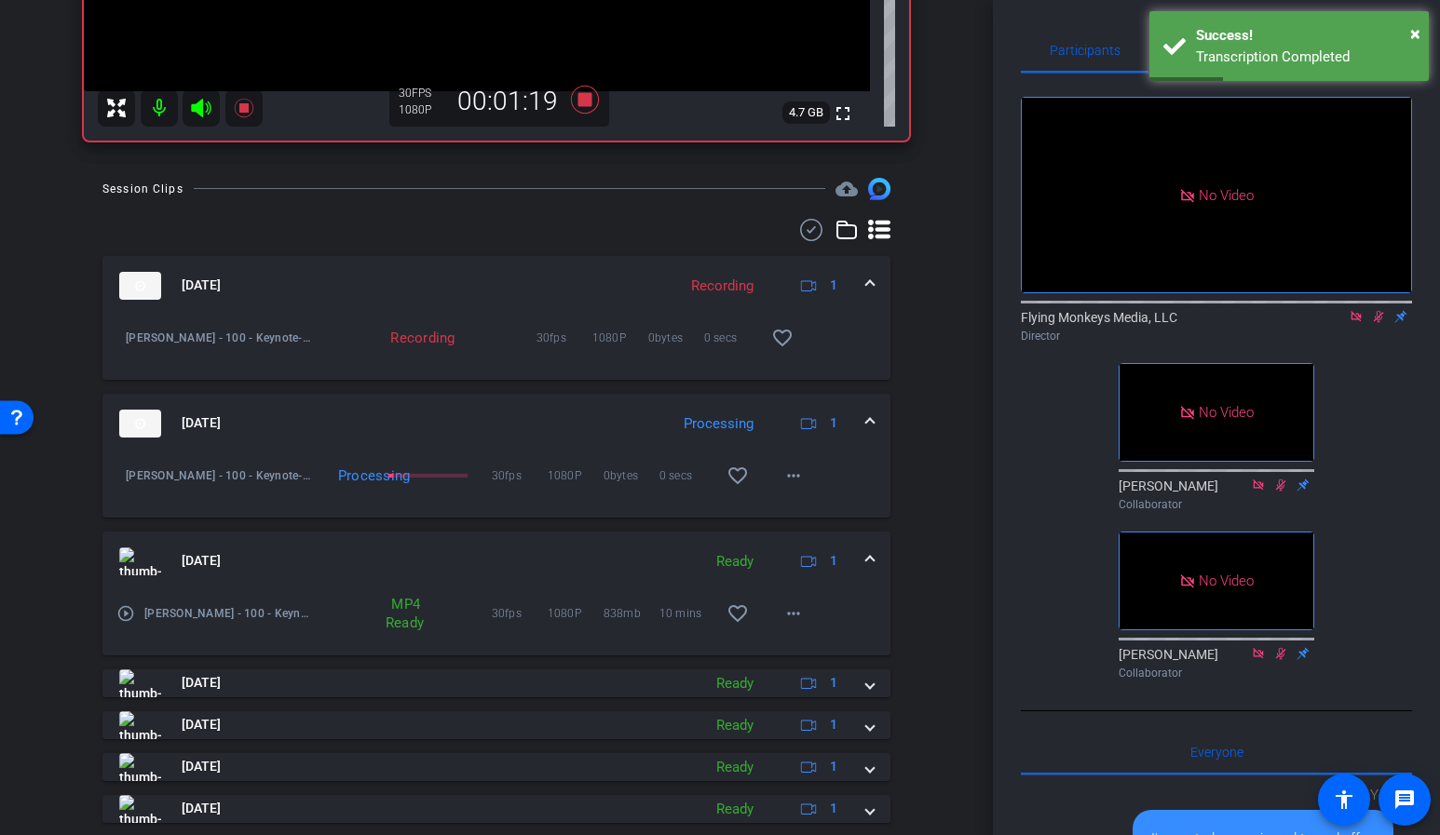
scroll to position [499, 0]
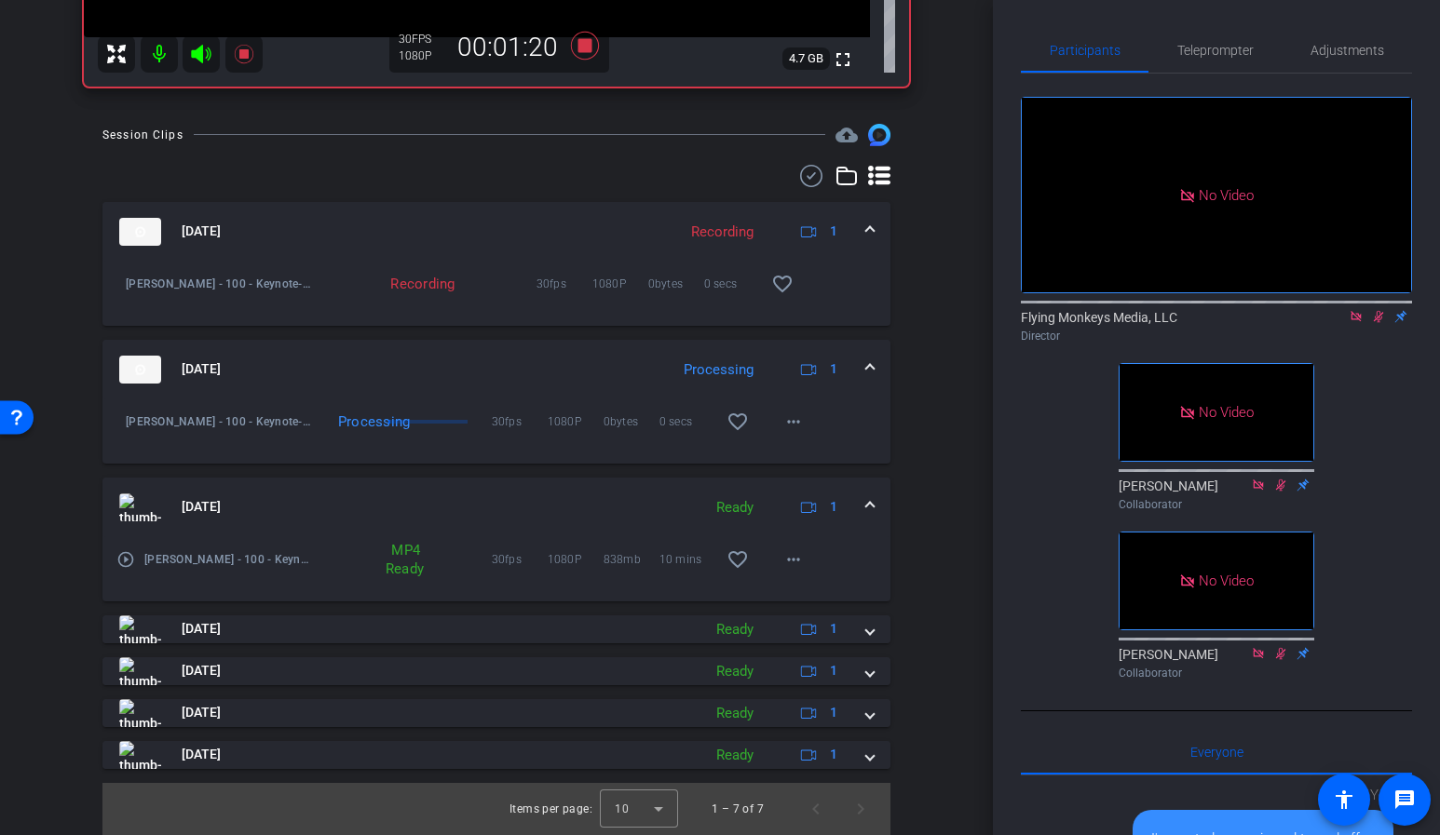
click at [868, 503] on span at bounding box center [869, 507] width 7 height 20
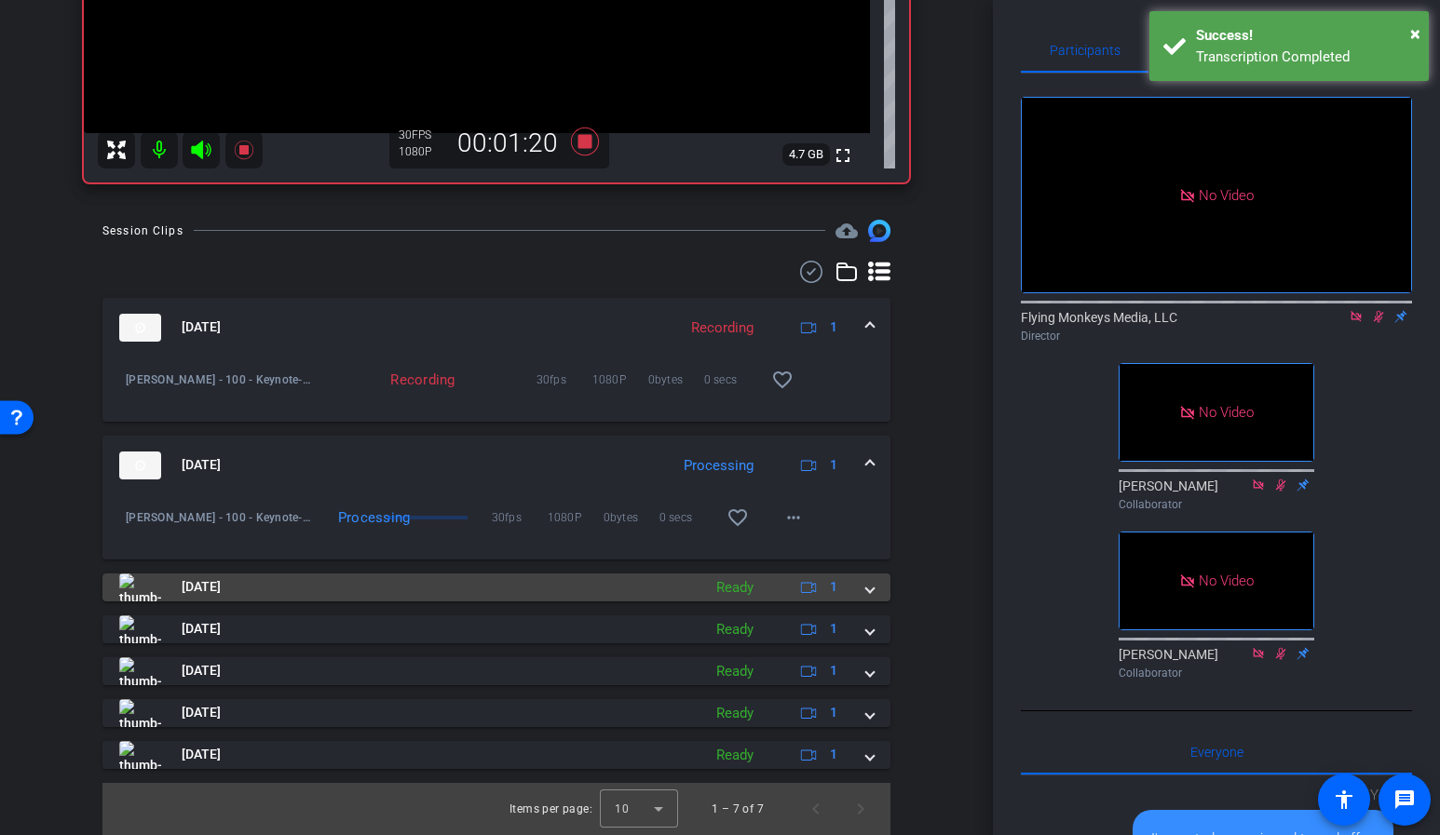
scroll to position [403, 0]
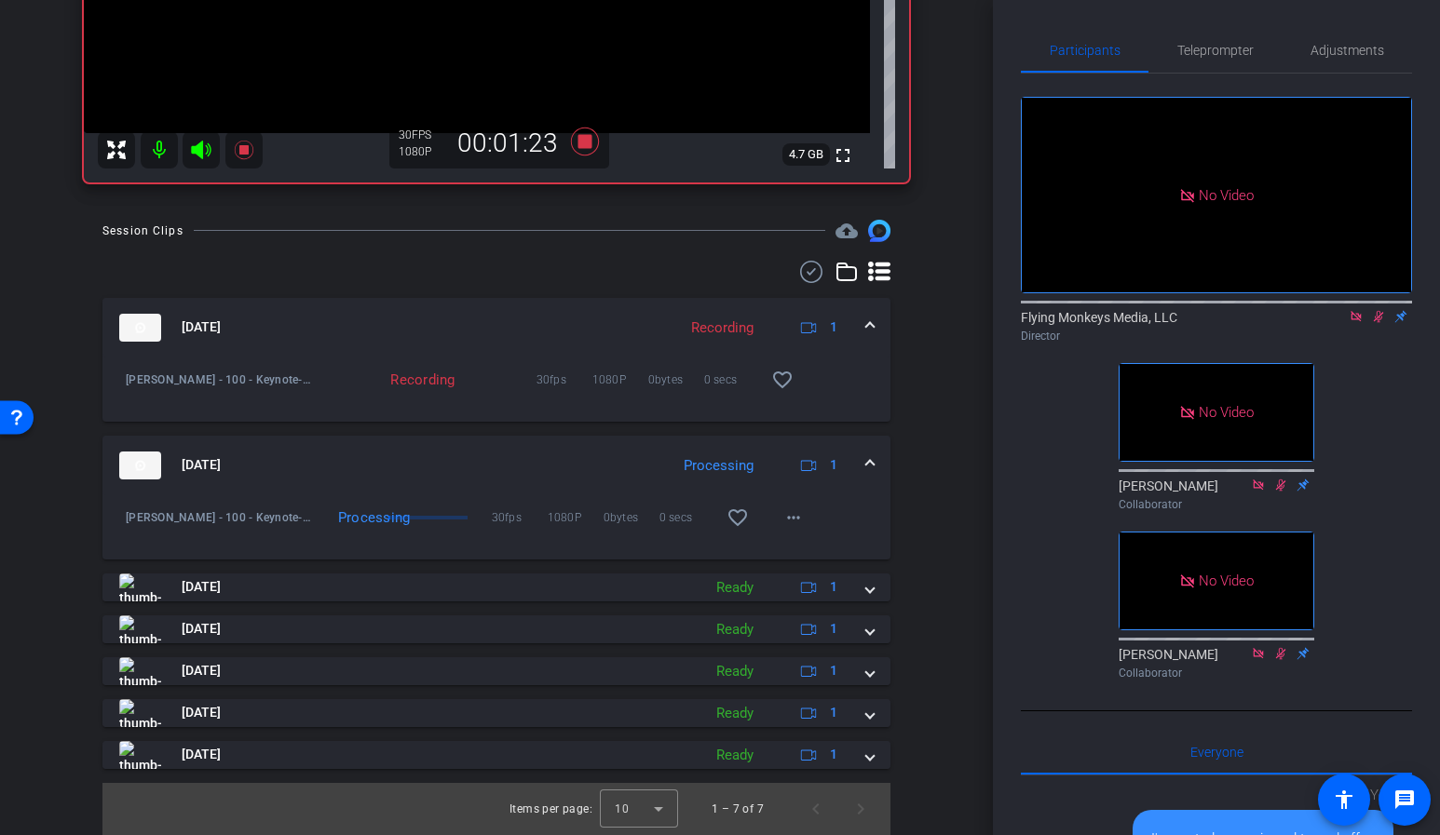
click at [865, 460] on div "Sep 4, 2025 Processing 1" at bounding box center [492, 466] width 747 height 28
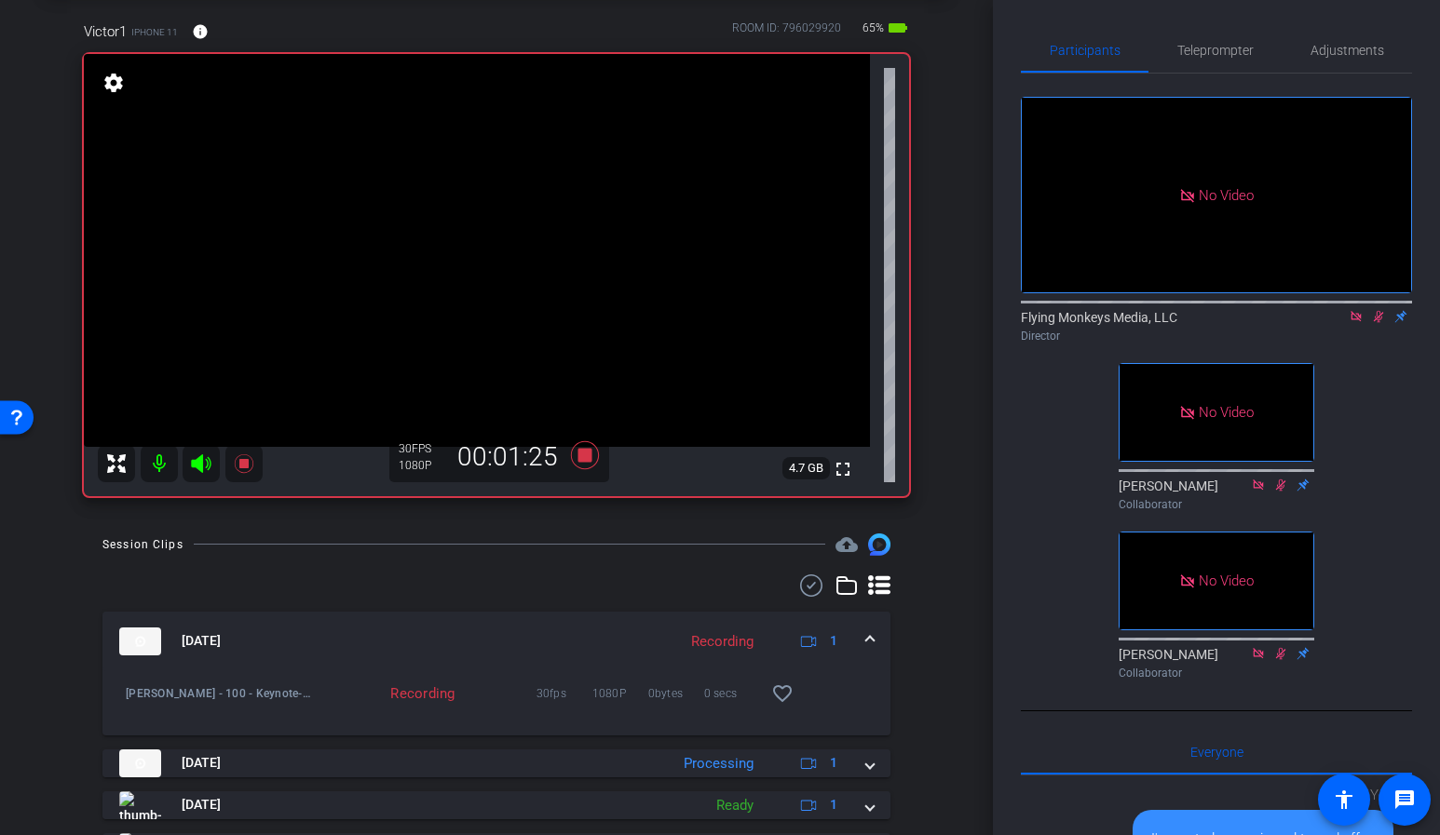
scroll to position [108, 0]
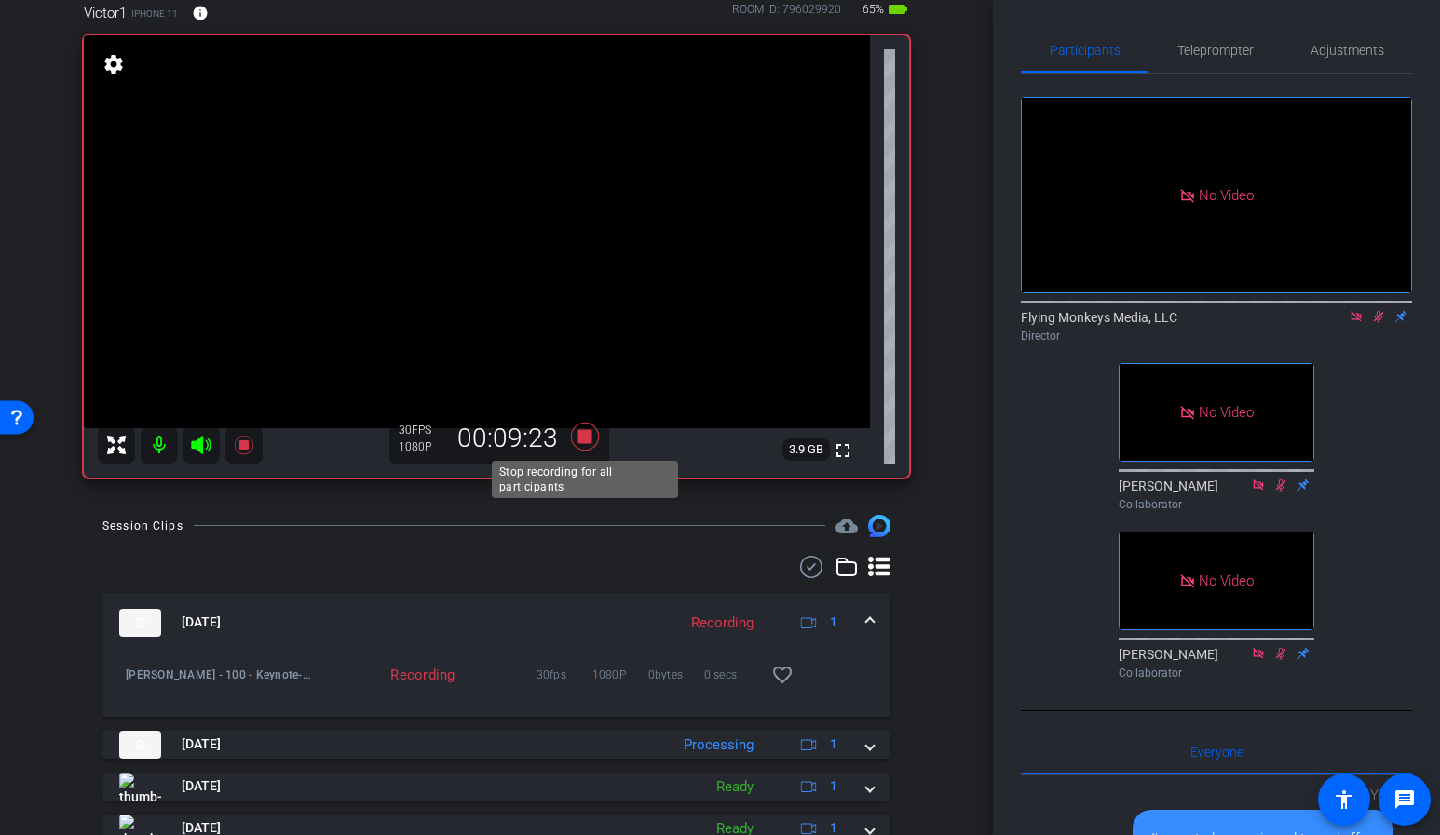
click at [583, 440] on icon at bounding box center [585, 437] width 28 height 28
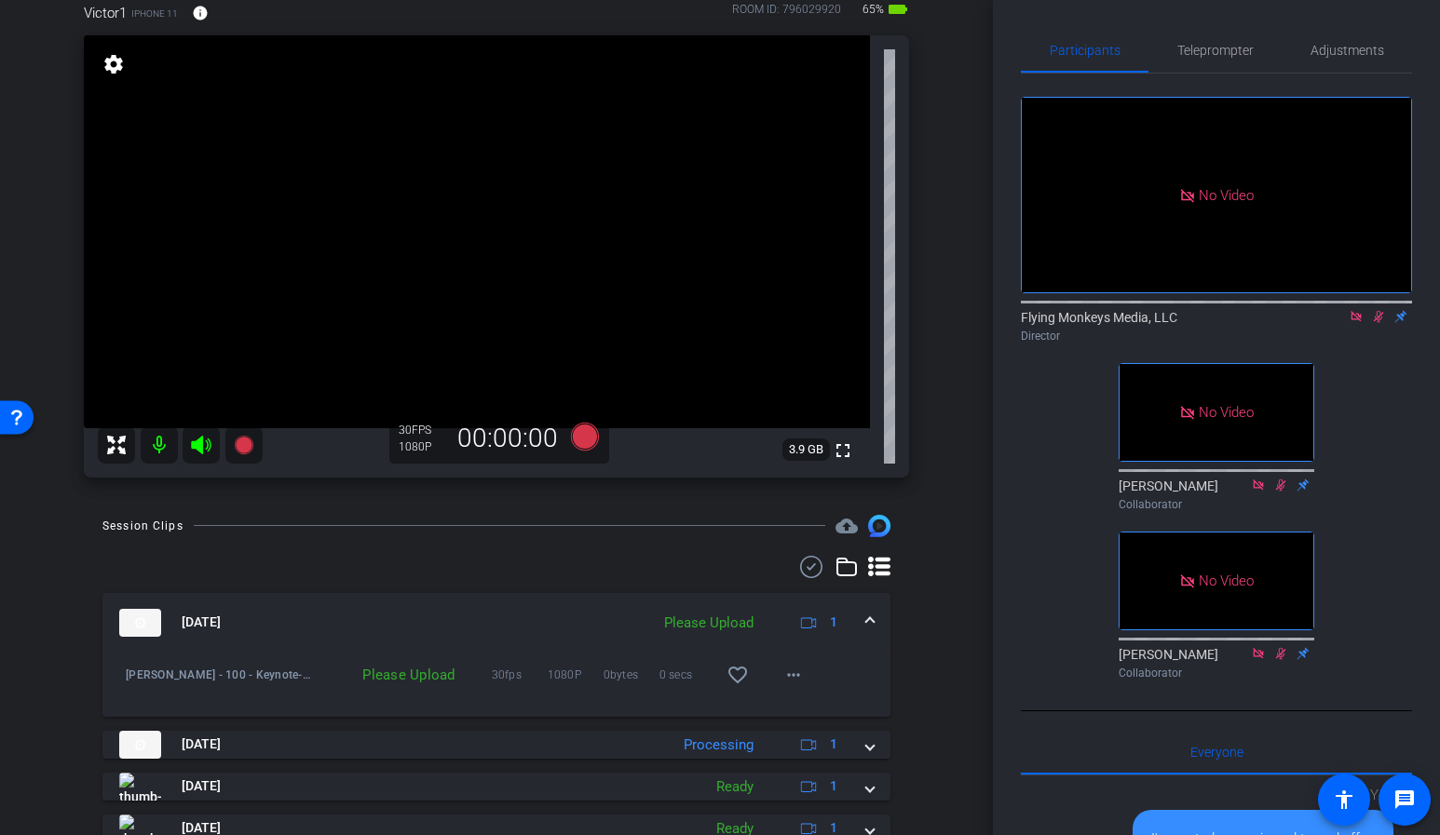
click at [1357, 323] on icon at bounding box center [1356, 316] width 15 height 13
click at [1355, 323] on icon at bounding box center [1356, 317] width 10 height 12
click at [791, 671] on mat-icon "more_horiz" at bounding box center [793, 675] width 22 height 22
click at [819, 709] on span "Upload" at bounding box center [823, 713] width 75 height 22
click at [970, 510] on div "arrow_back Joule Omni - 100 - Keynote Back to project Send invite account_box g…" at bounding box center [496, 309] width 993 height 835
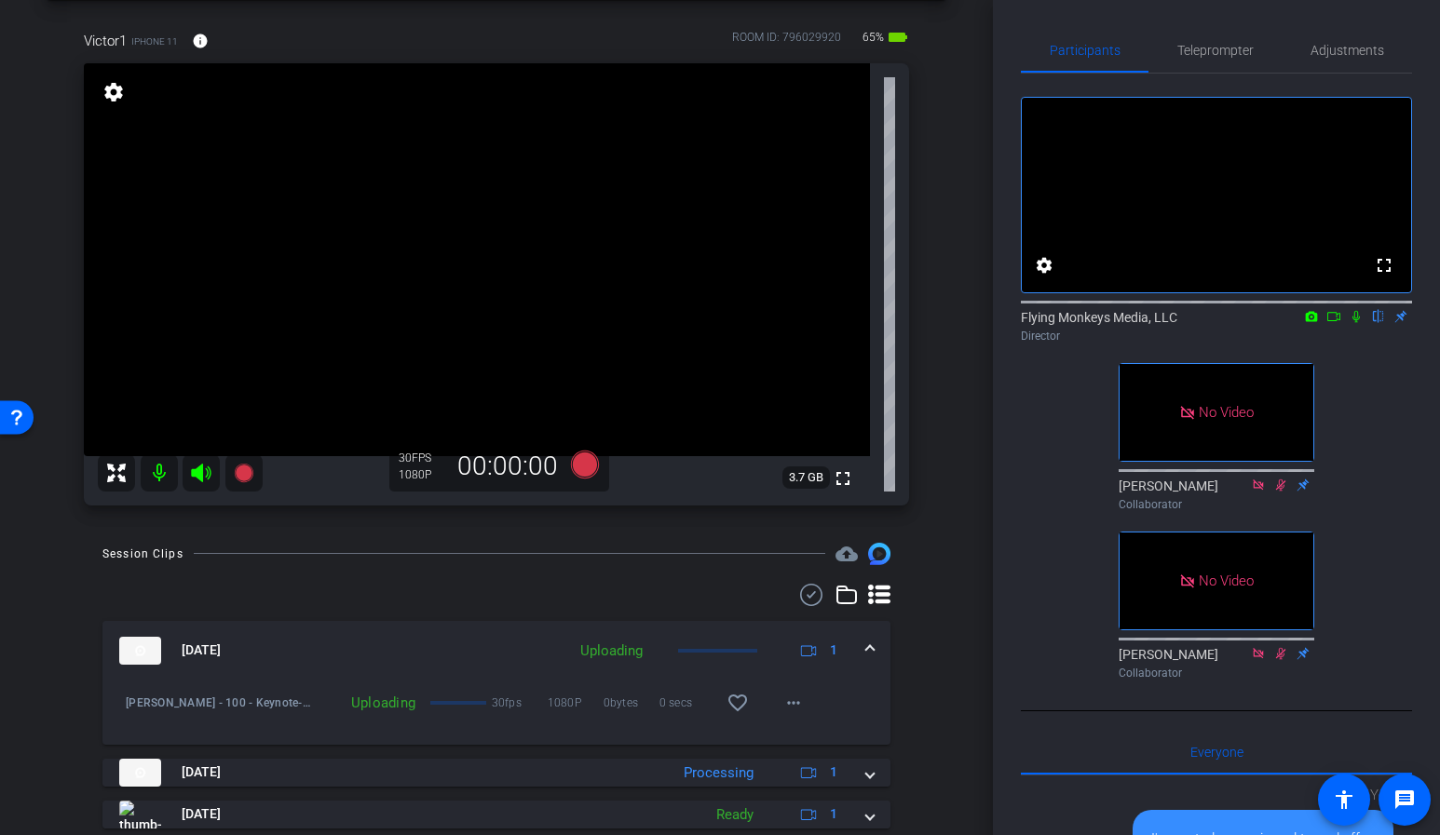
scroll to position [96, 0]
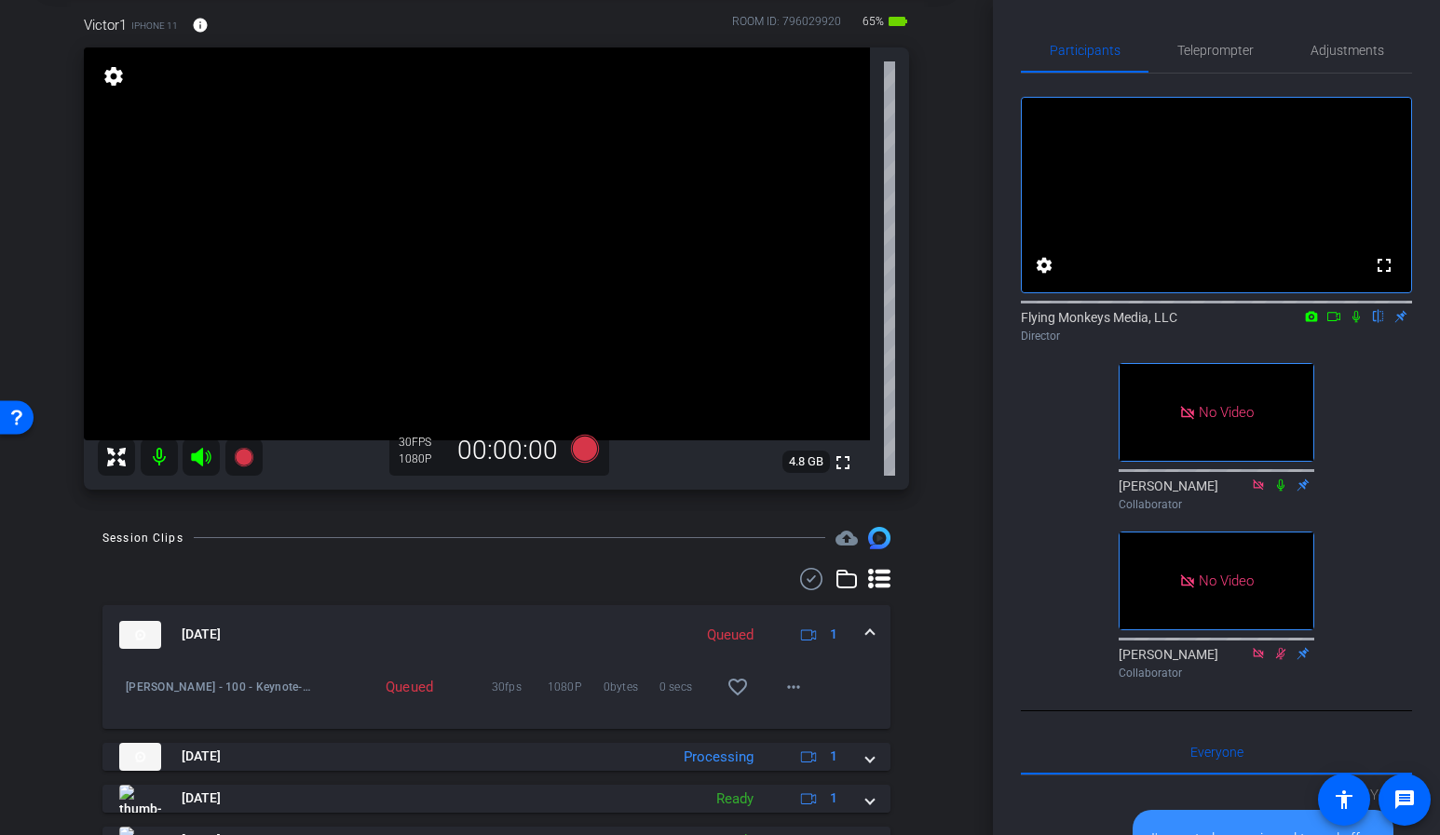
click at [970, 436] on div "arrow_back Joule Omni - 100 - Keynote Back to project Send invite account_box g…" at bounding box center [496, 321] width 993 height 835
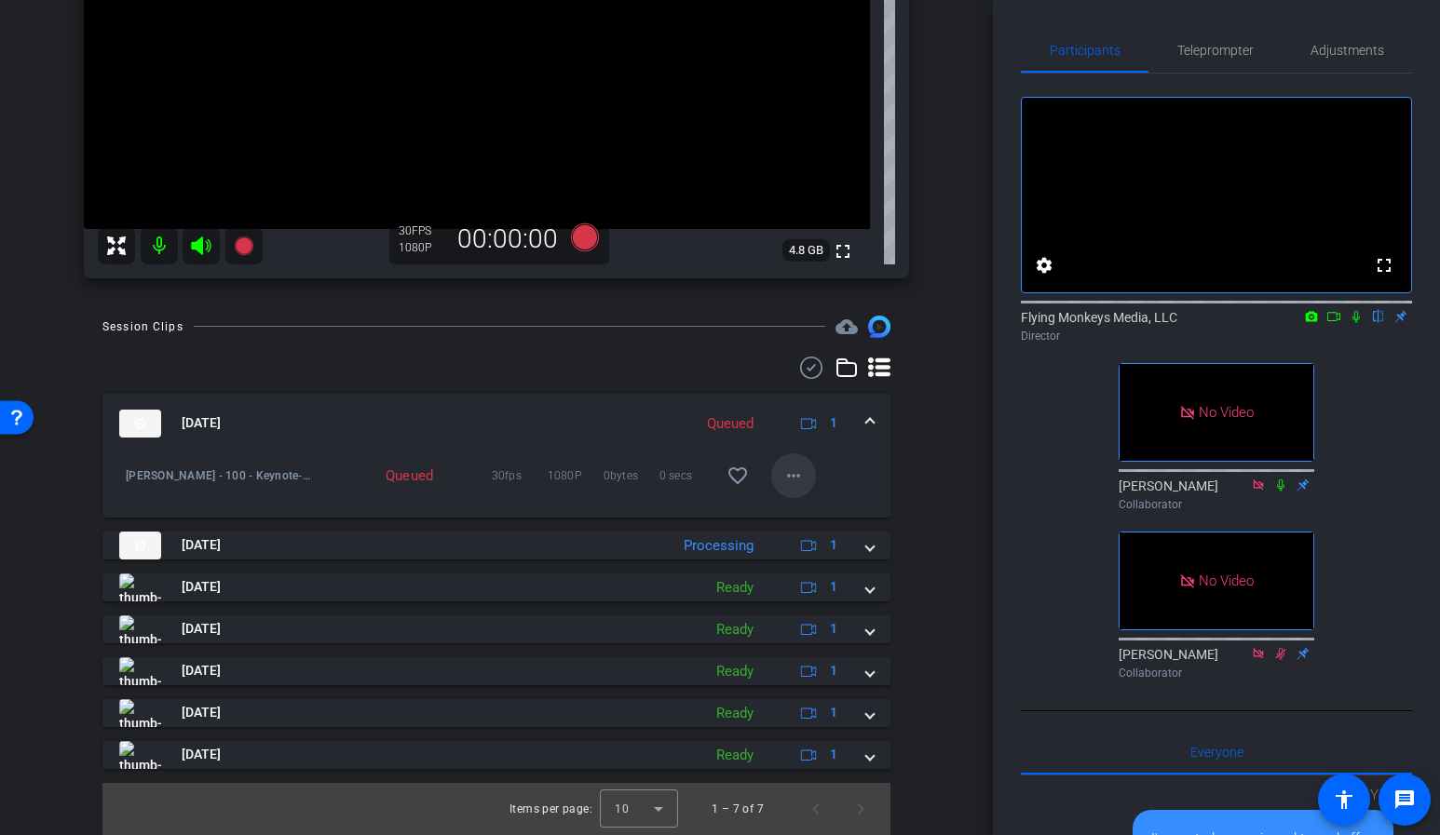
click at [803, 482] on mat-icon "more_horiz" at bounding box center [793, 476] width 22 height 22
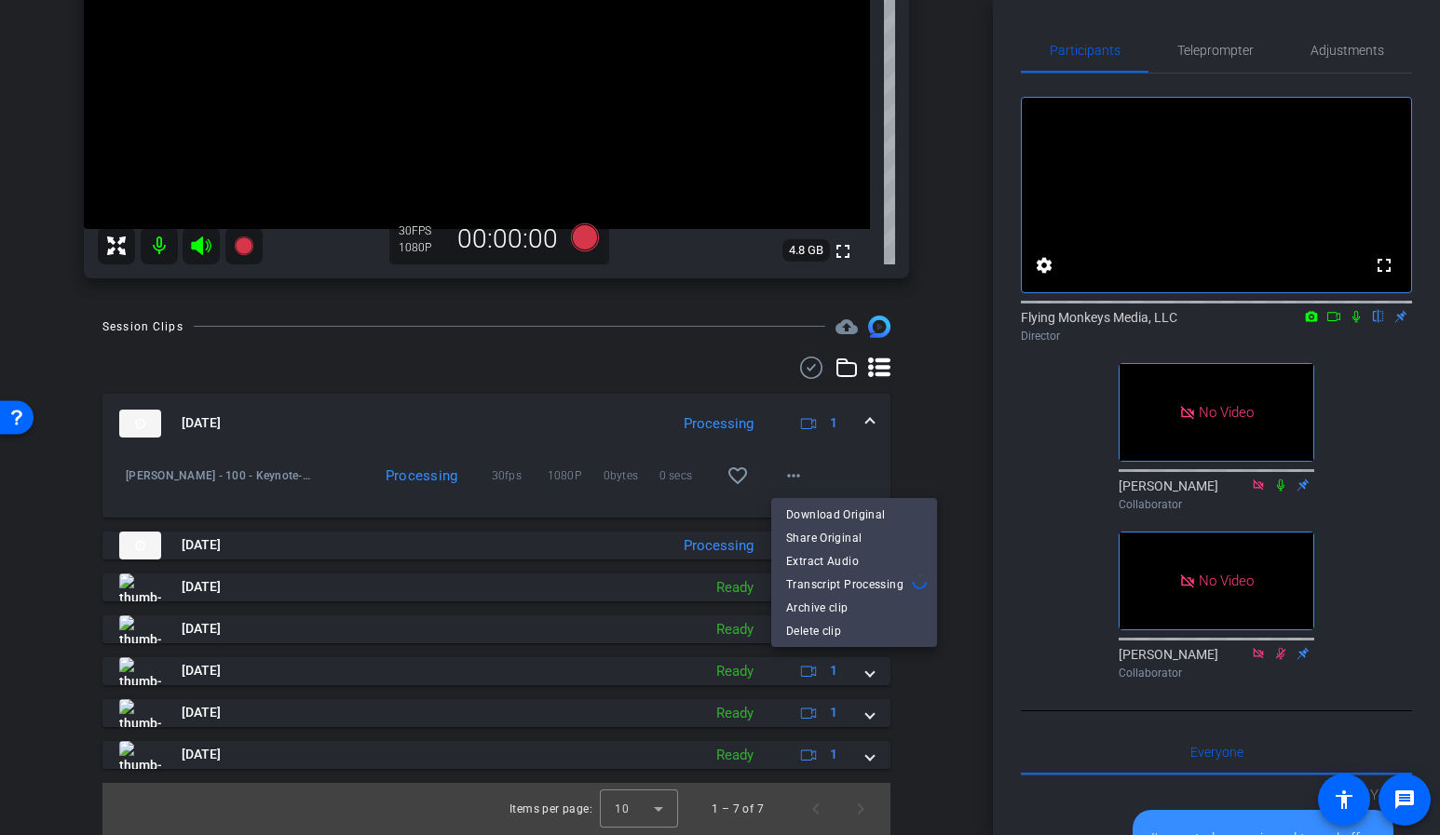
click at [943, 408] on div at bounding box center [720, 417] width 1440 height 835
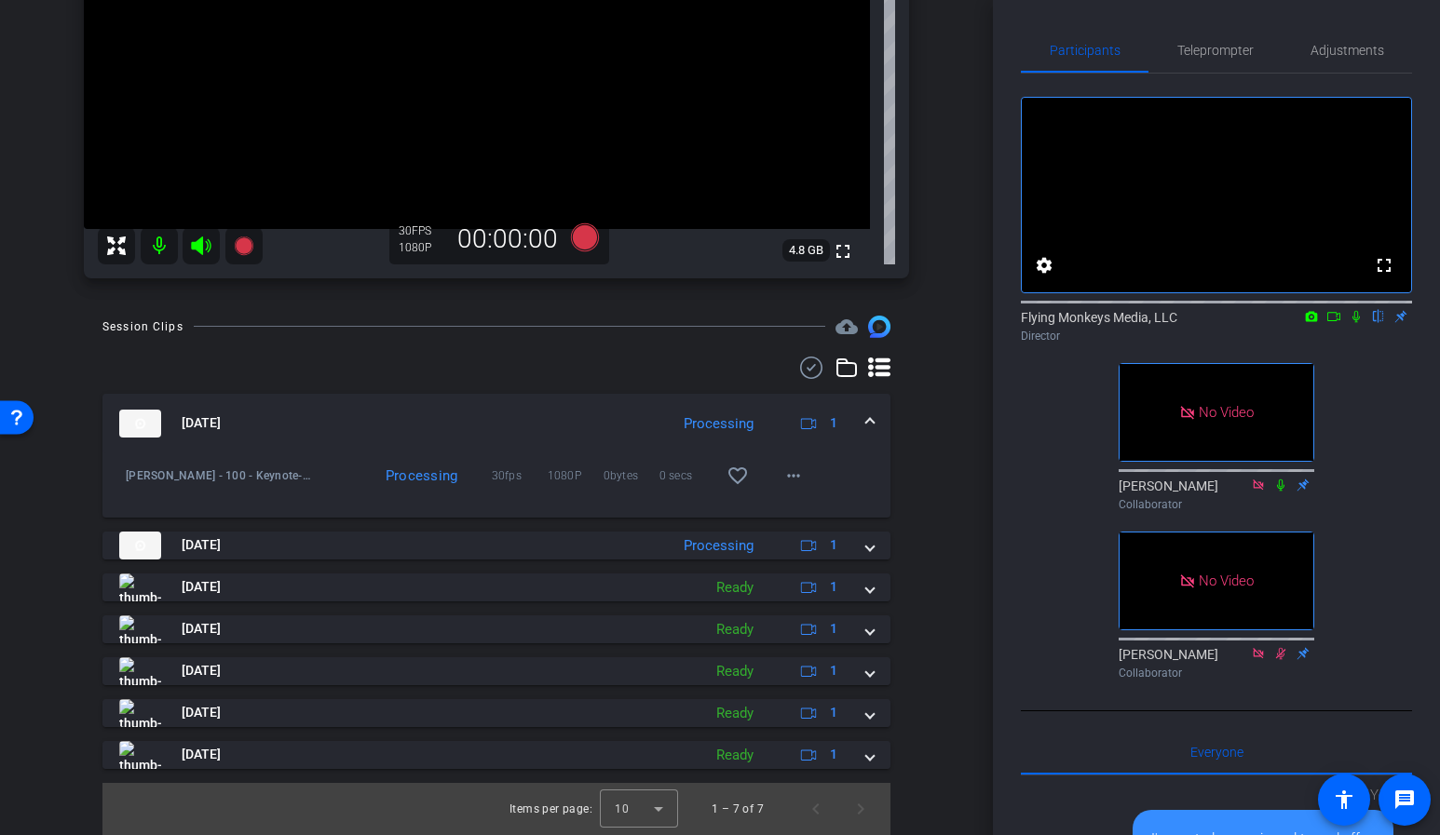
click at [867, 419] on span at bounding box center [869, 423] width 7 height 20
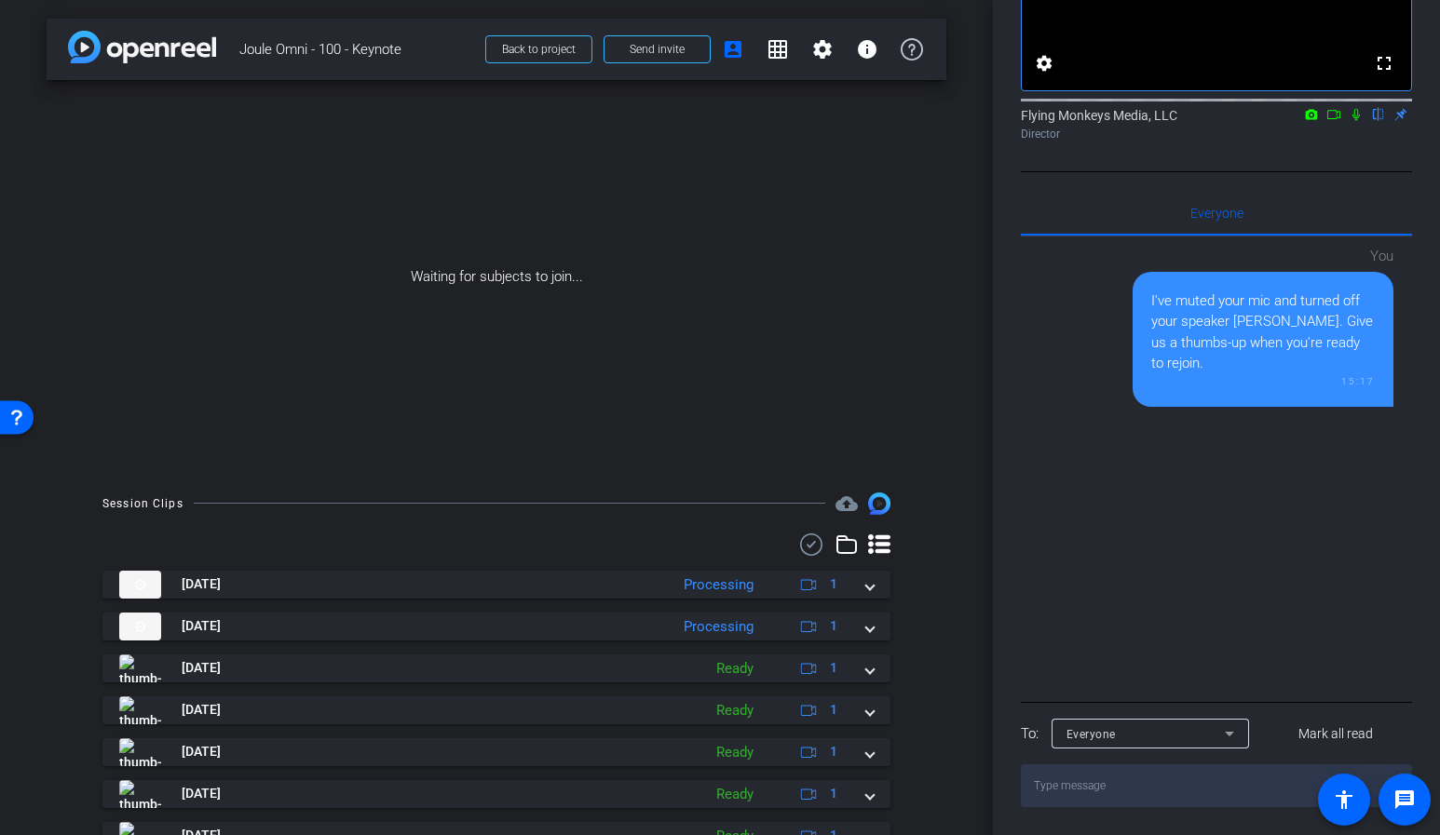
scroll to position [0, 0]
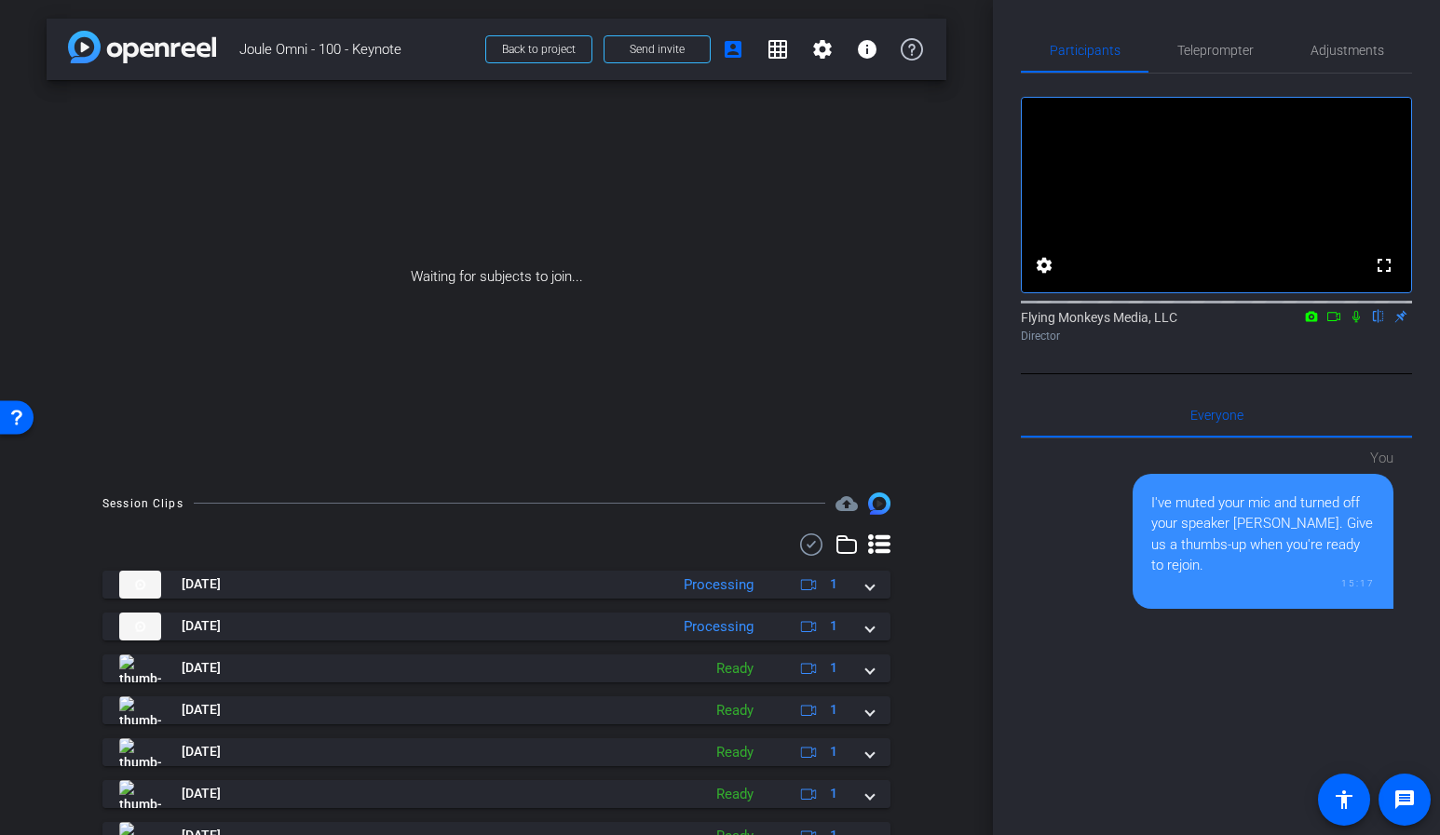
click at [951, 409] on div "arrow_back Joule Omni - 100 - Keynote Back to project Send invite account_box g…" at bounding box center [496, 417] width 993 height 835
click at [877, 641] on div "Sep 4, 2025 Processing 1 Joule Omni - 100 - Keynote-Victor1-2025-09-04-16-16-59…" at bounding box center [496, 710] width 788 height 279
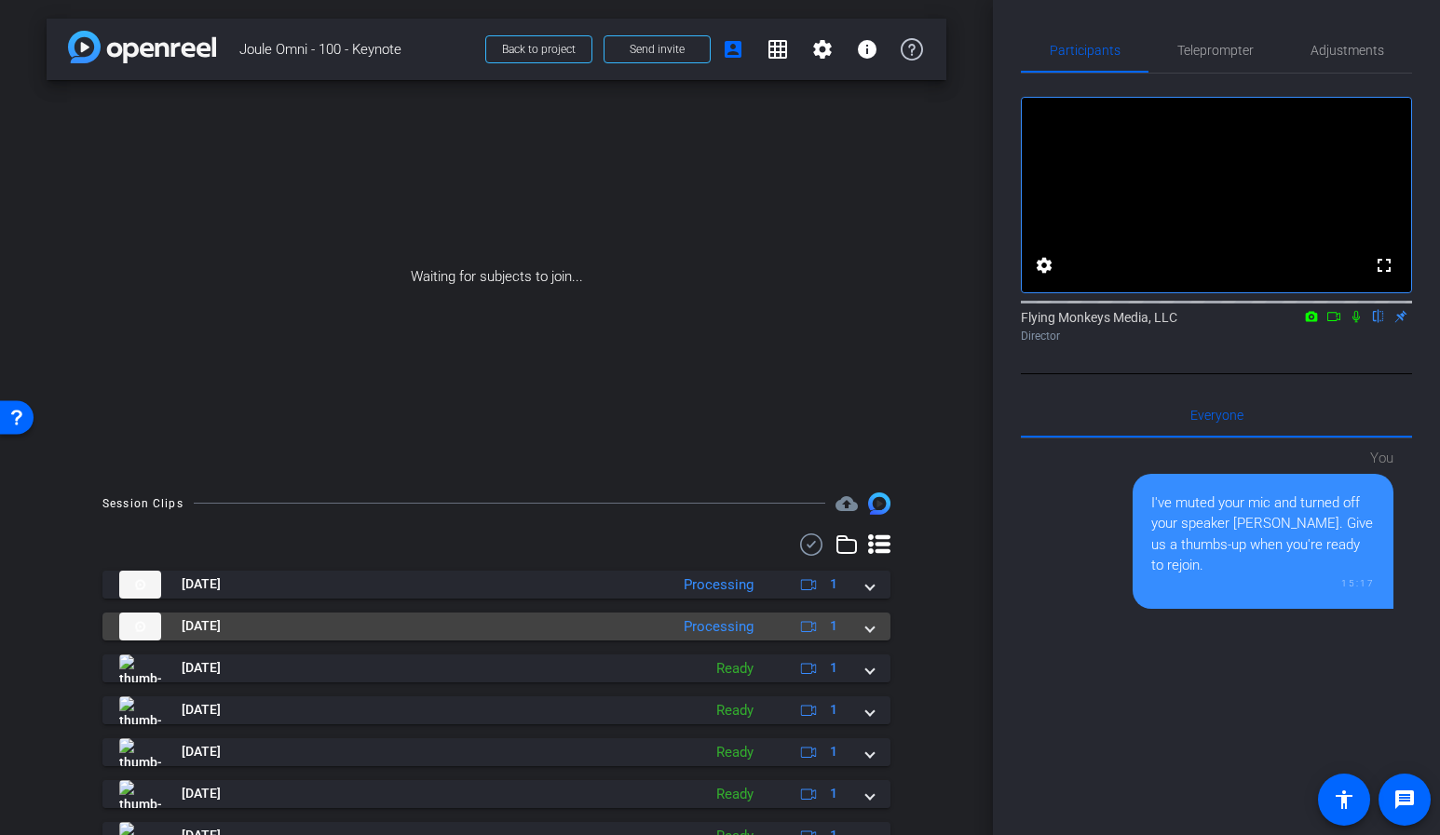
click at [870, 635] on span at bounding box center [869, 627] width 7 height 20
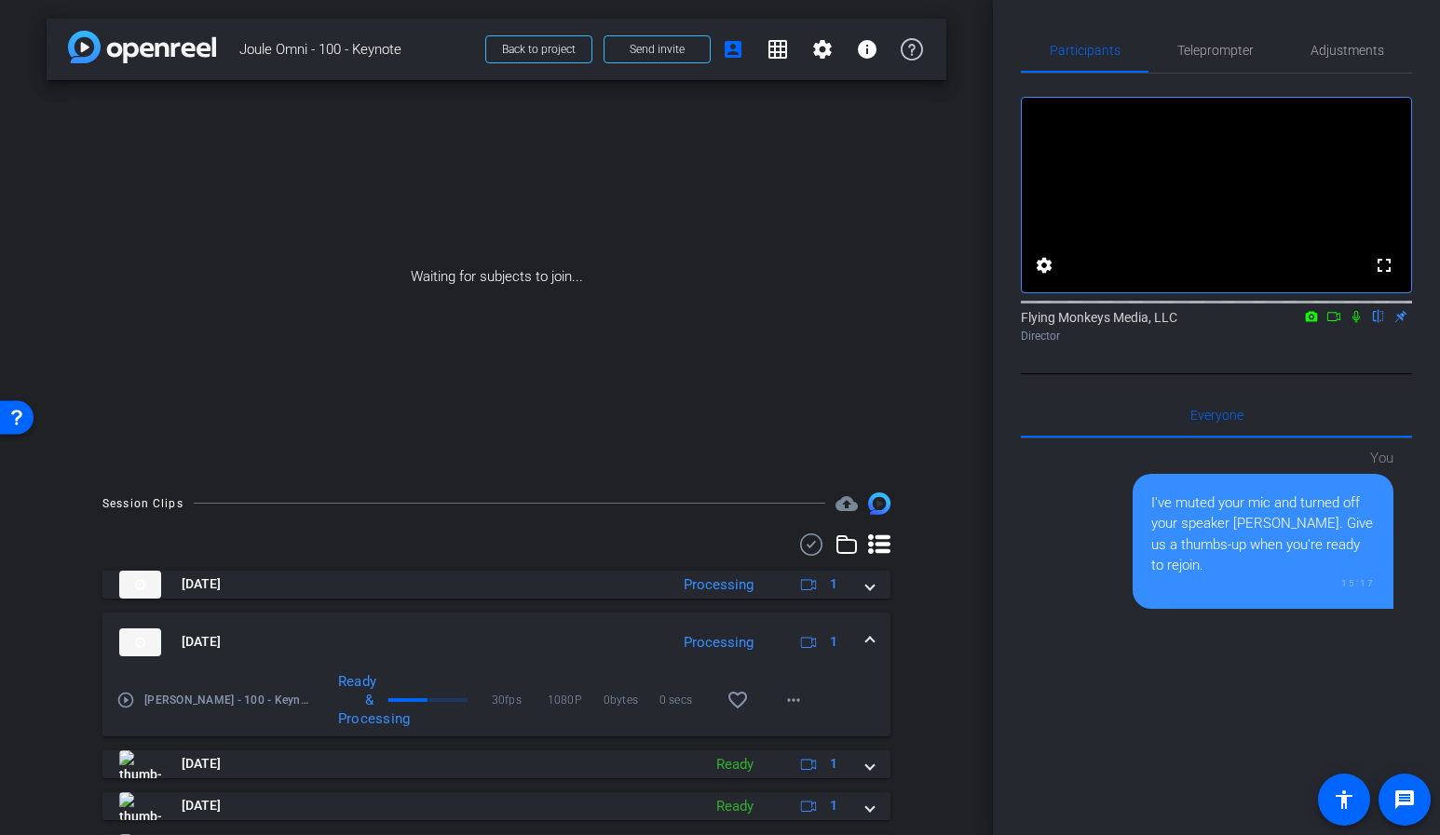
click at [870, 603] on div "Sep 4, 2025 Processing 1 Joule Omni - 100 - Keynote-Victor1-2025-09-04-16-16-59…" at bounding box center [496, 758] width 788 height 375
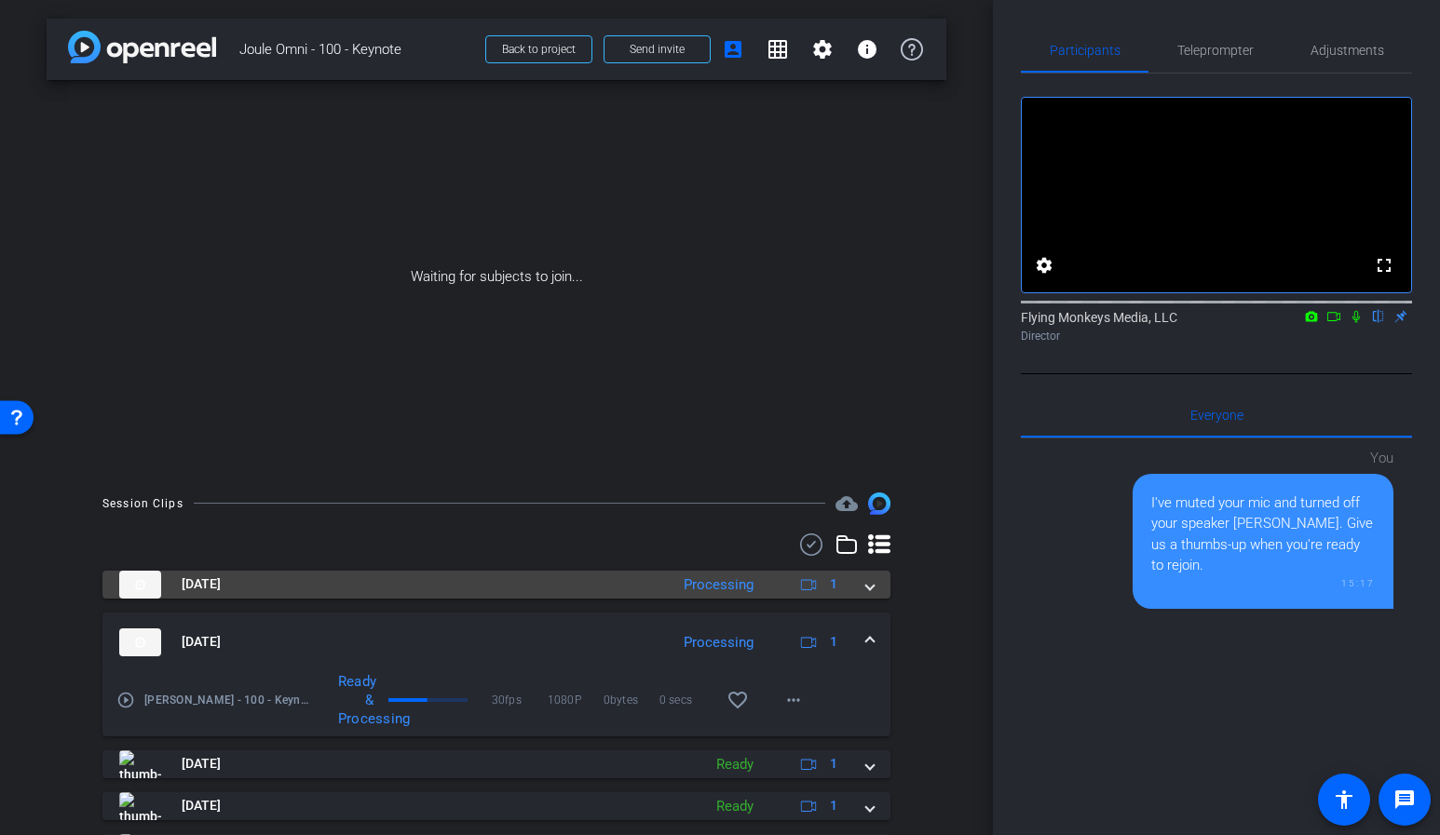
click at [870, 590] on span at bounding box center [869, 585] width 7 height 20
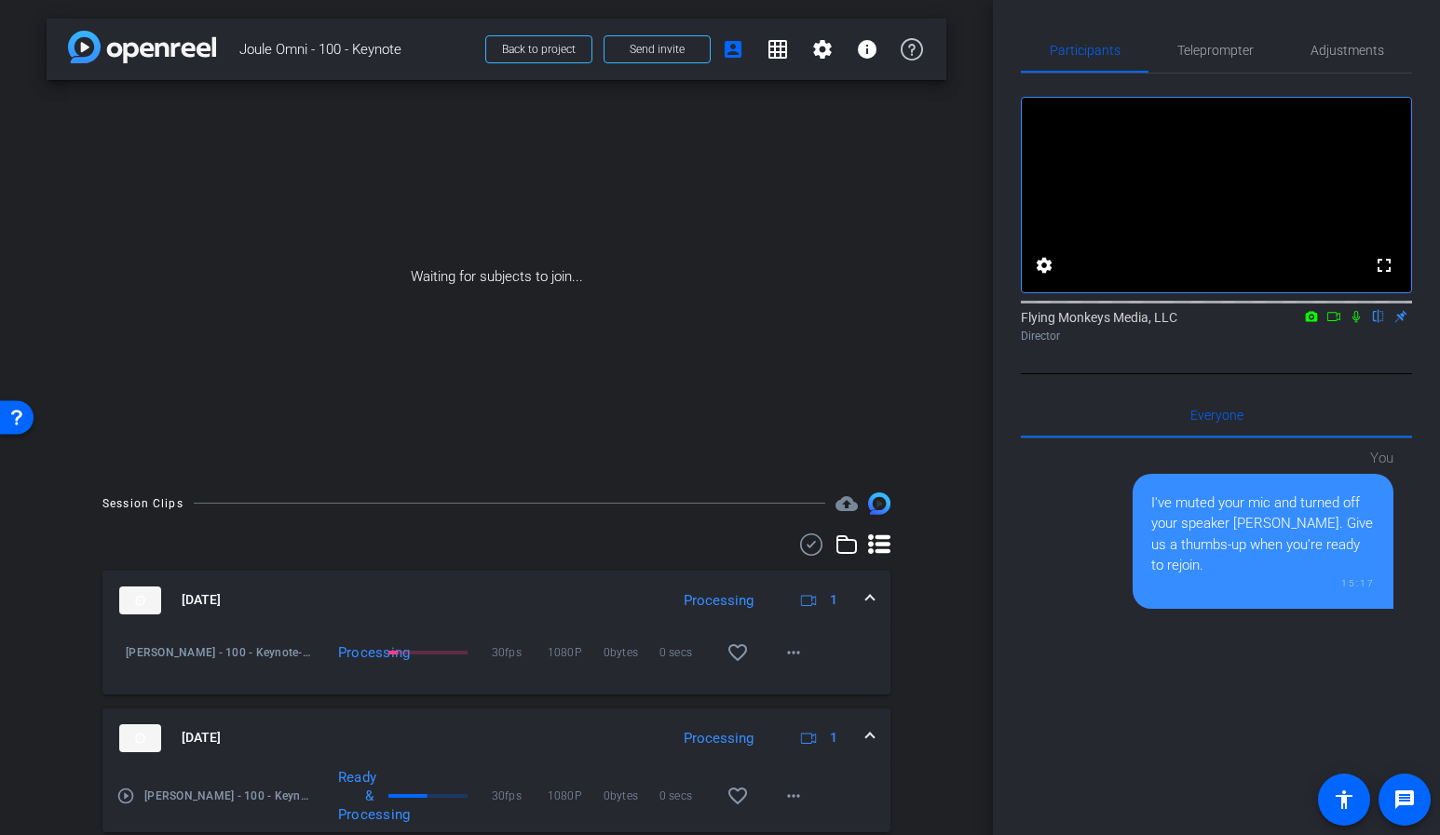
click at [1338, 323] on icon at bounding box center [1333, 316] width 15 height 13
click at [1374, 323] on icon at bounding box center [1378, 316] width 15 height 13
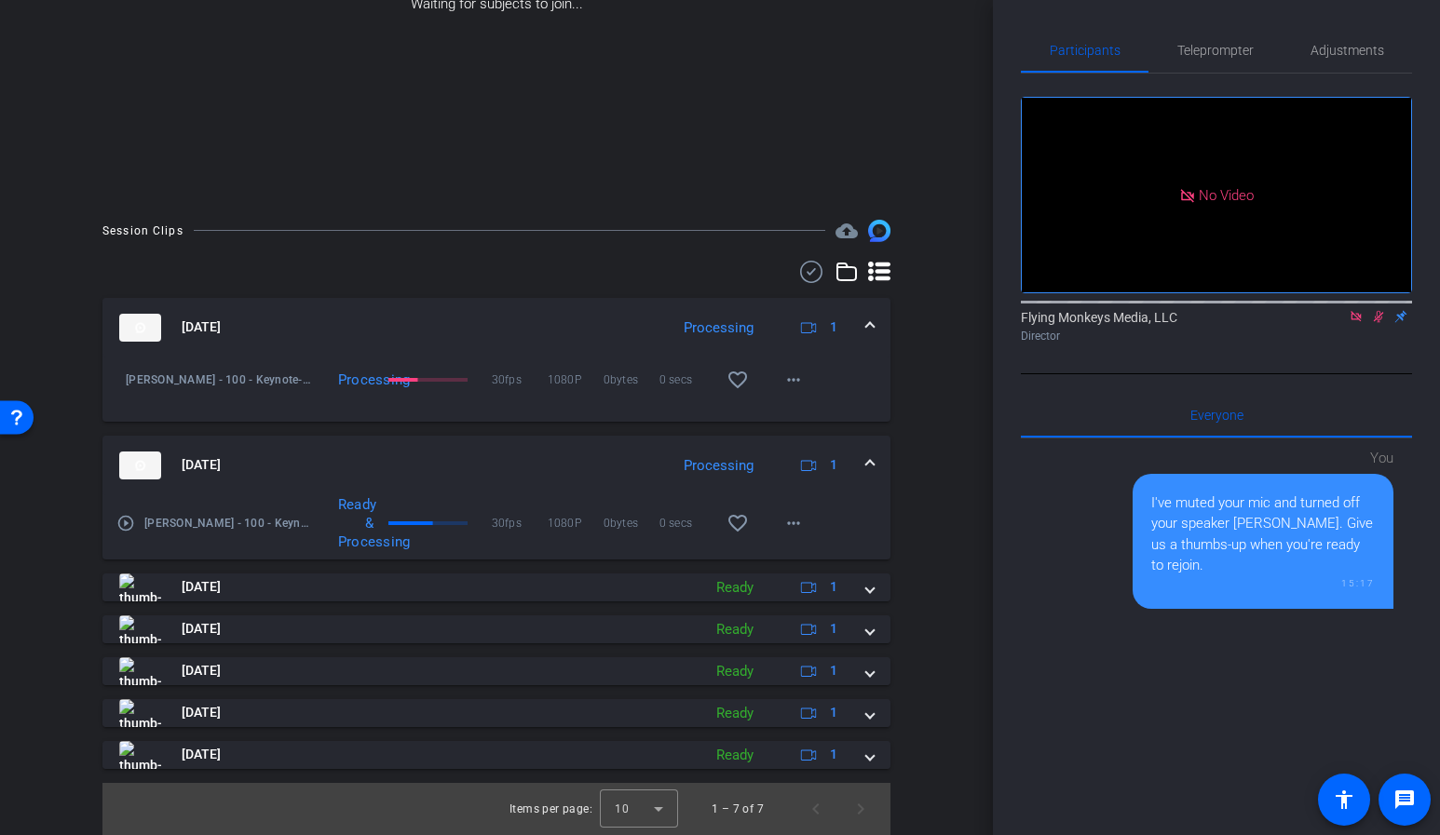
scroll to position [259, 0]
